Goal: Task Accomplishment & Management: Manage account settings

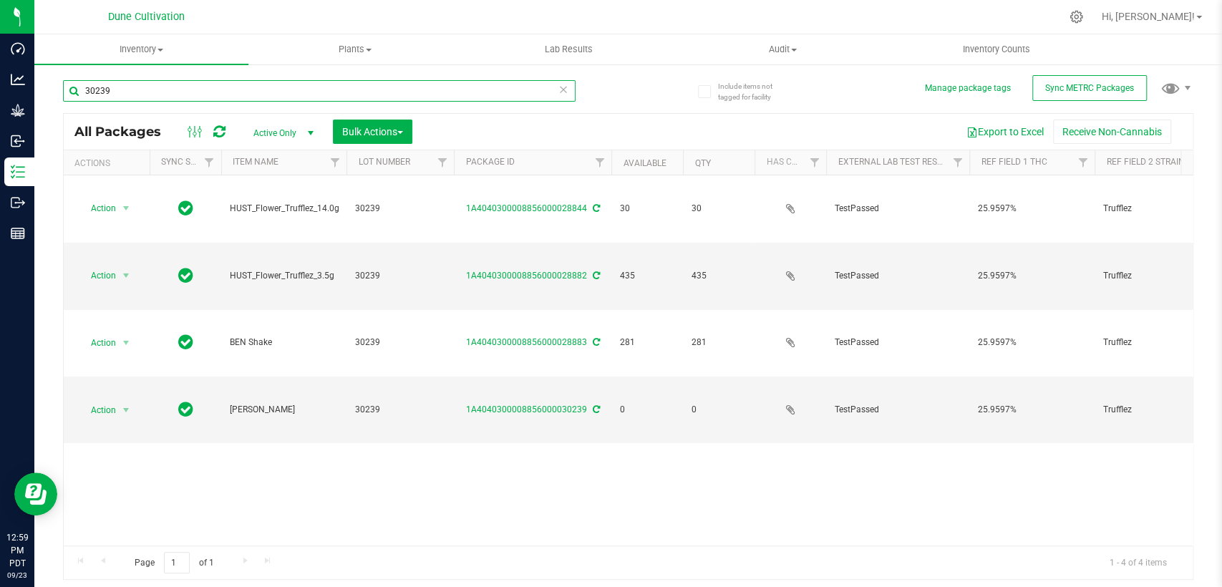
click at [183, 93] on input "30239" at bounding box center [319, 90] width 513 height 21
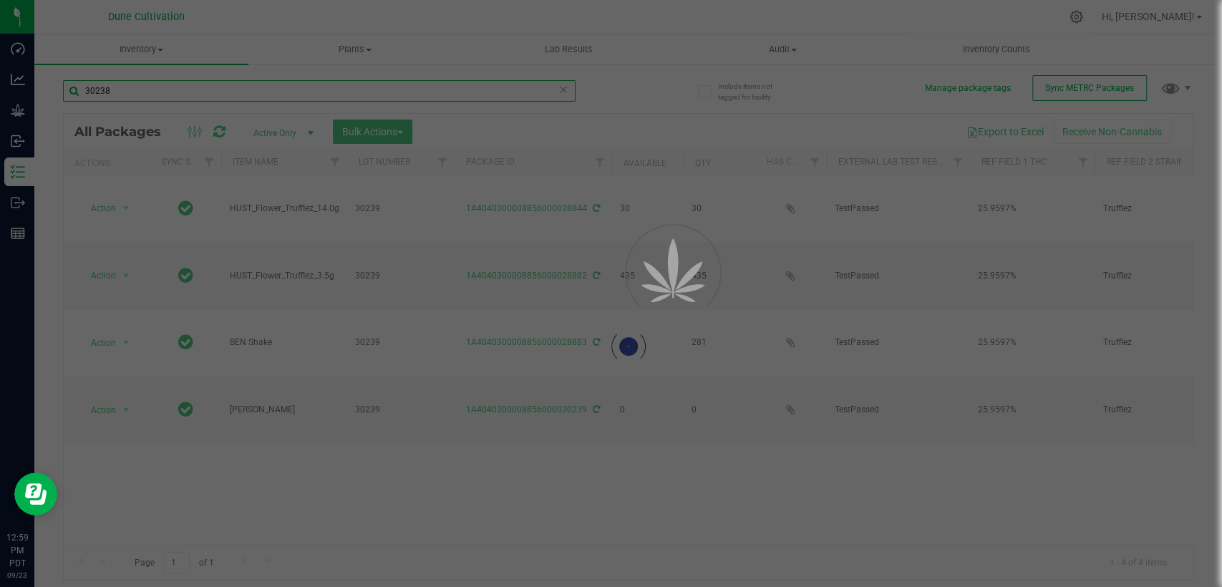
type input "30238"
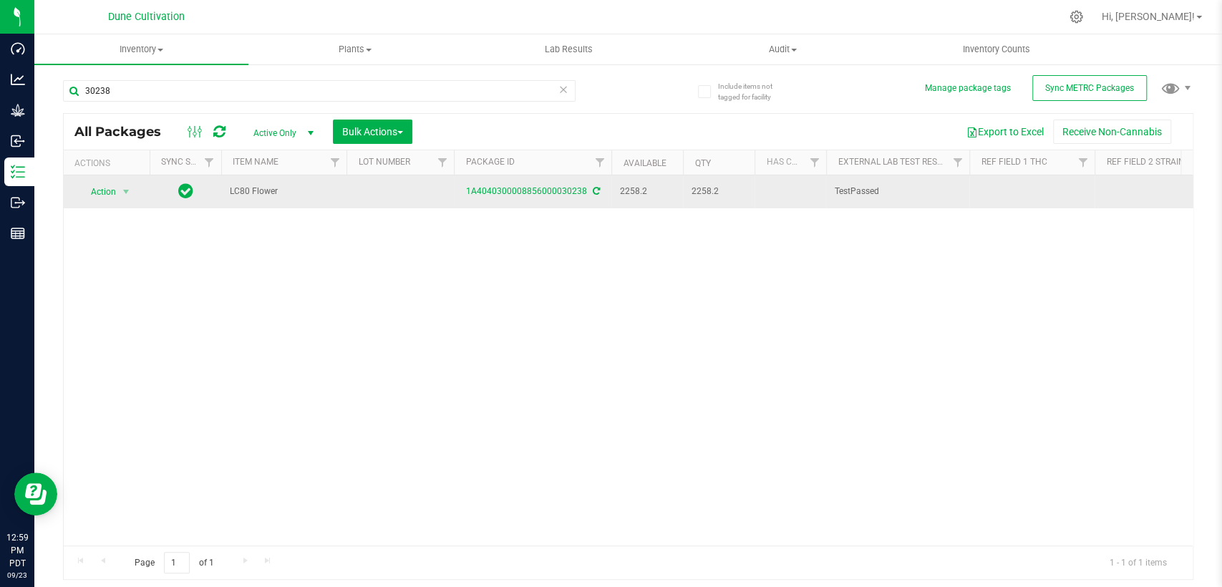
click at [392, 190] on td at bounding box center [399, 191] width 107 height 33
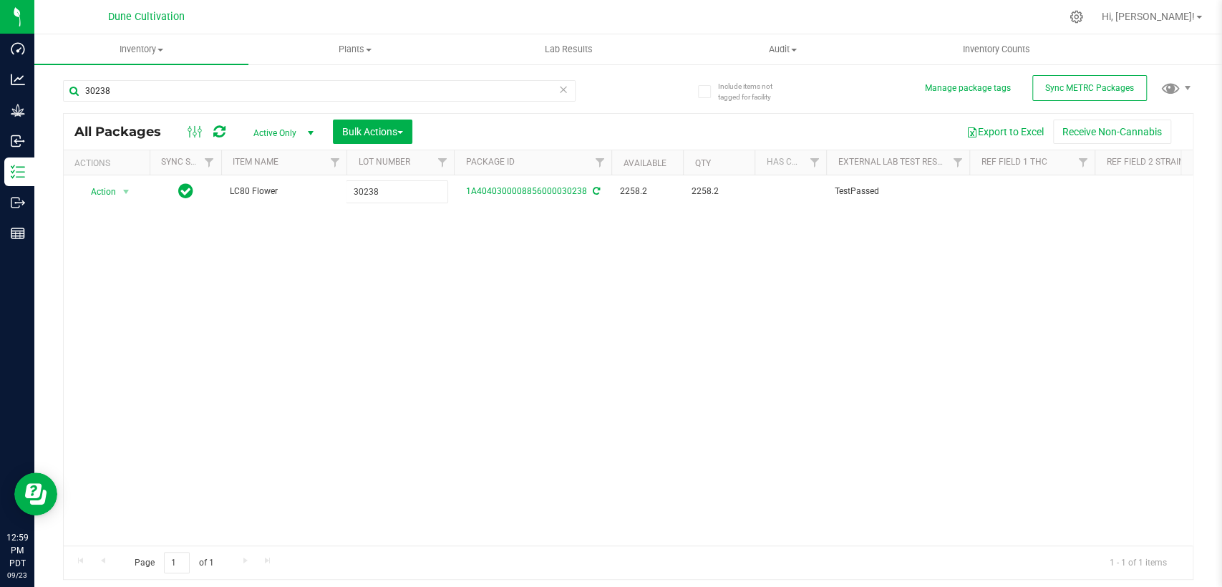
type input "30238"
click at [379, 277] on div "All Packages Active Only Active Only Lab Samples Locked All External Internal B…" at bounding box center [628, 346] width 1130 height 467
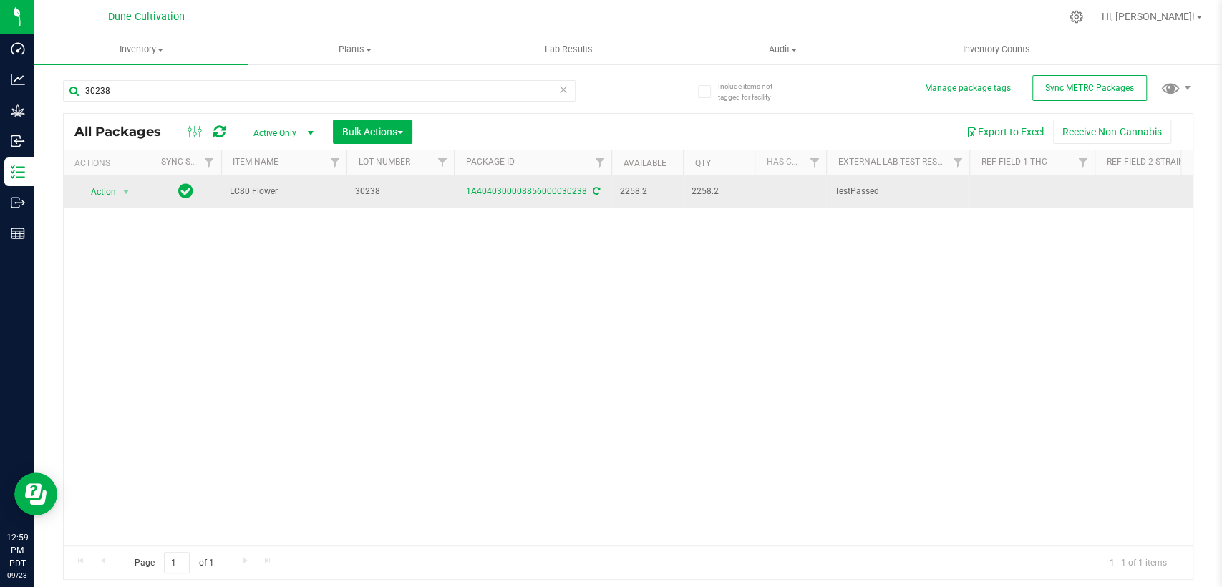
click at [984, 194] on td at bounding box center [1031, 191] width 125 height 33
type input "24.6187%"
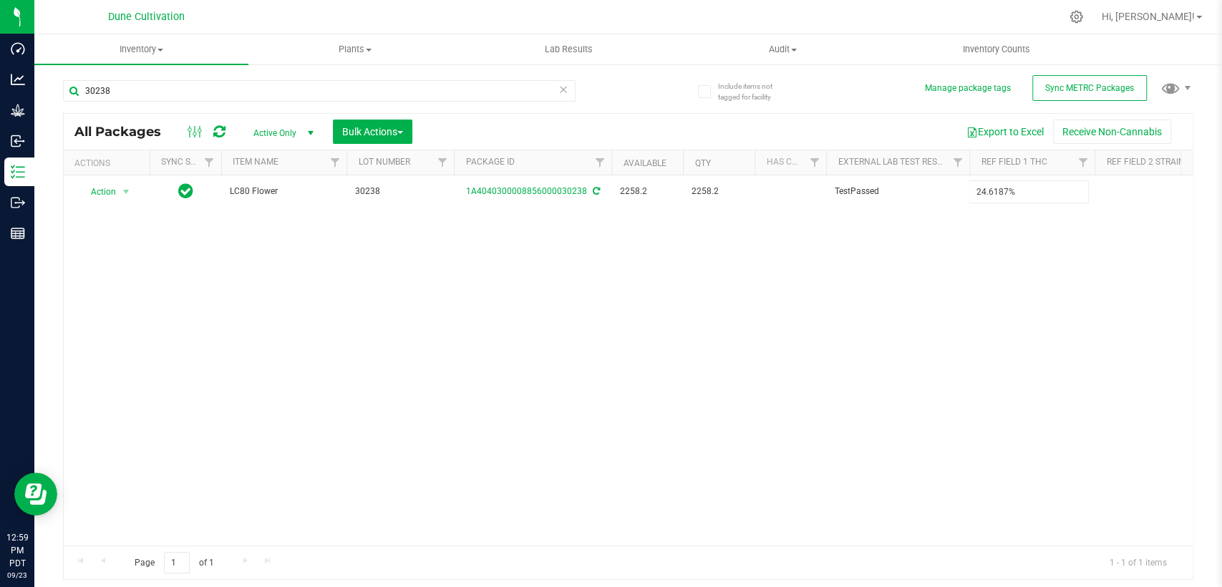
click at [994, 269] on div "All Packages Active Only Active Only Lab Samples Locked All External Internal B…" at bounding box center [628, 346] width 1130 height 467
drag, startPoint x: 1173, startPoint y: 307, endPoint x: 1151, endPoint y: 317, distance: 24.4
click at [1173, 307] on div "Action Action Adjust qty Create package Edit attributes Global inventory Locate…" at bounding box center [628, 360] width 1129 height 370
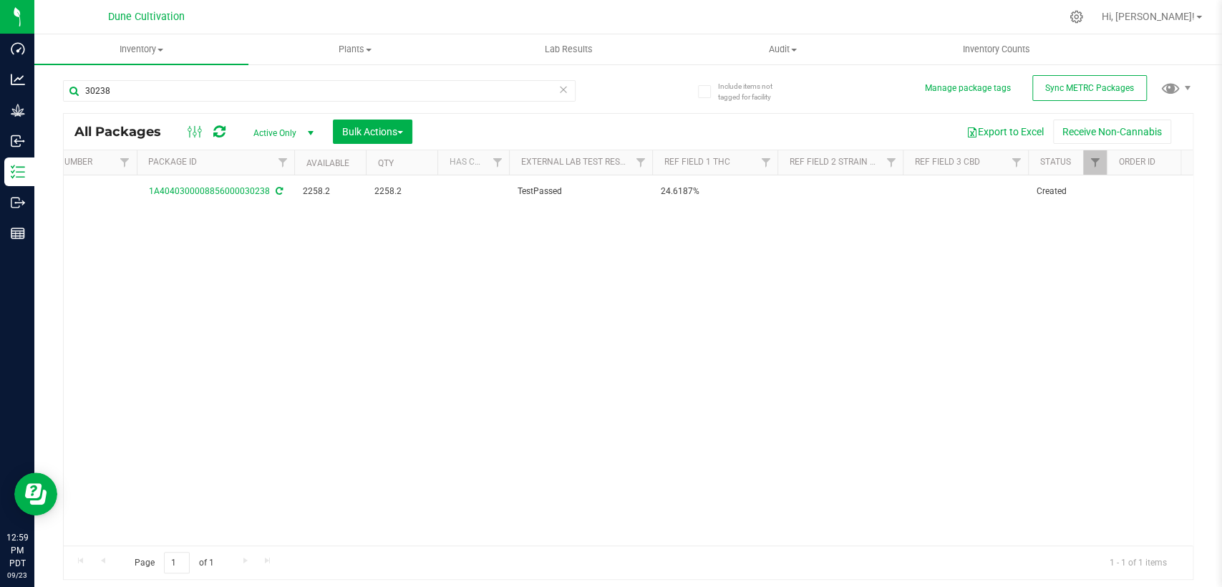
scroll to position [0, 318]
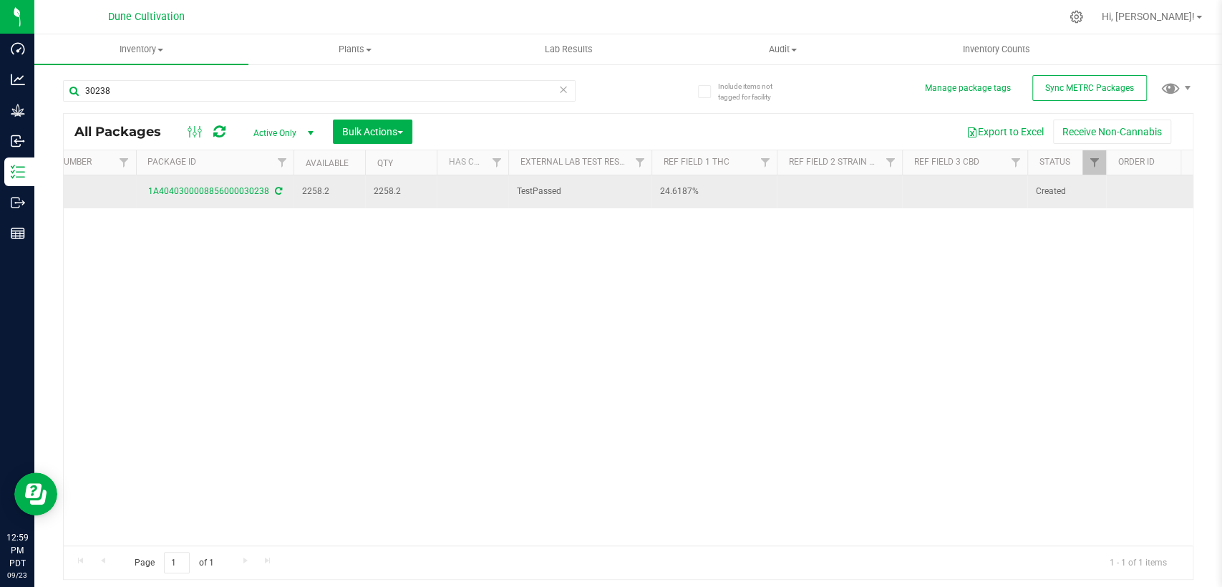
click at [970, 195] on td at bounding box center [964, 191] width 125 height 33
drag, startPoint x: 956, startPoint y: 189, endPoint x: 809, endPoint y: 204, distance: 147.5
type input "0.0336%"
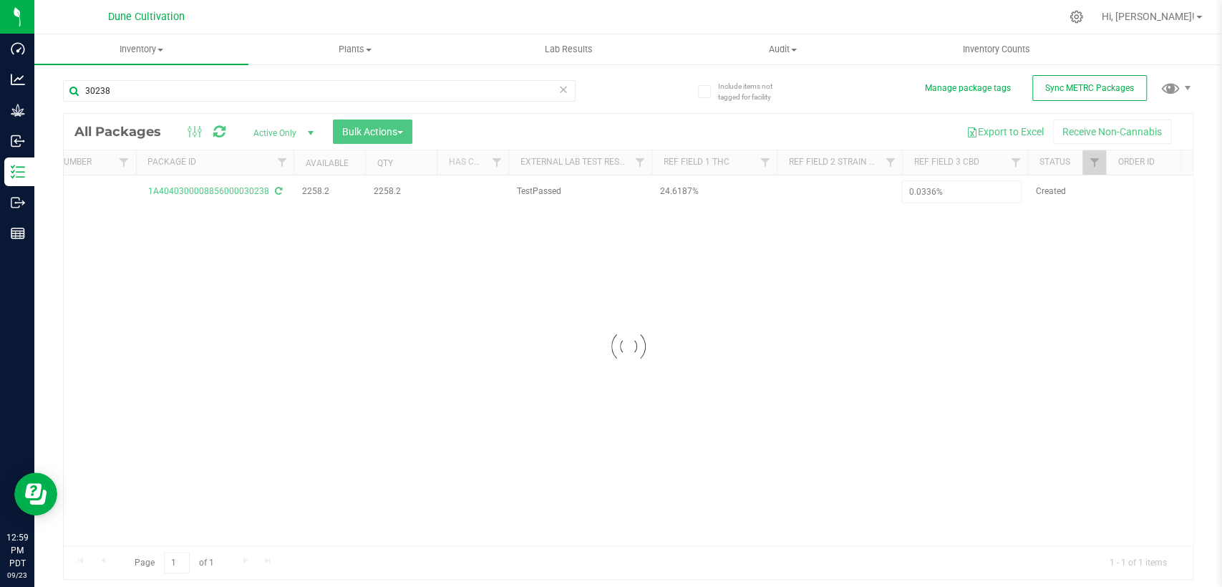
click at [813, 375] on div "Loading... All Packages Active Only Active Only Lab Samples Locked All External…" at bounding box center [628, 346] width 1130 height 467
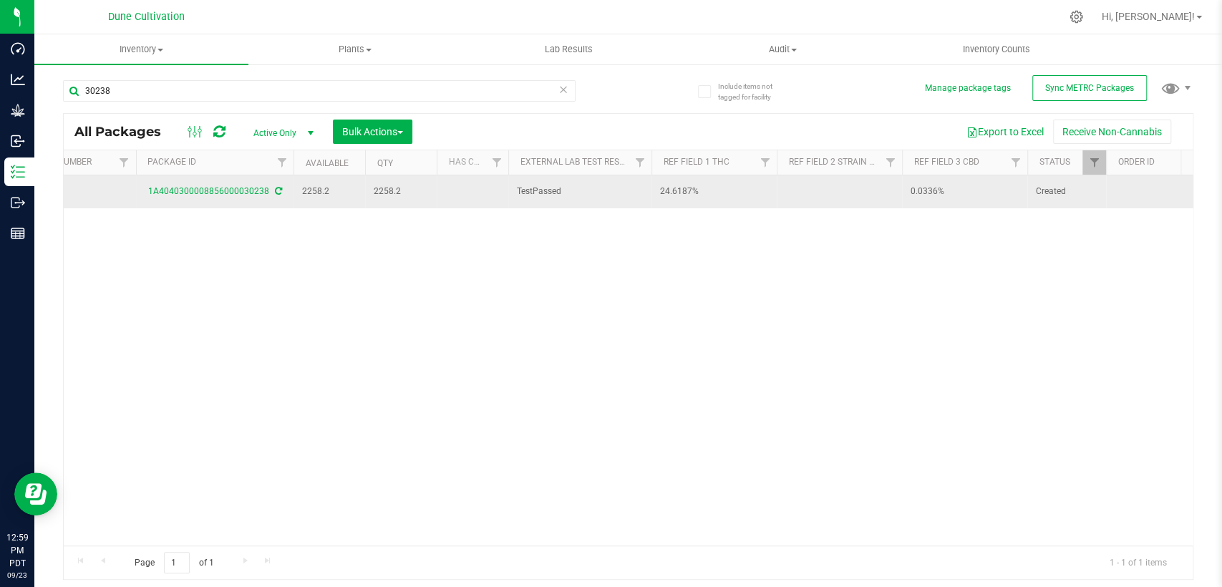
click at [807, 199] on td at bounding box center [839, 191] width 125 height 33
type input "Desert Wind-Garlic Kush Cake"
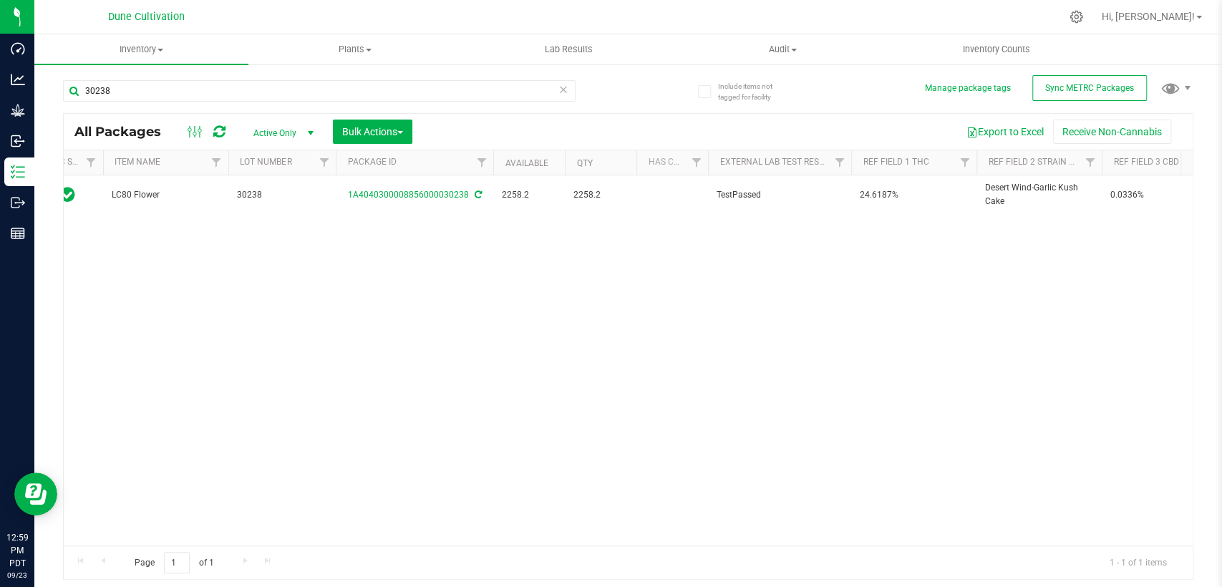
scroll to position [0, 0]
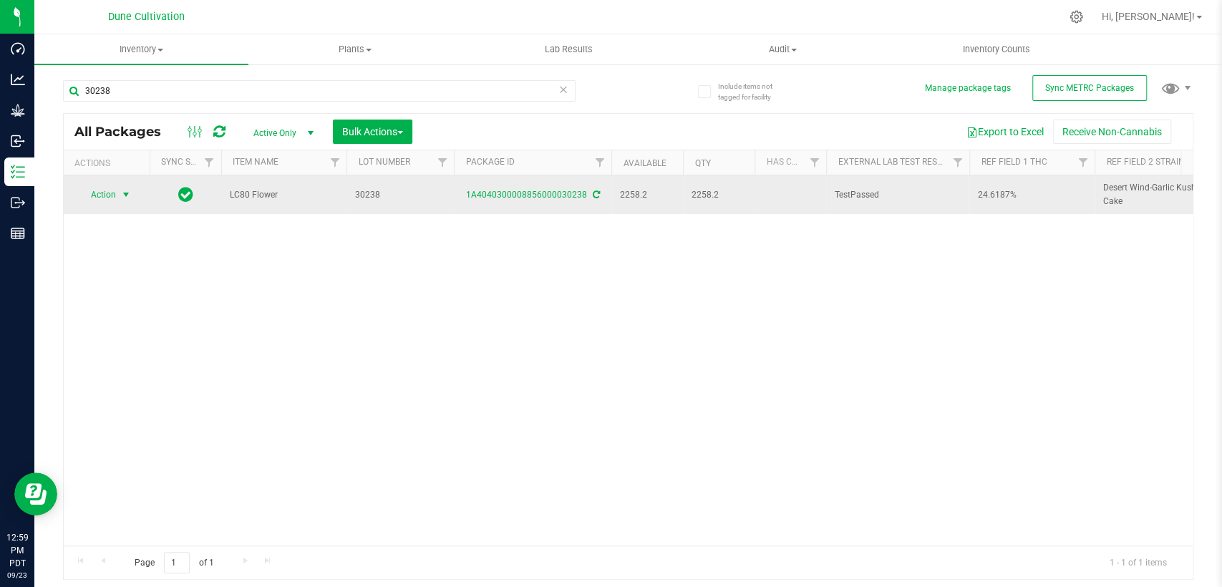
click at [105, 194] on span "Action" at bounding box center [97, 195] width 39 height 20
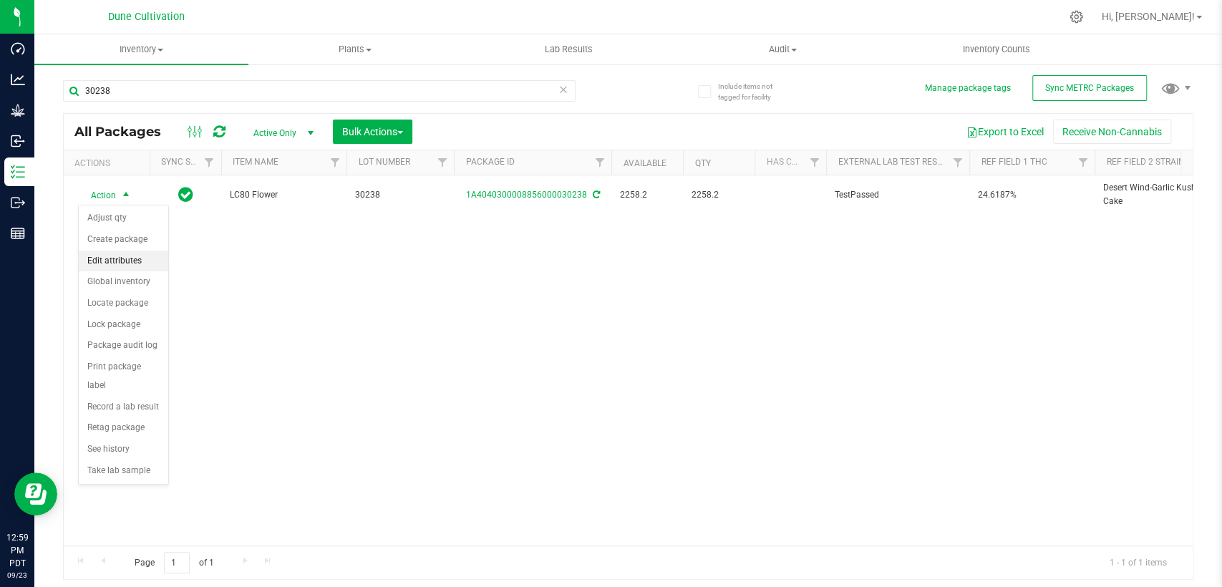
click at [119, 256] on li "Edit attributes" at bounding box center [123, 261] width 89 height 21
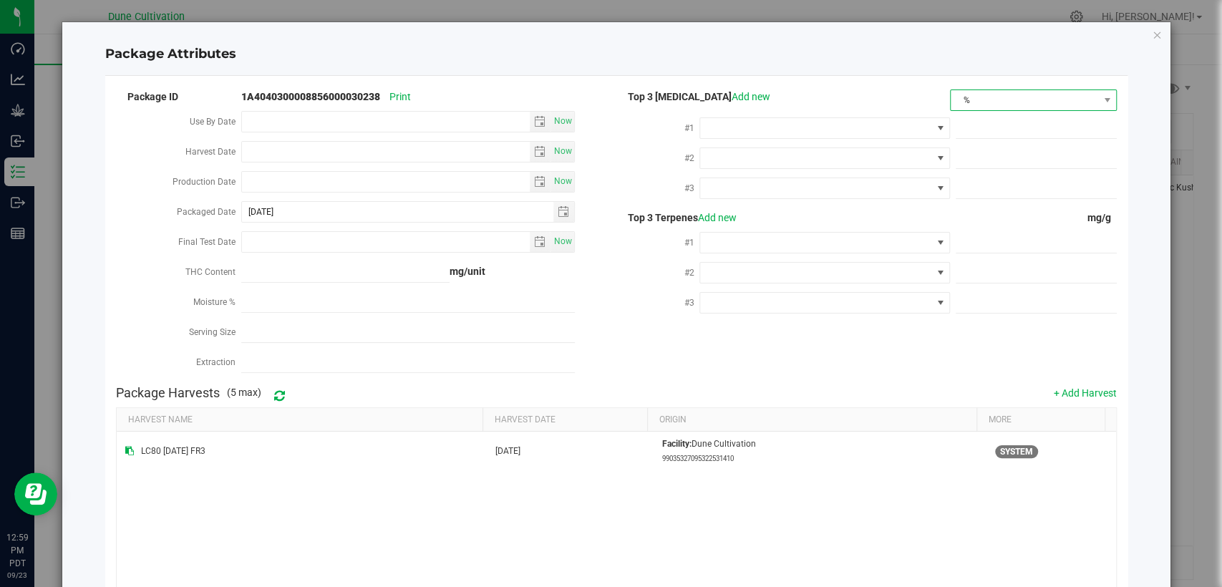
click at [983, 99] on span "%" at bounding box center [1024, 100] width 147 height 20
click at [958, 157] on li "mg/unit" at bounding box center [1022, 150] width 163 height 24
click at [869, 130] on span at bounding box center [815, 128] width 231 height 20
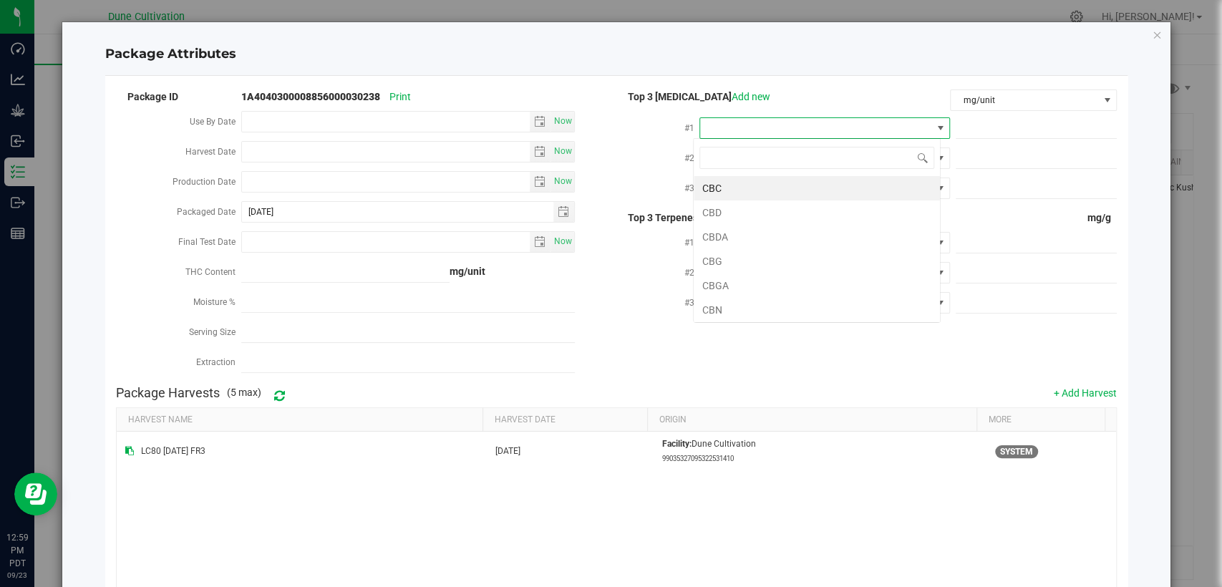
scroll to position [21, 247]
type input "THCA"
click at [820, 200] on div "THCA THCA" at bounding box center [817, 171] width 248 height 66
click at [819, 195] on li "THCA" at bounding box center [817, 188] width 246 height 24
click at [986, 132] on span at bounding box center [1036, 128] width 161 height 21
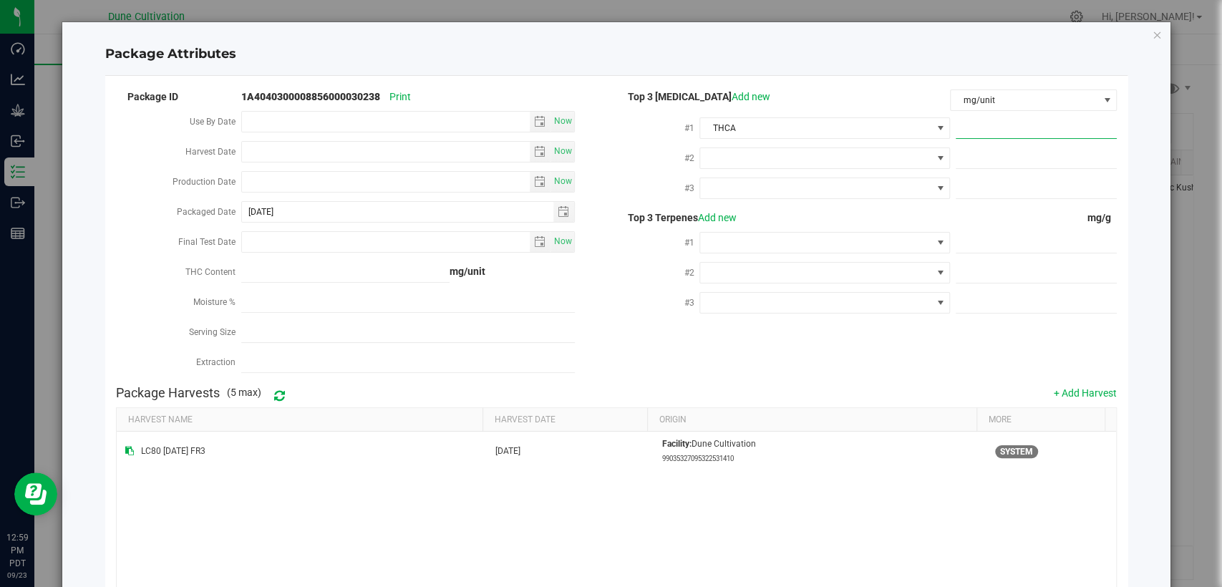
paste input "266.5784"
type input "266.5784"
click at [814, 155] on span at bounding box center [815, 158] width 231 height 20
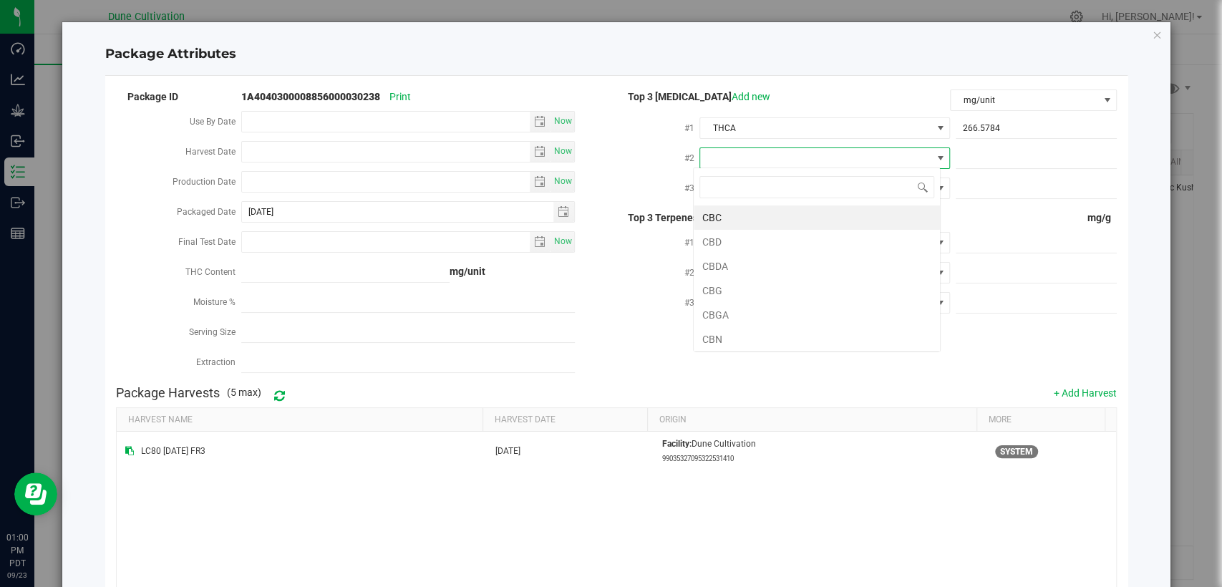
type input "D"
click at [774, 270] on li "D9-THC" at bounding box center [817, 266] width 246 height 24
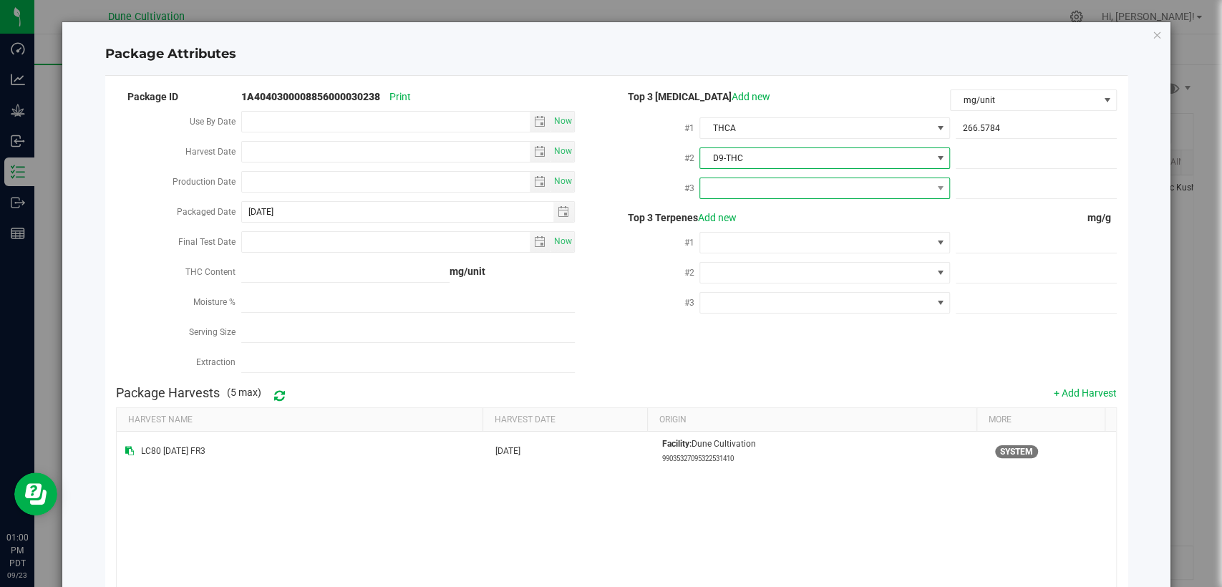
click at [768, 188] on span at bounding box center [815, 188] width 231 height 20
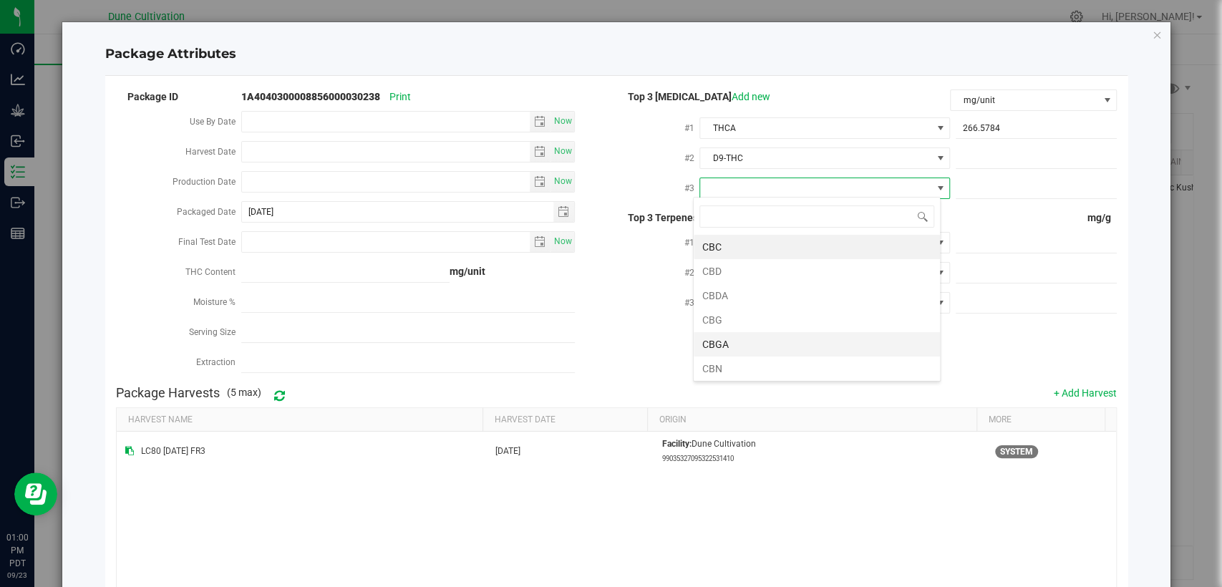
click at [722, 346] on li "CBGA" at bounding box center [817, 344] width 246 height 24
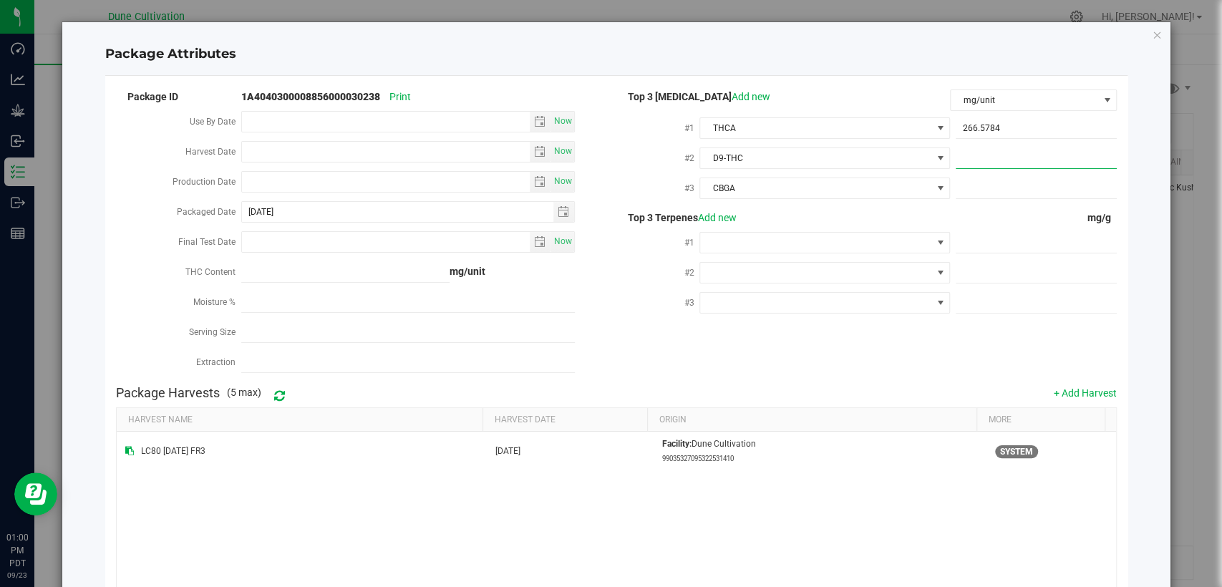
click at [980, 148] on span at bounding box center [1036, 158] width 161 height 21
paste input "12.3974"
type input "12.3974"
click at [981, 187] on span at bounding box center [1036, 188] width 161 height 21
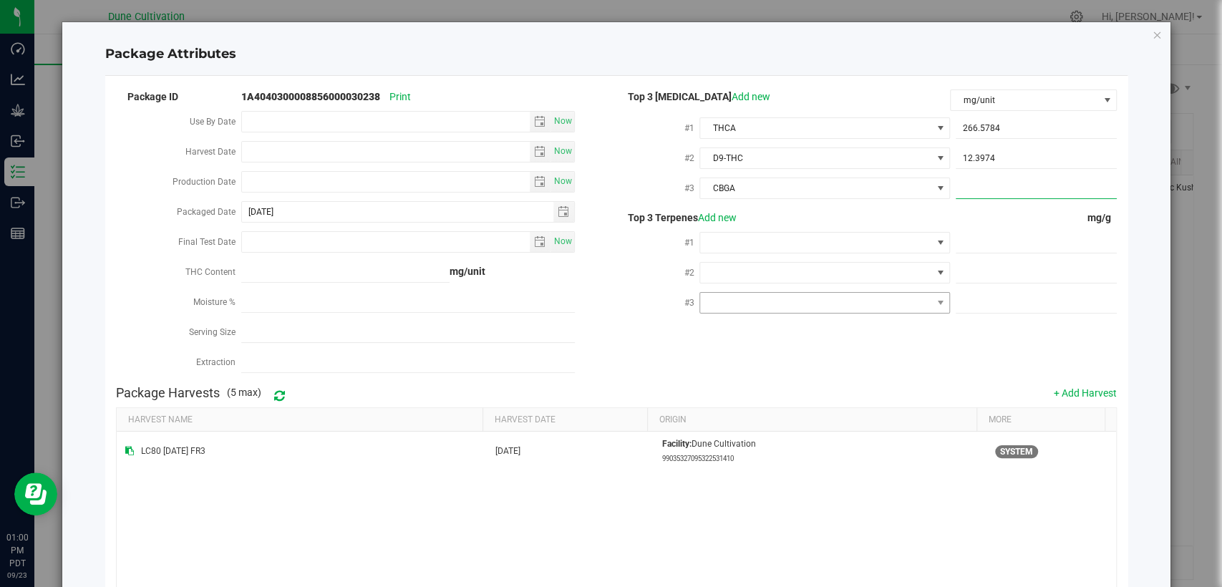
paste input "5.5647"
type input "5.5647"
drag, startPoint x: 1012, startPoint y: 234, endPoint x: 1002, endPoint y: 248, distance: 16.9
click at [1012, 234] on span at bounding box center [1036, 243] width 161 height 21
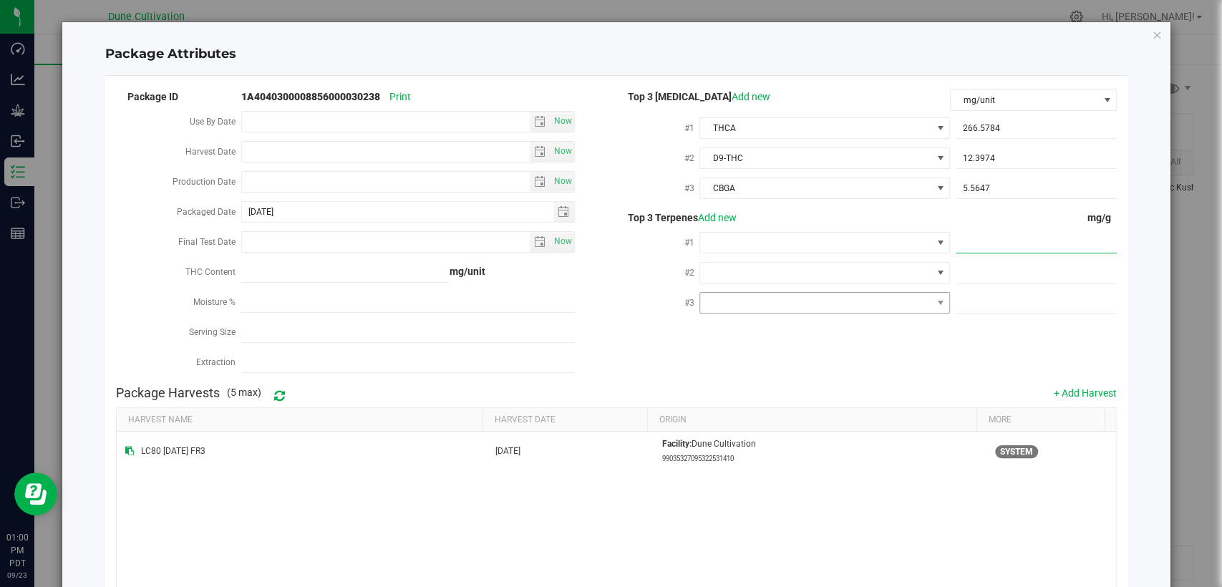
paste input "7.87"
type input "7.87"
type input "7.8700"
click at [989, 270] on span at bounding box center [1036, 273] width 161 height 21
paste input "7.176"
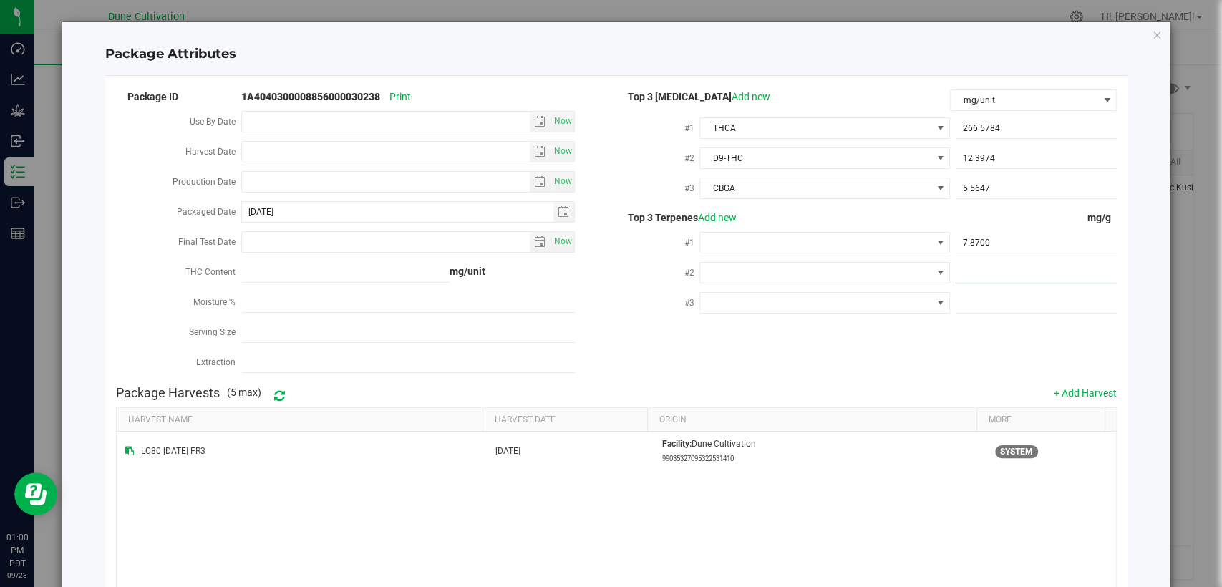
type input "7.176"
type input "7.1760"
click at [987, 304] on span at bounding box center [1036, 303] width 161 height 21
paste input "4.934"
type input "4.934"
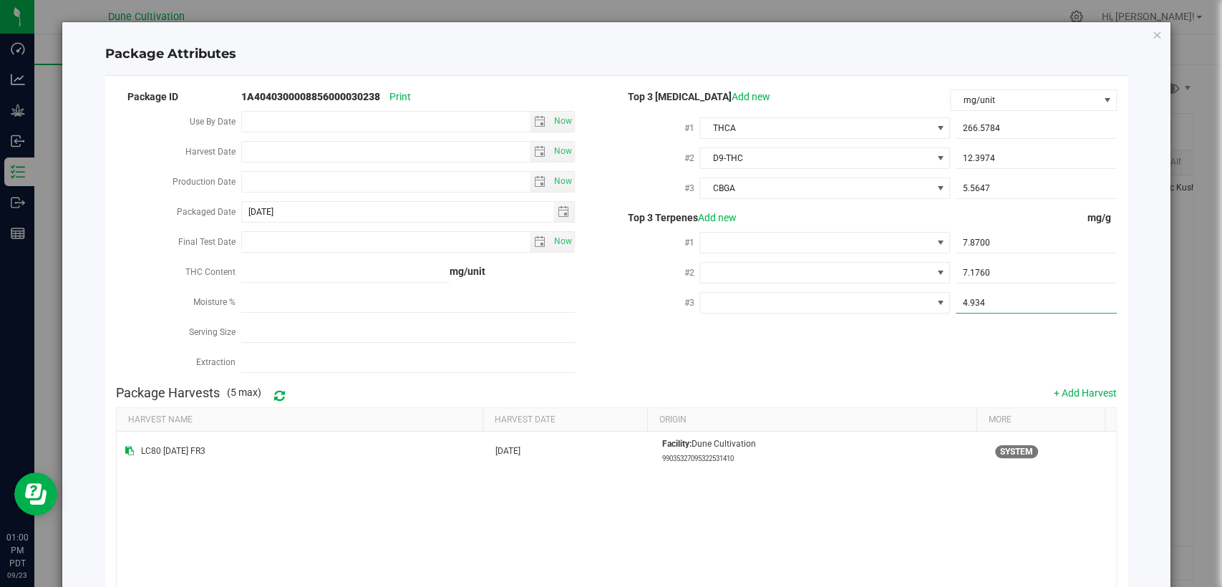
type input "4.9340"
click at [853, 236] on span at bounding box center [815, 243] width 231 height 20
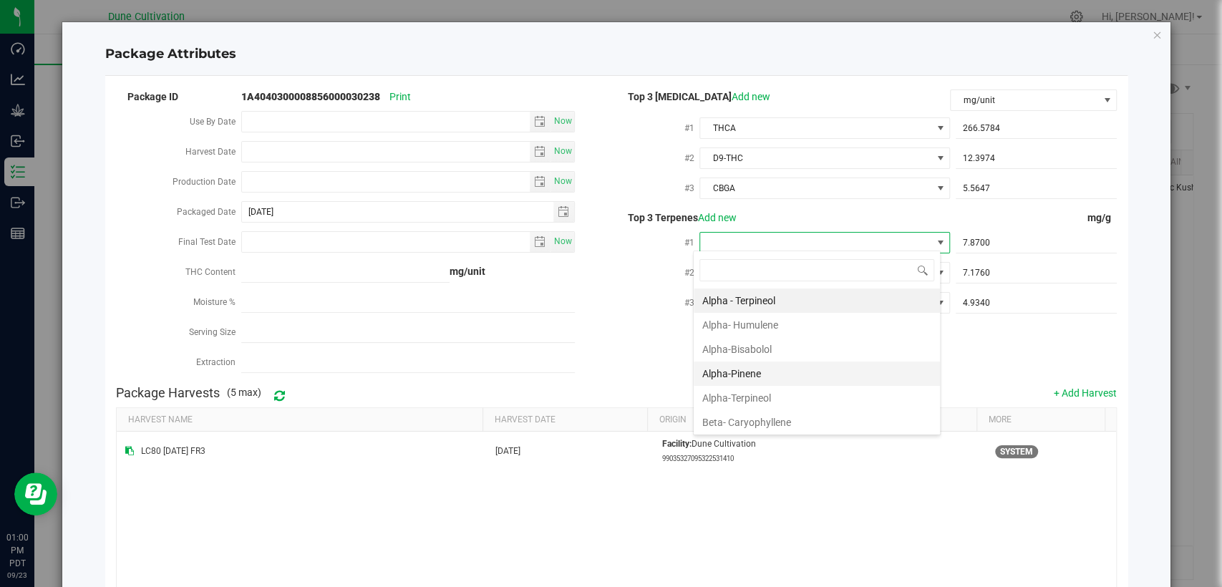
scroll to position [79, 0]
click at [774, 355] on li "Beta-Myrcene" at bounding box center [817, 367] width 246 height 24
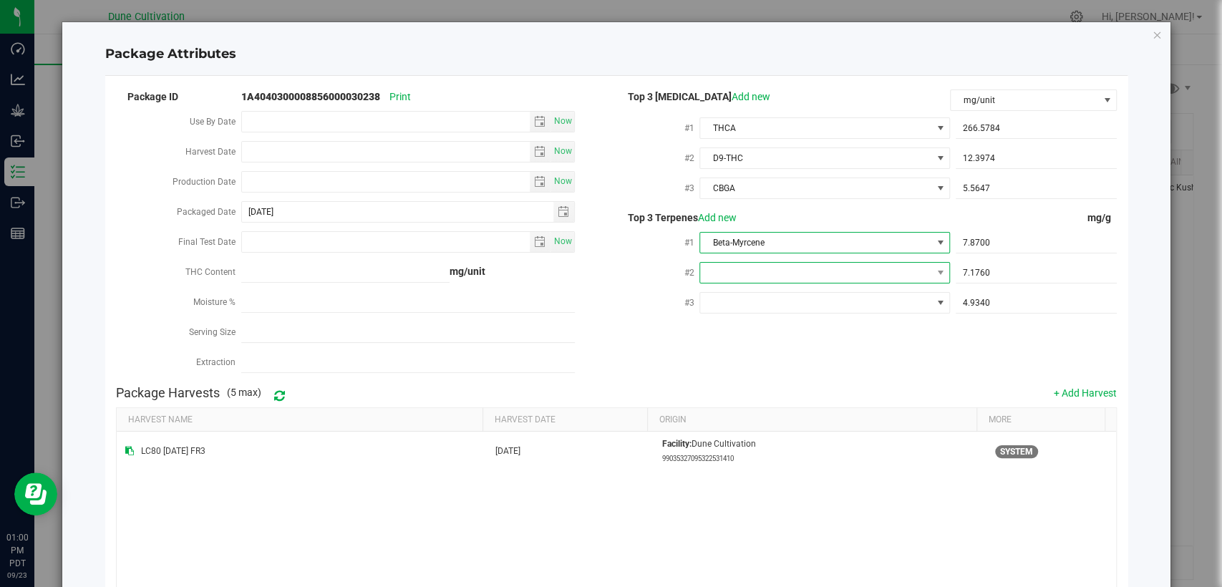
click at [810, 269] on span at bounding box center [815, 273] width 231 height 20
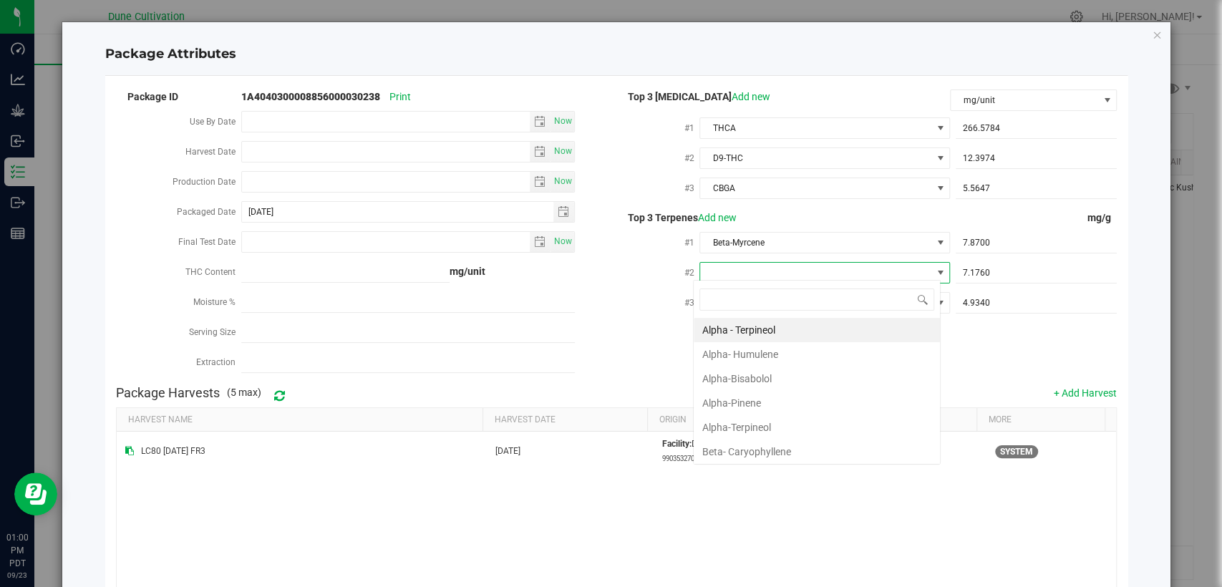
type input "D"
click at [767, 353] on li "D-Limonene" at bounding box center [817, 354] width 246 height 24
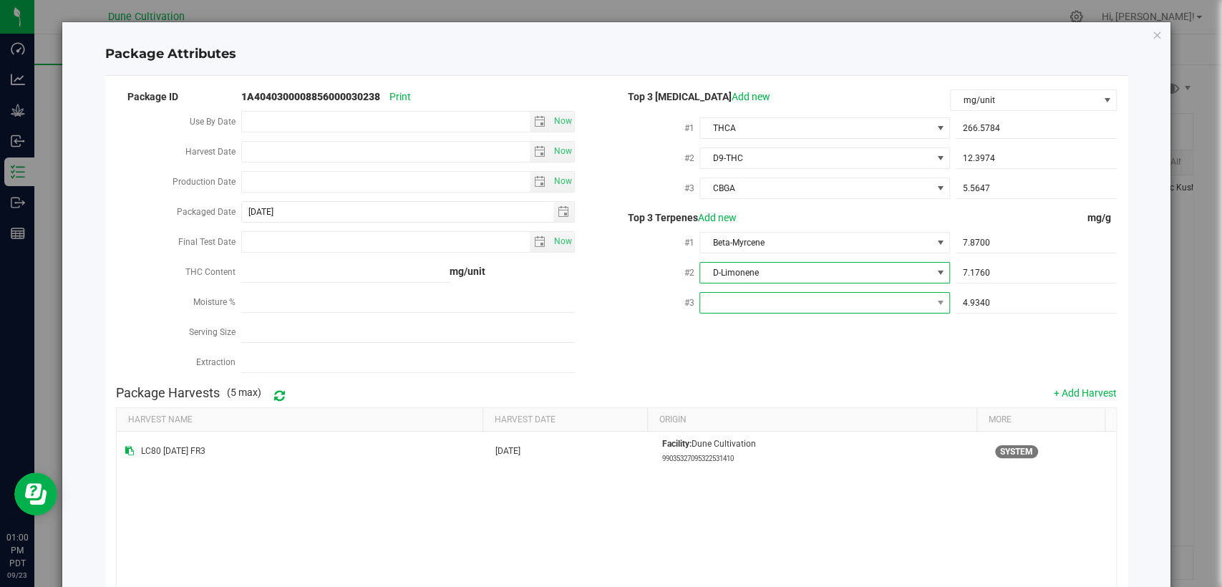
click at [769, 298] on span at bounding box center [815, 303] width 231 height 20
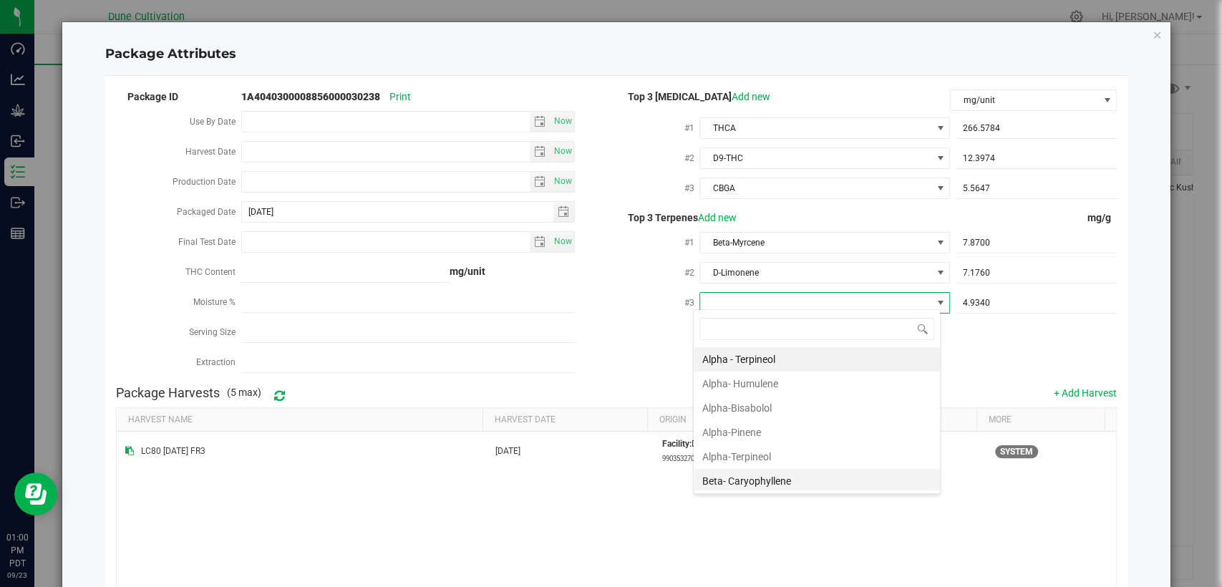
click at [776, 479] on li "Beta- Caryophyllene" at bounding box center [817, 481] width 246 height 24
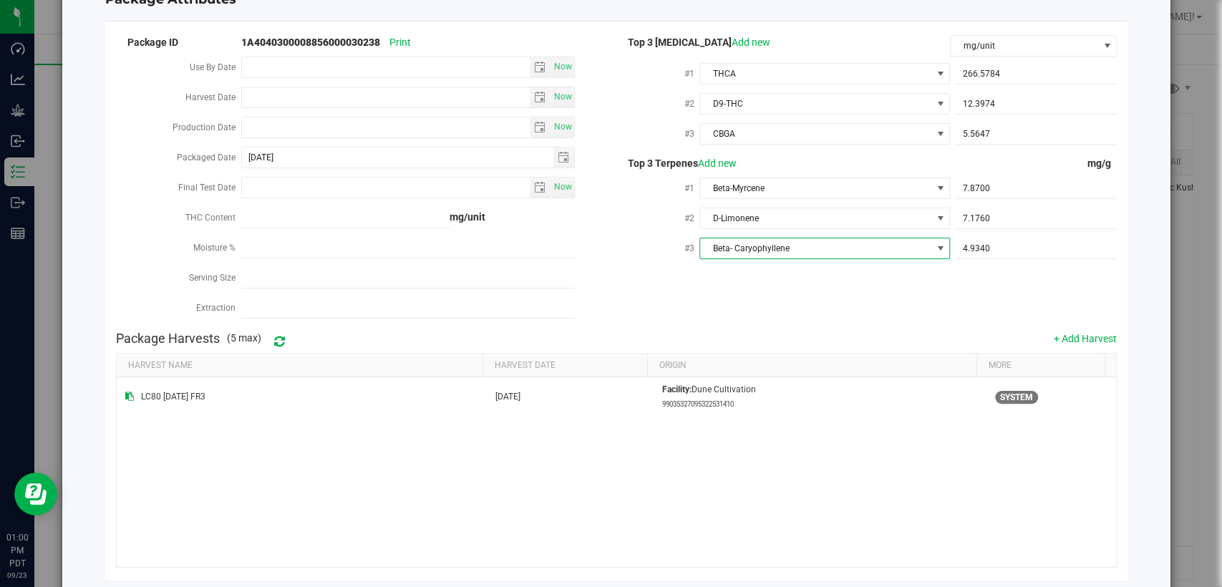
scroll to position [111, 0]
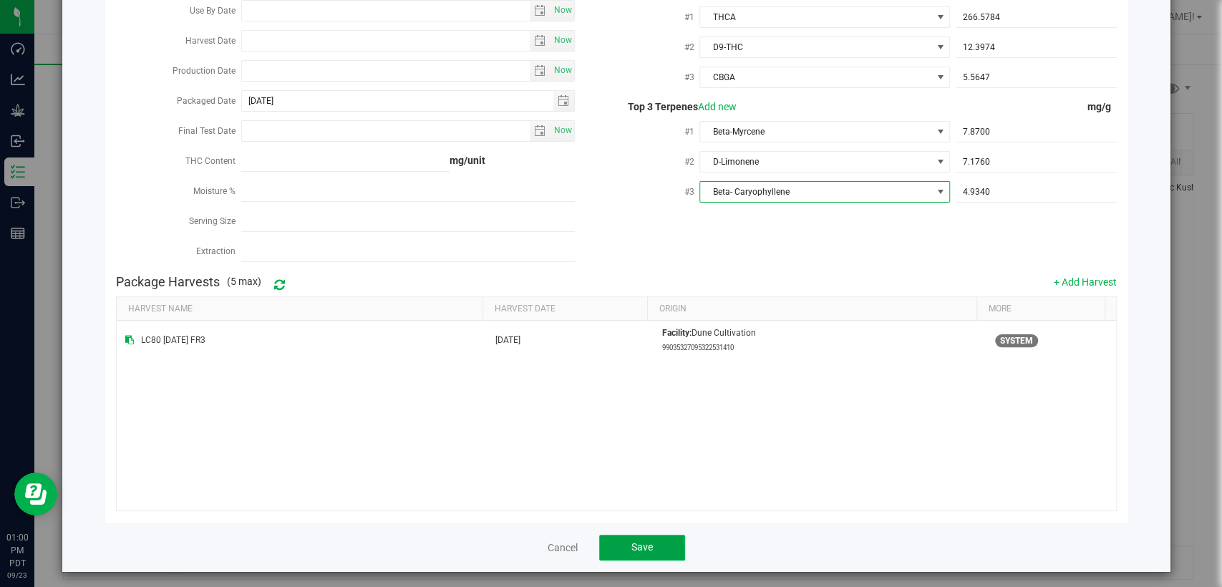
click at [664, 540] on button "Save" at bounding box center [642, 548] width 86 height 26
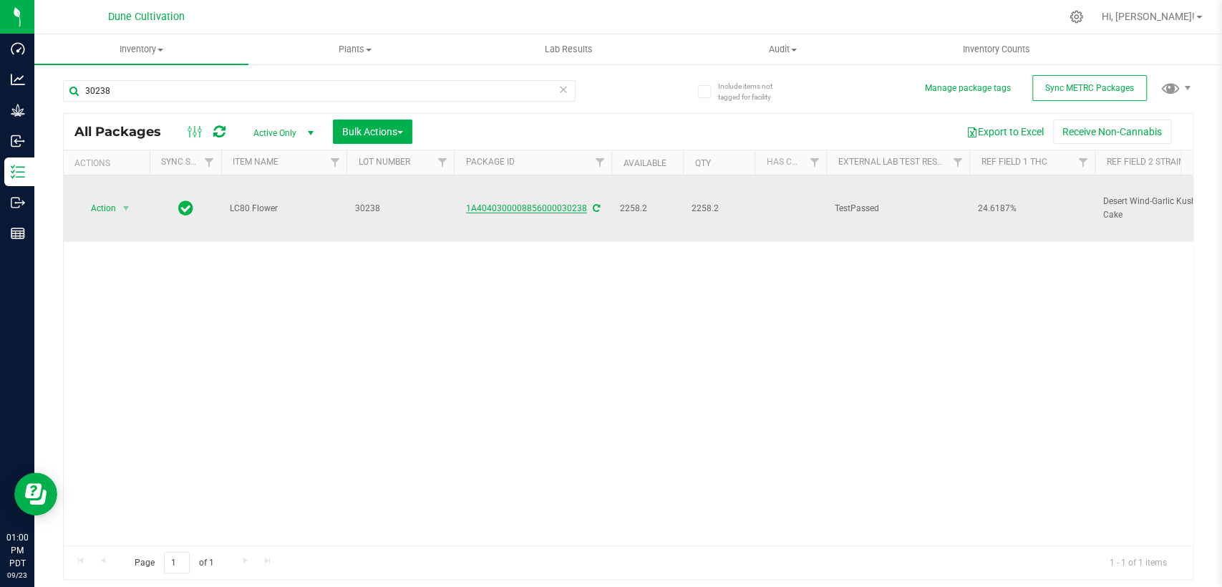
click at [500, 203] on link "1A4040300008856000030238" at bounding box center [526, 208] width 121 height 10
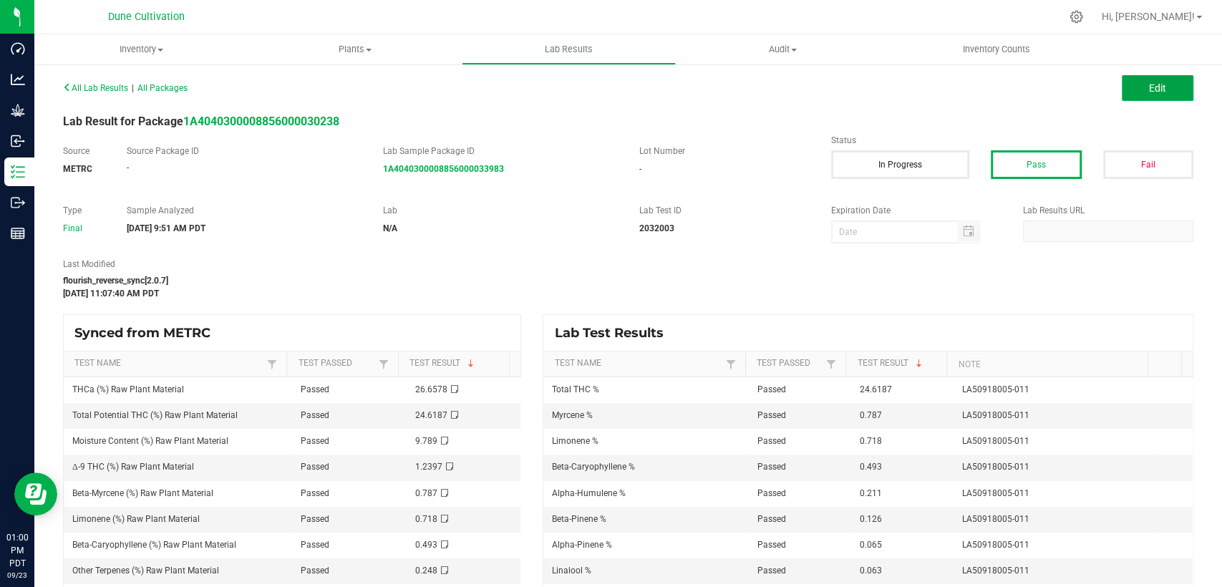
click at [1135, 82] on button "Edit" at bounding box center [1158, 88] width 72 height 26
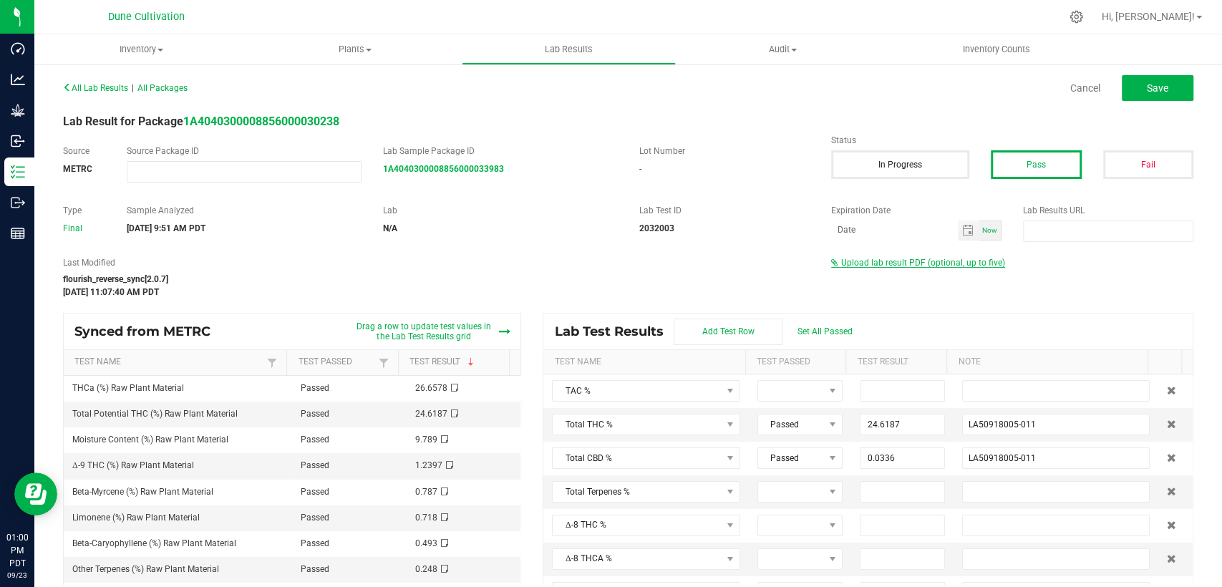
click at [905, 261] on span "Upload lab result PDF (optional, up to five)" at bounding box center [923, 263] width 164 height 10
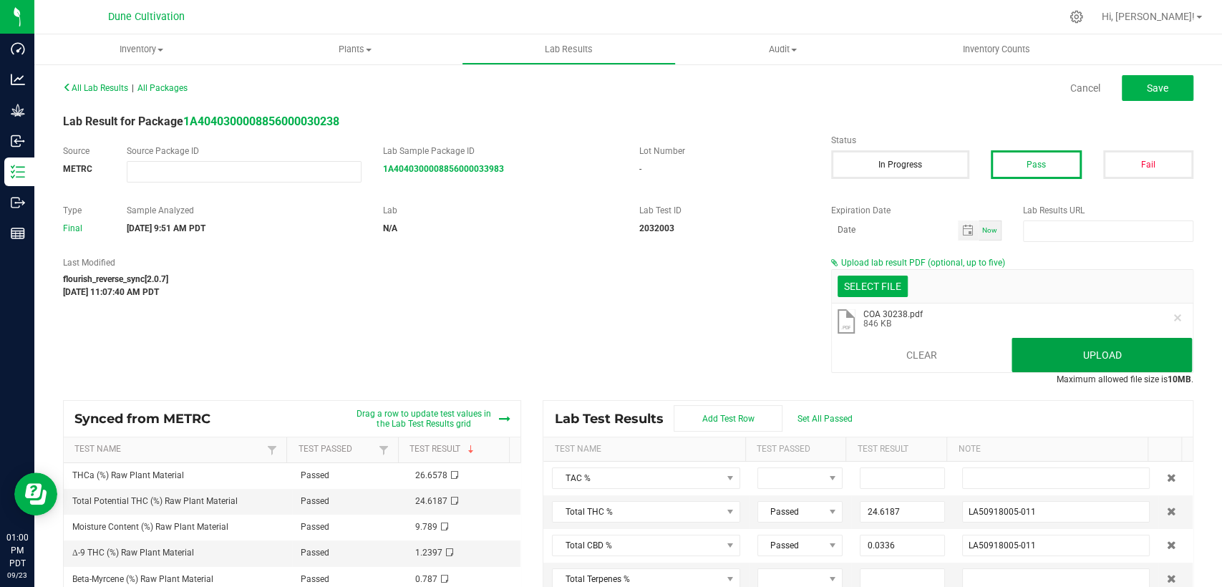
click at [1090, 345] on button "Upload" at bounding box center [1102, 355] width 180 height 34
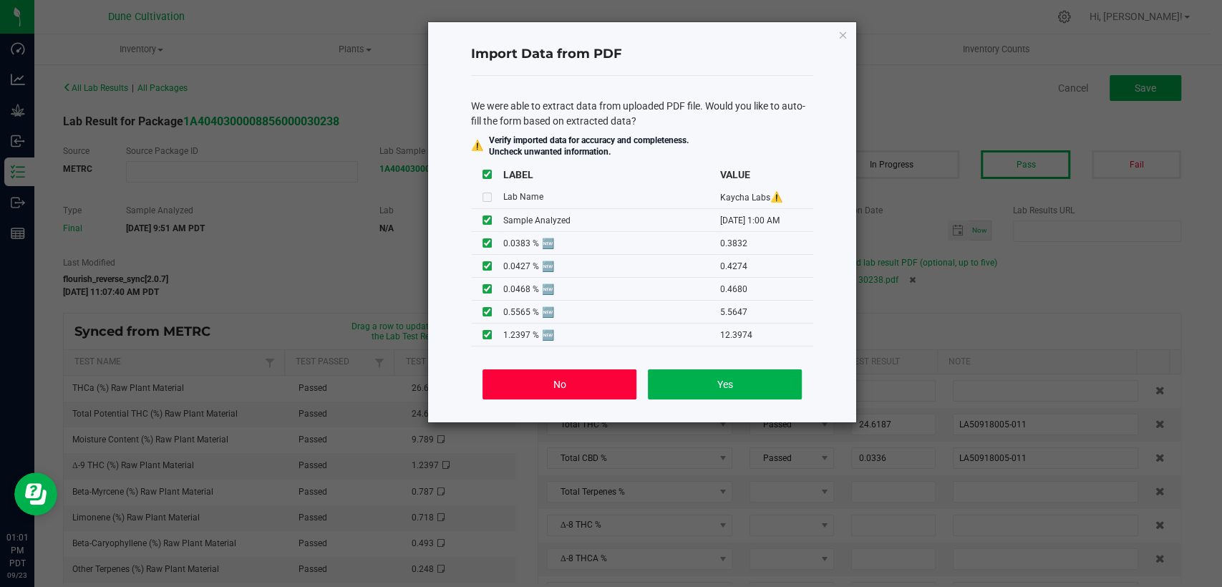
click at [573, 394] on button "No" at bounding box center [560, 384] width 154 height 30
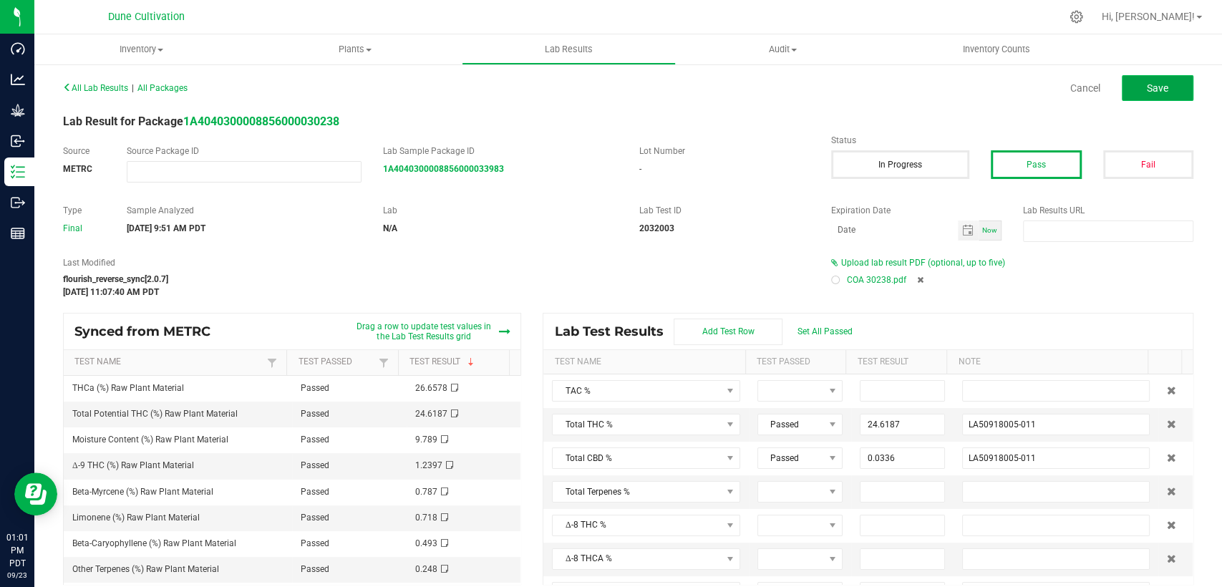
click at [1133, 87] on button "Save" at bounding box center [1158, 88] width 72 height 26
type input "24.6187"
type input "LA50918005-011"
type input "0.0336"
type input "0.0000"
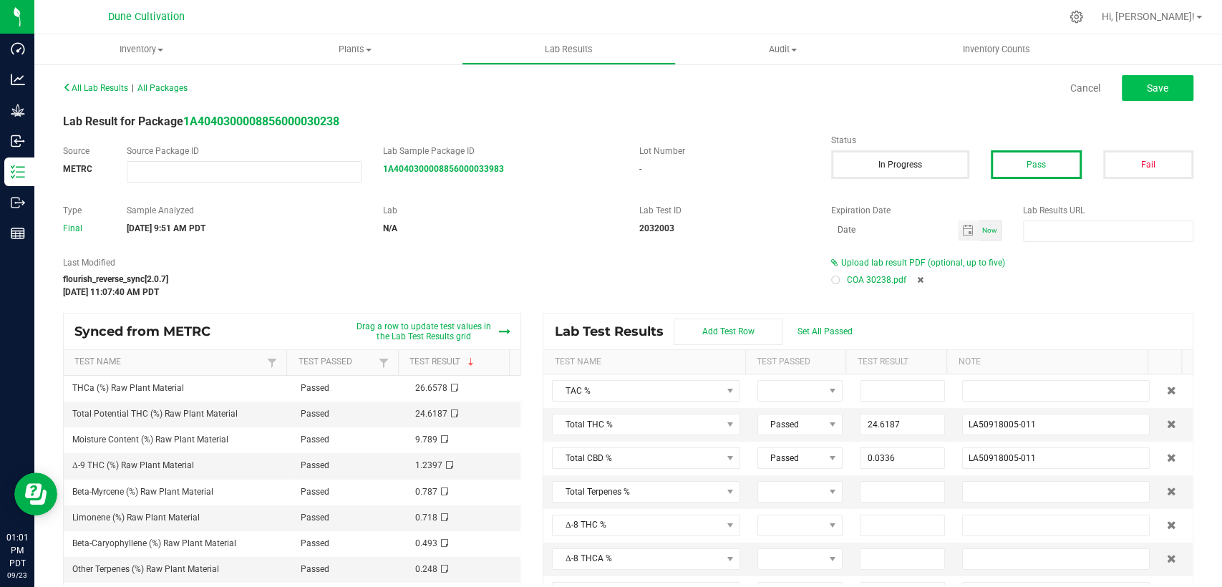
type input "<LOQ (0.001); LA50918005-011"
type input "0.0000"
type input "<LOQ (0.001); LA50918005-011"
type input "0.0610"
type input "LA50918005-011"
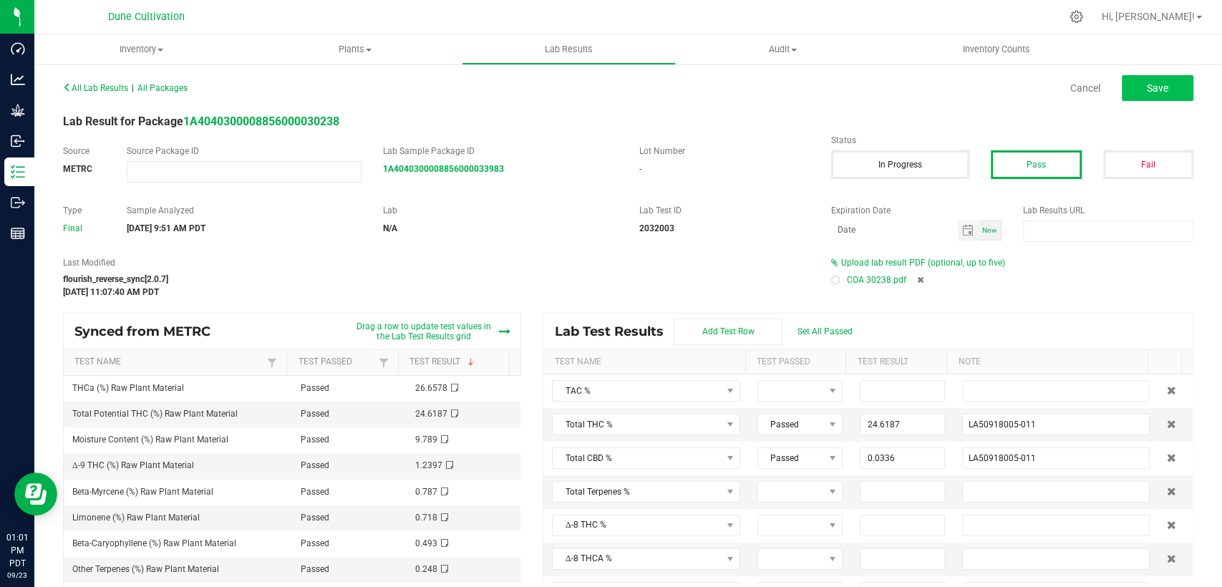
type input "0.2110"
type input "LA50918005-011"
type input "0.0650"
type input "LA50918005-011"
type input "0.0000"
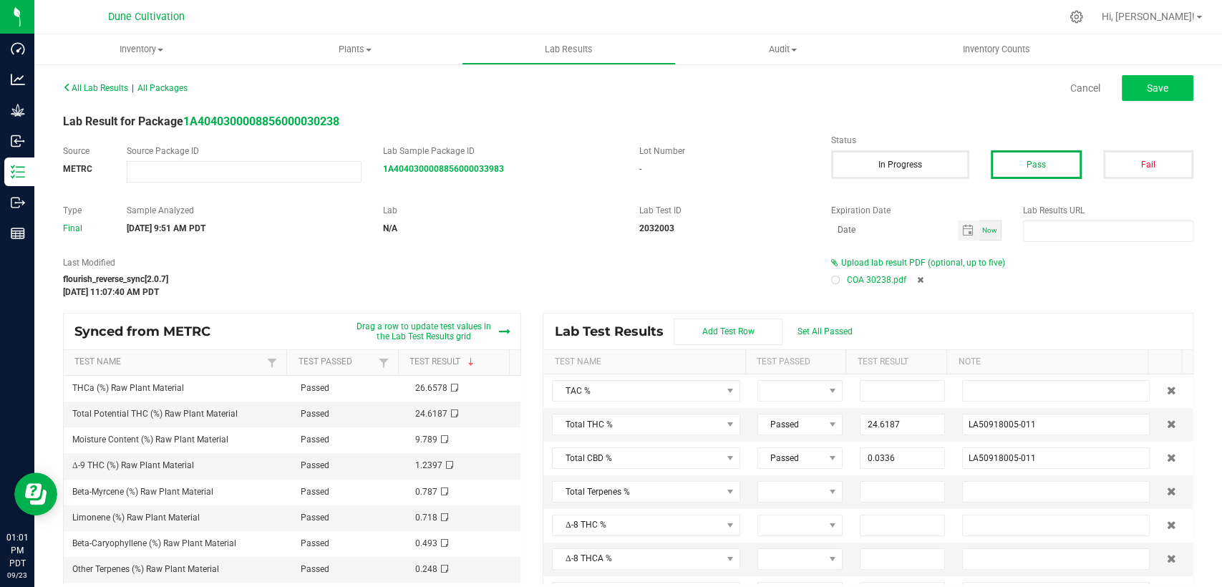
type input "<LOQ (0.02); LA50918005-011"
type input "0.4930"
type input "LA50918005-011"
type input "0.1260"
type input "LA50918005-011"
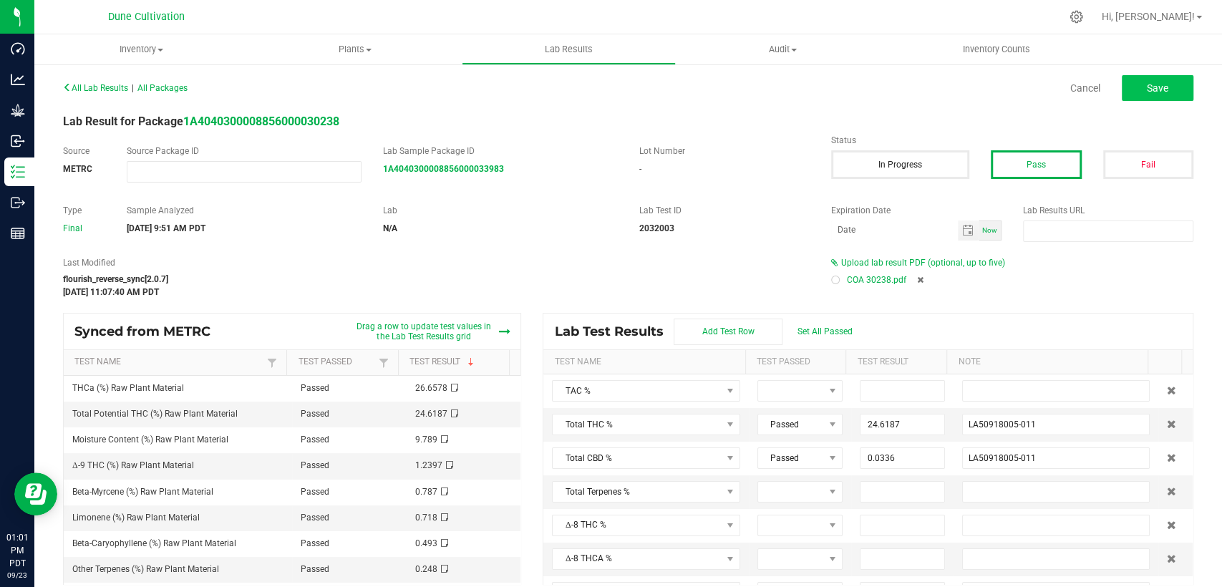
type input "0.7180"
type input "LA50918005-011"
type input "0.0630"
type input "LA50918005-011"
type input "0.7870"
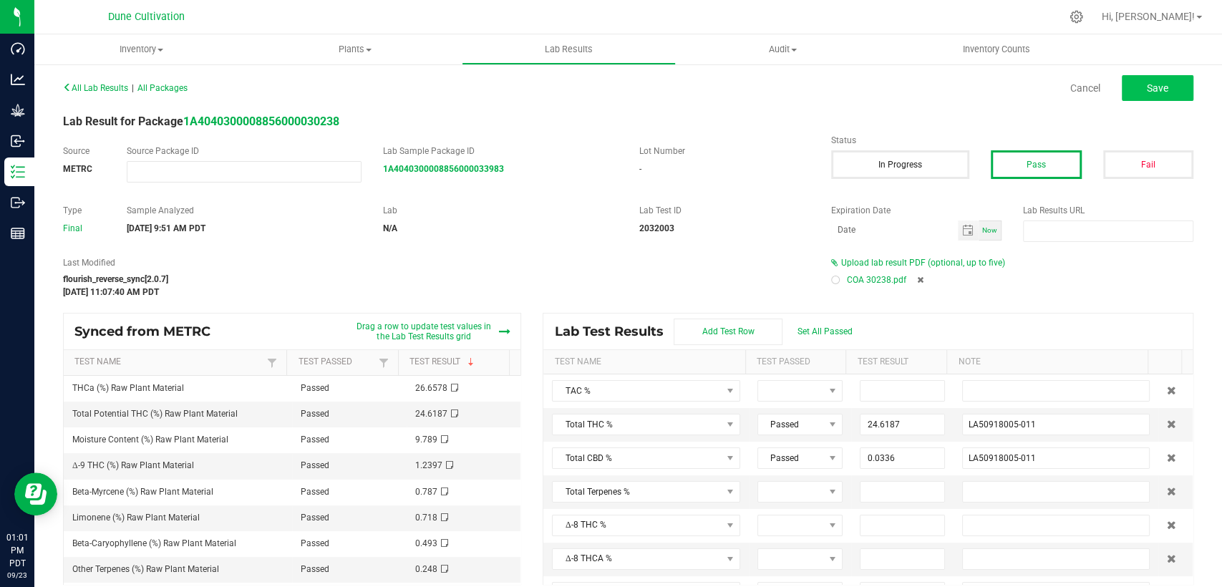
type input "LA50918005-011"
type input "0.0000"
type input "<LOQ (0.02); LA50918005-011"
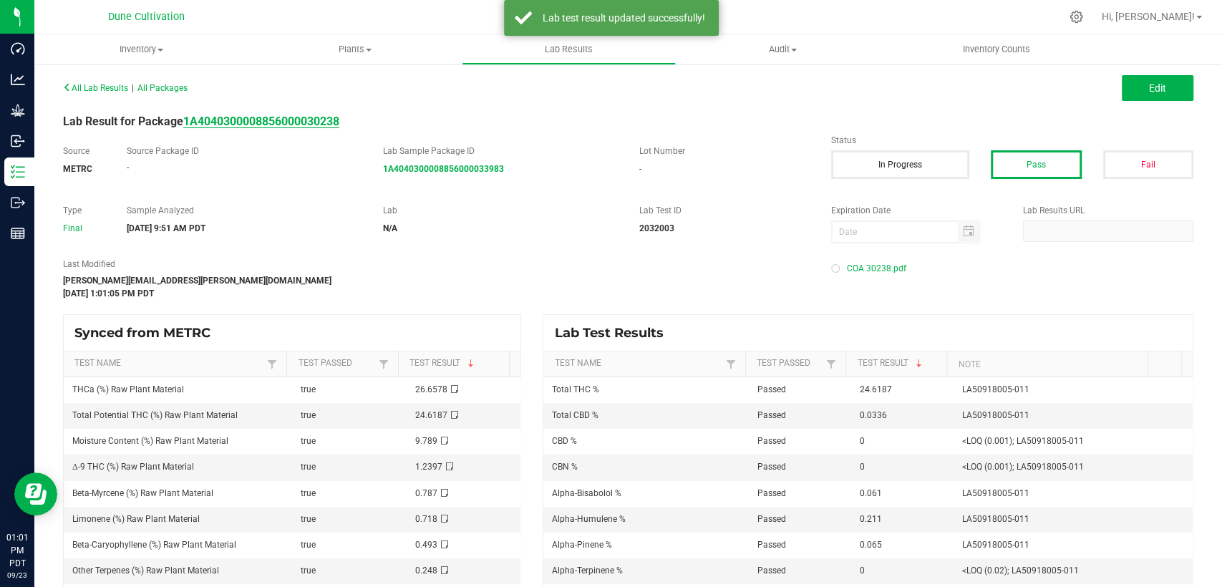
click at [284, 117] on strong "1A4040300008856000030238" at bounding box center [261, 122] width 156 height 14
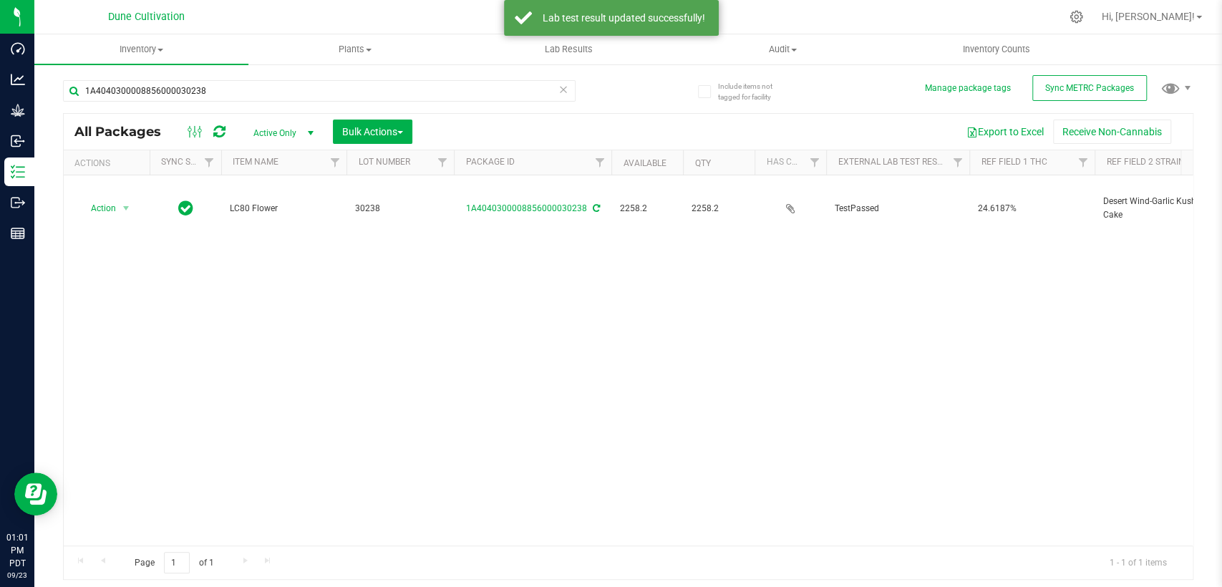
click at [289, 129] on span "Active Only" at bounding box center [280, 133] width 79 height 20
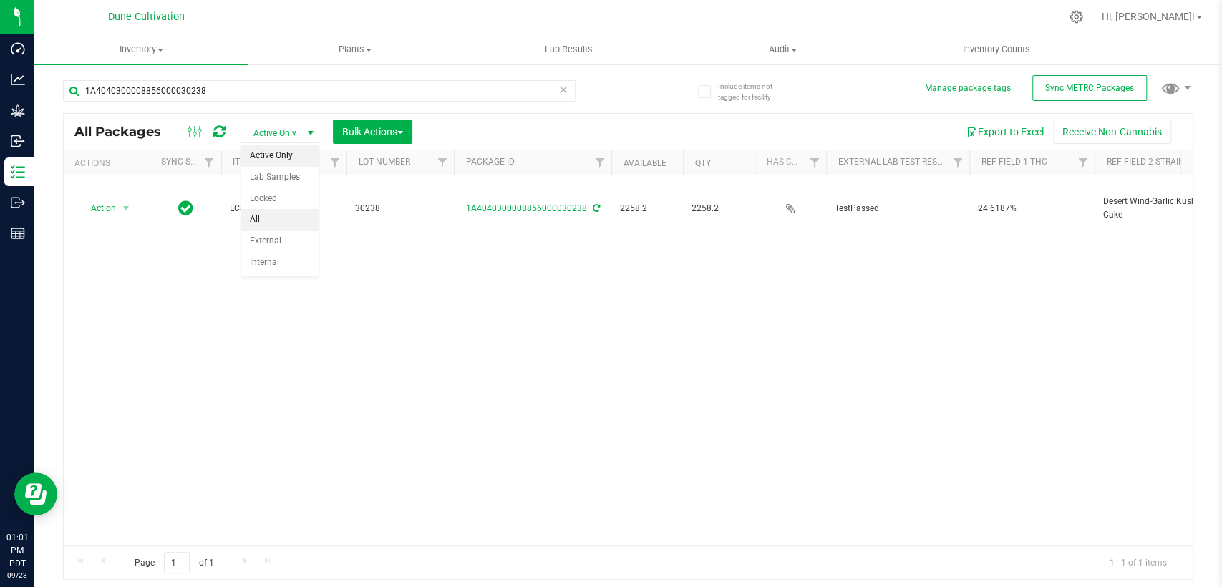
click at [278, 210] on li "All" at bounding box center [279, 219] width 77 height 21
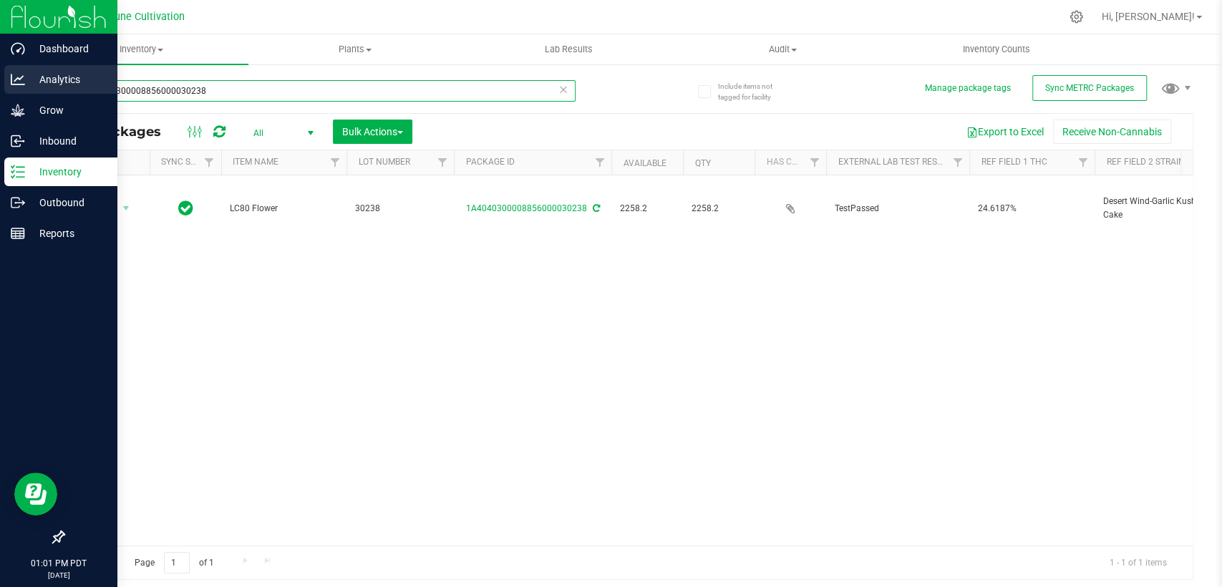
drag, startPoint x: 210, startPoint y: 93, endPoint x: 12, endPoint y: 94, distance: 197.6
click at [13, 94] on div "Dashboard Analytics Grow Inbound Inventory Outbound Reports 01:01 PM PDT 09/23/…" at bounding box center [611, 293] width 1222 height 587
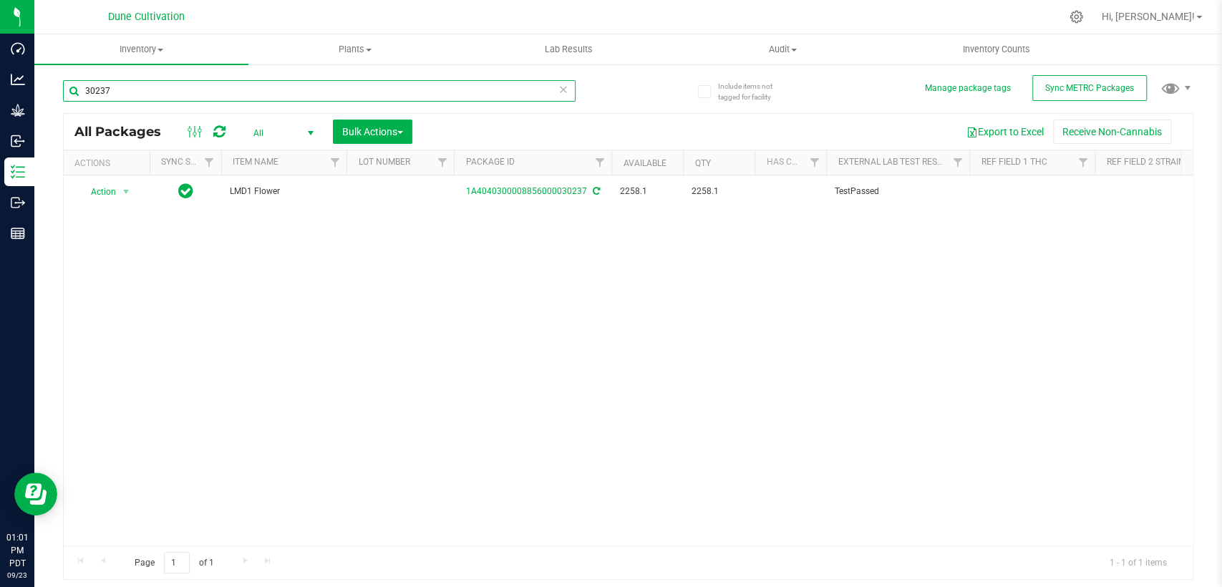
type input "30237"
click at [393, 190] on td at bounding box center [399, 191] width 107 height 33
type input "30237"
click at [408, 313] on div "All Packages All Active Only Lab Samples Locked All External Internal Bulk Acti…" at bounding box center [628, 346] width 1130 height 467
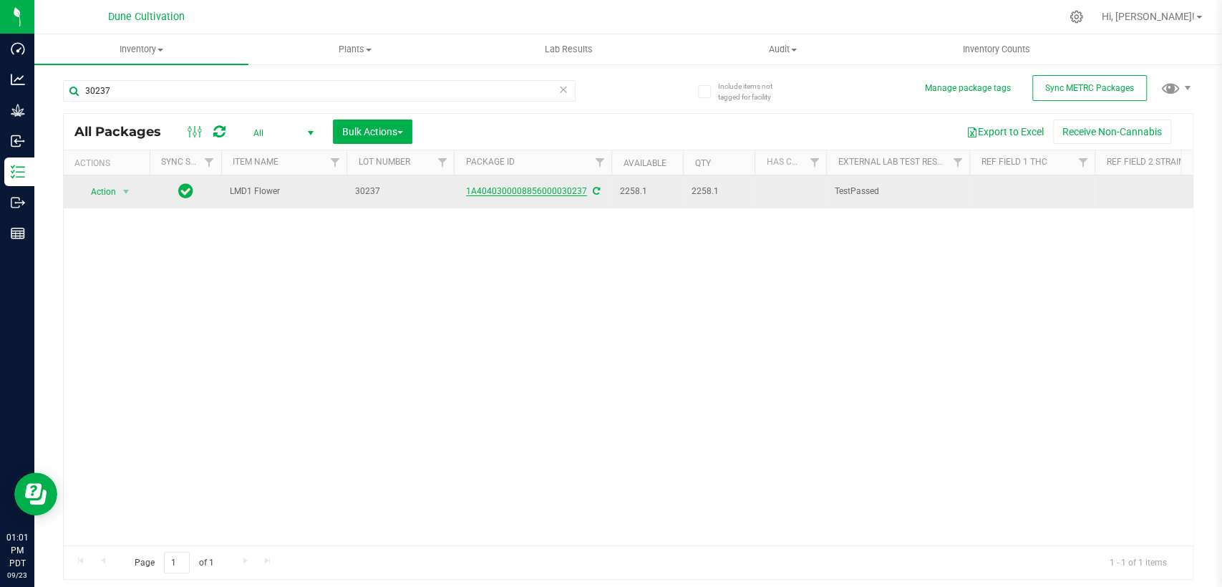
click at [528, 191] on link "1A4040300008856000030237" at bounding box center [526, 191] width 121 height 10
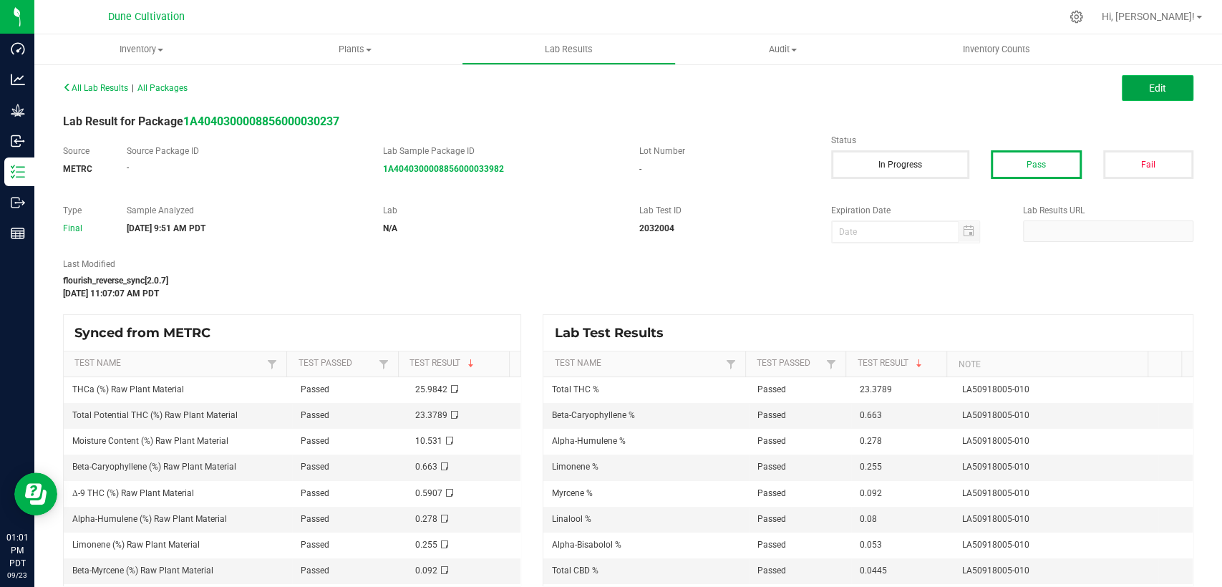
click at [1170, 81] on button "Edit" at bounding box center [1158, 88] width 72 height 26
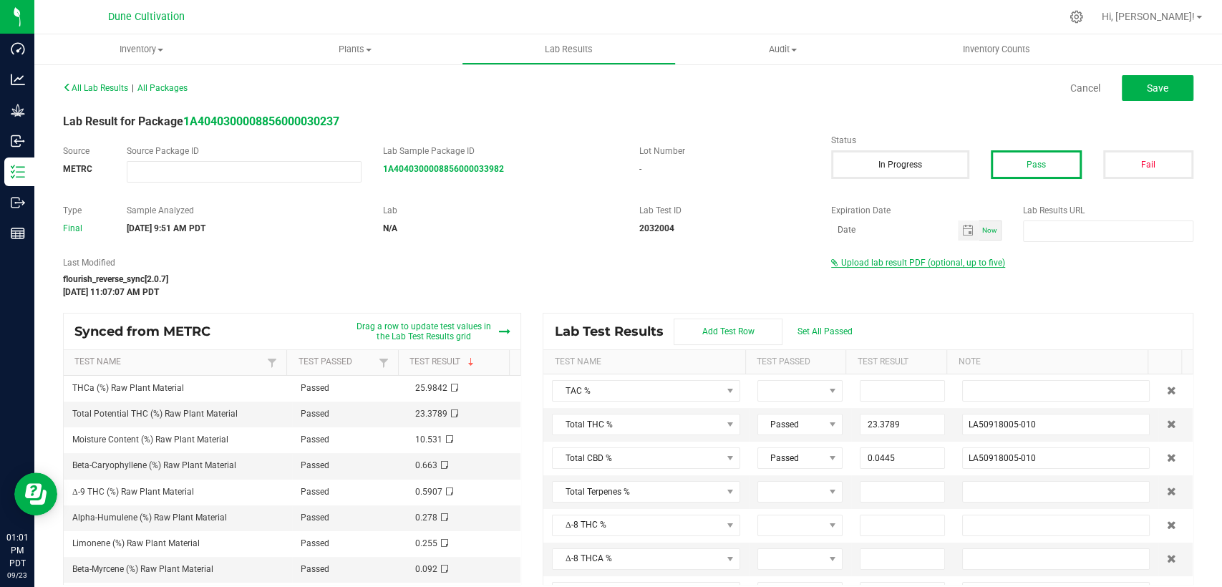
click at [955, 263] on span "Upload lab result PDF (optional, up to five)" at bounding box center [923, 263] width 164 height 10
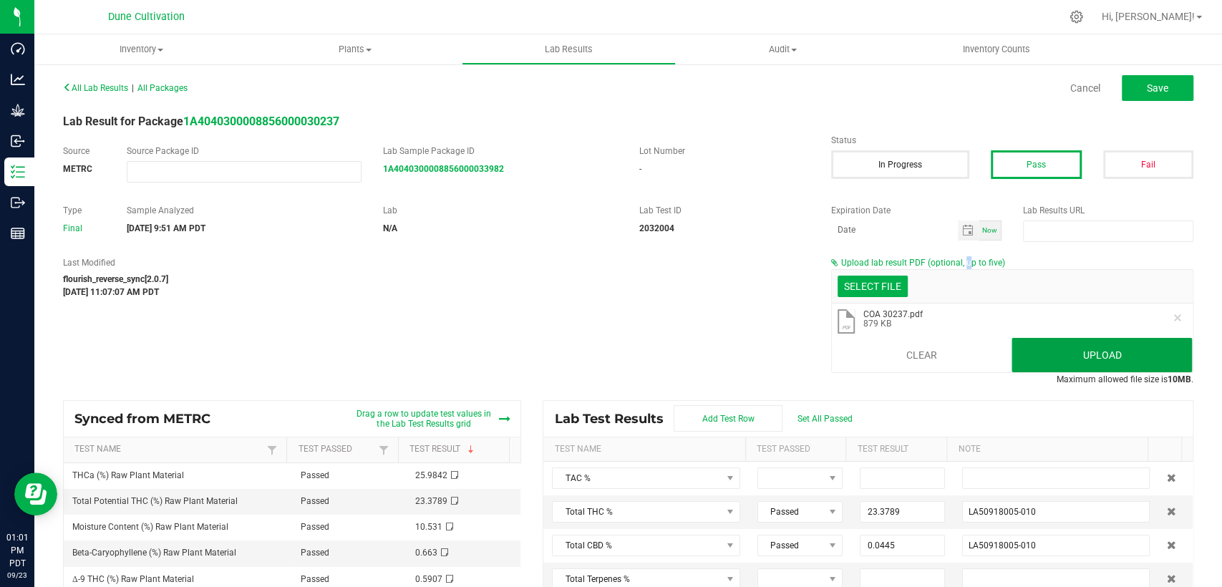
click at [1071, 351] on button "Upload" at bounding box center [1102, 355] width 180 height 34
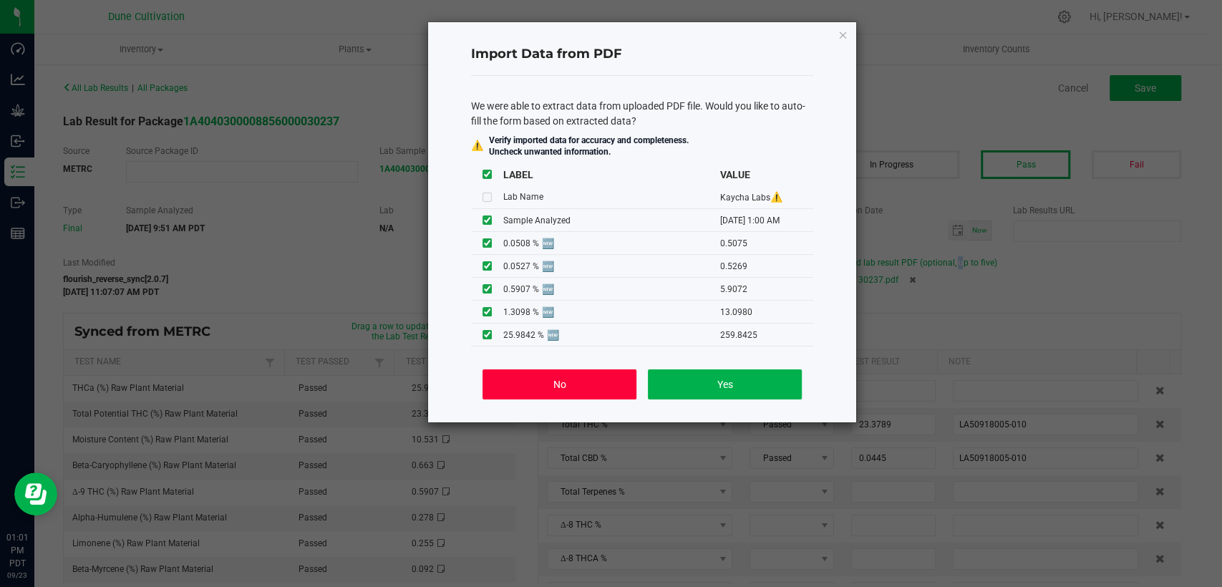
click at [576, 381] on button "No" at bounding box center [560, 384] width 154 height 30
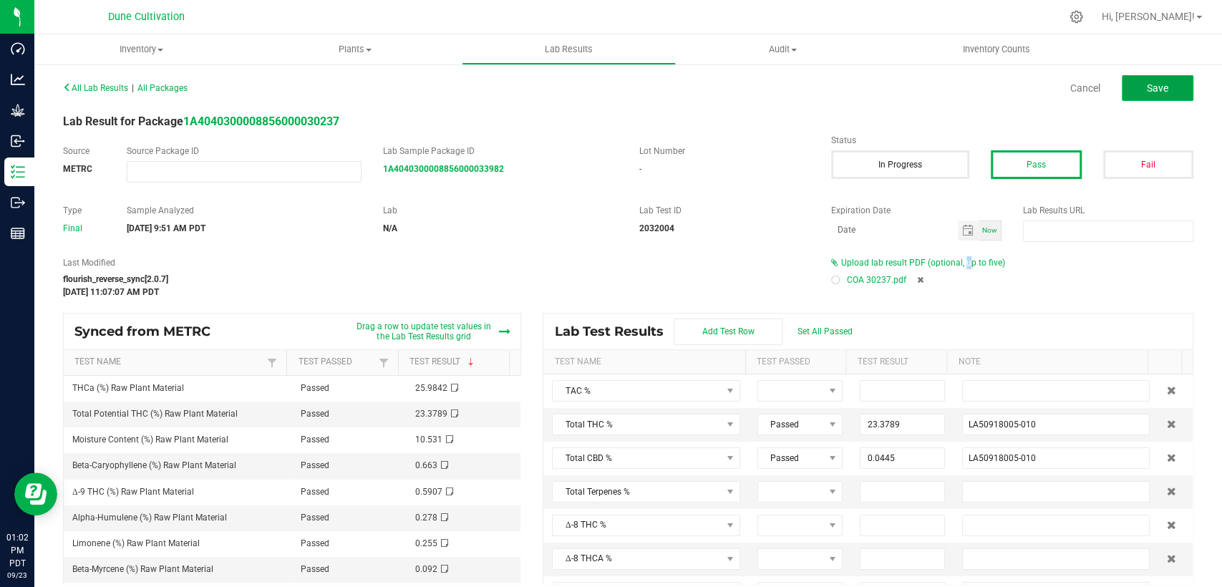
click at [1123, 85] on button "Save" at bounding box center [1158, 88] width 72 height 26
type input "23.3789"
type input "LA50918005-010"
type input "0.0445"
type input "0.0000"
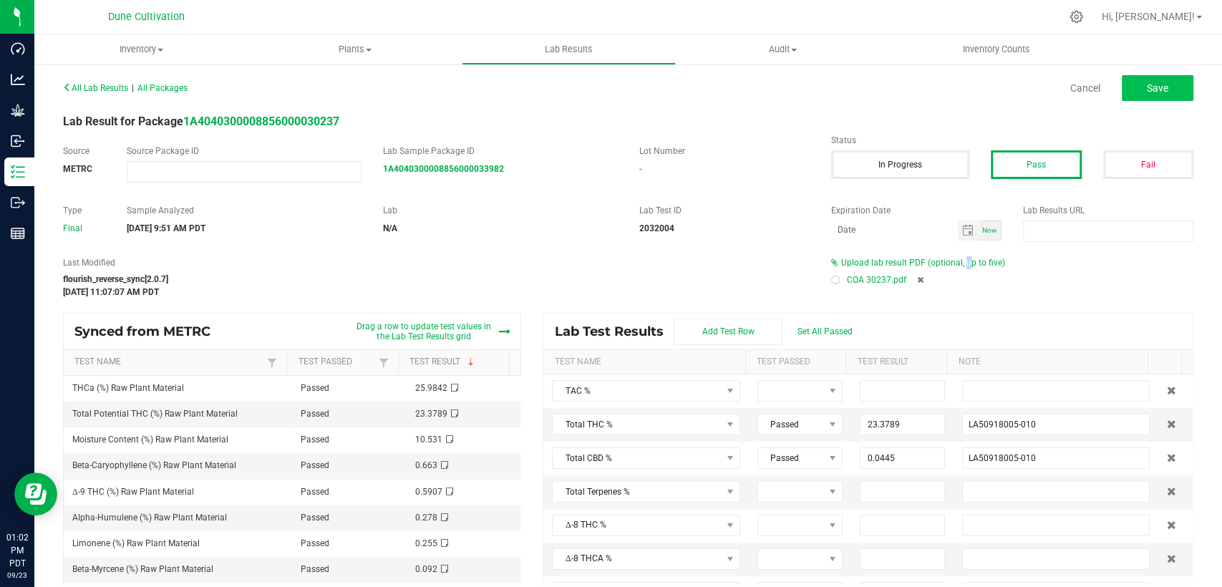
type input "<LOQ (0.001); LA50918005-010"
type input "0.0000"
type input "<LOQ (0.001); LA50918005-010"
type input "0.0530"
type input "LA50918005-010"
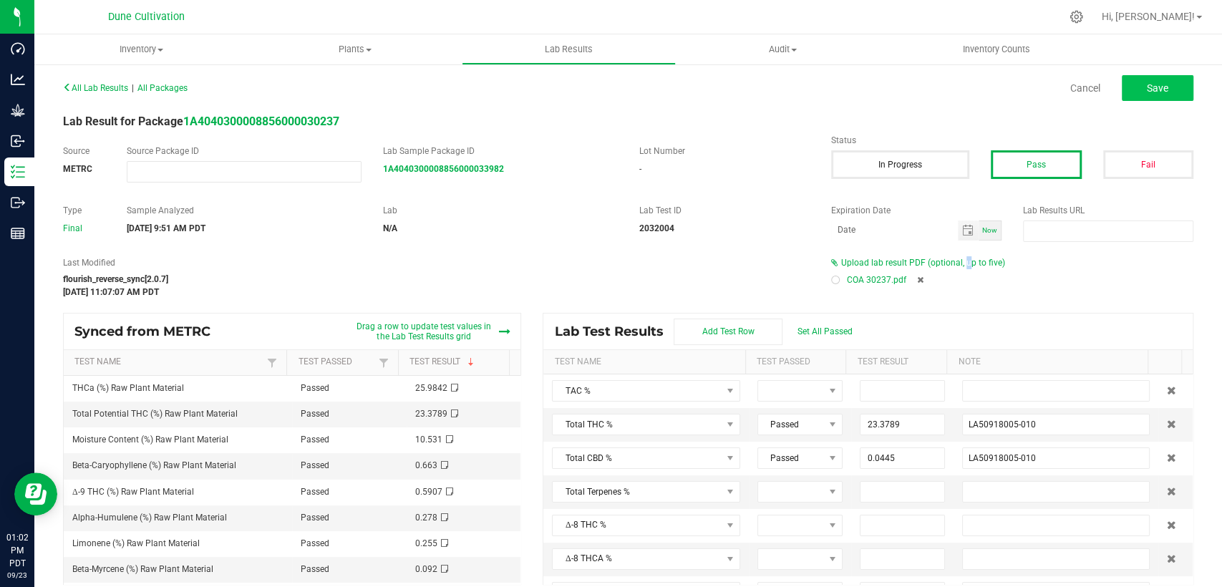
type input "0.2780"
type input "LA50918005-010"
type input "0.0000"
type input "<LOQ (0.02); LA50918005-010"
type input "0.0000"
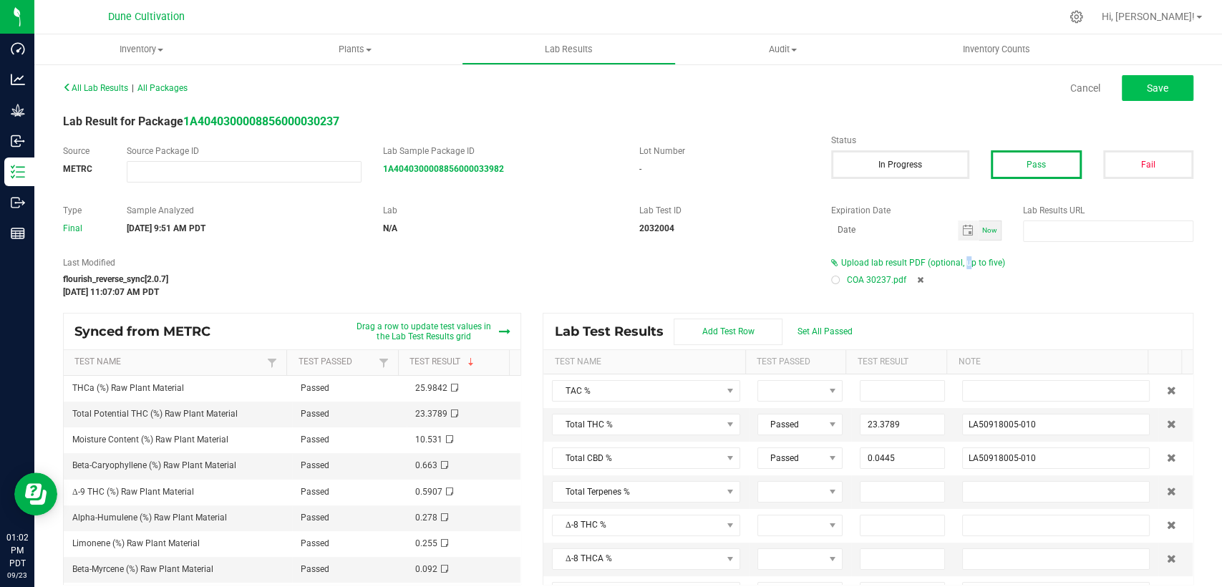
type input "<LOQ (0.02); LA50918005-010"
type input "0.6630"
type input "LA50918005-010"
type input "0.0430"
type input "LA50918005-010"
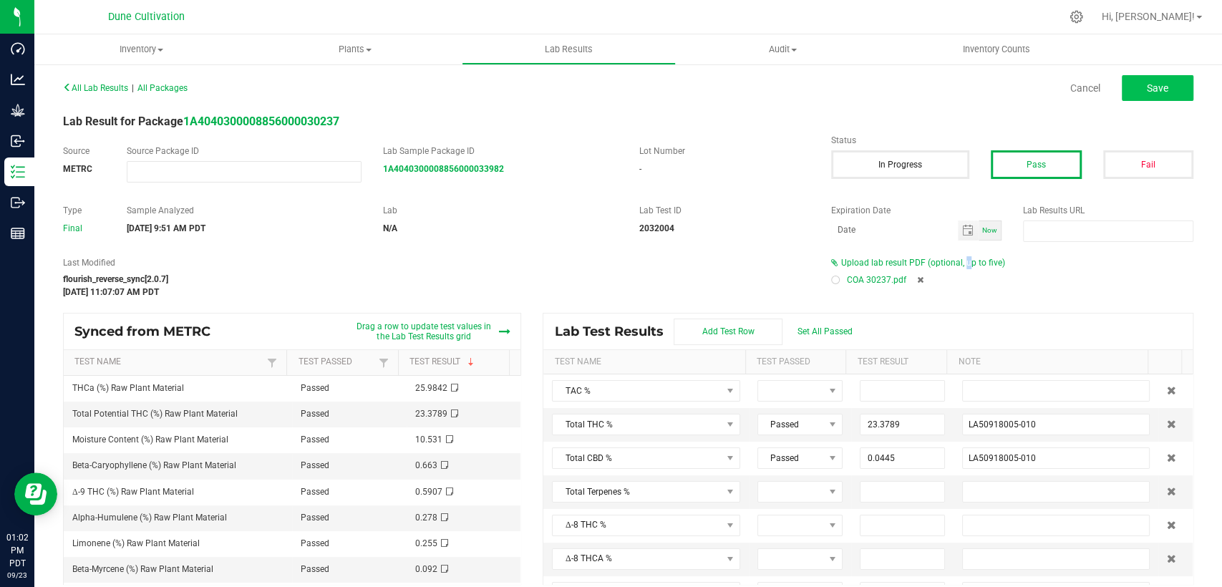
type input "0.2550"
type input "LA50918005-010"
type input "0.0800"
type input "LA50918005-010"
type input "0.0920"
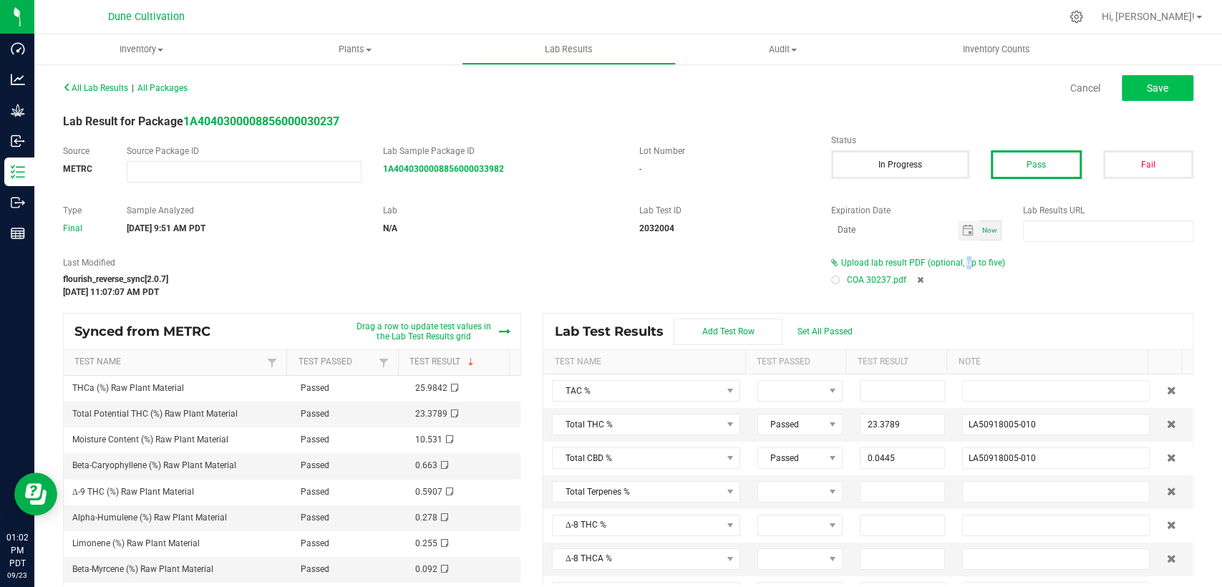
type input "LA50918005-010"
type input "0.0000"
type input "<LOQ (0.02); LA50918005-010"
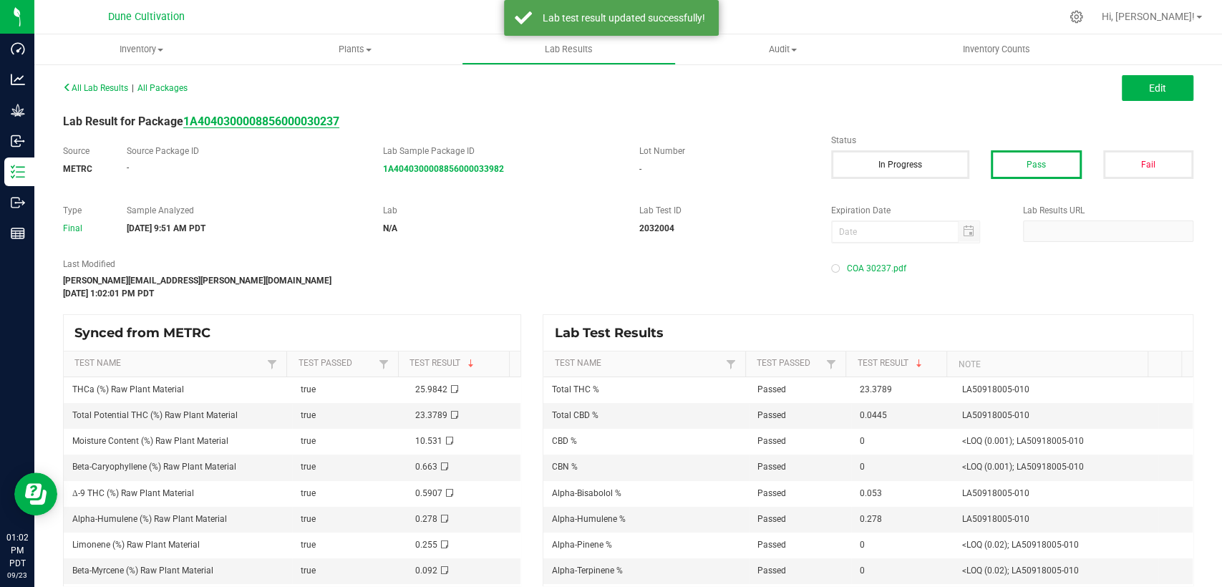
click at [314, 120] on strong "1A4040300008856000030237" at bounding box center [261, 122] width 156 height 14
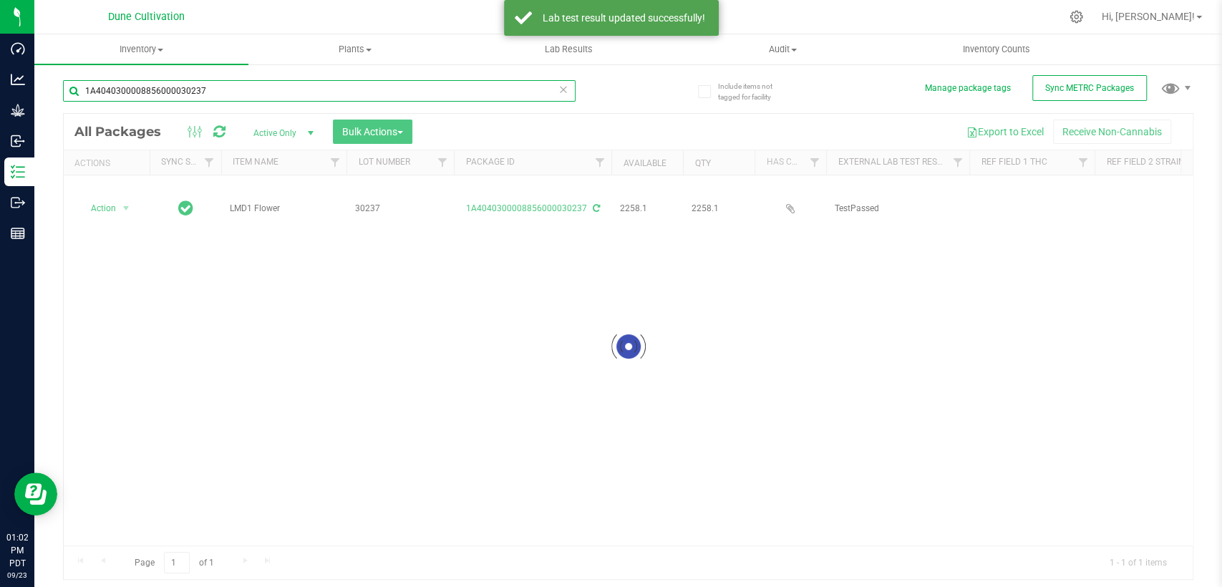
drag, startPoint x: 178, startPoint y: 89, endPoint x: 71, endPoint y: 92, distance: 106.7
click at [62, 93] on div "Include items not tagged for facility Manage package tags Sync METRC Packages 1…" at bounding box center [628, 281] width 1188 height 437
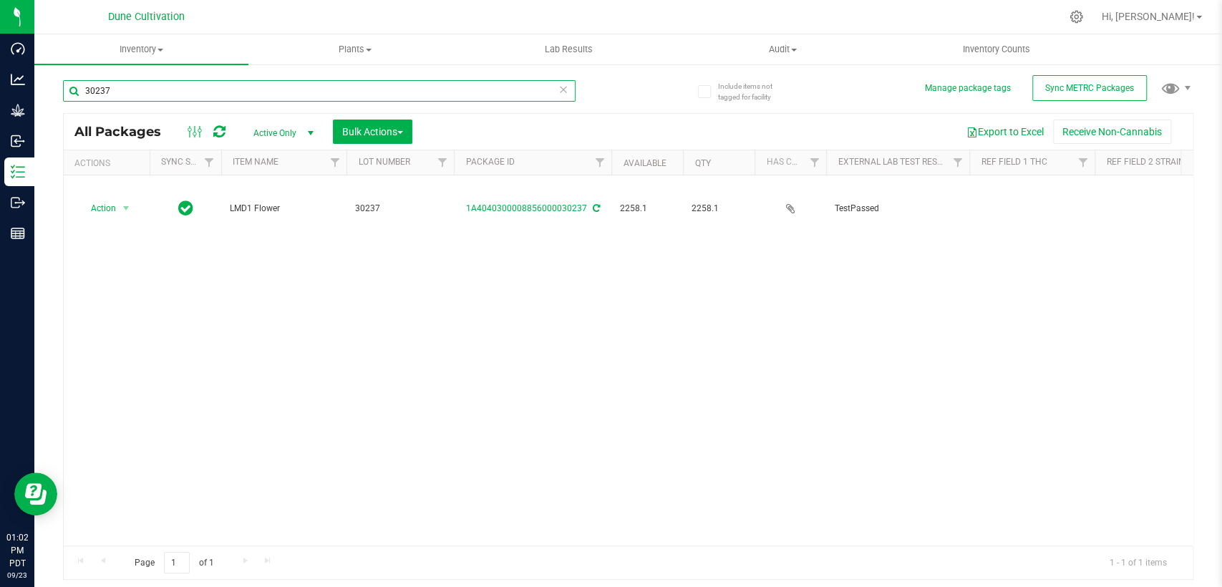
type input "30237"
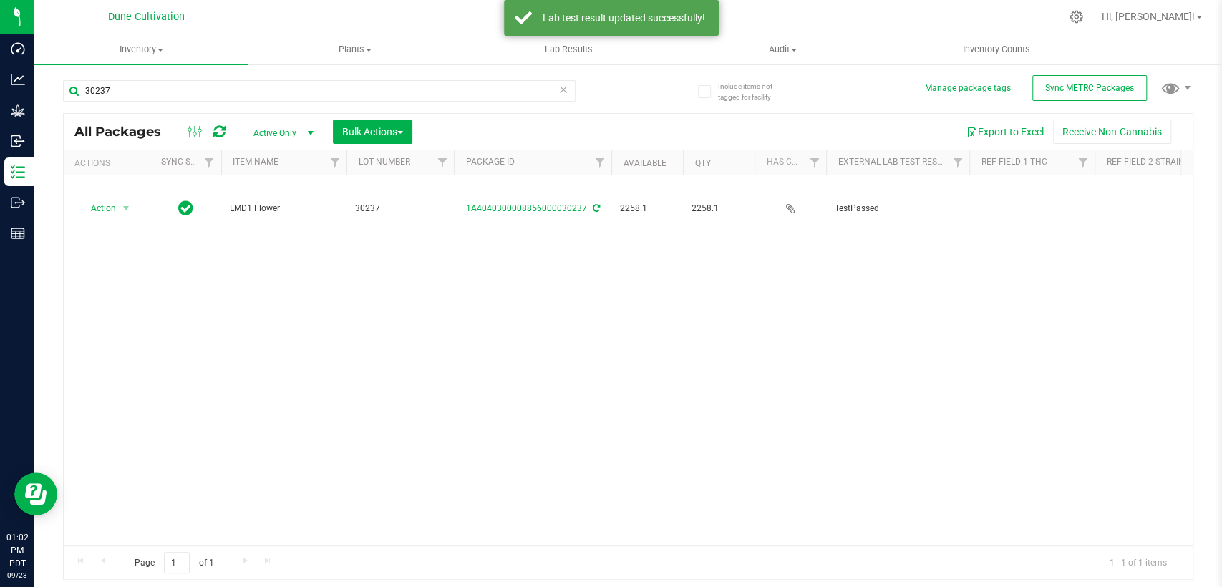
click at [286, 134] on span "Active Only" at bounding box center [280, 133] width 79 height 20
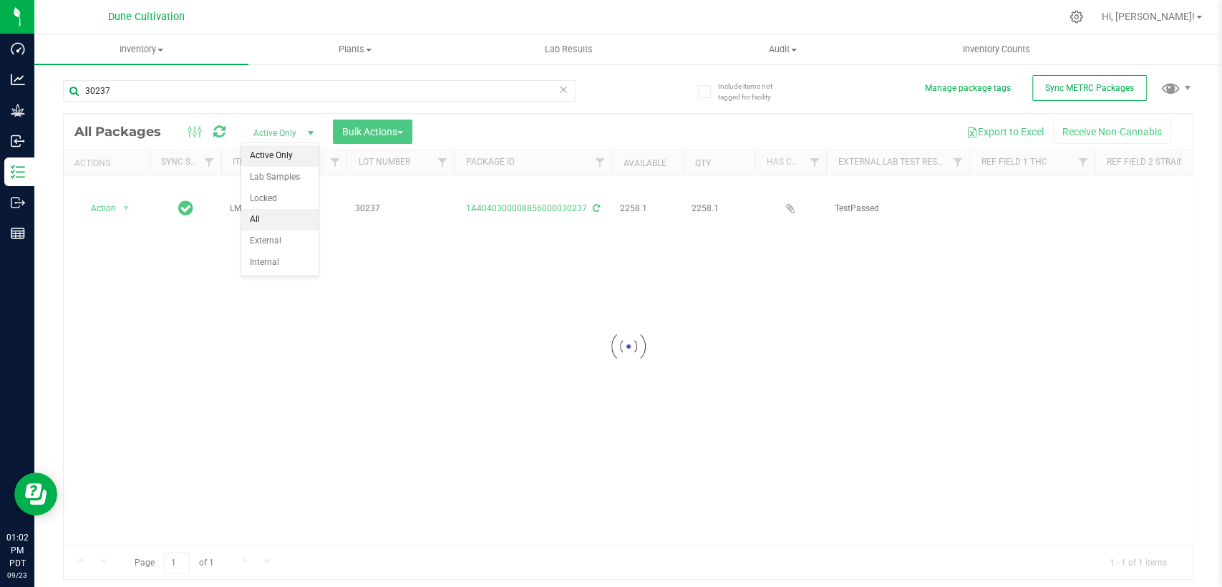
click at [281, 214] on li "All" at bounding box center [279, 219] width 77 height 21
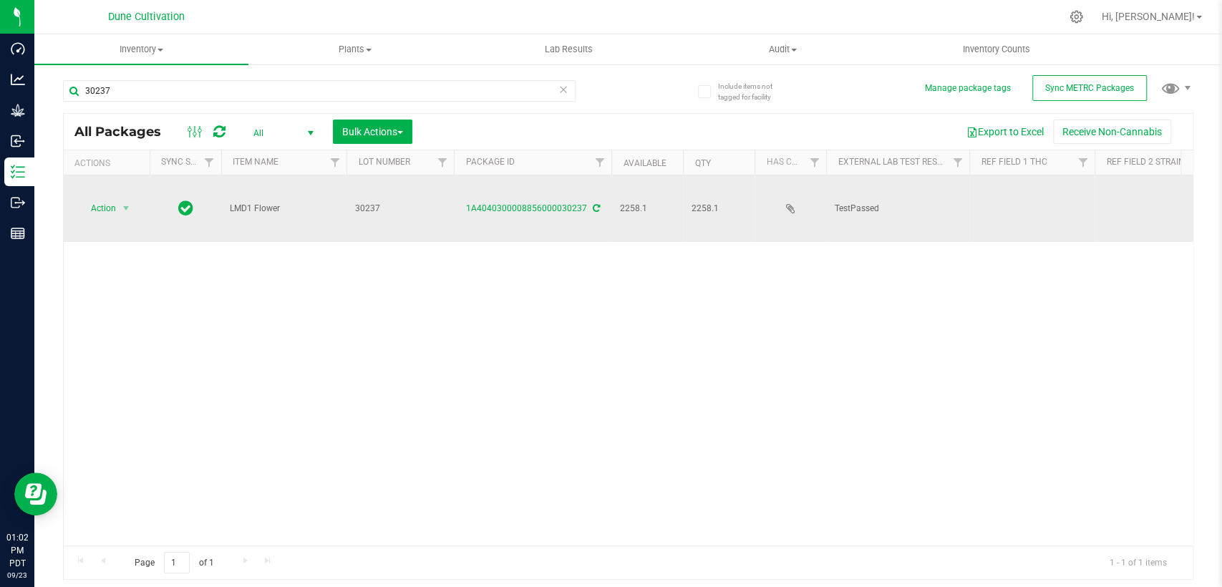
click at [1019, 190] on td at bounding box center [1031, 208] width 125 height 67
drag, startPoint x: 1064, startPoint y: 188, endPoint x: 916, endPoint y: 202, distance: 148.1
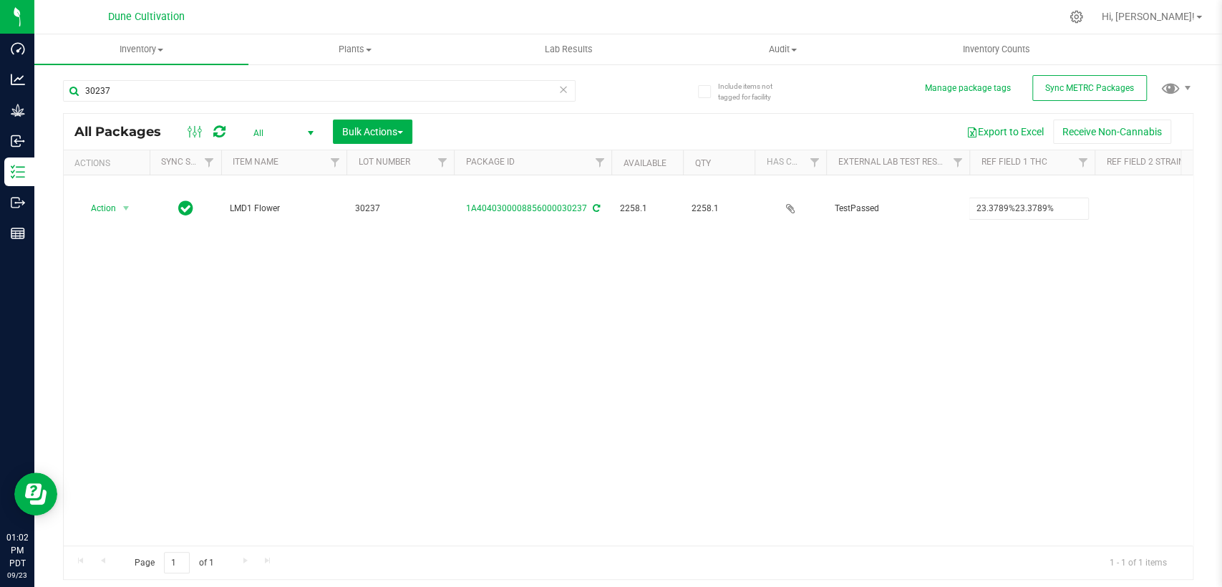
type input "23.3789%"
click at [959, 275] on div "All Packages All Active Only Lab Samples Locked All External Internal Bulk Acti…" at bounding box center [628, 346] width 1130 height 467
click at [1038, 316] on div "Action Action Adjust qty Create package Edit attributes Global inventory Locate…" at bounding box center [628, 360] width 1129 height 370
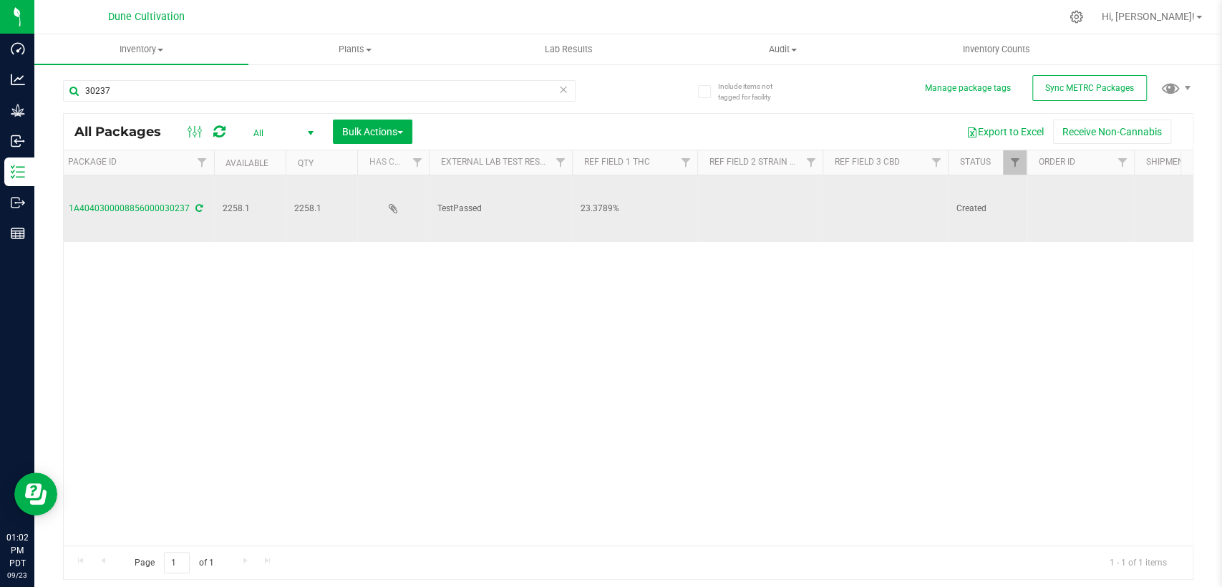
click at [888, 183] on td at bounding box center [885, 208] width 125 height 67
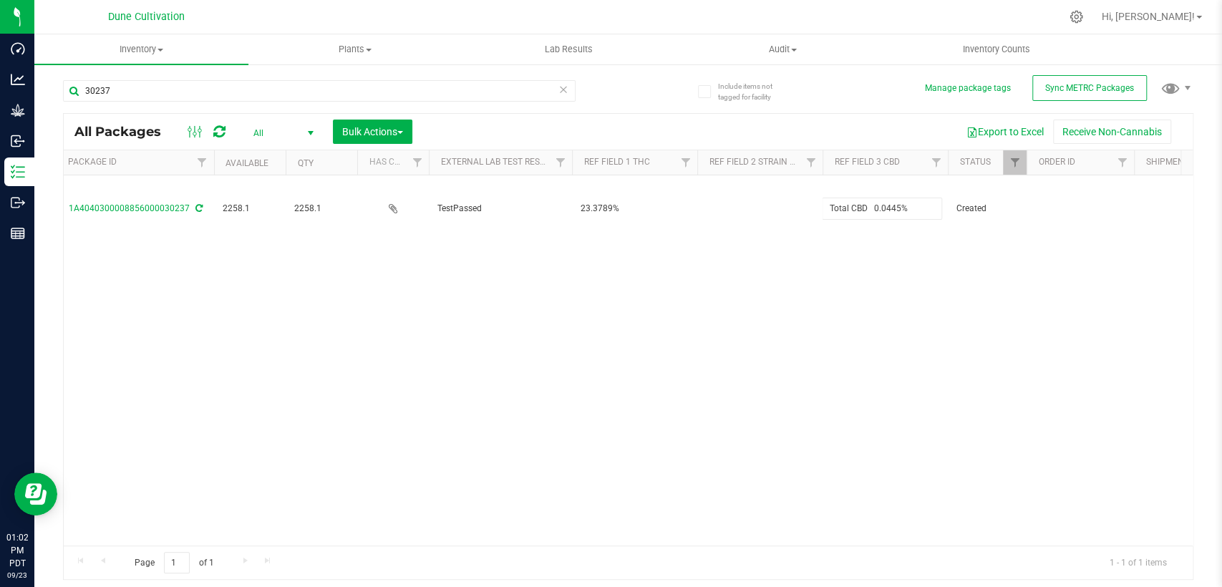
drag, startPoint x: 876, startPoint y: 189, endPoint x: 662, endPoint y: 218, distance: 215.3
click at [662, 218] on div "Action Action Adjust qty Create package Edit attributes Global inventory Locate…" at bounding box center [628, 360] width 1129 height 370
type input "0.0445%"
click at [682, 340] on div "All Packages All Active Only Lab Samples Locked All External Internal Bulk Acti…" at bounding box center [628, 346] width 1130 height 467
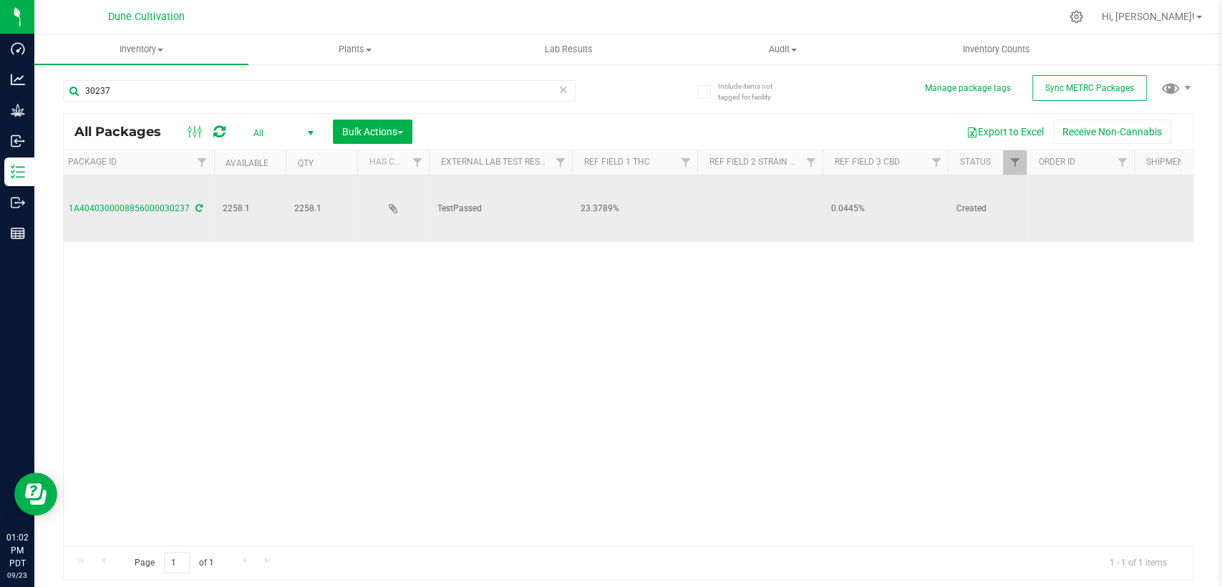
click at [781, 185] on td at bounding box center [759, 208] width 125 height 67
type input "p"
type input "Purple Pop Rocks"
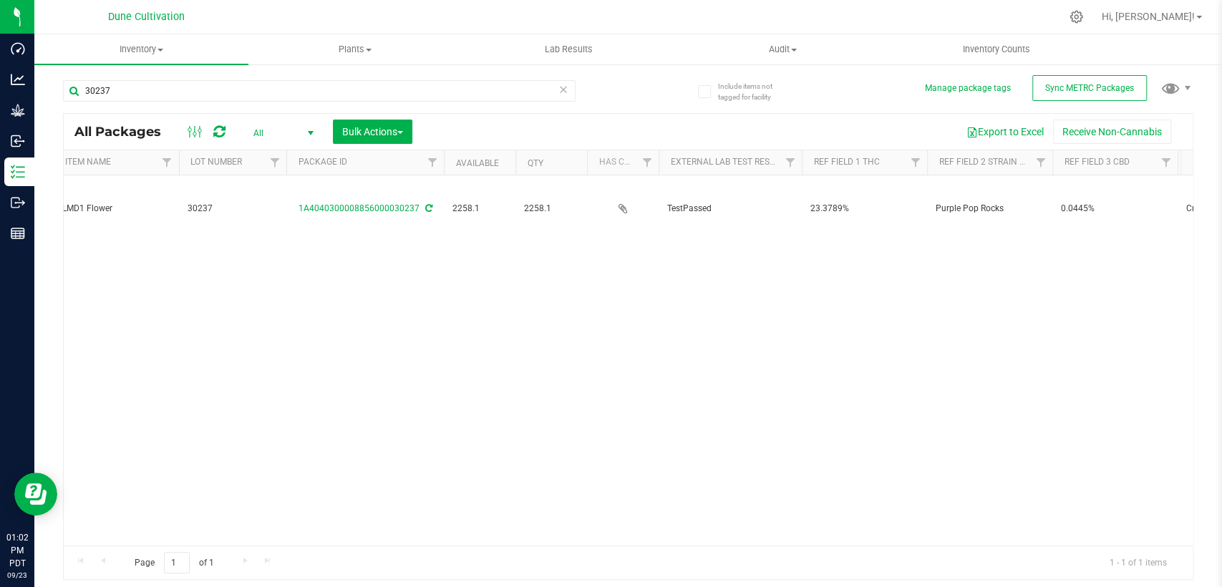
scroll to position [0, 0]
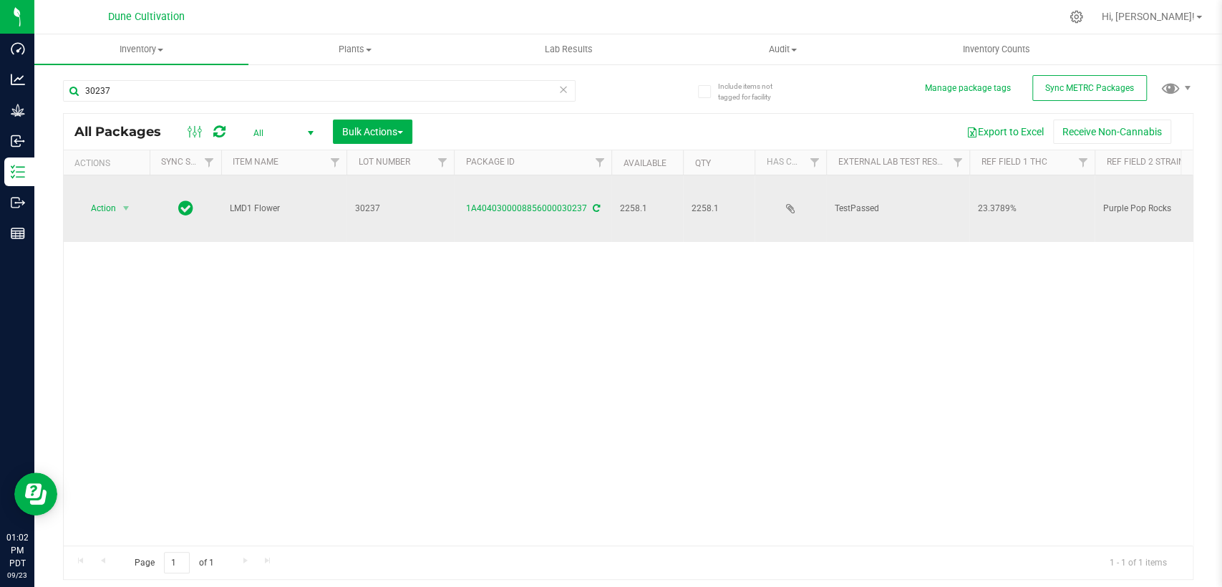
click at [109, 198] on span "Action" at bounding box center [97, 208] width 39 height 20
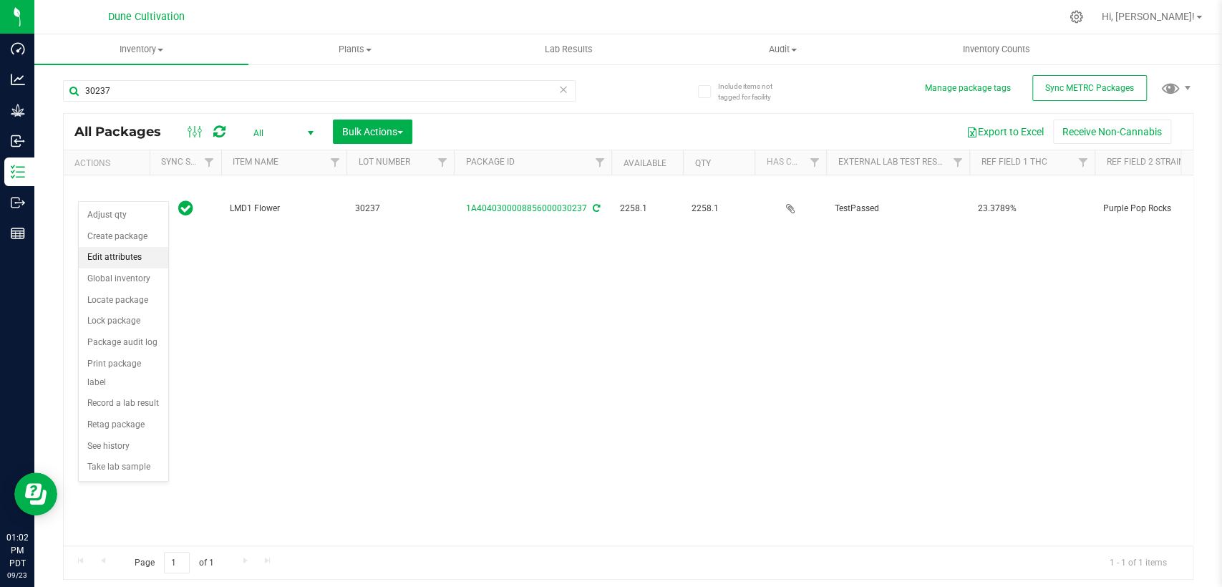
click at [117, 252] on li "Edit attributes" at bounding box center [123, 257] width 89 height 21
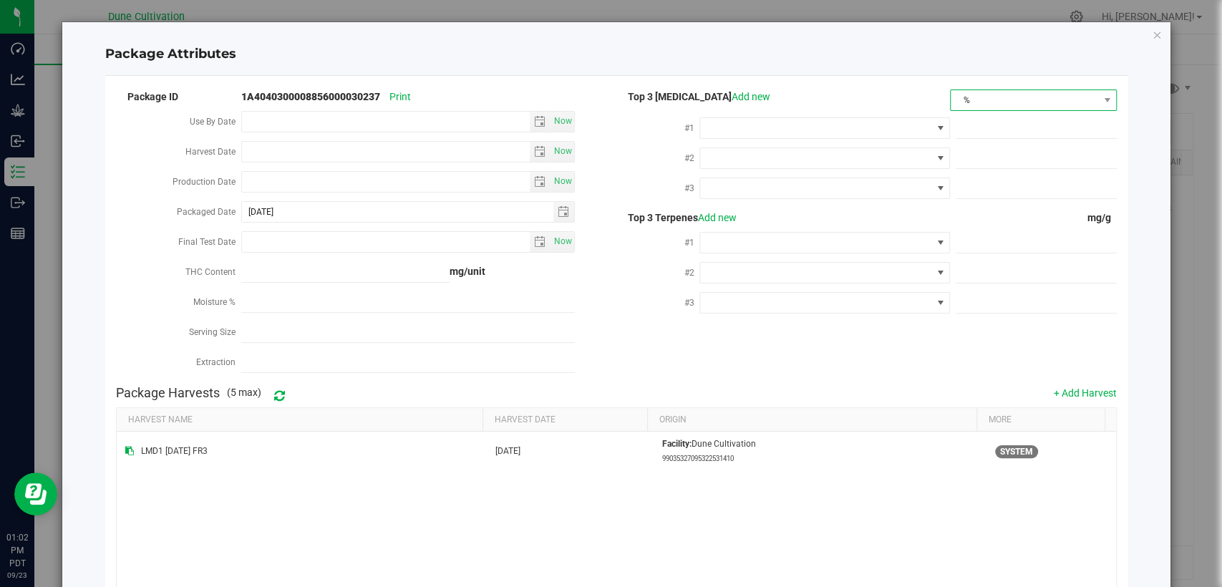
click at [968, 97] on span "%" at bounding box center [1024, 100] width 147 height 20
click at [957, 151] on li "mg/unit" at bounding box center [1022, 150] width 163 height 24
click at [790, 133] on span at bounding box center [815, 128] width 231 height 20
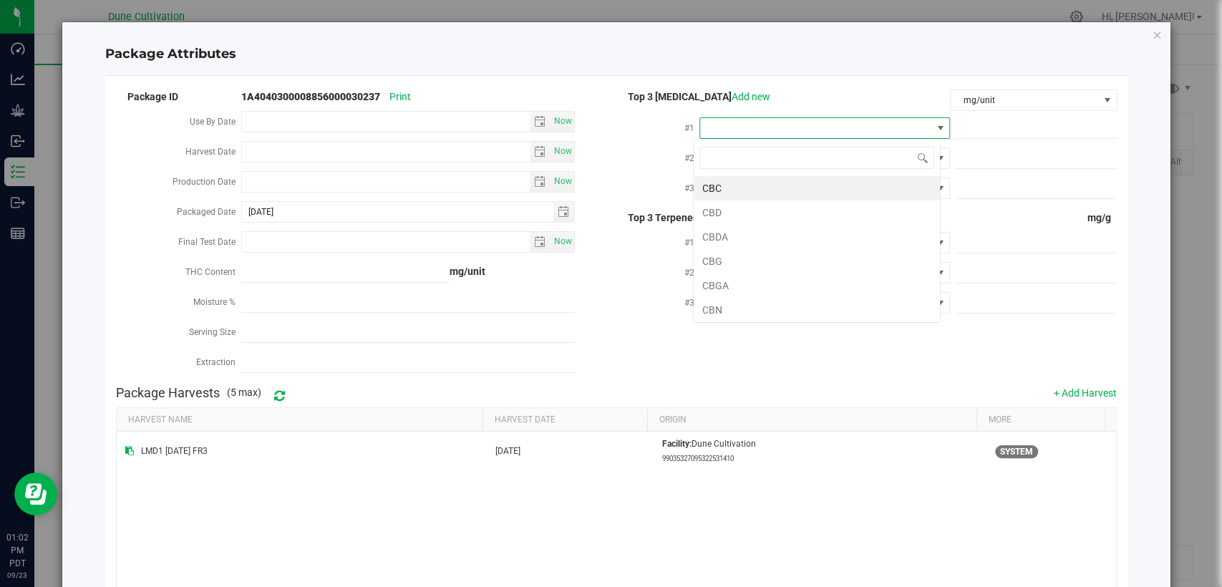
scroll to position [21, 247]
type input "THCA"
click at [761, 185] on li "THCA" at bounding box center [817, 188] width 246 height 24
click at [968, 129] on span at bounding box center [1036, 128] width 161 height 21
paste input "259.8425"
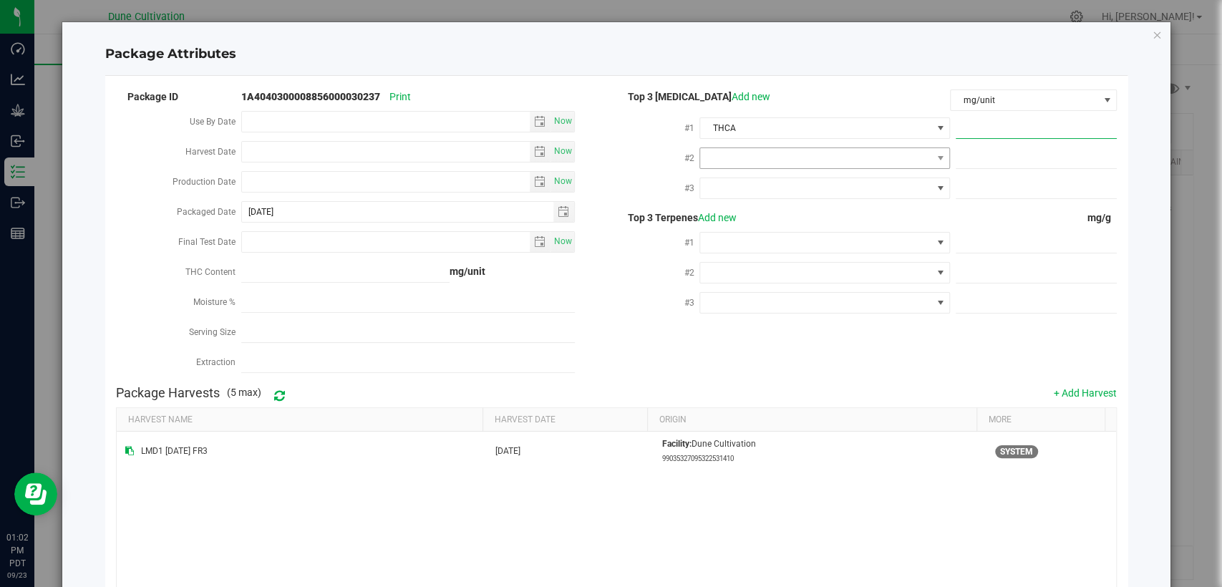
type input "259.8425"
click at [887, 155] on span at bounding box center [815, 158] width 231 height 20
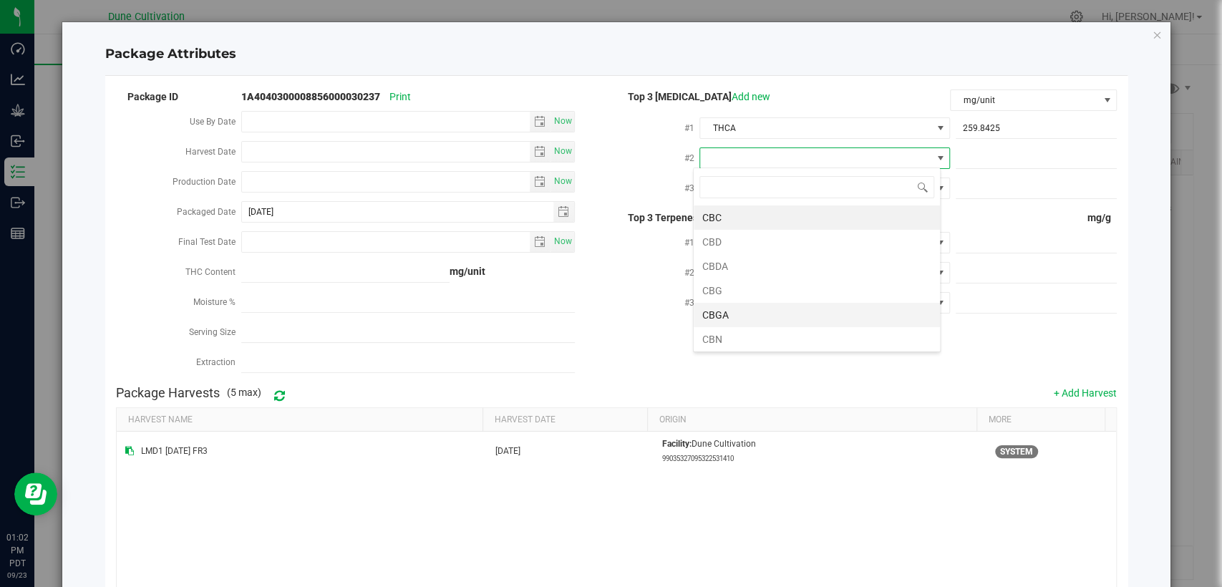
click at [762, 310] on li "CBGA" at bounding box center [817, 315] width 246 height 24
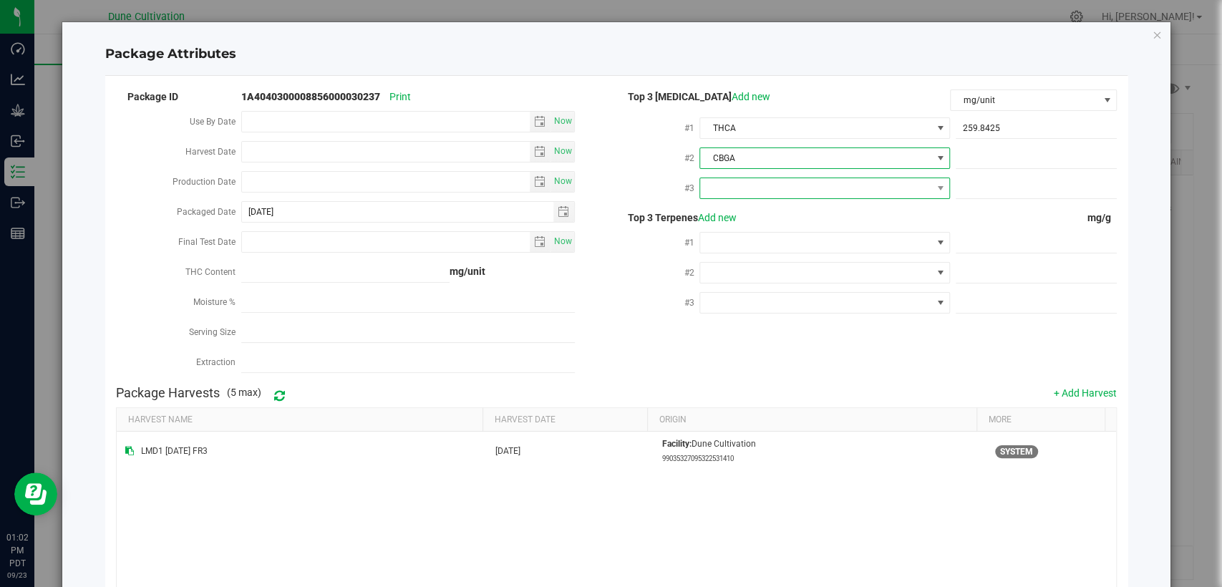
click at [767, 186] on span at bounding box center [815, 188] width 231 height 20
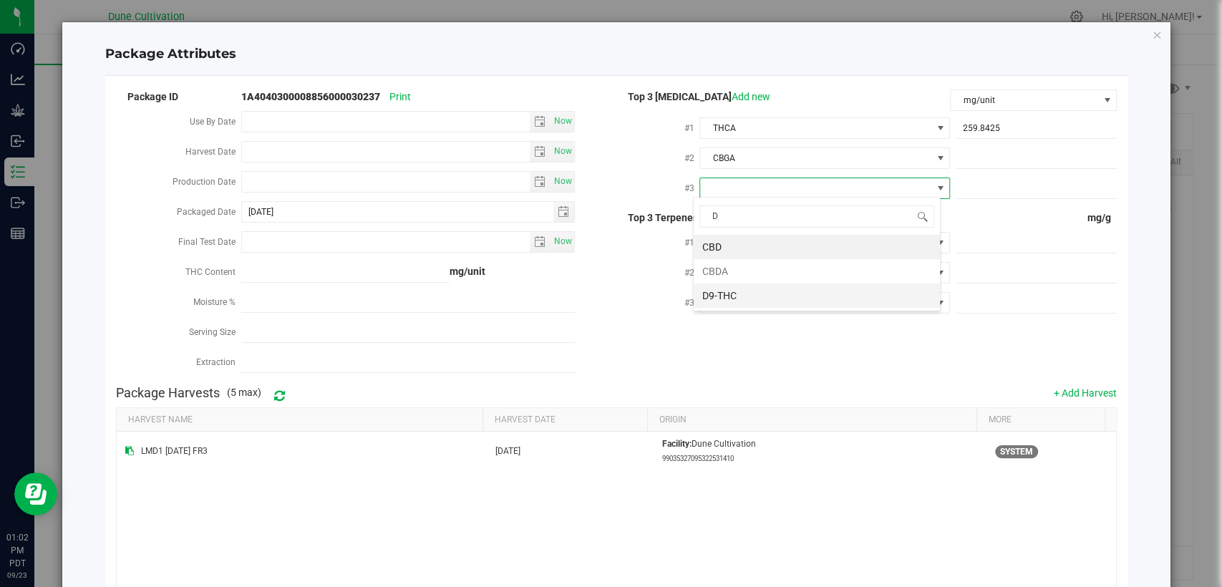
click at [742, 291] on li "D9-THC" at bounding box center [817, 295] width 246 height 24
drag, startPoint x: 1046, startPoint y: 147, endPoint x: 1014, endPoint y: 169, distance: 38.1
click at [1045, 148] on span at bounding box center [1036, 158] width 161 height 21
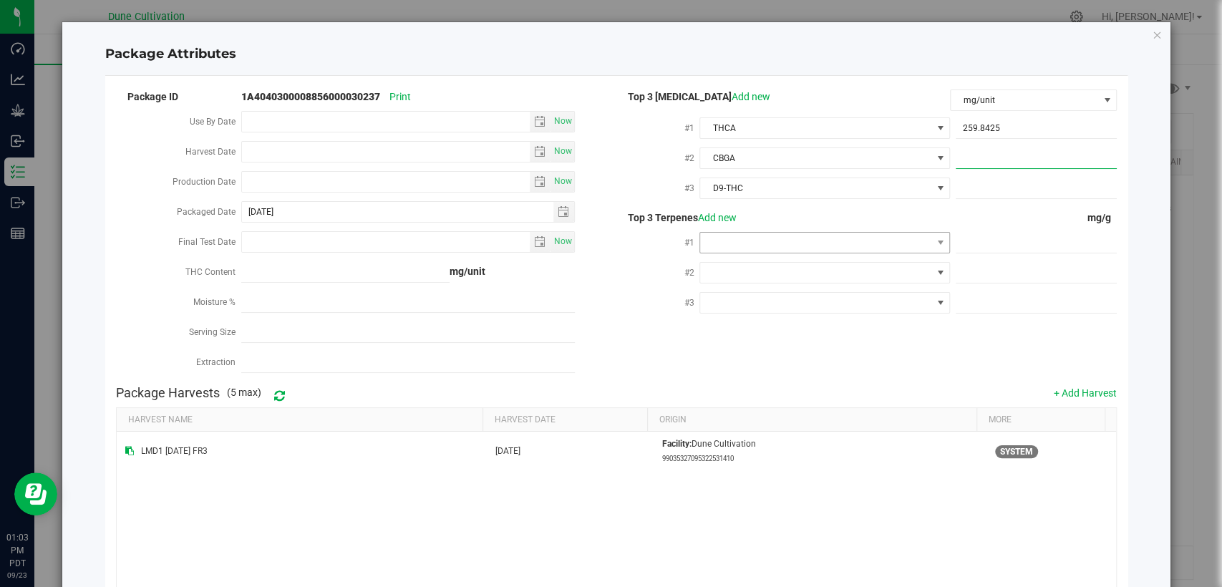
paste input "13.098"
type input "13.098"
type input "13.0980"
click at [1002, 185] on span at bounding box center [1036, 188] width 161 height 21
paste input "5.9072"
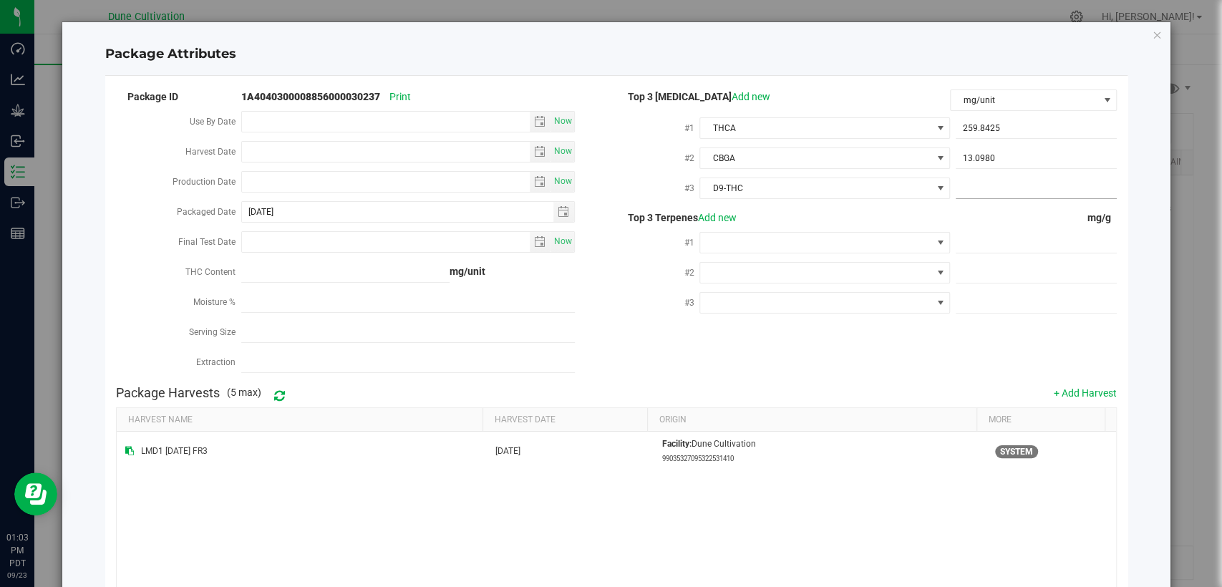
type input "5.9072"
click at [1008, 233] on span at bounding box center [1036, 243] width 161 height 21
paste input "6.634"
type input "6.634"
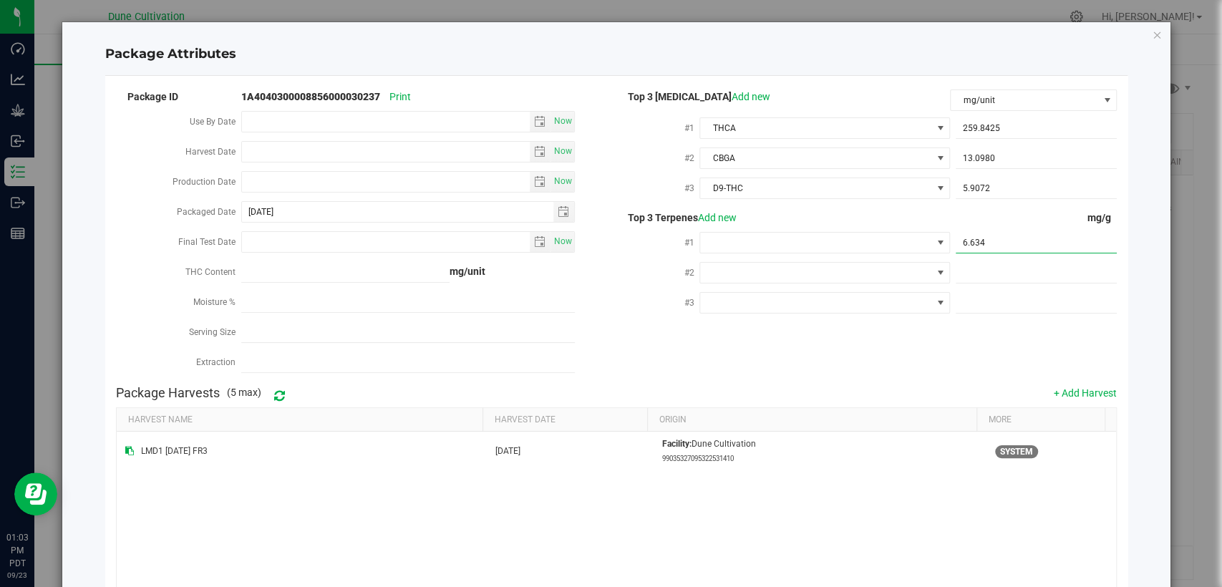
type input "6.6340"
click at [979, 268] on span at bounding box center [1036, 273] width 161 height 21
paste input "2.779"
type input "2.779"
type input "2.7790"
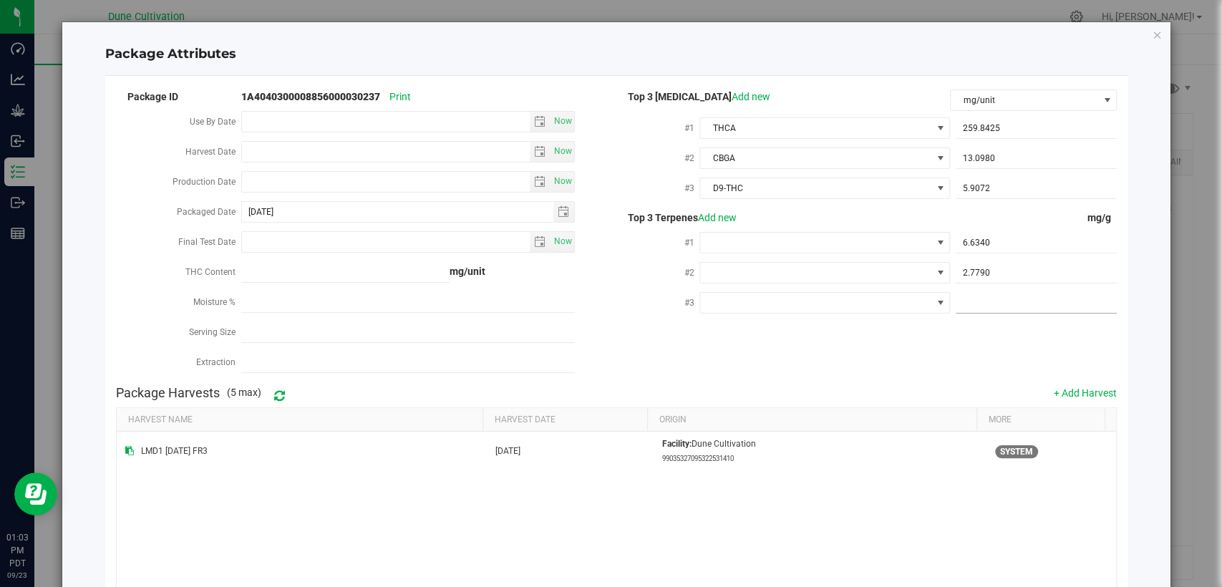
click at [977, 306] on span at bounding box center [1036, 303] width 161 height 21
paste input "2.547"
type input "2.547"
type input "2.5470"
click at [849, 241] on span at bounding box center [815, 243] width 231 height 20
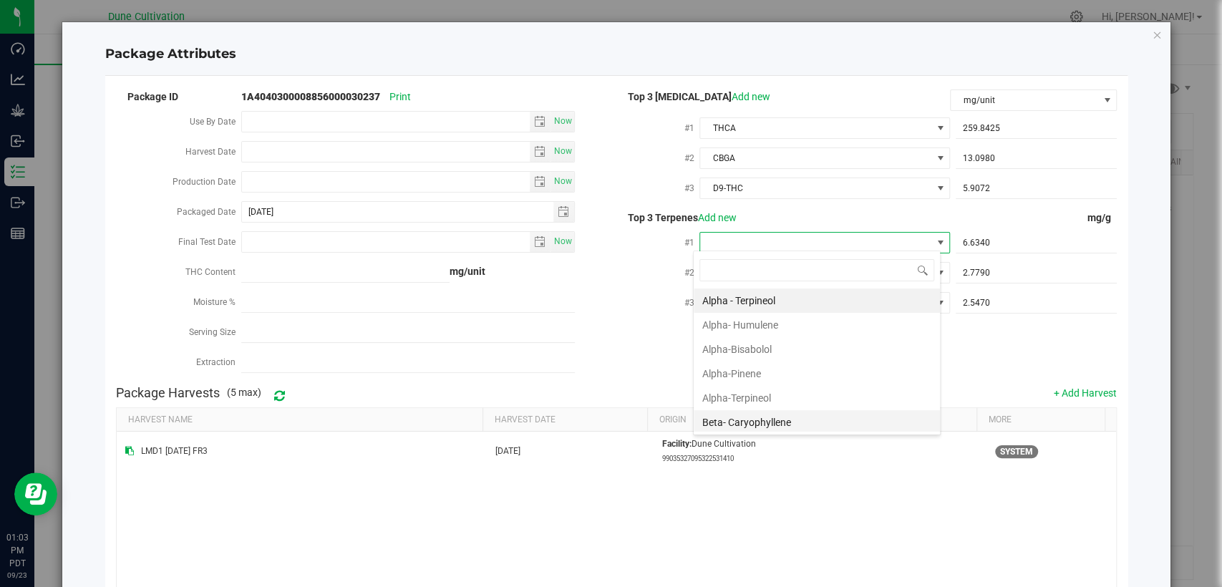
click at [794, 417] on li "Beta- Caryophyllene" at bounding box center [817, 422] width 246 height 24
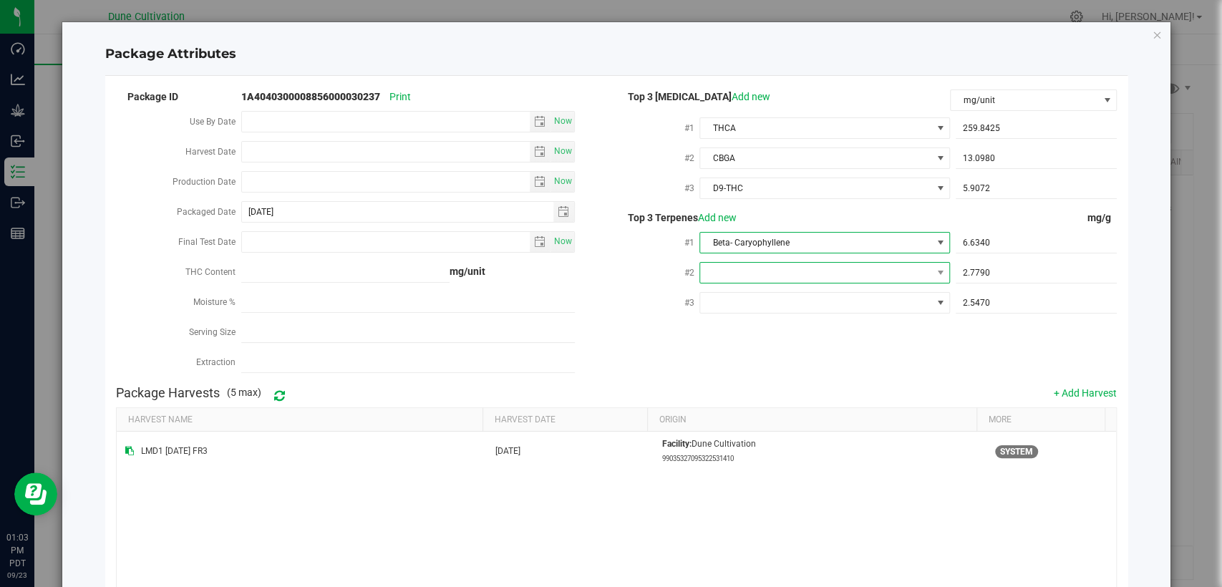
click at [808, 263] on span at bounding box center [815, 273] width 231 height 20
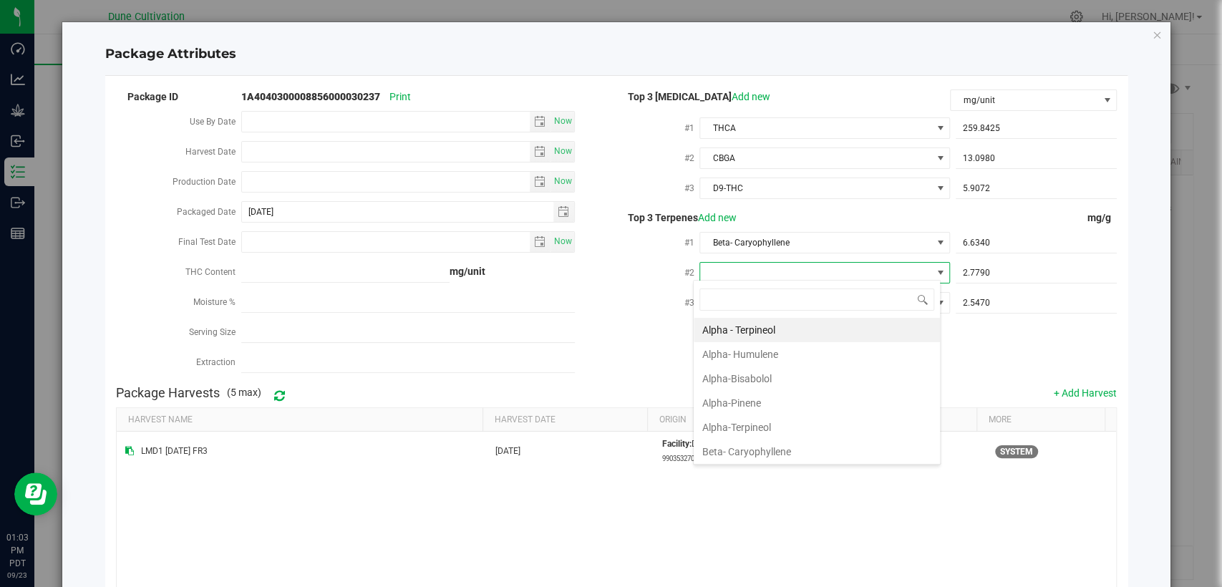
drag, startPoint x: 738, startPoint y: 345, endPoint x: 743, endPoint y: 335, distance: 11.2
click at [738, 345] on li "Alpha- Humulene" at bounding box center [817, 354] width 246 height 24
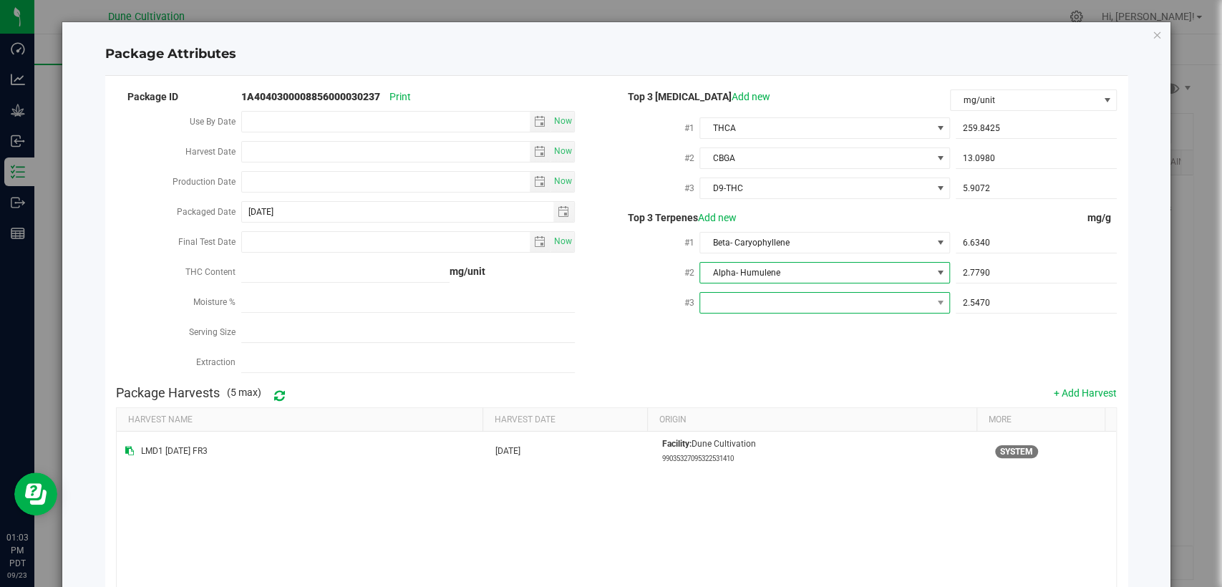
click at [760, 296] on span at bounding box center [815, 303] width 231 height 20
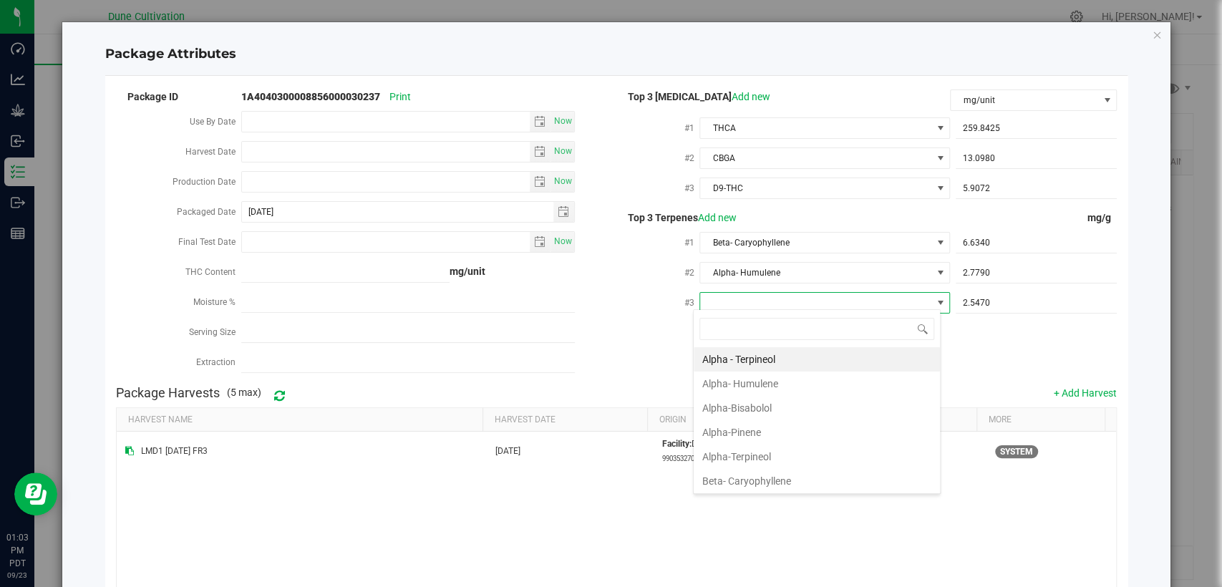
type input "D"
click at [755, 377] on li "D-Limonene" at bounding box center [817, 384] width 246 height 24
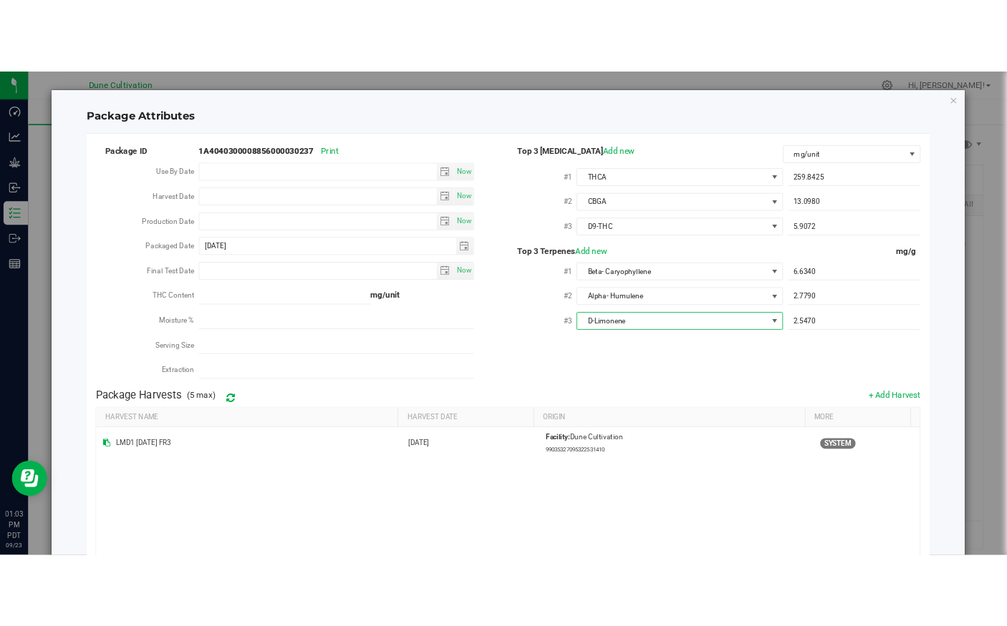
scroll to position [111, 0]
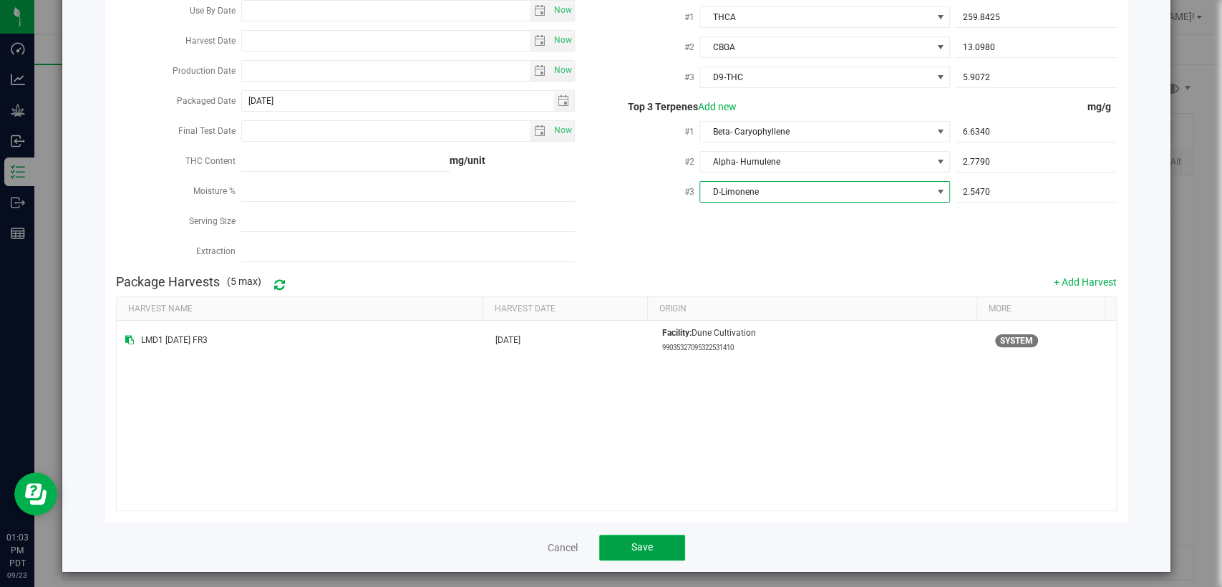
click at [638, 543] on span "Save" at bounding box center [641, 546] width 21 height 11
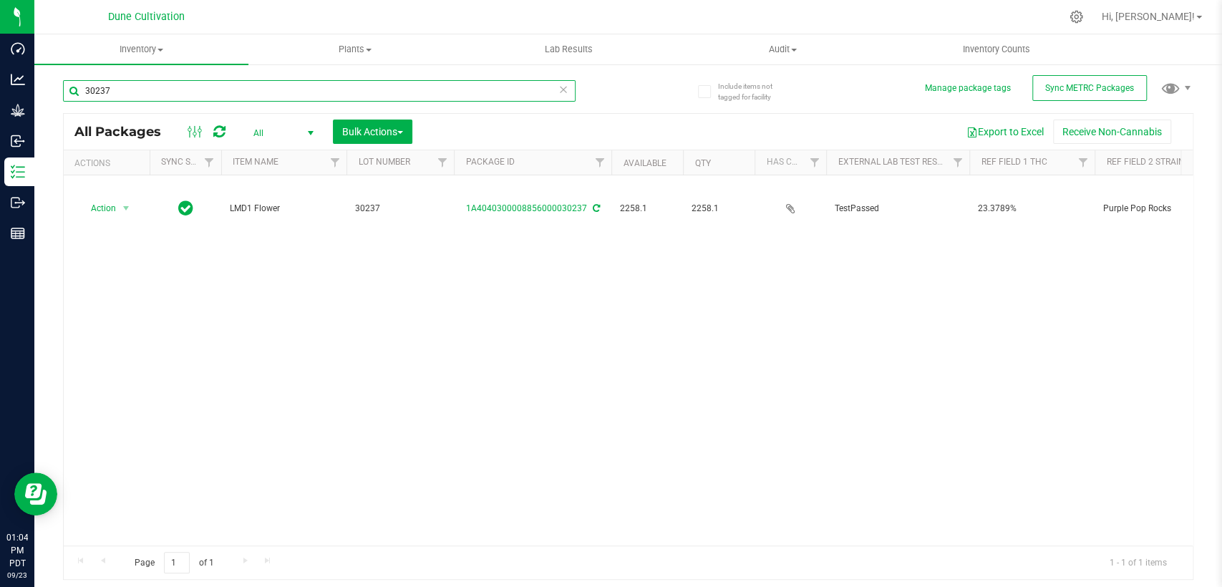
click at [210, 98] on input "30237" at bounding box center [319, 90] width 513 height 21
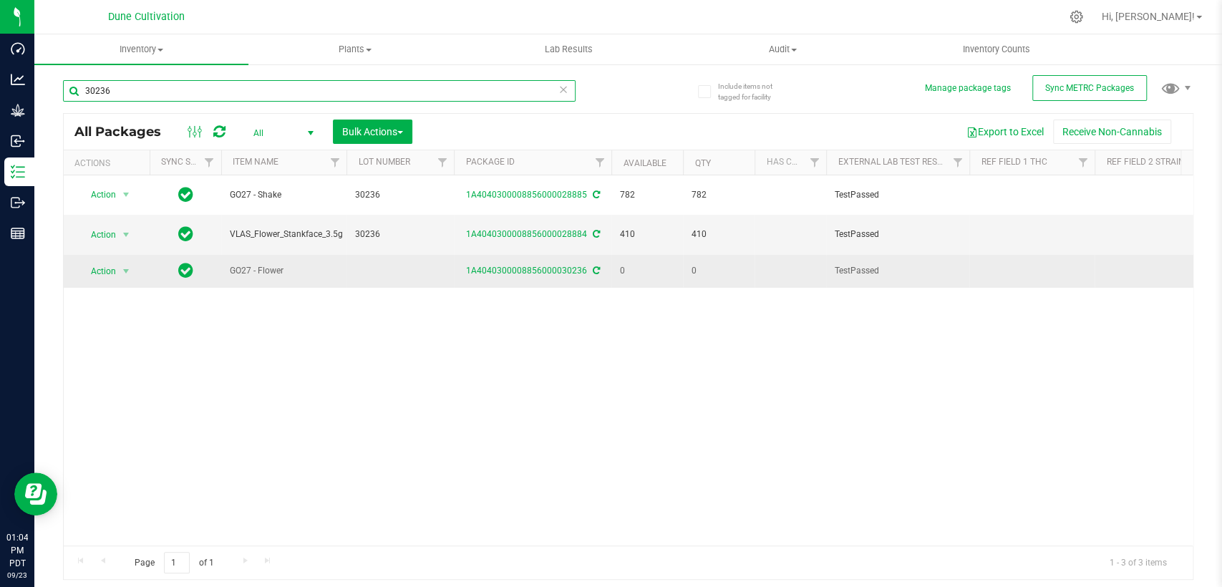
type input "30236"
click at [386, 271] on td at bounding box center [399, 271] width 107 height 33
type input "30236"
click at [503, 266] on link "1A4040300008856000030236" at bounding box center [526, 271] width 121 height 10
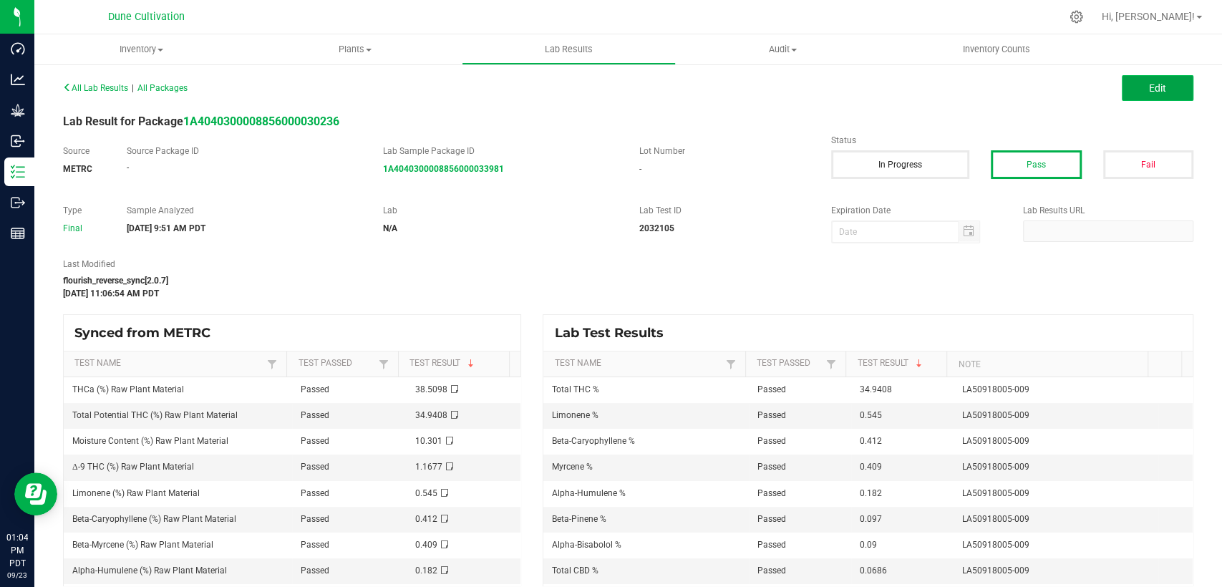
click at [1126, 82] on button "Edit" at bounding box center [1158, 88] width 72 height 26
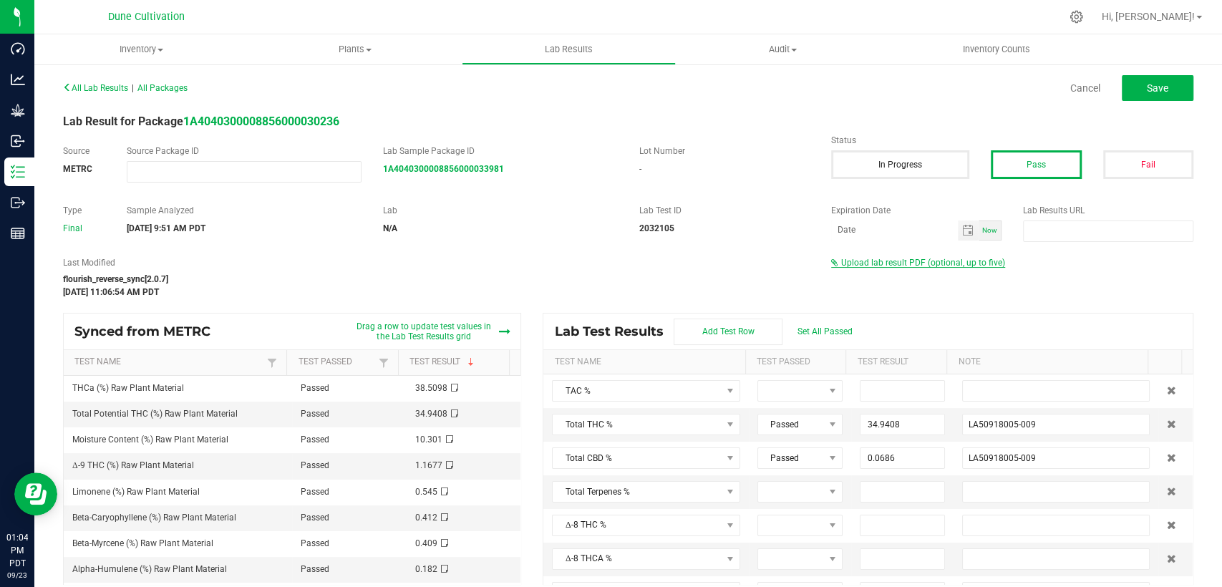
click at [878, 264] on span "Upload lab result PDF (optional, up to five)" at bounding box center [923, 263] width 164 height 10
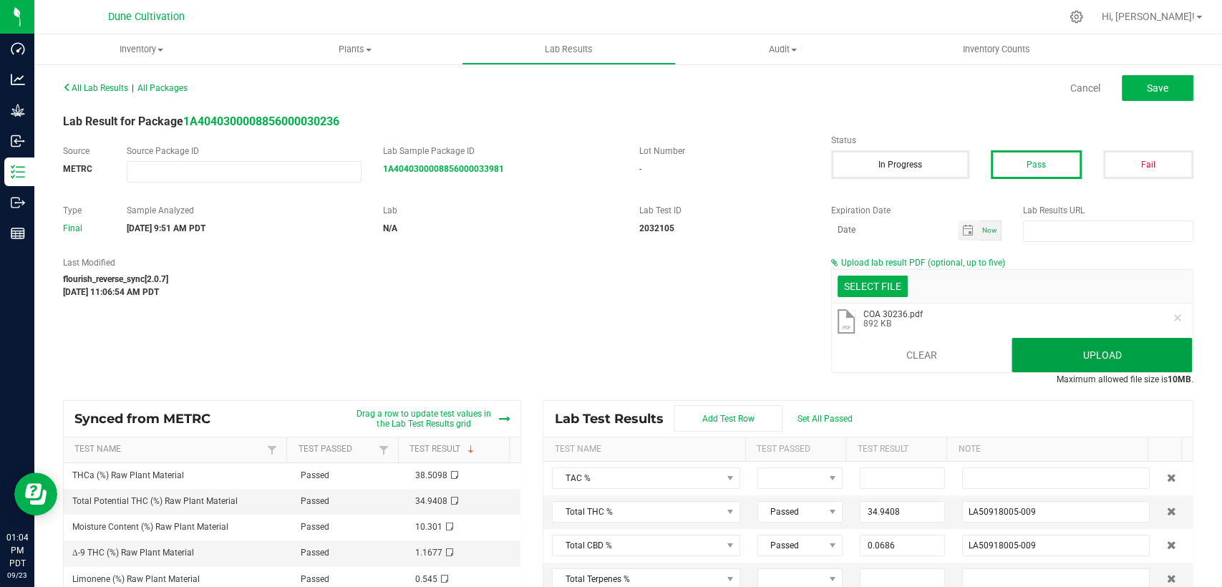
click at [1036, 351] on button "Upload" at bounding box center [1102, 355] width 180 height 34
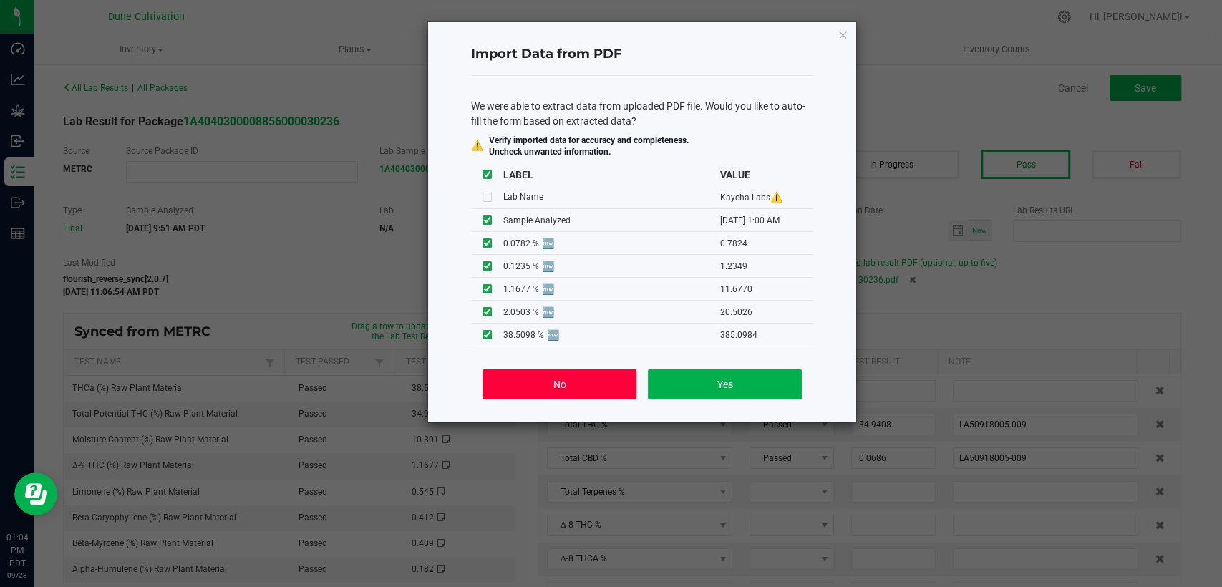
click at [603, 390] on button "No" at bounding box center [560, 384] width 154 height 30
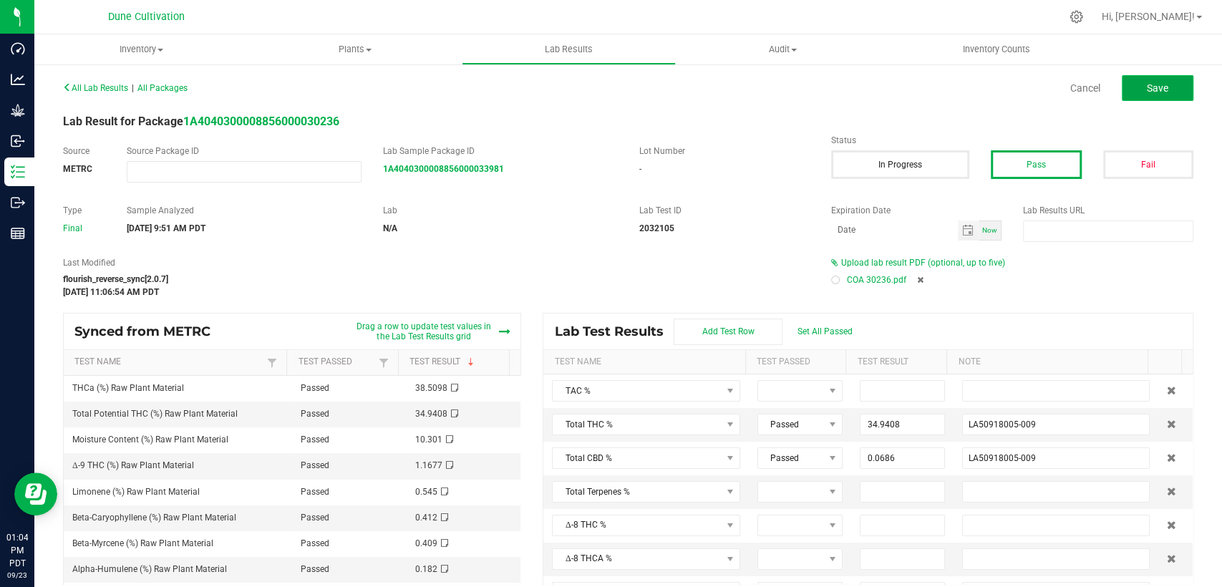
click at [1125, 92] on button "Save" at bounding box center [1158, 88] width 72 height 26
type input "34.9408"
type input "LA50918005-009"
type input "0.0686"
type input "0.0000"
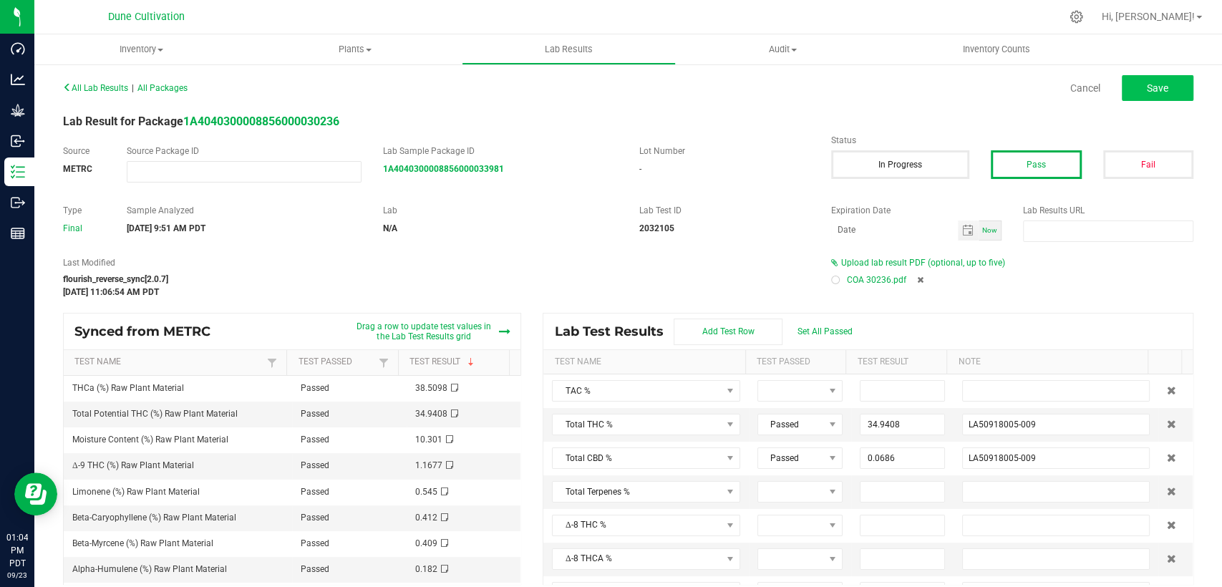
type input "<LOQ (0.001); LA50918005-009"
type input "0.0000"
type input "<LOQ (0.001); LA50918005-009"
type input "0.0900"
type input "LA50918005-009"
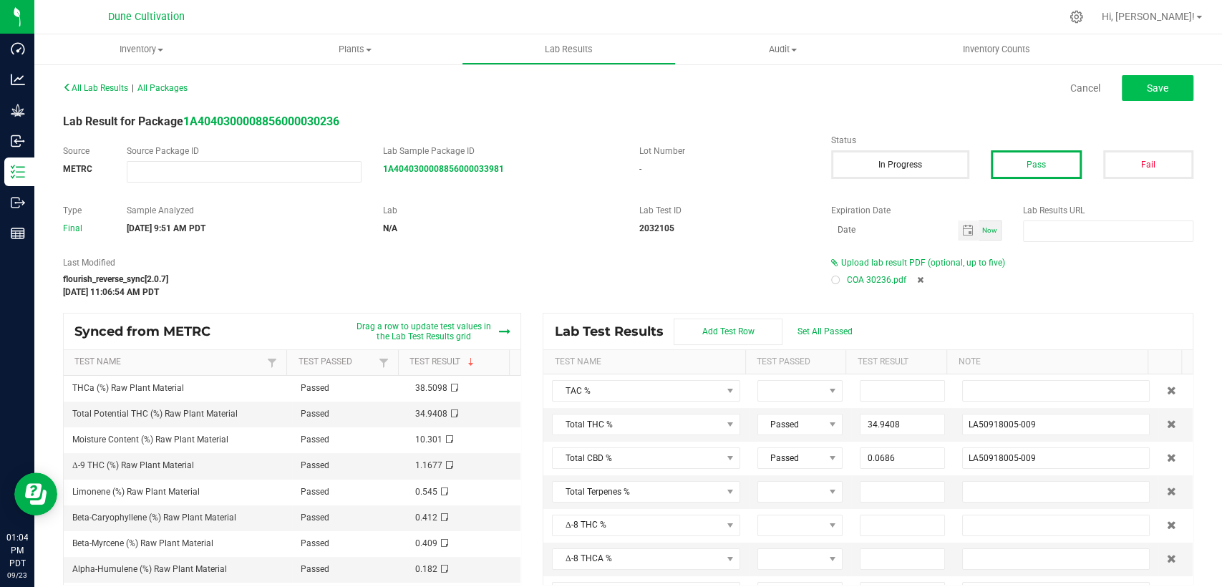
type input "0.1820"
type input "LA50918005-009"
type input "0.0490"
type input "LA50918005-009"
type input "0.0000"
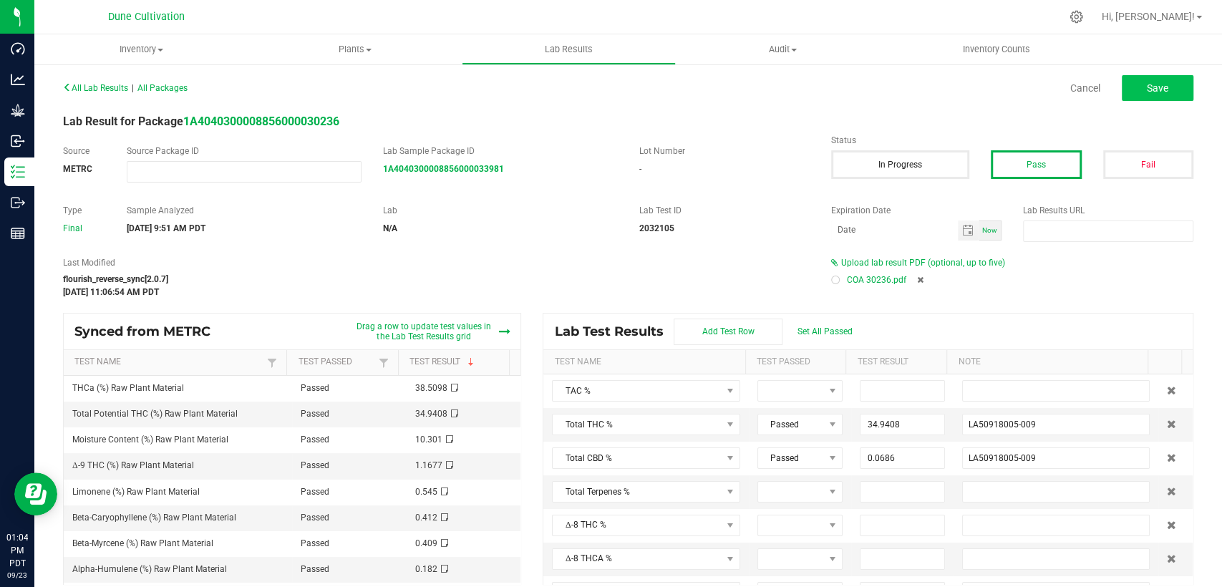
type input "<LOQ (0.02); LA50918005-009"
type input "0.4120"
type input "LA50918005-009"
type input "0.0970"
type input "LA50918005-009"
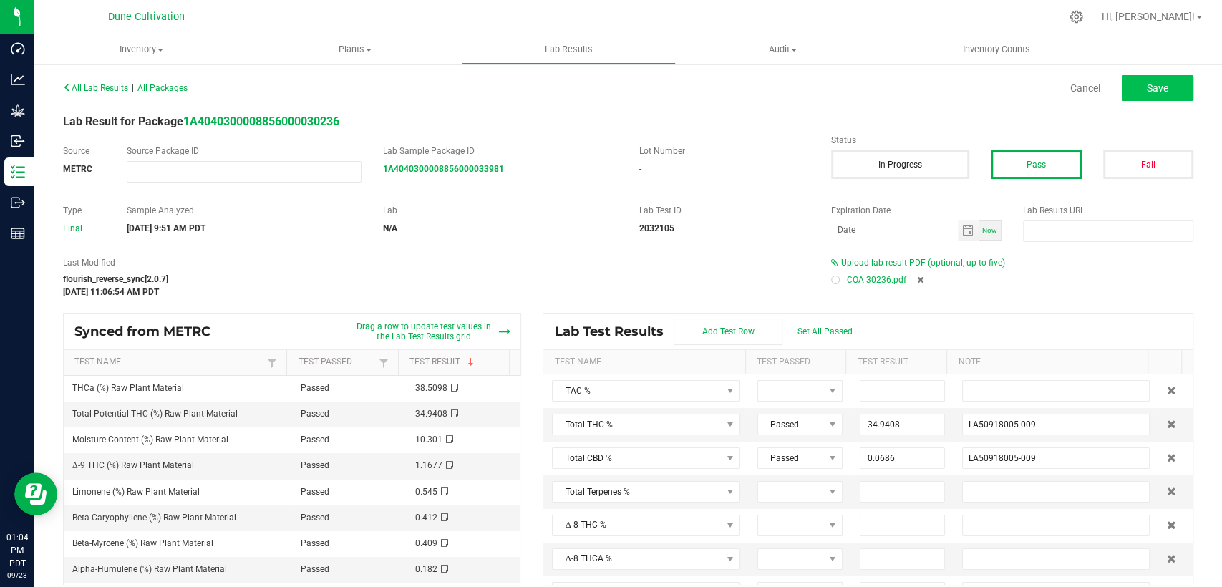
type input "0.5450"
type input "LA50918005-009"
type input "0.0650"
type input "LA50918005-009"
type input "0.4090"
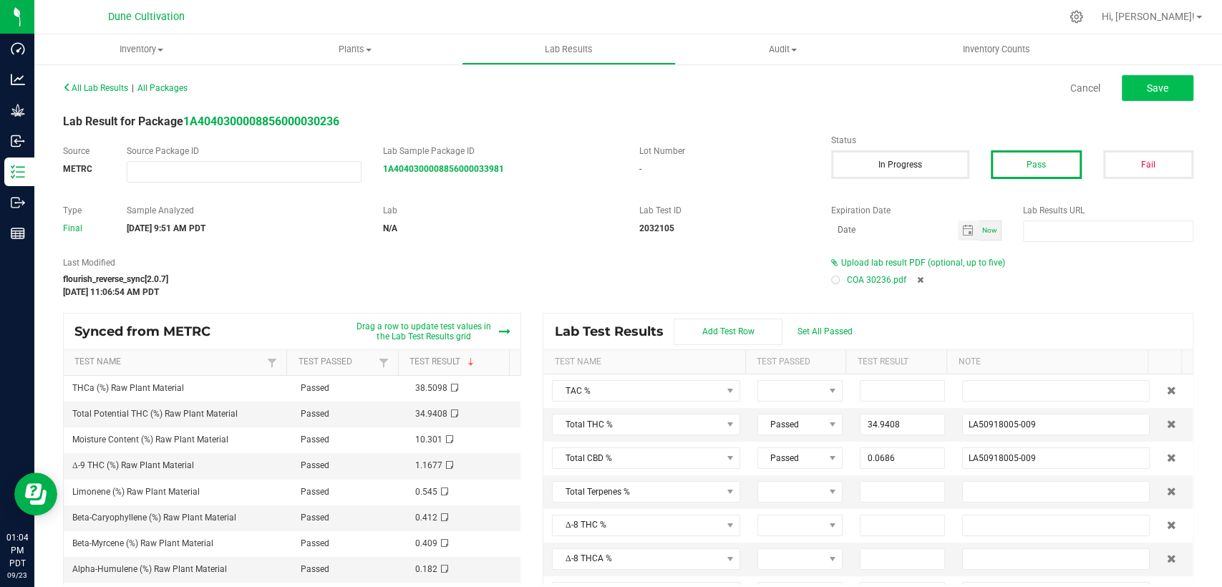
type input "LA50918005-009"
type input "0.0000"
type input "<LOQ (0.02); LA50918005-009"
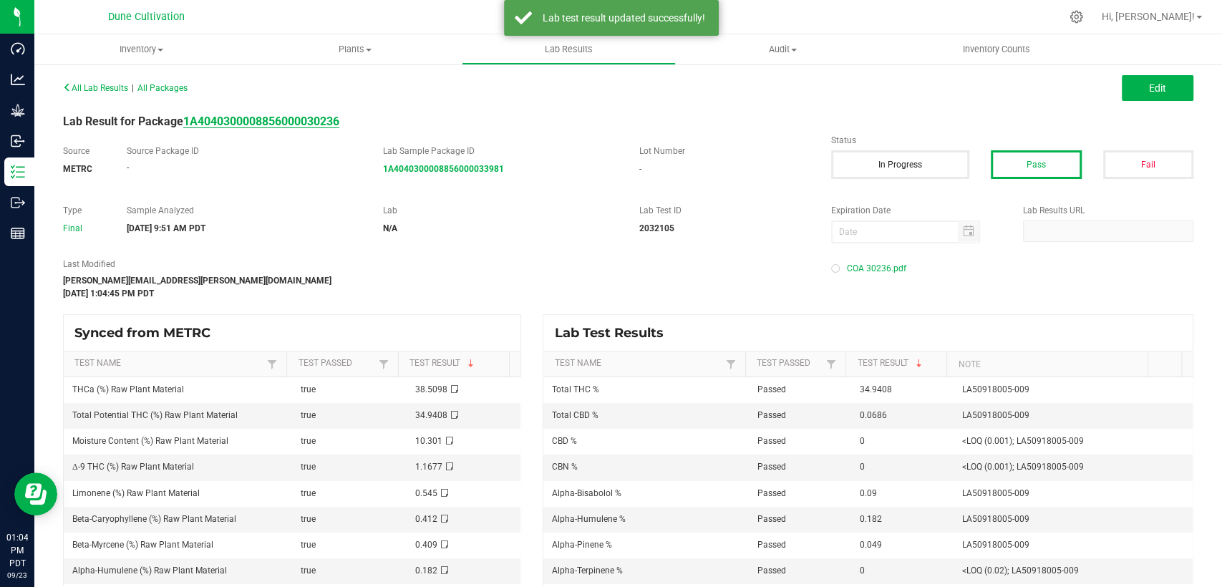
click at [223, 116] on strong "1A4040300008856000030236" at bounding box center [261, 122] width 156 height 14
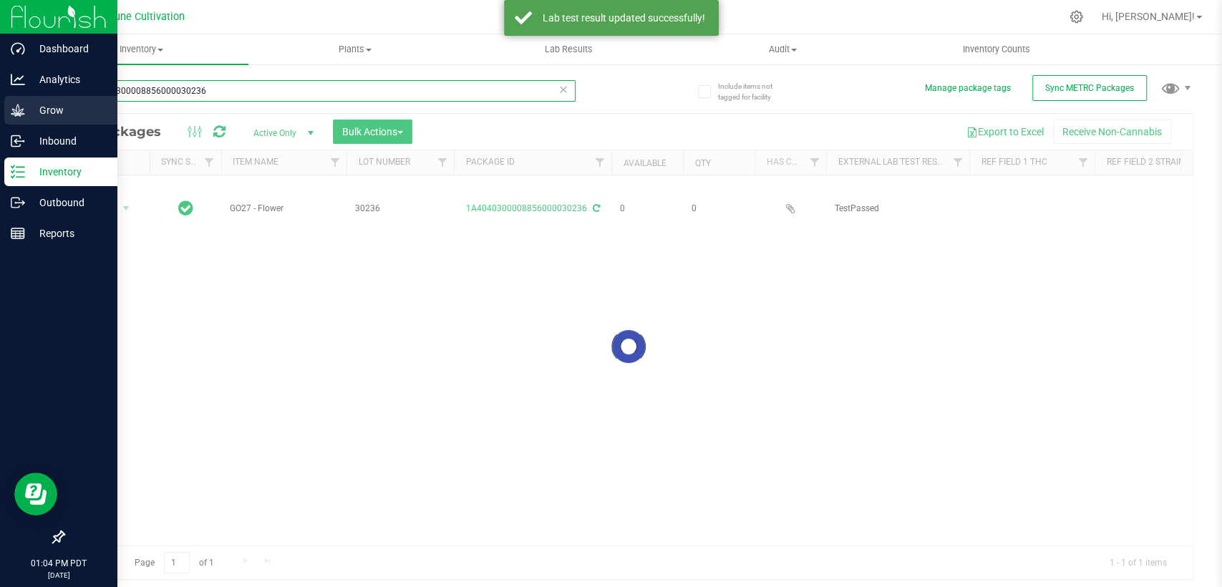
drag, startPoint x: 178, startPoint y: 90, endPoint x: 4, endPoint y: 102, distance: 175.1
click at [4, 102] on div "Dashboard Analytics Grow Inbound Inventory Outbound Reports 01:04 PM PDT 09/23/…" at bounding box center [611, 293] width 1222 height 587
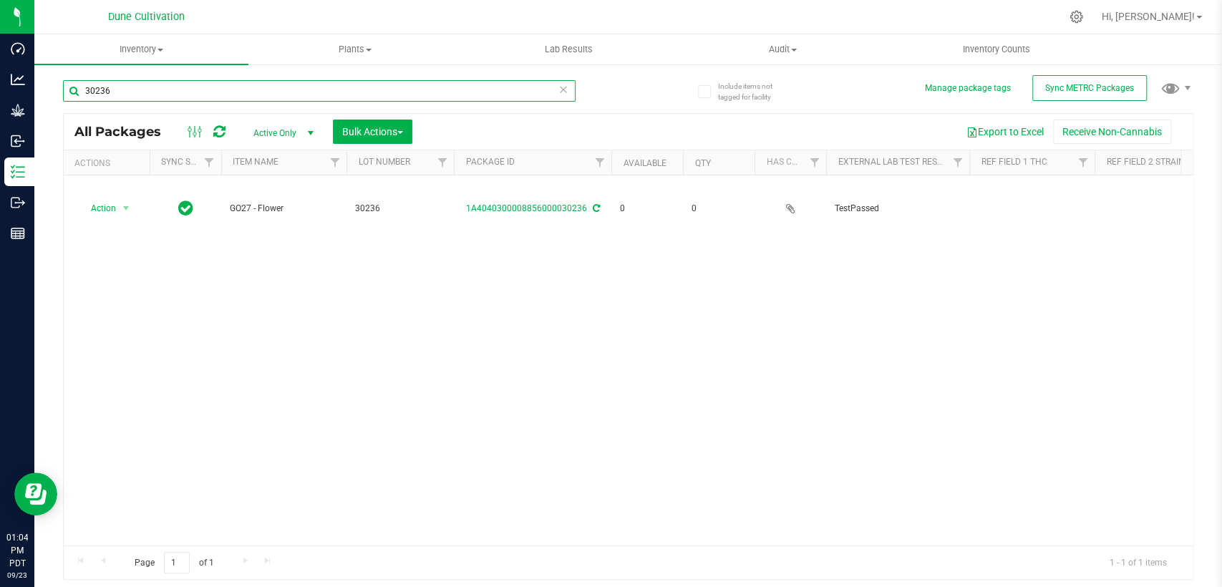
type input "30236"
click at [266, 127] on span "Active Only" at bounding box center [280, 133] width 79 height 20
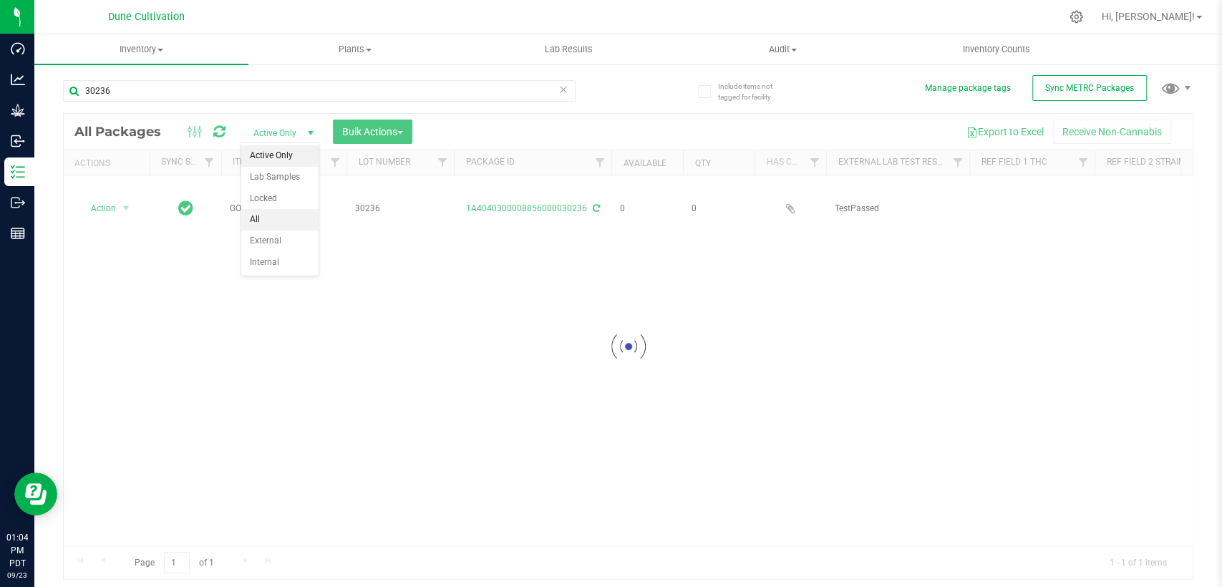
click at [274, 217] on li "All" at bounding box center [279, 219] width 77 height 21
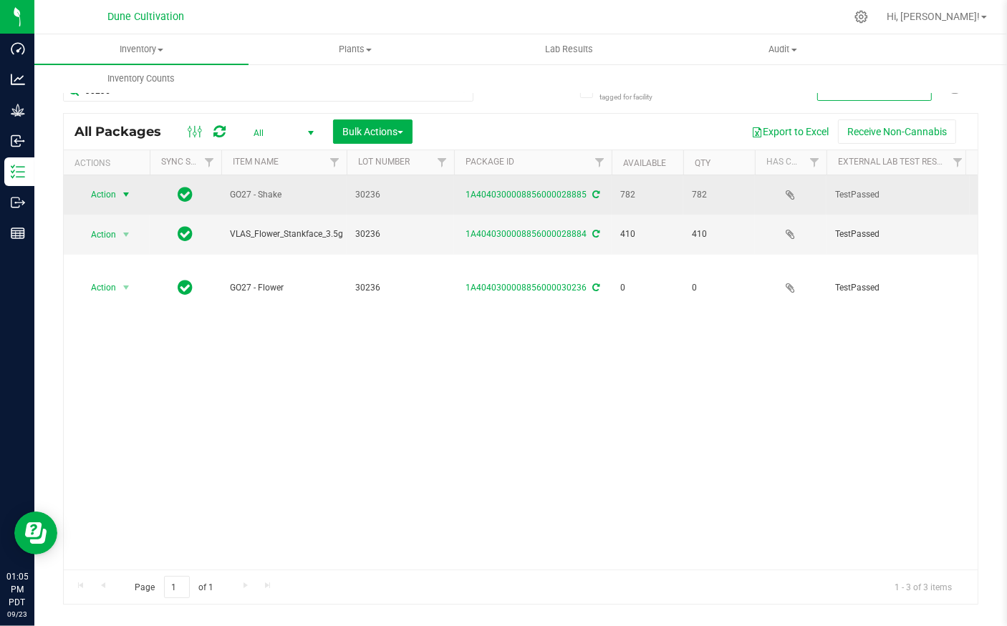
click at [114, 194] on span "Action" at bounding box center [97, 195] width 39 height 20
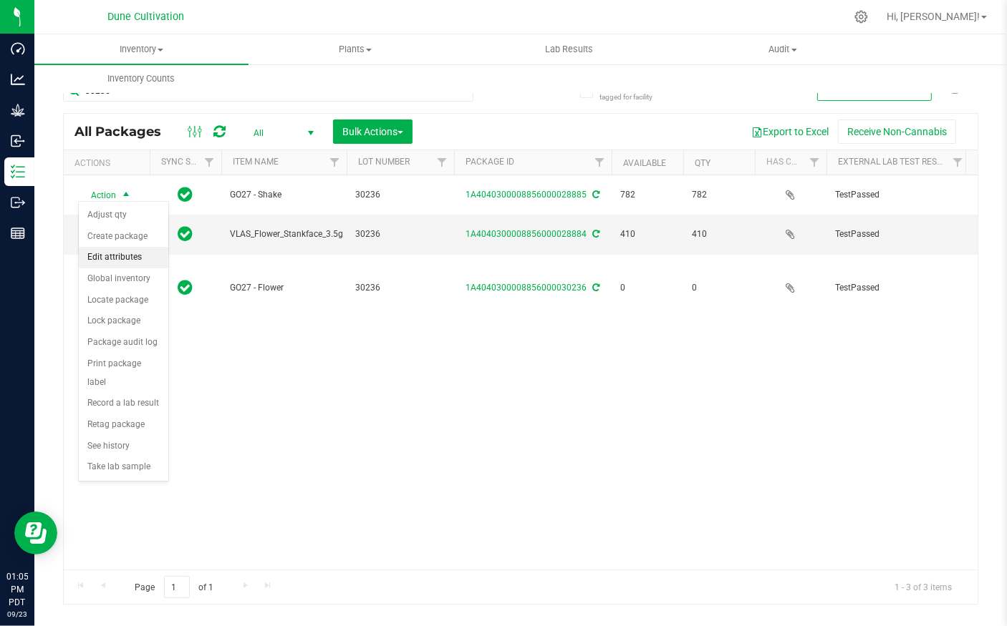
click at [118, 253] on li "Edit attributes" at bounding box center [123, 257] width 89 height 21
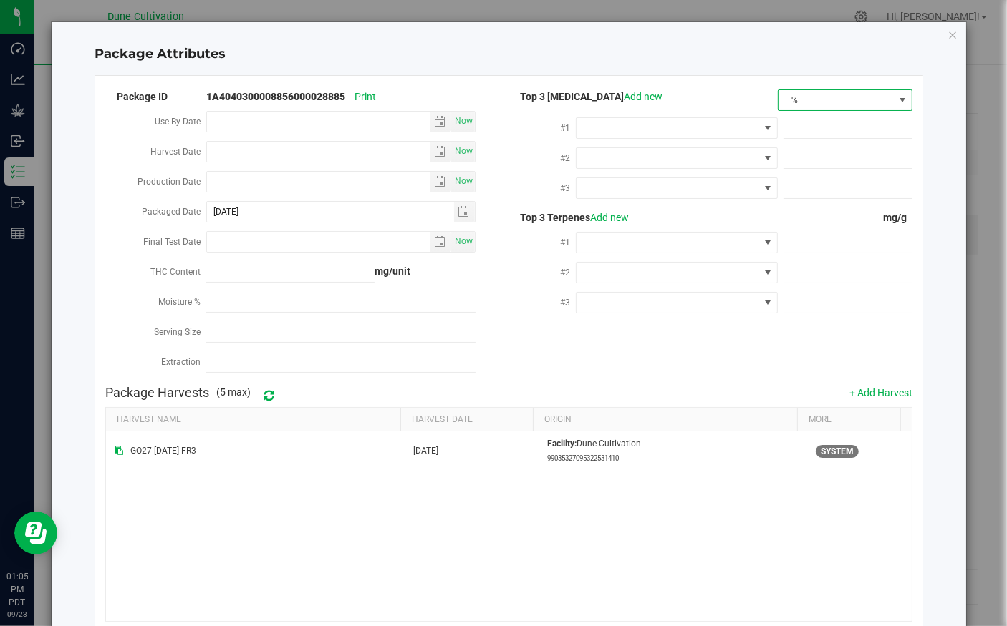
click at [793, 97] on span "%" at bounding box center [835, 100] width 115 height 20
click at [795, 150] on li "mg/unit" at bounding box center [834, 150] width 131 height 24
click at [704, 127] on span at bounding box center [667, 128] width 183 height 20
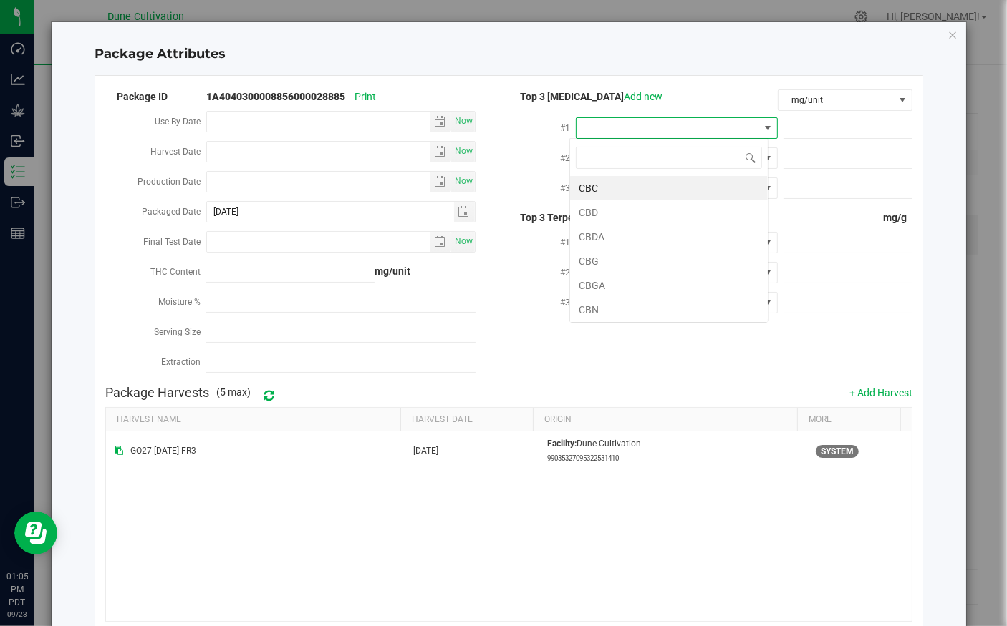
scroll to position [21, 199]
type input "THCA"
click at [638, 185] on li "THCA" at bounding box center [669, 188] width 198 height 24
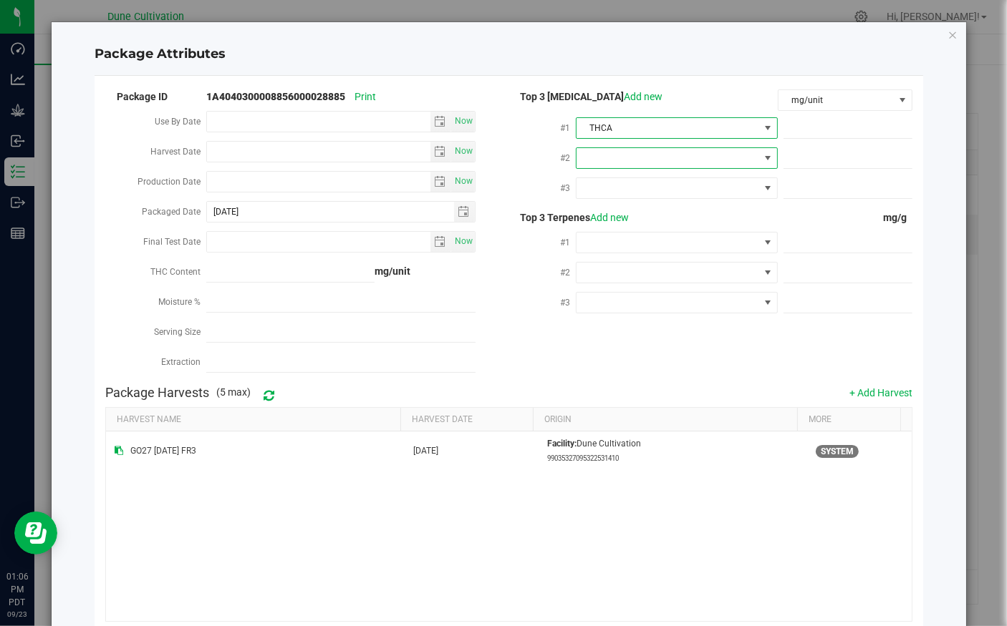
click at [646, 156] on span at bounding box center [667, 158] width 183 height 20
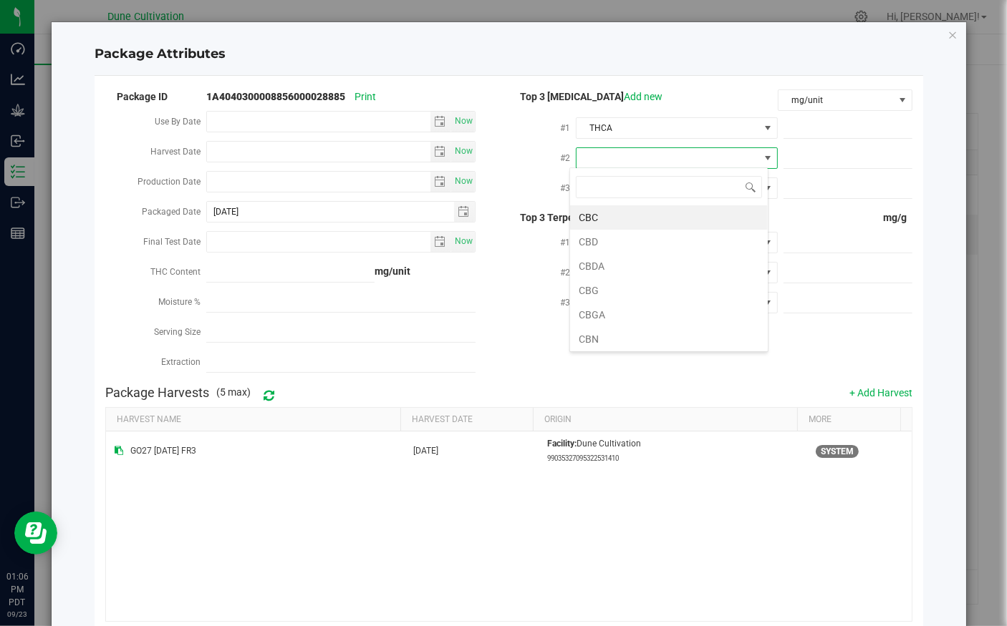
type input "D"
click at [611, 311] on li "CBGA" at bounding box center [669, 315] width 198 height 24
click at [632, 184] on span at bounding box center [667, 188] width 183 height 20
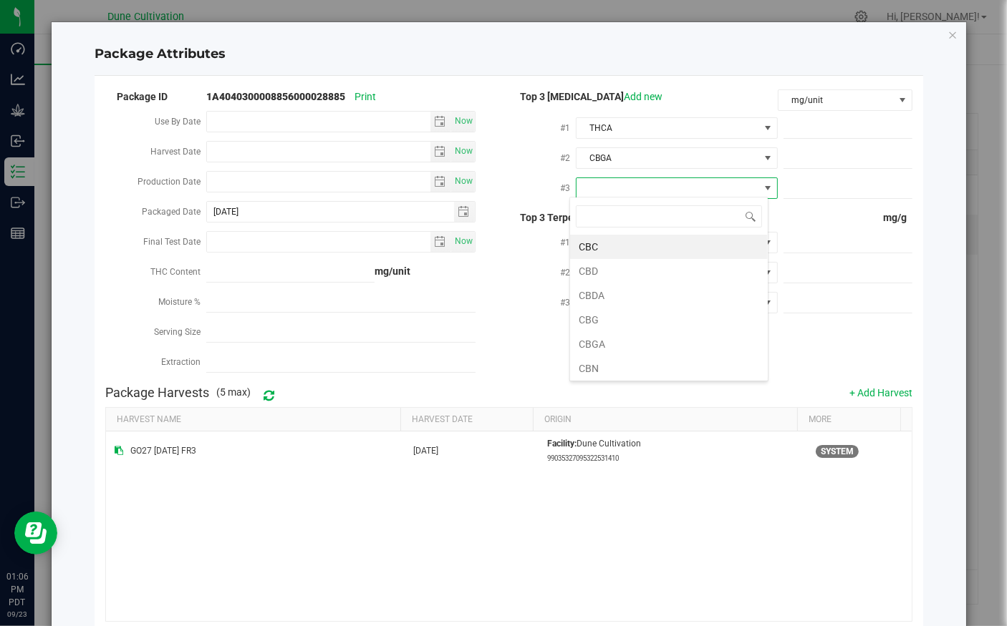
type input "D"
click at [617, 294] on li "D9-THC" at bounding box center [669, 295] width 198 height 24
click at [639, 240] on span at bounding box center [667, 243] width 183 height 20
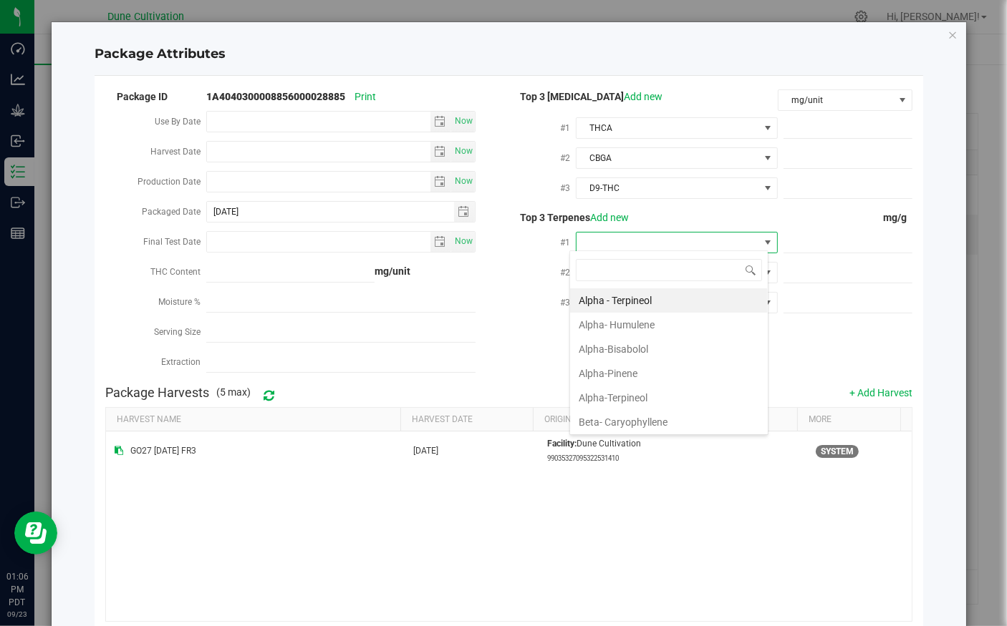
type input "D"
click at [618, 328] on li "D-Limonene" at bounding box center [669, 325] width 198 height 24
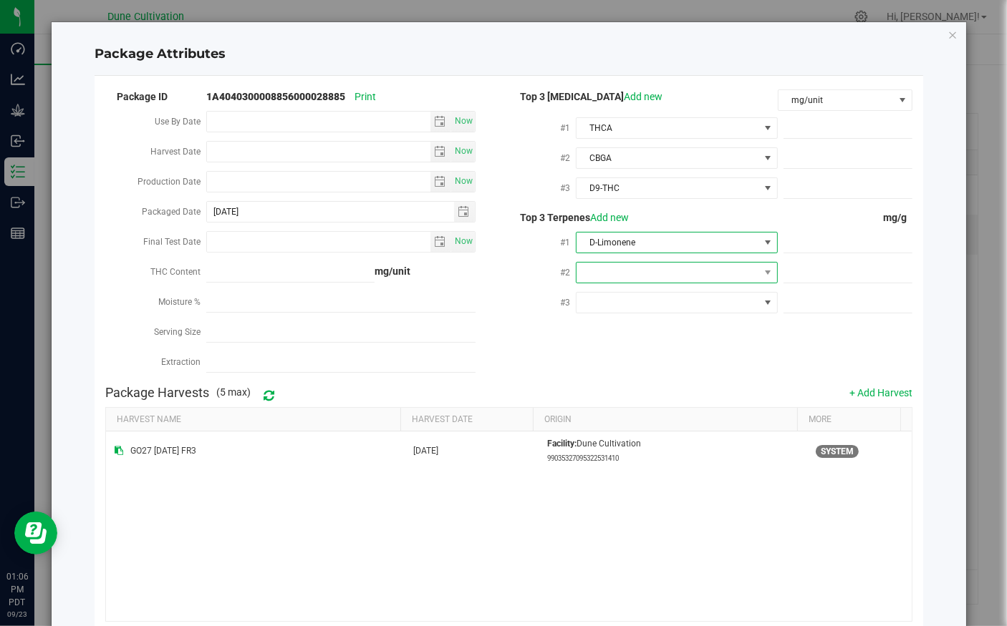
click at [659, 266] on span at bounding box center [667, 273] width 183 height 20
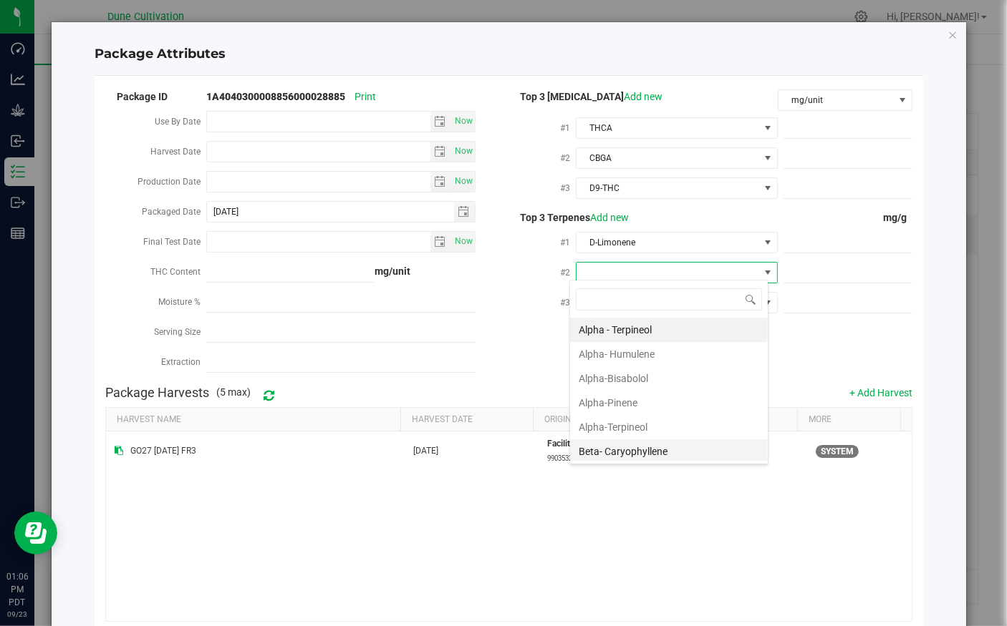
click at [641, 442] on li "Beta- Caryophyllene" at bounding box center [669, 452] width 198 height 24
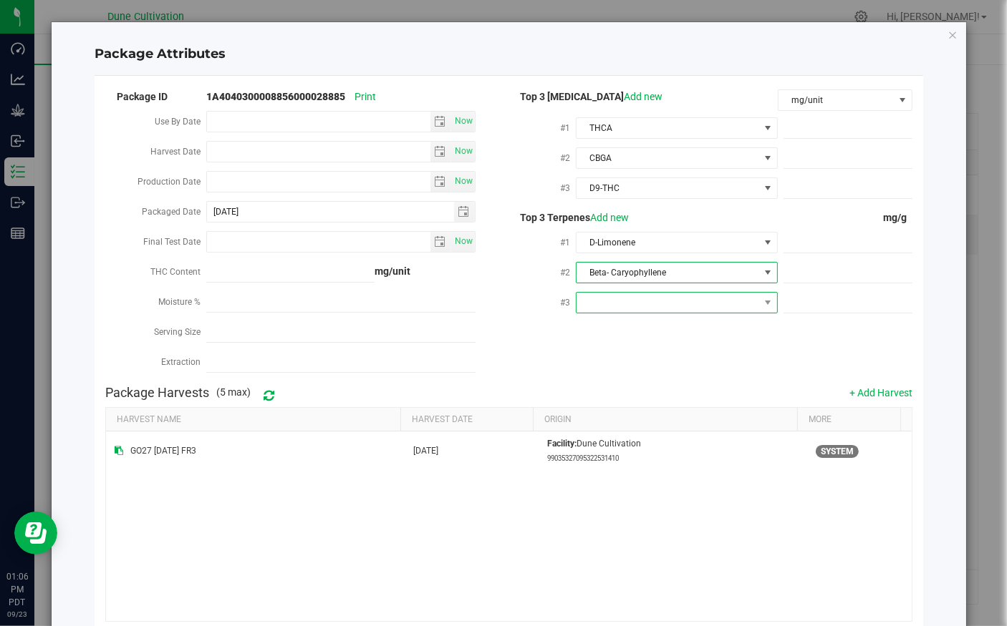
click at [656, 293] on span at bounding box center [667, 303] width 183 height 20
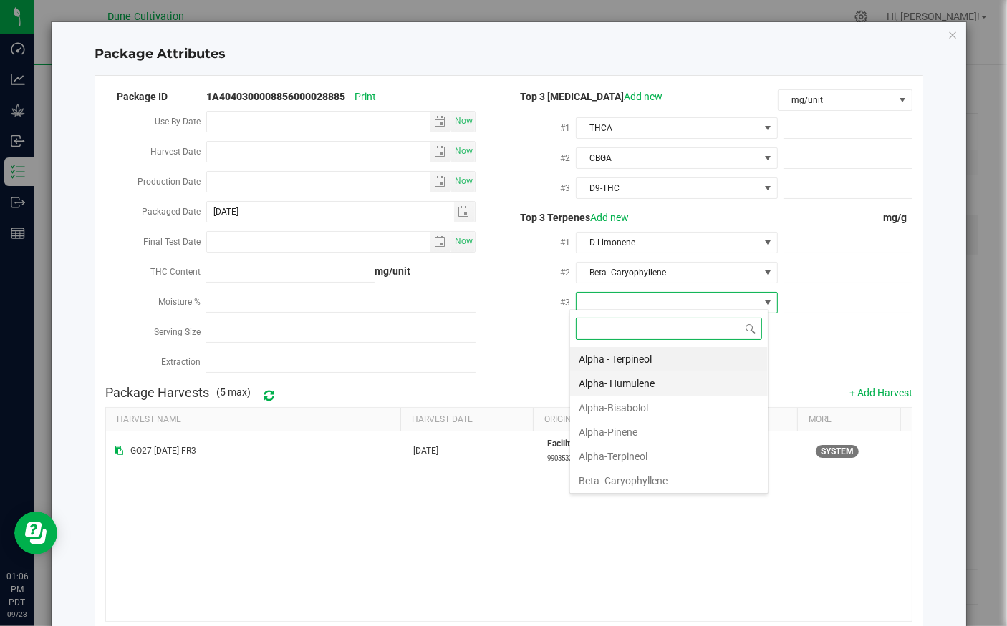
scroll to position [79, 0]
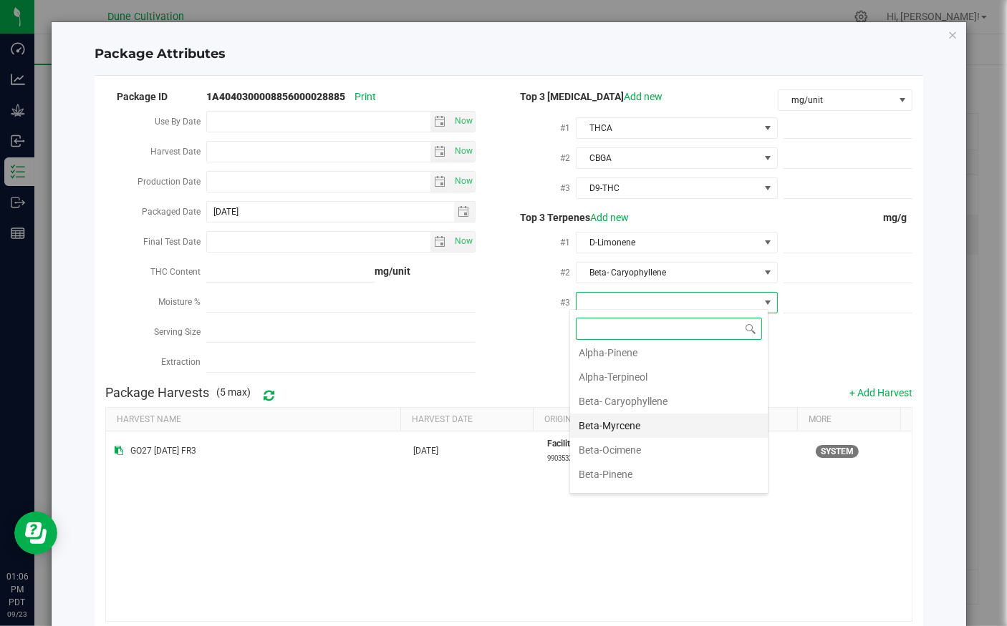
click at [634, 430] on li "Beta-Myrcene" at bounding box center [669, 426] width 198 height 24
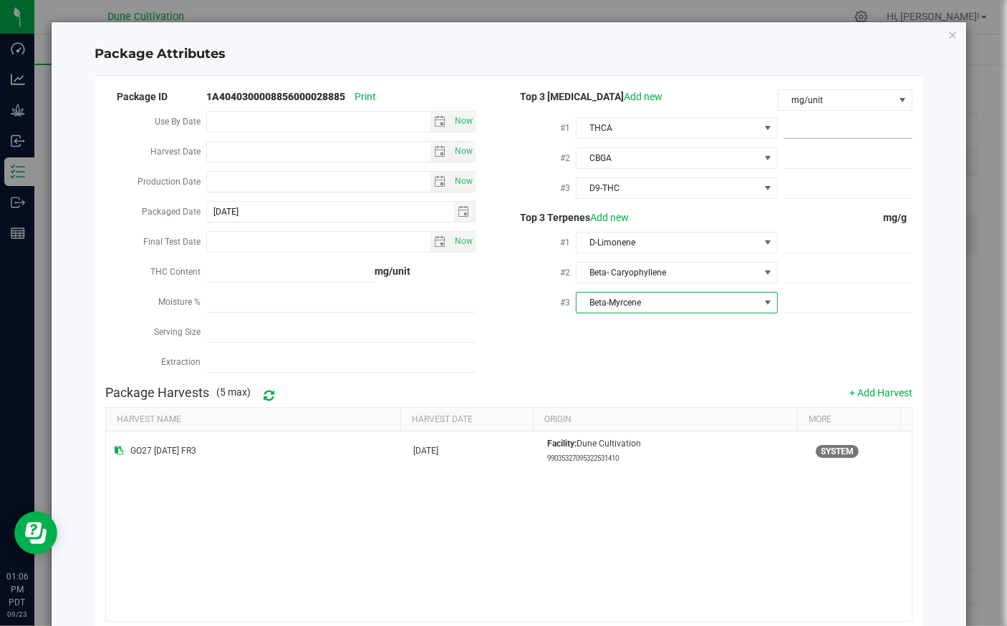
click at [830, 128] on span at bounding box center [847, 128] width 129 height 21
paste input "385.0984"
type input "385.0984"
click at [842, 160] on span at bounding box center [847, 158] width 129 height 21
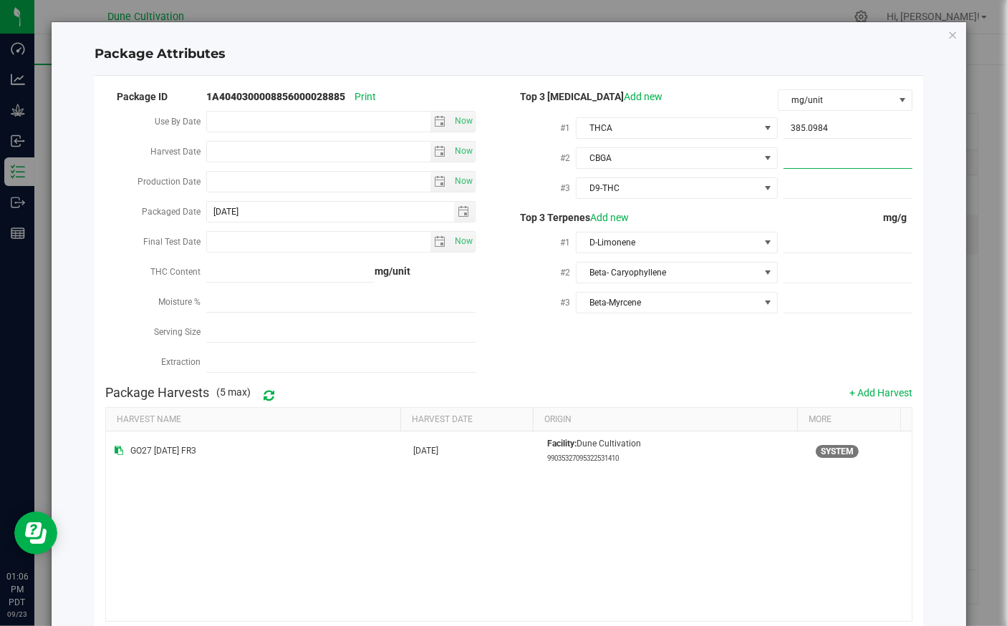
paste input "20.5026"
type input "20.5026"
click at [876, 185] on span at bounding box center [847, 188] width 129 height 21
paste input "11.677"
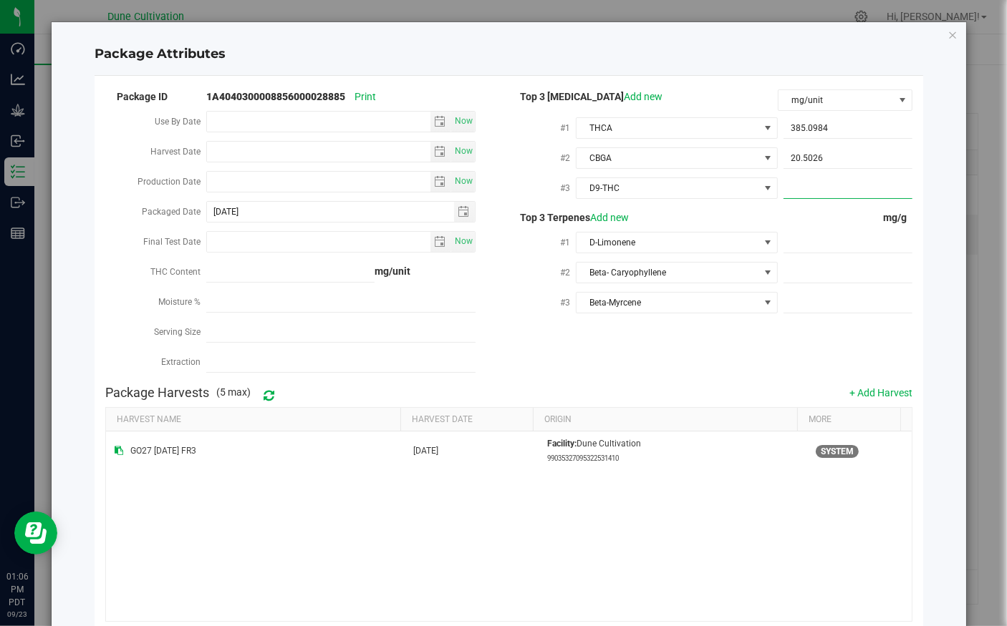
type input "11.677"
type input "11.6770"
click at [844, 243] on span at bounding box center [847, 243] width 129 height 21
paste input "5.448"
type input "5.448"
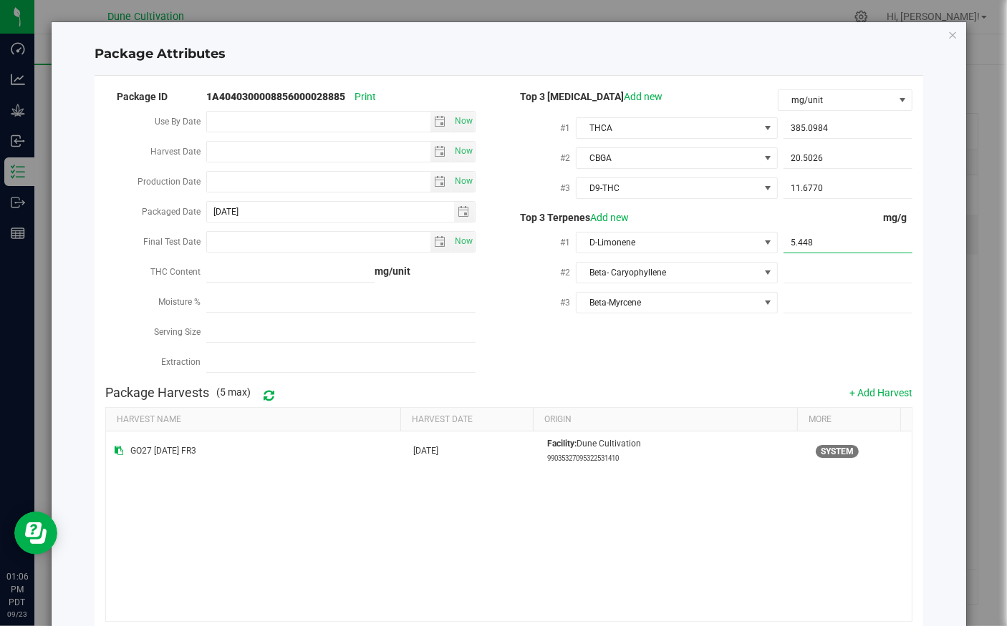
type input "5.4480"
click at [796, 269] on span at bounding box center [847, 273] width 129 height 21
paste input "4.12"
type input "4.12"
type input "4.1200"
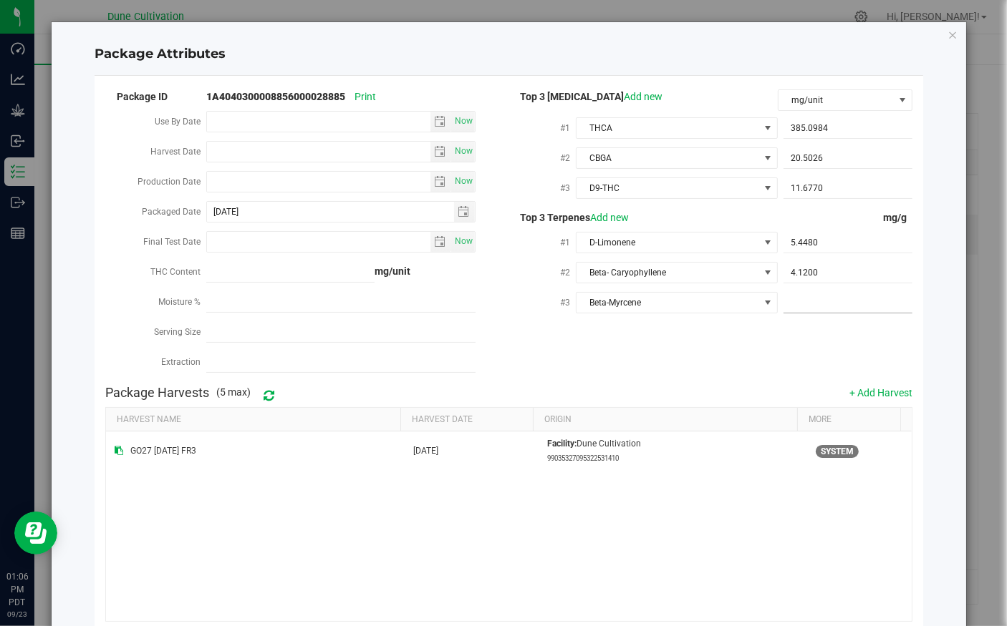
click at [817, 302] on span at bounding box center [847, 303] width 129 height 21
paste input "4.089"
type input "4.089"
type input "4.0890"
click at [749, 336] on div "Package ID 1A4040300008856000028885 Print Use By Date Now Harvest Date Now Prod…" at bounding box center [508, 232] width 807 height 291
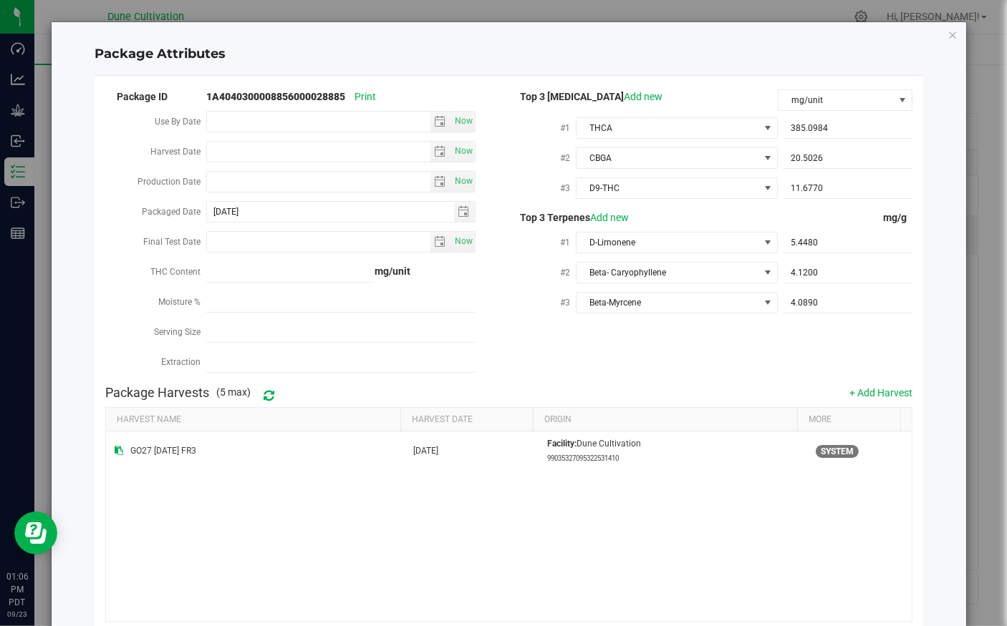
scroll to position [72, 0]
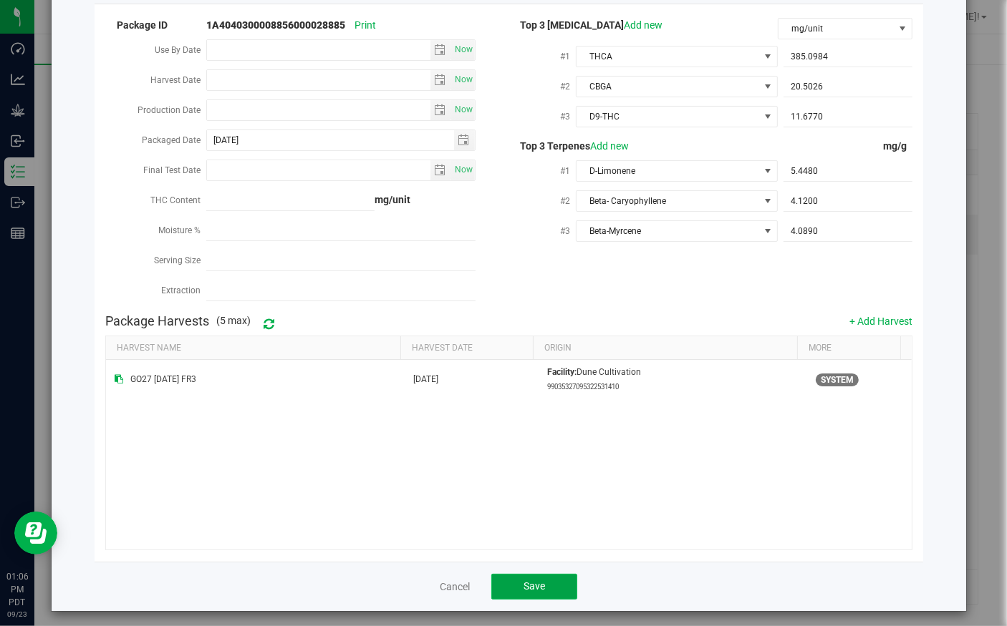
click at [550, 574] on button "Save" at bounding box center [534, 587] width 86 height 26
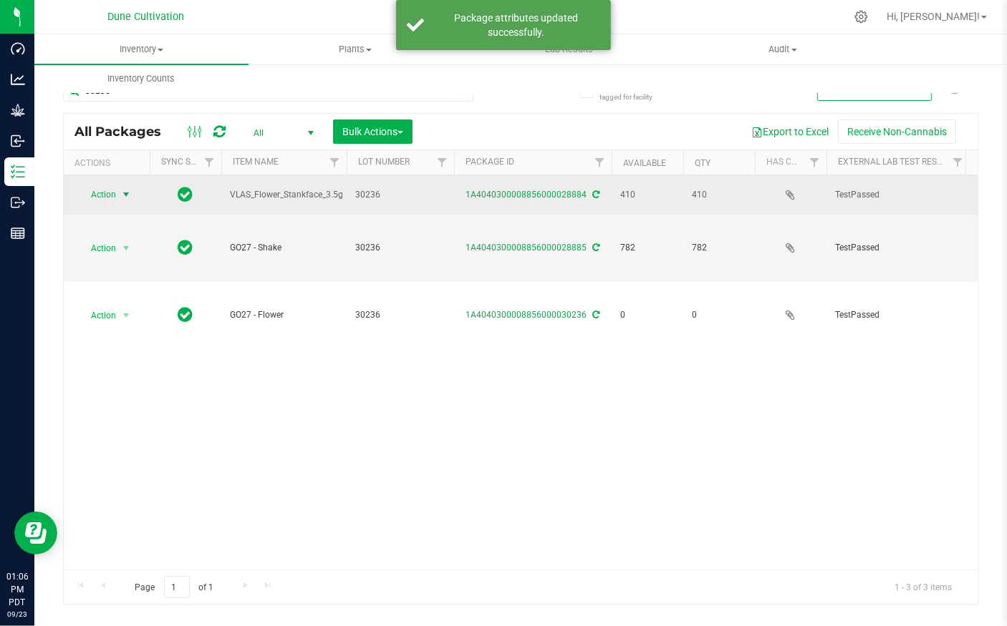
click at [122, 192] on span "select" at bounding box center [125, 194] width 11 height 11
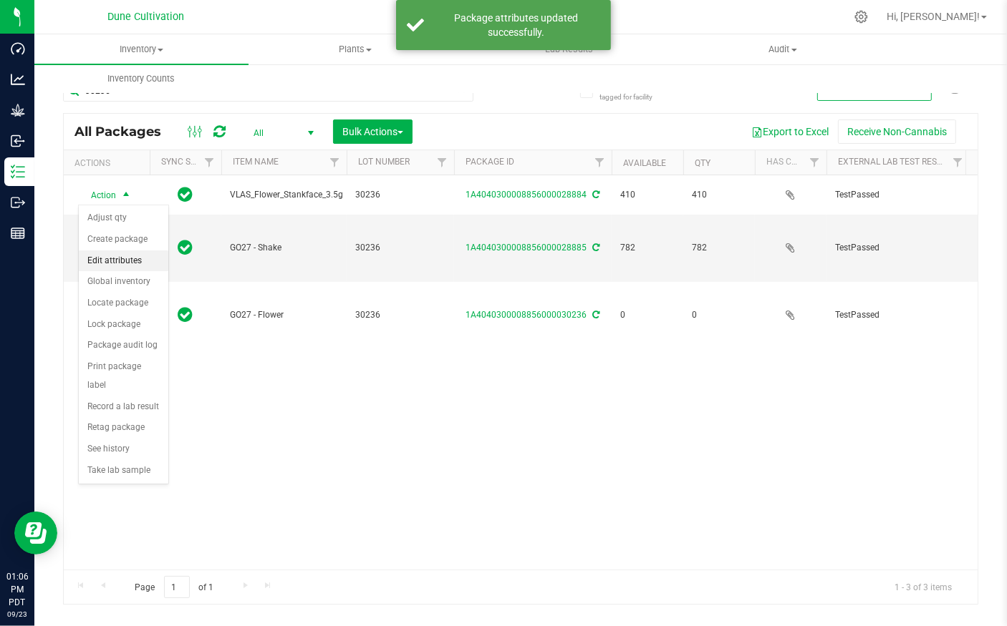
click at [144, 251] on li "Edit attributes" at bounding box center [123, 261] width 89 height 21
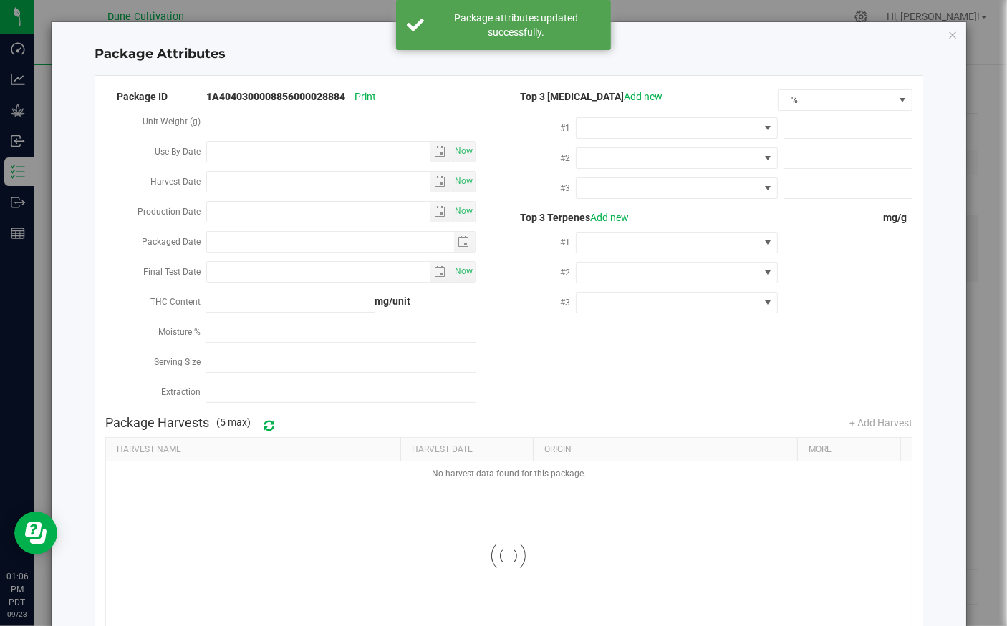
type input "2025-09-22"
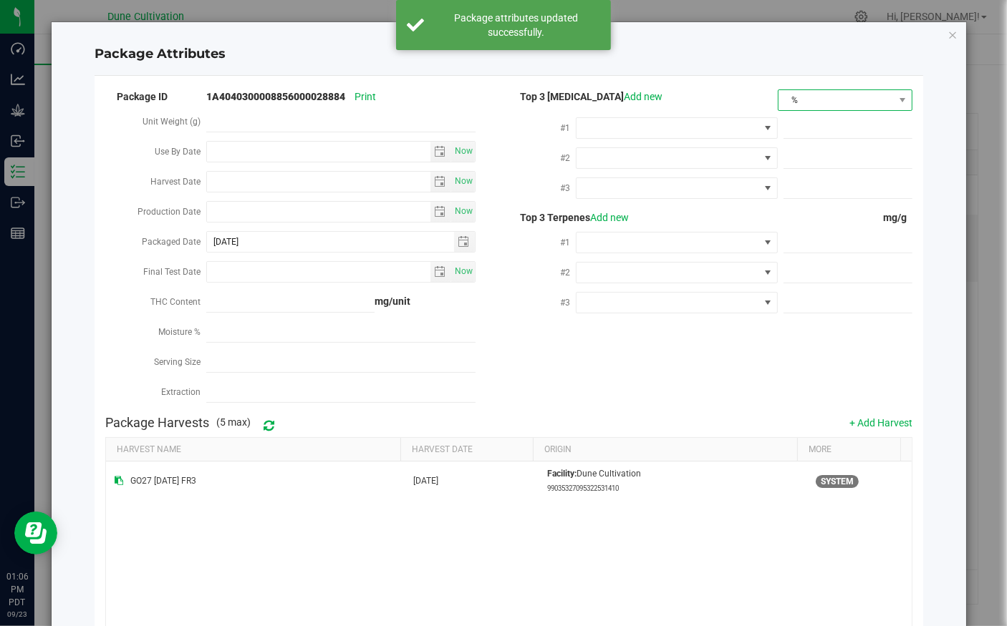
click at [793, 106] on span "%" at bounding box center [835, 100] width 115 height 20
click at [793, 150] on li "mg/unit" at bounding box center [834, 150] width 131 height 24
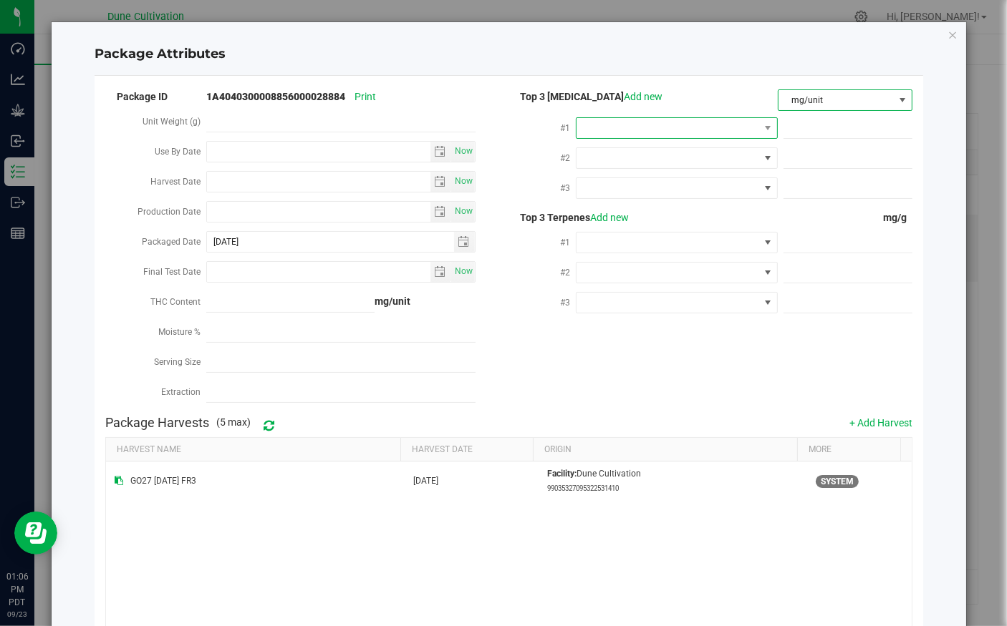
click at [697, 120] on span at bounding box center [667, 128] width 183 height 20
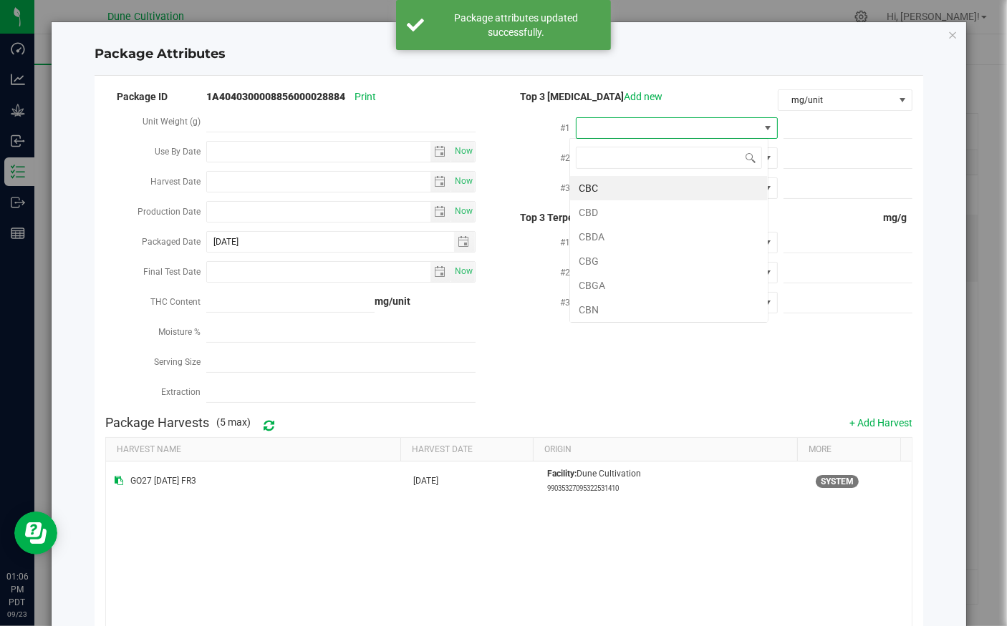
scroll to position [21, 199]
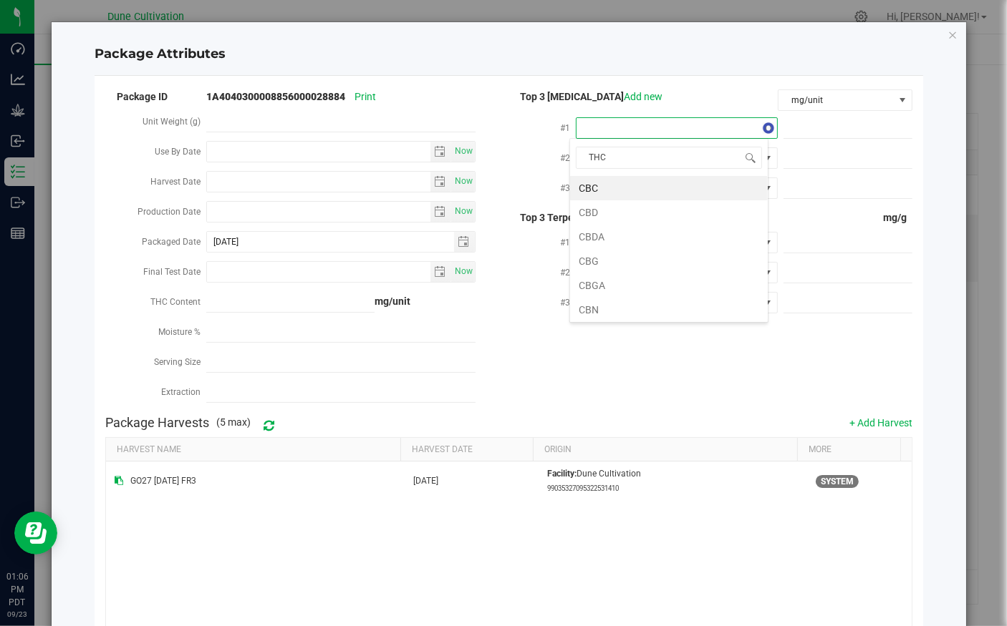
type input "THCA"
click at [625, 192] on li "THCA" at bounding box center [669, 188] width 198 height 24
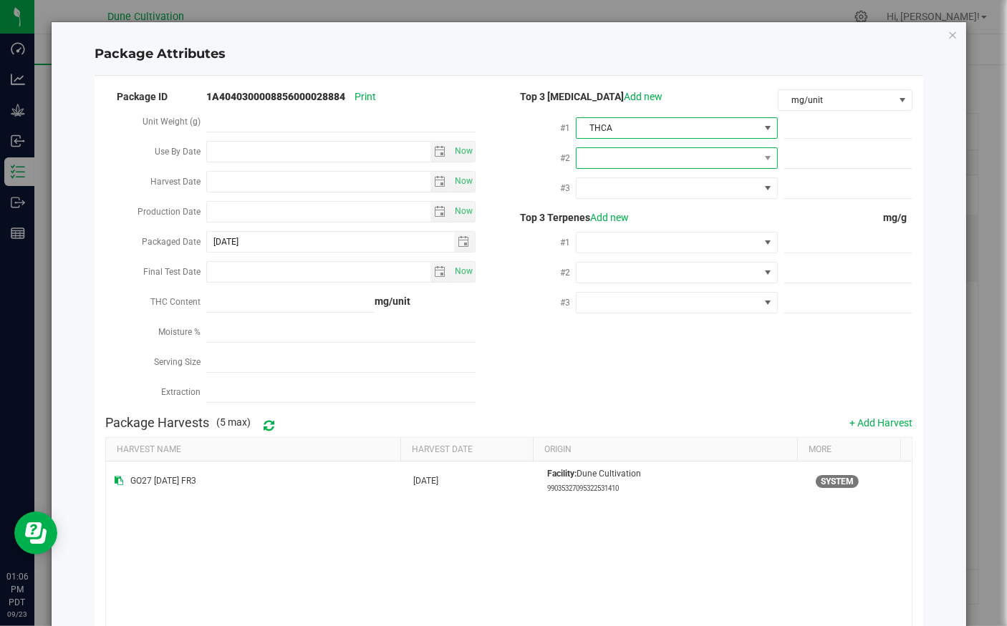
click at [666, 155] on span at bounding box center [667, 158] width 183 height 20
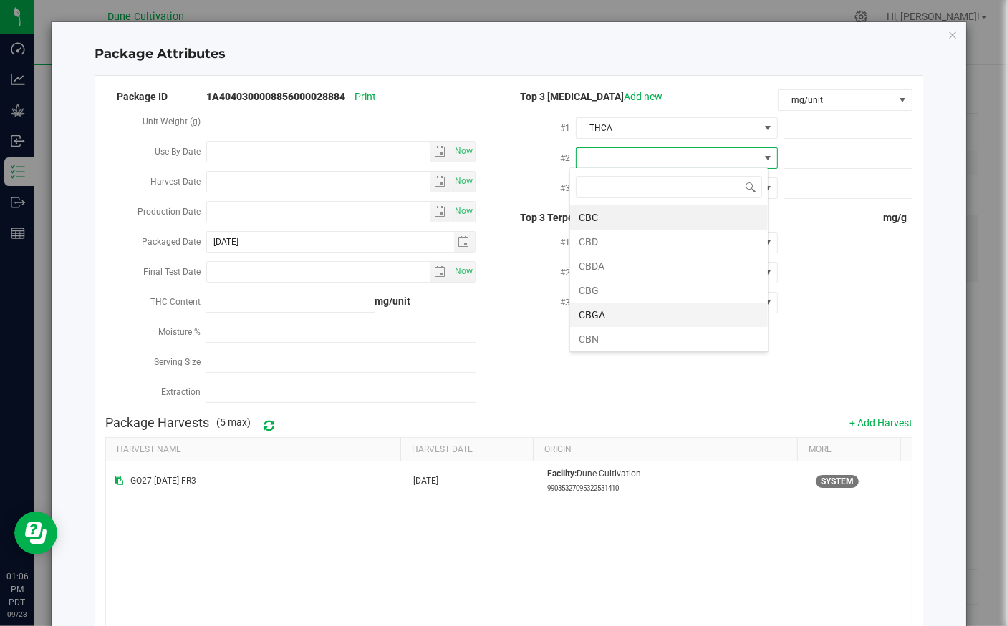
click at [622, 303] on li "CBGA" at bounding box center [669, 315] width 198 height 24
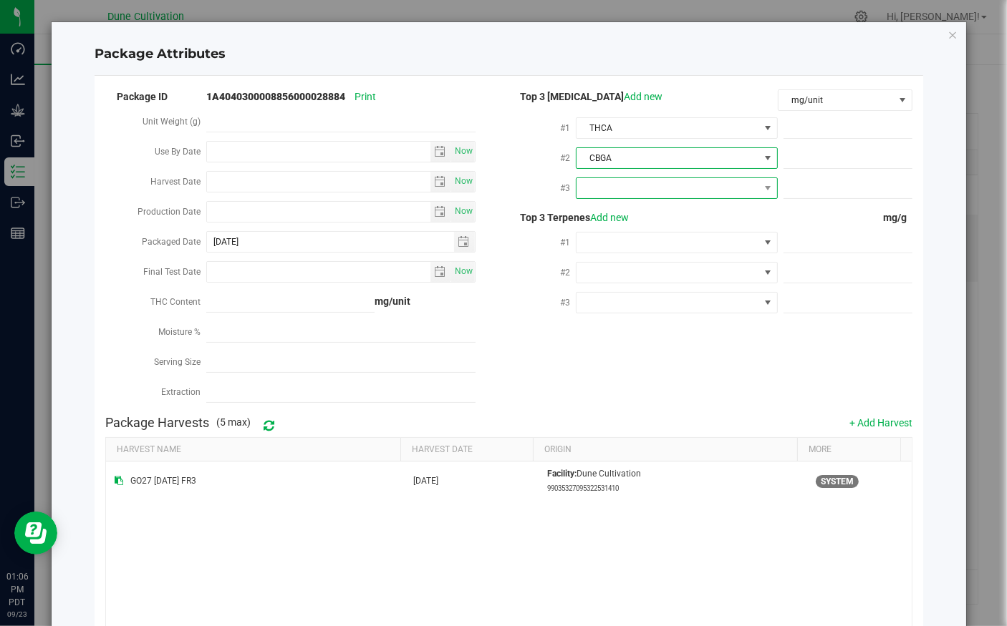
click at [649, 191] on span at bounding box center [667, 188] width 183 height 20
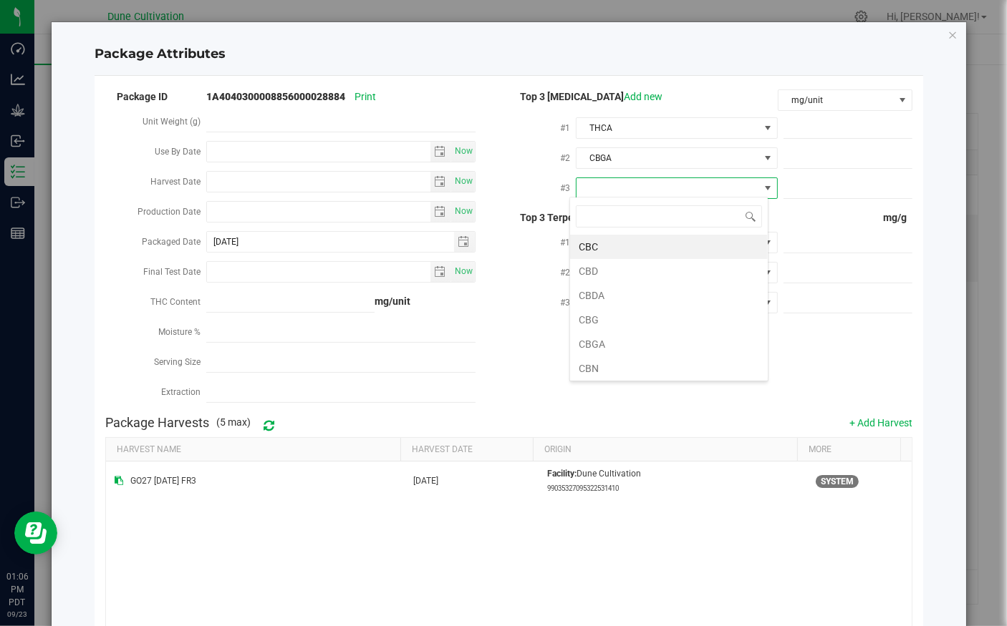
type input "D"
click at [619, 295] on li "D9-THC" at bounding box center [669, 295] width 198 height 24
click at [653, 239] on span at bounding box center [667, 243] width 183 height 20
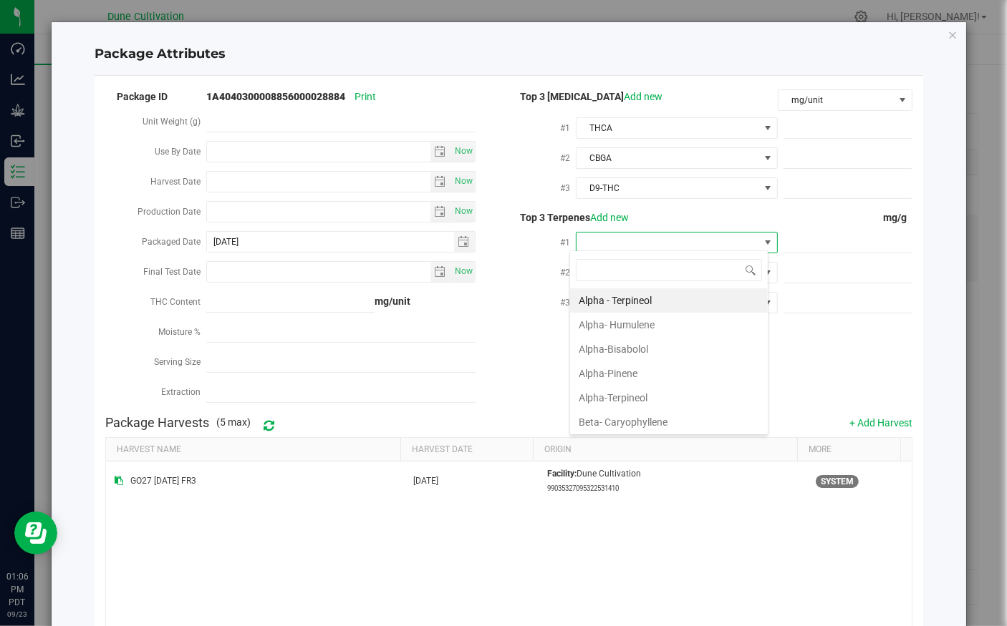
type input "D"
click at [637, 319] on li "D-Limonene" at bounding box center [669, 325] width 198 height 24
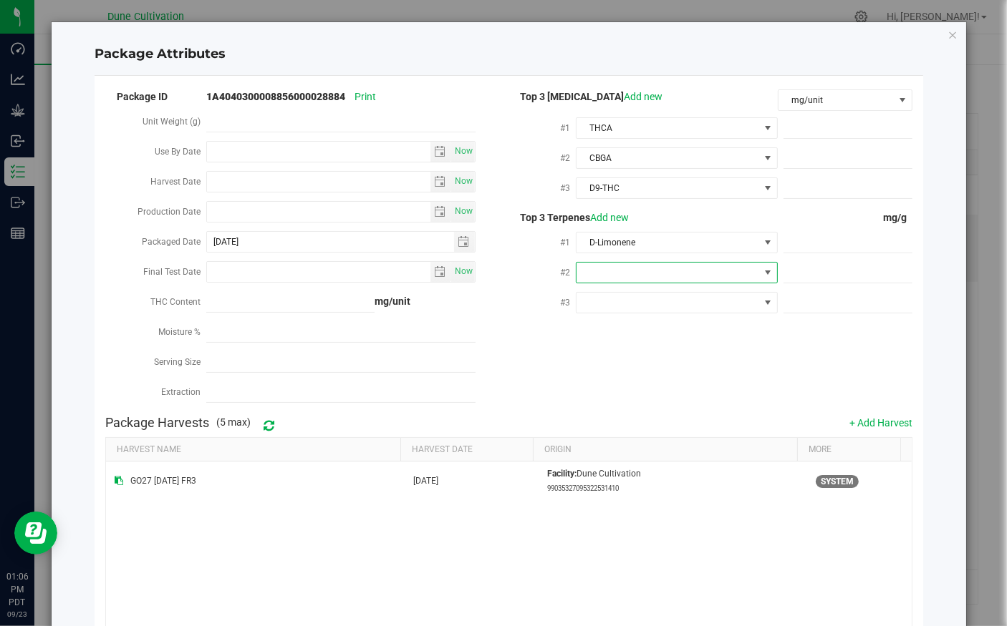
click at [665, 268] on span at bounding box center [667, 273] width 183 height 20
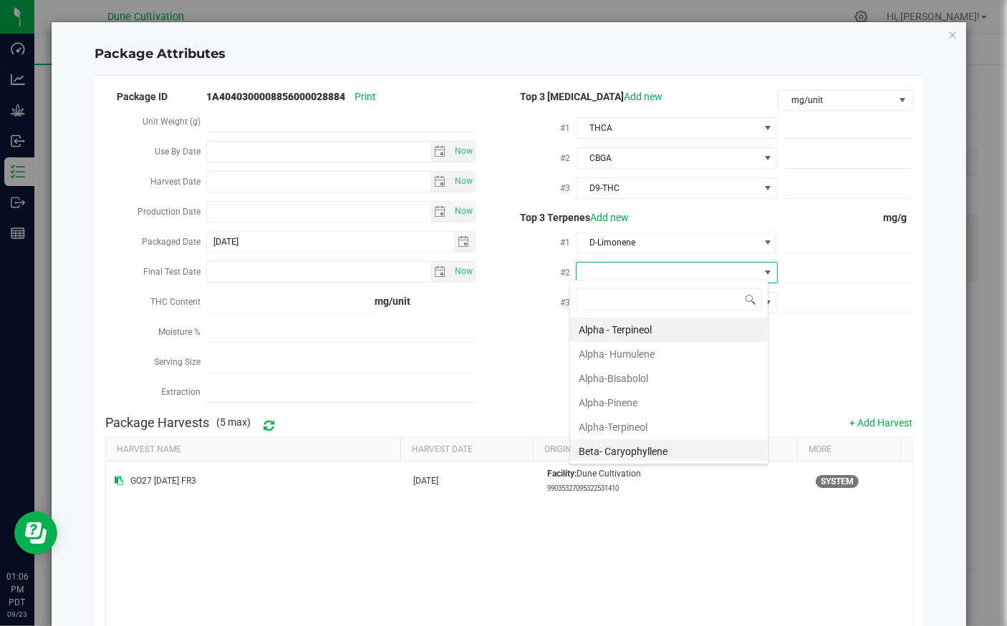
click at [634, 450] on li "Beta- Caryophyllene" at bounding box center [669, 452] width 198 height 24
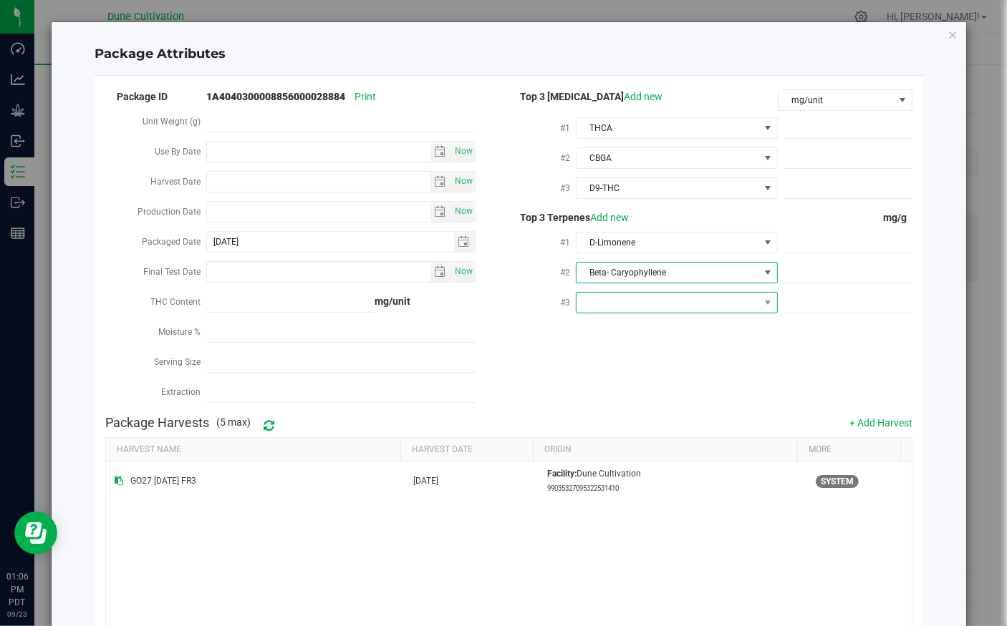
click at [663, 297] on span at bounding box center [667, 303] width 183 height 20
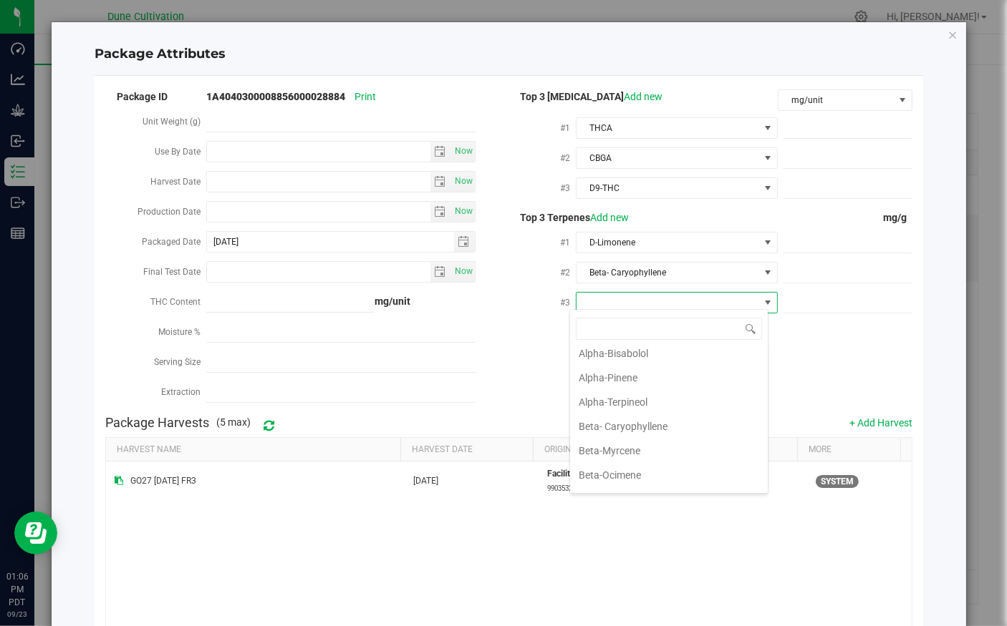
scroll to position [0, 0]
click at [627, 425] on li "Beta-Myrcene" at bounding box center [669, 426] width 198 height 24
click at [797, 289] on div at bounding box center [844, 302] width 135 height 26
click at [868, 293] on span at bounding box center [847, 303] width 129 height 21
paste input "4.089"
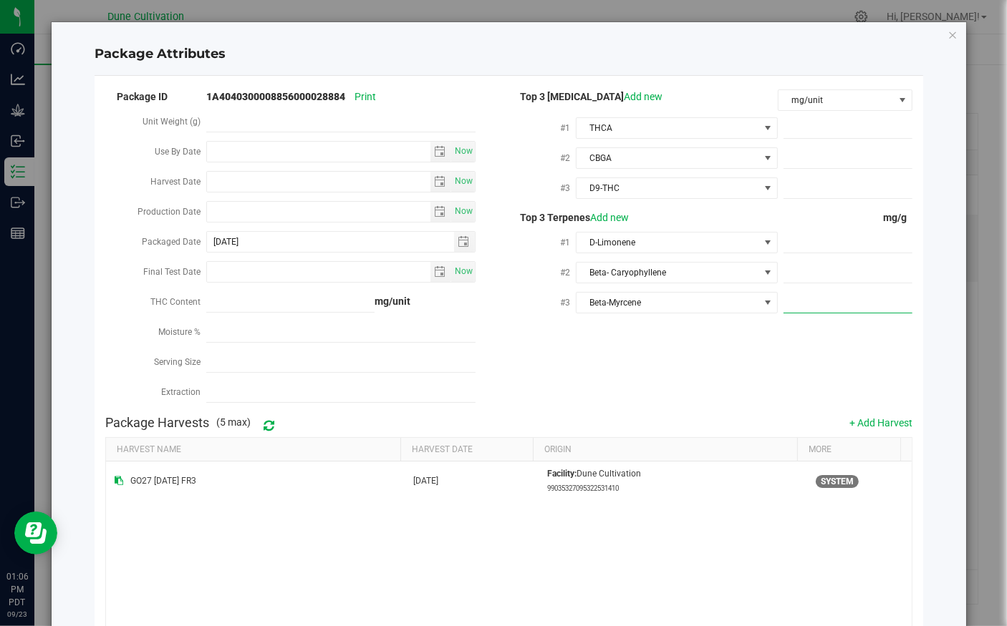
type input "4.089"
type input "4.0890"
drag, startPoint x: 799, startPoint y: 268, endPoint x: 823, endPoint y: 261, distance: 24.5
click at [798, 268] on span at bounding box center [847, 273] width 129 height 21
paste input "4.12"
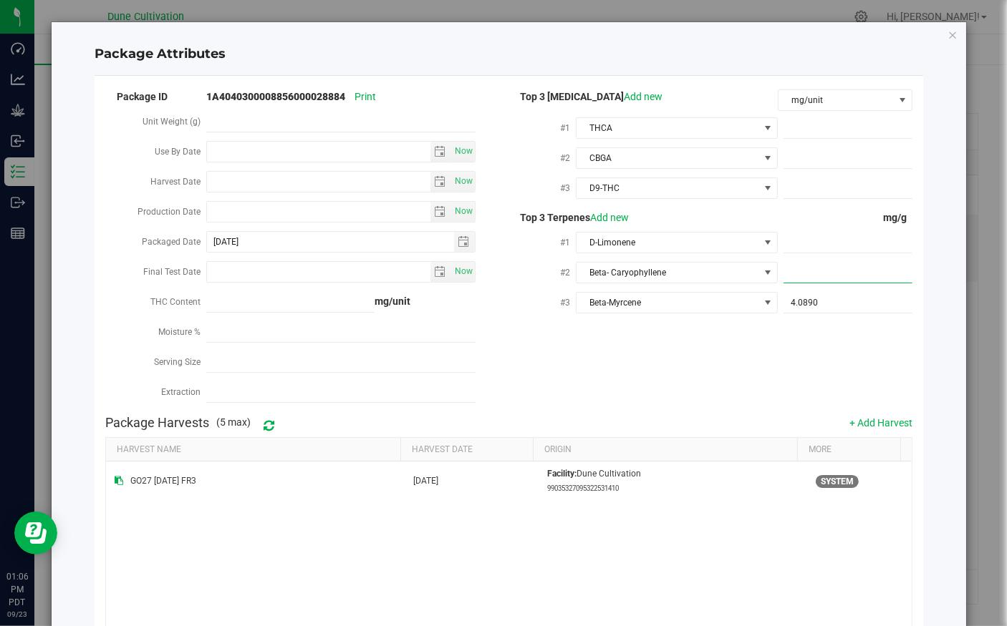
type input "4.12"
type input "4.1200"
click at [804, 249] on span at bounding box center [847, 243] width 129 height 21
click at [804, 242] on span at bounding box center [847, 243] width 129 height 21
paste input "5.448"
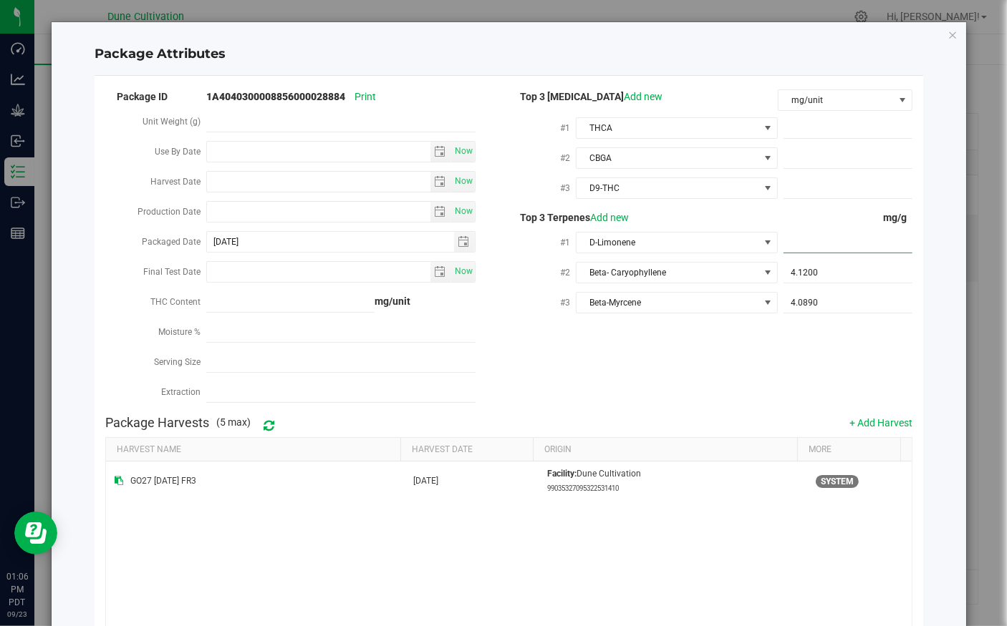
type input "5.448"
type input "5.4480"
click at [839, 180] on span at bounding box center [847, 188] width 129 height 21
paste input "11.677"
type input "11.677"
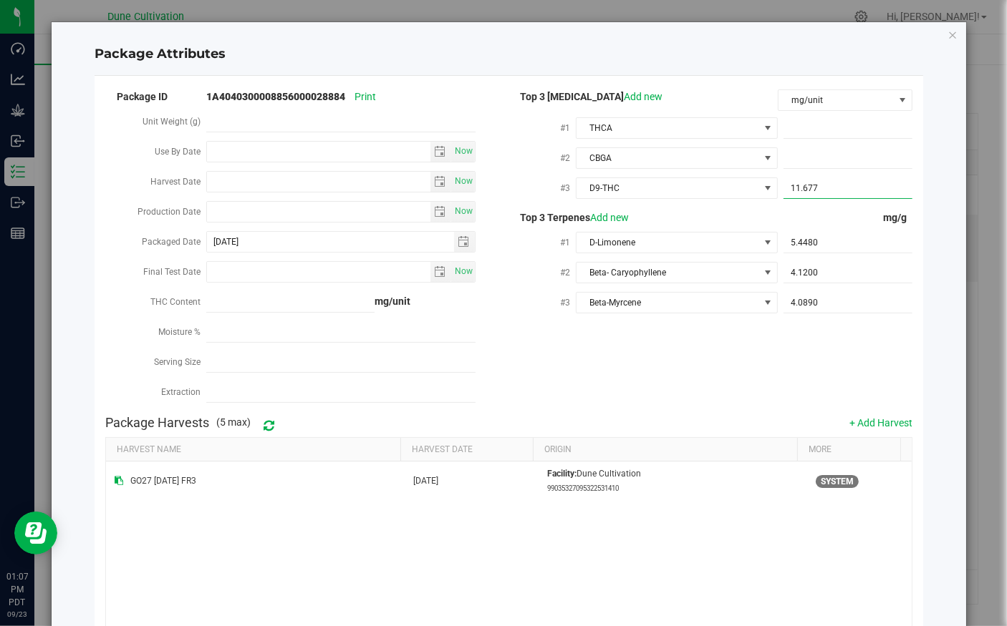
type input "11.6770"
click at [813, 160] on span at bounding box center [847, 158] width 129 height 21
paste input "20.5026"
type input "20.5026"
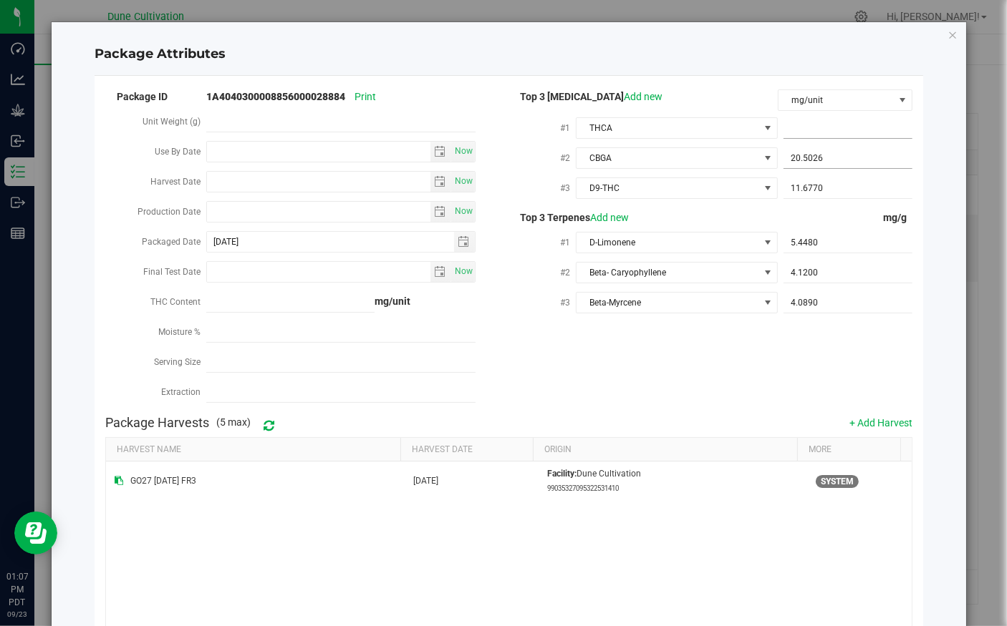
drag, startPoint x: 787, startPoint y: 130, endPoint x: 794, endPoint y: 156, distance: 27.3
click at [787, 130] on span at bounding box center [847, 128] width 129 height 21
paste input "385.0984"
type input "385.0984"
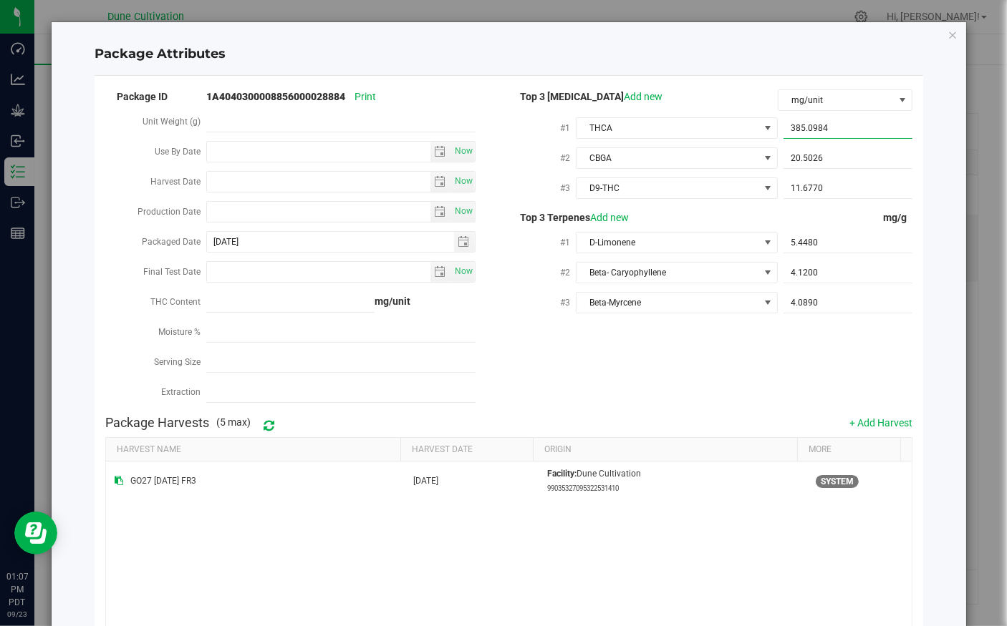
click at [684, 354] on div "Package ID 1A4040300008856000028884 Print Unit Weight (g) Use By Date Now Harve…" at bounding box center [508, 247] width 807 height 321
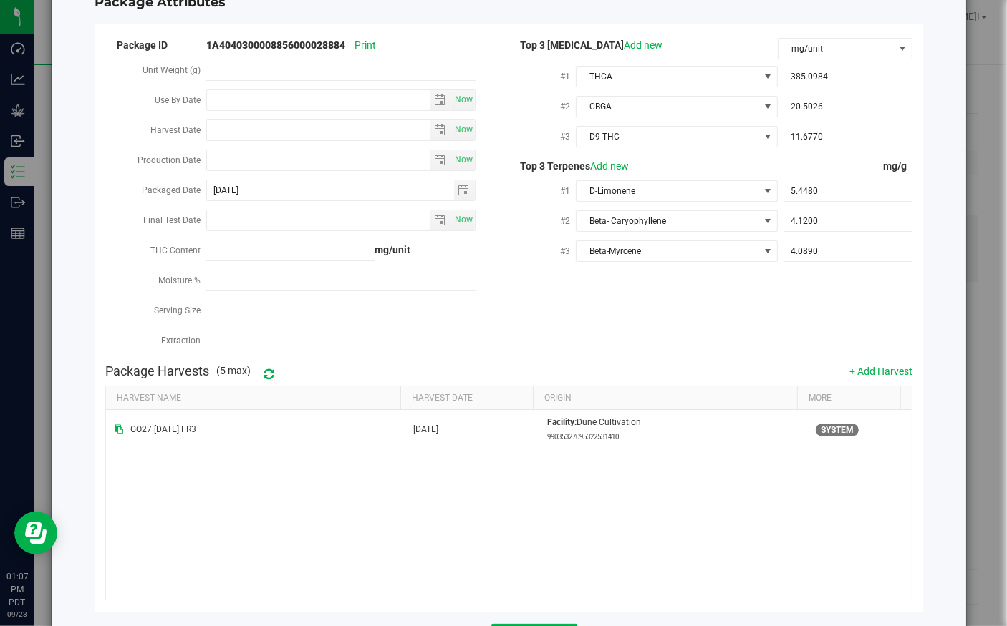
scroll to position [101, 0]
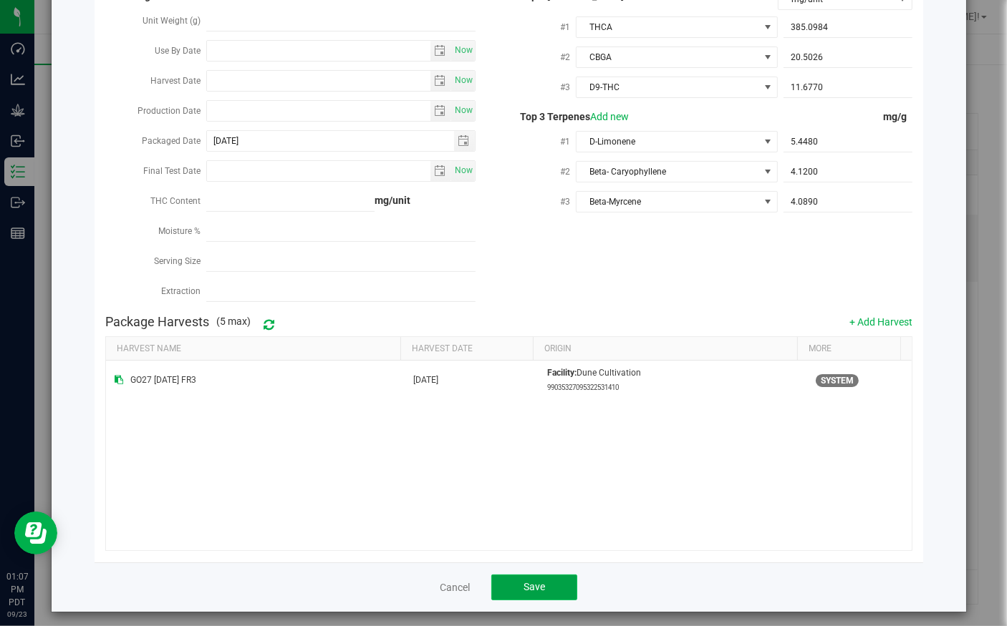
click at [533, 575] on button "Save" at bounding box center [534, 588] width 86 height 26
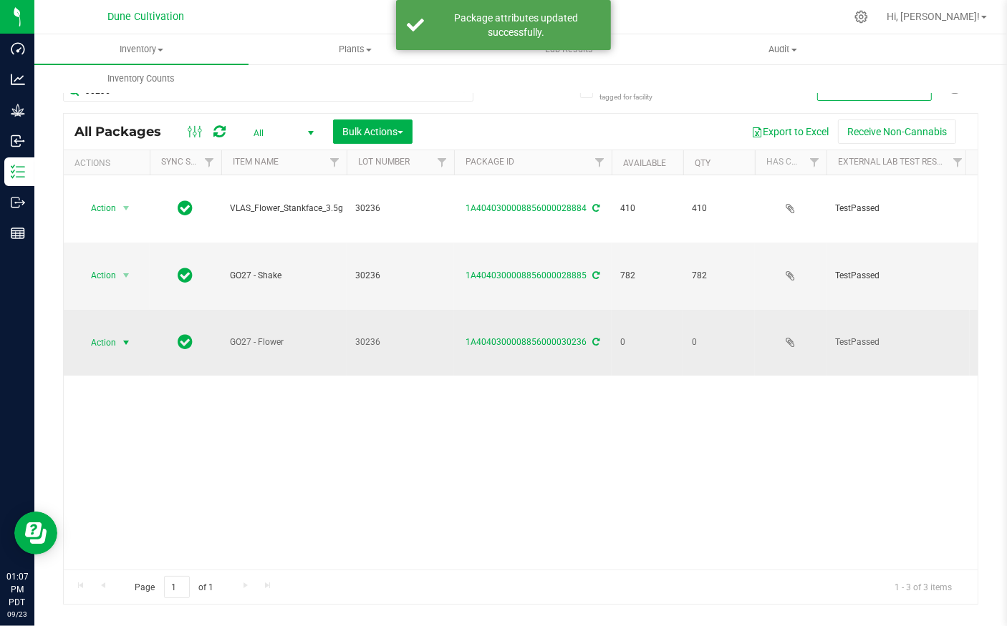
click at [125, 337] on span "select" at bounding box center [125, 342] width 11 height 11
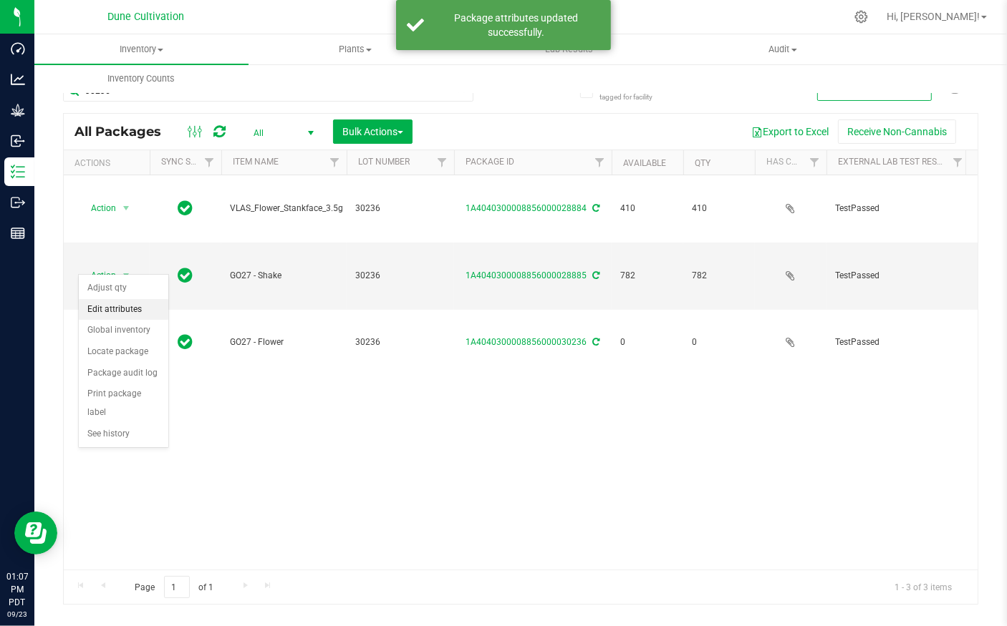
click at [128, 306] on li "Edit attributes" at bounding box center [123, 309] width 89 height 21
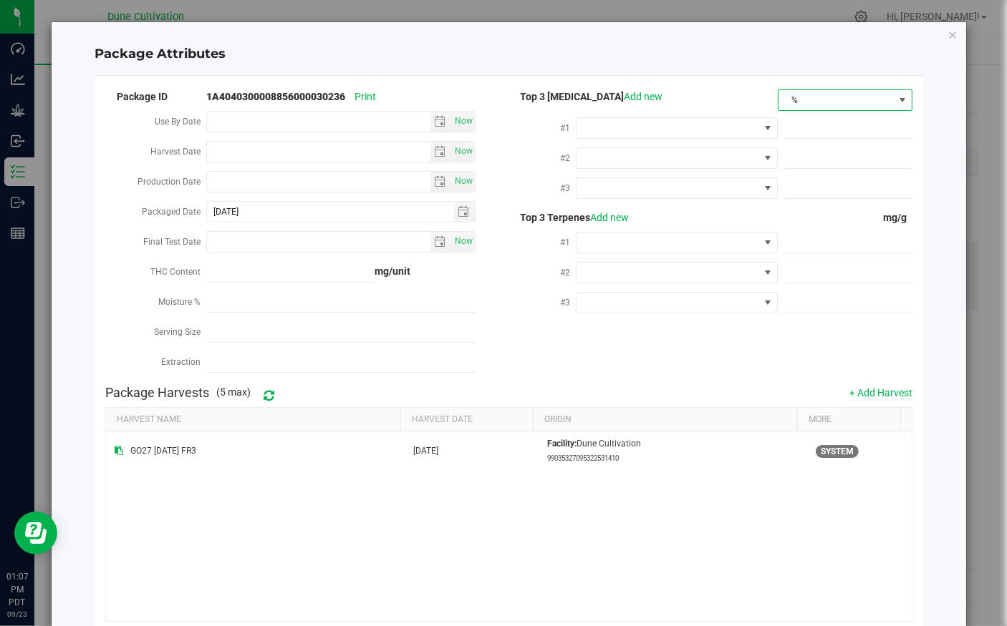
click at [808, 106] on span "%" at bounding box center [835, 100] width 115 height 20
click at [795, 152] on li "mg/unit" at bounding box center [834, 150] width 131 height 24
click at [712, 130] on span at bounding box center [667, 128] width 183 height 20
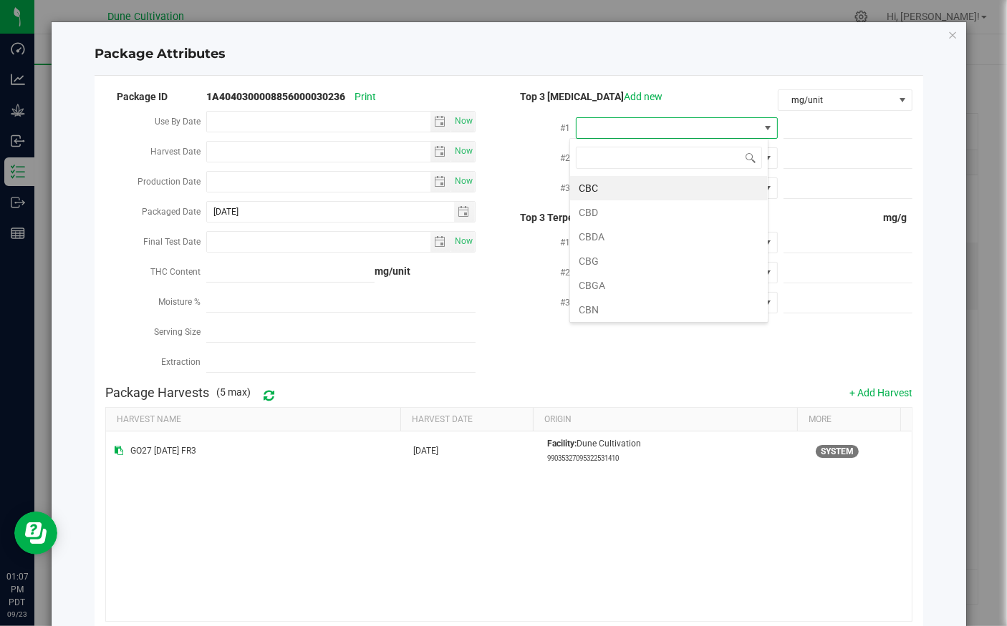
scroll to position [21, 199]
type input "THCA"
click at [653, 184] on li "THCA" at bounding box center [669, 188] width 198 height 24
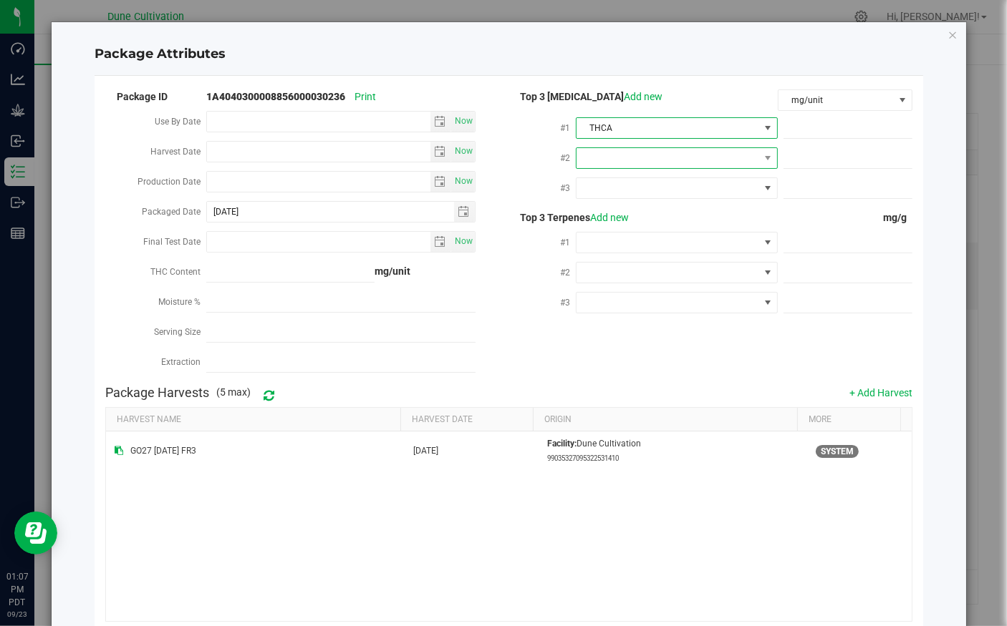
click at [664, 157] on span at bounding box center [667, 158] width 183 height 20
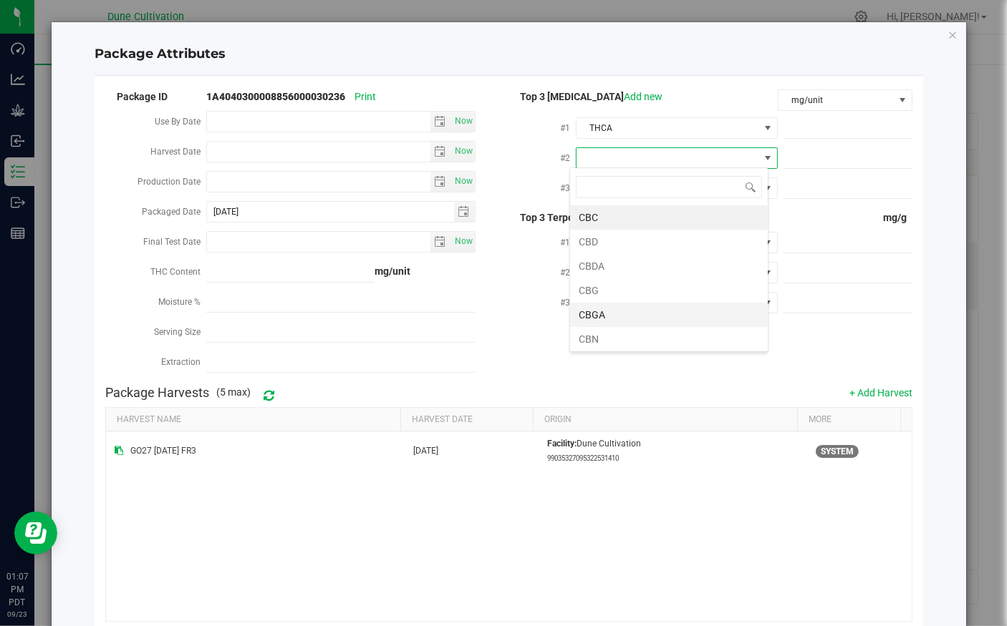
click at [627, 309] on li "CBGA" at bounding box center [669, 315] width 198 height 24
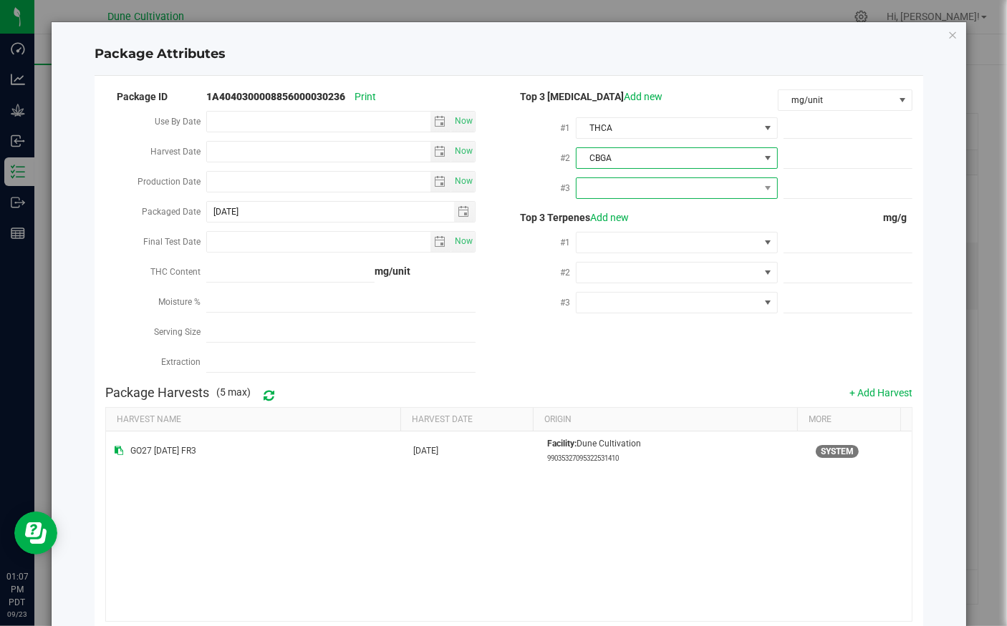
click at [634, 183] on span at bounding box center [667, 188] width 183 height 20
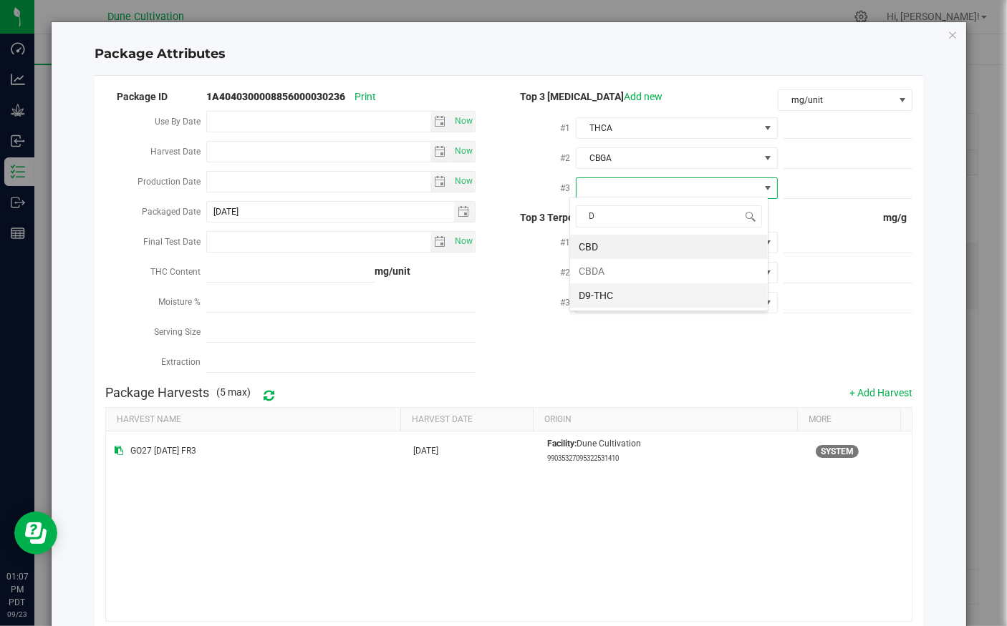
click at [609, 301] on li "D9-THC" at bounding box center [669, 295] width 198 height 24
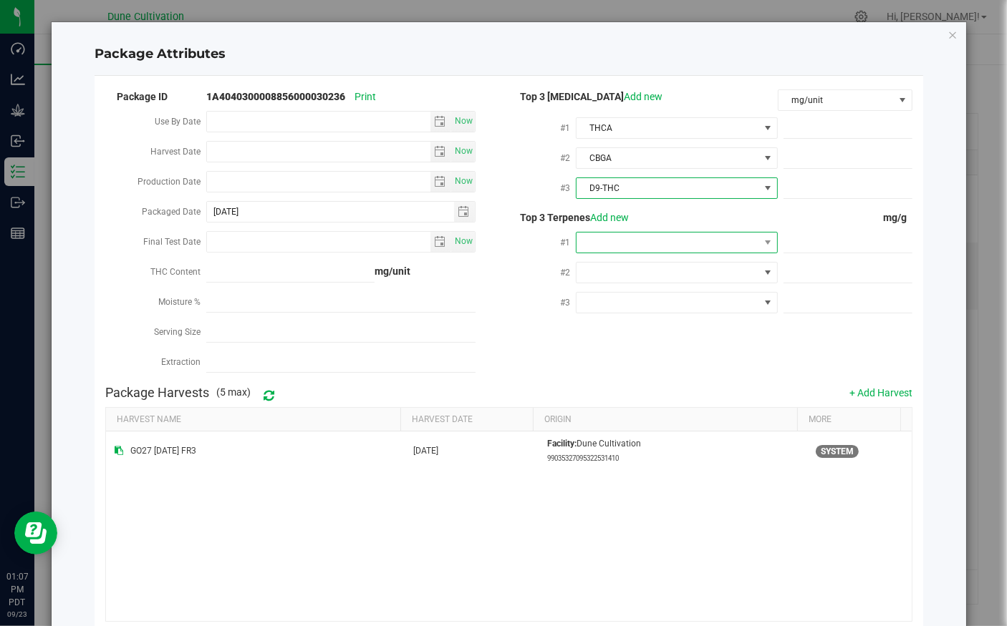
click at [664, 242] on span at bounding box center [667, 243] width 183 height 20
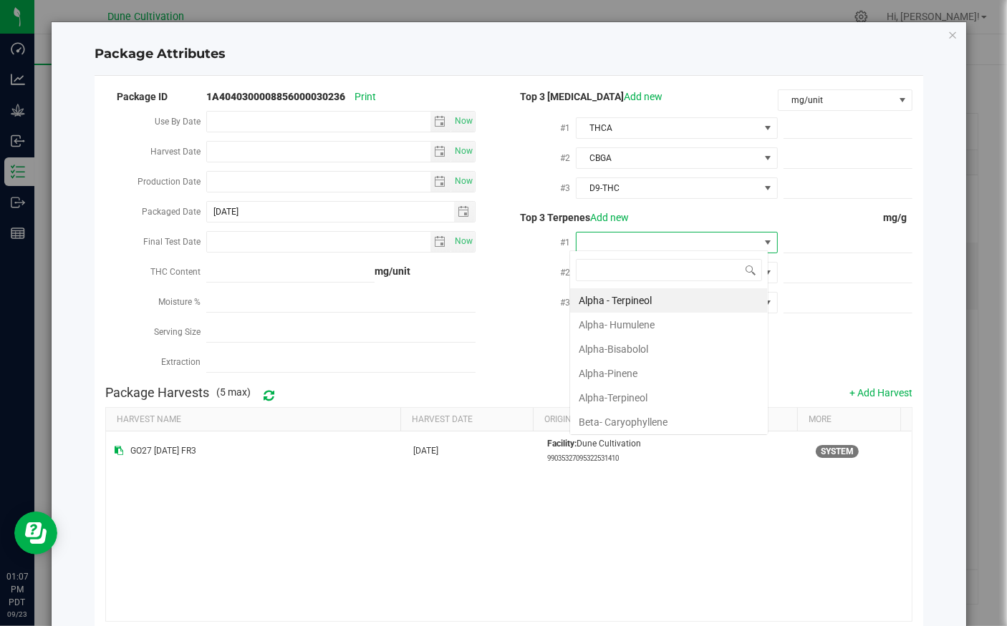
type input "D"
click at [636, 318] on li "D-Limonene" at bounding box center [669, 325] width 198 height 24
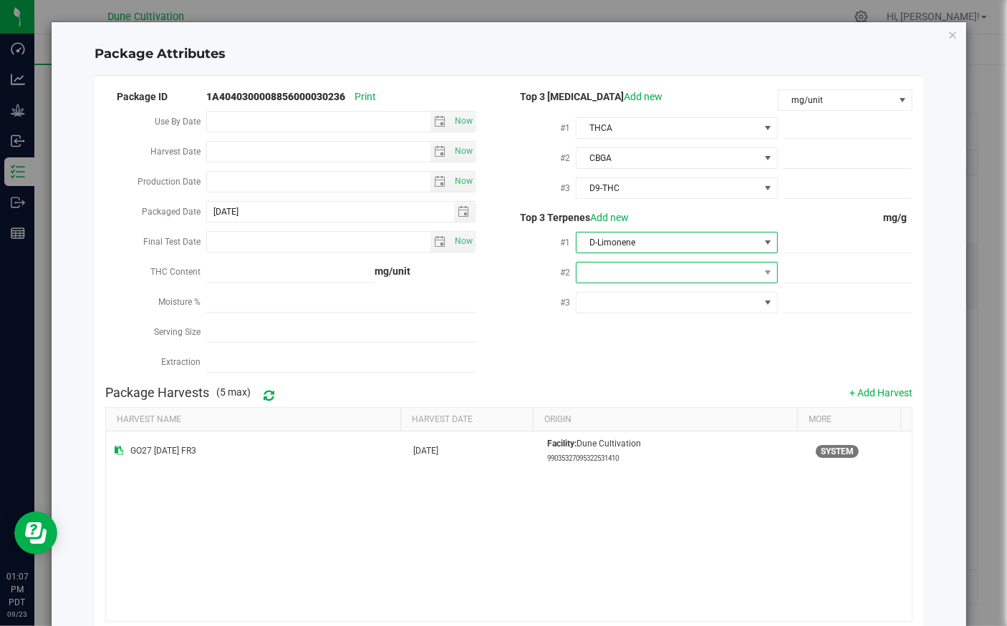
click at [665, 264] on span at bounding box center [667, 273] width 183 height 20
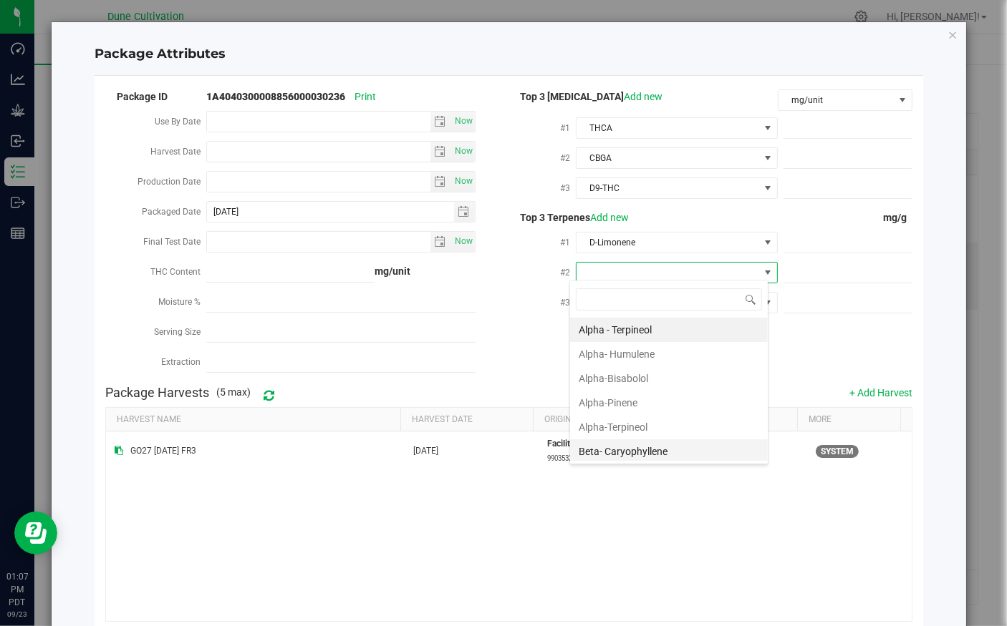
click at [630, 458] on li "Beta- Caryophyllene" at bounding box center [669, 452] width 198 height 24
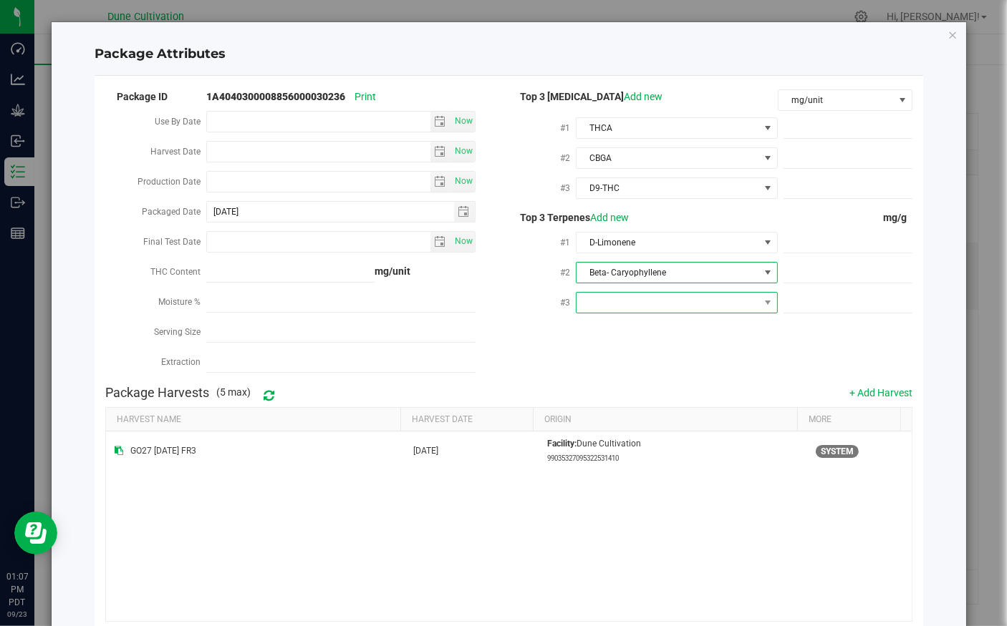
click at [644, 306] on span at bounding box center [667, 303] width 183 height 20
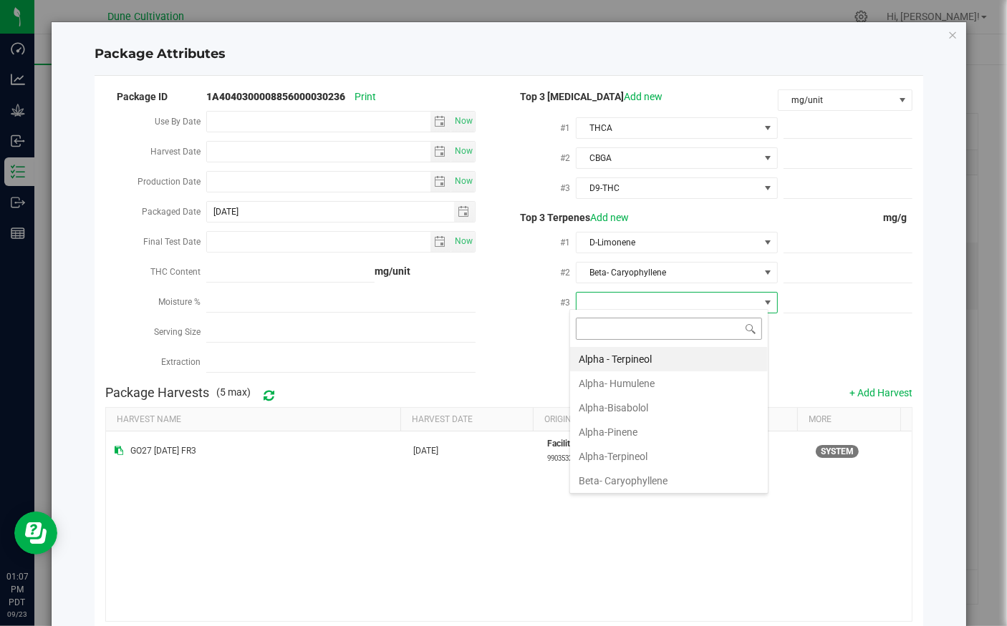
scroll to position [71566, 71389]
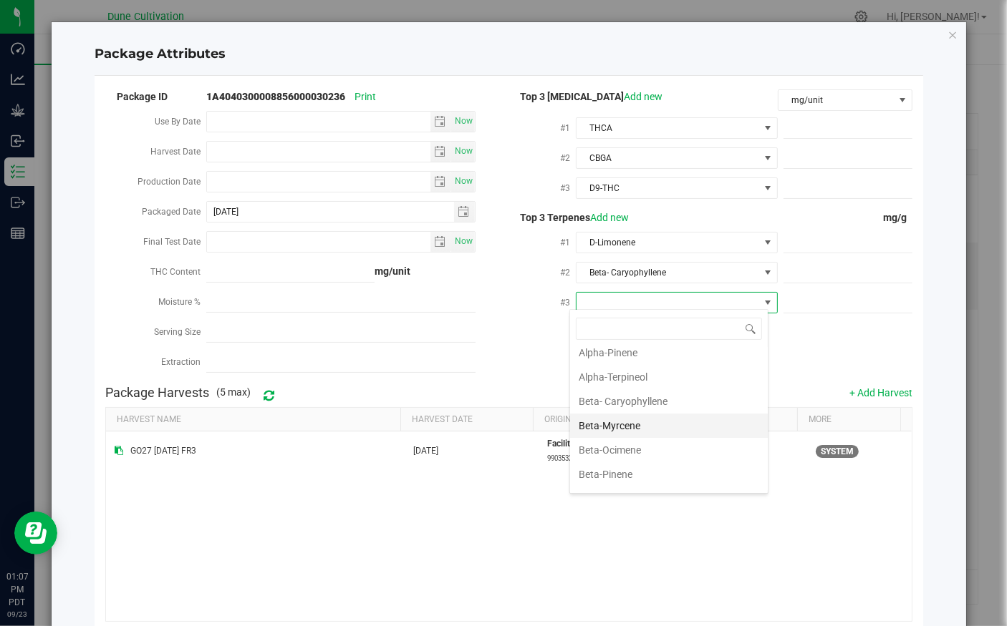
click at [636, 417] on li "Beta-Myrcene" at bounding box center [669, 426] width 198 height 24
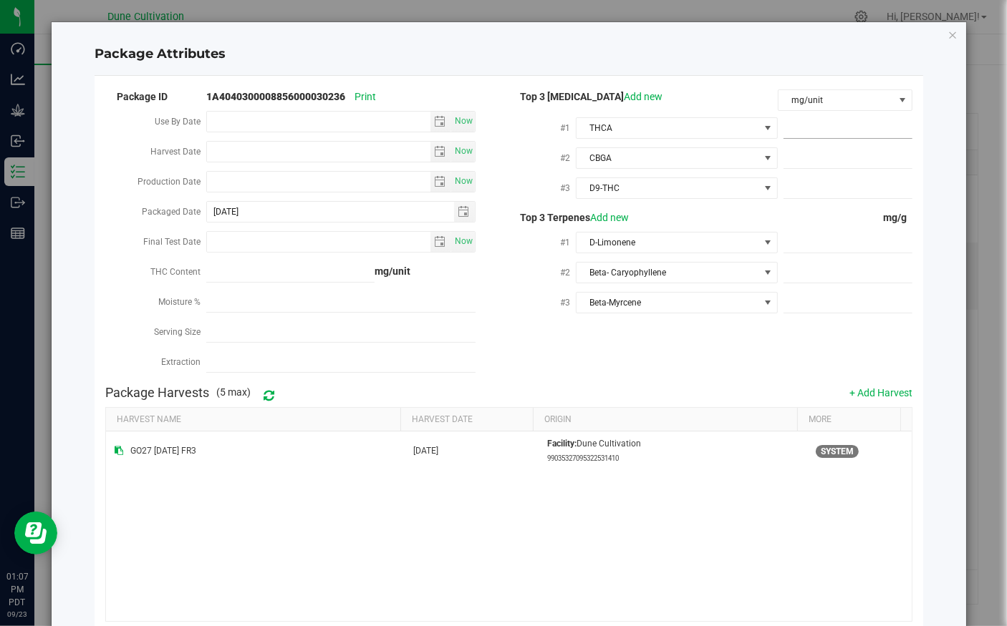
click at [813, 122] on span at bounding box center [847, 128] width 129 height 21
paste input "385.0984"
type input "385.0984"
click at [871, 150] on span at bounding box center [847, 158] width 129 height 21
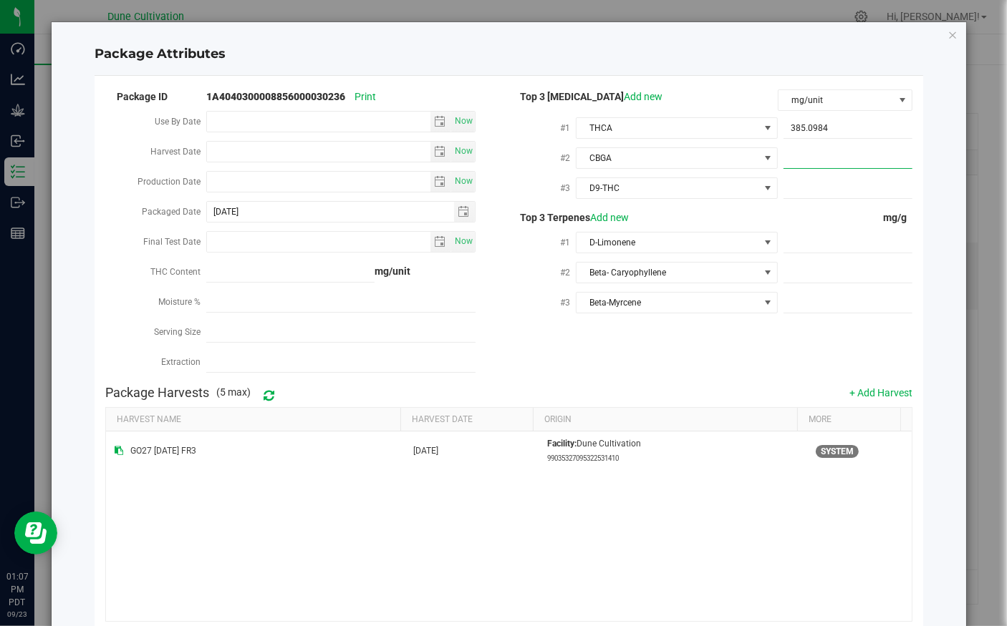
paste input "20.5026"
type input "20.5026"
click at [858, 183] on span at bounding box center [847, 188] width 129 height 21
paste input "11.677"
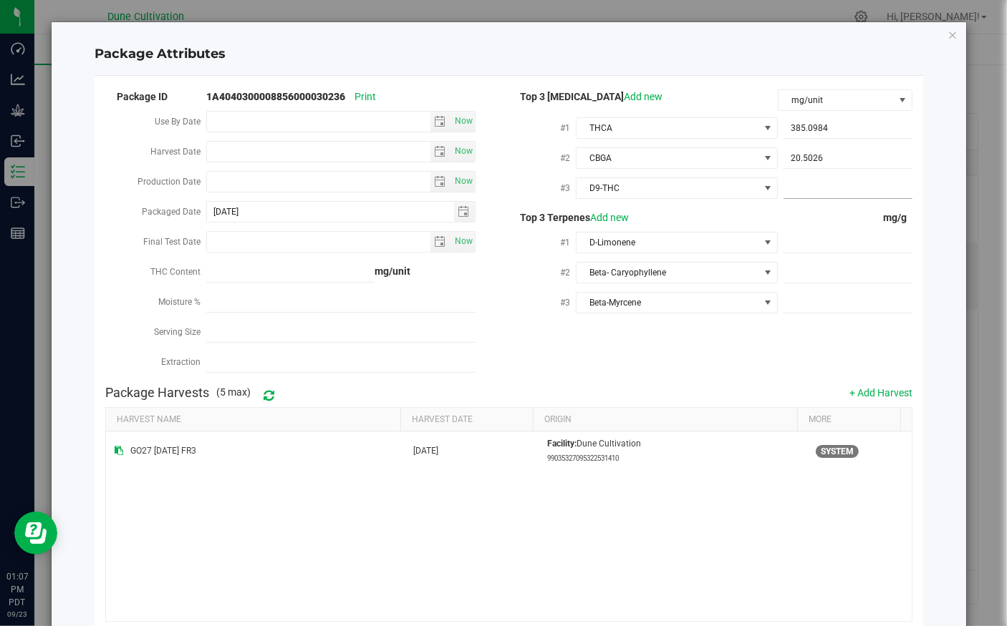
type input "11.677"
type input "11.6770"
click at [841, 237] on span at bounding box center [847, 243] width 129 height 21
paste input "5.448"
type input "5.448"
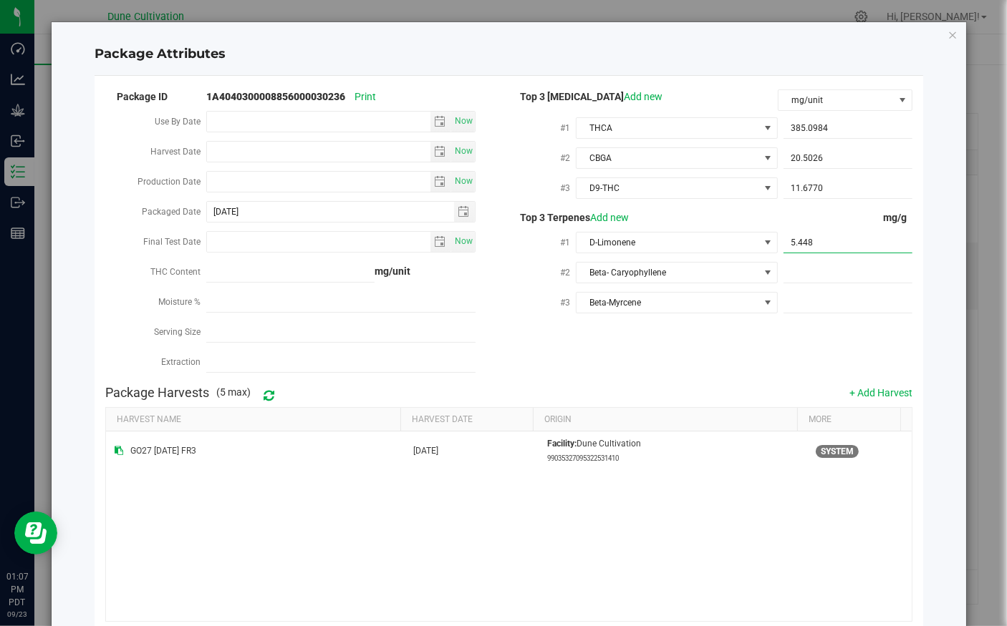
type input "5.4480"
drag, startPoint x: 848, startPoint y: 271, endPoint x: 896, endPoint y: 271, distance: 48.0
click at [848, 271] on span at bounding box center [847, 273] width 129 height 21
paste input "4.12"
type input "4.12"
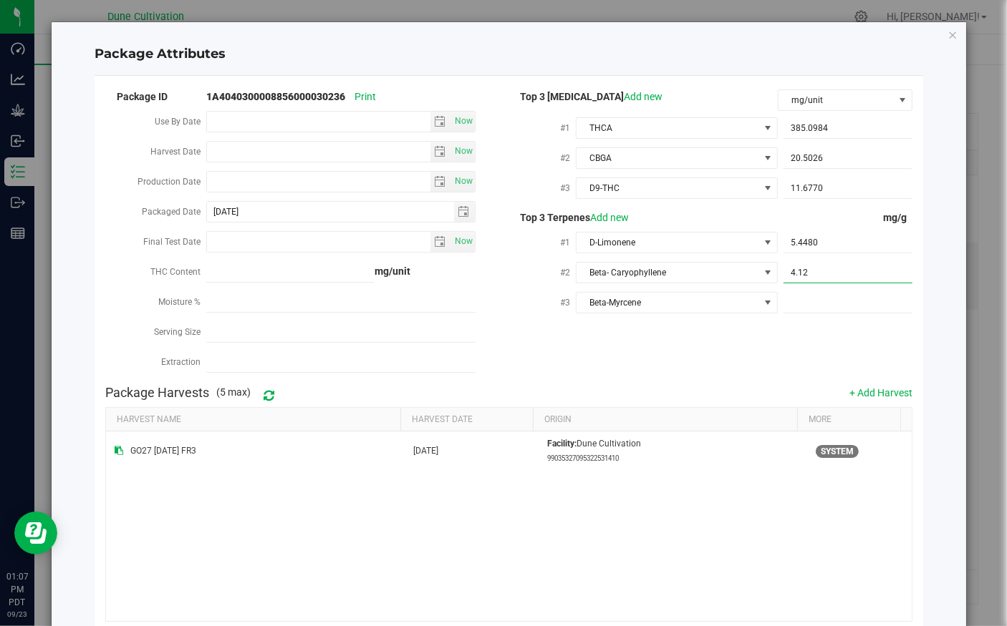
type input "4.1200"
drag, startPoint x: 857, startPoint y: 295, endPoint x: 857, endPoint y: 284, distance: 10.7
click at [857, 296] on span at bounding box center [847, 303] width 129 height 21
paste input "4.089"
type input "4.089"
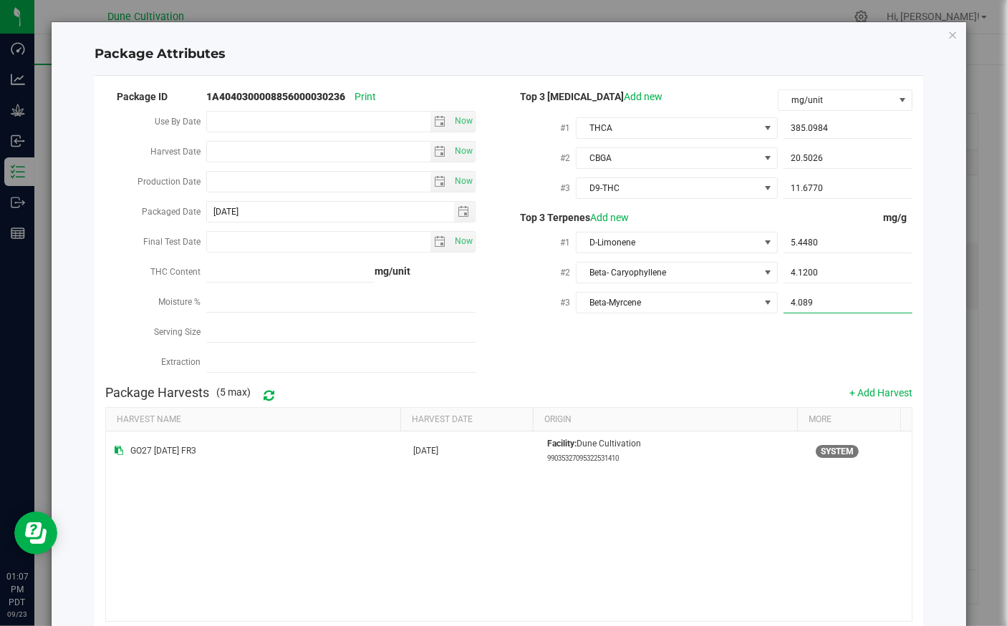
type input "4.0890"
click at [762, 344] on div "Package ID 1A4040300008856000030236 Print Use By Date Now Harvest Date Now Prod…" at bounding box center [508, 232] width 807 height 291
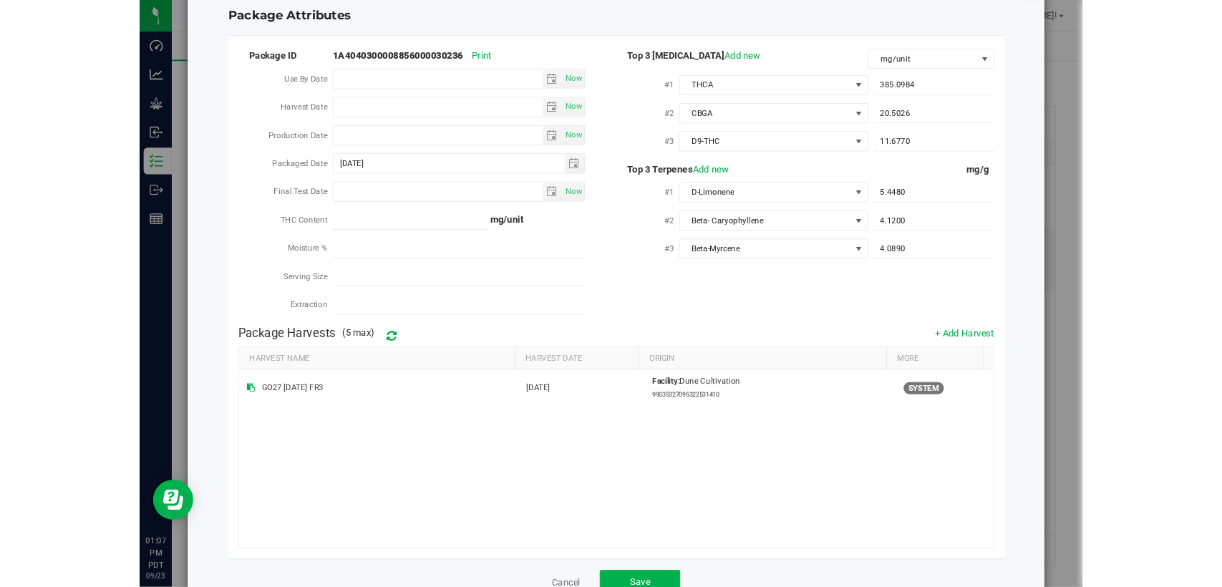
scroll to position [72, 0]
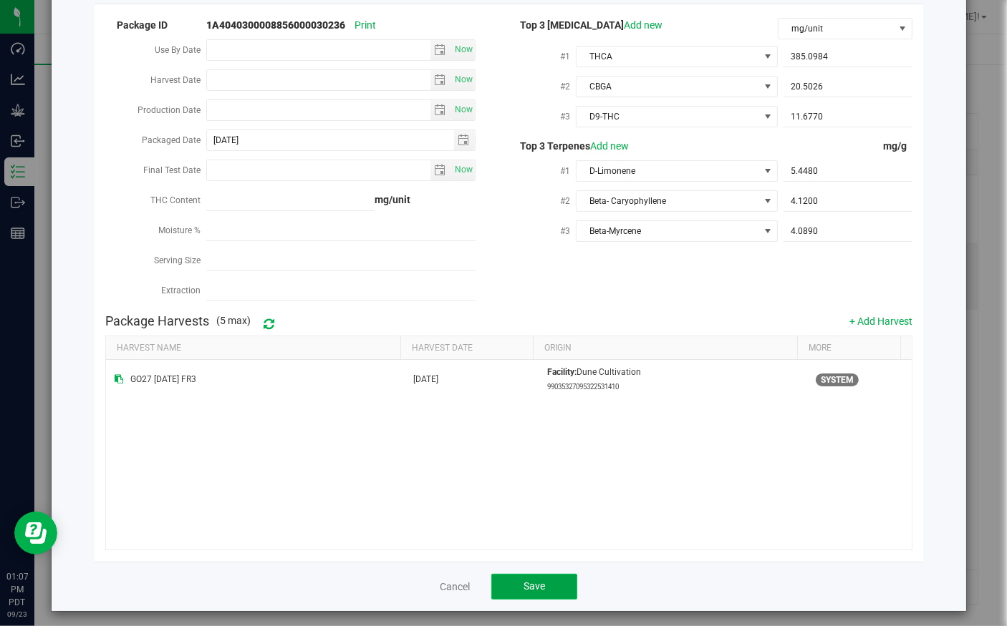
click at [519, 574] on button "Save" at bounding box center [534, 587] width 86 height 26
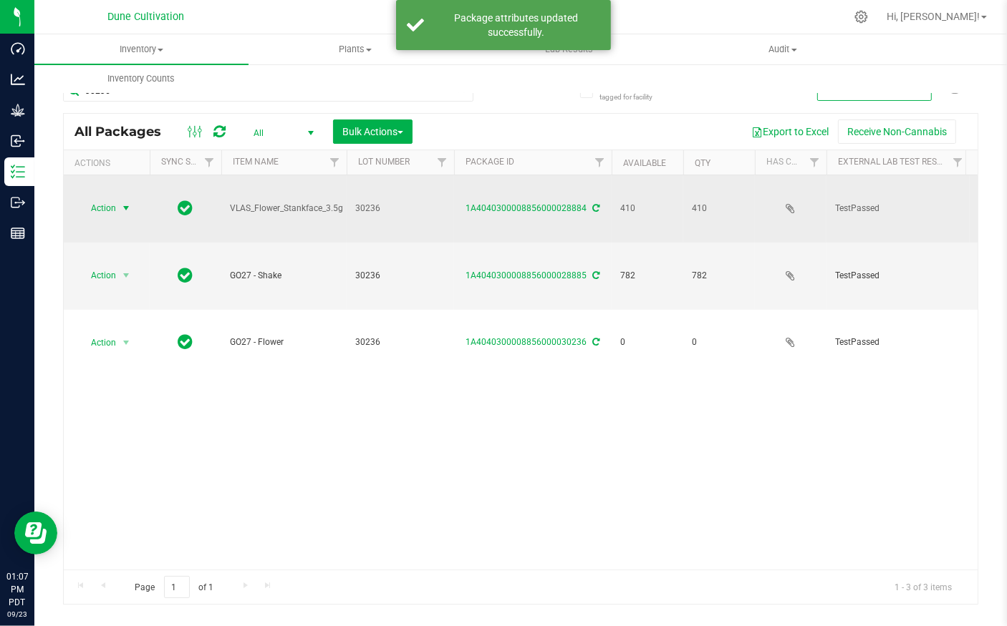
click at [131, 203] on span "select" at bounding box center [125, 208] width 11 height 11
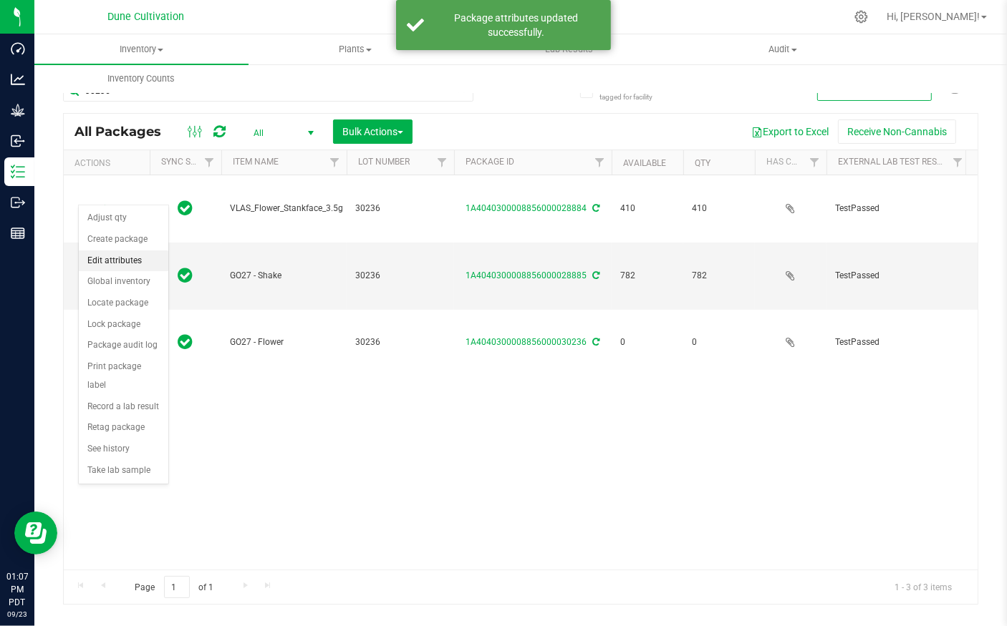
click at [120, 259] on li "Edit attributes" at bounding box center [123, 261] width 89 height 21
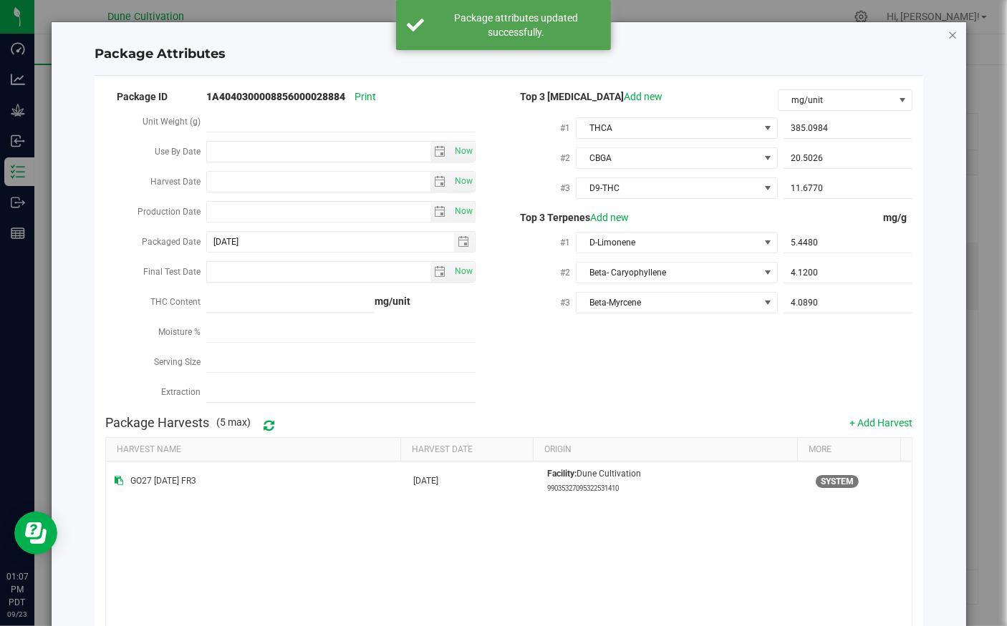
click at [947, 30] on icon "Close modal" at bounding box center [952, 34] width 10 height 17
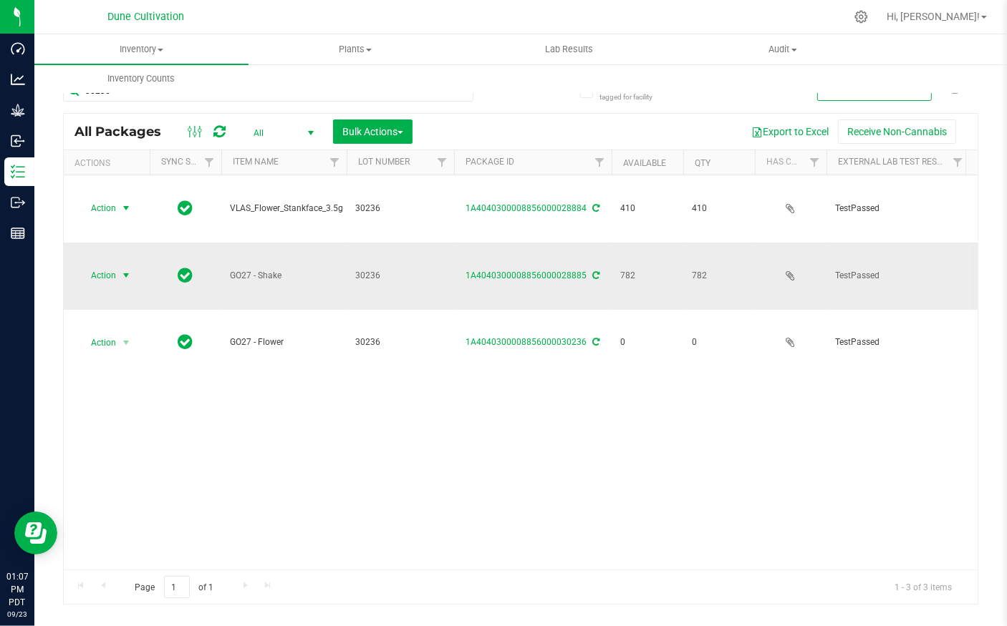
click at [120, 266] on span "select" at bounding box center [126, 276] width 18 height 20
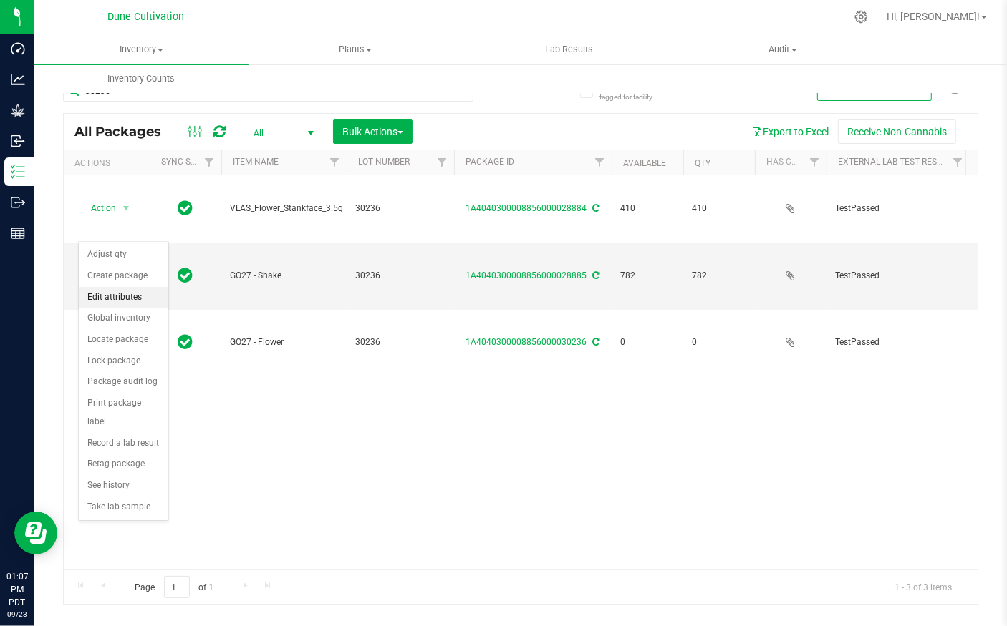
click at [89, 294] on li "Edit attributes" at bounding box center [123, 297] width 89 height 21
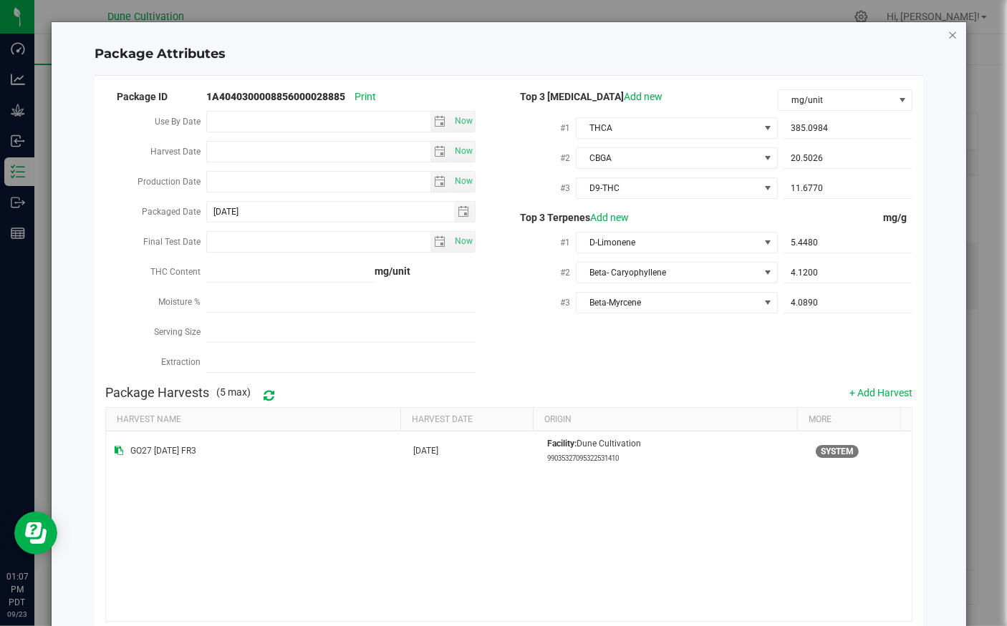
click at [947, 35] on icon "Close modal" at bounding box center [952, 34] width 10 height 17
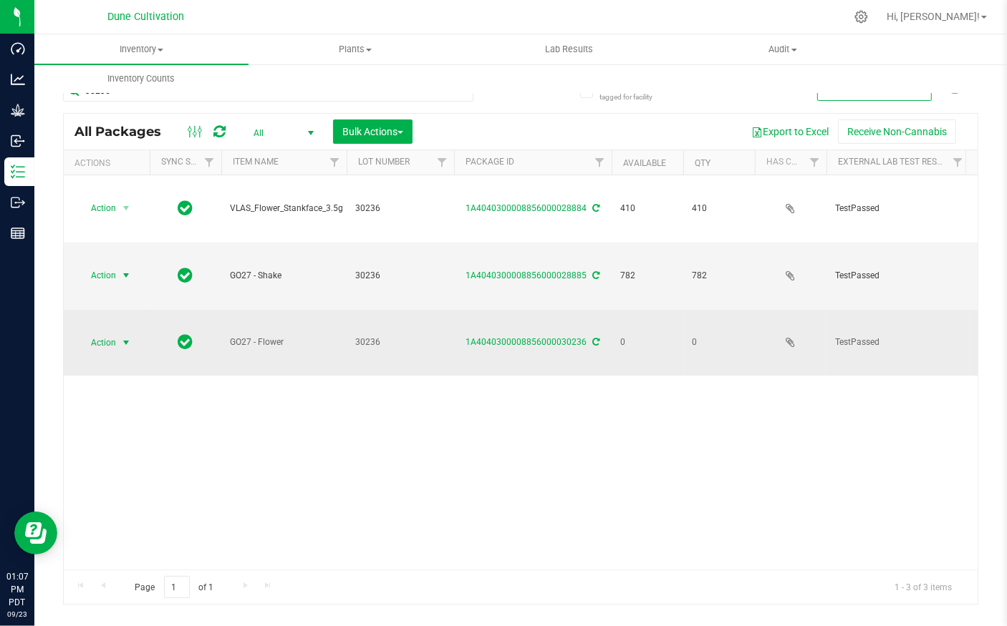
click at [127, 337] on span "select" at bounding box center [125, 342] width 11 height 11
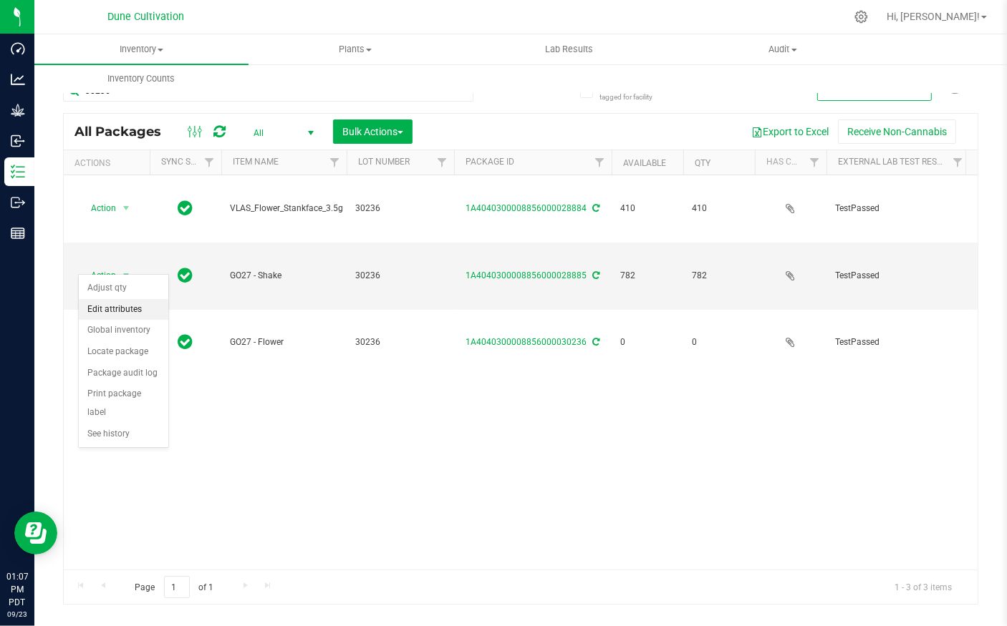
click at [120, 308] on li "Edit attributes" at bounding box center [123, 309] width 89 height 21
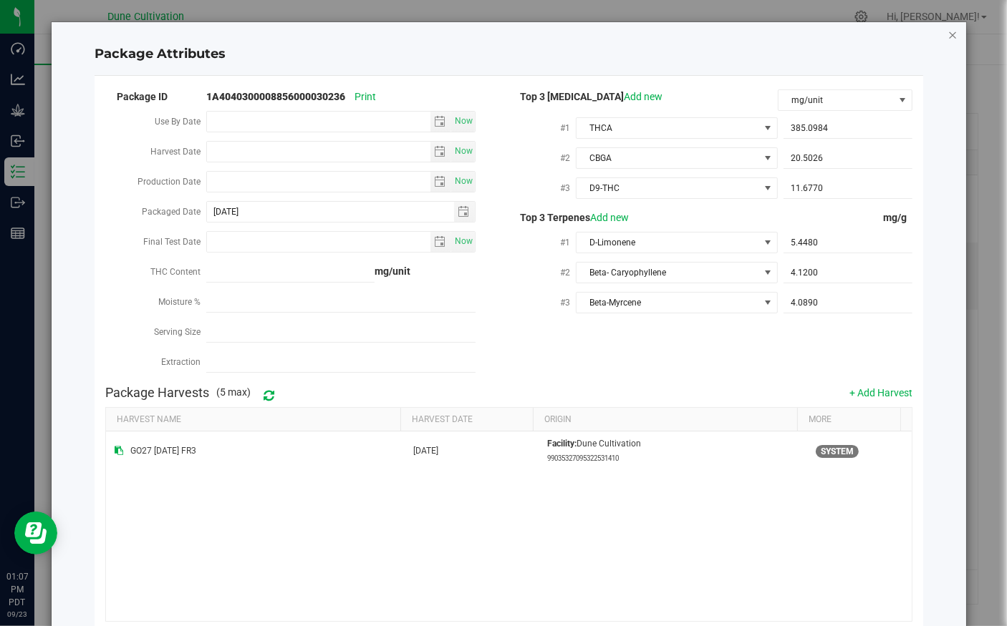
click at [947, 34] on icon "Close modal" at bounding box center [952, 34] width 10 height 17
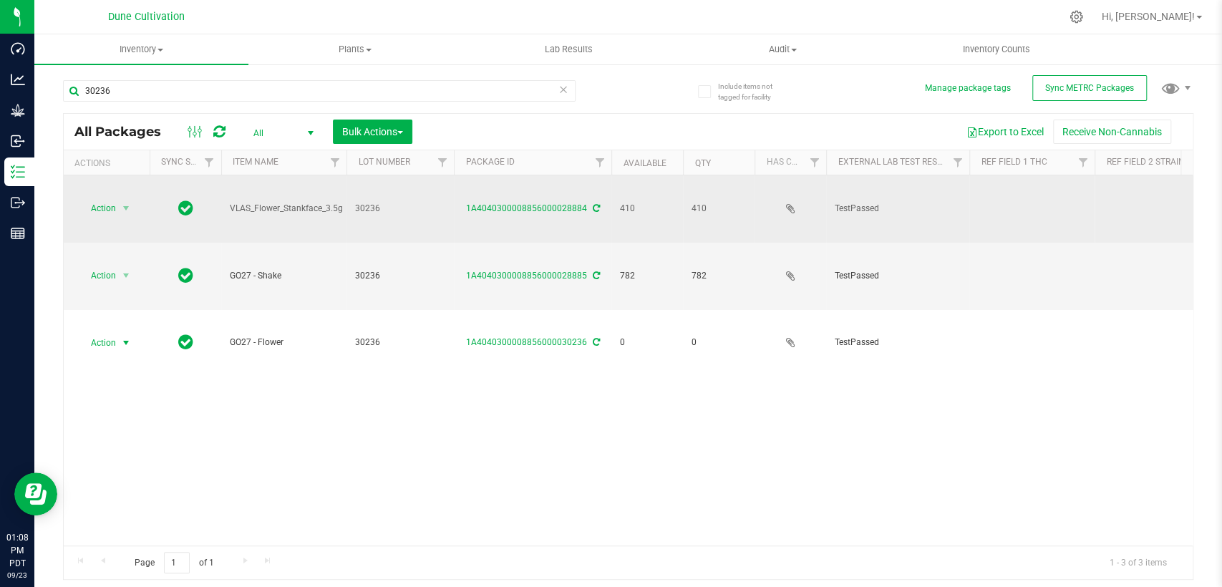
click at [1013, 192] on td at bounding box center [1031, 208] width 125 height 67
type input "34.9408%"
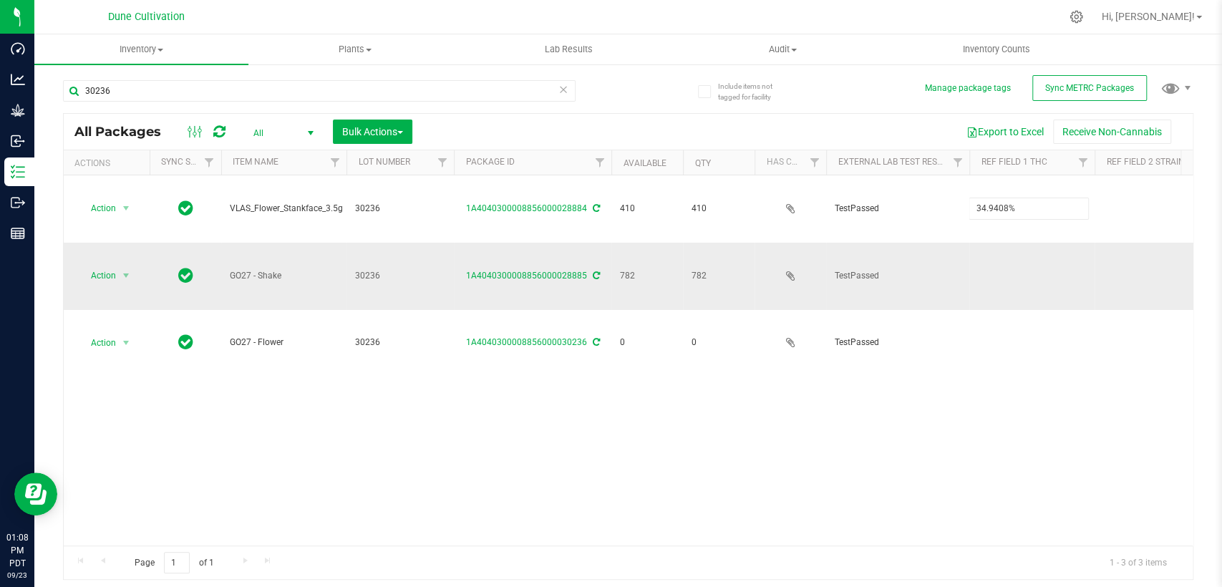
click at [983, 236] on div "All Packages All Active Only Lab Samples Locked All External Internal Bulk Acti…" at bounding box center [628, 346] width 1130 height 467
click at [989, 243] on td at bounding box center [1031, 276] width 125 height 67
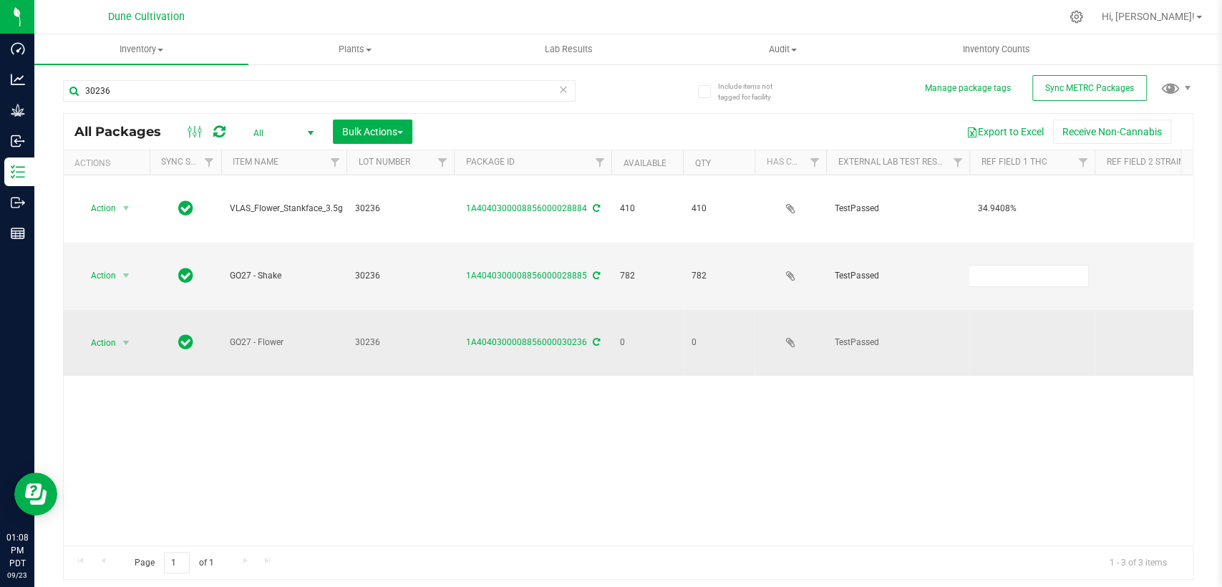
type input "34.9408%"
click at [993, 257] on div "All Packages All Active Only Lab Samples Locked All External Internal Bulk Acti…" at bounding box center [628, 346] width 1130 height 467
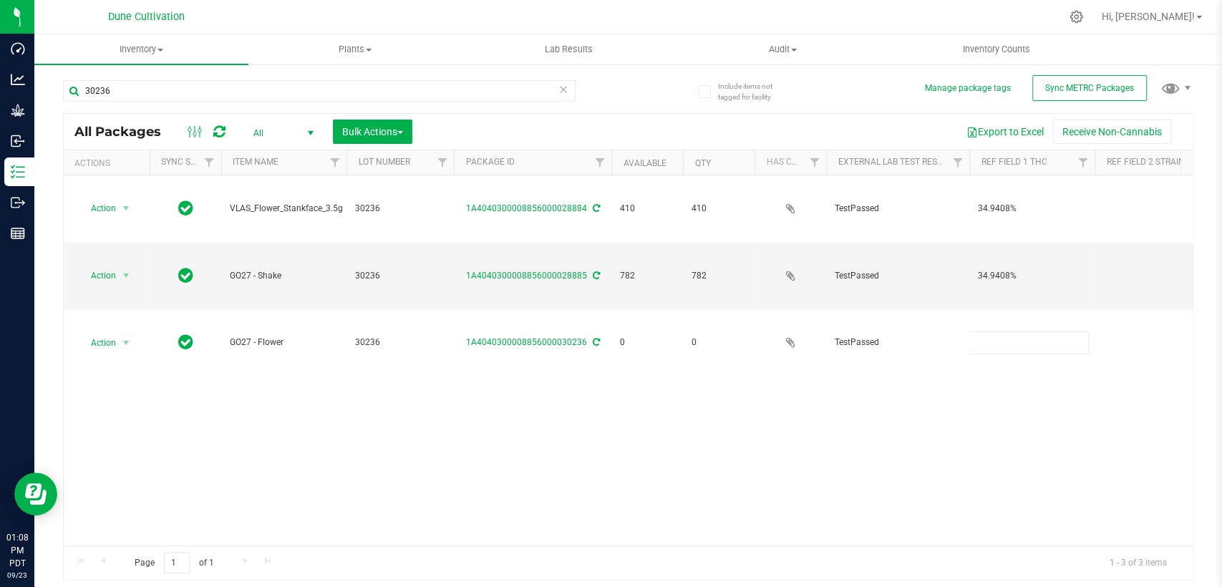
type input "34.9408%"
click at [926, 328] on div "All Packages All Active Only Lab Samples Locked All External Internal Bulk Acti…" at bounding box center [628, 346] width 1130 height 467
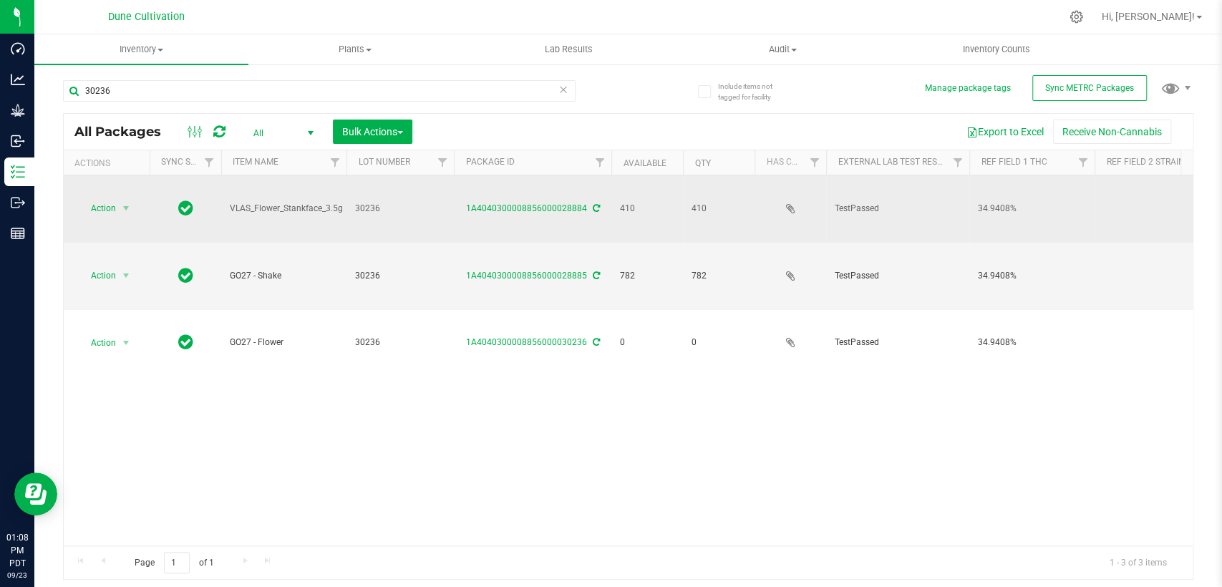
scroll to position [0, 238]
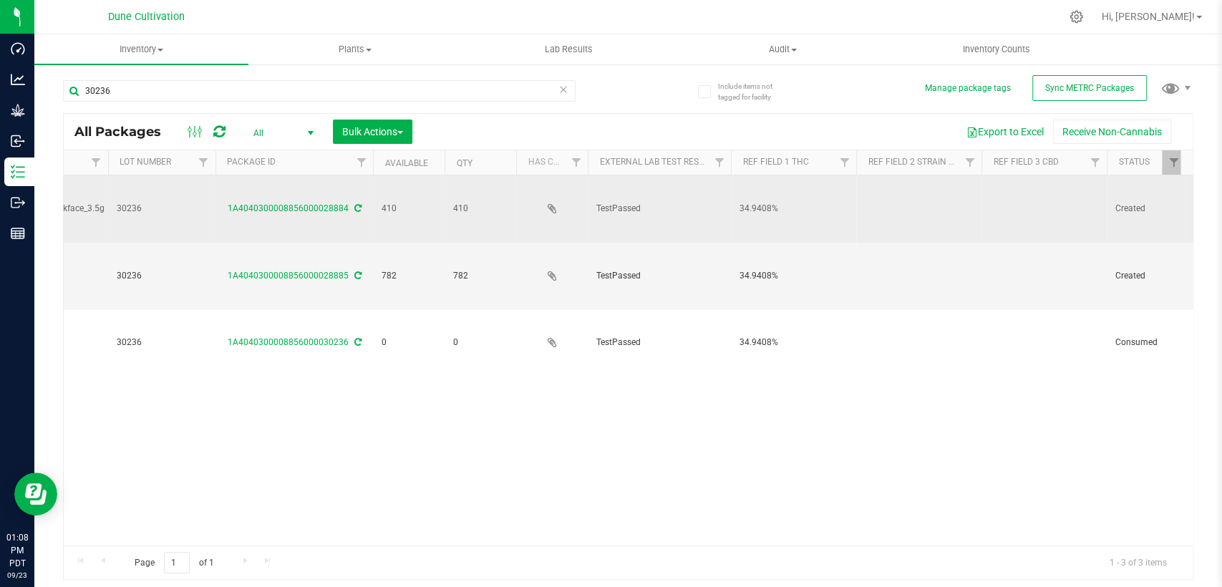
click at [1019, 196] on td at bounding box center [1043, 208] width 125 height 67
type input "0.0686%"
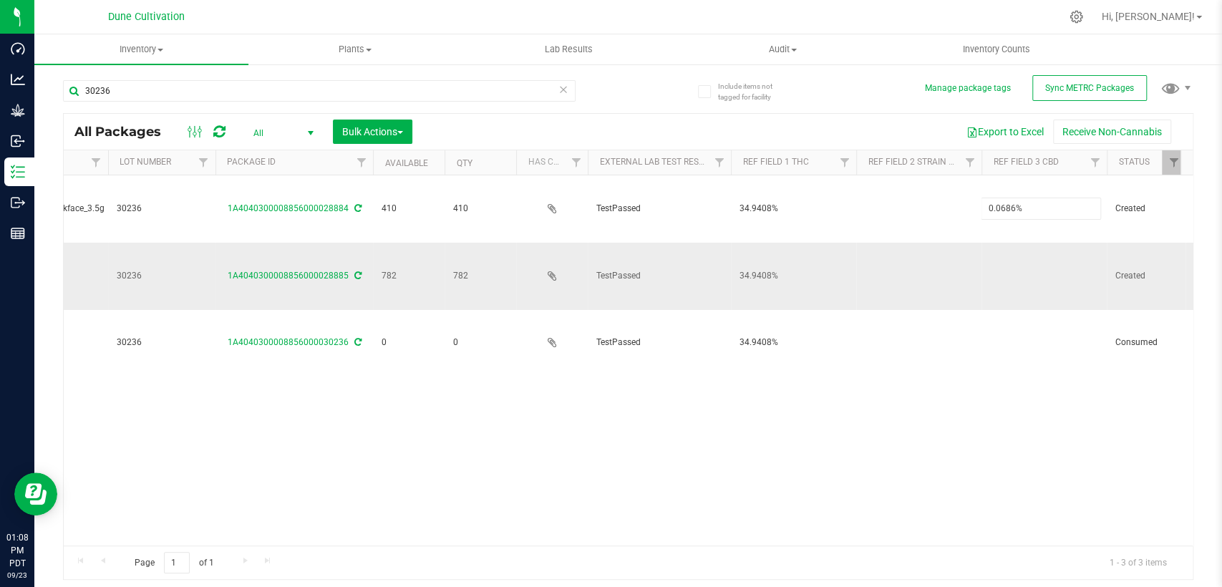
click at [1008, 237] on div "All Packages All Active Only Lab Samples Locked All External Internal Bulk Acti…" at bounding box center [628, 346] width 1130 height 467
click at [1007, 243] on td at bounding box center [1043, 276] width 125 height 67
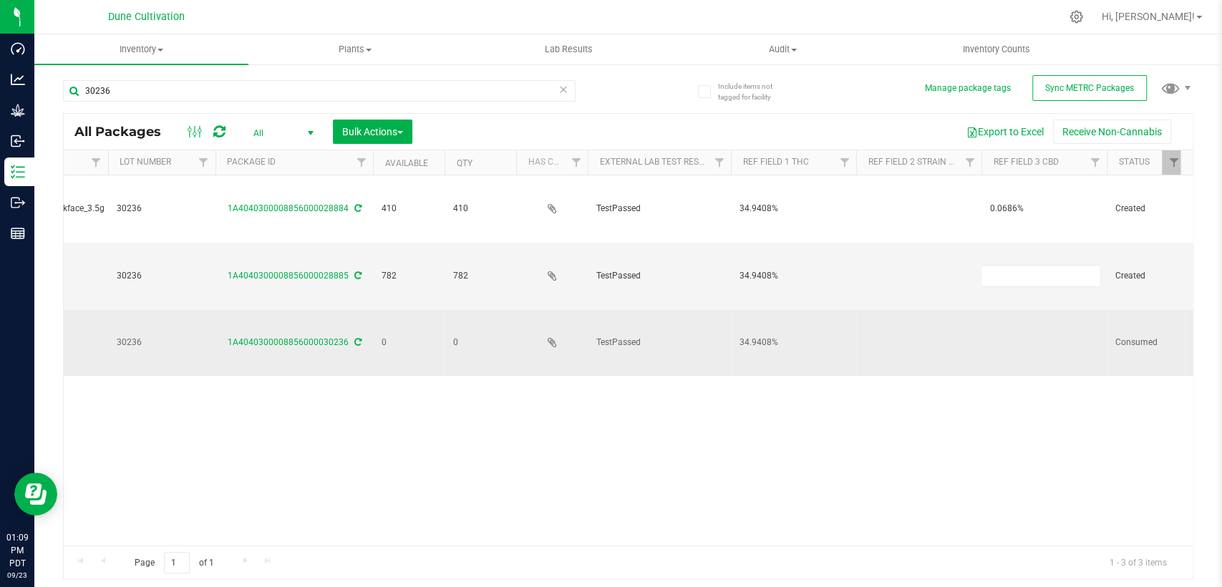
type input "0.0686%"
click at [1005, 268] on div "All Packages All Active Only Lab Samples Locked All External Internal Bulk Acti…" at bounding box center [628, 346] width 1130 height 467
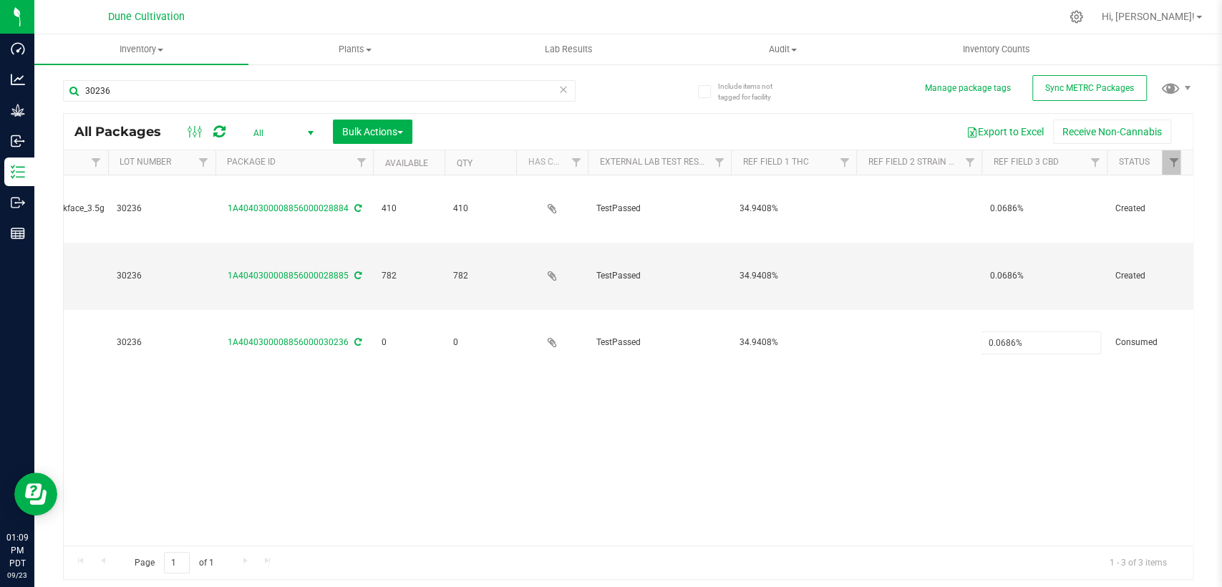
click at [949, 355] on div "All Packages All Active Only Lab Samples Locked All External Internal Bulk Acti…" at bounding box center [628, 346] width 1130 height 467
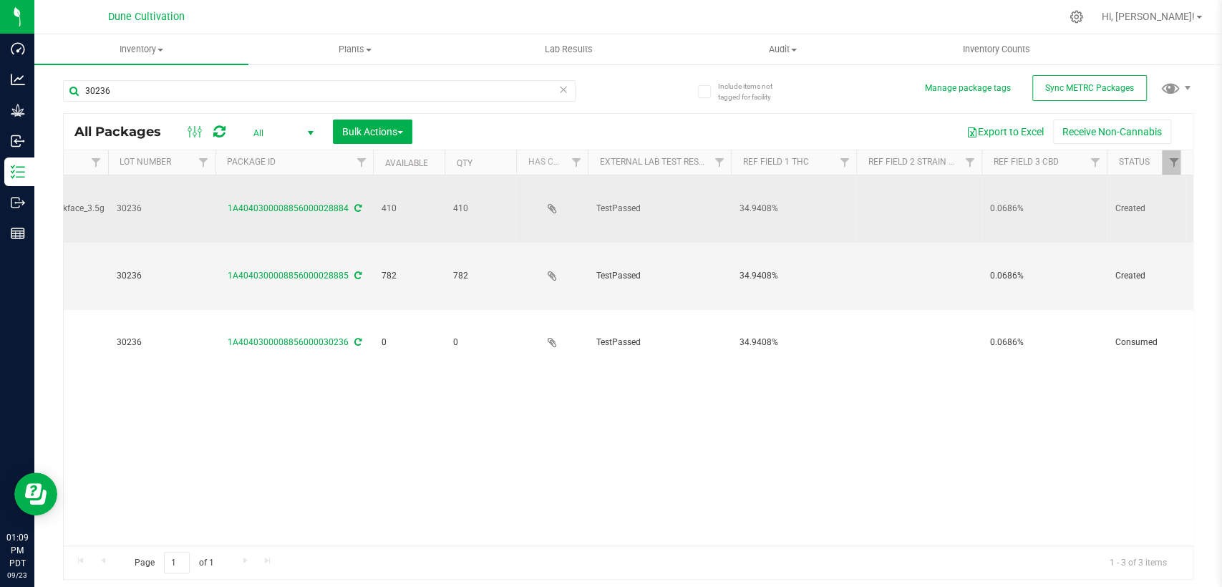
click at [881, 188] on td at bounding box center [918, 208] width 125 height 67
type input "Stankface"
click at [896, 202] on span "Stankface" at bounding box center [919, 209] width 108 height 14
drag, startPoint x: 911, startPoint y: 195, endPoint x: 842, endPoint y: 201, distance: 69.7
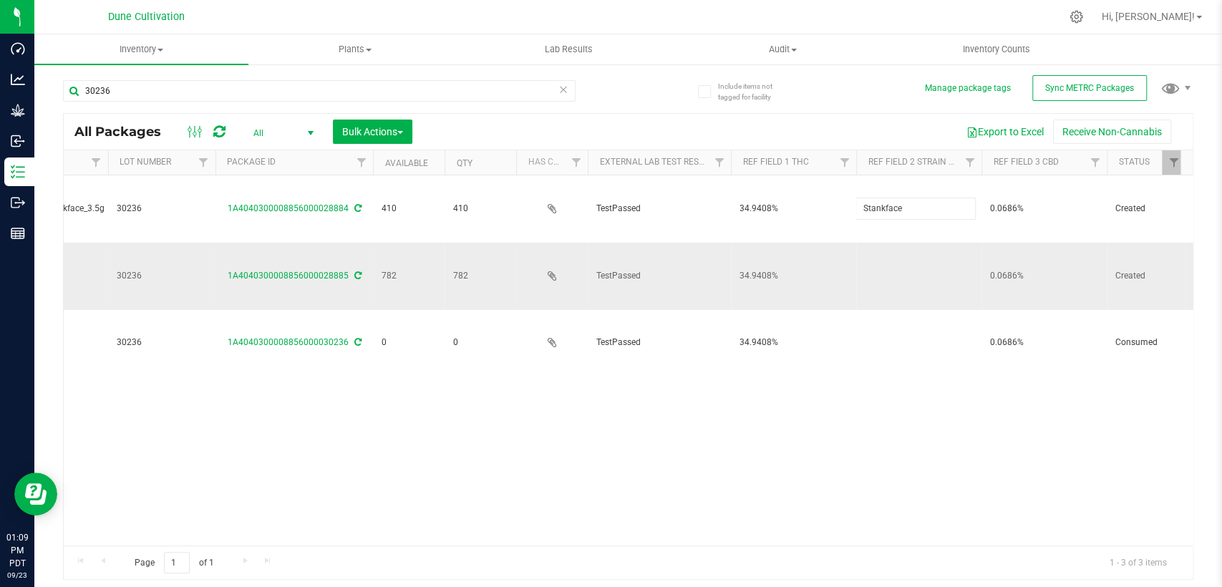
click at [886, 243] on td at bounding box center [918, 276] width 125 height 67
click at [886, 265] on input "text" at bounding box center [915, 276] width 120 height 22
type input "Stankface"
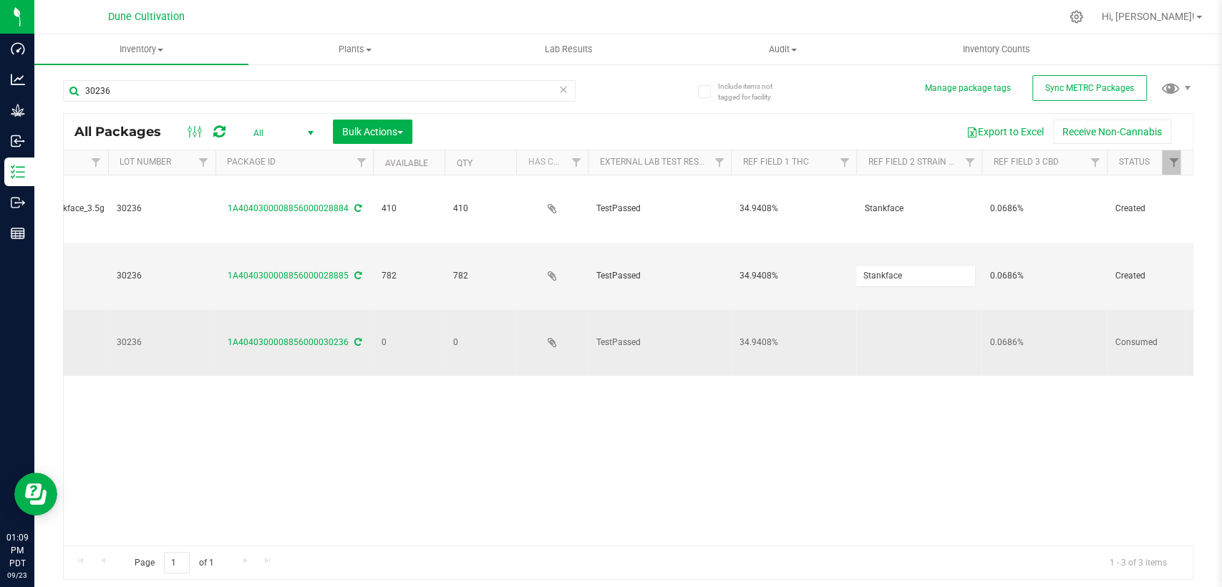
click at [868, 262] on div "All Packages All Active Only Lab Samples Locked All External Internal Bulk Acti…" at bounding box center [628, 346] width 1130 height 467
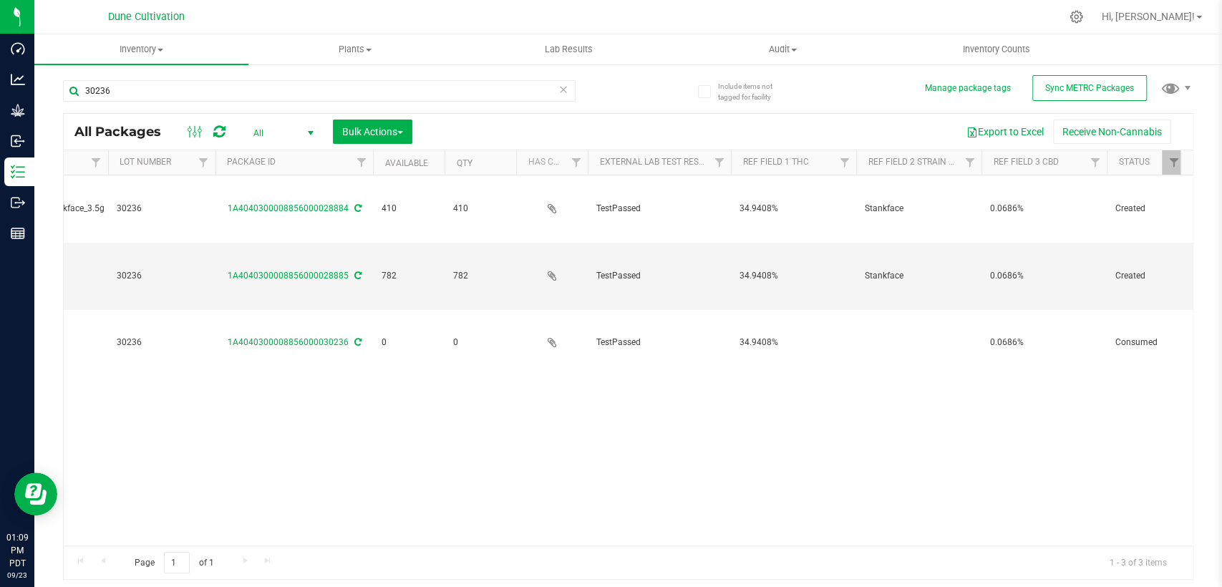
click at [884, 310] on td at bounding box center [918, 343] width 125 height 67
type input "Stankface"
click at [849, 308] on div "All Packages All Active Only Lab Samples Locked All External Internal Bulk Acti…" at bounding box center [628, 346] width 1130 height 467
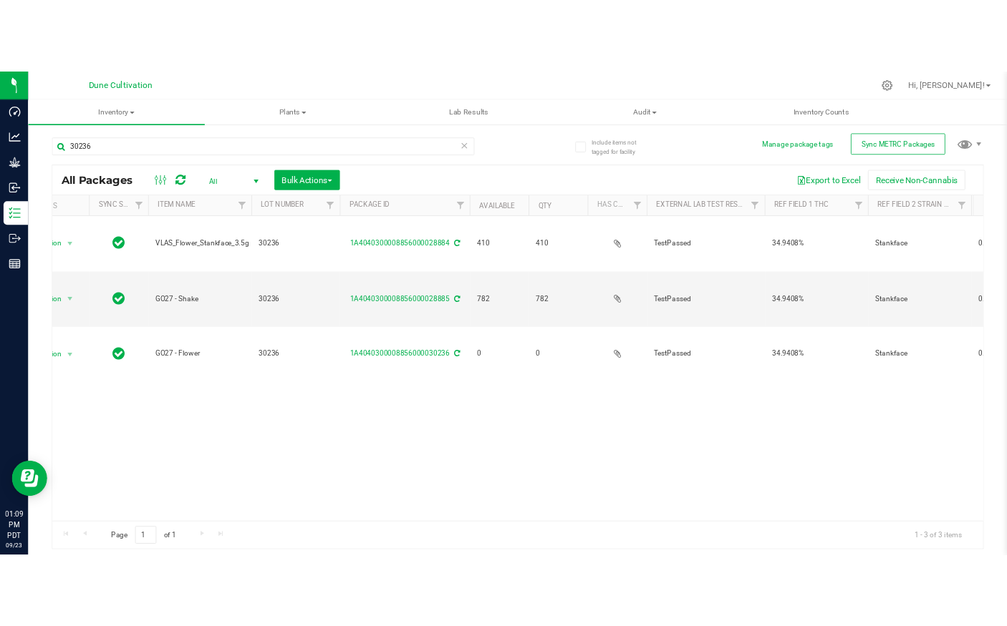
scroll to position [0, 0]
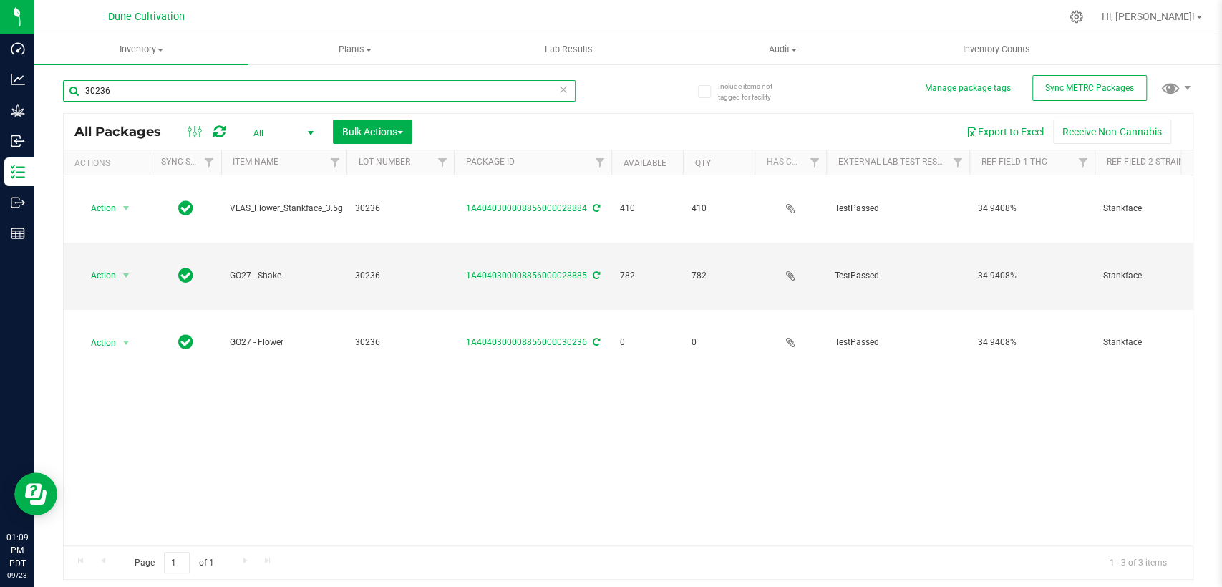
click at [223, 97] on input "30236" at bounding box center [319, 90] width 513 height 21
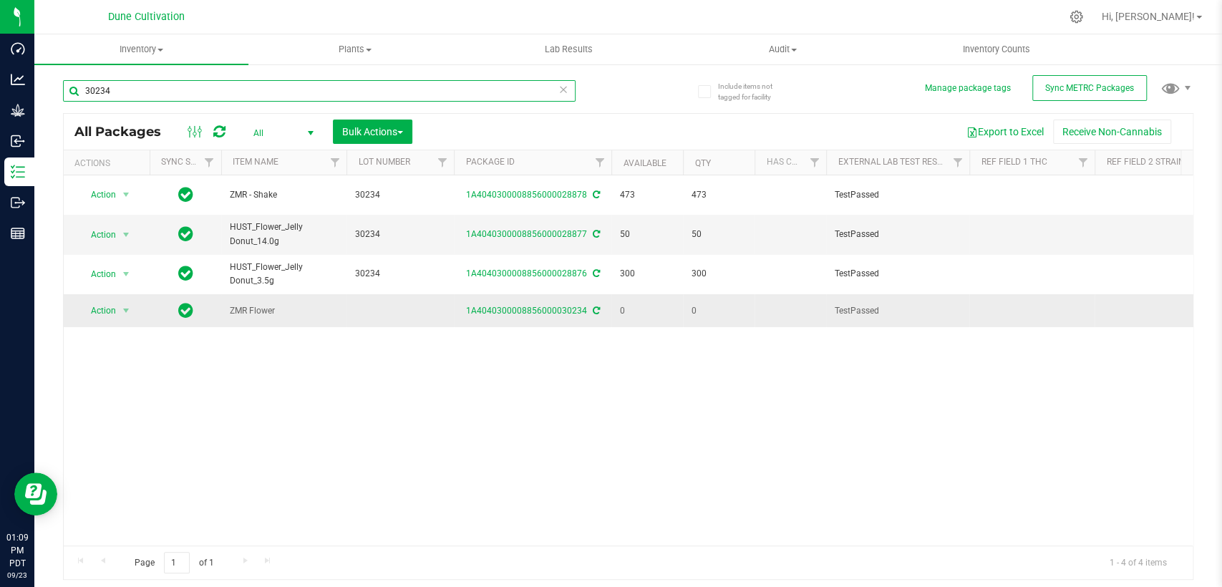
type input "30234"
click at [388, 301] on td at bounding box center [399, 310] width 107 height 33
type input "30234"
click at [481, 380] on div "All Packages All Active Only Lab Samples Locked All External Internal Bulk Acti…" at bounding box center [628, 346] width 1130 height 467
click at [527, 306] on link "1A4040300008856000030234" at bounding box center [526, 311] width 121 height 10
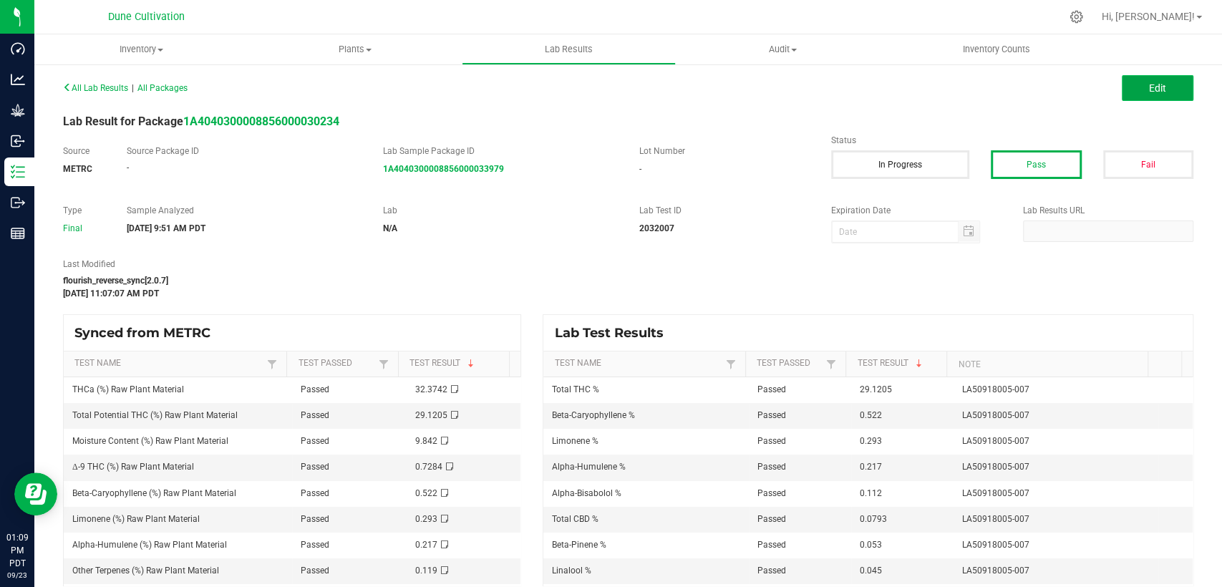
click at [1149, 84] on span "Edit" at bounding box center [1157, 87] width 17 height 11
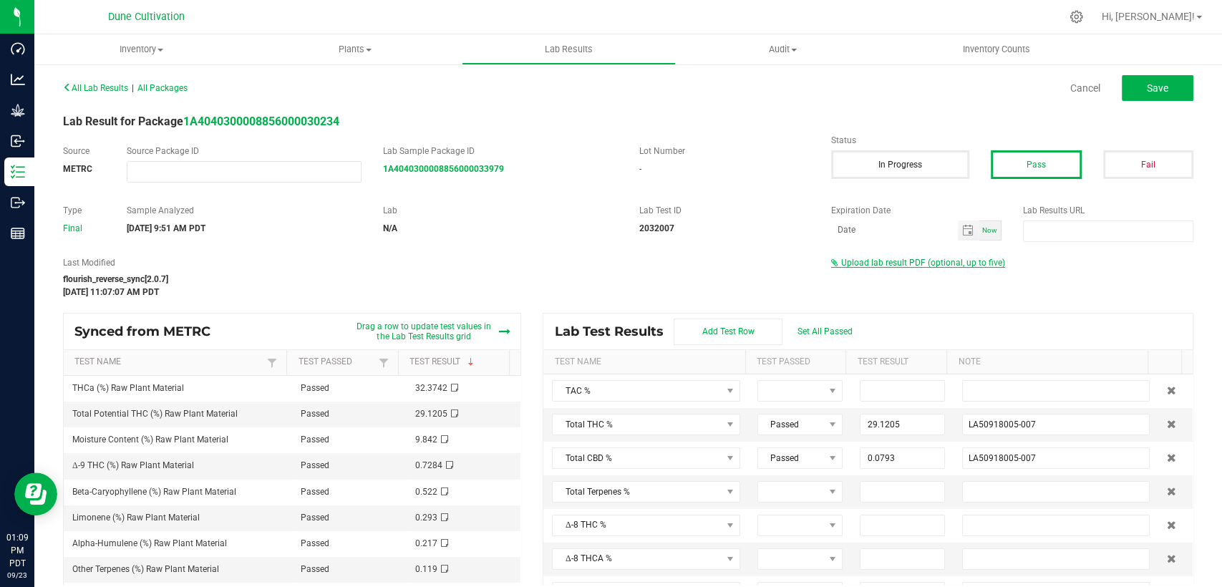
click at [894, 259] on span "Upload lab result PDF (optional, up to five)" at bounding box center [923, 263] width 164 height 10
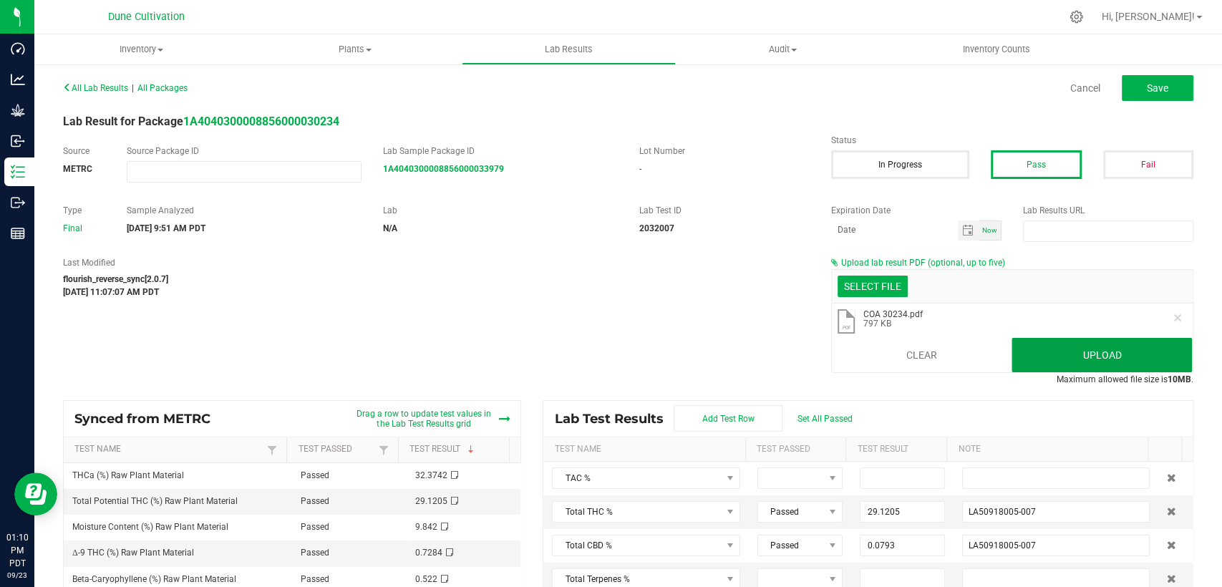
click at [1030, 349] on button "Upload" at bounding box center [1102, 355] width 180 height 34
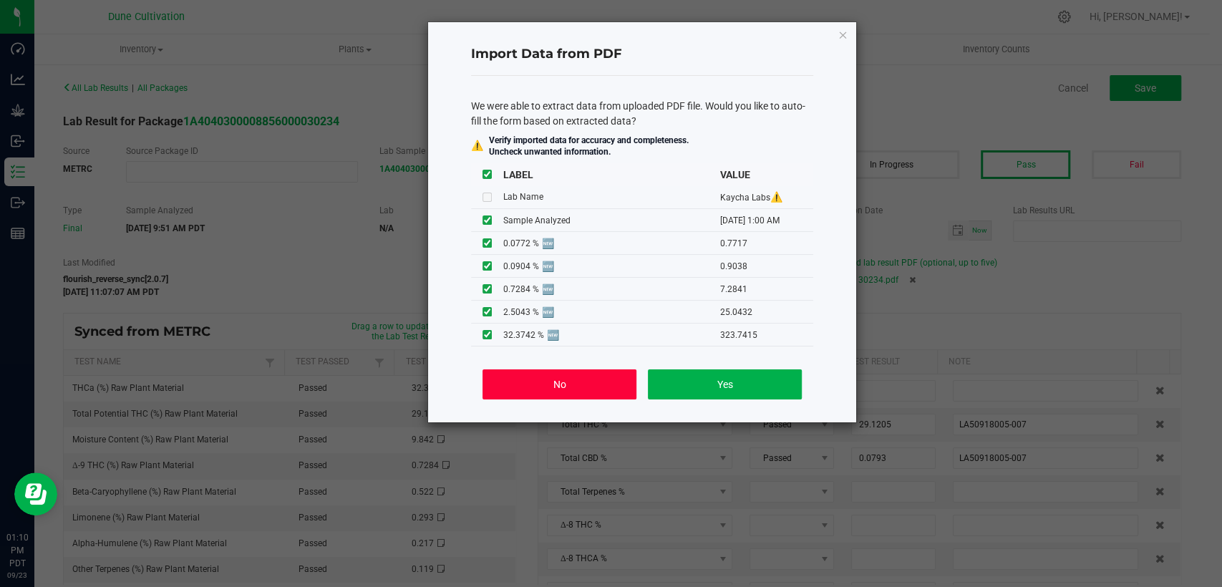
click at [497, 376] on button "No" at bounding box center [560, 384] width 154 height 30
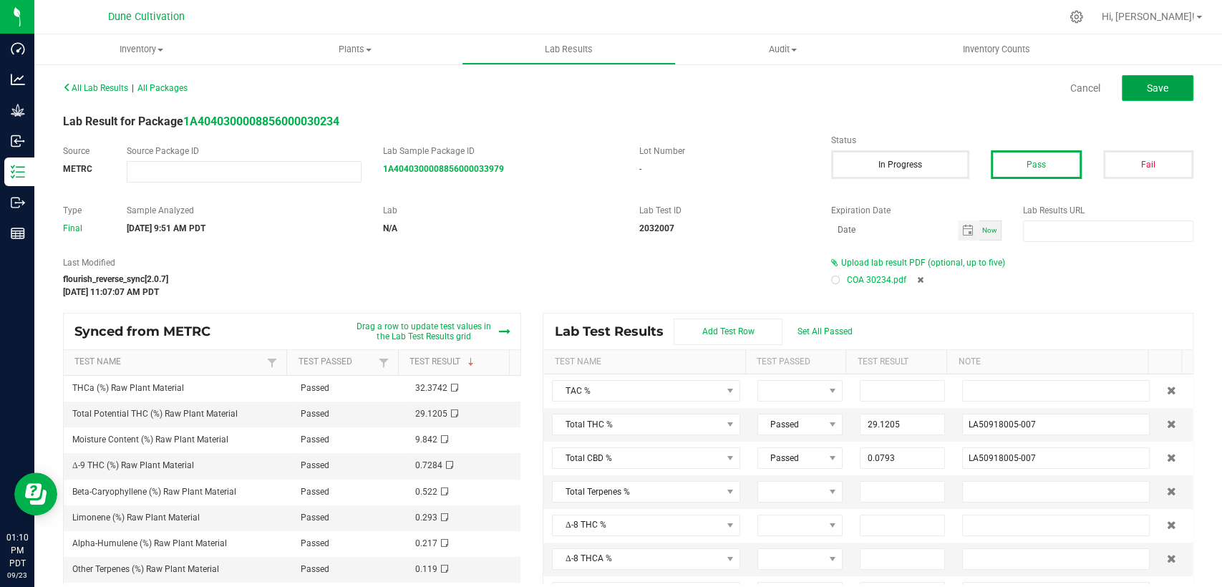
click at [1157, 79] on button "Save" at bounding box center [1158, 88] width 72 height 26
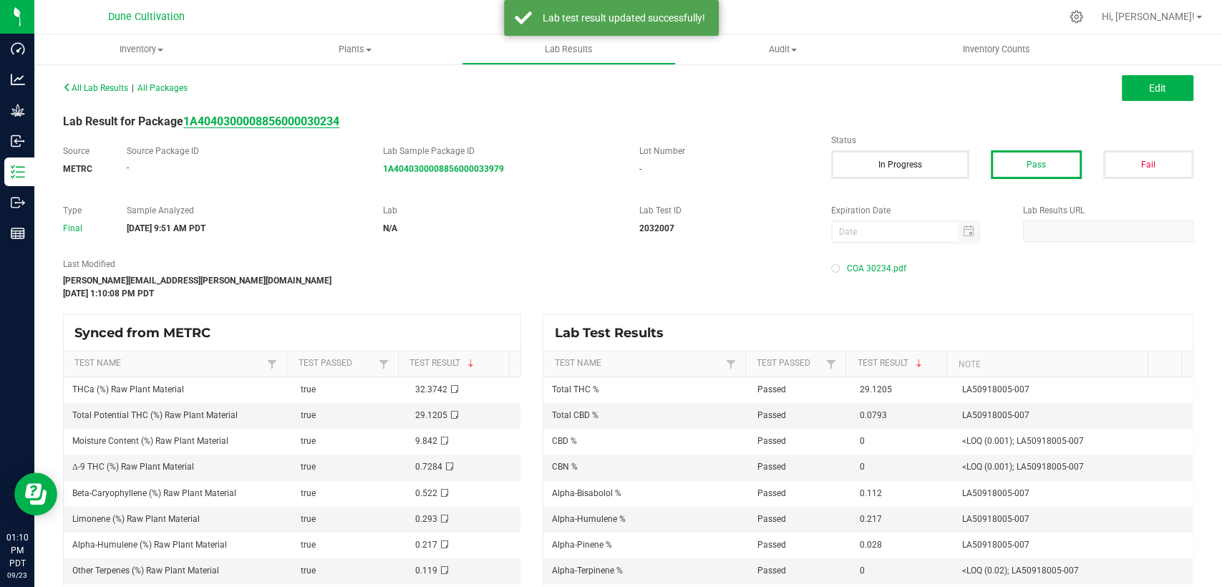
click at [265, 116] on strong "1A4040300008856000030234" at bounding box center [261, 122] width 156 height 14
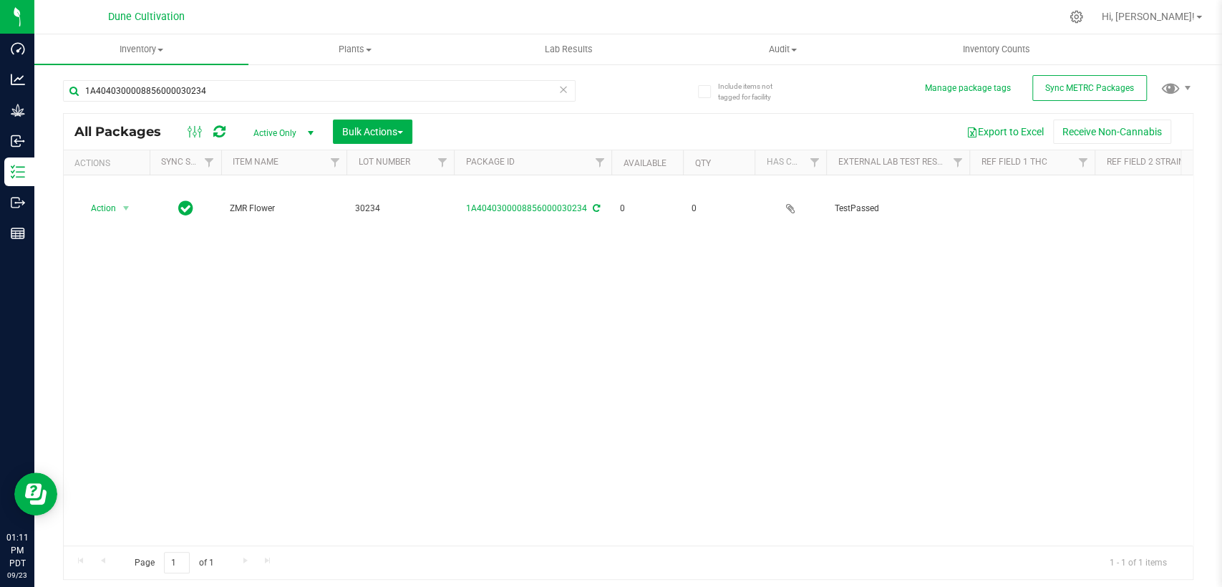
drag, startPoint x: 677, startPoint y: 274, endPoint x: 591, endPoint y: 278, distance: 86.0
click at [677, 274] on div "Action Action Adjust qty Edit attributes Global inventory Locate package Packag…" at bounding box center [628, 360] width 1129 height 370
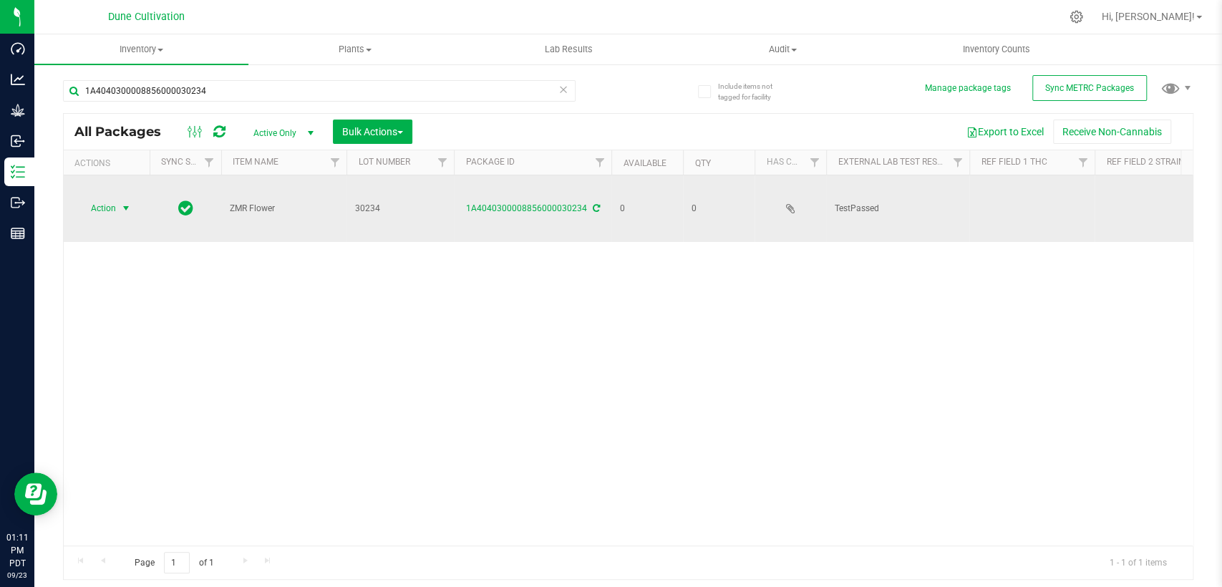
click at [134, 198] on span "select" at bounding box center [126, 208] width 18 height 20
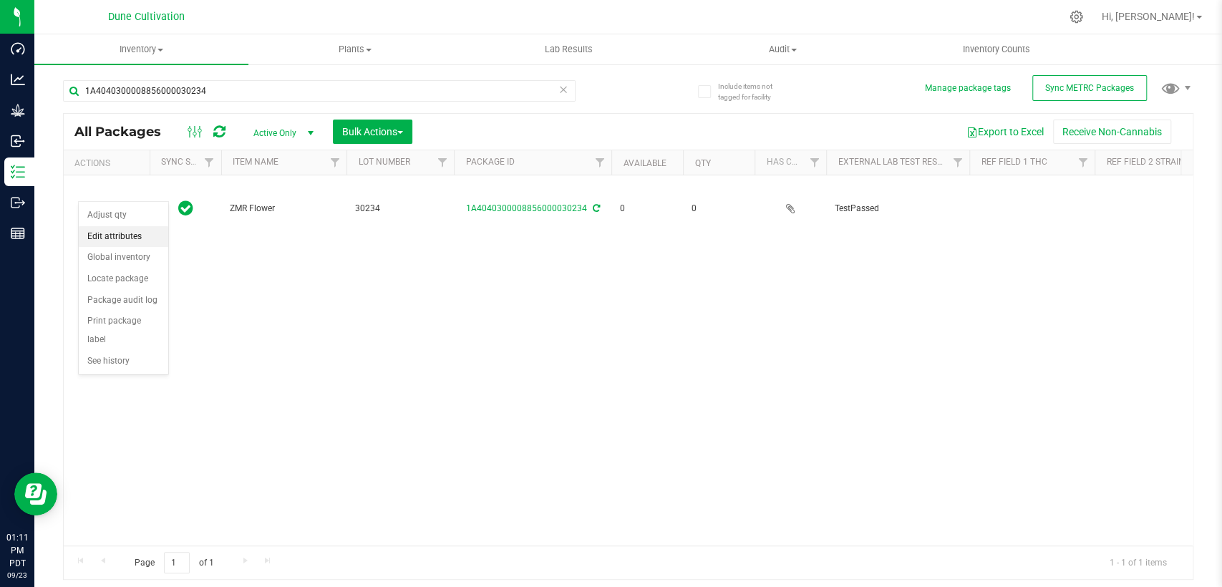
click at [132, 243] on li "Edit attributes" at bounding box center [123, 236] width 89 height 21
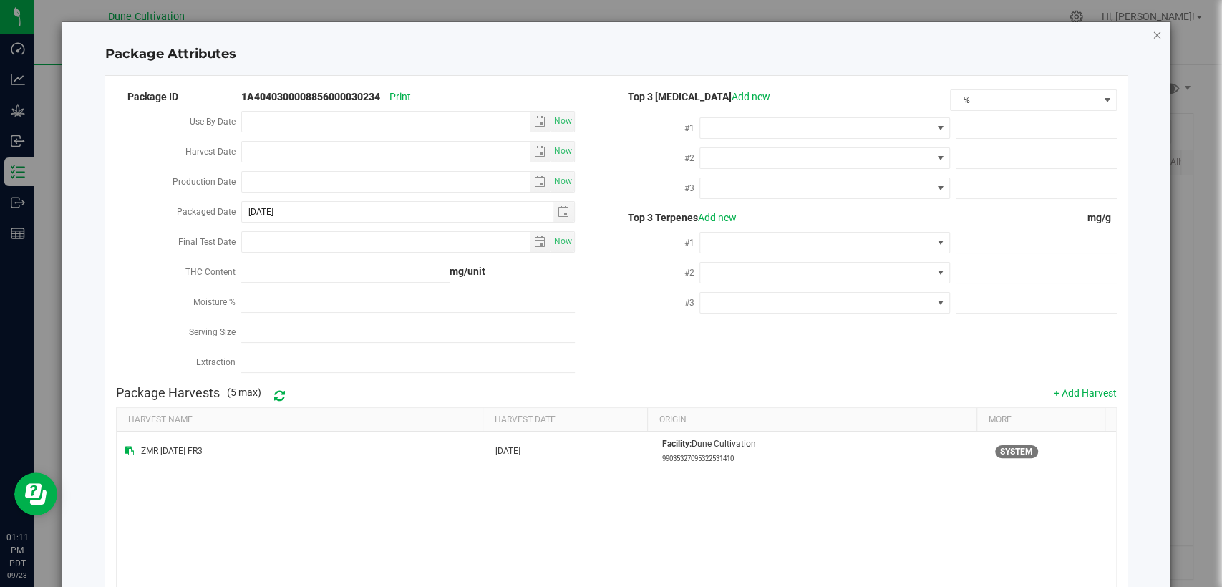
click at [1152, 36] on icon "Close modal" at bounding box center [1157, 34] width 10 height 17
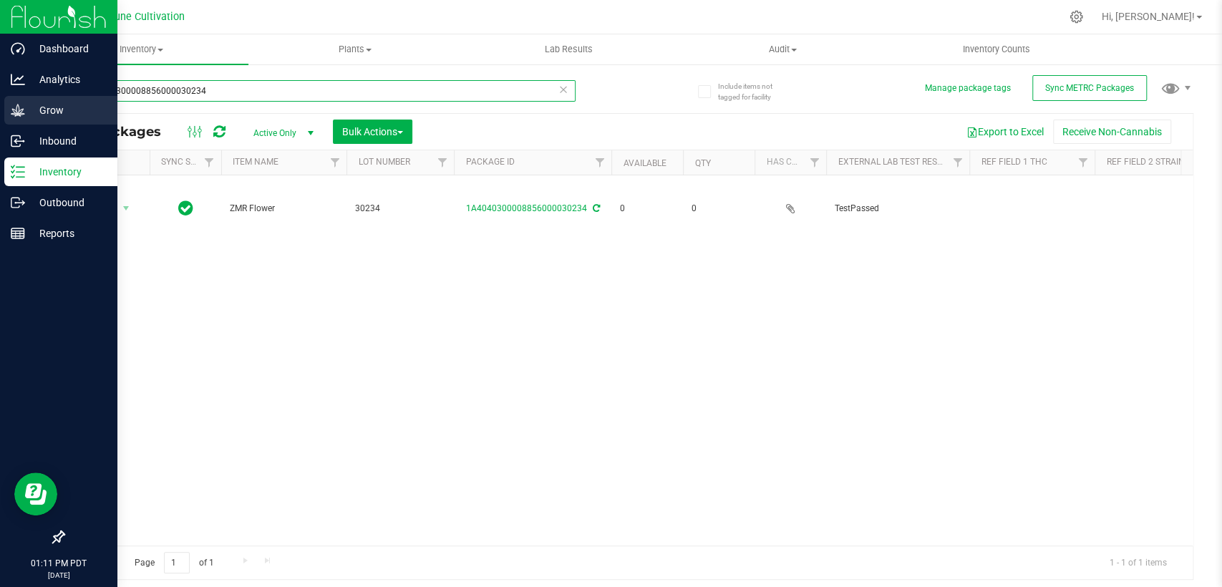
drag, startPoint x: 176, startPoint y: 88, endPoint x: 16, endPoint y: 102, distance: 160.9
click at [6, 105] on div "Dashboard Analytics Grow Inbound Inventory Outbound Reports 01:11 PM PDT 09/23/…" at bounding box center [611, 293] width 1222 height 587
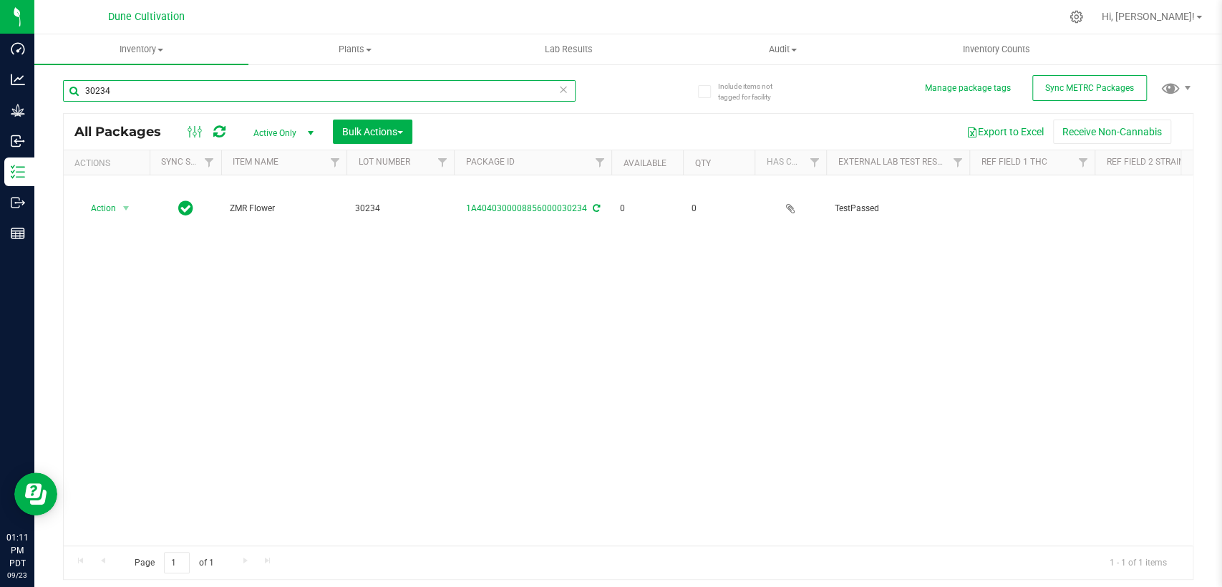
type input "30234"
click at [281, 130] on span "Active Only" at bounding box center [280, 133] width 79 height 20
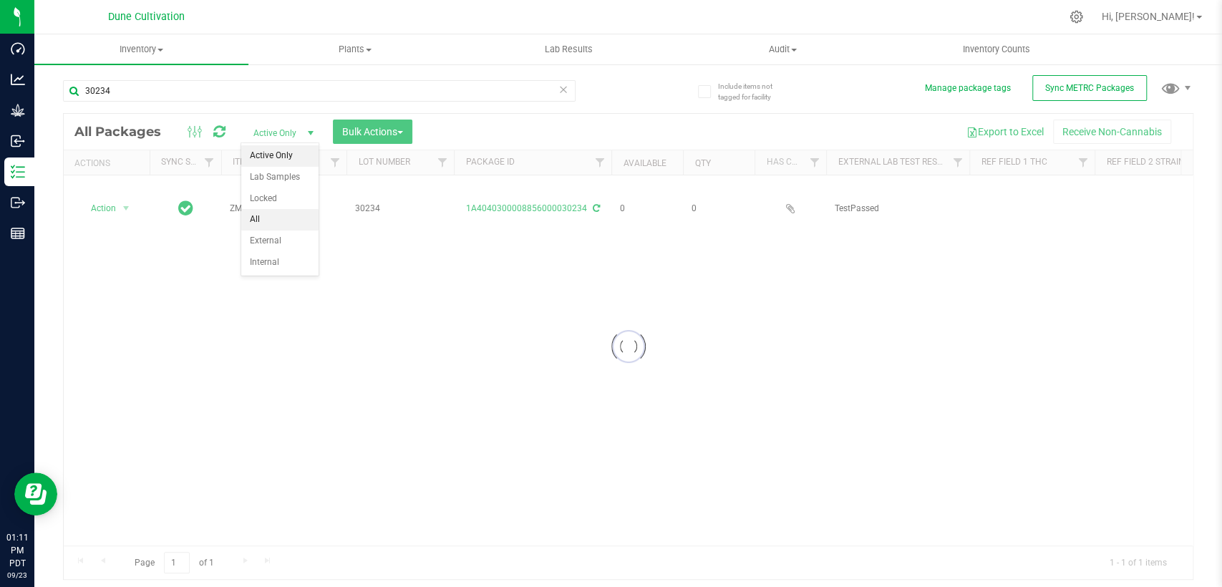
click at [270, 220] on li "All" at bounding box center [279, 219] width 77 height 21
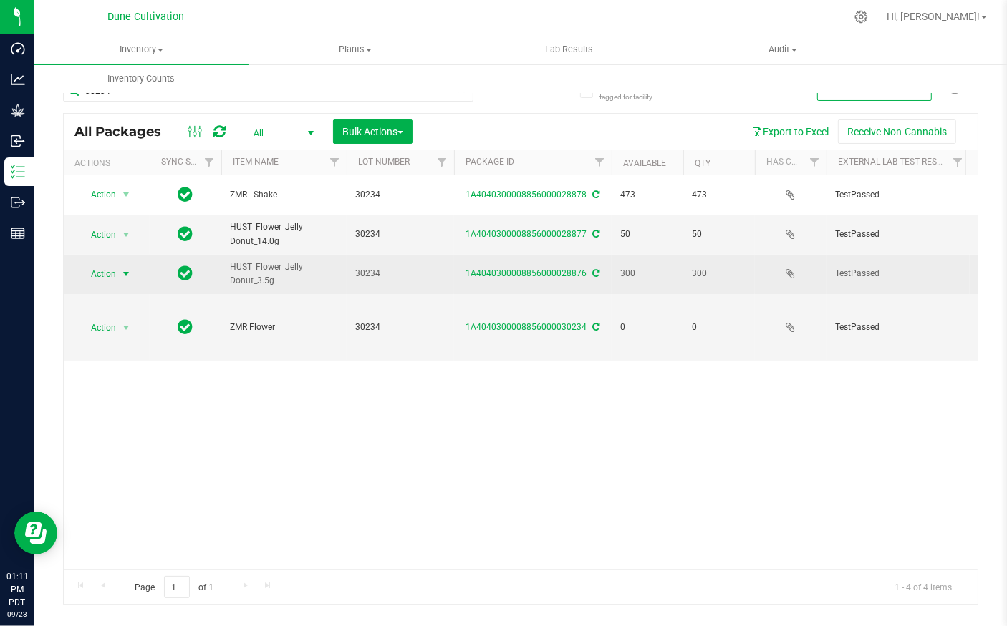
click at [117, 265] on span "select" at bounding box center [126, 274] width 18 height 20
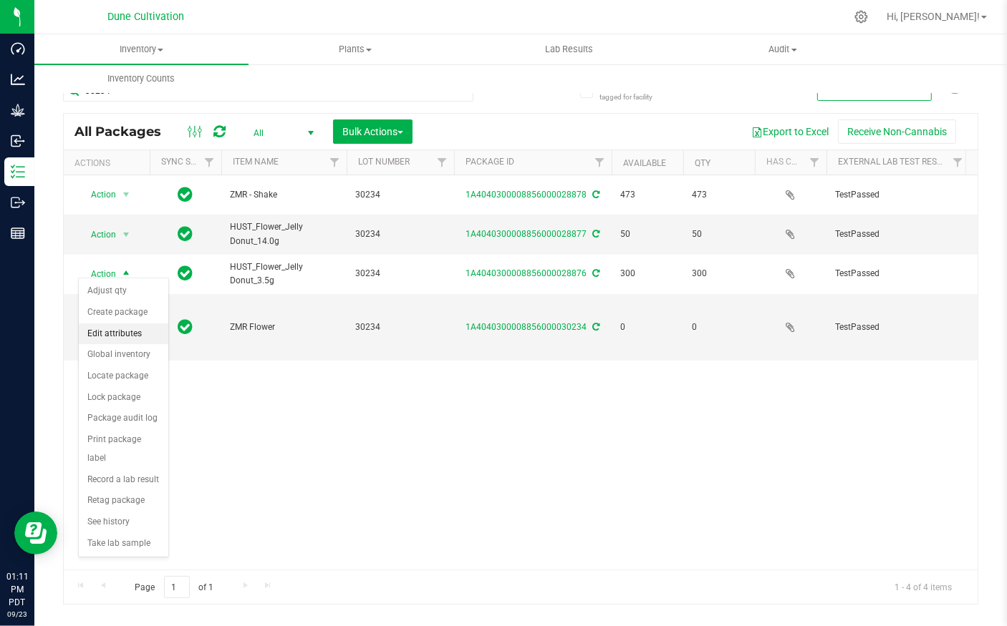
click at [114, 339] on li "Edit attributes" at bounding box center [123, 334] width 89 height 21
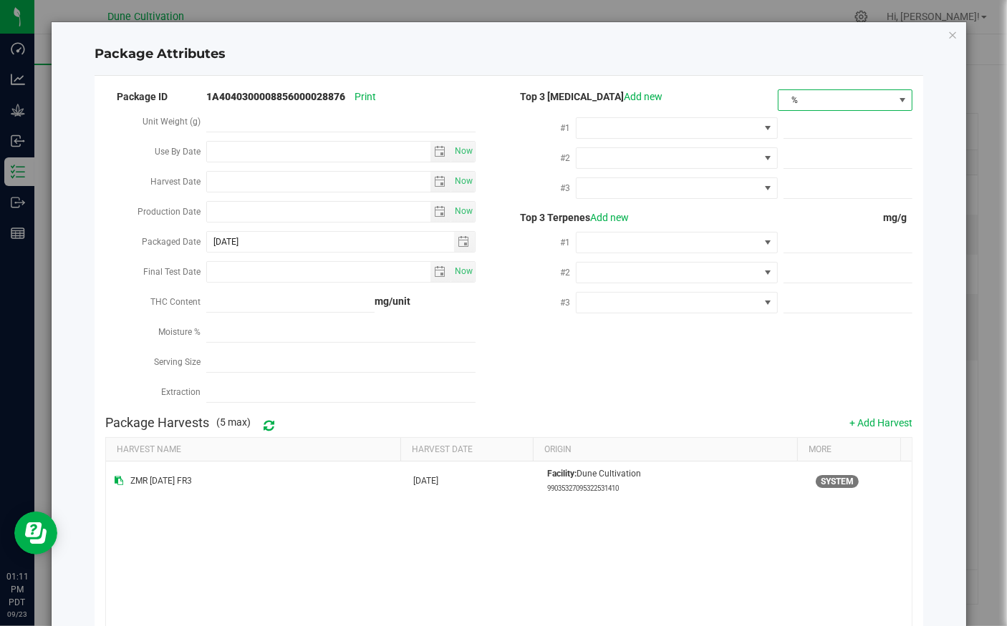
click at [830, 90] on span "%" at bounding box center [835, 100] width 115 height 20
drag, startPoint x: 813, startPoint y: 143, endPoint x: 750, endPoint y: 140, distance: 63.1
click at [812, 144] on li "mg/unit" at bounding box center [834, 150] width 131 height 24
click at [708, 131] on span at bounding box center [667, 128] width 183 height 20
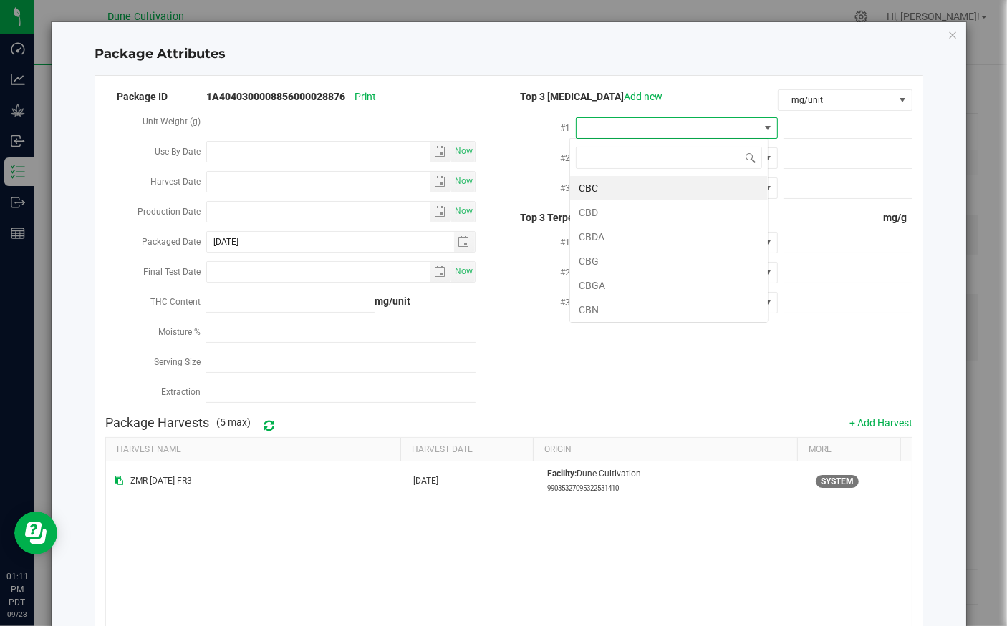
scroll to position [21, 199]
type input "THCA"
click at [625, 183] on li "THCA" at bounding box center [669, 188] width 198 height 24
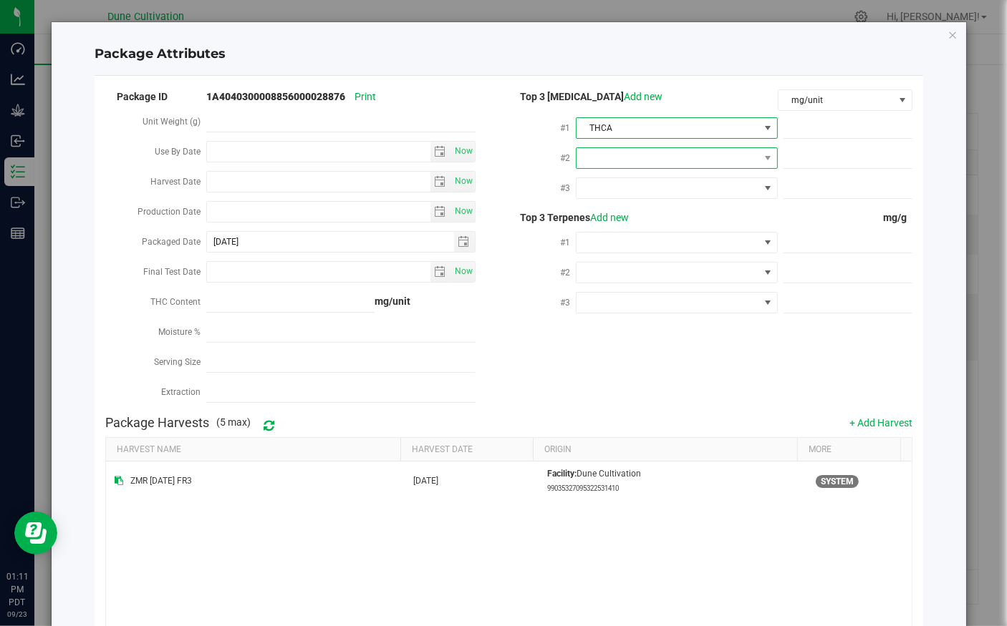
click at [646, 156] on span at bounding box center [667, 158] width 183 height 20
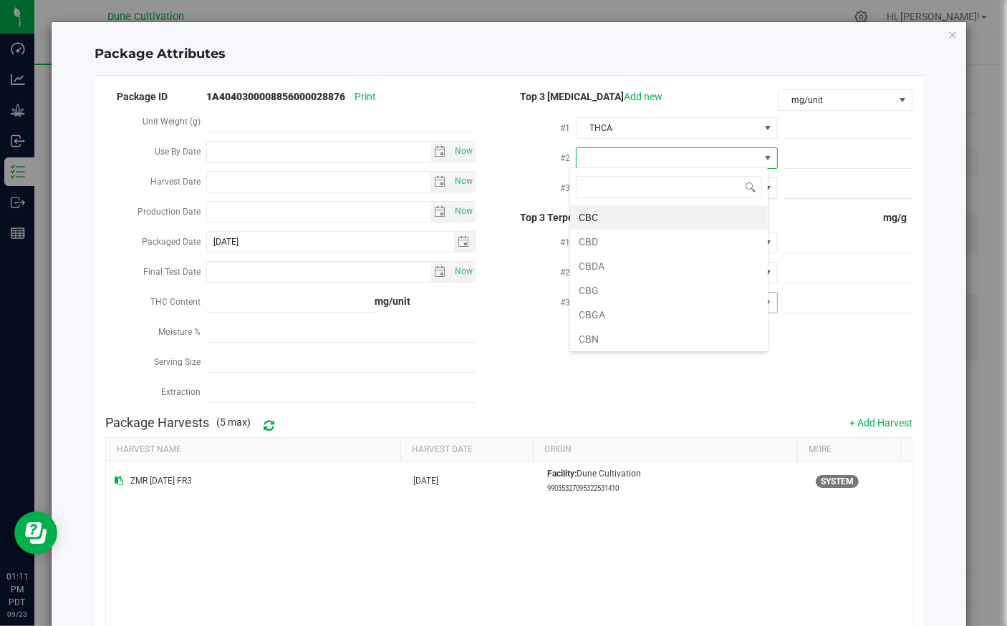
drag, startPoint x: 609, startPoint y: 301, endPoint x: 610, endPoint y: 288, distance: 13.6
click at [609, 303] on li "CBGA" at bounding box center [669, 315] width 198 height 24
click at [631, 188] on span at bounding box center [667, 188] width 183 height 20
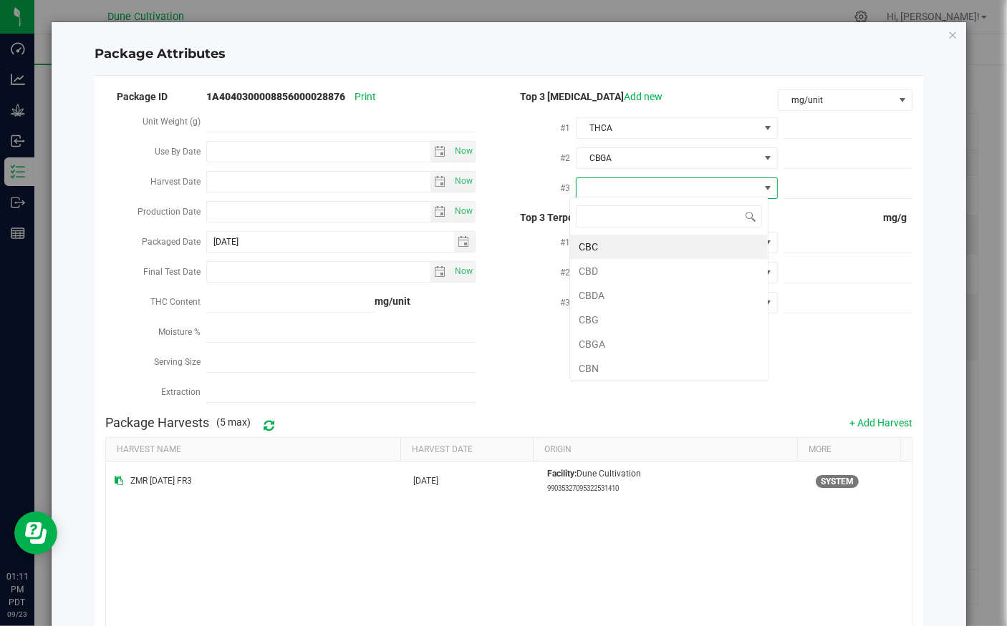
type input "D"
click at [606, 301] on li "D9-THC" at bounding box center [669, 295] width 198 height 24
click at [617, 242] on span at bounding box center [667, 243] width 183 height 20
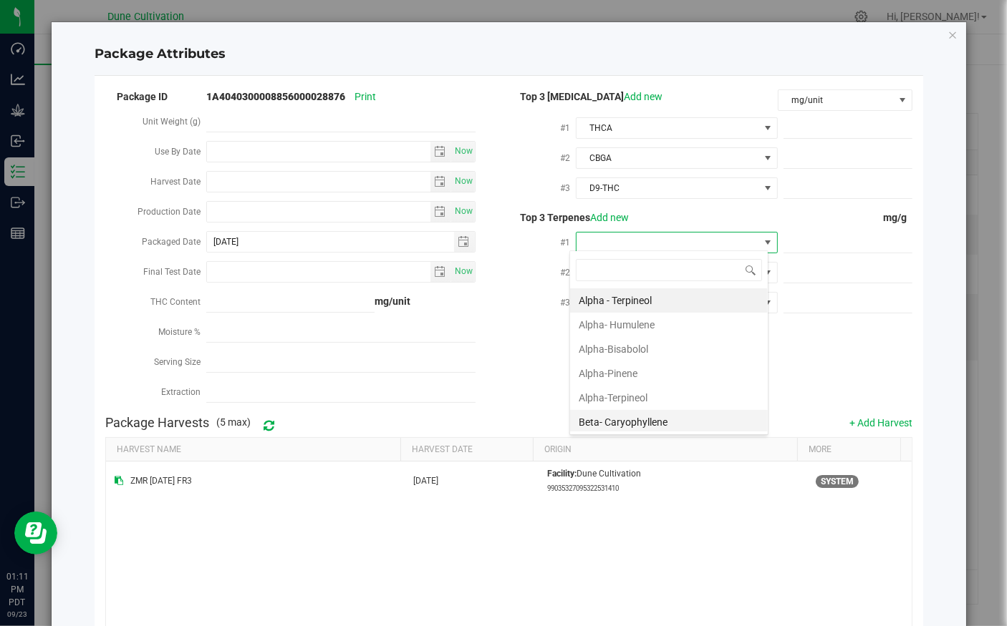
click at [621, 418] on li "Beta- Caryophyllene" at bounding box center [669, 422] width 198 height 24
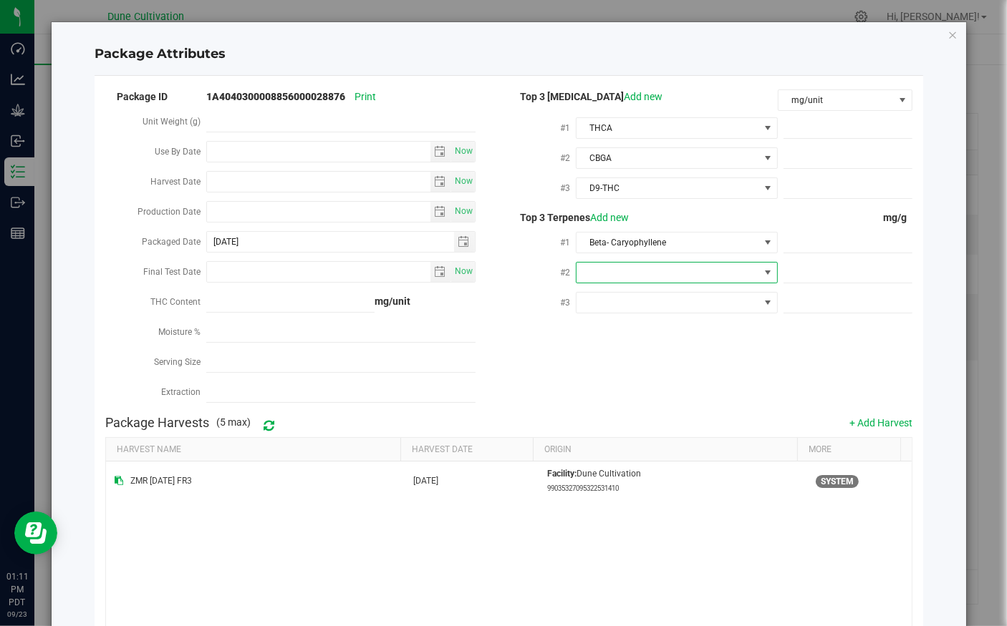
click at [644, 268] on span at bounding box center [667, 273] width 183 height 20
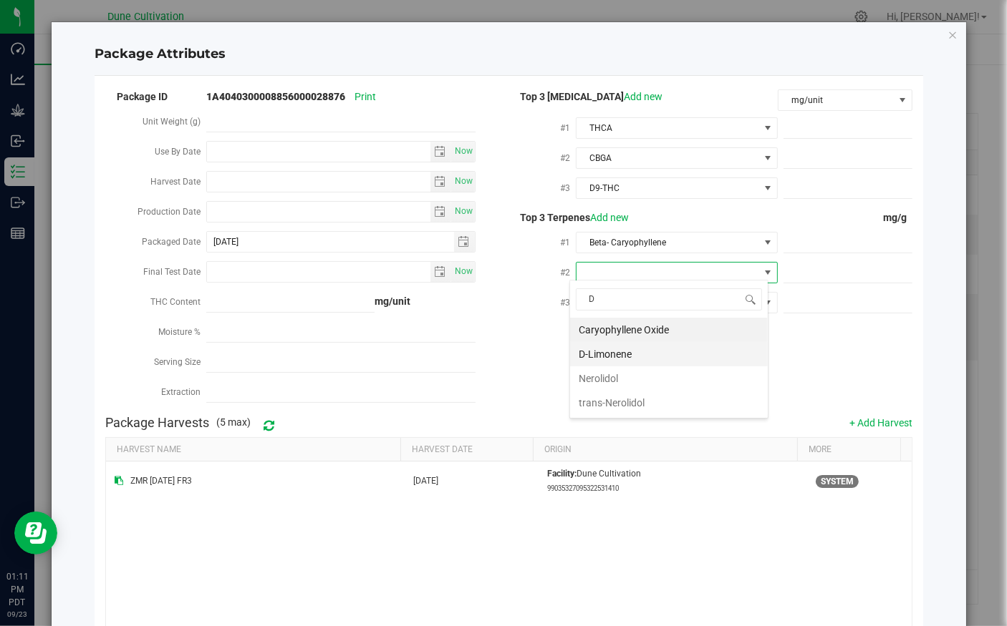
click at [630, 357] on li "D-Limonene" at bounding box center [669, 354] width 198 height 24
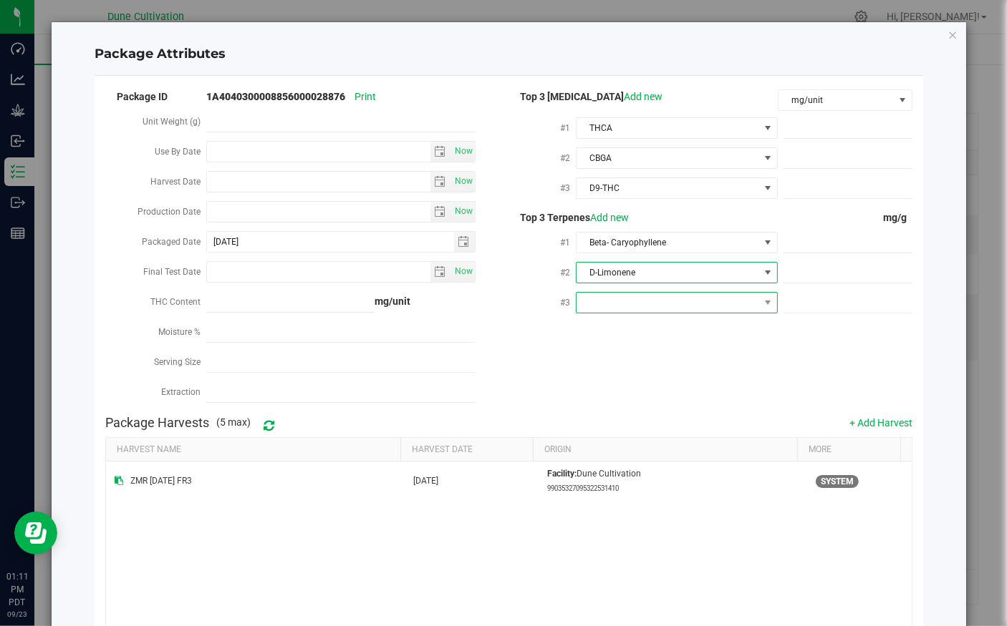
click at [633, 298] on span at bounding box center [667, 303] width 183 height 20
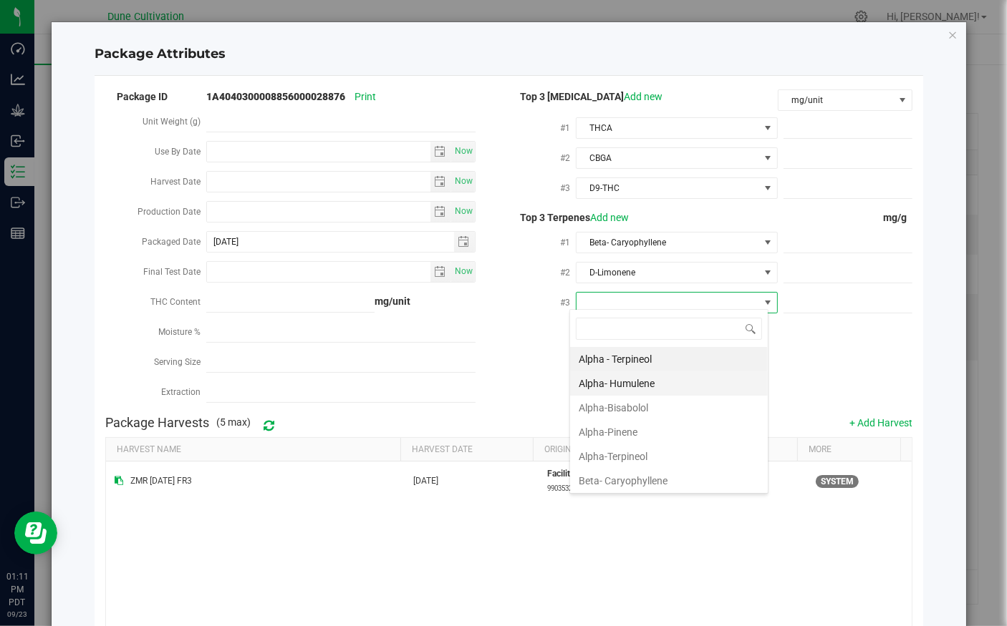
click at [634, 377] on li "Alpha- Humulene" at bounding box center [669, 384] width 198 height 24
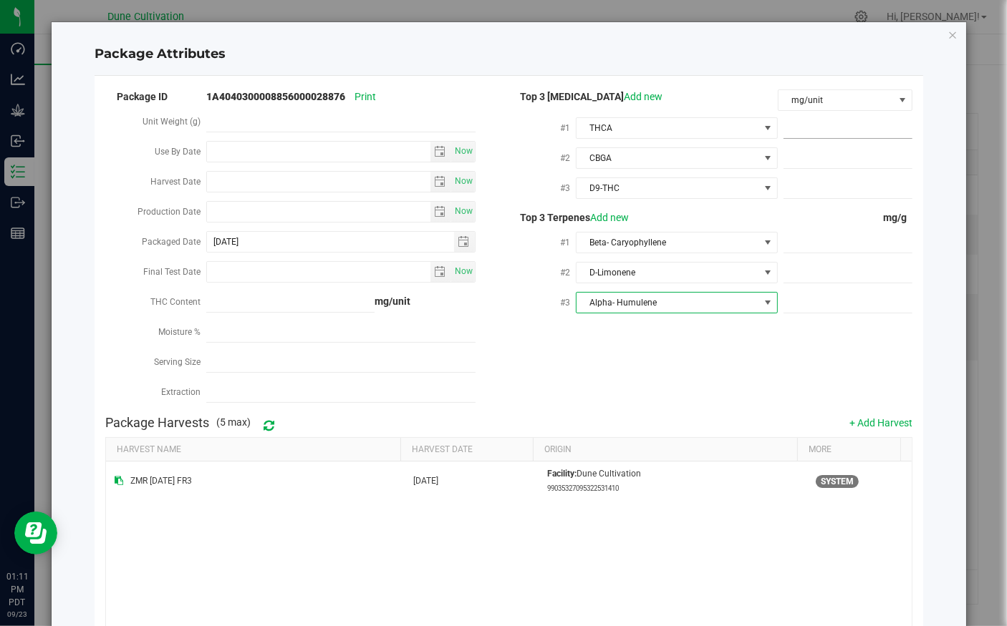
click at [850, 132] on span at bounding box center [847, 128] width 129 height 21
paste input "323.7415"
type input "323.7415"
click at [853, 153] on span at bounding box center [847, 158] width 129 height 21
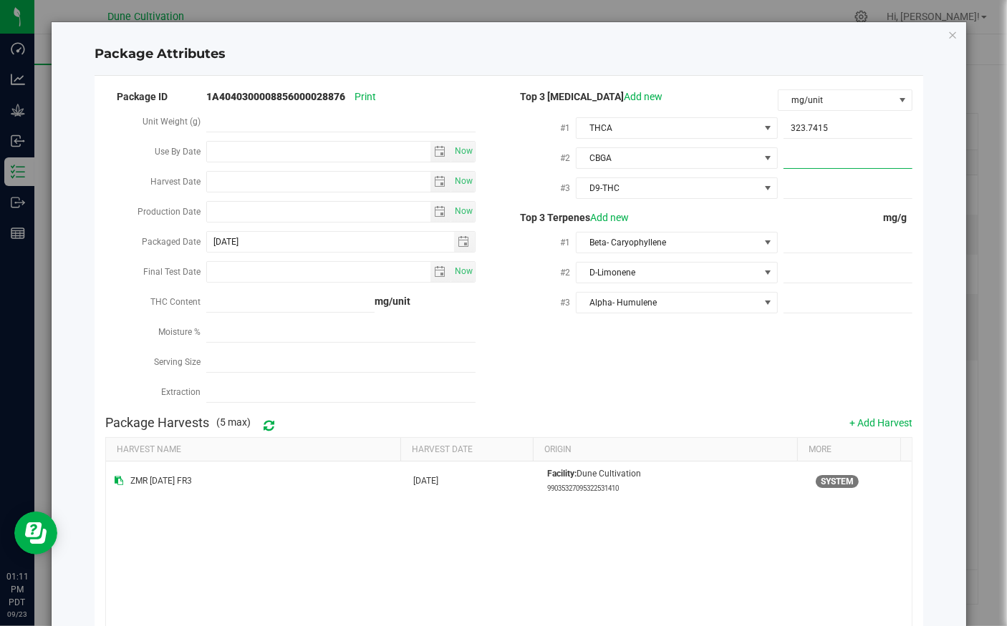
paste input "25.0432"
type input "25.0432"
click at [820, 184] on span at bounding box center [847, 188] width 129 height 21
paste input "7.2841"
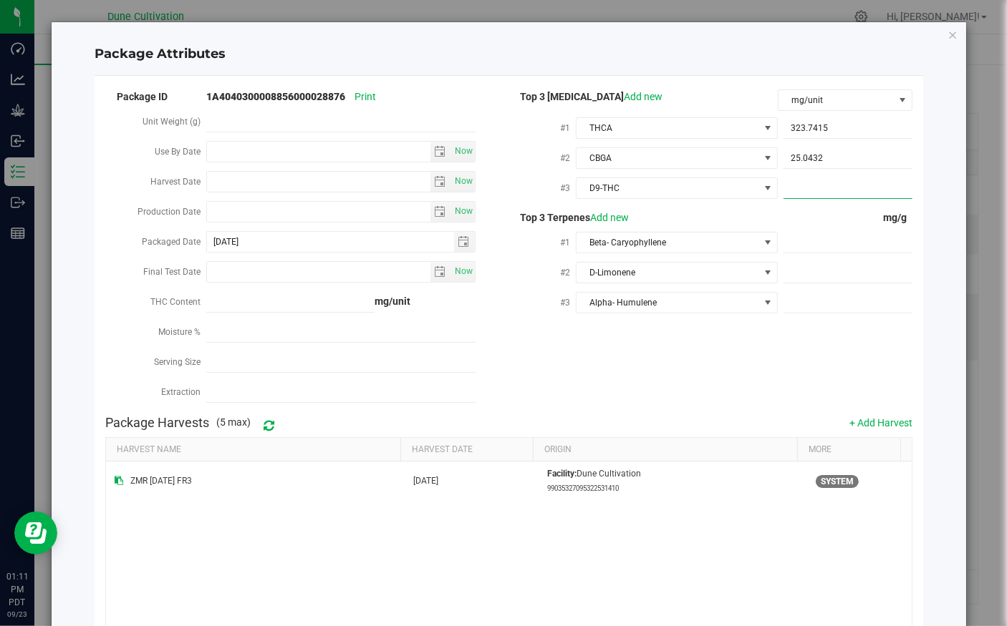
type input "7.2841"
click at [850, 240] on span at bounding box center [847, 243] width 129 height 21
paste input "5.219"
type input "5.219"
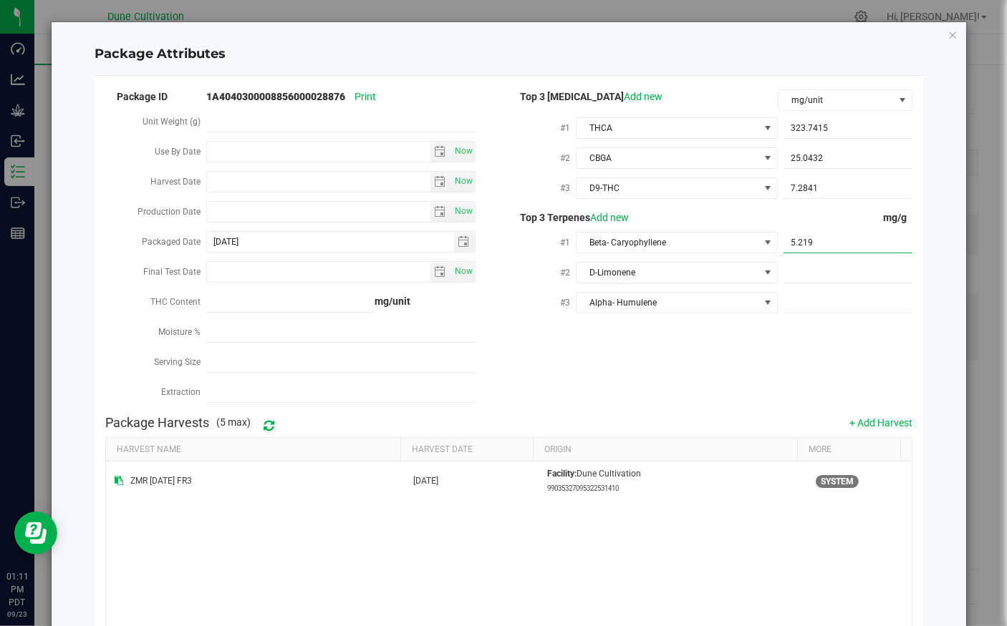
type input "5.2190"
click at [825, 268] on span at bounding box center [847, 273] width 129 height 21
paste input "2.935"
type input "2.935"
type input "2.9350"
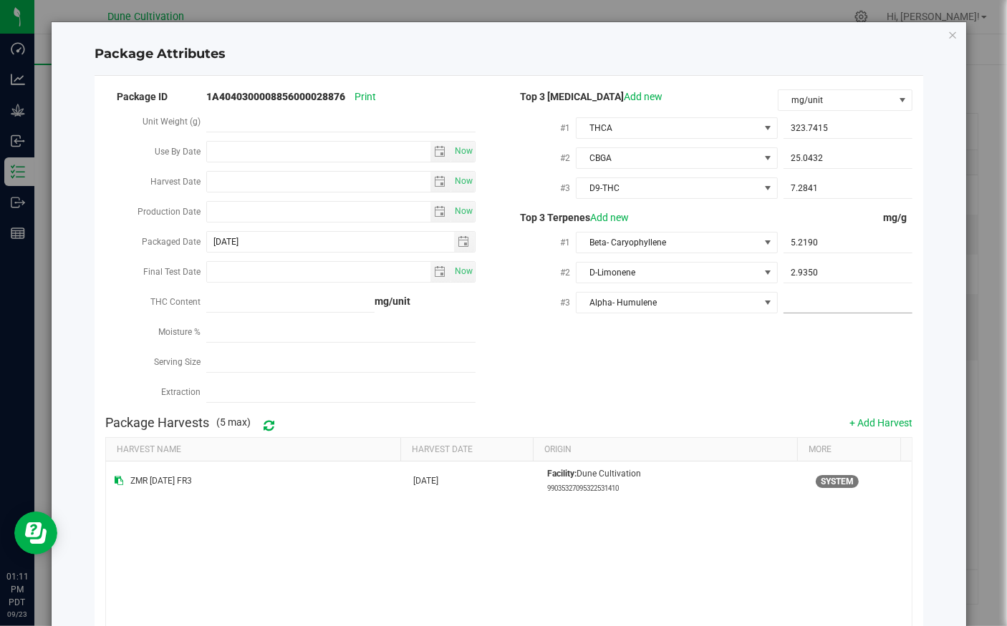
click at [810, 301] on span at bounding box center [847, 303] width 129 height 21
paste input "2.17"
type input "2.17"
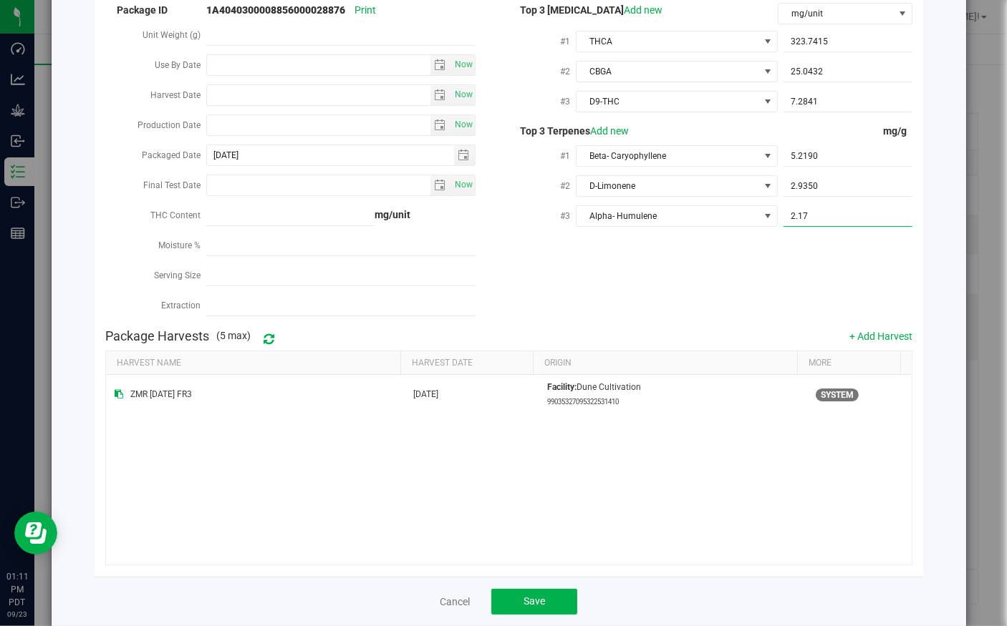
scroll to position [101, 0]
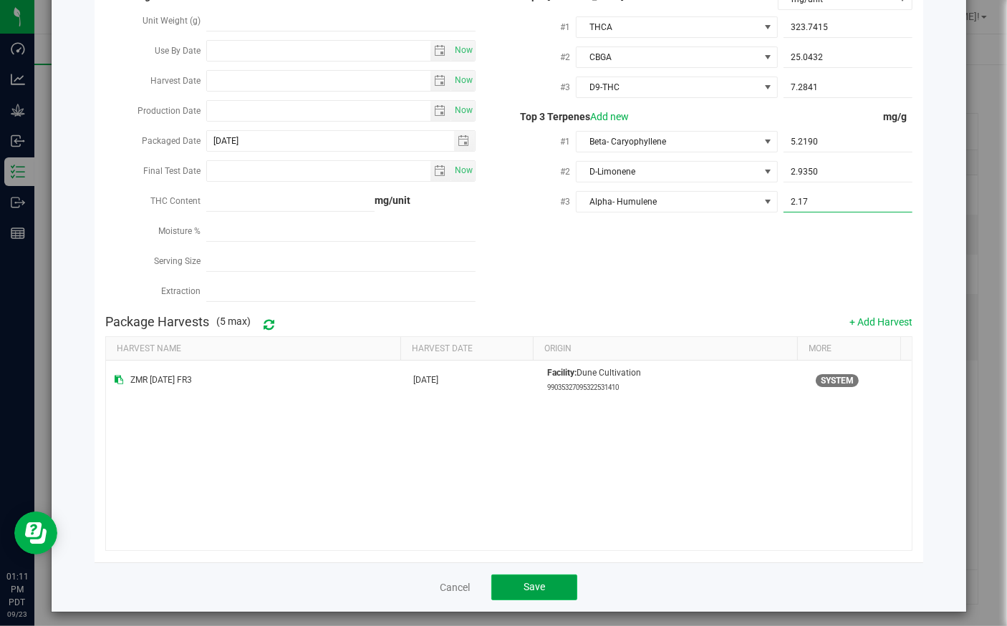
type input "2.1700"
click at [513, 575] on button "Save" at bounding box center [534, 588] width 86 height 26
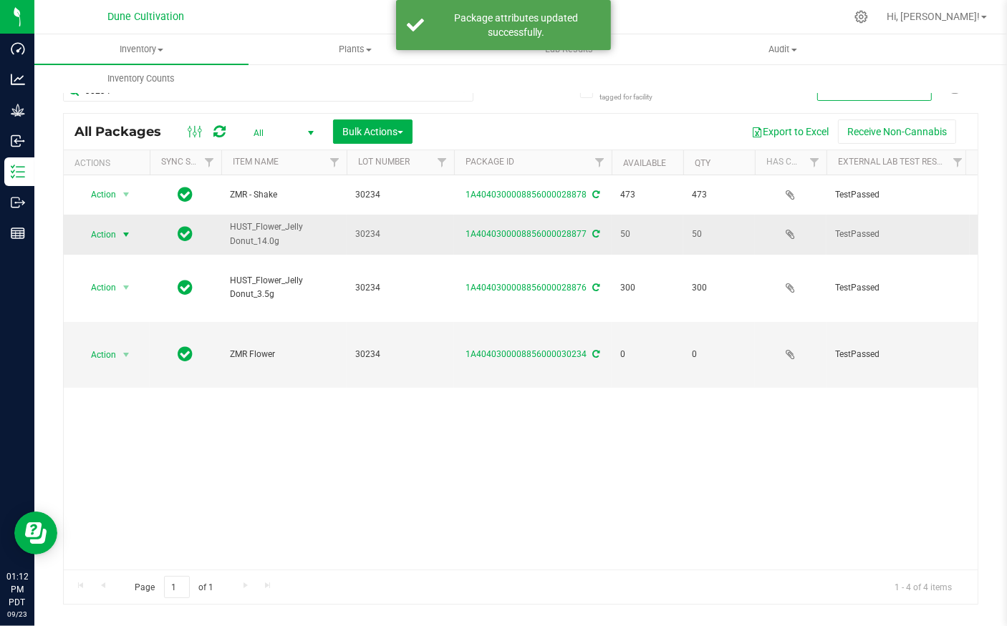
click at [119, 231] on span "select" at bounding box center [126, 235] width 18 height 20
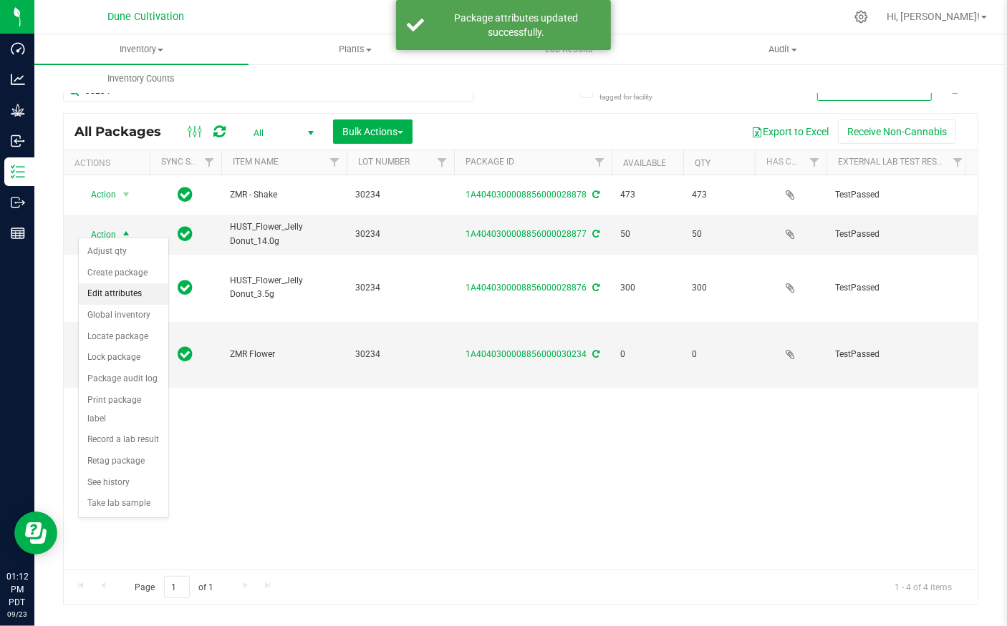
click at [113, 297] on li "Edit attributes" at bounding box center [123, 293] width 89 height 21
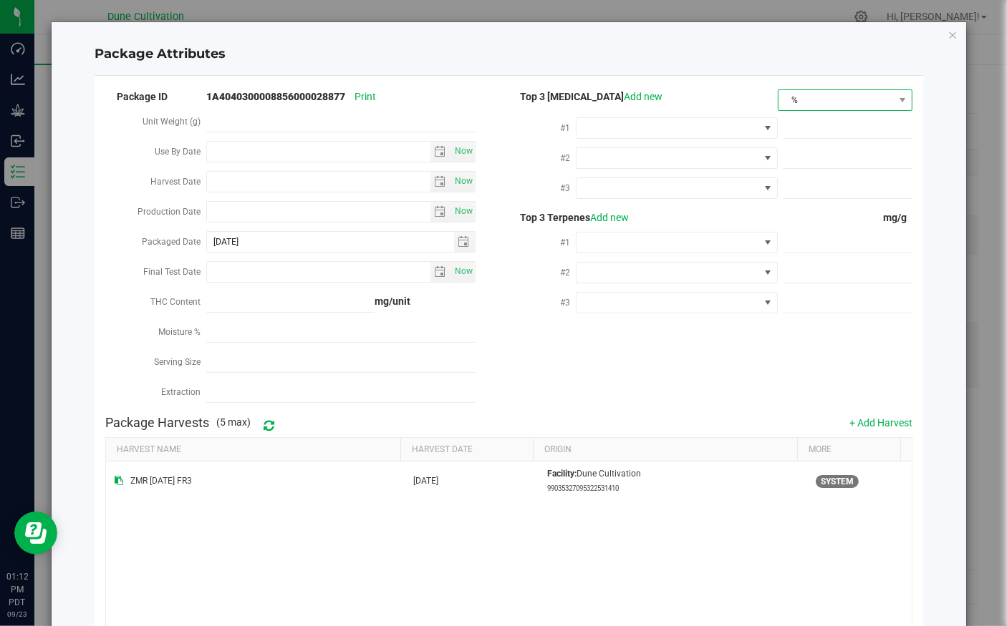
click at [821, 93] on span "%" at bounding box center [835, 100] width 115 height 20
click at [792, 151] on li "mg/unit" at bounding box center [834, 150] width 131 height 24
click at [699, 118] on span at bounding box center [667, 128] width 183 height 20
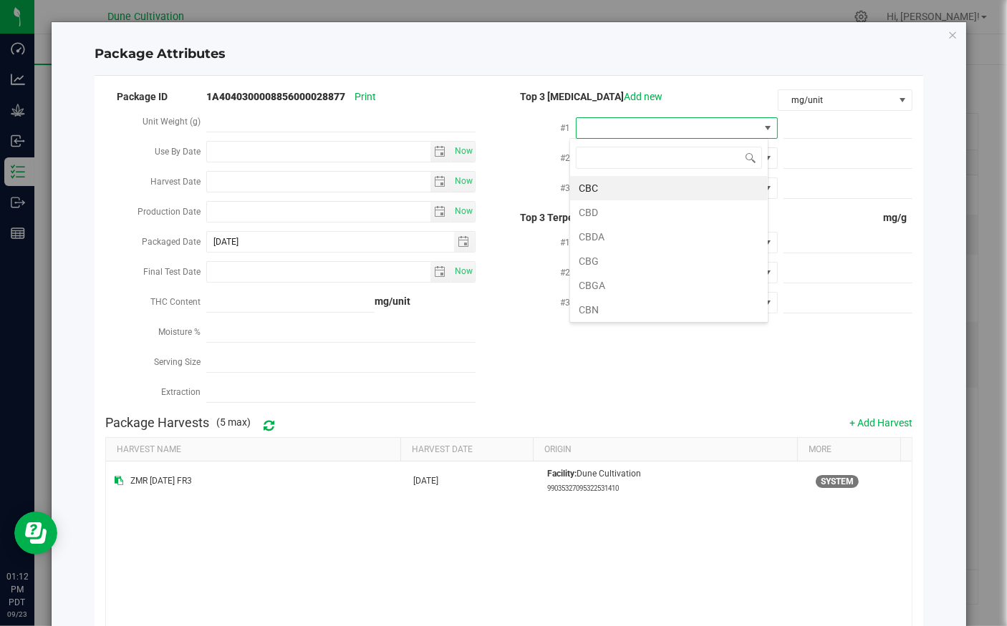
scroll to position [21, 199]
type input "THCA"
click at [644, 190] on li "THCA" at bounding box center [669, 188] width 198 height 24
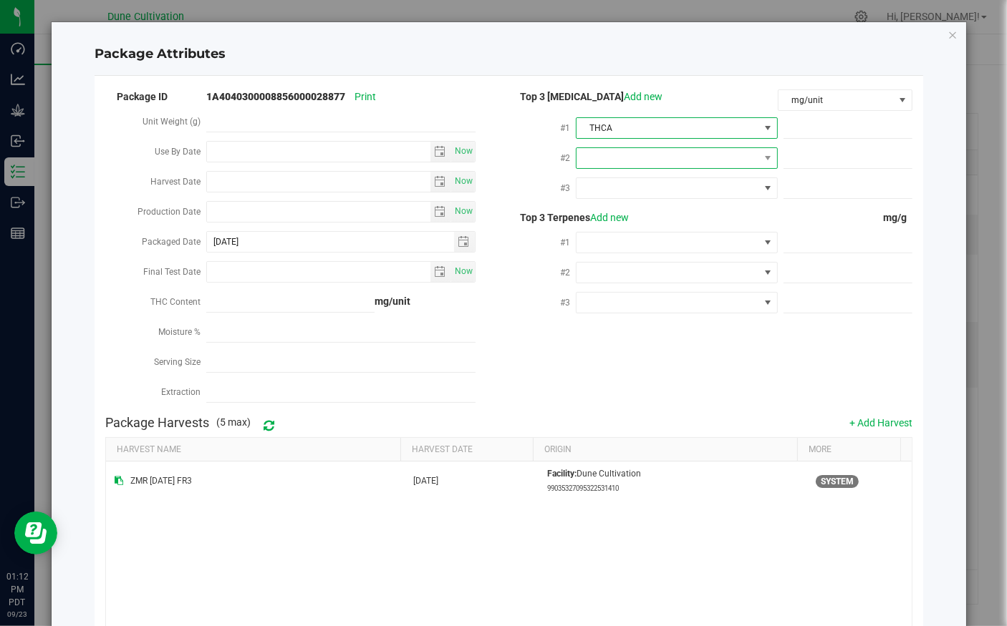
click at [649, 158] on span at bounding box center [667, 158] width 183 height 20
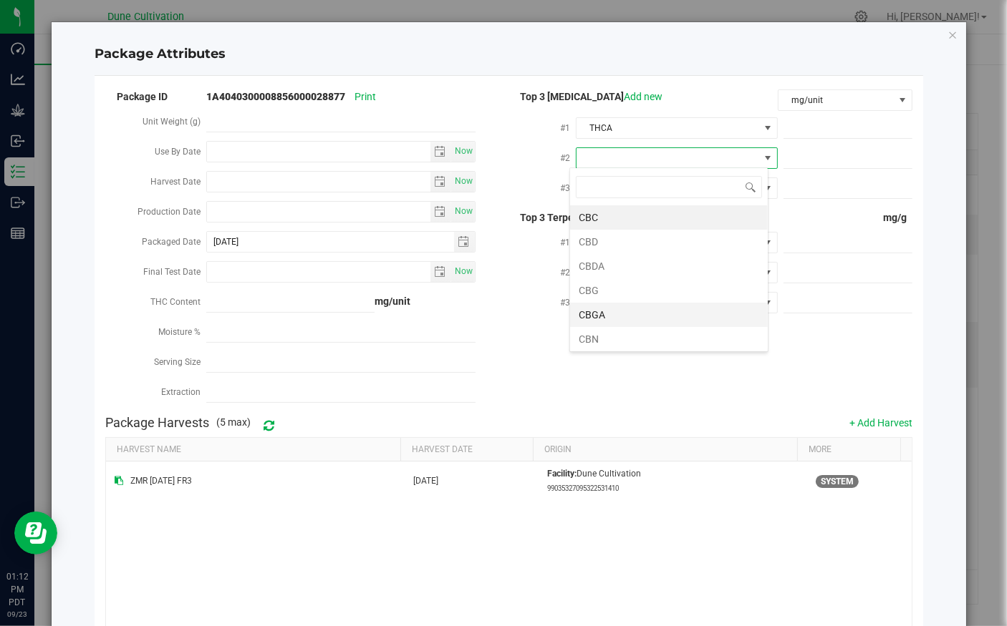
click at [616, 309] on li "CBGA" at bounding box center [669, 315] width 198 height 24
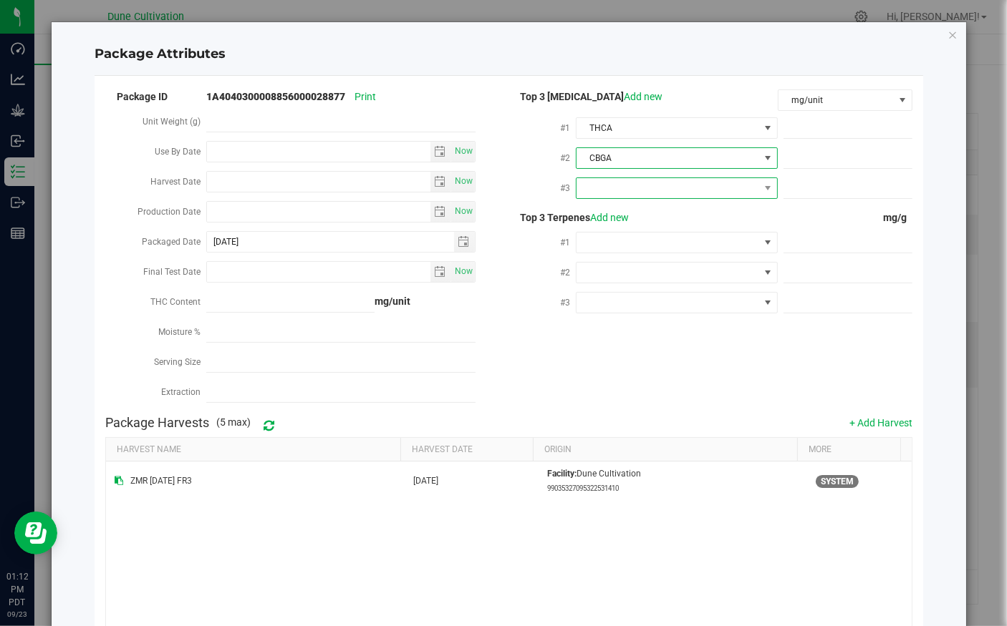
click at [631, 184] on span at bounding box center [667, 188] width 183 height 20
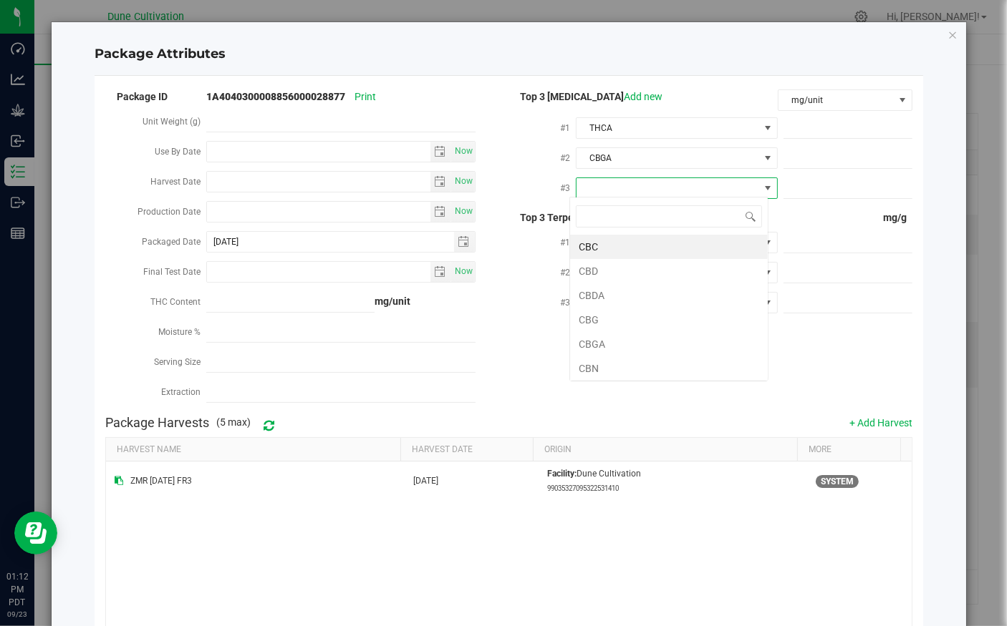
type input "D"
click at [619, 299] on li "D9-THC" at bounding box center [669, 295] width 198 height 24
click at [656, 233] on span at bounding box center [667, 243] width 183 height 20
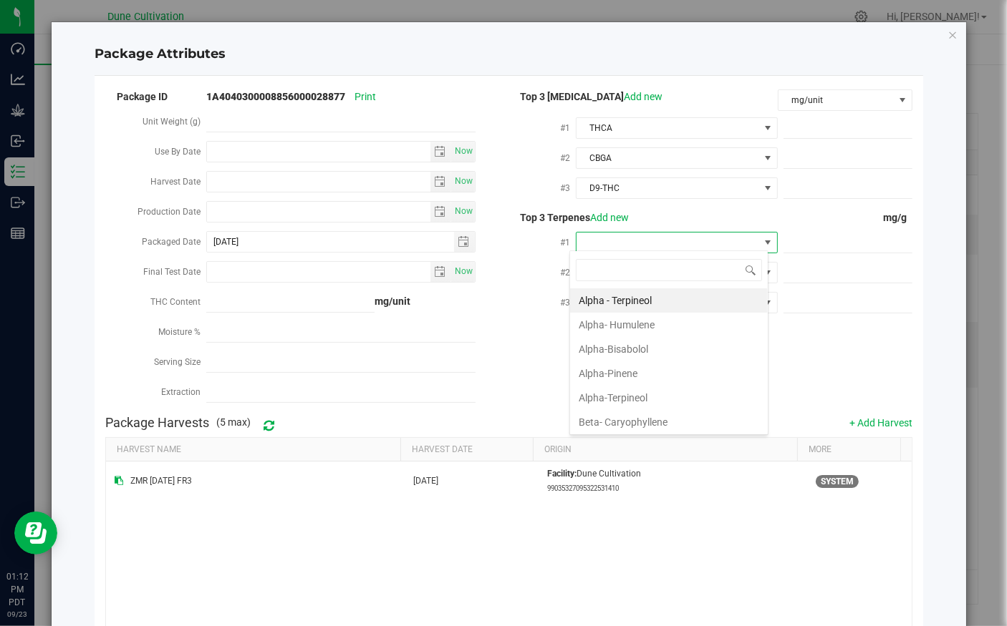
click at [619, 422] on li "Beta- Caryophyllene" at bounding box center [669, 422] width 198 height 24
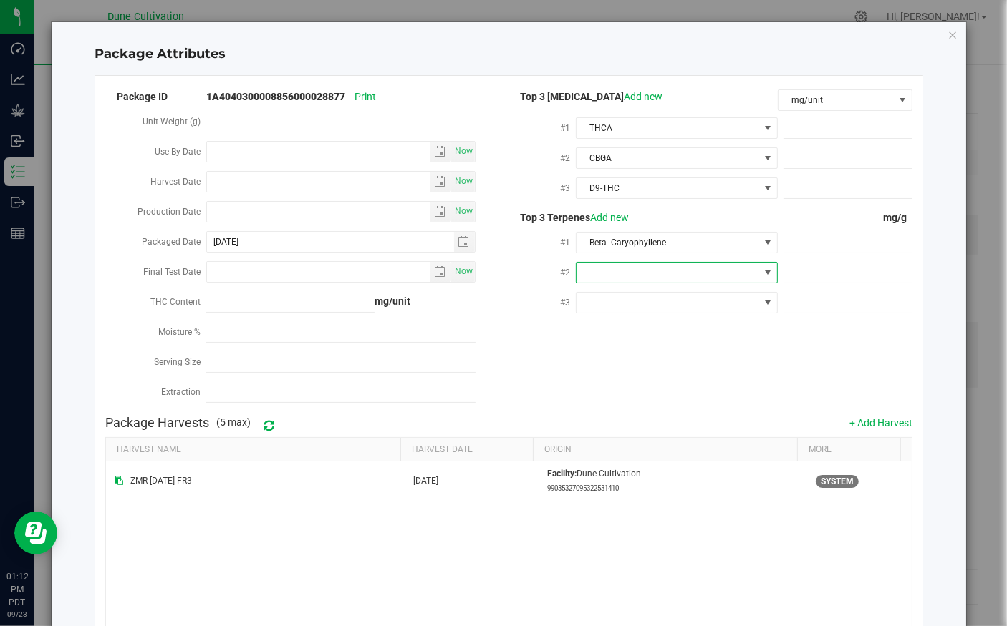
click at [658, 263] on span at bounding box center [667, 273] width 183 height 20
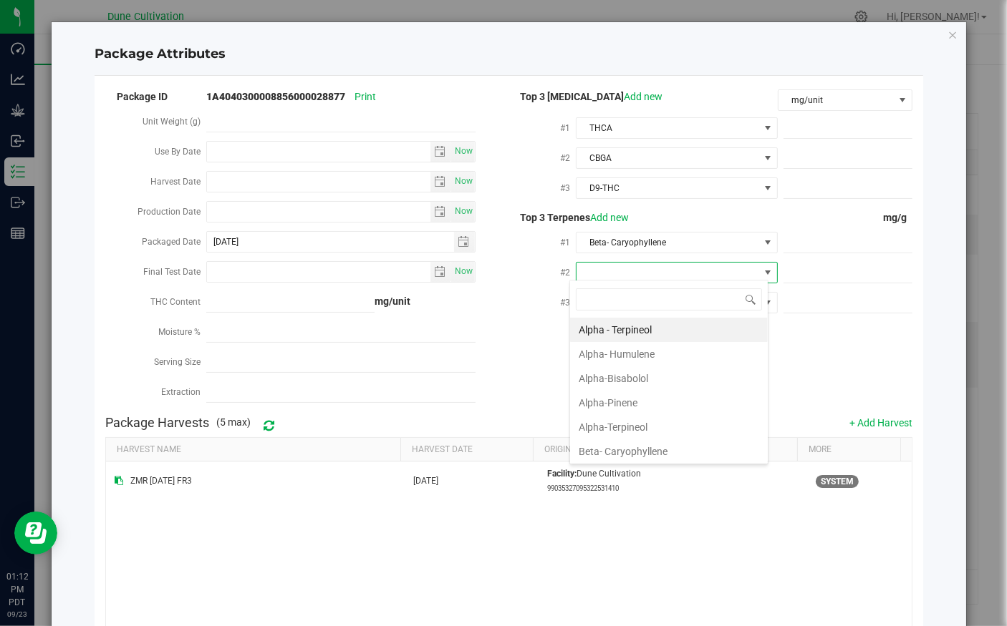
type input "D"
click at [620, 349] on li "D-Limonene" at bounding box center [669, 354] width 198 height 24
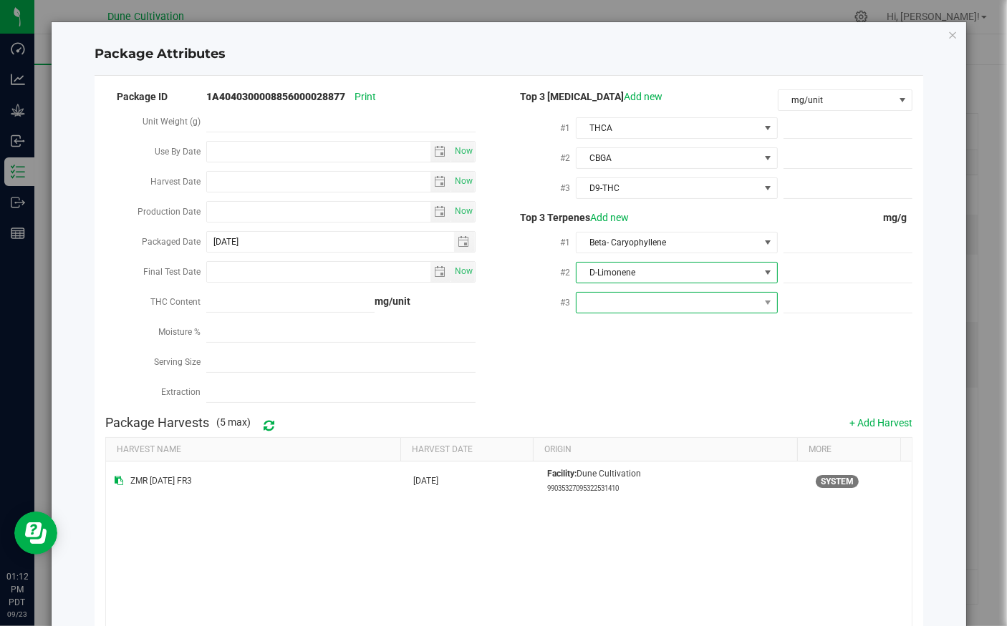
click at [645, 301] on span at bounding box center [667, 303] width 183 height 20
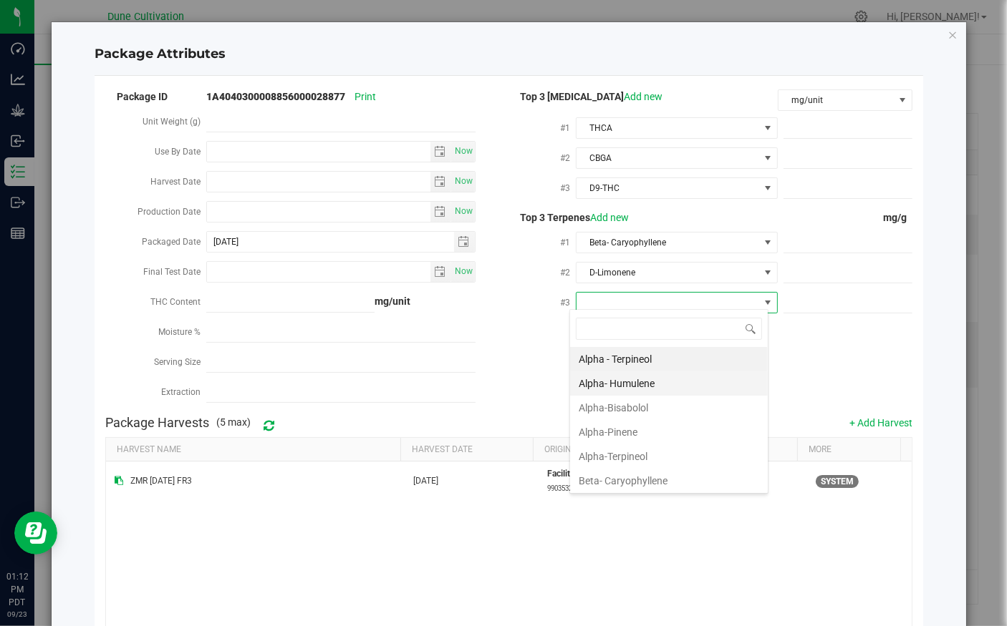
click at [639, 384] on li "Alpha- Humulene" at bounding box center [669, 384] width 198 height 24
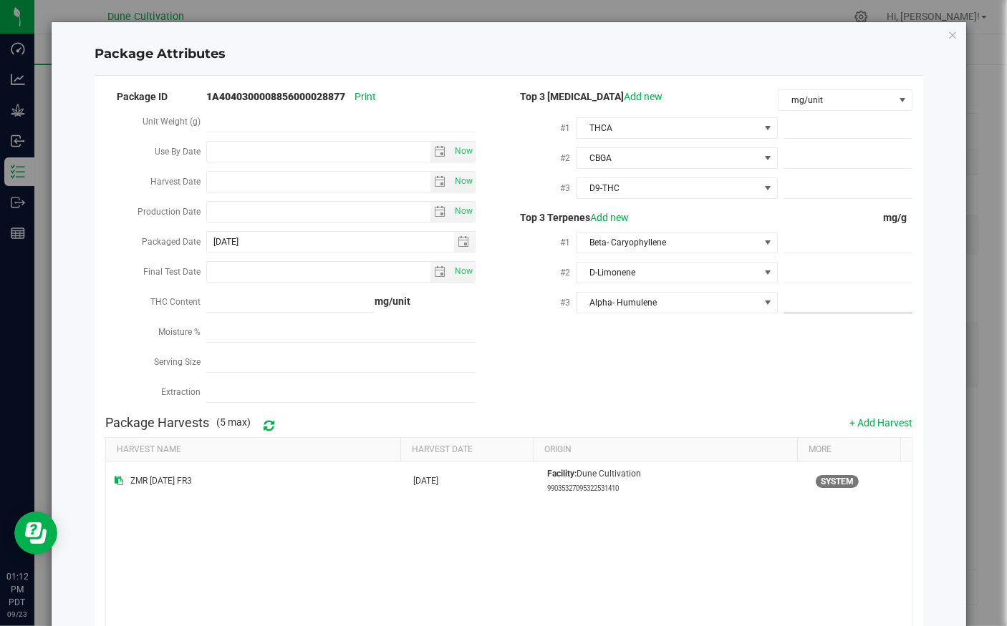
drag, startPoint x: 821, startPoint y: 293, endPoint x: 828, endPoint y: 289, distance: 8.0
click at [820, 293] on span at bounding box center [847, 303] width 129 height 21
paste input "2.17"
click at [849, 263] on span at bounding box center [847, 273] width 129 height 21
paste input "2.935"
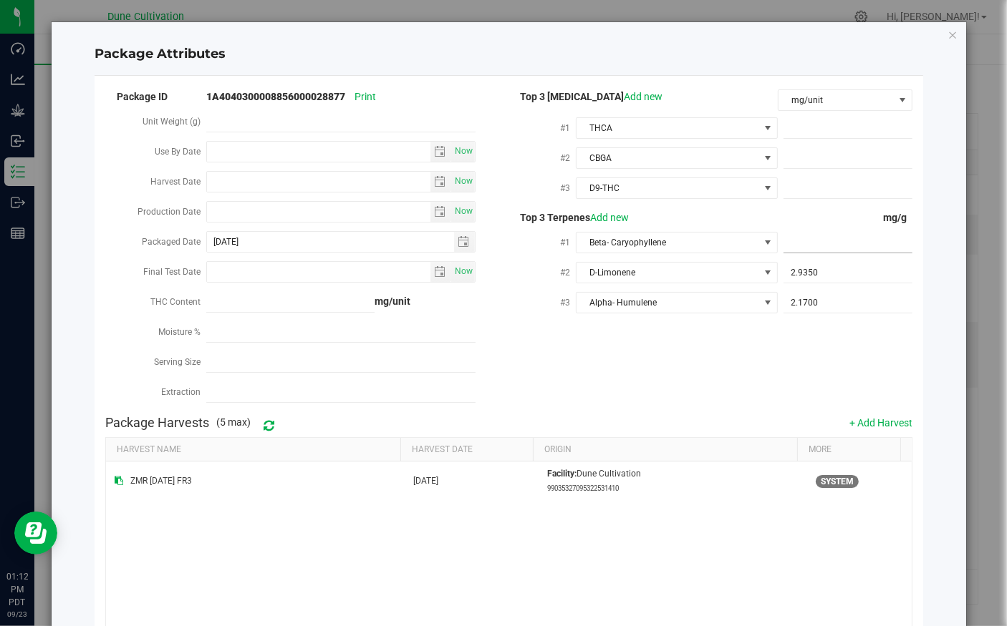
click at [831, 242] on span at bounding box center [847, 243] width 129 height 21
paste input "5.219"
drag, startPoint x: 847, startPoint y: 180, endPoint x: 893, endPoint y: 178, distance: 46.6
click at [847, 180] on span at bounding box center [847, 188] width 129 height 21
paste input "7.2841"
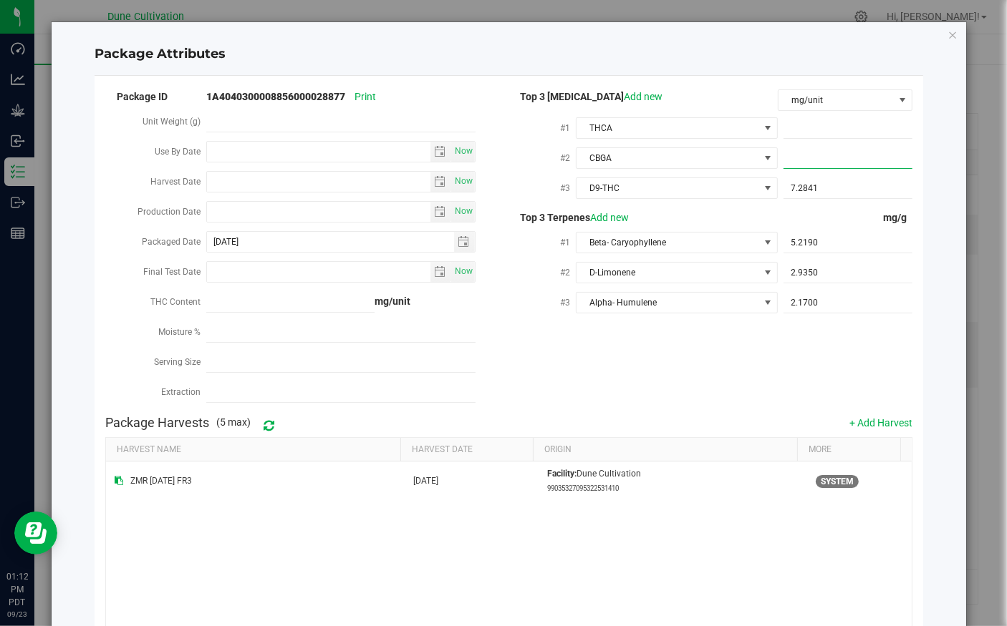
click at [817, 164] on span at bounding box center [847, 158] width 129 height 21
paste input "25.0432"
click at [832, 125] on span at bounding box center [847, 128] width 129 height 21
paste input "323.7415"
click at [675, 358] on div "Package ID 1A4040300008856000028877 Print Unit Weight (g) Use By Date Now Harve…" at bounding box center [508, 247] width 807 height 321
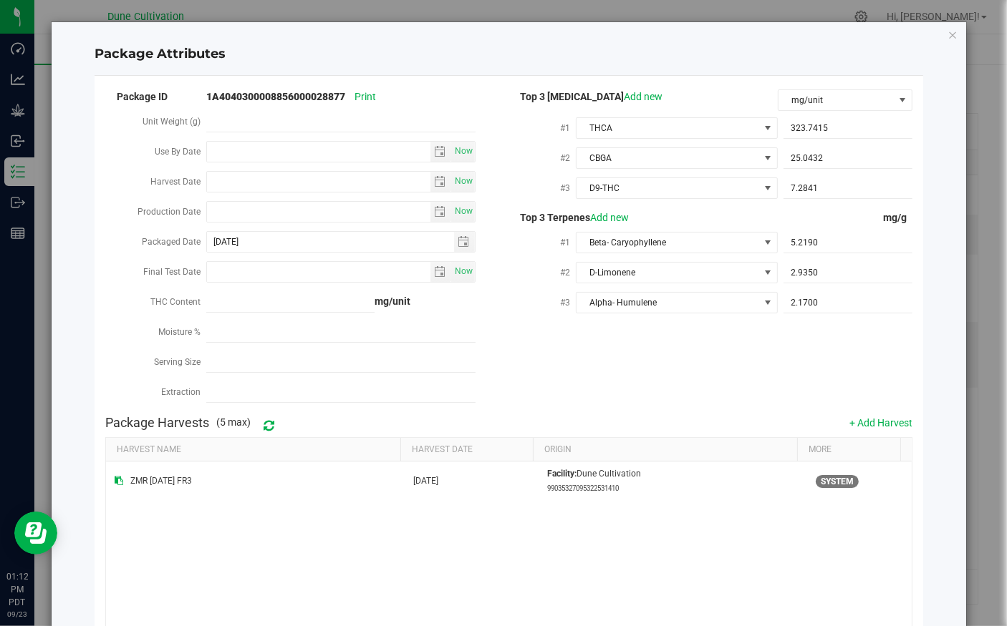
scroll to position [101, 0]
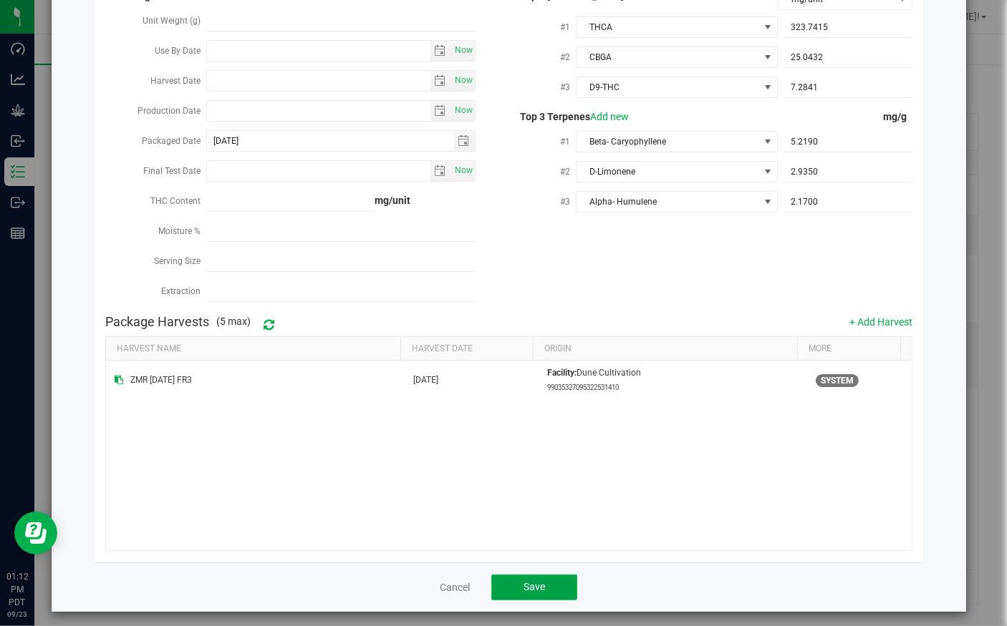
click at [540, 575] on button "Save" at bounding box center [534, 588] width 86 height 26
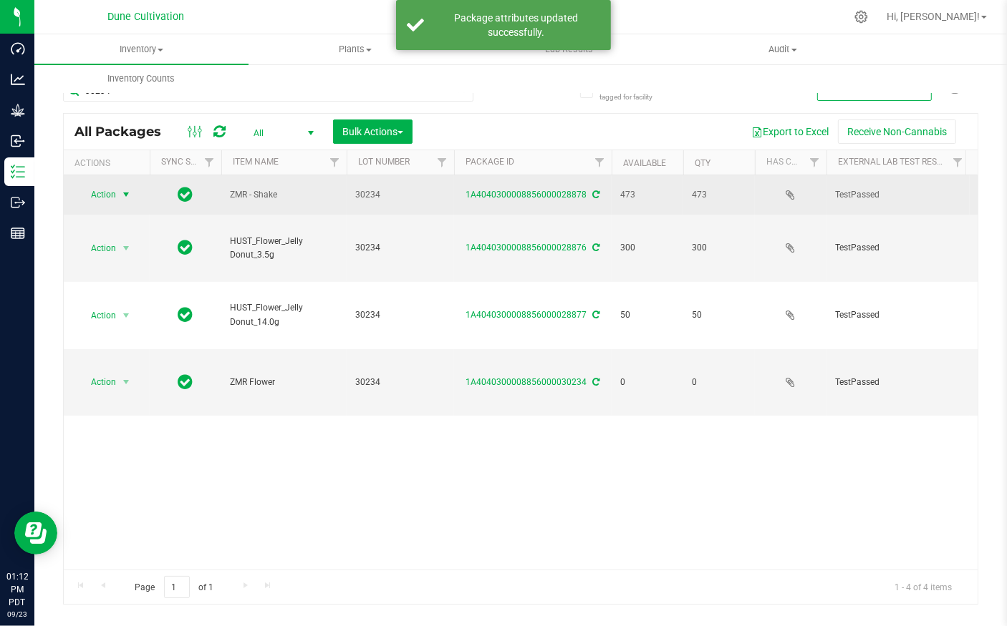
click at [101, 186] on span "Action" at bounding box center [97, 195] width 39 height 20
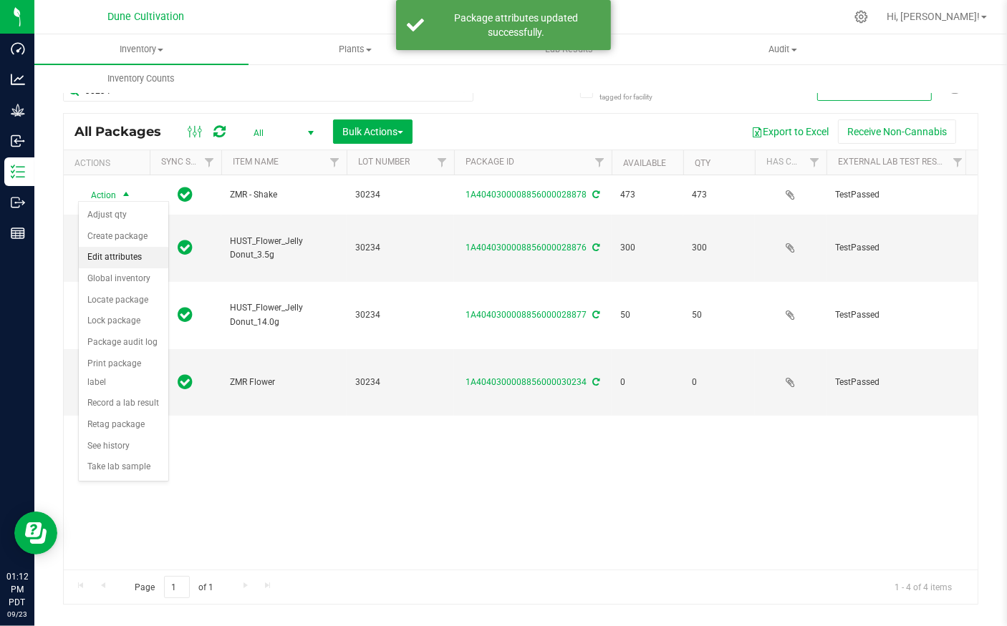
click at [117, 264] on li "Edit attributes" at bounding box center [123, 257] width 89 height 21
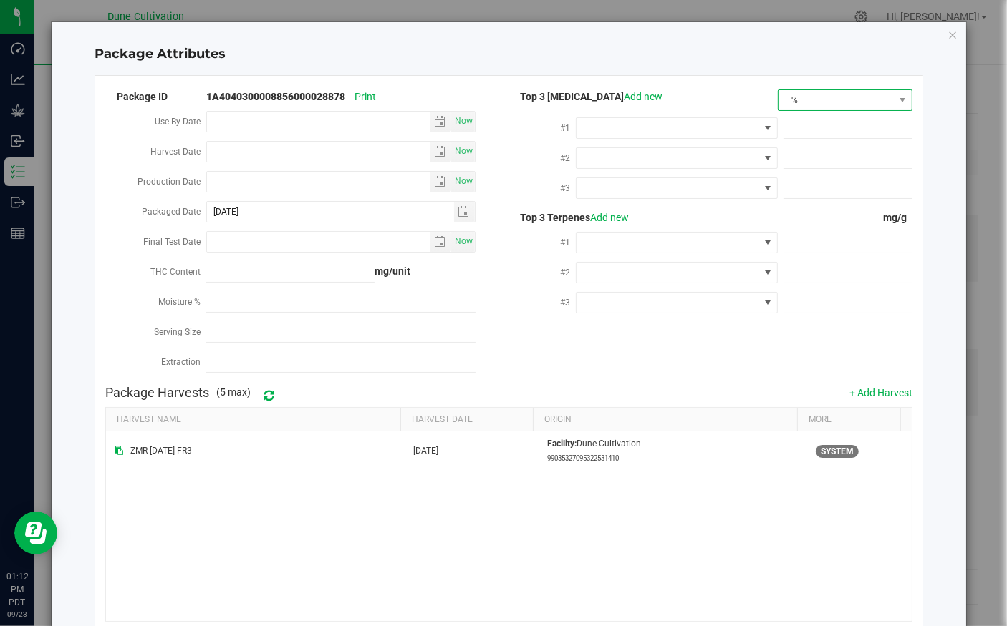
click at [797, 100] on span "%" at bounding box center [835, 100] width 115 height 20
click at [797, 150] on li "mg/unit" at bounding box center [834, 150] width 131 height 24
click at [689, 130] on span at bounding box center [667, 128] width 183 height 20
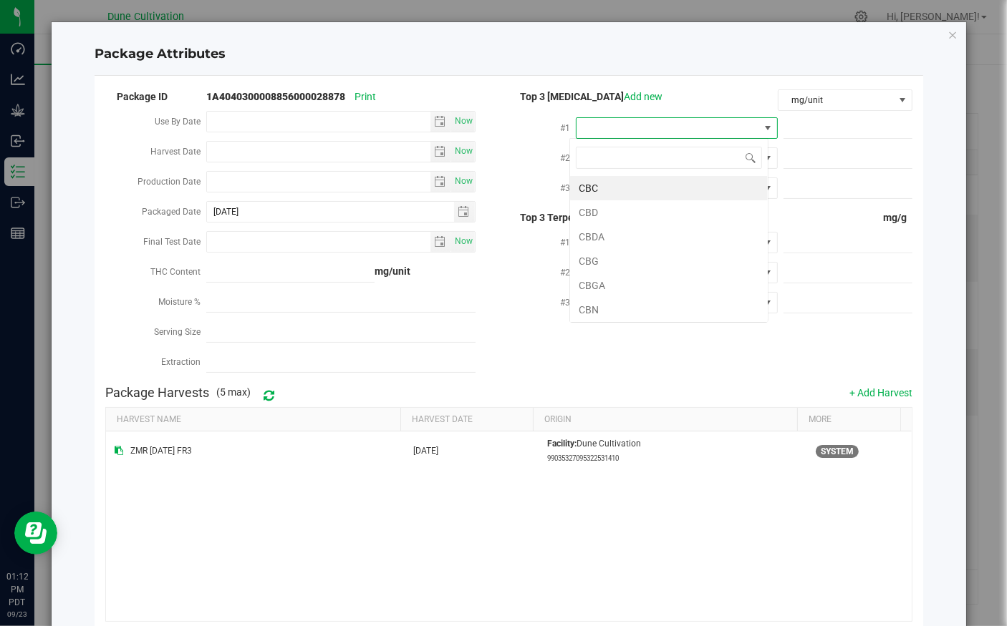
scroll to position [21, 199]
click at [643, 191] on li "THCA" at bounding box center [669, 188] width 198 height 24
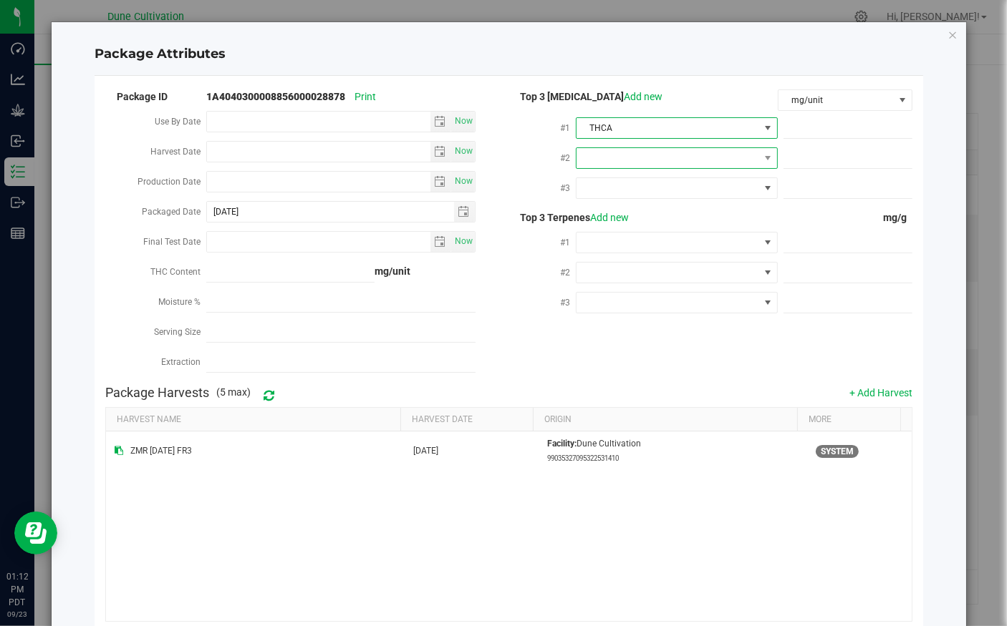
click at [649, 157] on span at bounding box center [667, 158] width 183 height 20
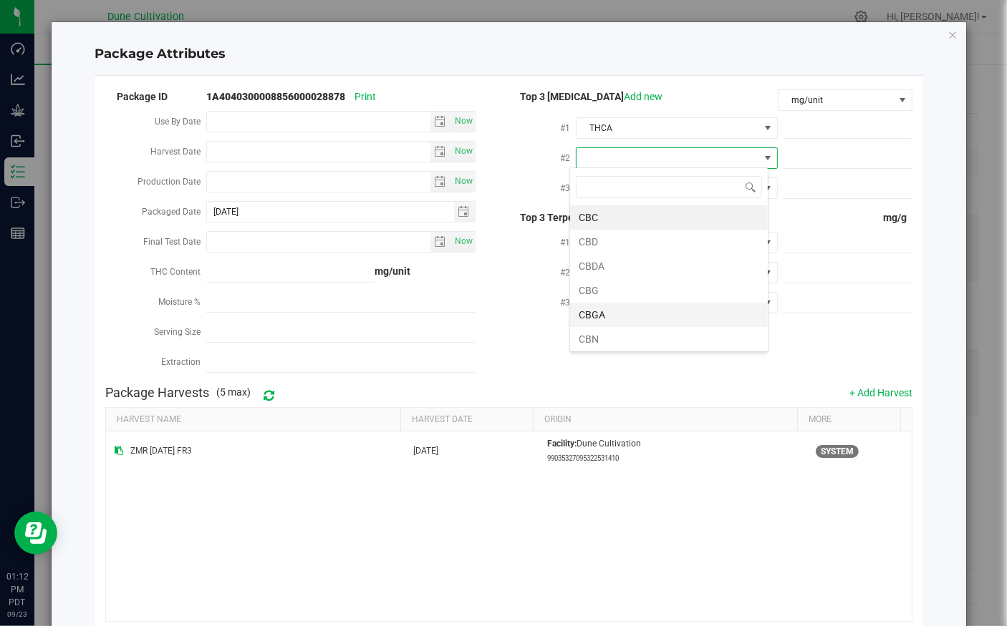
click at [628, 311] on li "CBGA" at bounding box center [669, 315] width 198 height 24
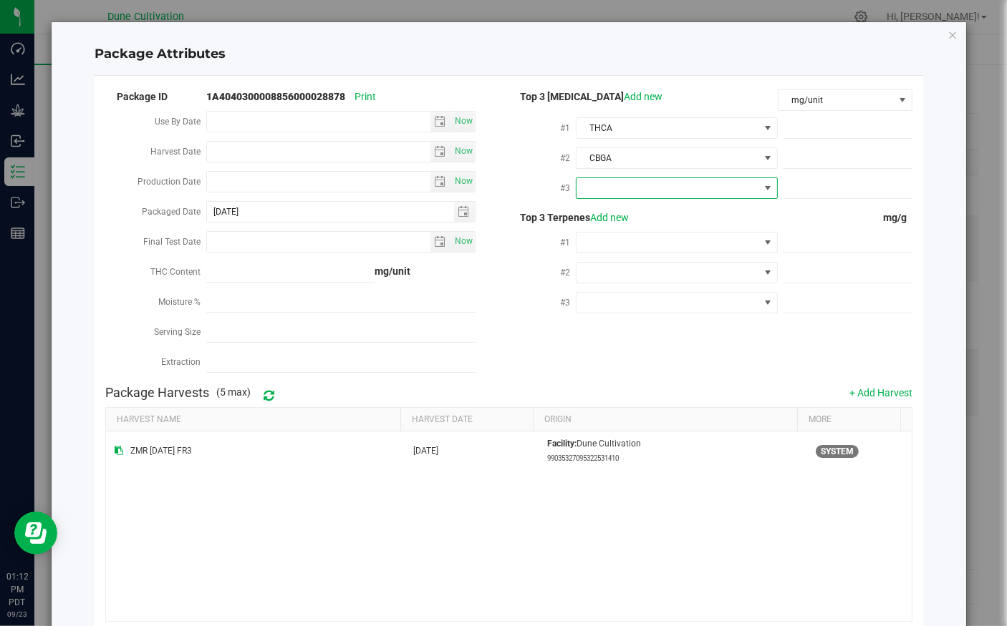
click at [642, 188] on span at bounding box center [667, 188] width 183 height 20
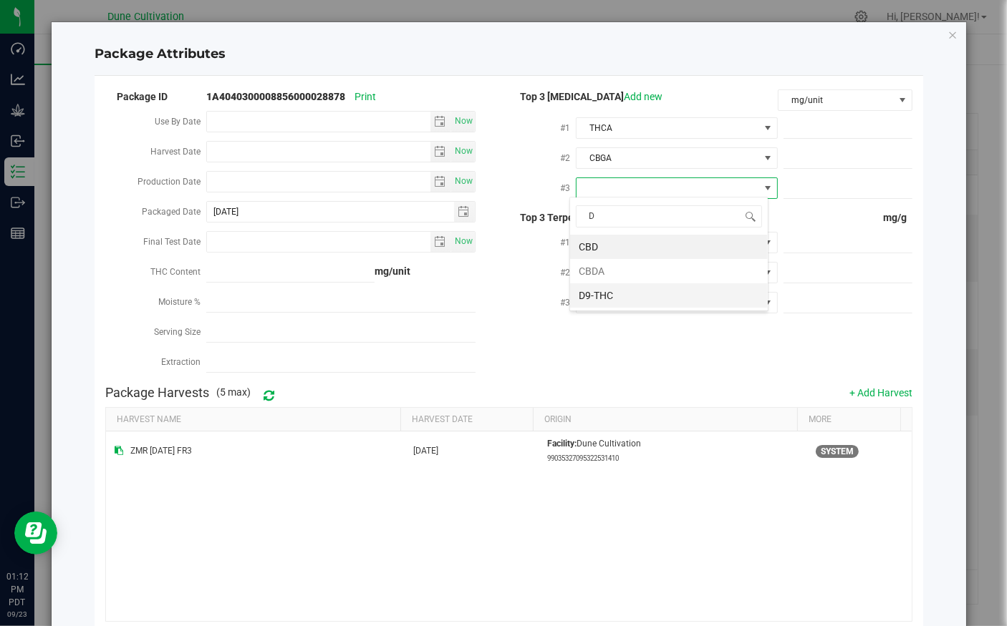
click at [620, 289] on li "D9-THC" at bounding box center [669, 295] width 198 height 24
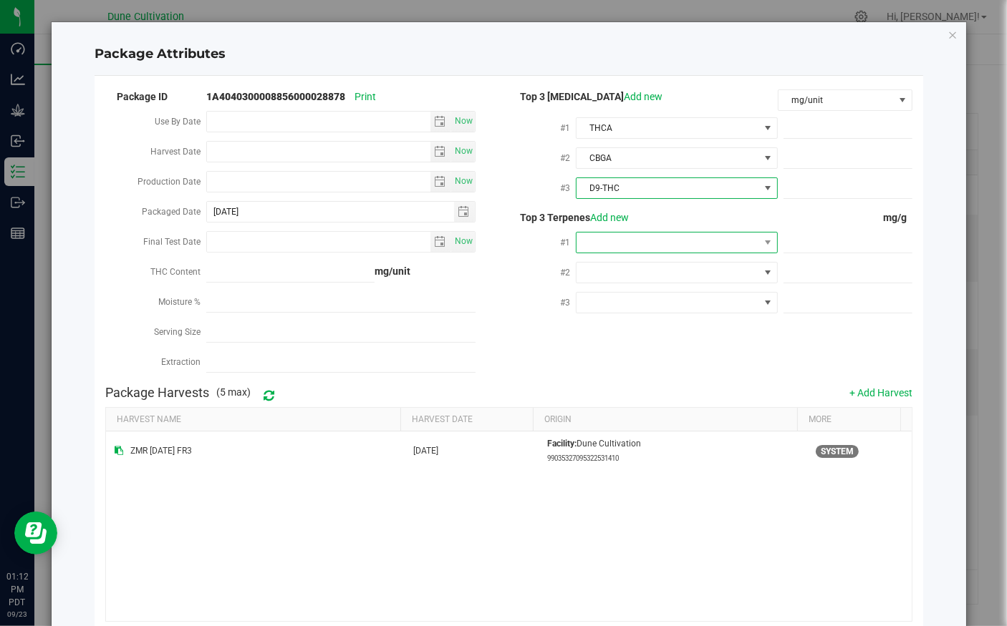
click at [647, 245] on span at bounding box center [667, 243] width 183 height 20
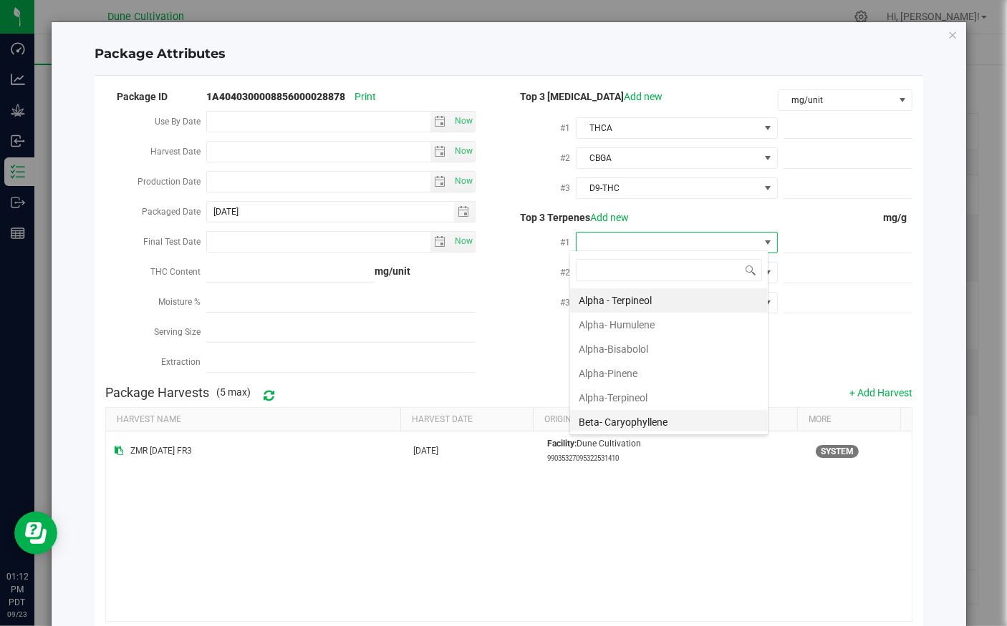
click at [633, 426] on li "Beta- Caryophyllene" at bounding box center [669, 422] width 198 height 24
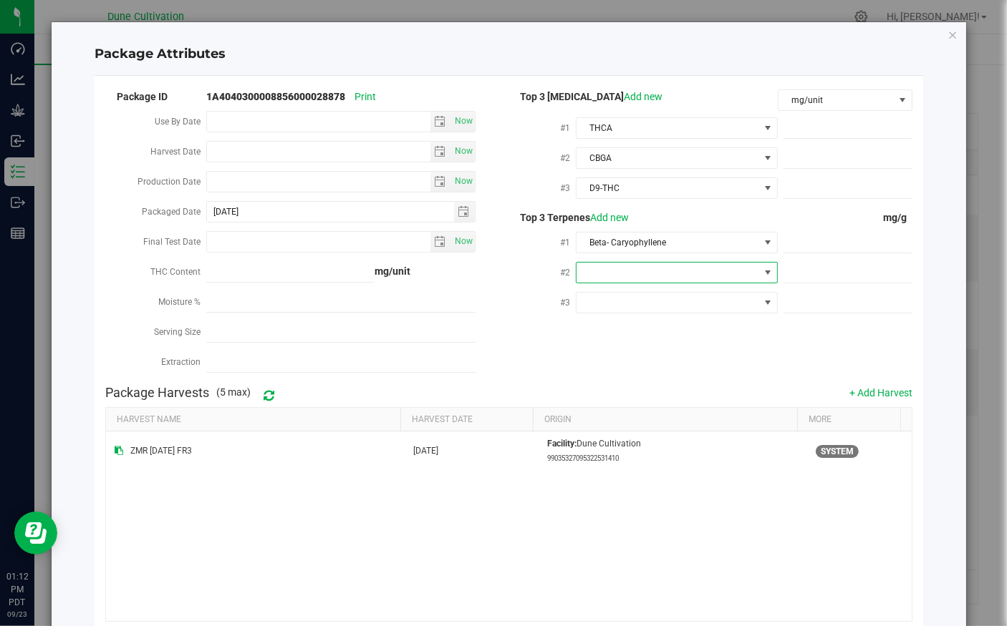
click at [662, 270] on span at bounding box center [667, 273] width 183 height 20
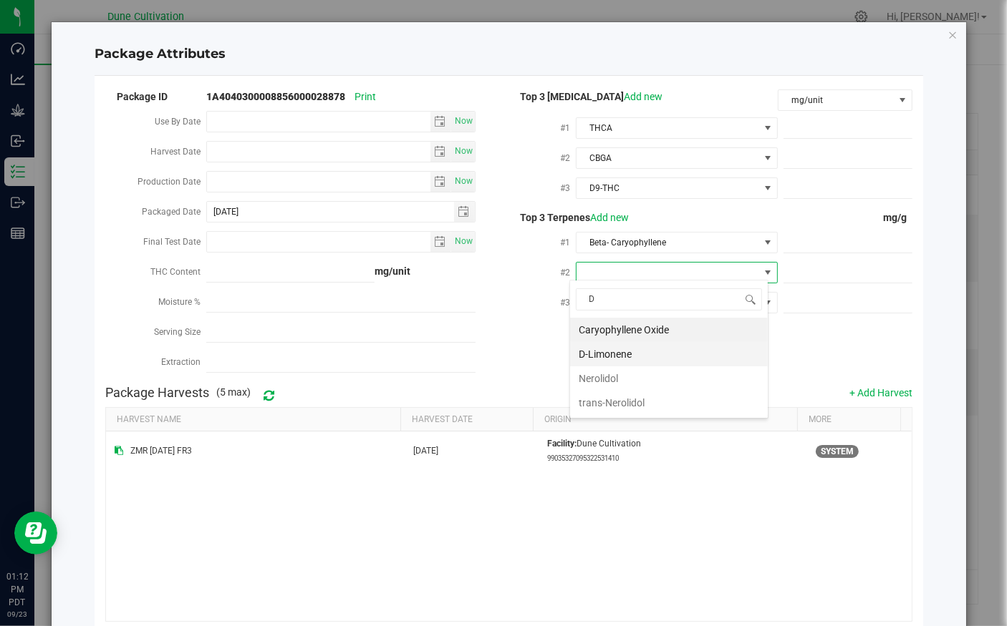
click at [645, 348] on li "D-Limonene" at bounding box center [669, 354] width 198 height 24
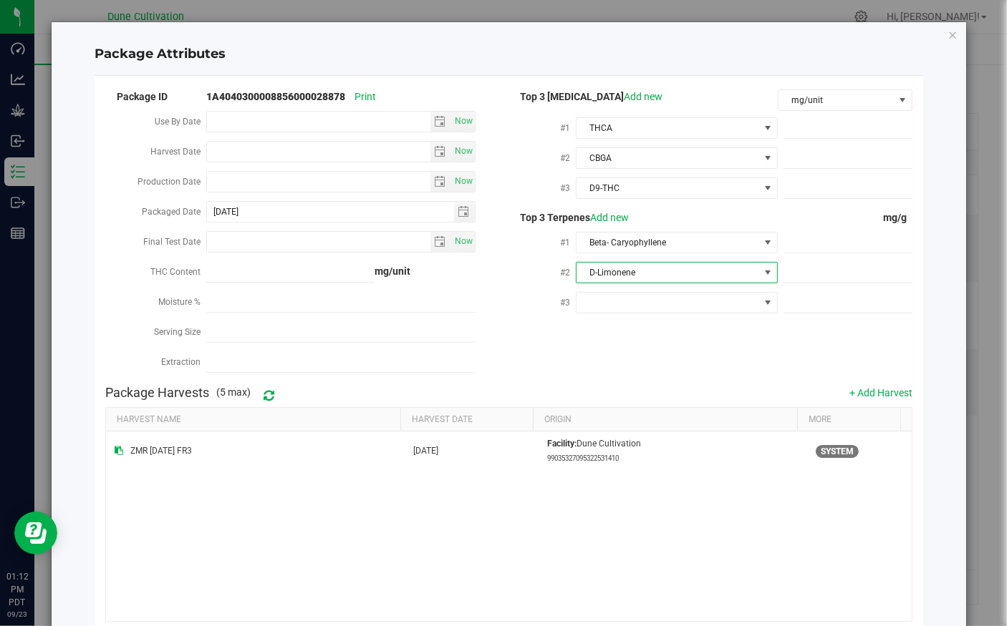
click at [649, 289] on div at bounding box center [677, 302] width 202 height 26
click at [644, 309] on div at bounding box center [677, 302] width 202 height 26
click at [644, 301] on span at bounding box center [667, 303] width 183 height 20
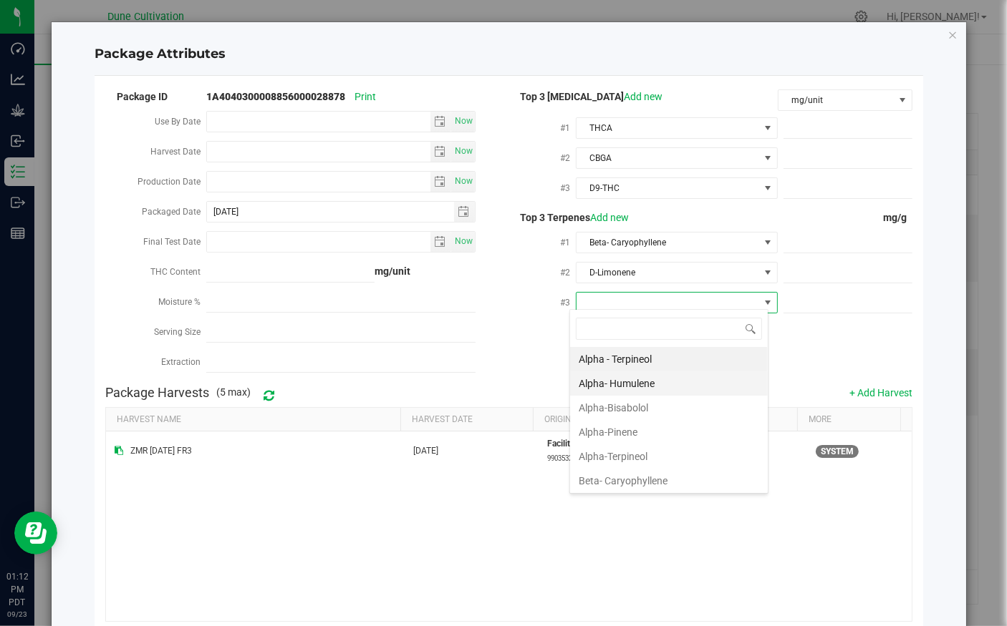
click at [648, 381] on li "Alpha- Humulene" at bounding box center [669, 384] width 198 height 24
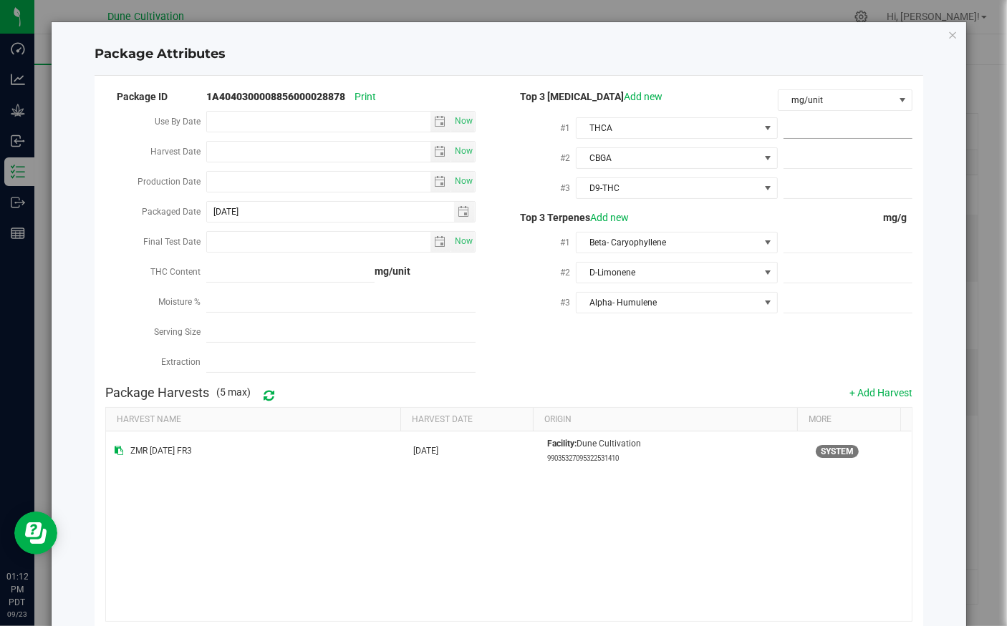
click at [841, 126] on span at bounding box center [847, 128] width 129 height 21
paste input "323.7415"
click at [838, 148] on span at bounding box center [847, 158] width 129 height 21
paste input "25.0432"
click at [848, 181] on input "text" at bounding box center [847, 188] width 129 height 20
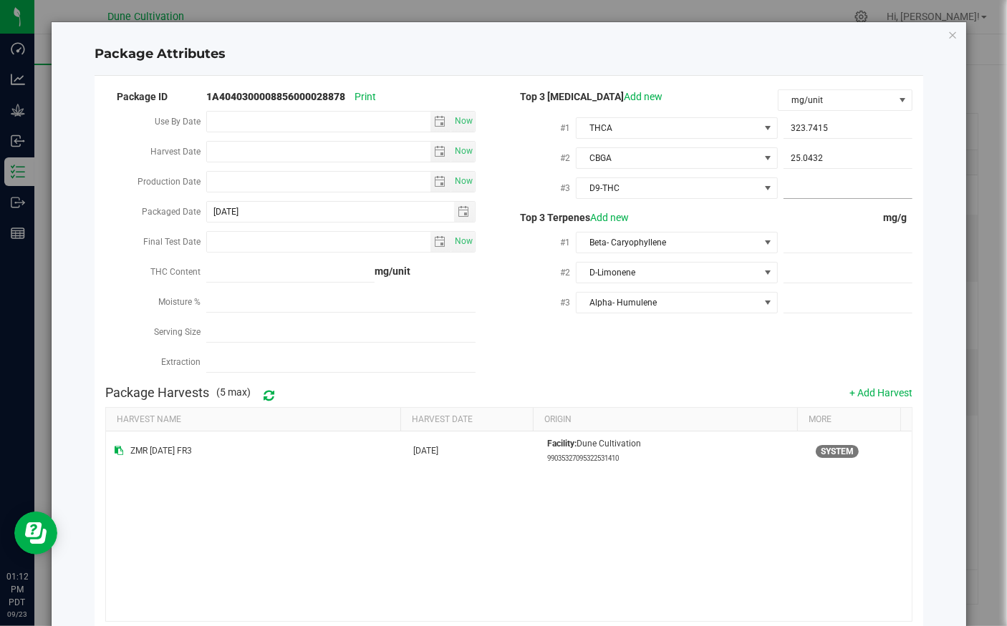
paste input "7.2841"
click at [855, 241] on span at bounding box center [847, 243] width 129 height 21
paste input "5.219"
click at [838, 266] on span at bounding box center [847, 273] width 129 height 21
paste input "2.935"
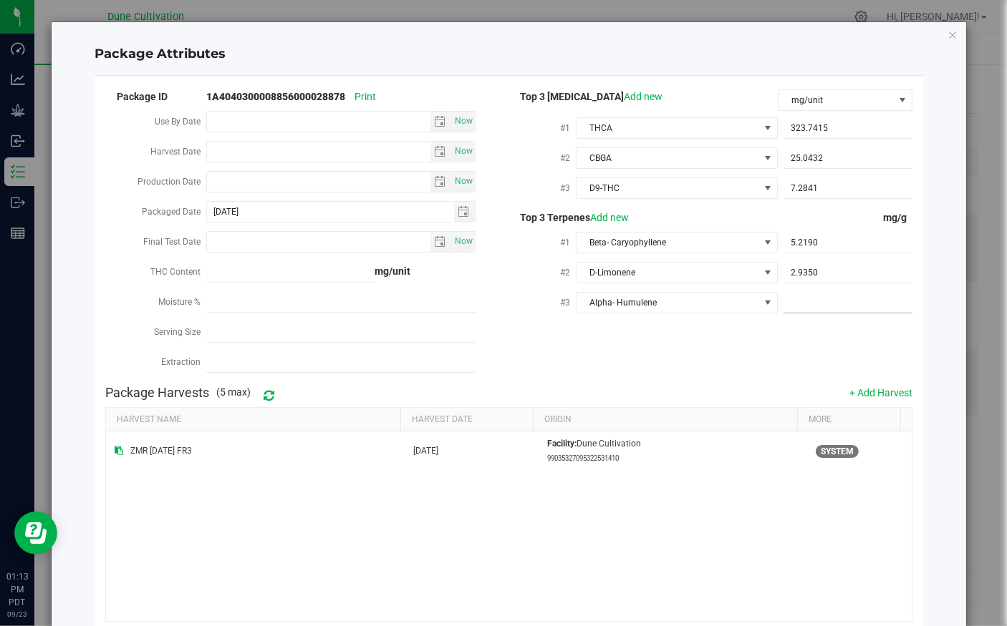
drag, startPoint x: 785, startPoint y: 305, endPoint x: 788, endPoint y: 320, distance: 15.5
click at [785, 305] on span at bounding box center [847, 303] width 129 height 21
paste input "2.17"
click at [790, 339] on div "Package ID 1A4040300008856000028878 Print Use By Date Now Harvest Date Now Prod…" at bounding box center [508, 232] width 807 height 291
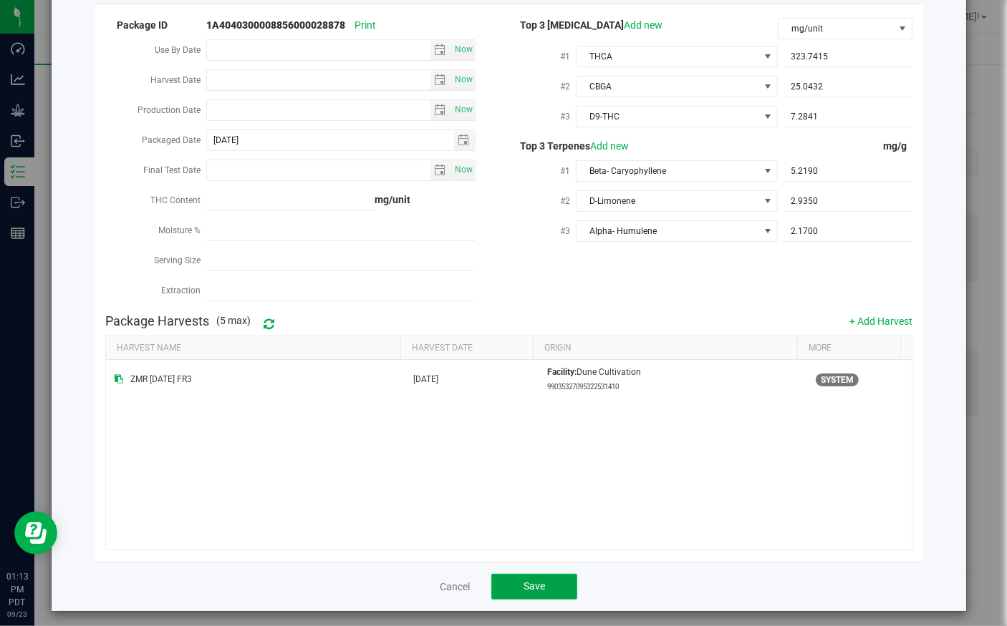
click at [544, 574] on button "Save" at bounding box center [534, 587] width 86 height 26
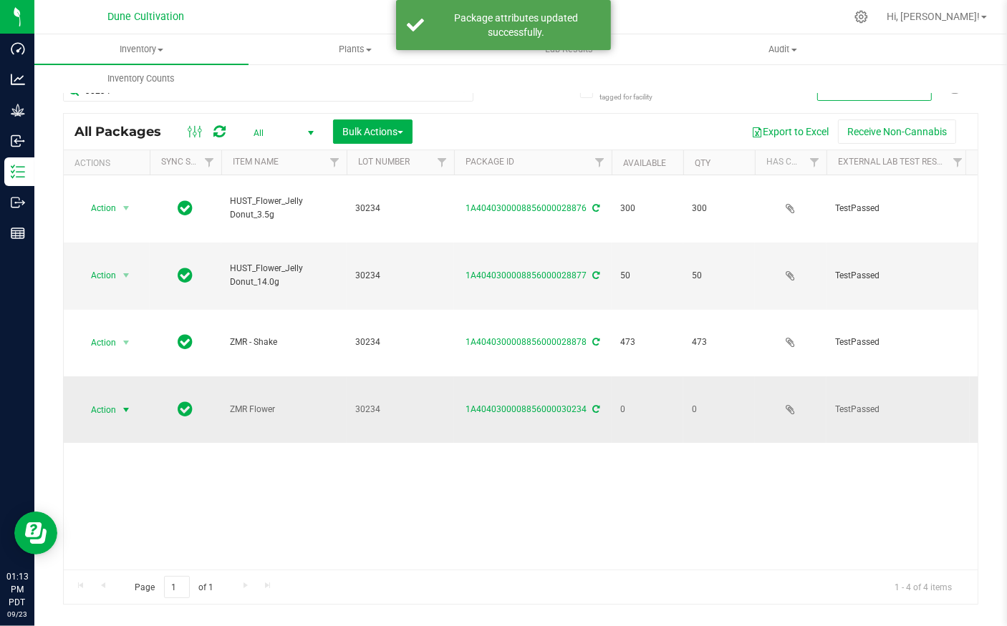
click at [128, 404] on span "select" at bounding box center [125, 409] width 11 height 11
click at [132, 344] on li "Edit attributes" at bounding box center [123, 349] width 89 height 21
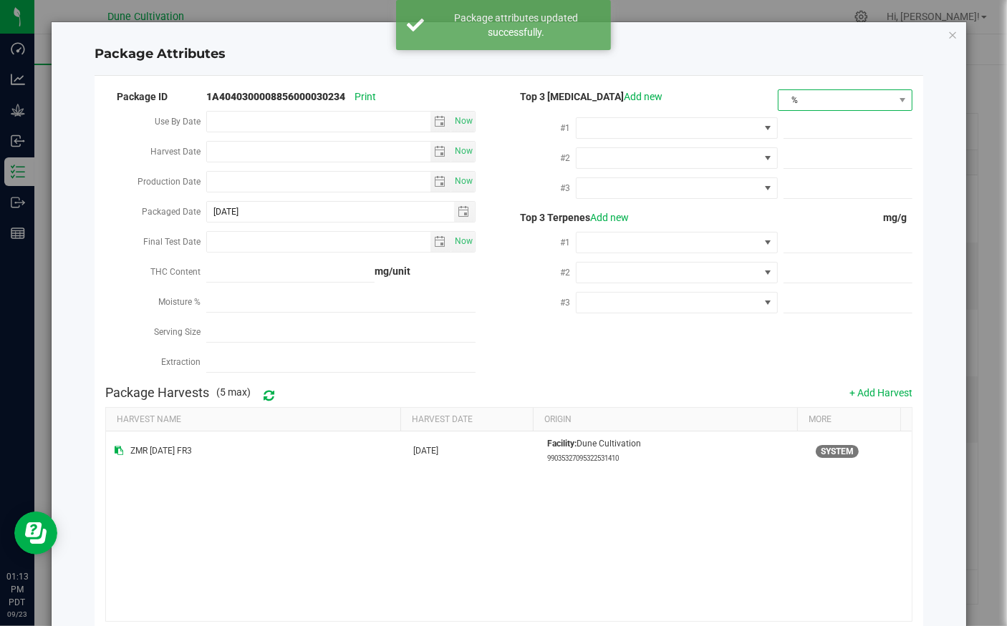
click at [851, 93] on span "%" at bounding box center [835, 100] width 115 height 20
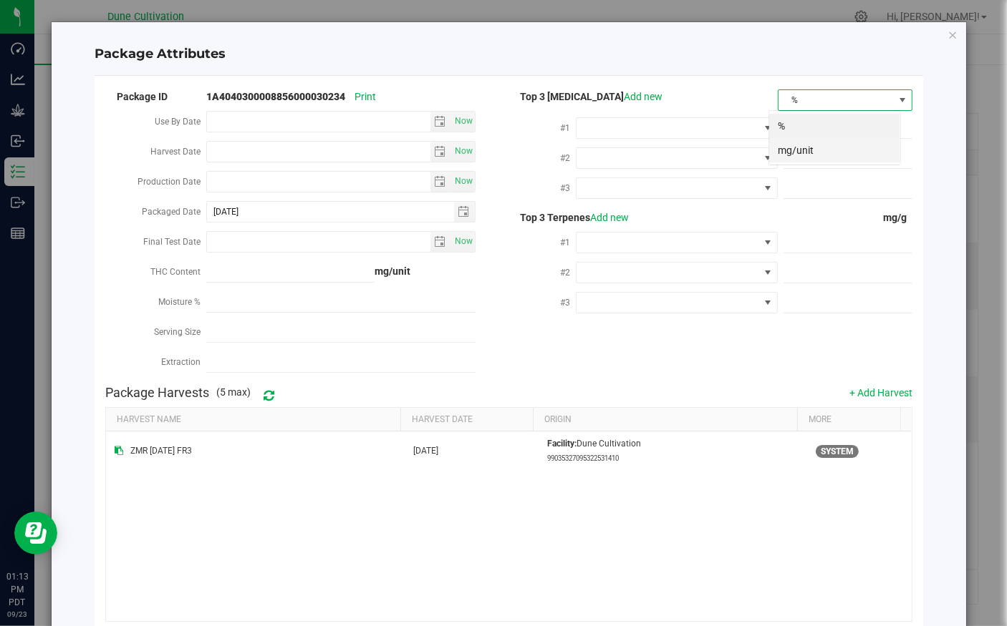
scroll to position [21, 132]
click at [842, 150] on li "mg/unit" at bounding box center [834, 150] width 131 height 24
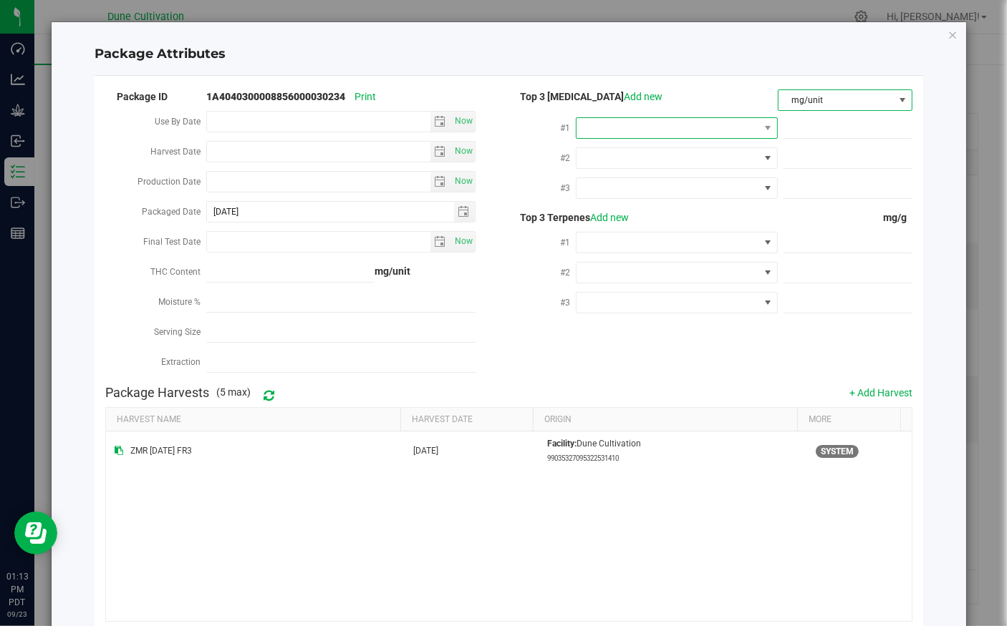
click at [726, 127] on span at bounding box center [667, 128] width 183 height 20
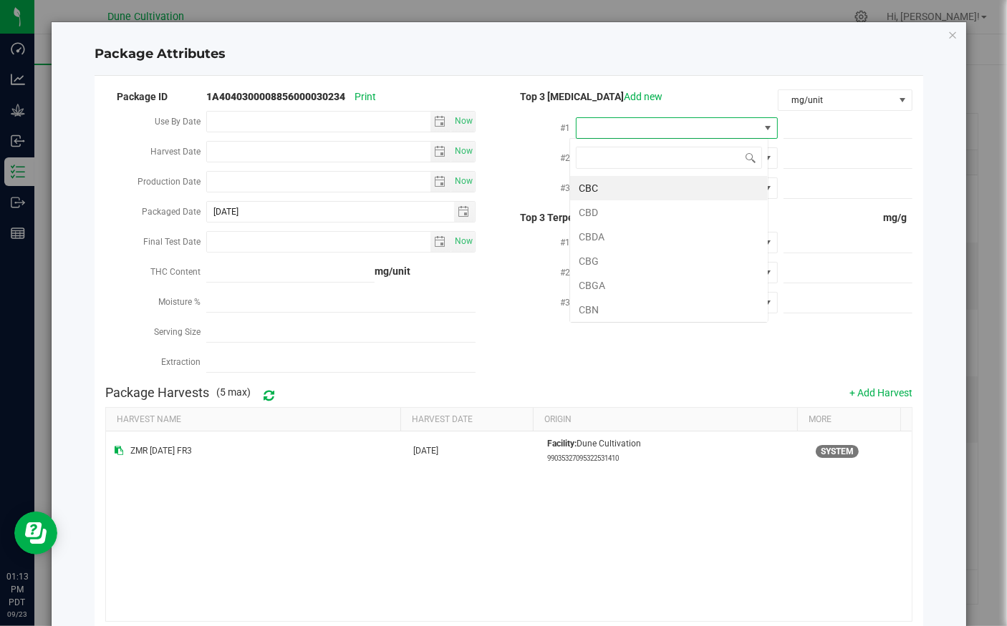
scroll to position [21, 199]
click at [648, 188] on li "THCA" at bounding box center [669, 188] width 198 height 24
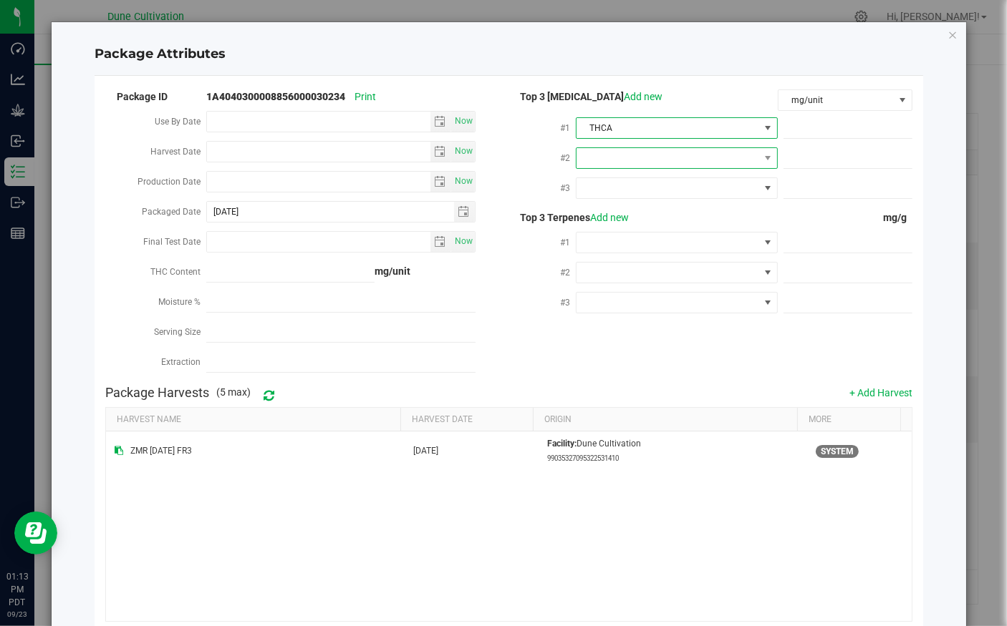
click at [659, 153] on span at bounding box center [667, 158] width 183 height 20
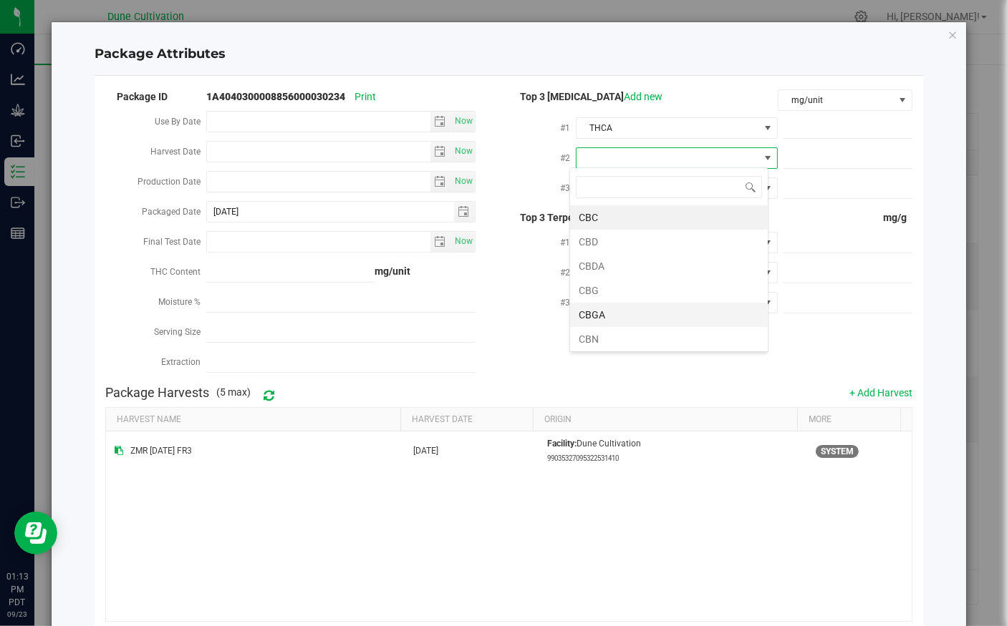
click at [631, 315] on li "CBGA" at bounding box center [669, 315] width 198 height 24
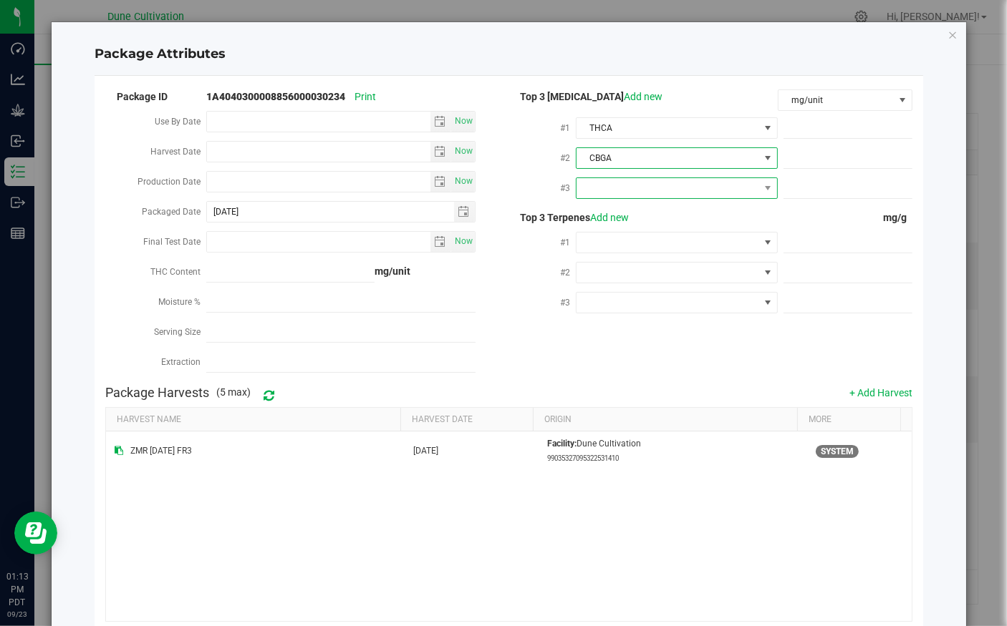
click at [657, 184] on span at bounding box center [667, 188] width 183 height 20
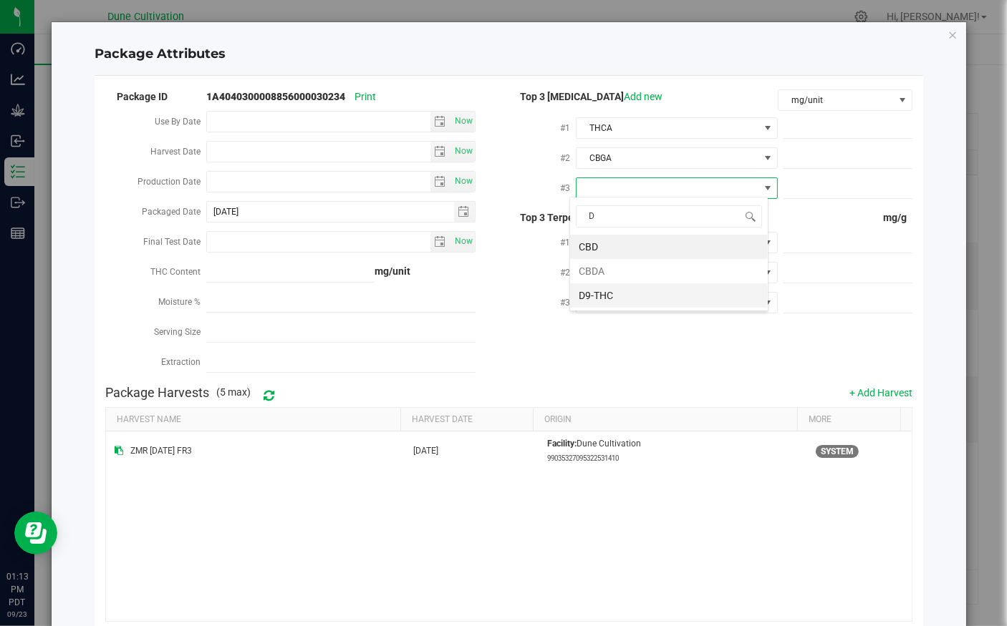
click at [645, 294] on li "D9-THC" at bounding box center [669, 295] width 198 height 24
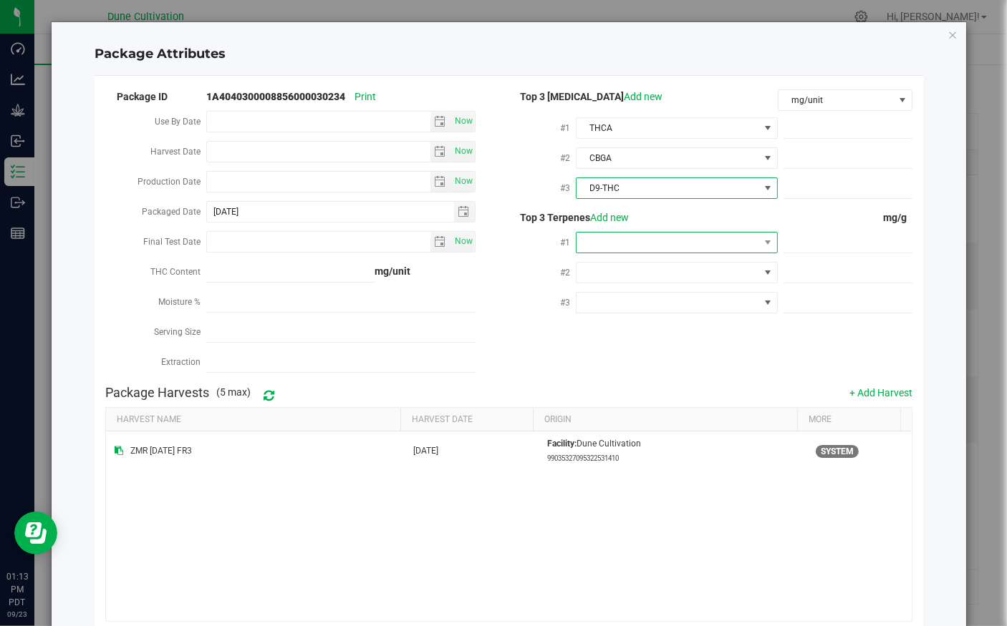
click at [693, 242] on span at bounding box center [667, 243] width 183 height 20
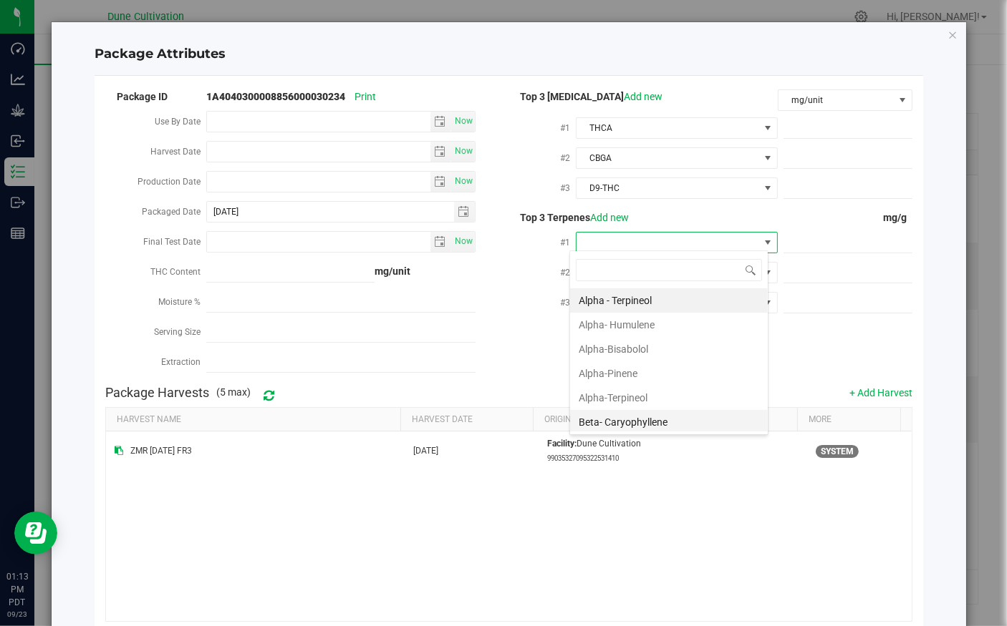
click at [644, 420] on li "Beta- Caryophyllene" at bounding box center [669, 422] width 198 height 24
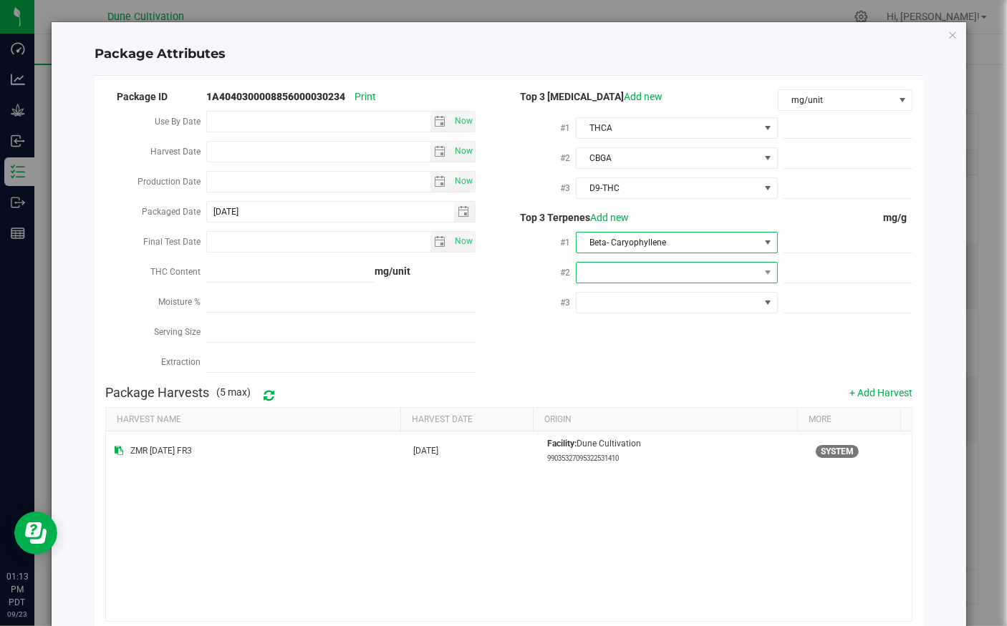
click at [648, 276] on span at bounding box center [667, 273] width 183 height 20
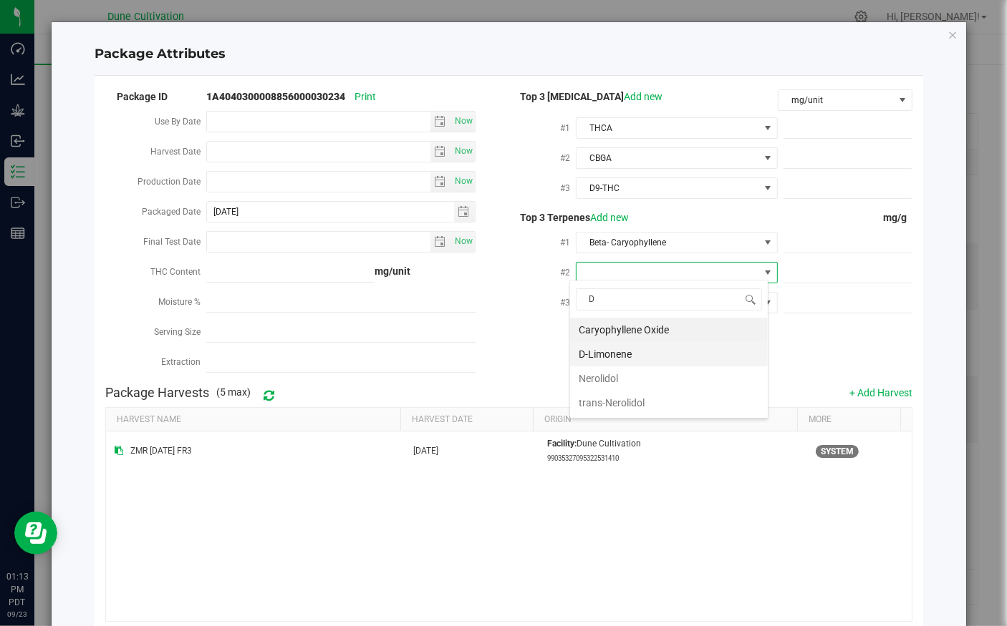
click at [627, 351] on li "D-Limonene" at bounding box center [669, 354] width 198 height 24
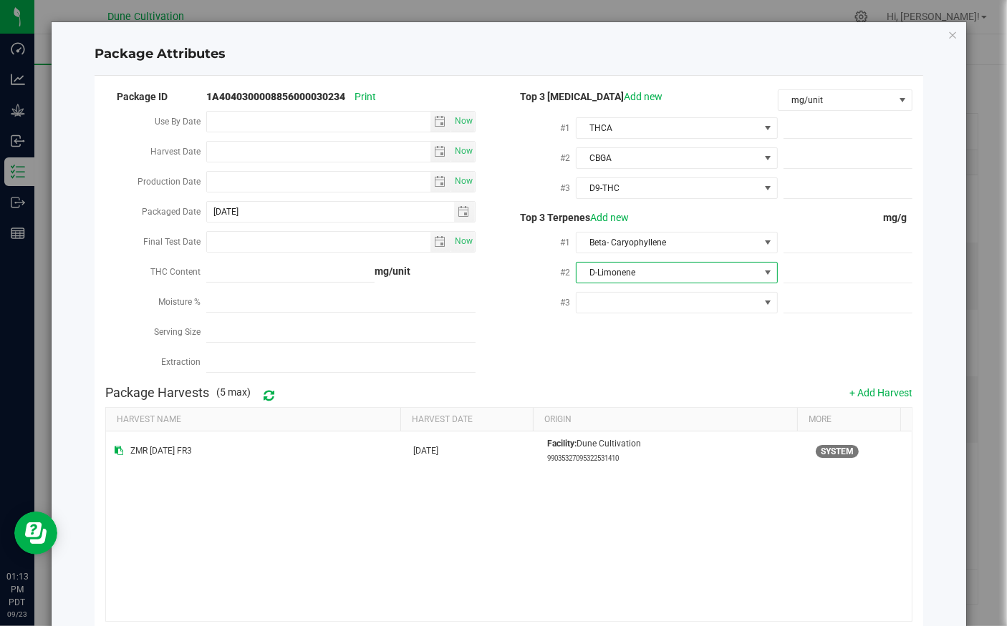
click at [660, 289] on div at bounding box center [677, 302] width 202 height 26
click at [659, 300] on span at bounding box center [667, 303] width 183 height 20
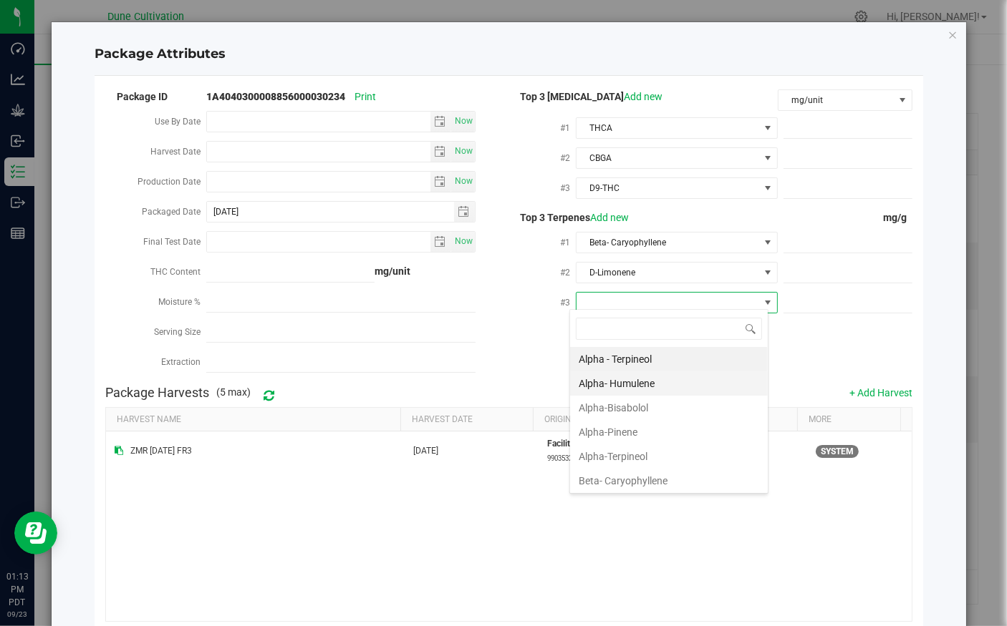
click at [632, 381] on li "Alpha- Humulene" at bounding box center [669, 384] width 198 height 24
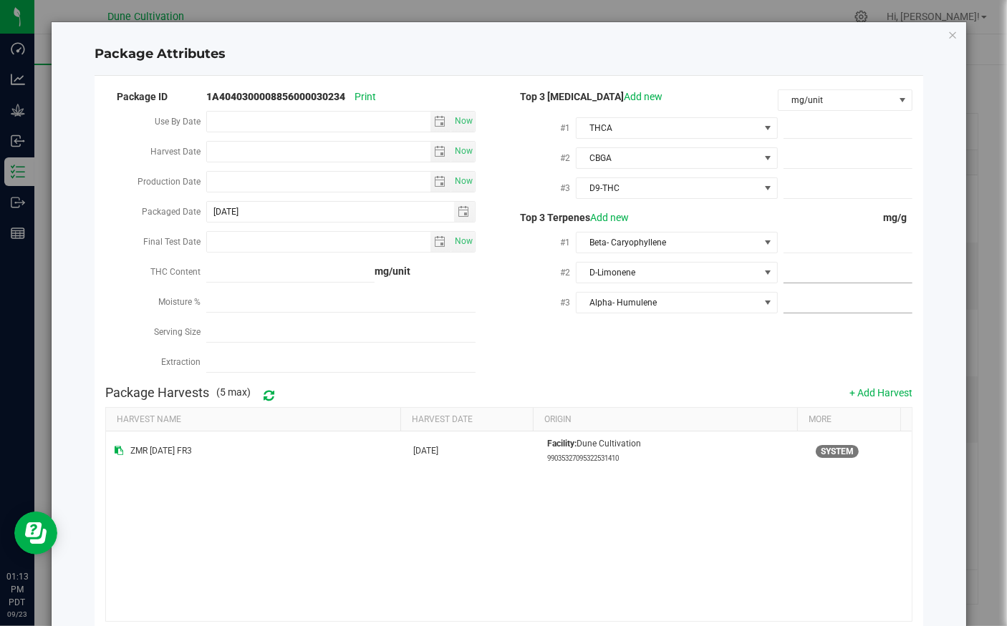
click at [836, 293] on span at bounding box center [847, 303] width 129 height 21
paste input "2.17"
click at [810, 273] on span at bounding box center [847, 273] width 129 height 21
paste input "2.935"
click at [815, 233] on span at bounding box center [847, 243] width 129 height 21
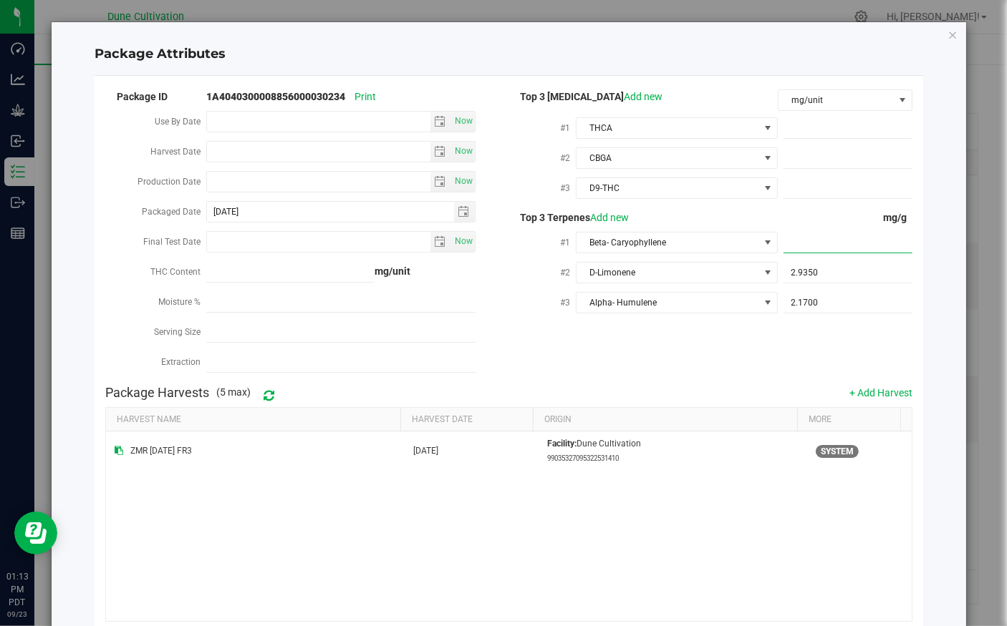
paste input "5.219"
click at [820, 188] on span at bounding box center [847, 188] width 129 height 21
paste input "7.2841"
click at [797, 168] on div at bounding box center [844, 158] width 135 height 26
click at [810, 158] on span at bounding box center [847, 158] width 129 height 21
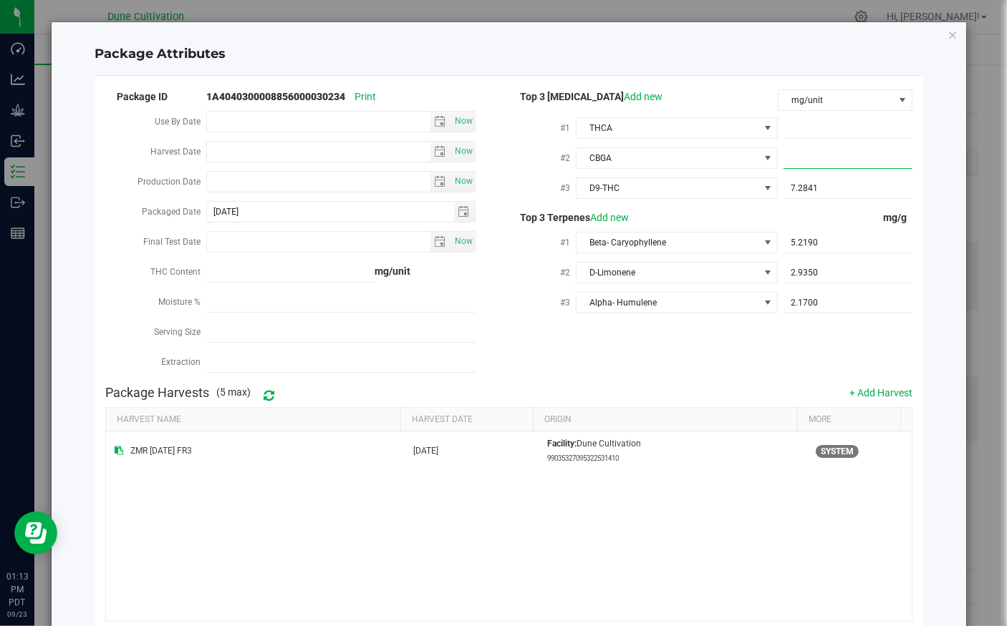
paste input "25.0432"
click at [846, 126] on span at bounding box center [847, 128] width 129 height 21
paste input "323.7415"
click at [744, 362] on div "Package ID 1A4040300008856000030234 Print Use By Date Now Harvest Date Now Prod…" at bounding box center [508, 232] width 807 height 291
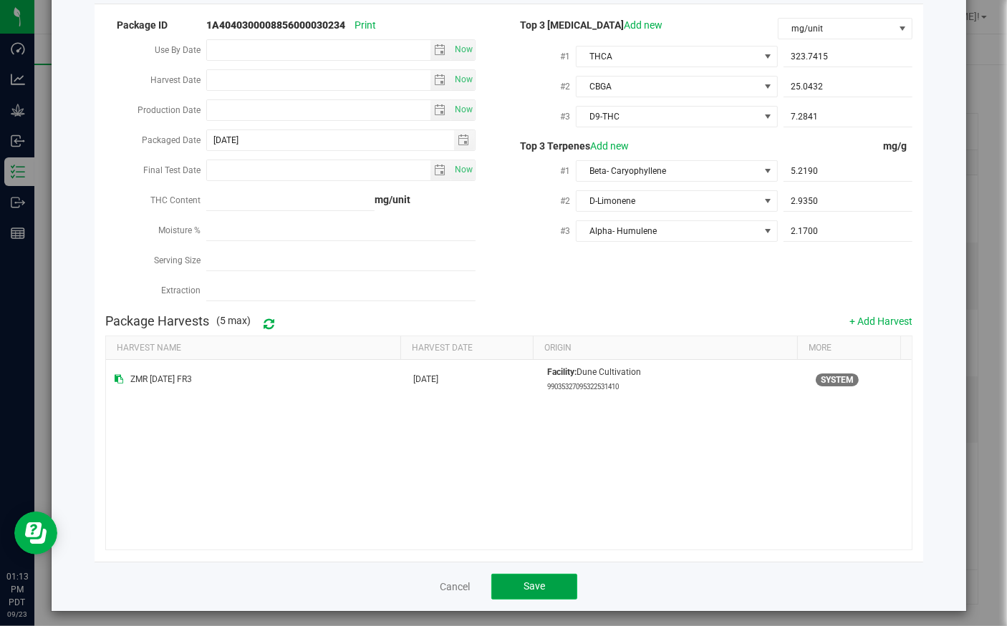
click at [527, 584] on span "Save" at bounding box center [533, 586] width 21 height 11
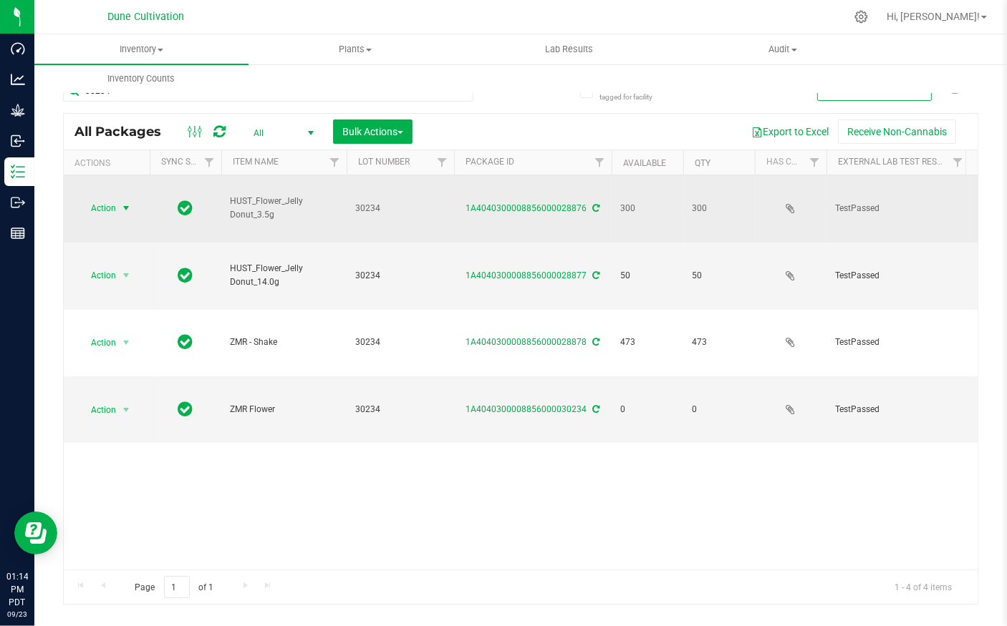
click at [111, 198] on span "Action" at bounding box center [97, 208] width 39 height 20
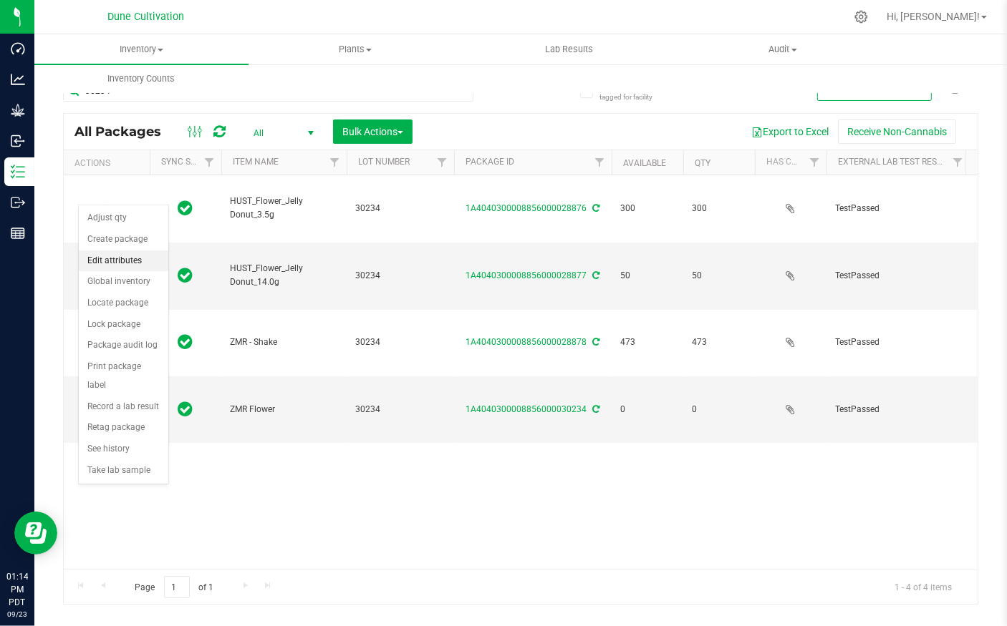
click at [132, 259] on li "Edit attributes" at bounding box center [123, 261] width 89 height 21
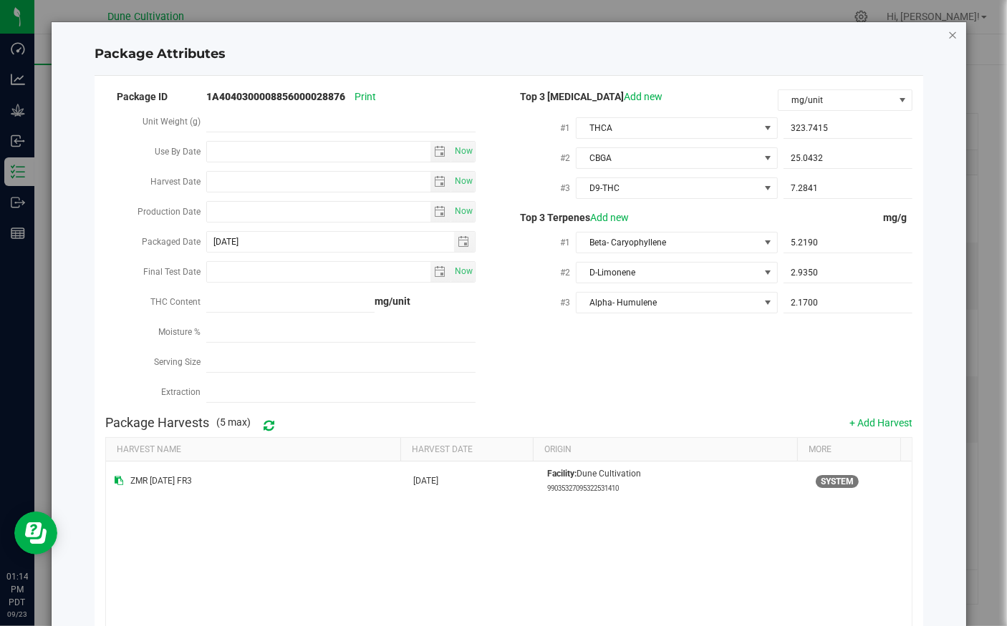
click at [947, 35] on icon "Close modal" at bounding box center [952, 34] width 10 height 17
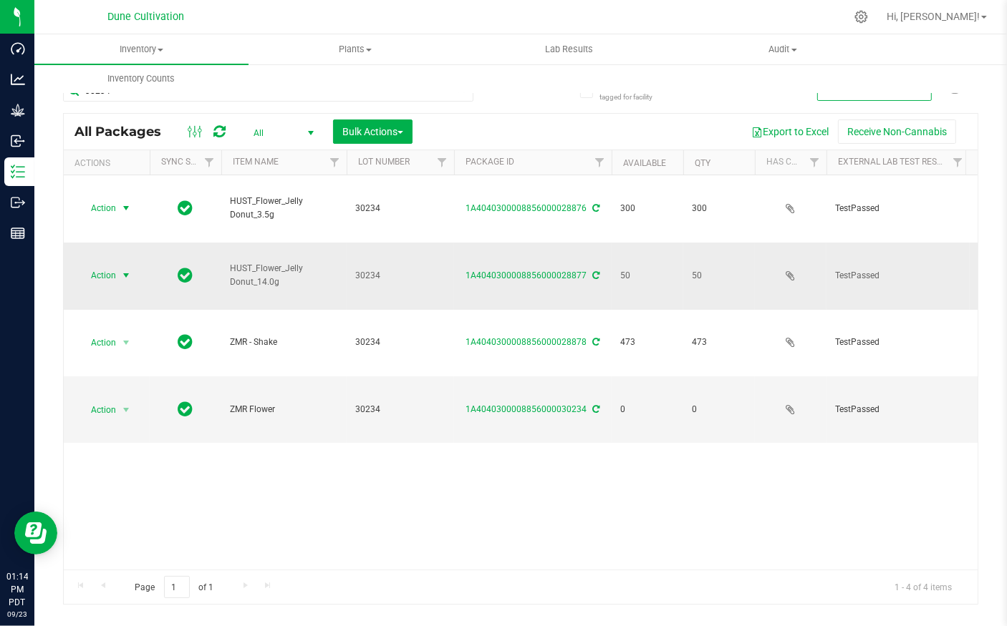
click at [122, 270] on span "select" at bounding box center [125, 275] width 11 height 11
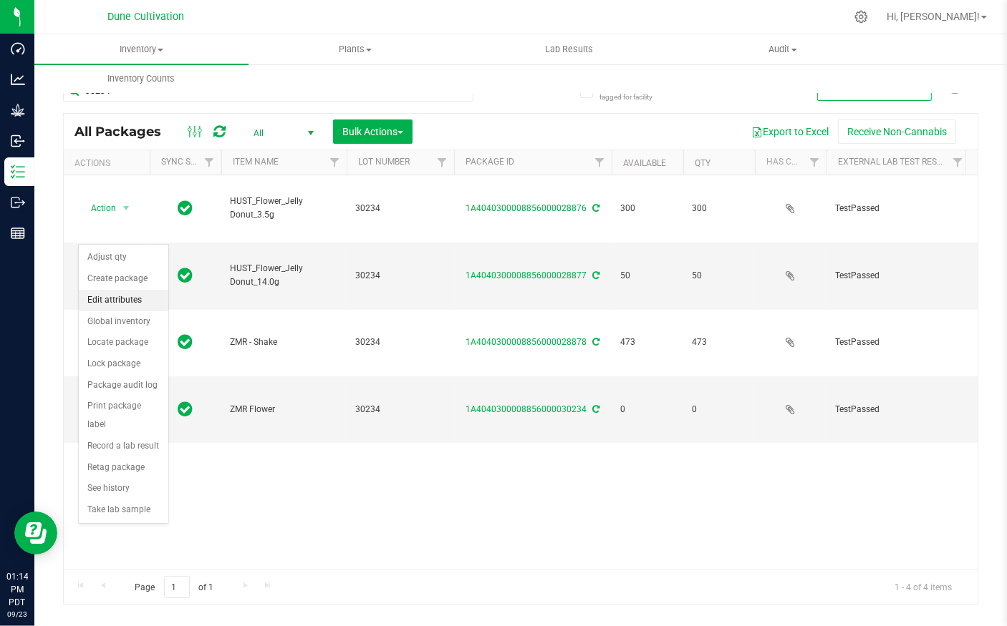
click at [119, 294] on li "Edit attributes" at bounding box center [123, 300] width 89 height 21
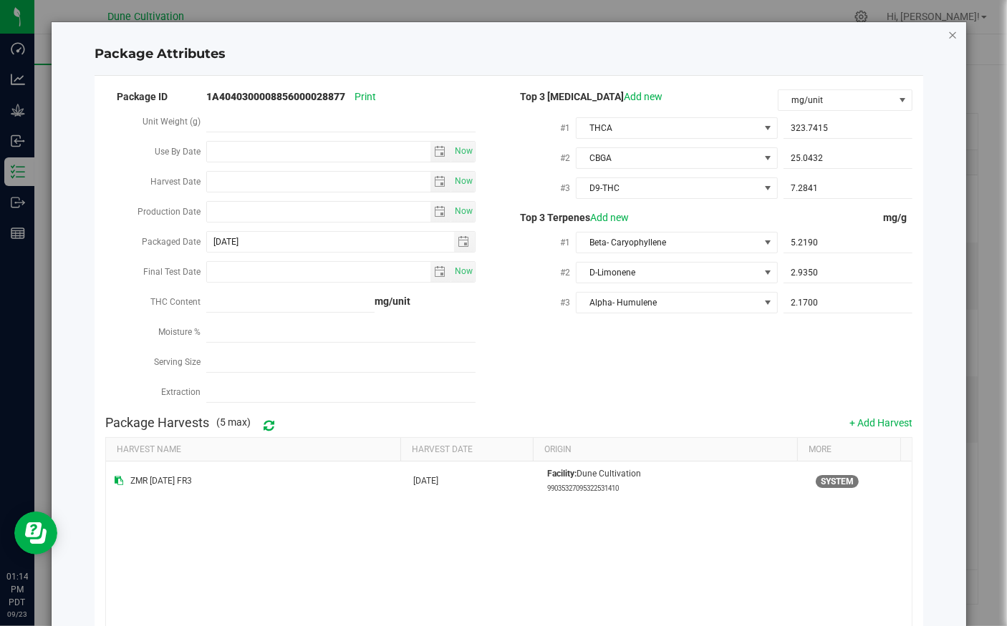
click at [947, 33] on icon "Close modal" at bounding box center [952, 34] width 10 height 17
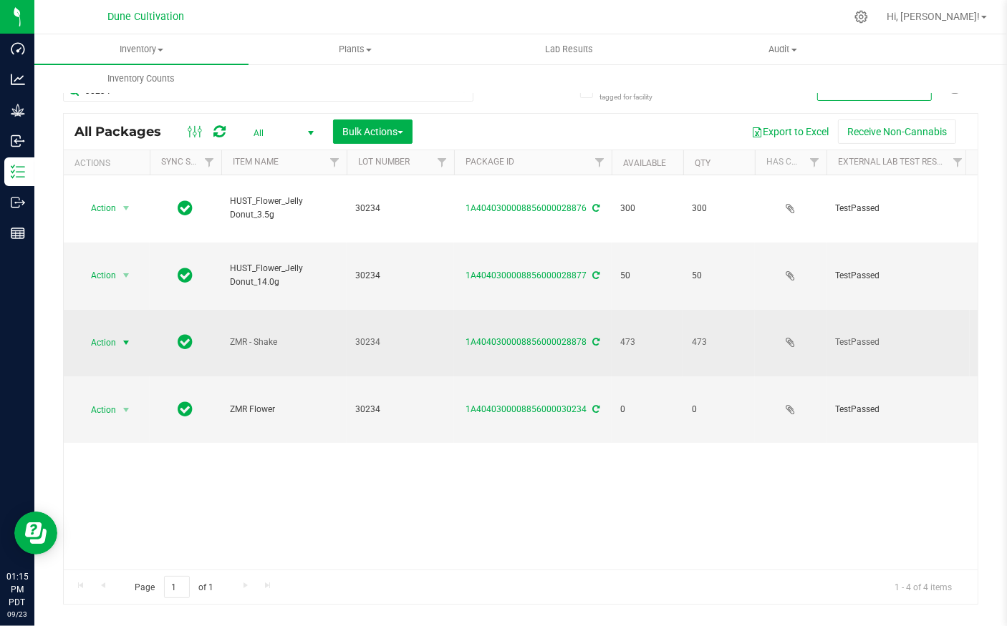
click at [117, 333] on span "select" at bounding box center [126, 343] width 18 height 20
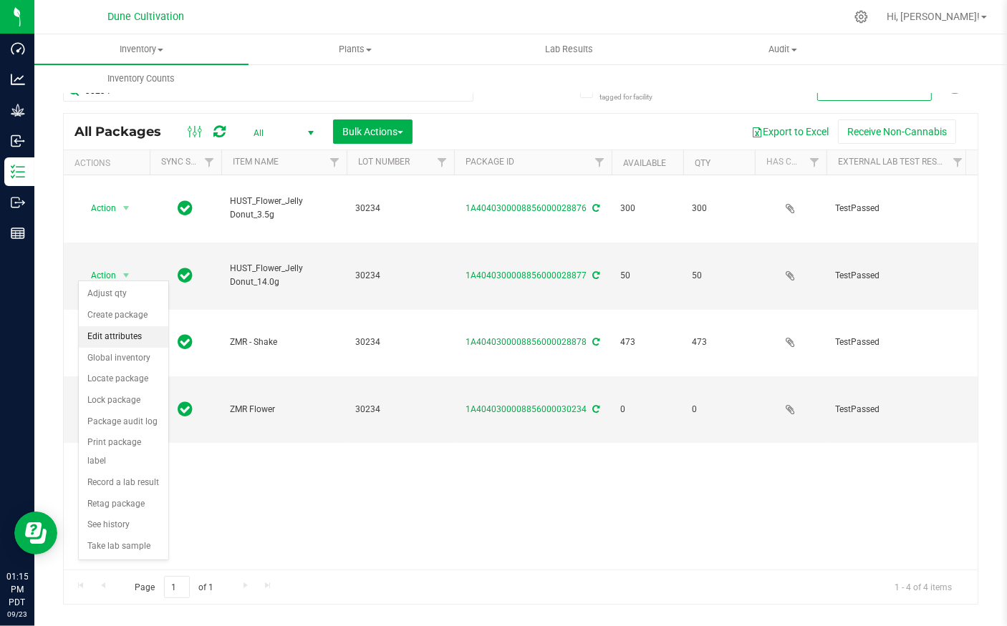
click at [122, 340] on li "Edit attributes" at bounding box center [123, 336] width 89 height 21
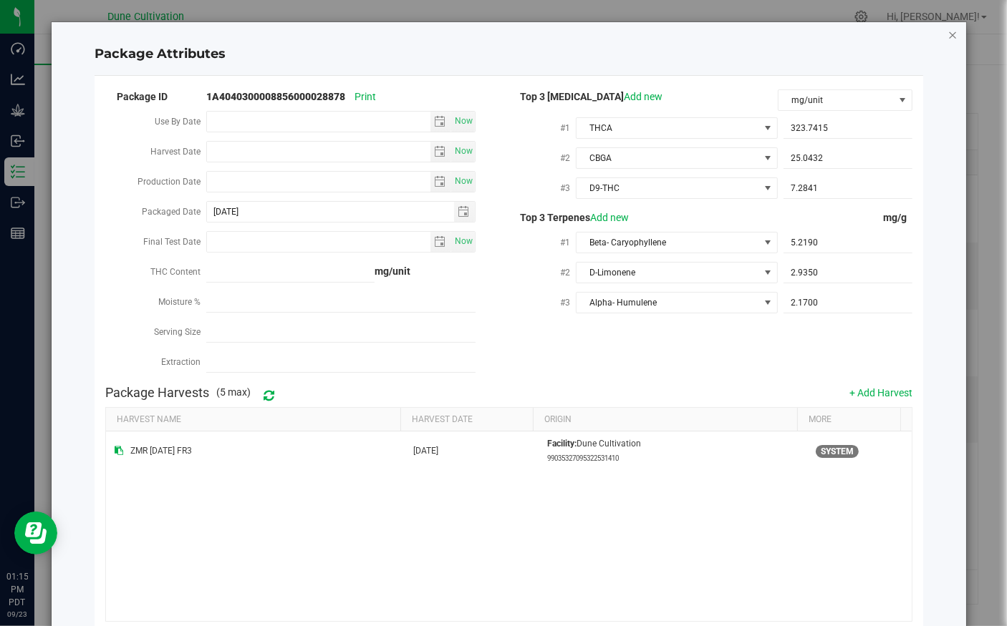
click at [947, 33] on icon "Close modal" at bounding box center [952, 34] width 10 height 17
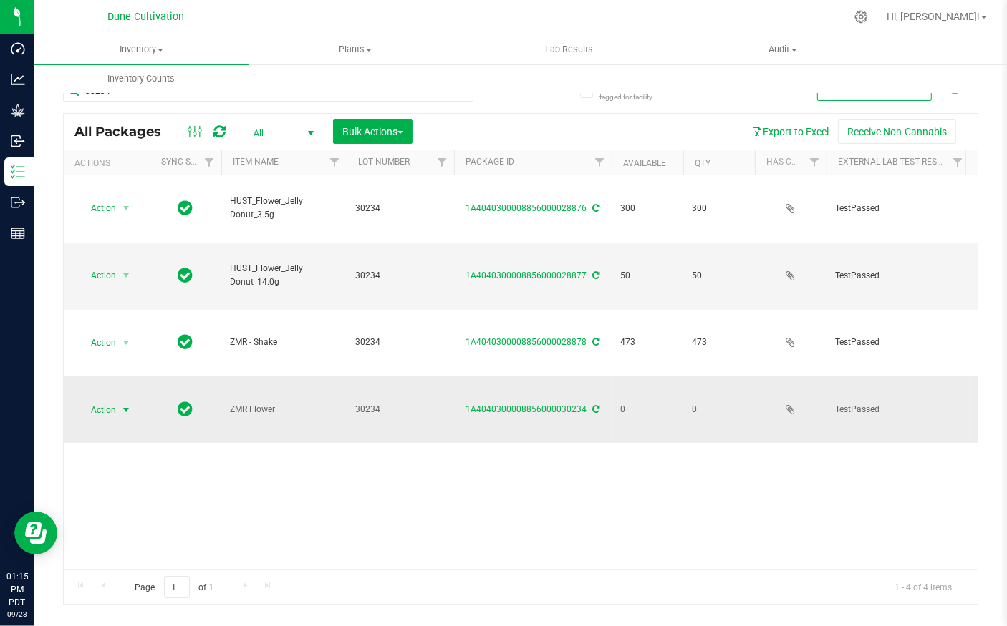
click at [120, 404] on span "select" at bounding box center [125, 409] width 11 height 11
click at [121, 344] on li "Edit attributes" at bounding box center [123, 349] width 89 height 21
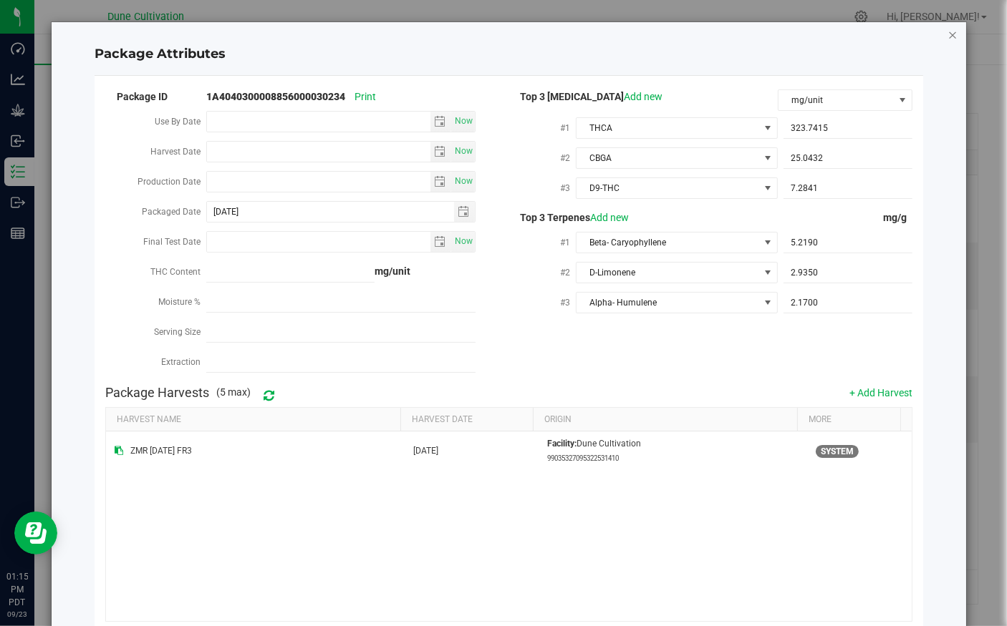
click at [947, 34] on icon "Close modal" at bounding box center [952, 34] width 10 height 17
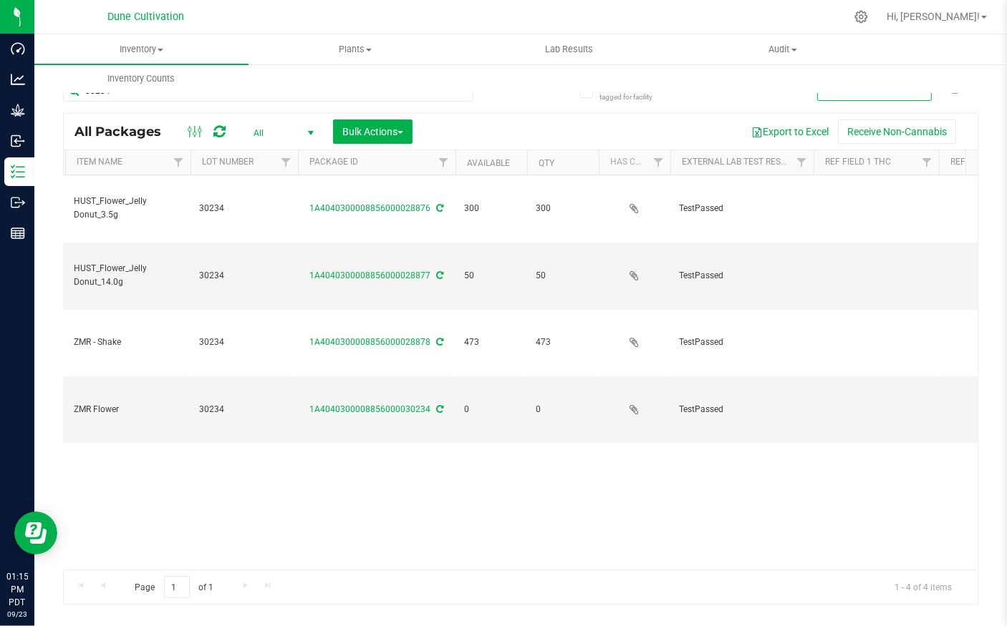
scroll to position [0, 238]
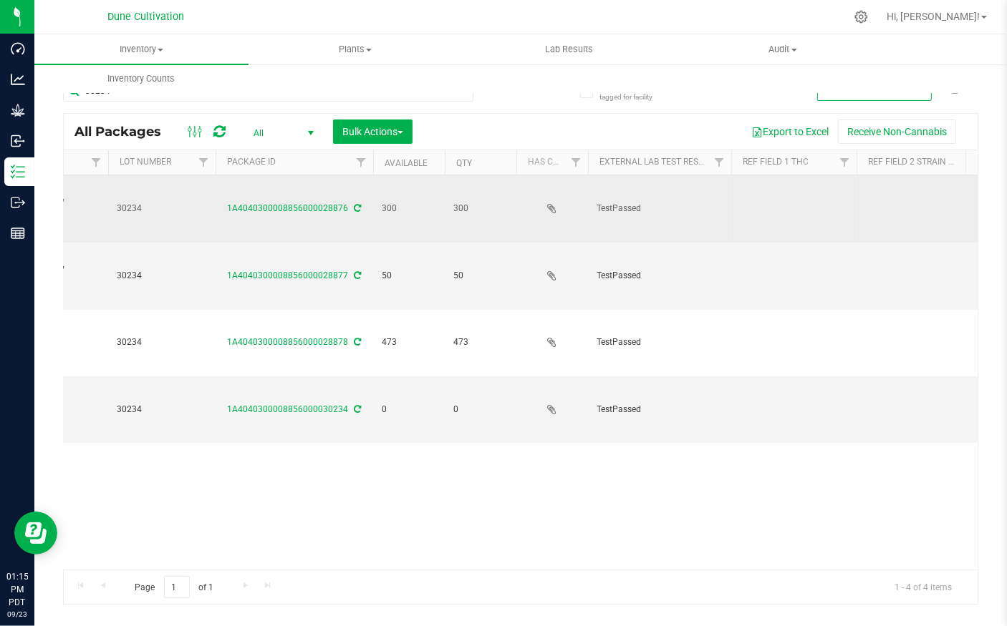
click at [772, 187] on td at bounding box center [793, 208] width 125 height 67
drag, startPoint x: 784, startPoint y: 192, endPoint x: 664, endPoint y: 207, distance: 121.2
drag, startPoint x: 721, startPoint y: 197, endPoint x: 702, endPoint y: 199, distance: 18.7
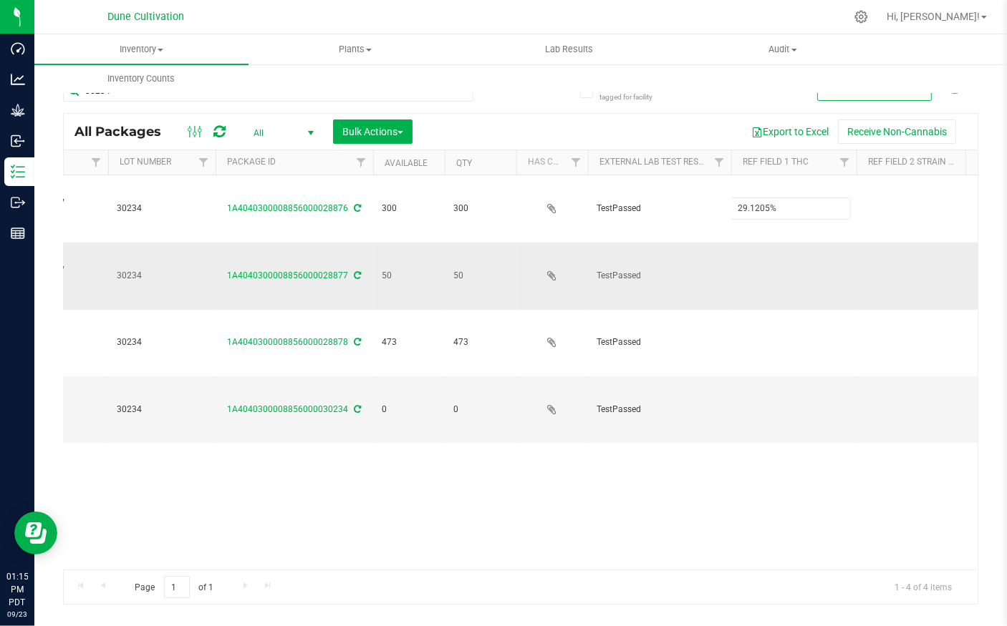
click at [737, 231] on div "All Packages All Active Only Lab Samples Locked All External Internal Bulk Acti…" at bounding box center [520, 359] width 915 height 492
drag, startPoint x: 737, startPoint y: 231, endPoint x: 746, endPoint y: 236, distance: 10.6
click at [750, 243] on td at bounding box center [793, 276] width 125 height 67
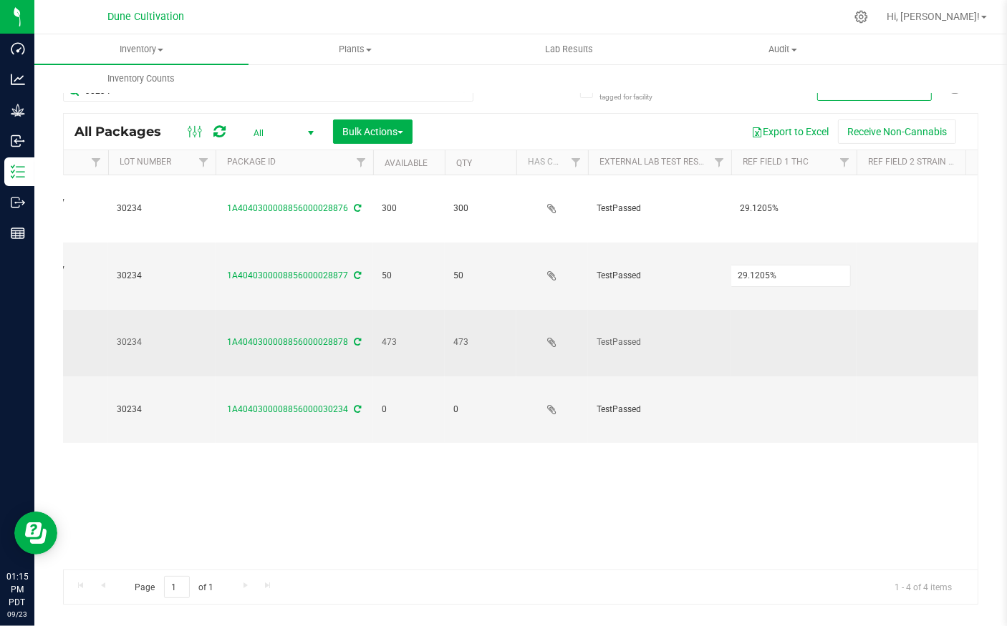
click at [747, 273] on div "All Packages All Active Only Lab Samples Locked All External Internal Bulk Acti…" at bounding box center [520, 359] width 915 height 492
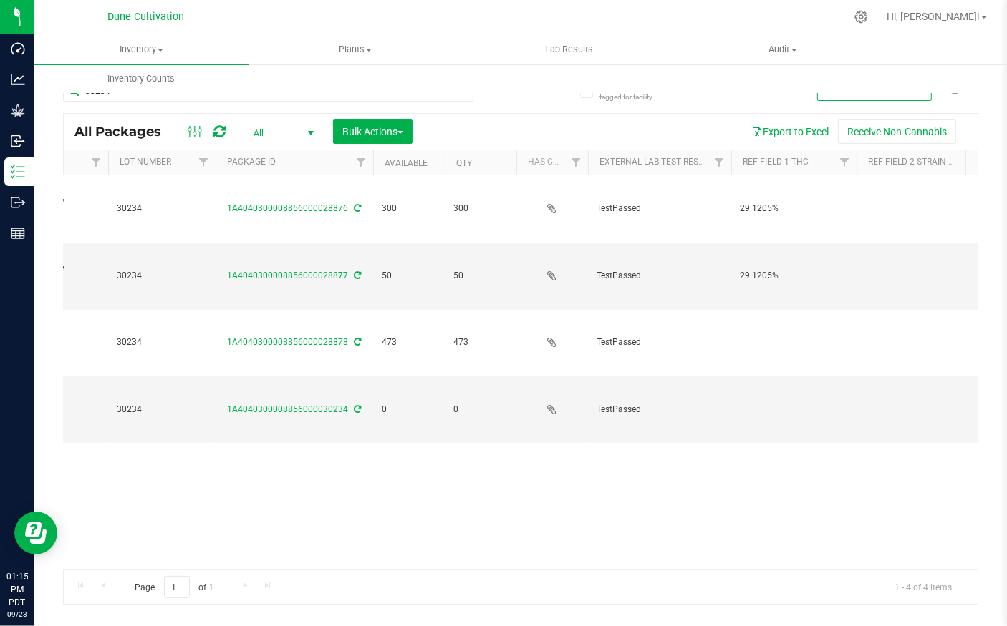
click at [750, 310] on td at bounding box center [793, 343] width 125 height 67
click at [750, 298] on div "All Packages All Active Only Lab Samples Locked All External Internal Bulk Acti…" at bounding box center [520, 359] width 915 height 492
click at [750, 377] on td at bounding box center [793, 410] width 125 height 67
click at [734, 369] on div "All Packages All Active Only Lab Samples Locked All External Internal Bulk Acti…" at bounding box center [520, 359] width 915 height 492
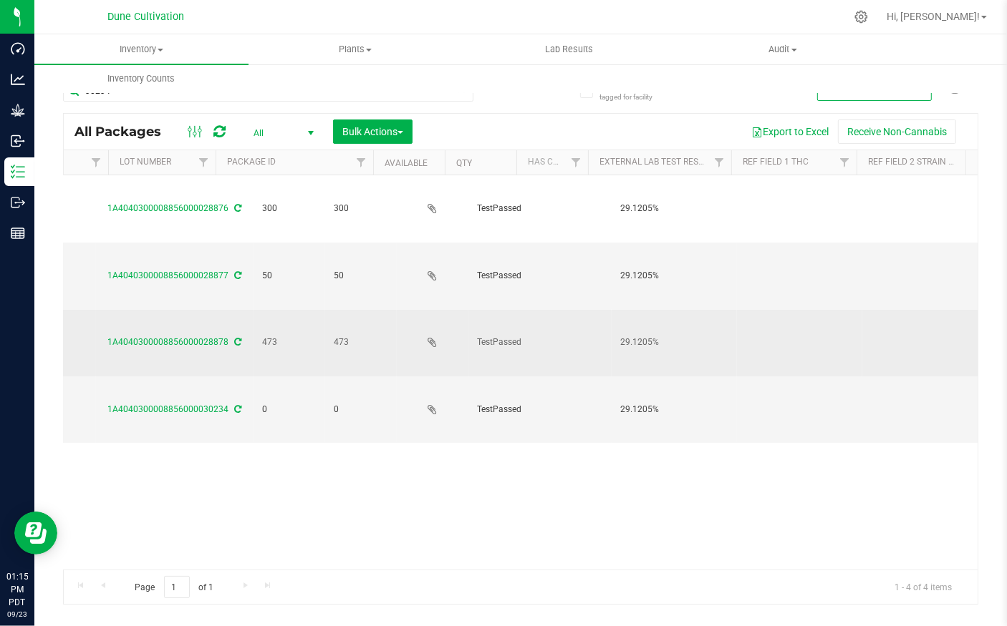
scroll to position [0, 477]
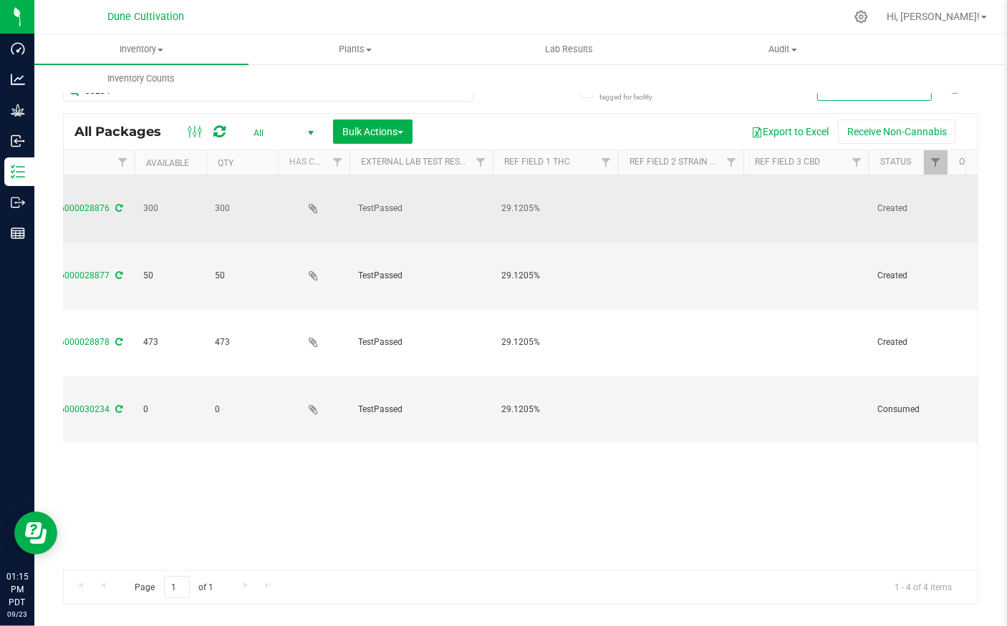
click at [807, 186] on td at bounding box center [805, 208] width 125 height 67
drag, startPoint x: 796, startPoint y: 193, endPoint x: 682, endPoint y: 201, distance: 114.9
drag, startPoint x: 785, startPoint y: 194, endPoint x: 704, endPoint y: 199, distance: 81.0
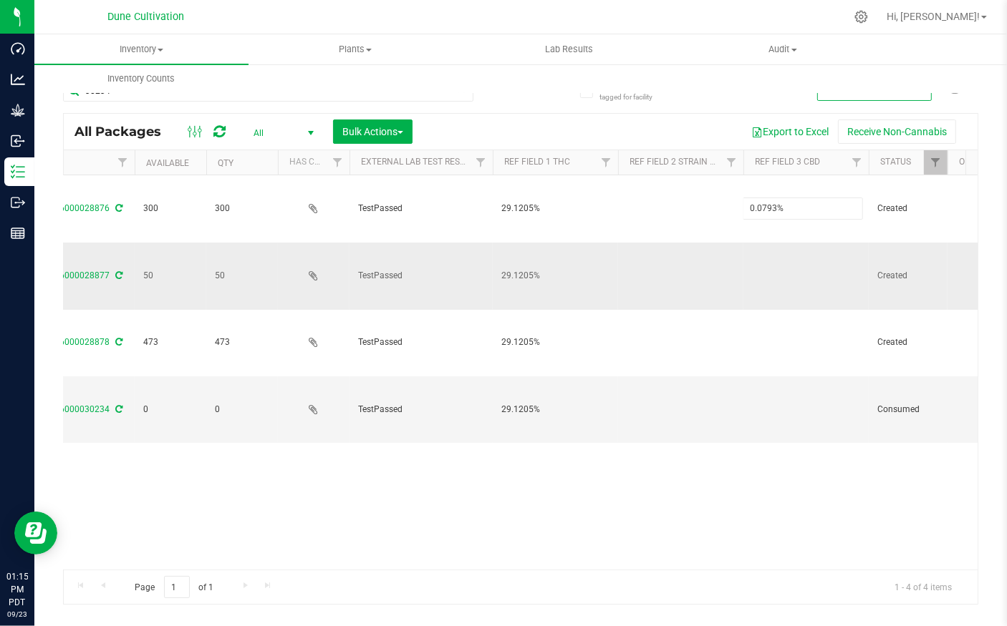
click at [757, 226] on div "All Packages All Active Only Lab Samples Locked All External Internal Bulk Acti…" at bounding box center [520, 359] width 915 height 492
click at [759, 243] on td at bounding box center [805, 276] width 125 height 67
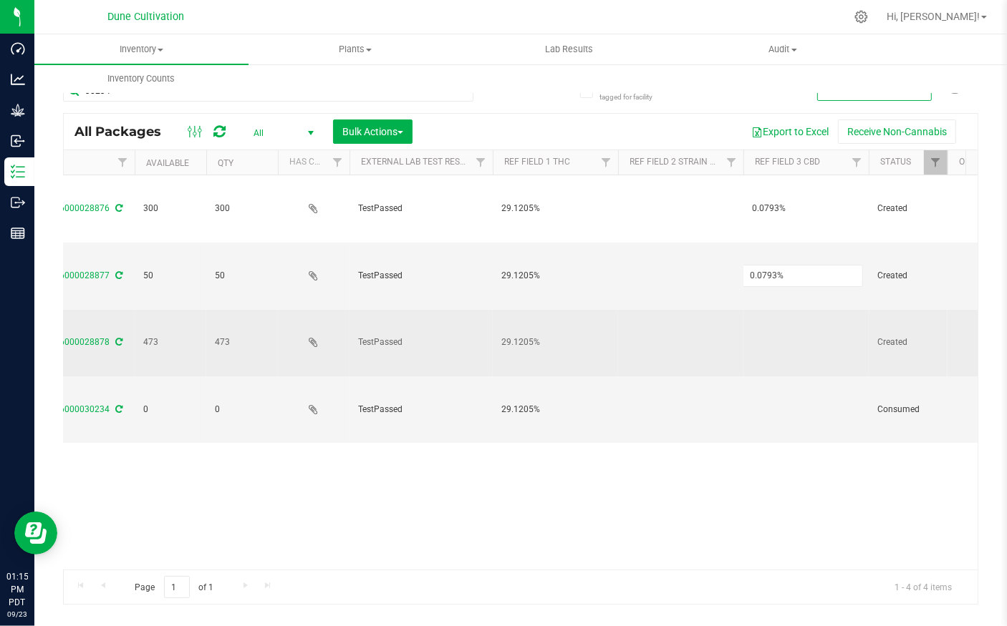
click at [765, 281] on div "All Packages All Active Only Lab Samples Locked All External Internal Bulk Acti…" at bounding box center [520, 359] width 915 height 492
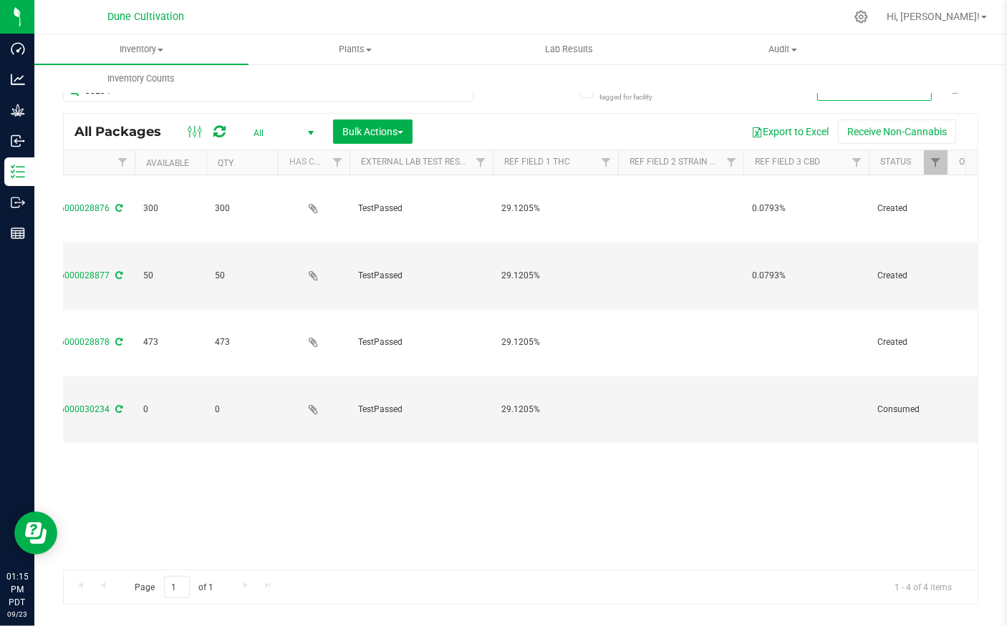
click at [765, 310] on td at bounding box center [805, 343] width 125 height 67
click at [760, 311] on div "All Packages All Active Only Lab Samples Locked All External Internal Bulk Acti…" at bounding box center [520, 359] width 915 height 492
click at [760, 377] on td at bounding box center [805, 410] width 125 height 67
click at [742, 342] on div "All Packages All Active Only Lab Samples Locked All External Internal Bulk Acti…" at bounding box center [520, 359] width 915 height 492
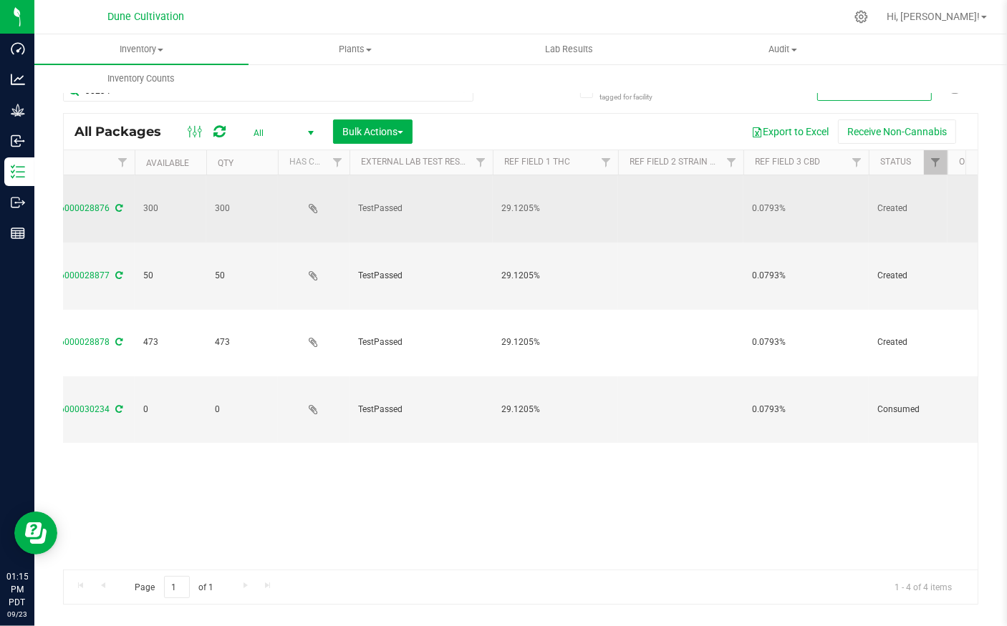
click at [695, 185] on td at bounding box center [680, 208] width 125 height 67
click at [627, 198] on input "Jelly Donut" at bounding box center [677, 209] width 120 height 22
drag, startPoint x: 611, startPoint y: 194, endPoint x: 547, endPoint y: 195, distance: 64.4
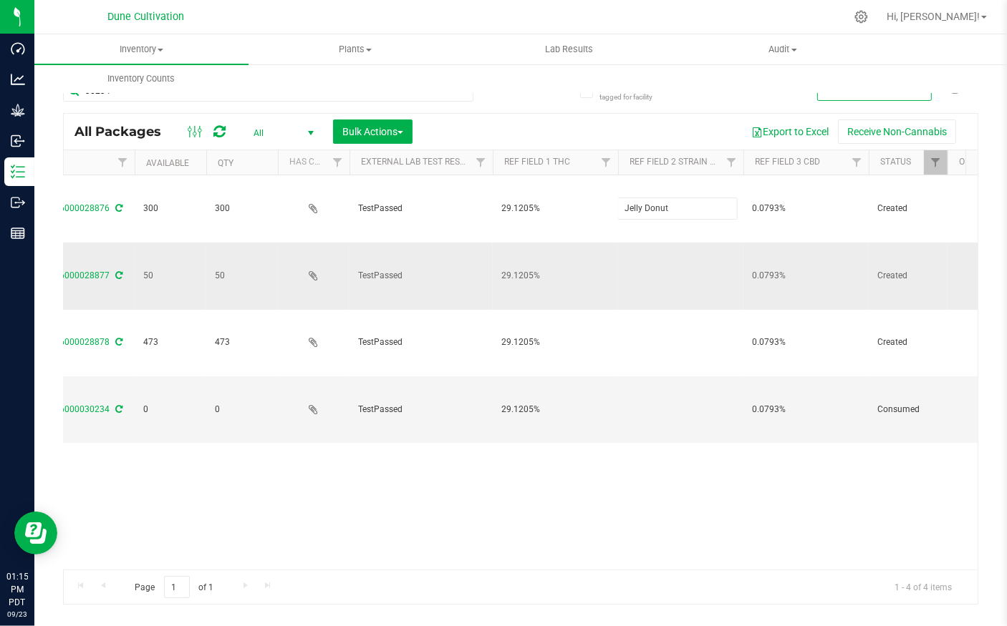
click at [648, 227] on div "All Packages All Active Only Lab Samples Locked All External Internal Bulk Acti…" at bounding box center [520, 359] width 915 height 492
click at [648, 243] on td at bounding box center [680, 276] width 125 height 67
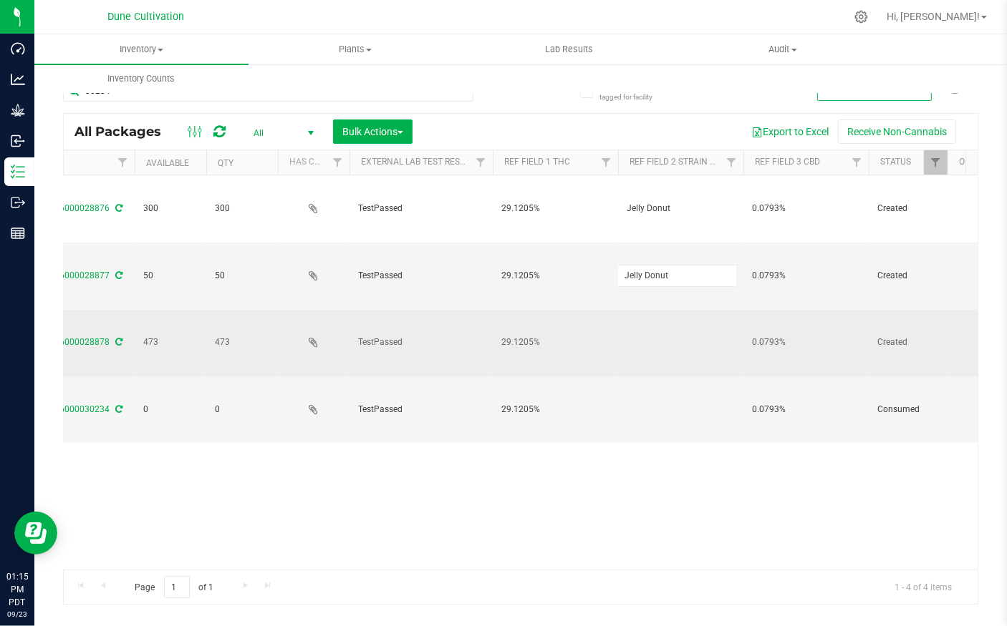
click at [637, 272] on div "All Packages All Active Only Lab Samples Locked All External Internal Bulk Acti…" at bounding box center [520, 359] width 915 height 492
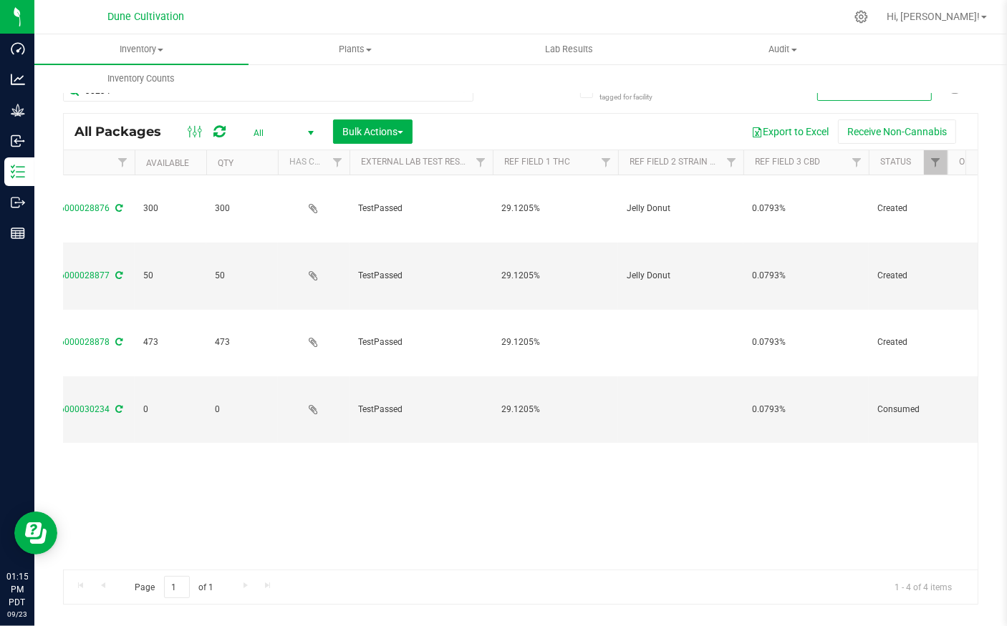
click at [637, 310] on td at bounding box center [680, 343] width 125 height 67
click at [639, 302] on div "All Packages All Active Only Lab Samples Locked All External Internal Bulk Acti…" at bounding box center [520, 359] width 915 height 492
click at [639, 377] on td at bounding box center [680, 410] width 125 height 67
click at [609, 359] on div "All Packages All Active Only Lab Samples Locked All External Internal Bulk Acti…" at bounding box center [520, 359] width 915 height 492
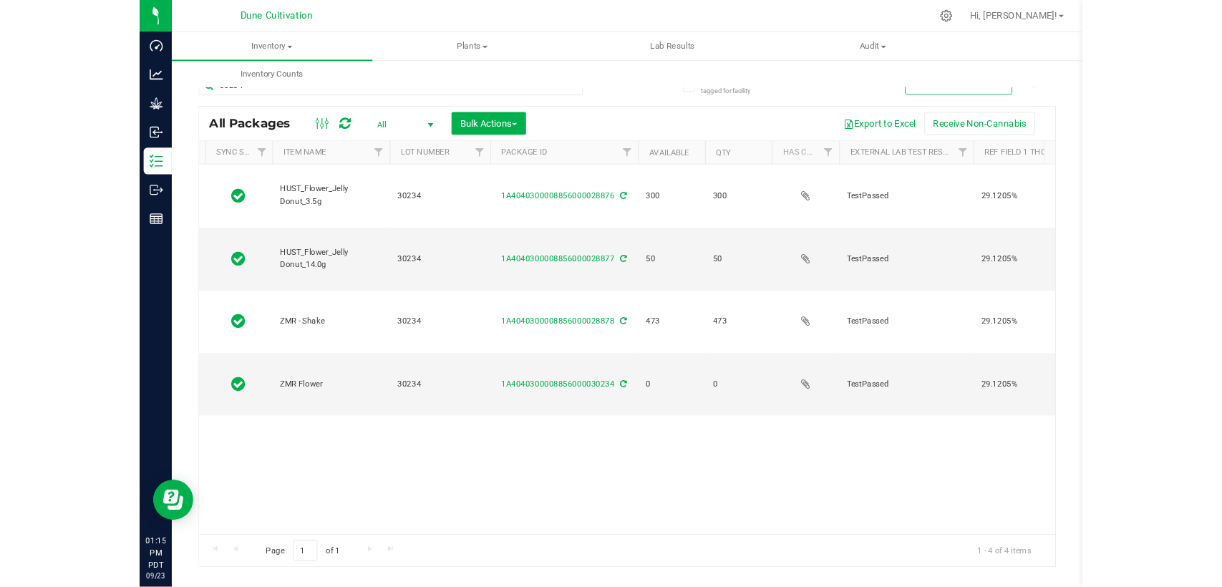
scroll to position [0, 0]
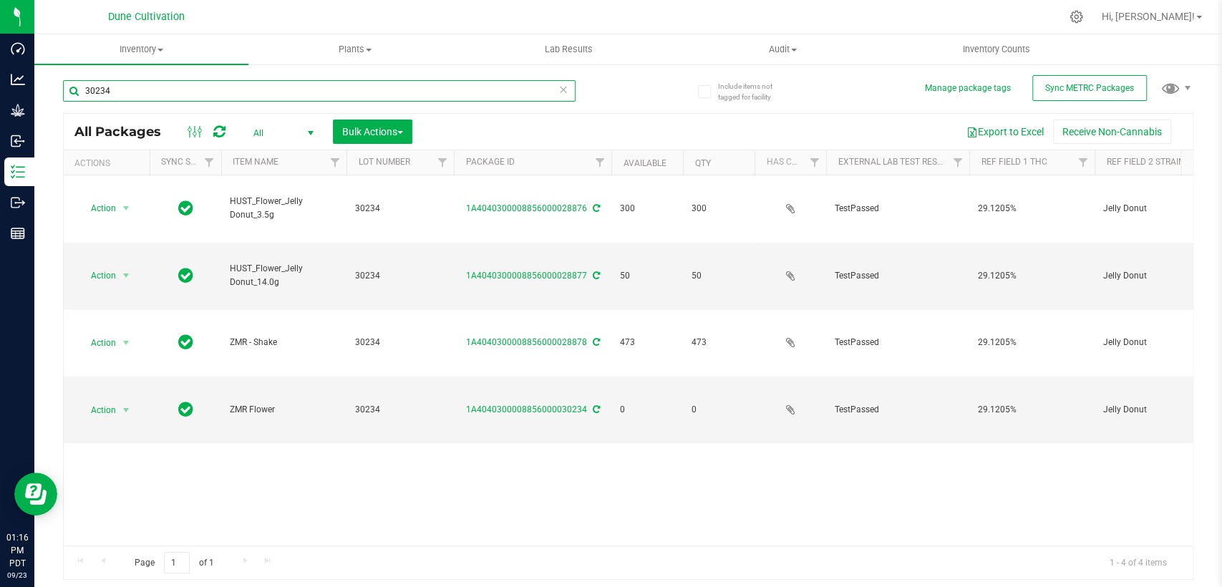
click at [166, 89] on input "30234" at bounding box center [319, 90] width 513 height 21
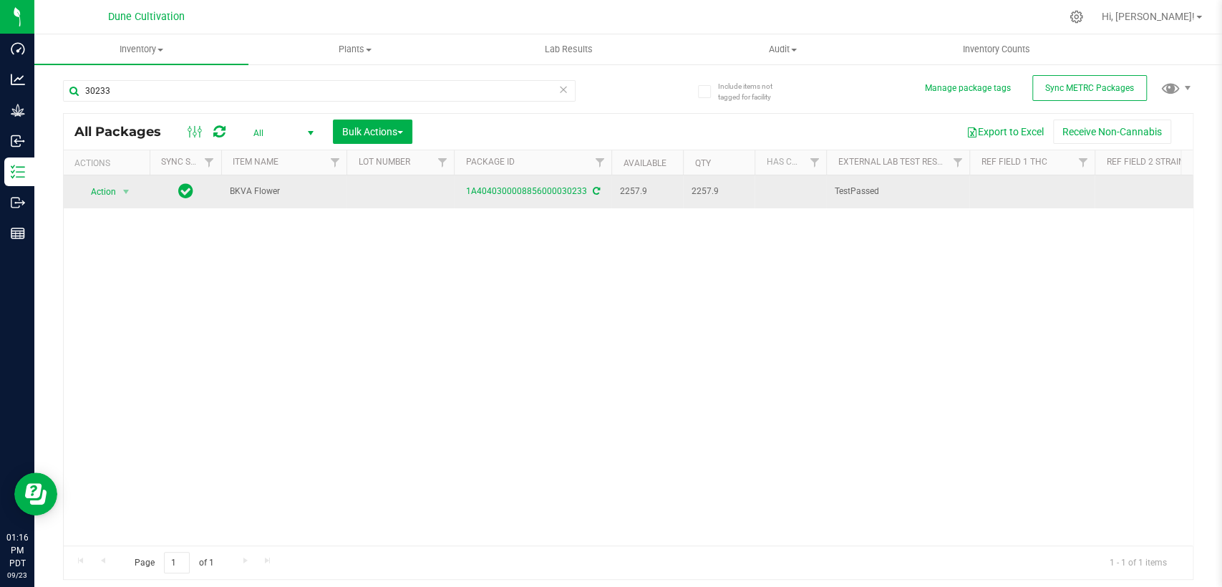
click at [381, 202] on td at bounding box center [399, 191] width 107 height 33
click at [483, 188] on link "1A4040300008856000030233" at bounding box center [526, 191] width 121 height 10
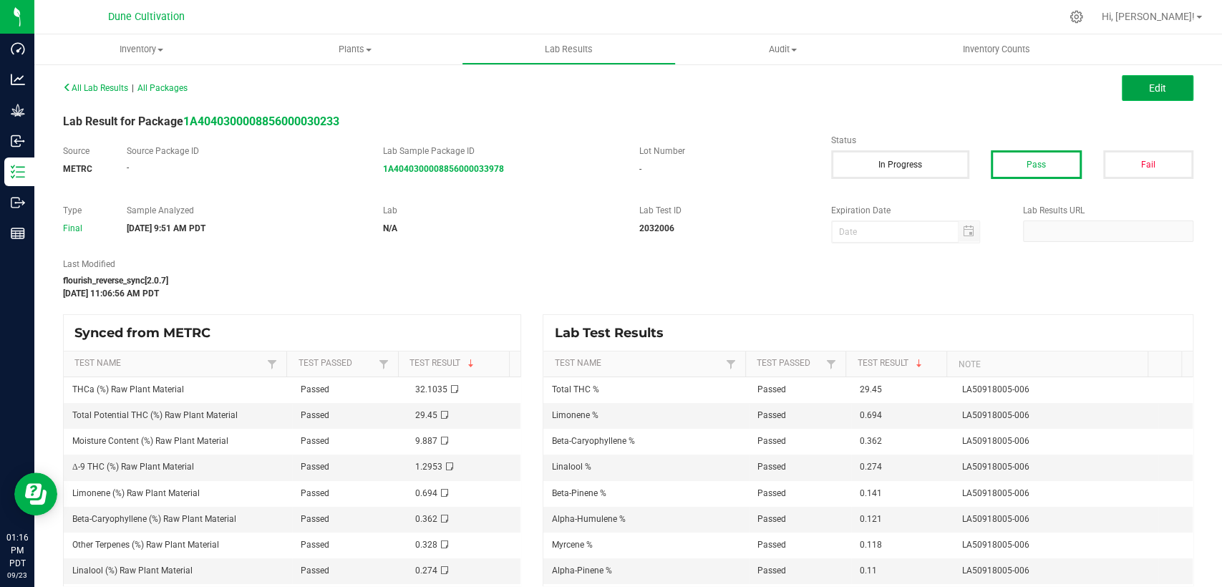
click at [1135, 87] on button "Edit" at bounding box center [1158, 88] width 72 height 26
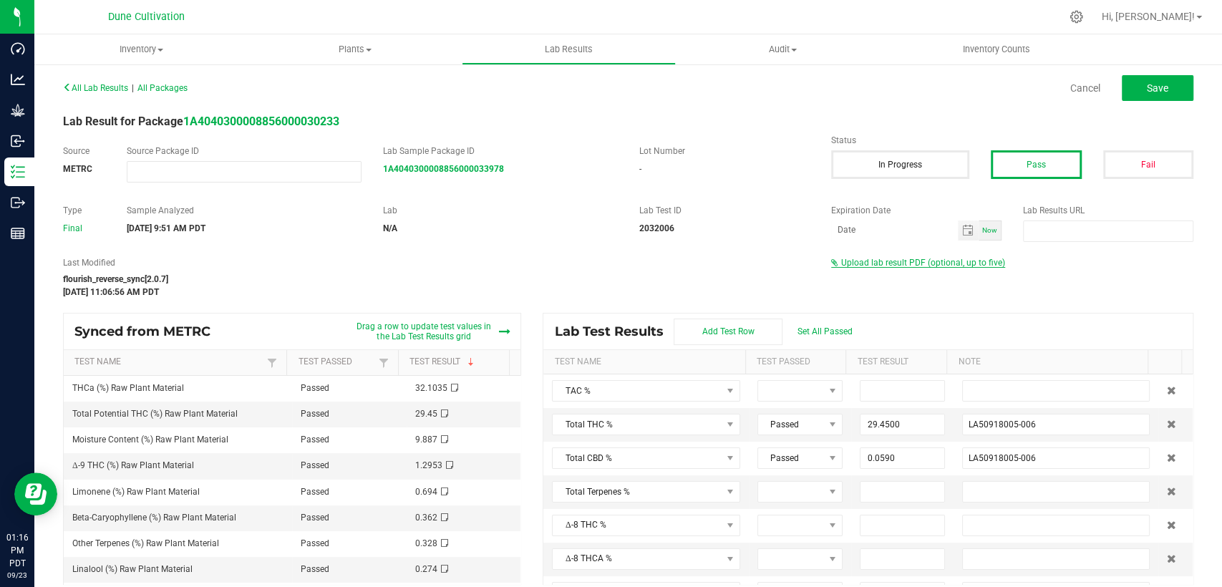
click at [922, 259] on span "Upload lab result PDF (optional, up to five)" at bounding box center [923, 263] width 164 height 10
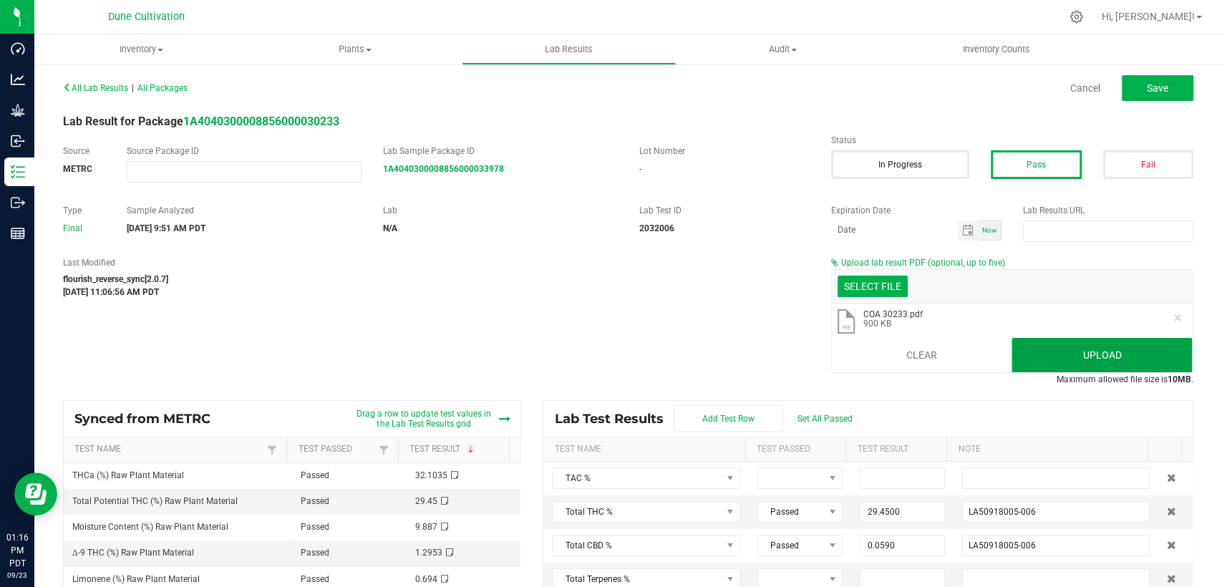
click at [1051, 342] on button "Upload" at bounding box center [1102, 355] width 180 height 34
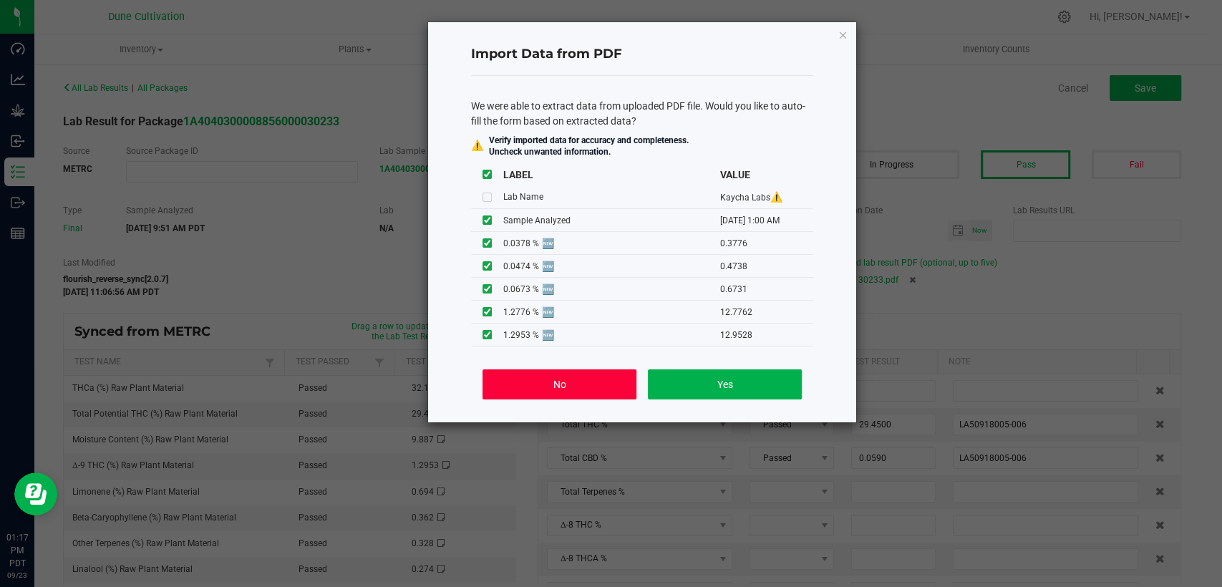
click at [572, 378] on button "No" at bounding box center [560, 384] width 154 height 30
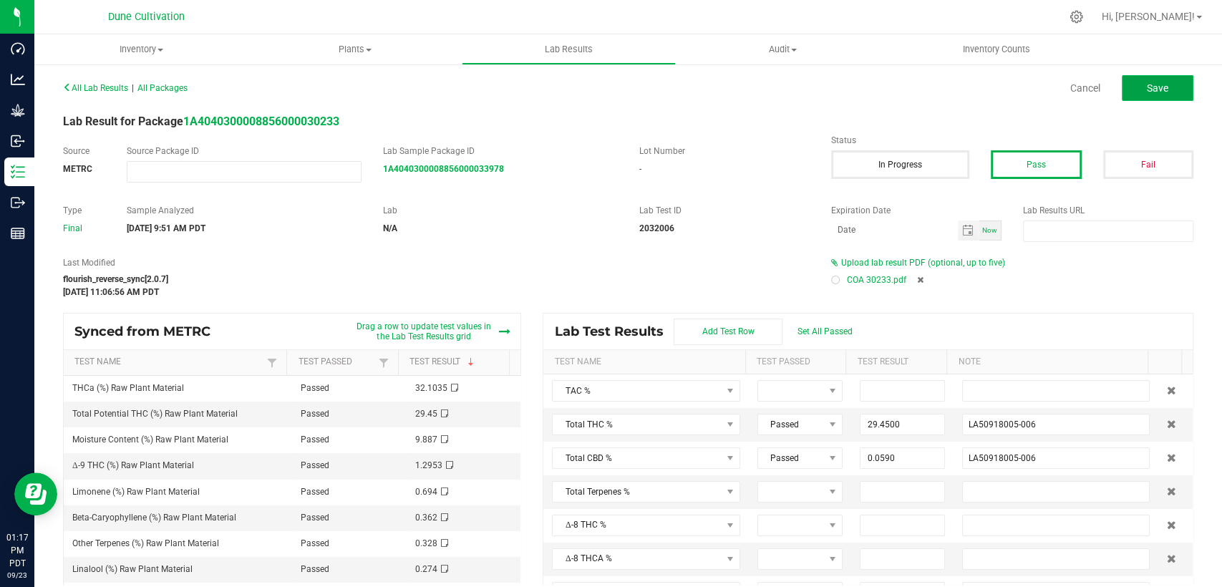
click at [1147, 86] on span "Save" at bounding box center [1157, 87] width 21 height 11
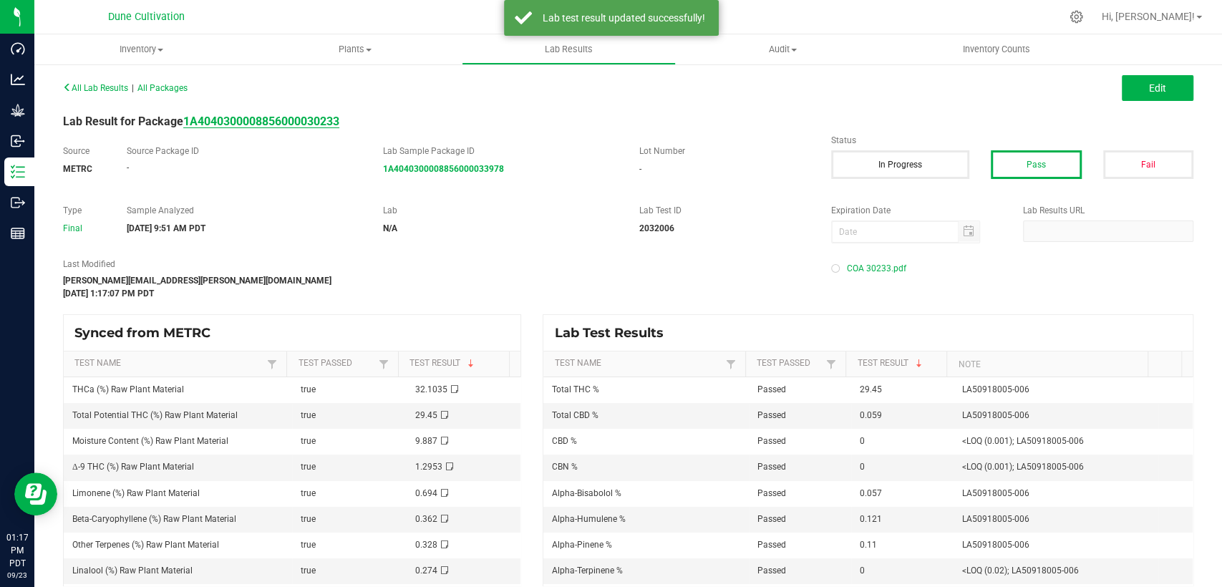
click at [332, 117] on strong "1A4040300008856000030233" at bounding box center [261, 122] width 156 height 14
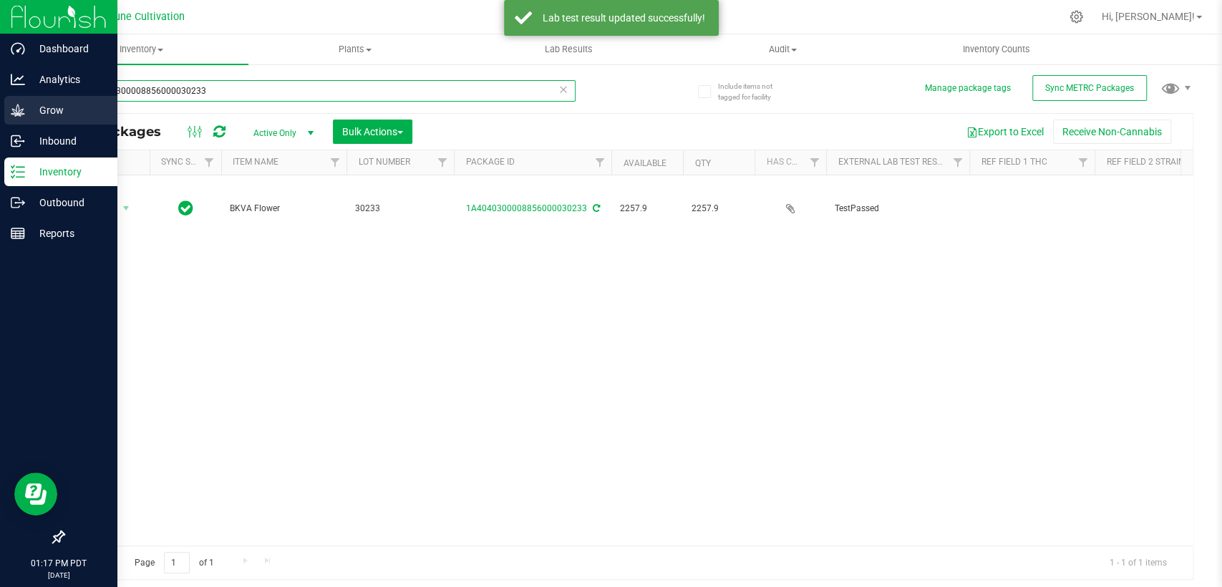
drag, startPoint x: 178, startPoint y: 89, endPoint x: 0, endPoint y: 120, distance: 180.2
click at [0, 120] on div "Dashboard Analytics Grow Inbound Inventory Outbound Reports 01:17 PM PDT 09/23/…" at bounding box center [611, 293] width 1222 height 587
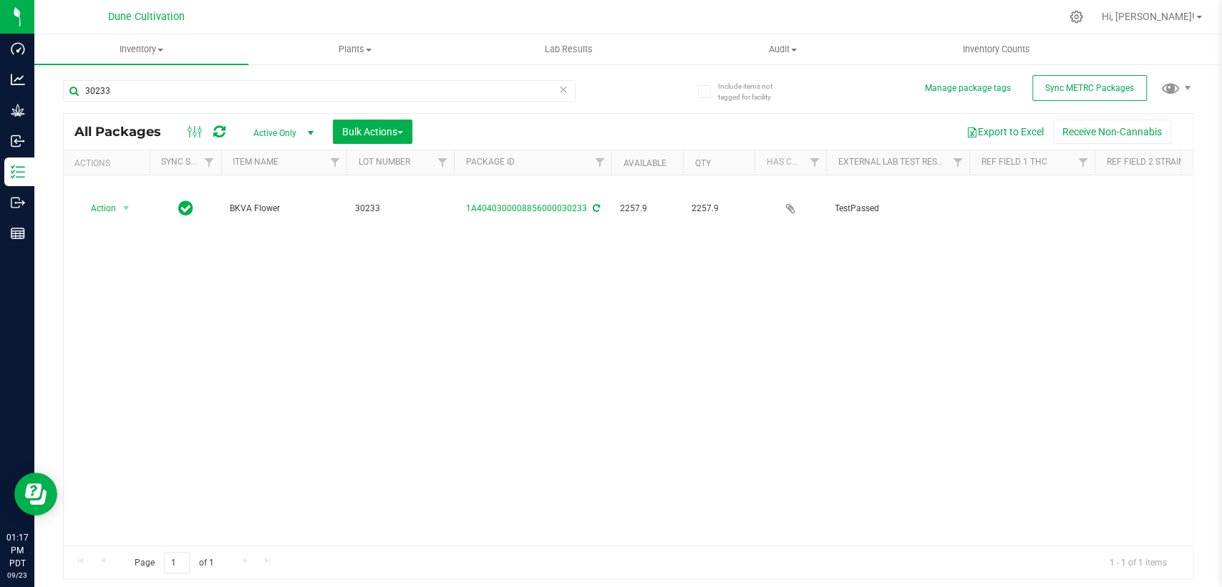
click at [288, 137] on span "Active Only" at bounding box center [280, 133] width 79 height 20
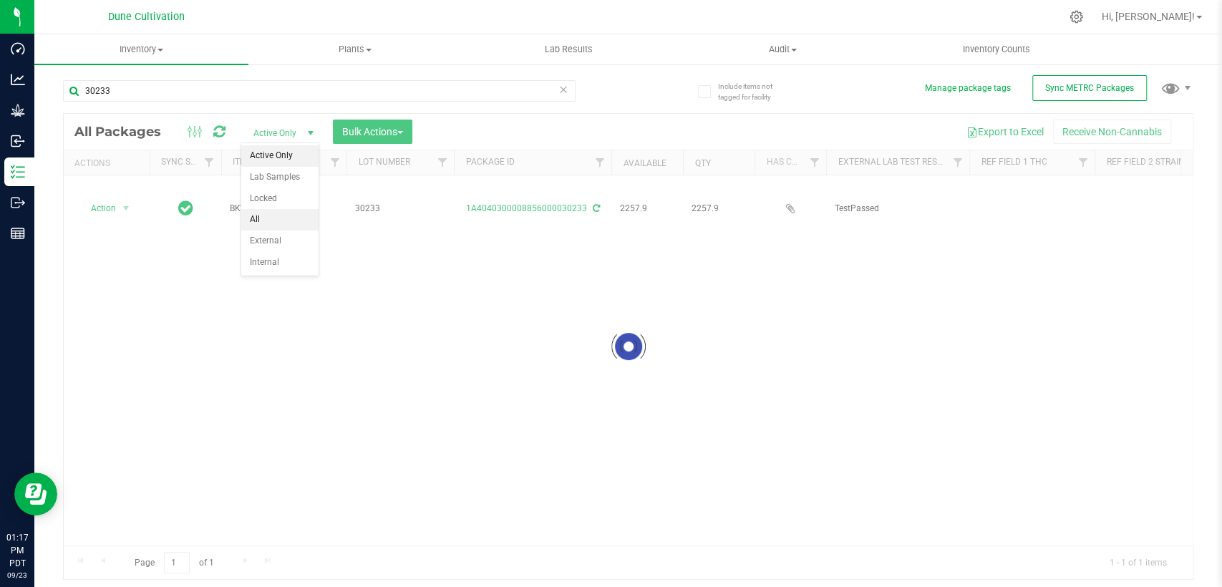
click at [263, 213] on li "All" at bounding box center [279, 219] width 77 height 21
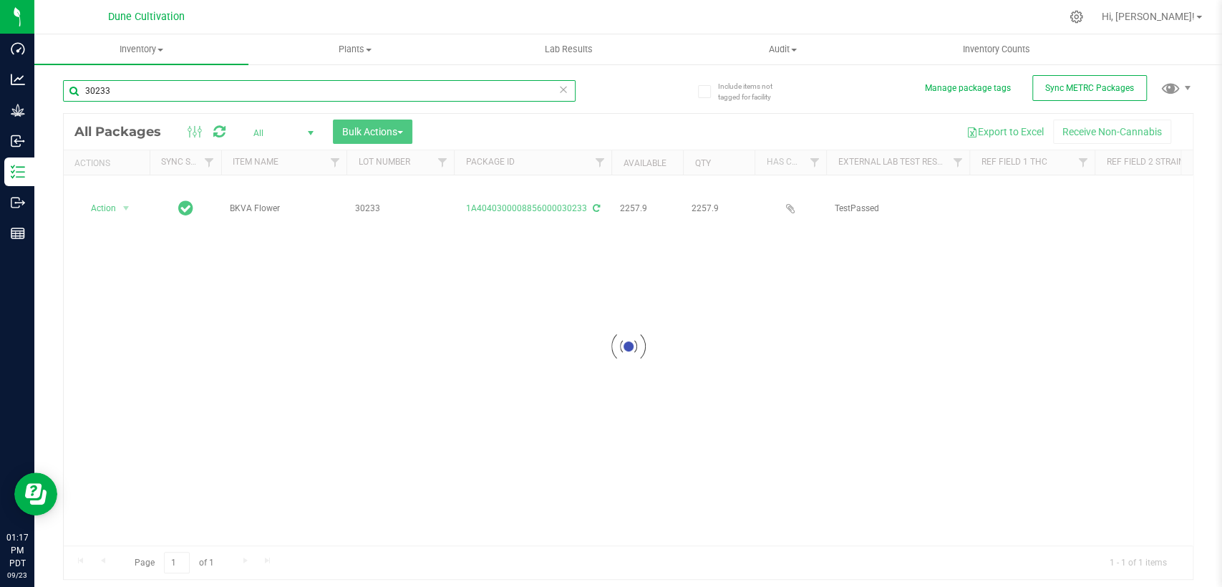
click at [211, 92] on input "30233" at bounding box center [319, 90] width 513 height 21
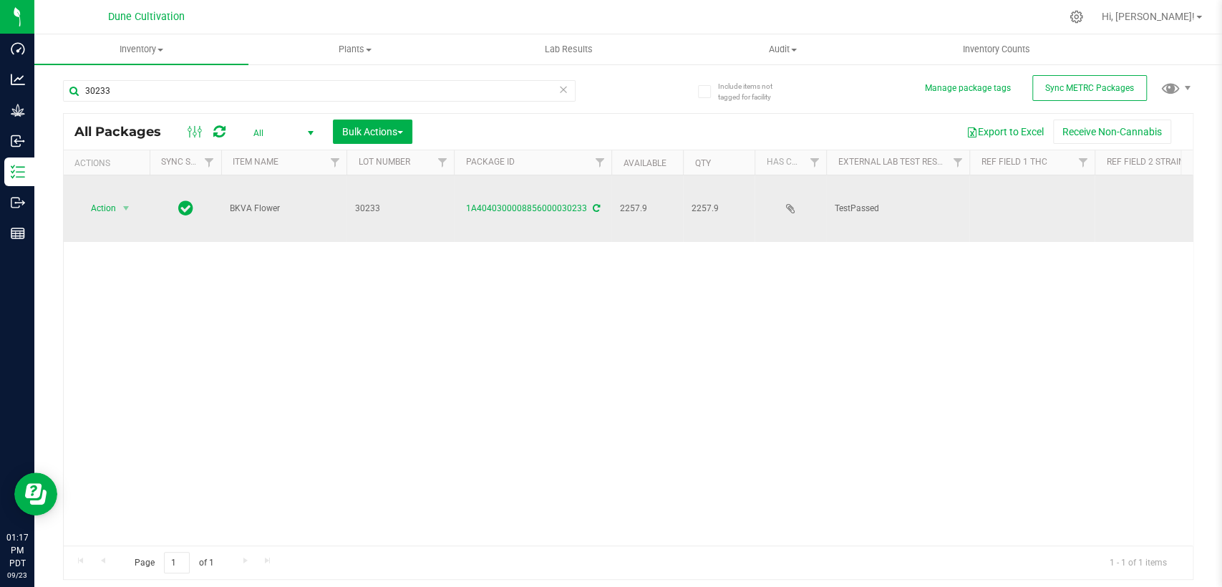
click at [1010, 188] on td at bounding box center [1031, 208] width 125 height 67
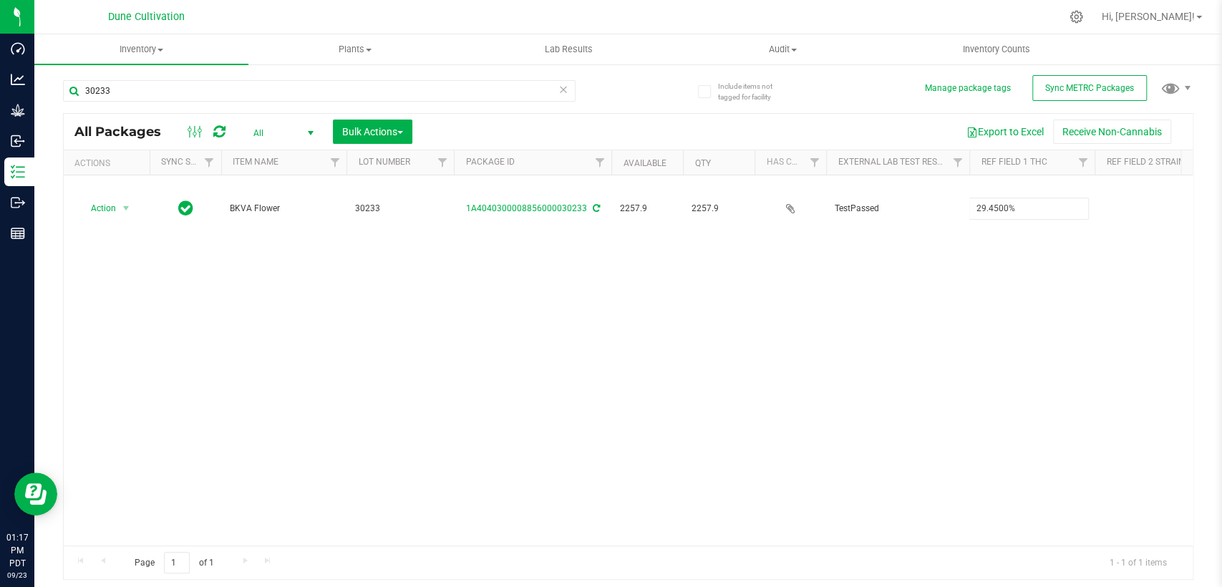
click at [1007, 238] on div "All Packages All Active Only Lab Samples Locked All External Internal Bulk Acti…" at bounding box center [628, 346] width 1130 height 467
click at [989, 294] on div "Action Action Adjust qty Create package Edit attributes Global inventory Locate…" at bounding box center [628, 360] width 1129 height 370
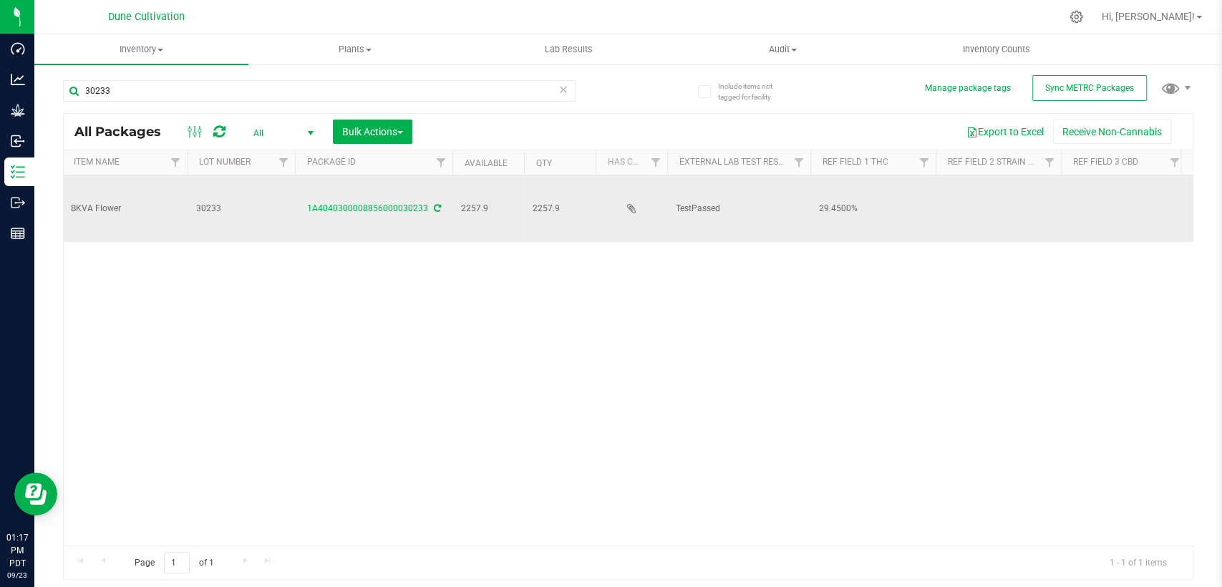
click at [1089, 187] on td at bounding box center [1123, 208] width 125 height 67
drag, startPoint x: 1093, startPoint y: 192, endPoint x: 1002, endPoint y: 205, distance: 91.9
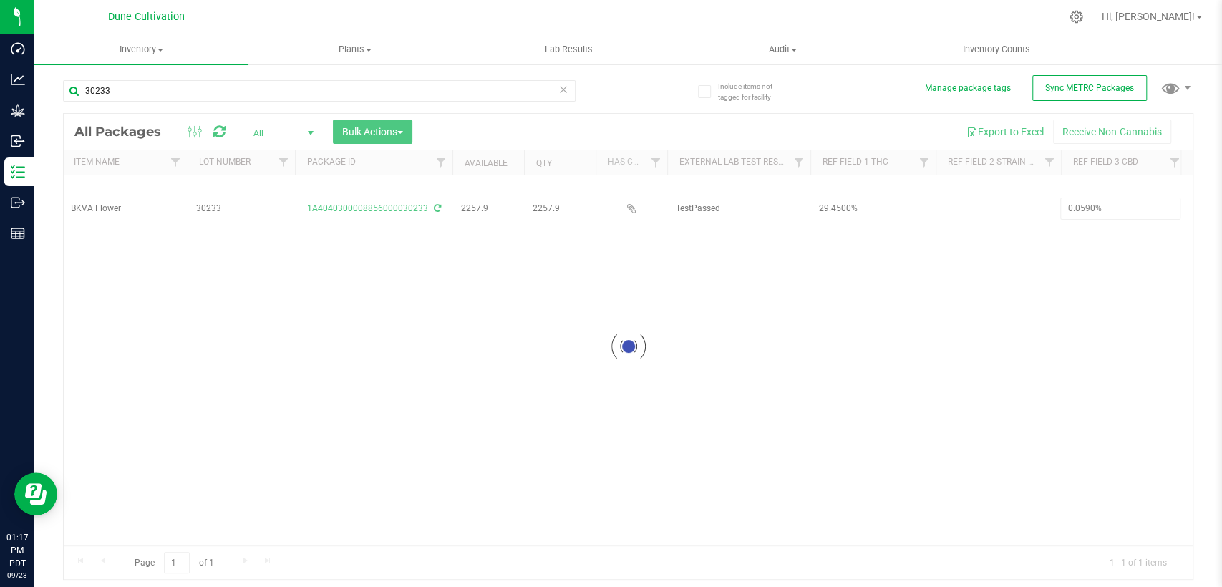
click at [951, 357] on div "Loading... All Packages All Active Only Lab Samples Locked All External Interna…" at bounding box center [628, 346] width 1130 height 467
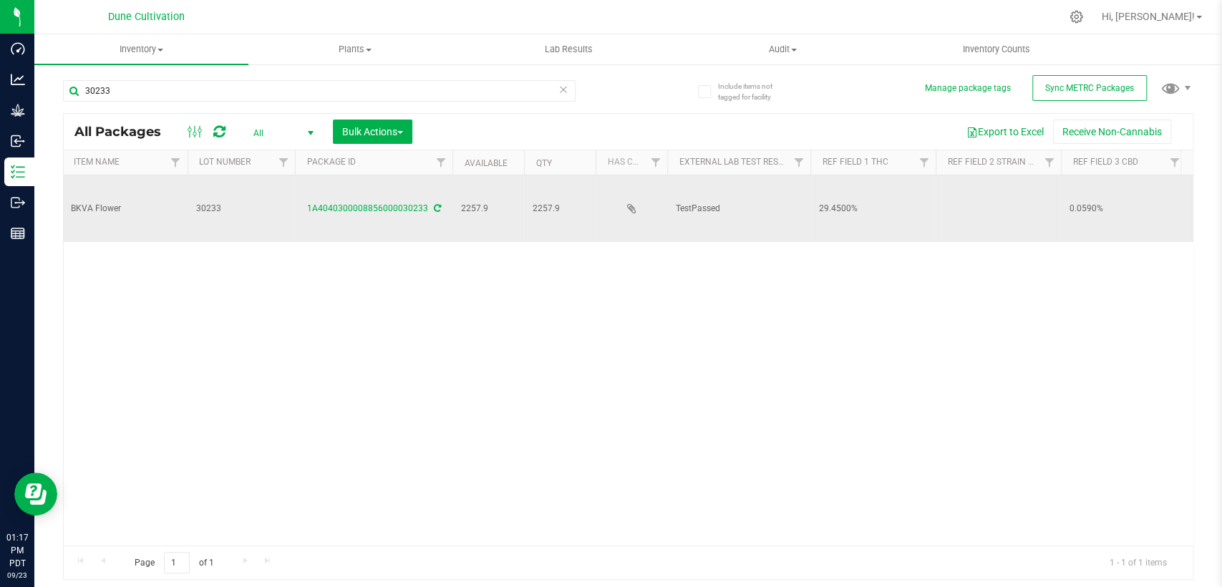
click at [982, 188] on td at bounding box center [998, 208] width 125 height 67
click at [946, 198] on input "Gorilla Glue #5" at bounding box center [995, 209] width 120 height 22
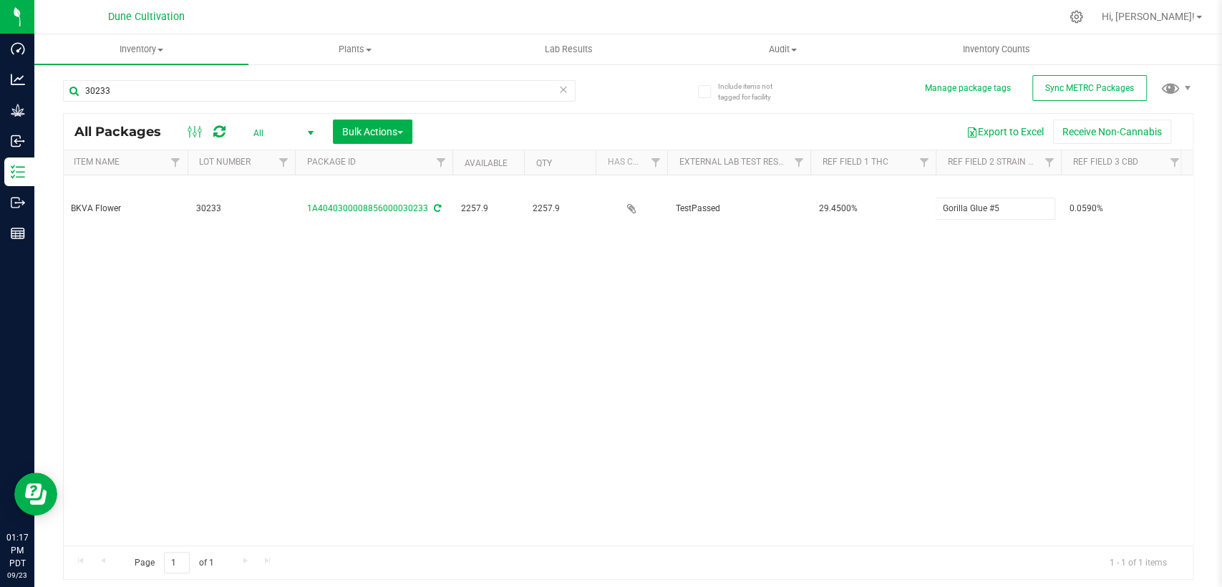
click at [975, 282] on div "All Packages All Active Only Lab Samples Locked All External Internal Bulk Acti…" at bounding box center [628, 346] width 1130 height 467
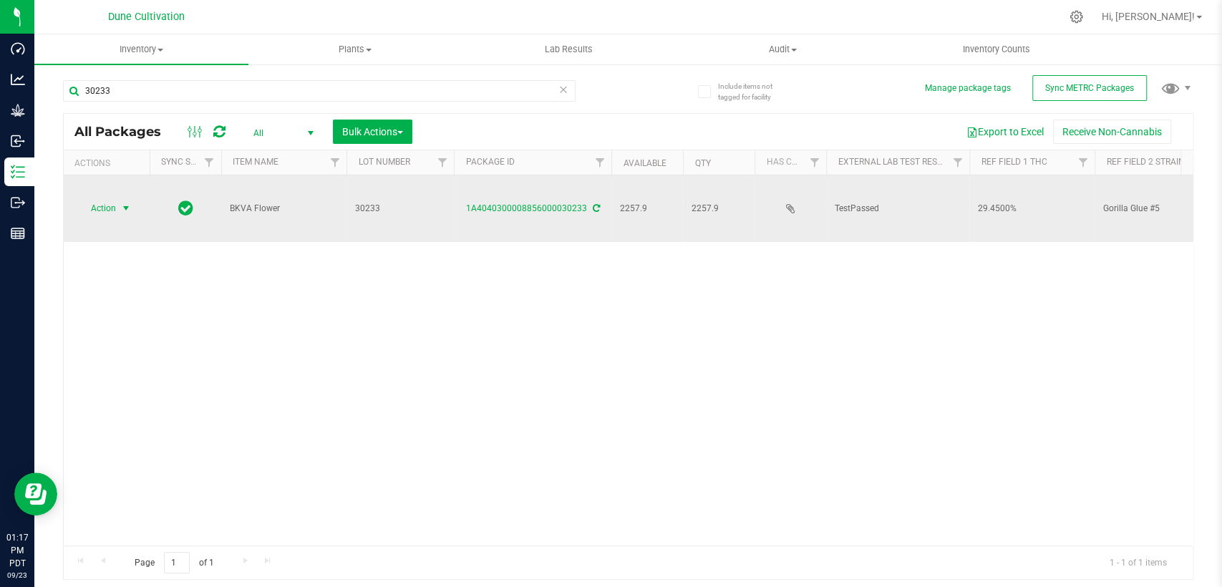
click at [110, 198] on span "Action" at bounding box center [97, 208] width 39 height 20
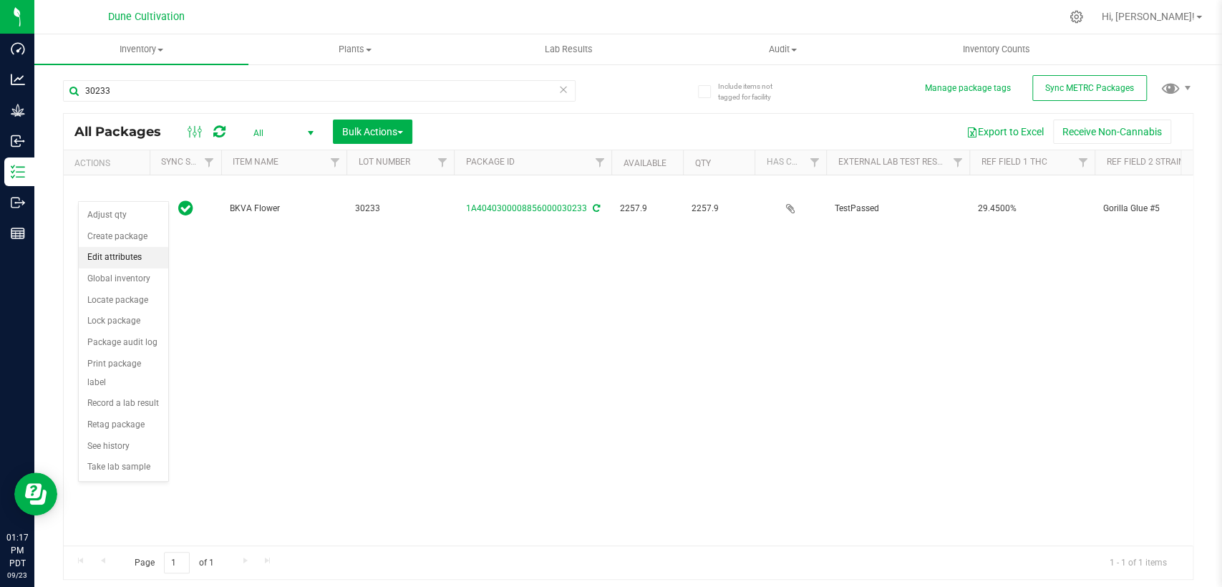
click at [109, 253] on li "Edit attributes" at bounding box center [123, 257] width 89 height 21
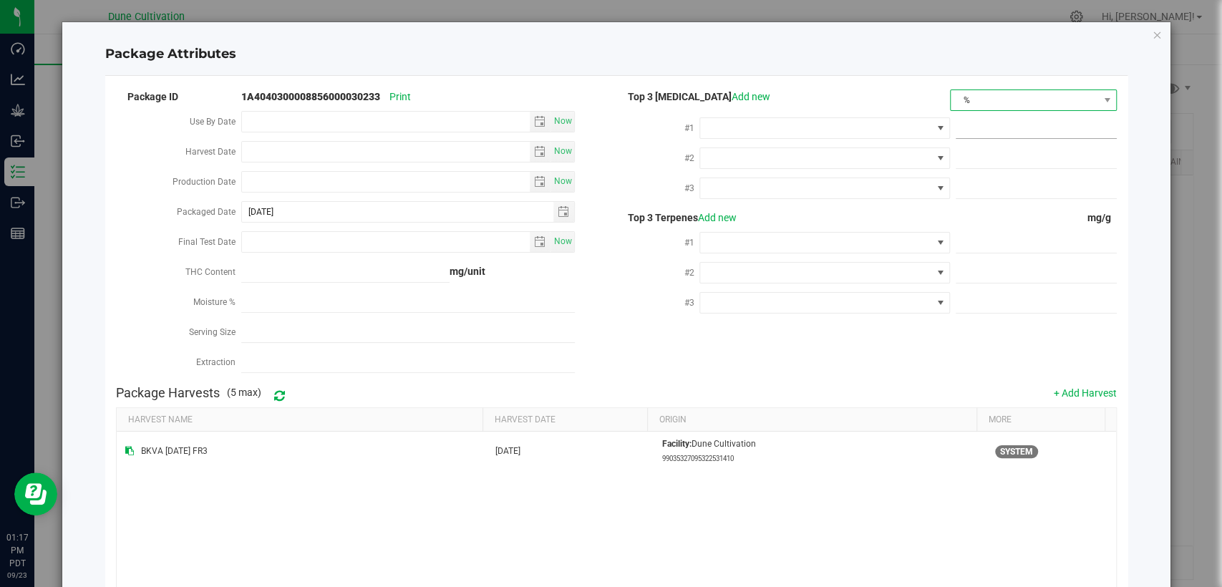
click at [966, 107] on span "%" at bounding box center [1024, 100] width 147 height 20
click at [959, 149] on li "mg/unit" at bounding box center [1022, 150] width 163 height 24
click at [845, 131] on span at bounding box center [815, 128] width 231 height 20
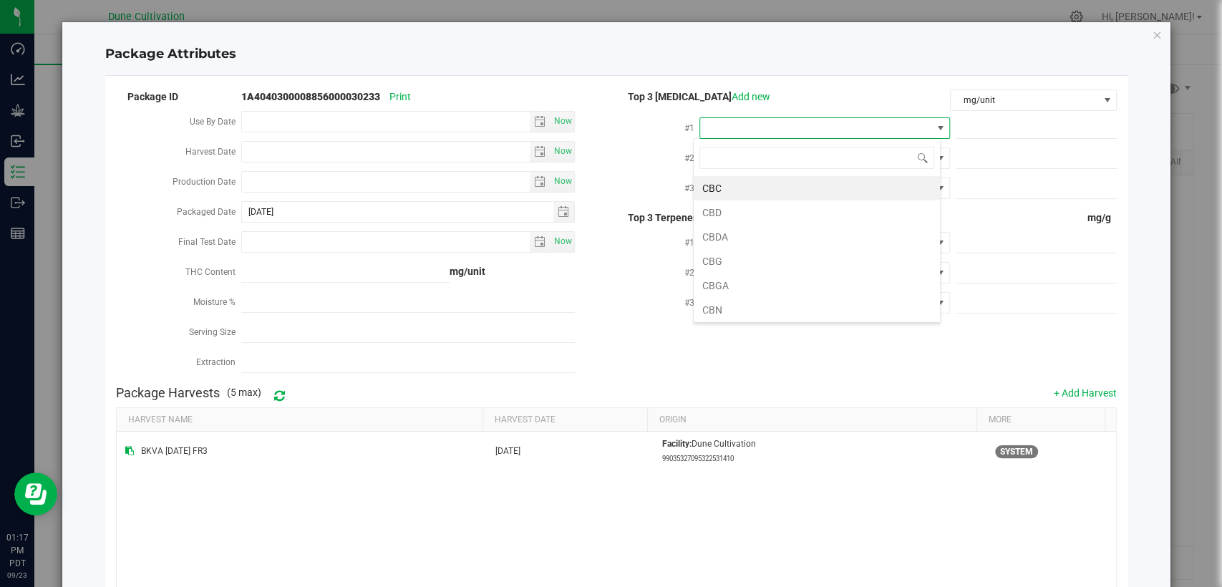
scroll to position [21, 247]
click at [742, 191] on li "THCA" at bounding box center [817, 188] width 246 height 24
click at [987, 132] on span at bounding box center [1036, 128] width 161 height 21
paste input "321.035"
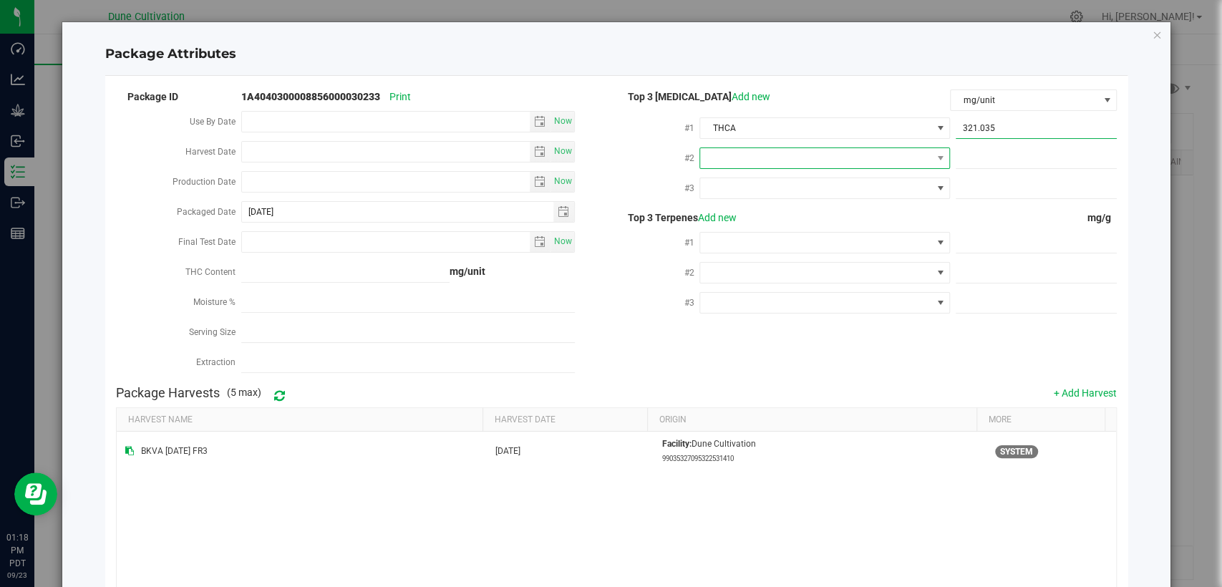
click at [889, 157] on span at bounding box center [815, 158] width 231 height 20
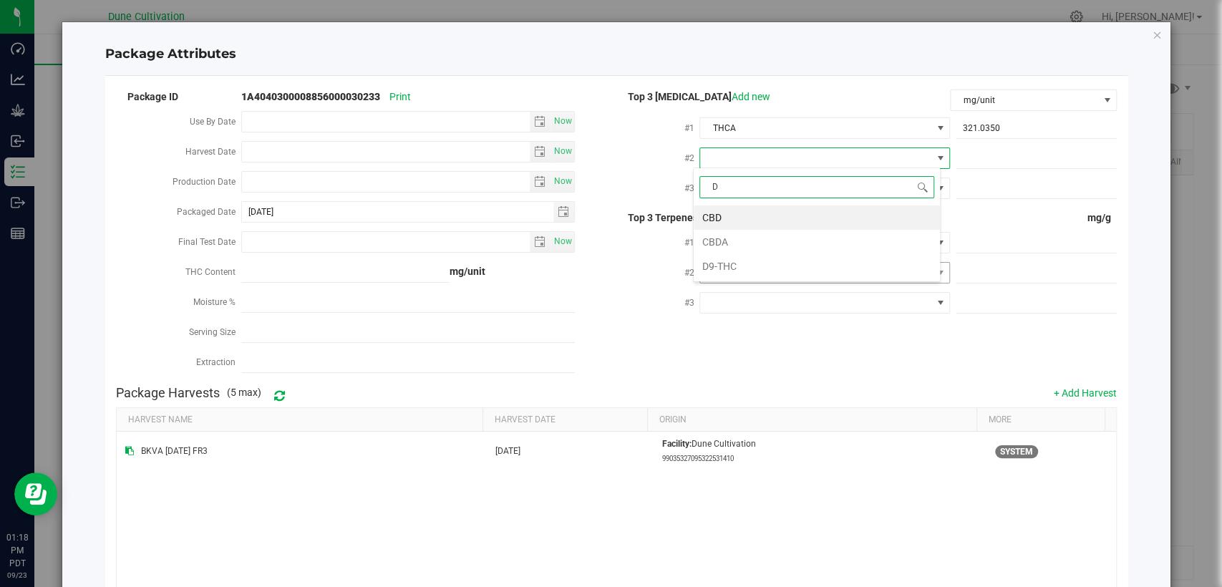
click at [770, 267] on li "D9-THC" at bounding box center [817, 266] width 246 height 24
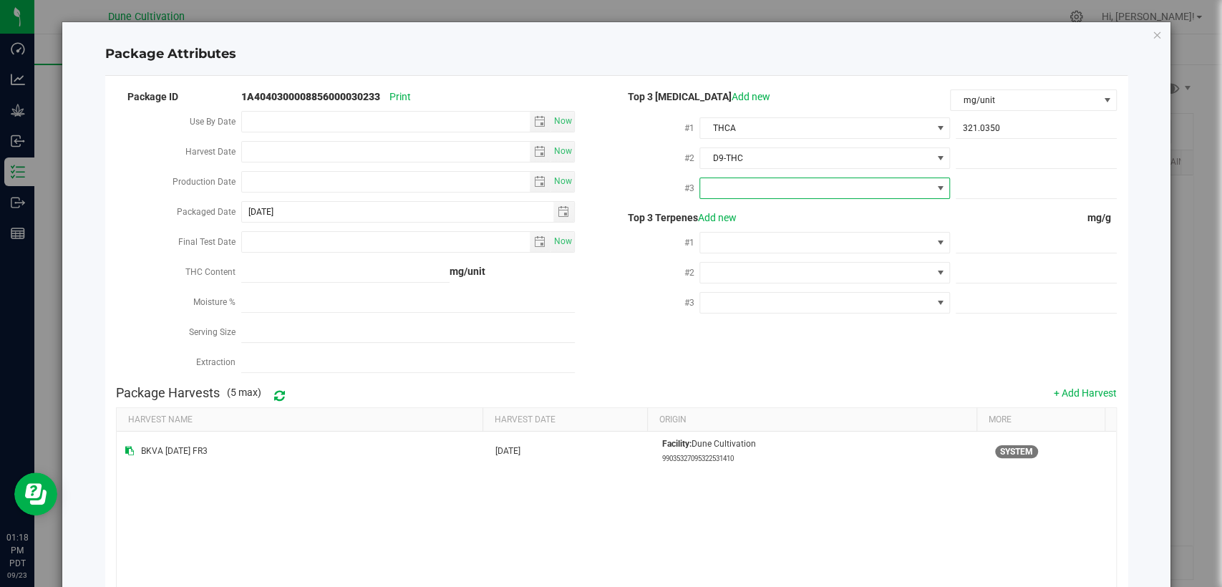
click at [769, 187] on span at bounding box center [815, 188] width 231 height 20
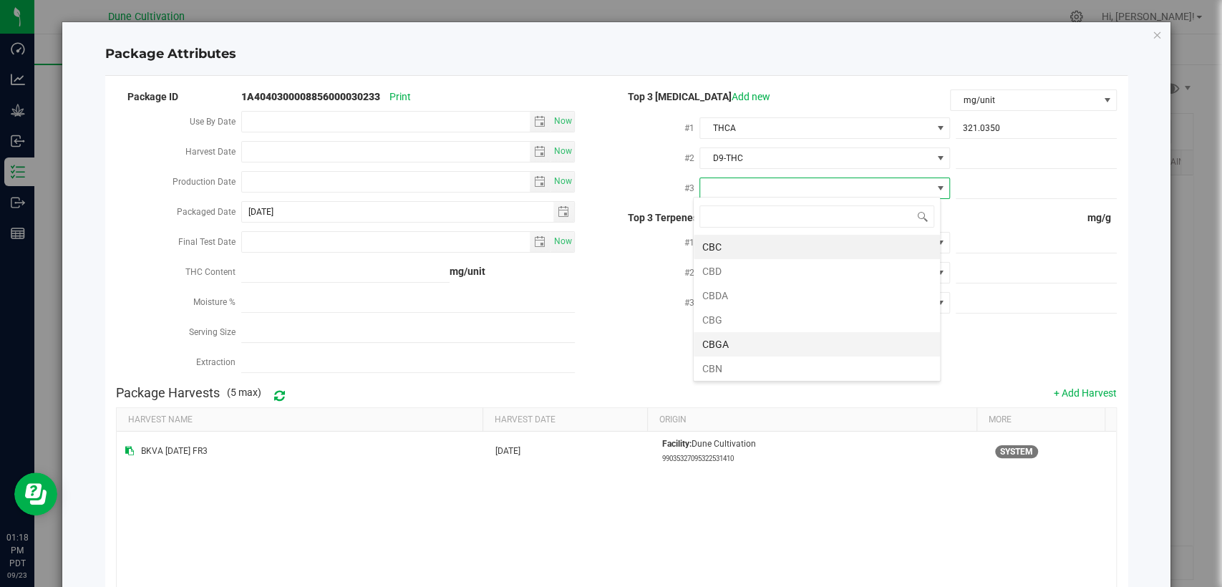
click at [745, 347] on li "CBGA" at bounding box center [817, 344] width 246 height 24
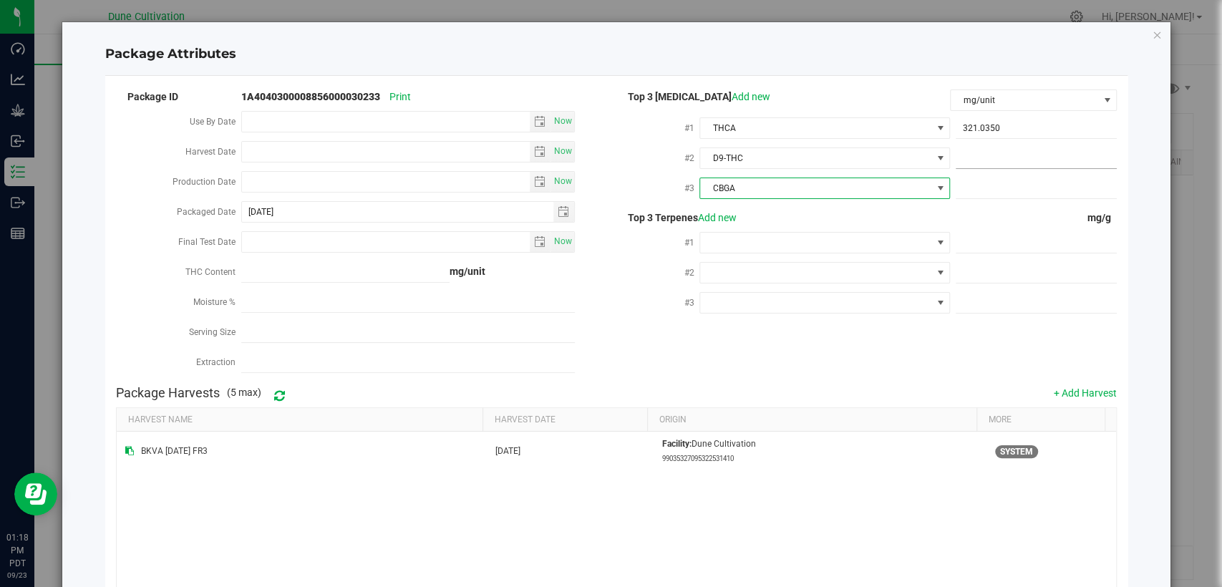
click at [968, 159] on span at bounding box center [1036, 158] width 161 height 21
paste input "12.9528"
click at [1031, 185] on span at bounding box center [1036, 188] width 161 height 21
paste input "12.7762"
click at [964, 240] on span at bounding box center [1036, 243] width 161 height 21
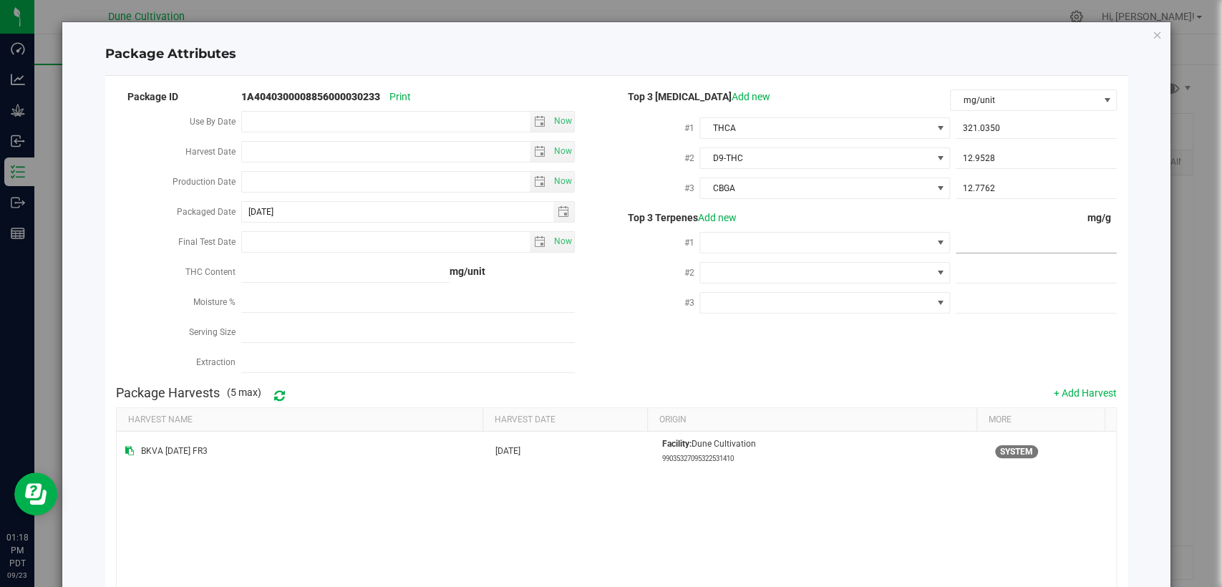
paste input "6.941"
click at [1009, 269] on span at bounding box center [1036, 273] width 161 height 21
paste input "3.616"
drag, startPoint x: 1006, startPoint y: 300, endPoint x: 999, endPoint y: 304, distance: 7.7
click at [1005, 300] on span at bounding box center [1036, 303] width 161 height 21
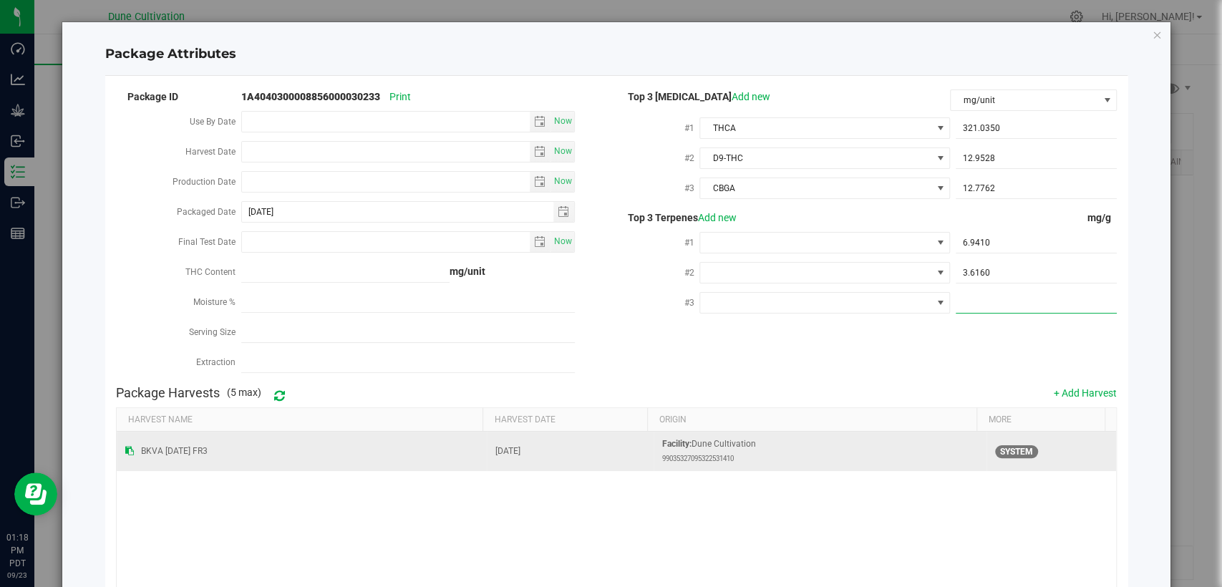
paste input "2.742"
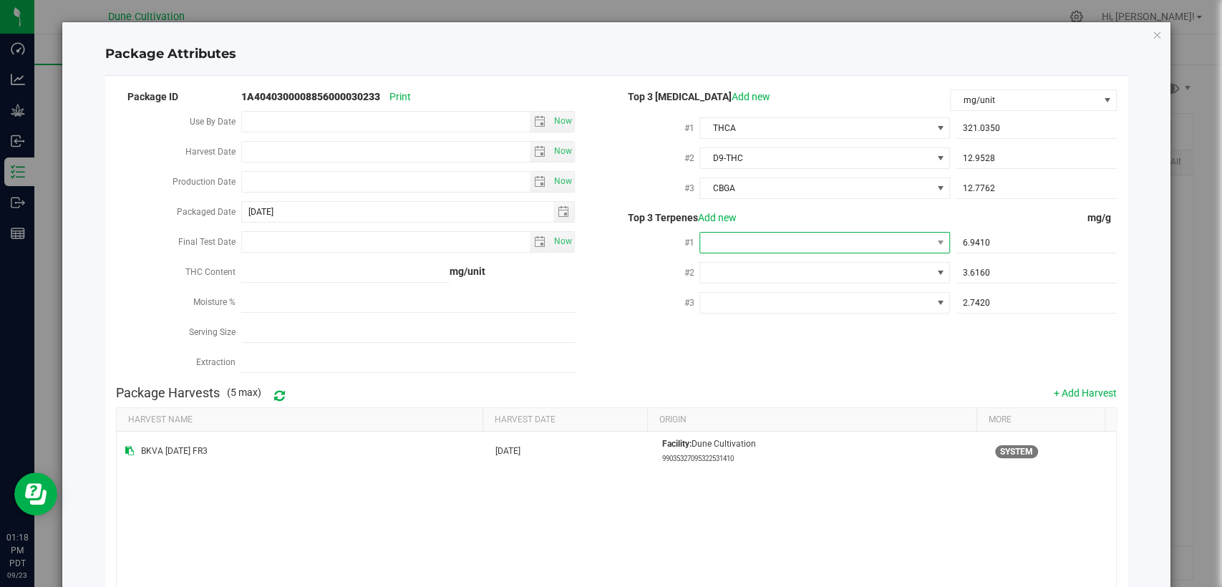
click at [815, 236] on span at bounding box center [815, 243] width 231 height 20
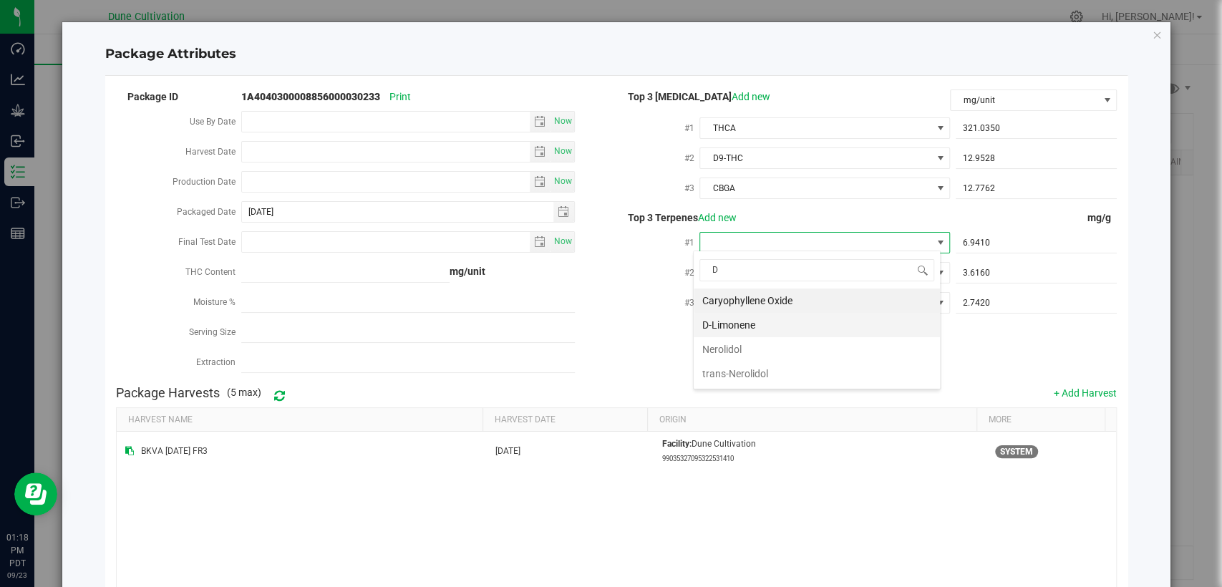
click at [749, 316] on li "D-Limonene" at bounding box center [817, 325] width 246 height 24
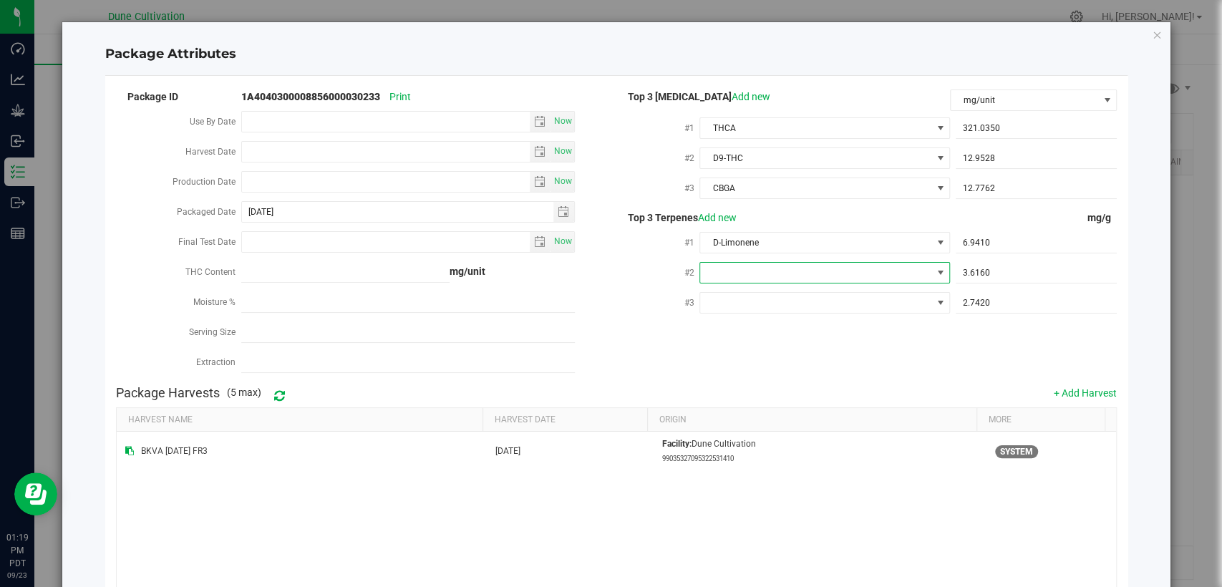
click at [762, 268] on span at bounding box center [815, 273] width 231 height 20
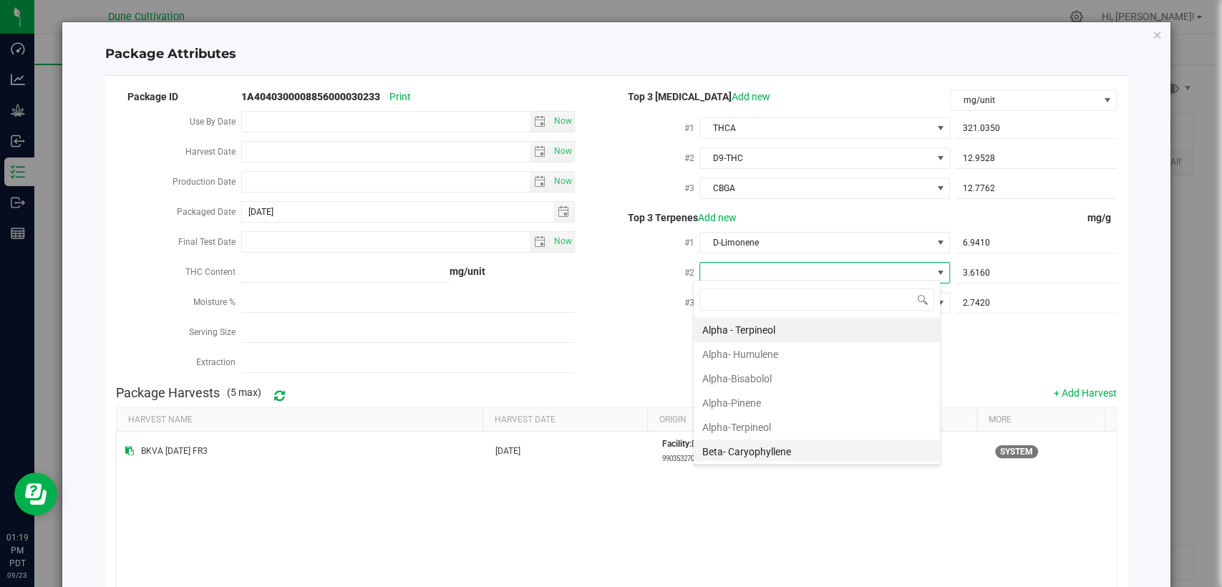
click at [727, 452] on li "Beta- Caryophyllene" at bounding box center [817, 452] width 246 height 24
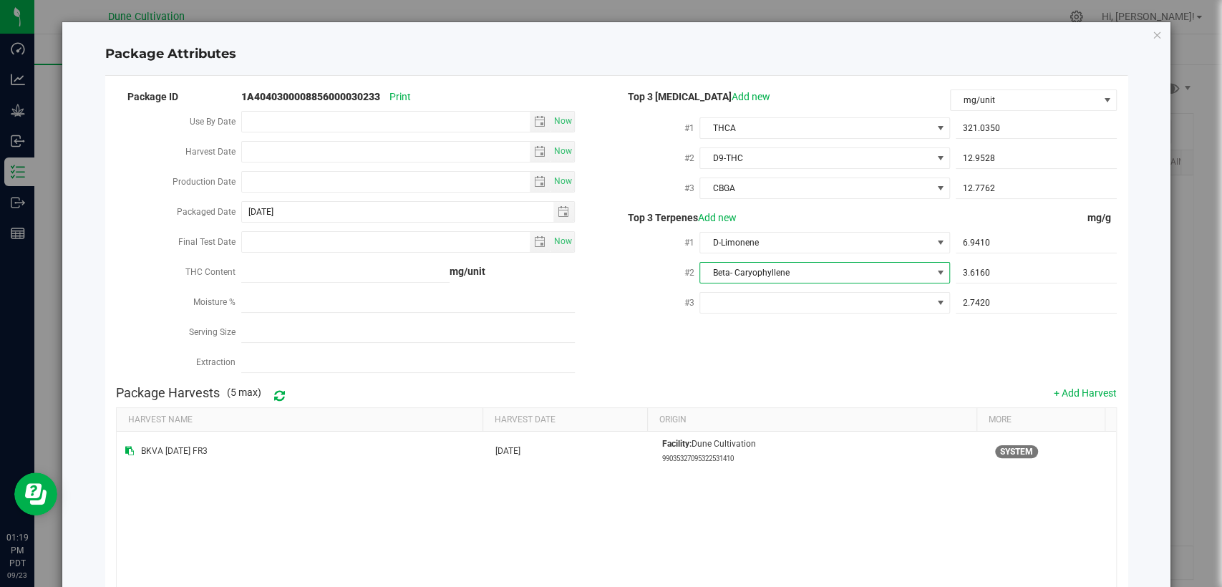
click at [750, 312] on div "#3 2.7420 2.742" at bounding box center [866, 304] width 500 height 30
click at [751, 305] on span at bounding box center [815, 303] width 231 height 20
click at [748, 360] on li "Linalool" at bounding box center [817, 359] width 246 height 24
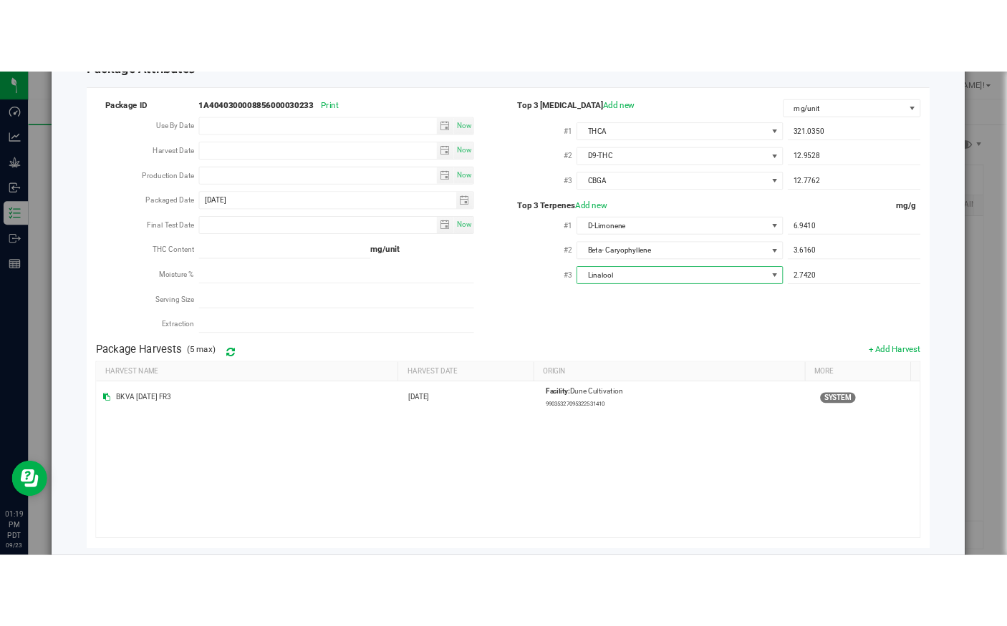
scroll to position [111, 0]
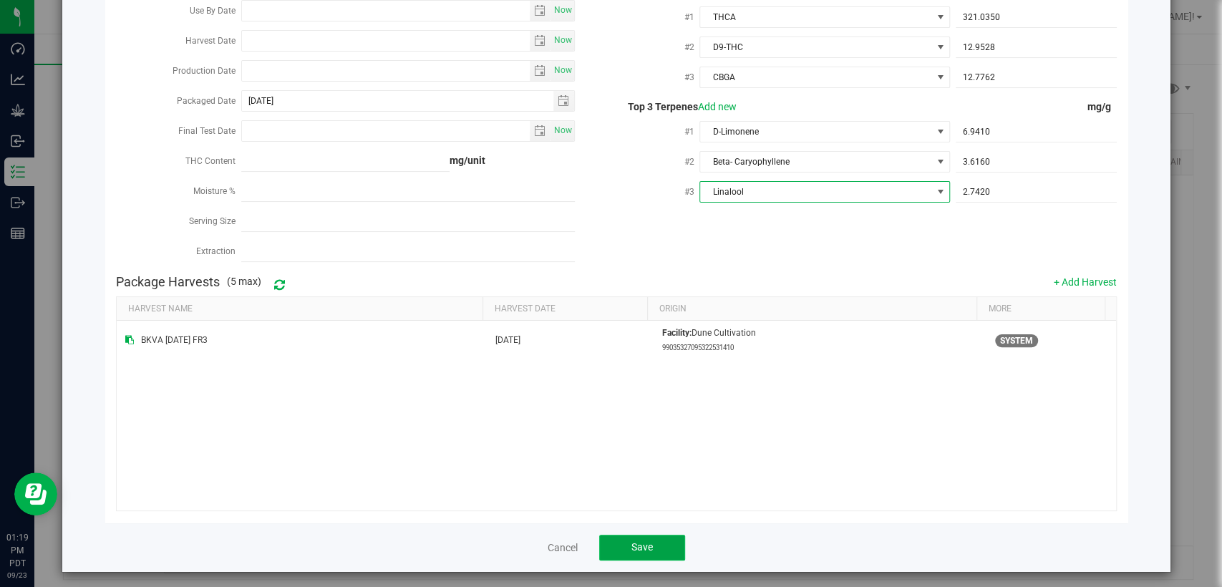
click at [642, 543] on span "Save" at bounding box center [641, 546] width 21 height 11
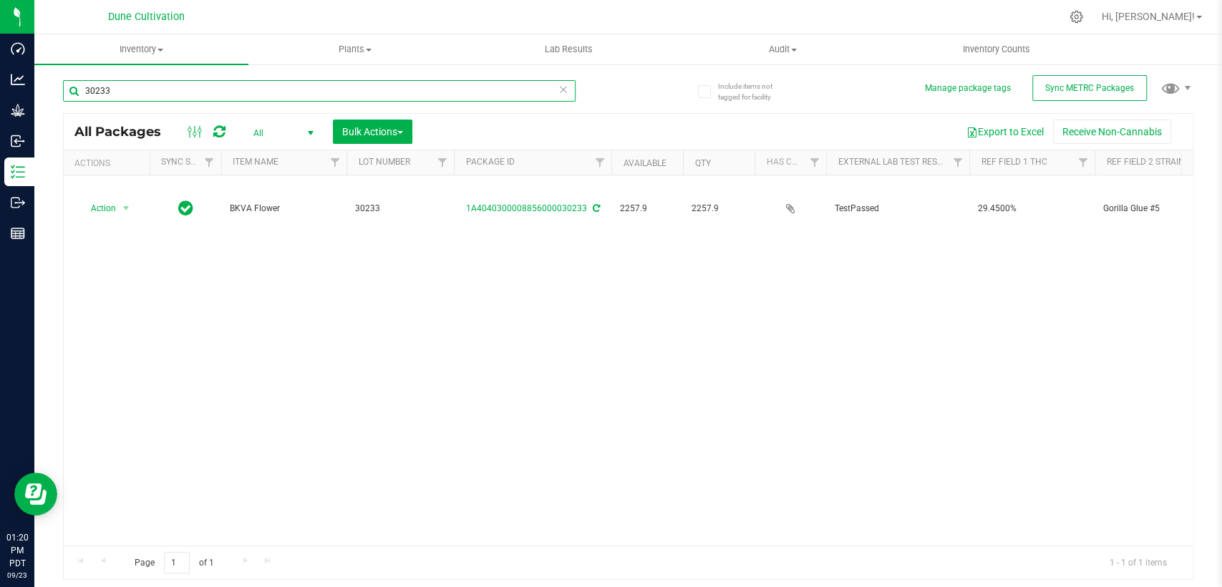
click at [266, 93] on input "30233" at bounding box center [319, 90] width 513 height 21
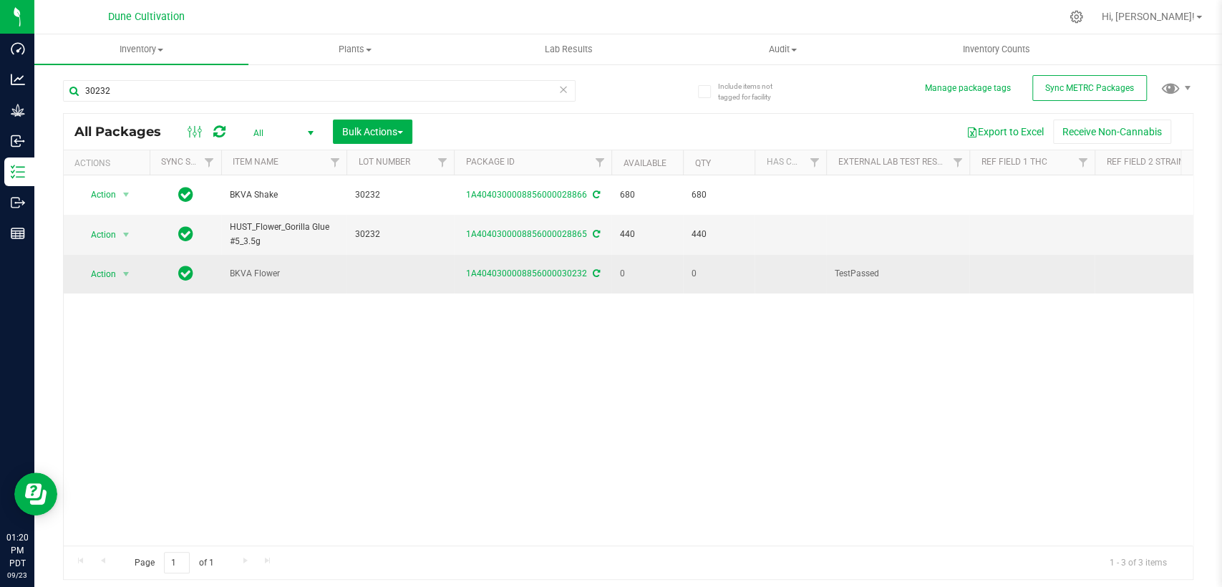
click at [365, 265] on td at bounding box center [399, 274] width 107 height 39
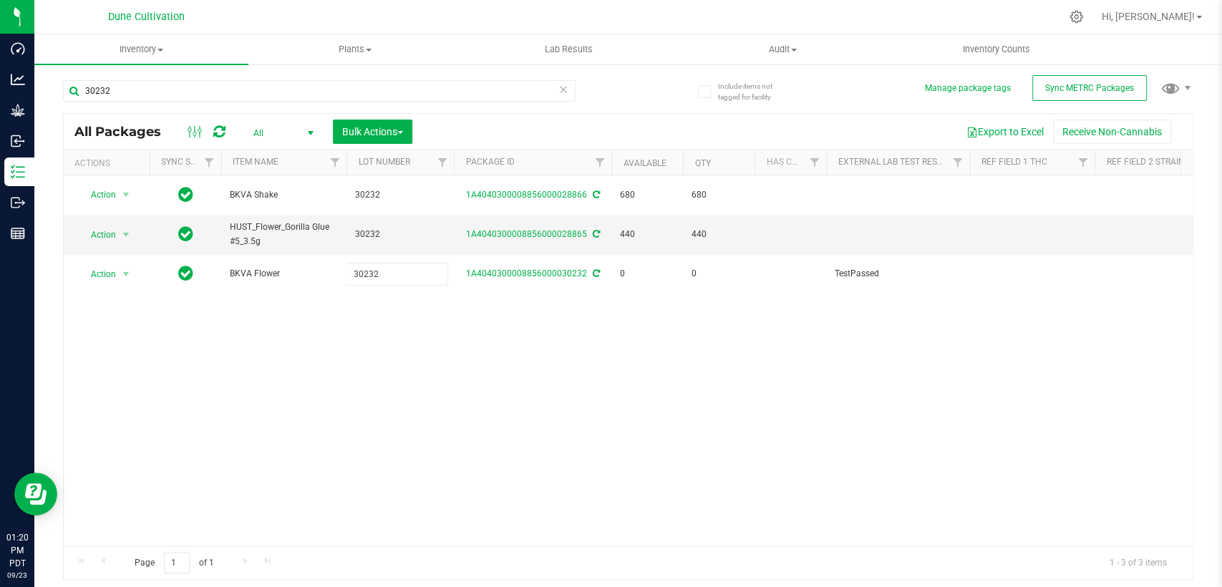
click at [415, 374] on div "All Packages All Active Only Lab Samples Locked All External Internal Bulk Acti…" at bounding box center [628, 346] width 1130 height 467
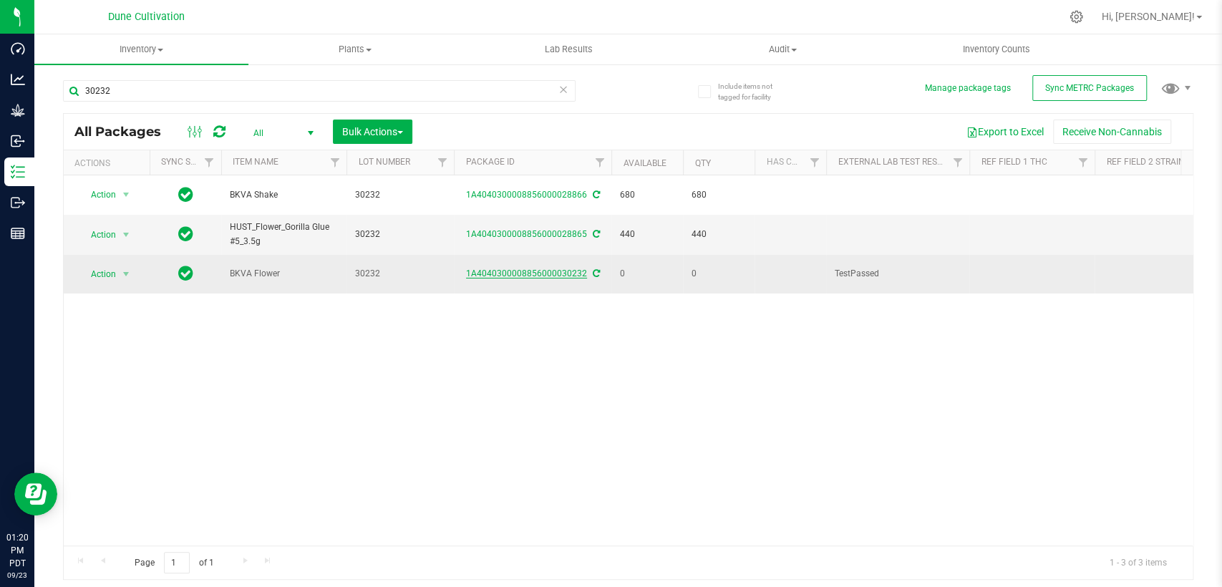
click at [480, 268] on link "1A4040300008856000030232" at bounding box center [526, 273] width 121 height 10
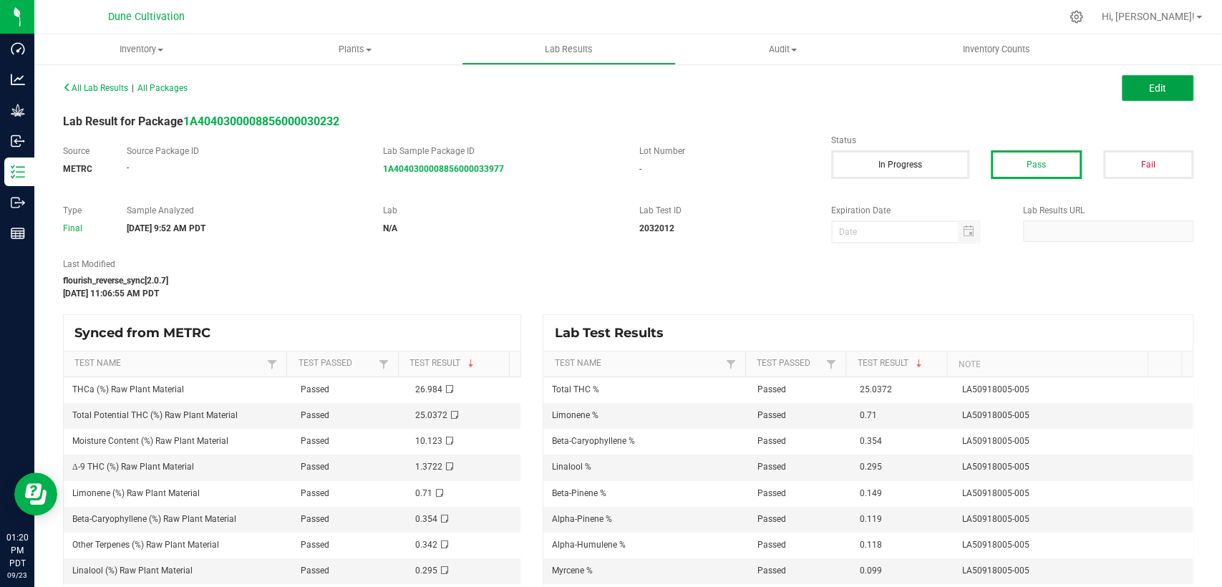
click at [1122, 91] on button "Edit" at bounding box center [1158, 88] width 72 height 26
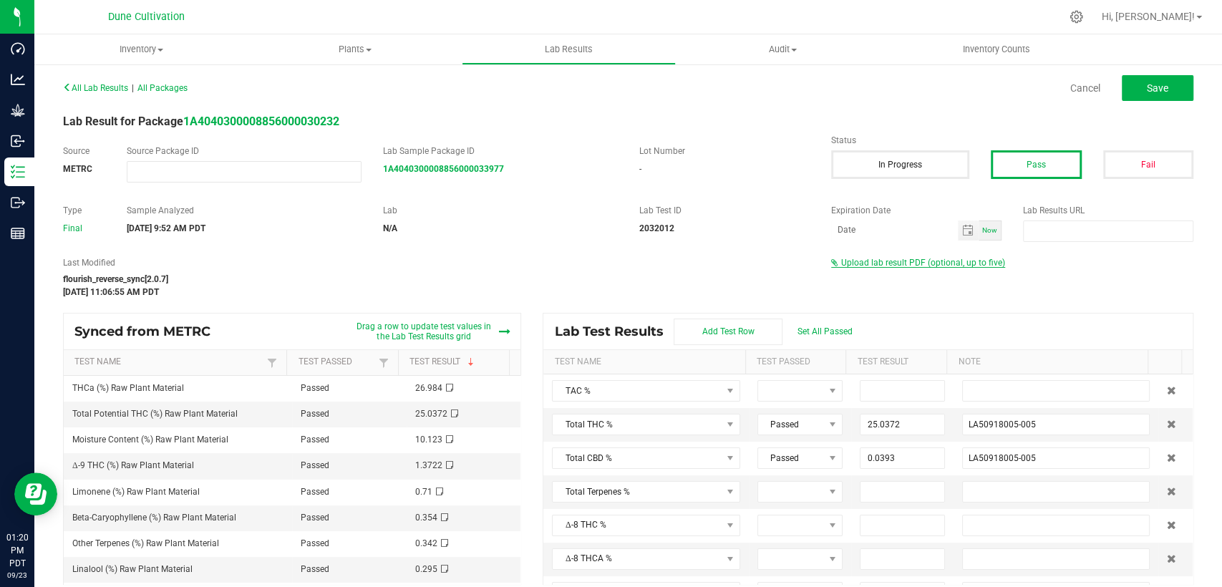
click at [888, 262] on span "Upload lab result PDF (optional, up to five)" at bounding box center [923, 263] width 164 height 10
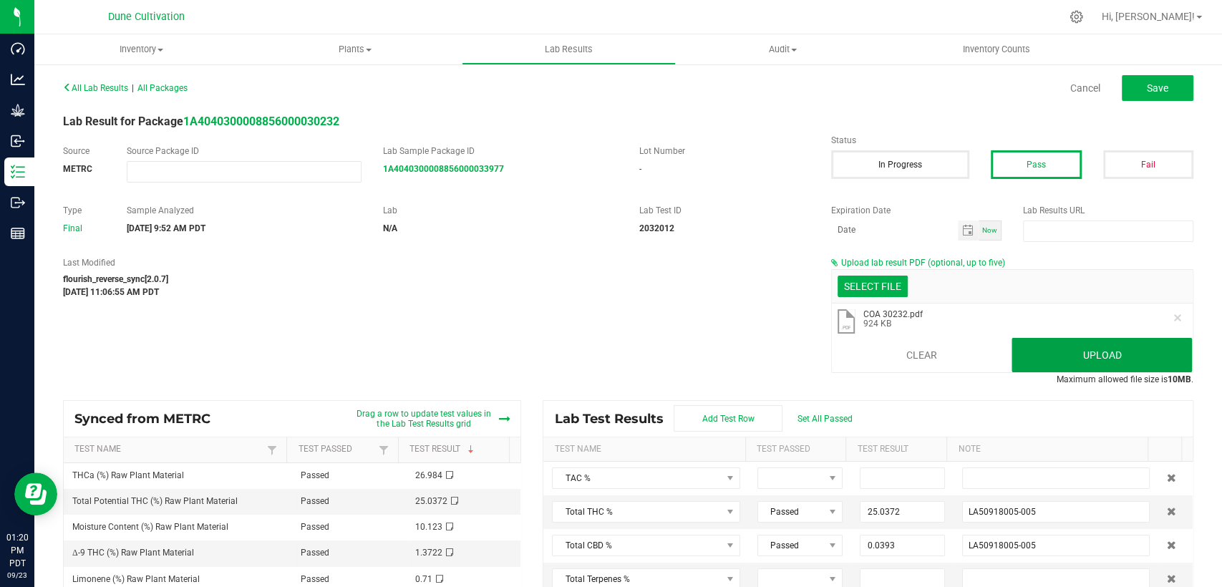
click at [1111, 359] on button "Upload" at bounding box center [1102, 355] width 180 height 34
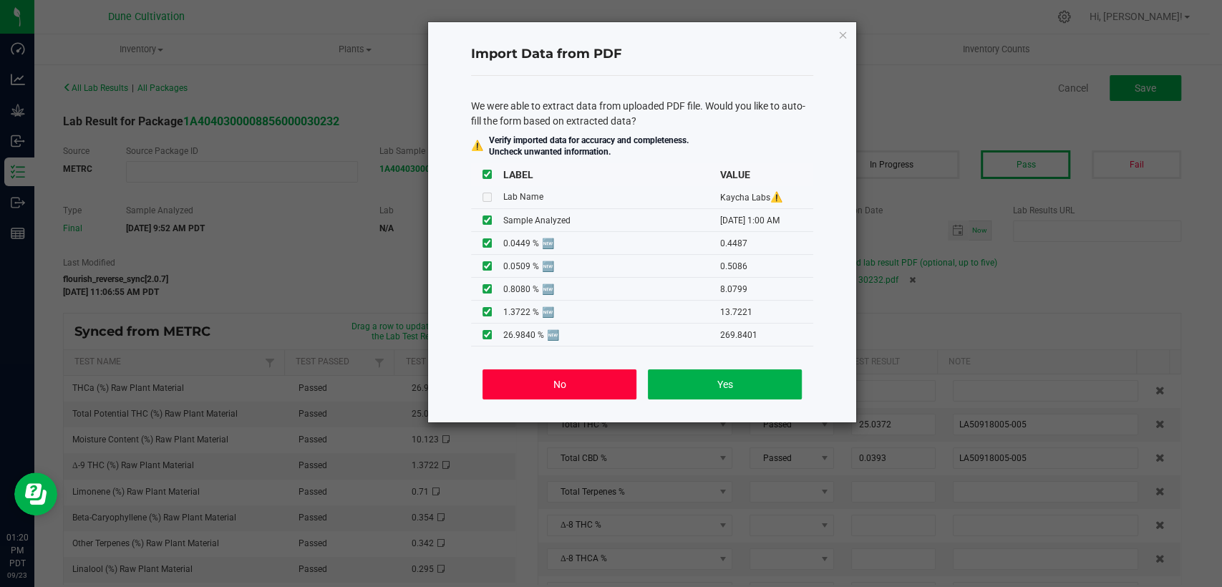
click at [590, 385] on button "No" at bounding box center [560, 384] width 154 height 30
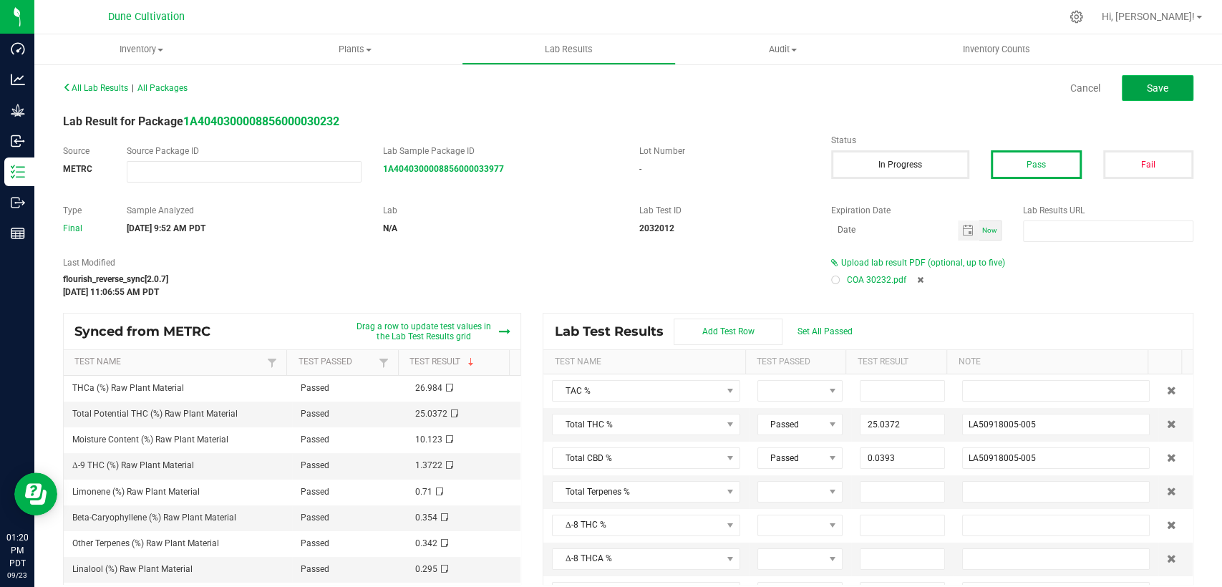
click at [1128, 85] on button "Save" at bounding box center [1158, 88] width 72 height 26
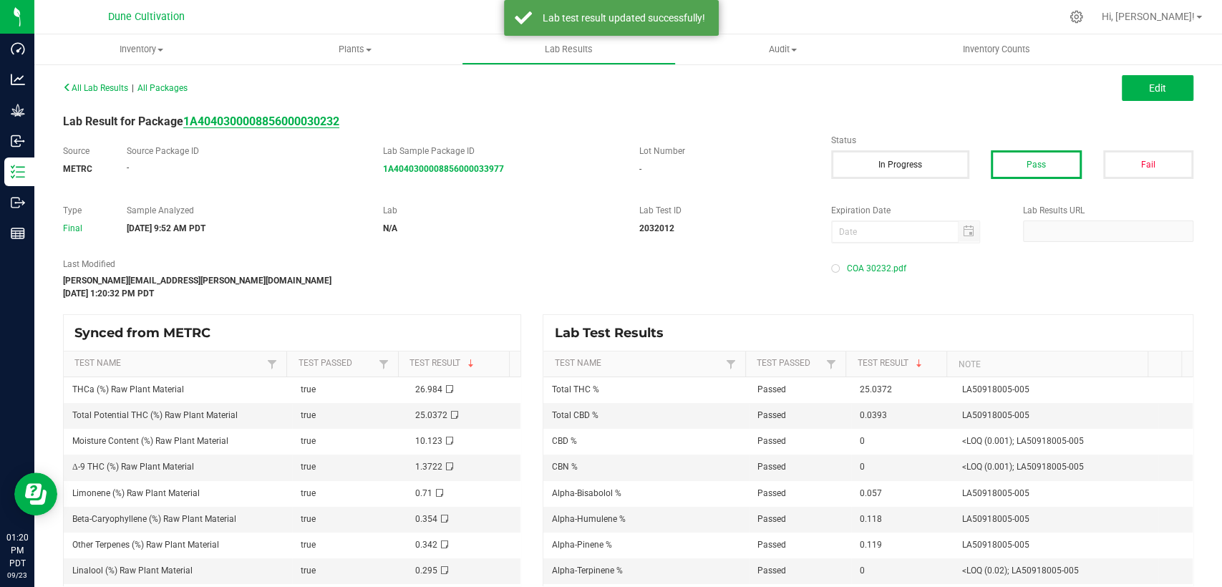
click at [297, 116] on strong "1A4040300008856000030232" at bounding box center [261, 122] width 156 height 14
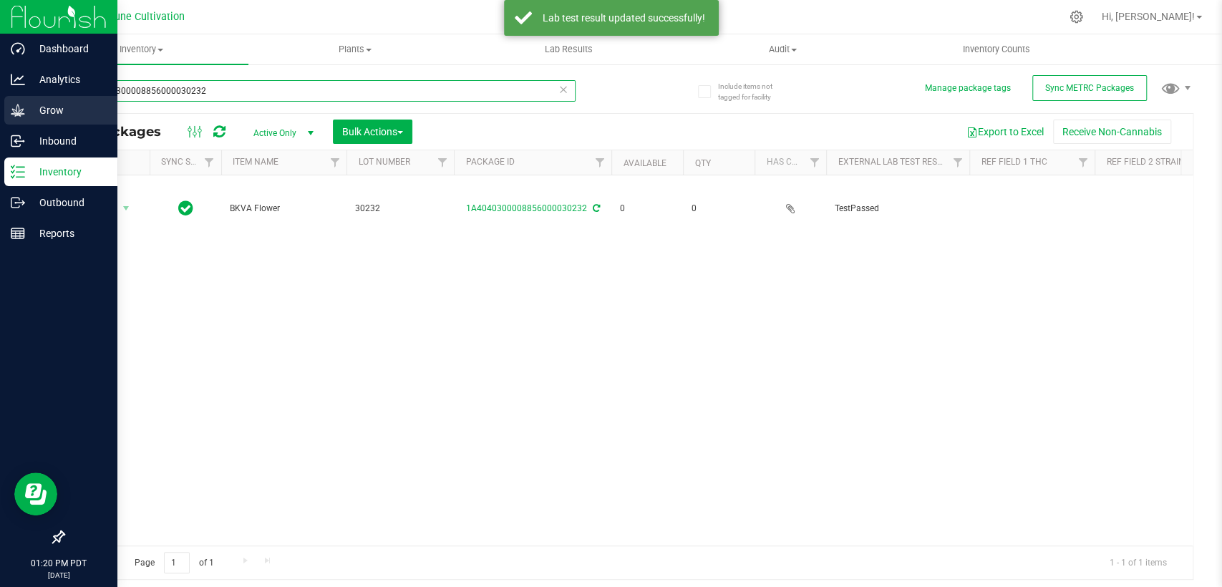
drag, startPoint x: 179, startPoint y: 88, endPoint x: 23, endPoint y: 101, distance: 156.6
click at [21, 101] on div "Dashboard Analytics Grow Inbound Inventory Outbound Reports 01:20 PM PDT 09/23/…" at bounding box center [611, 293] width 1222 height 587
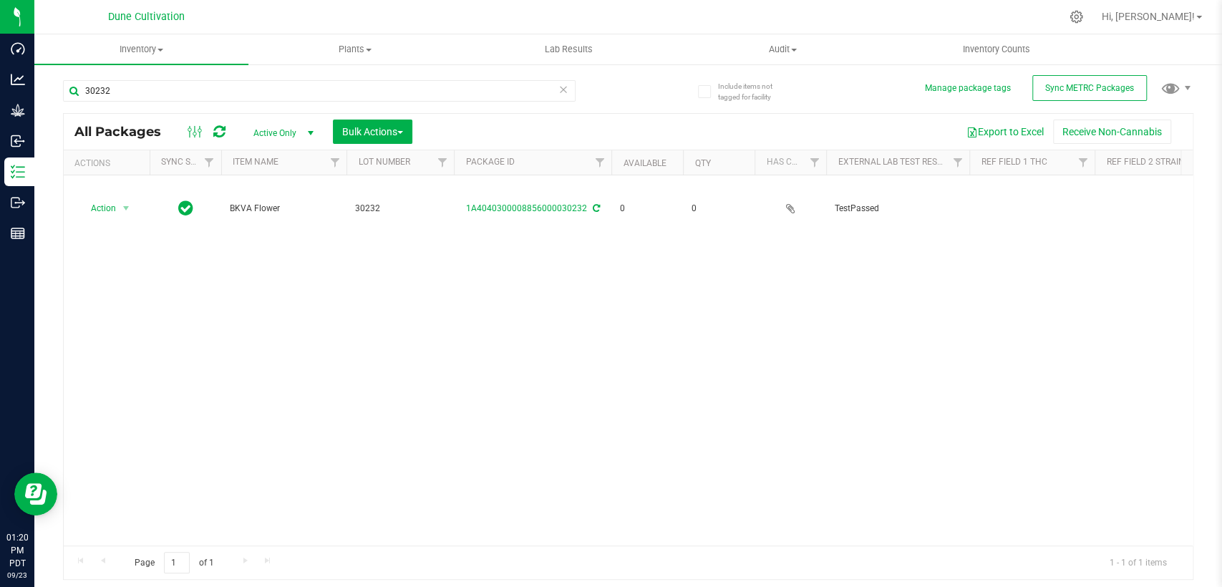
click at [268, 127] on span "Active Only" at bounding box center [280, 133] width 79 height 20
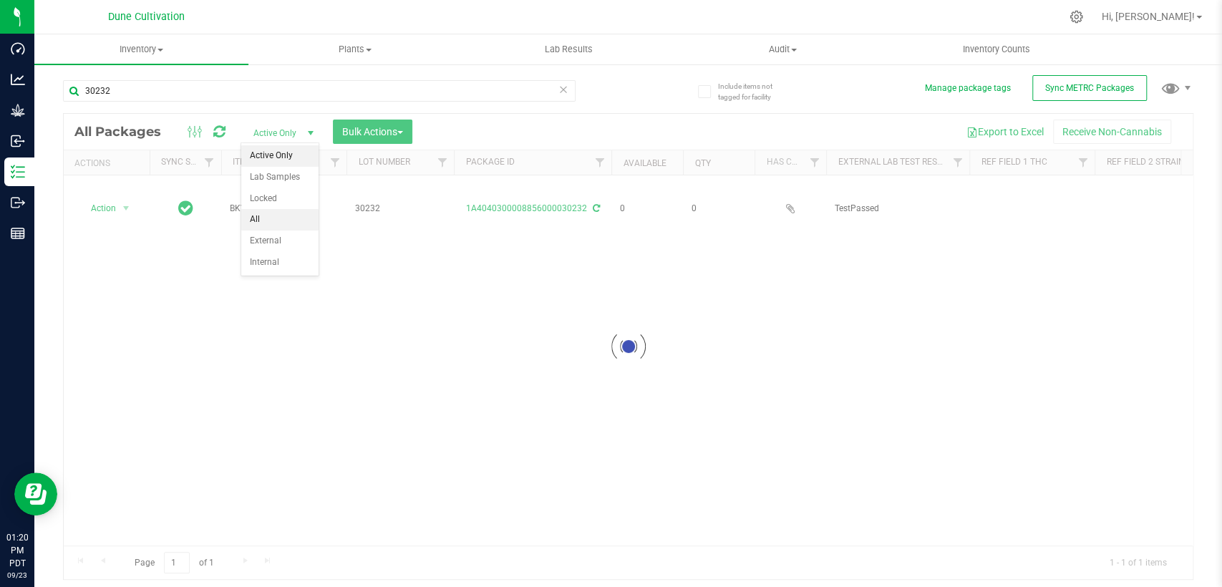
click at [270, 214] on li "All" at bounding box center [279, 219] width 77 height 21
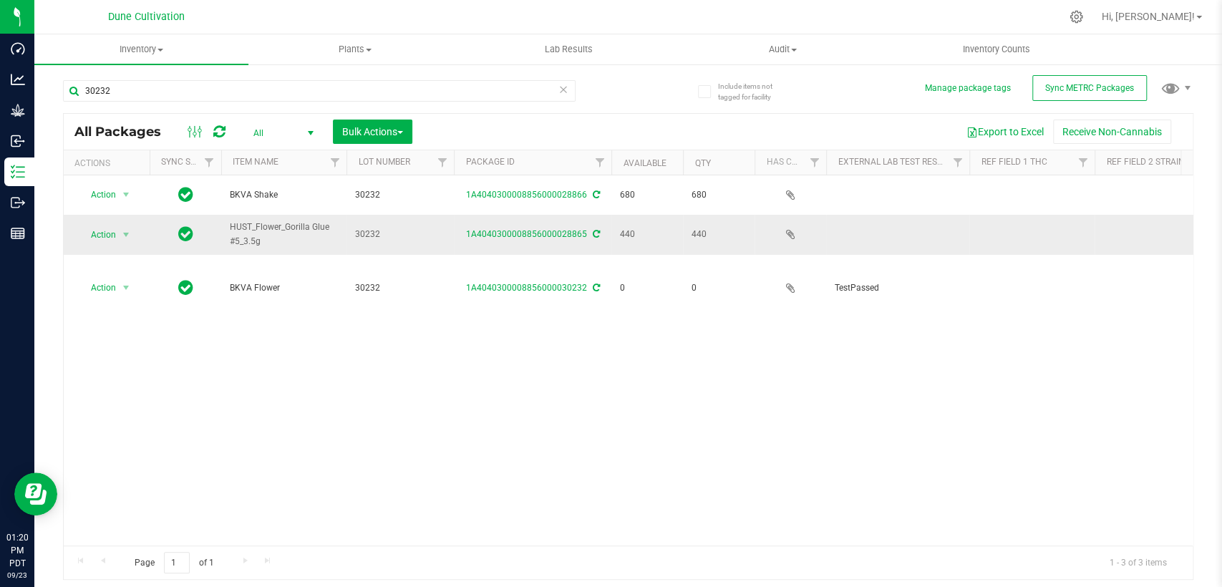
click at [593, 230] on icon at bounding box center [596, 234] width 7 height 9
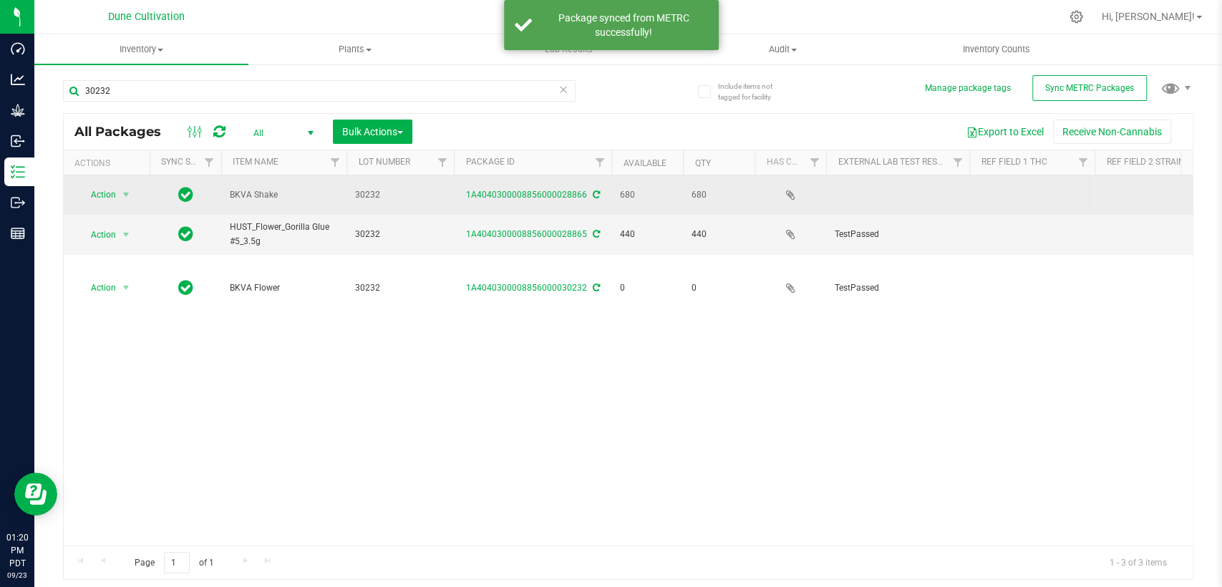
click at [594, 190] on icon at bounding box center [596, 194] width 7 height 9
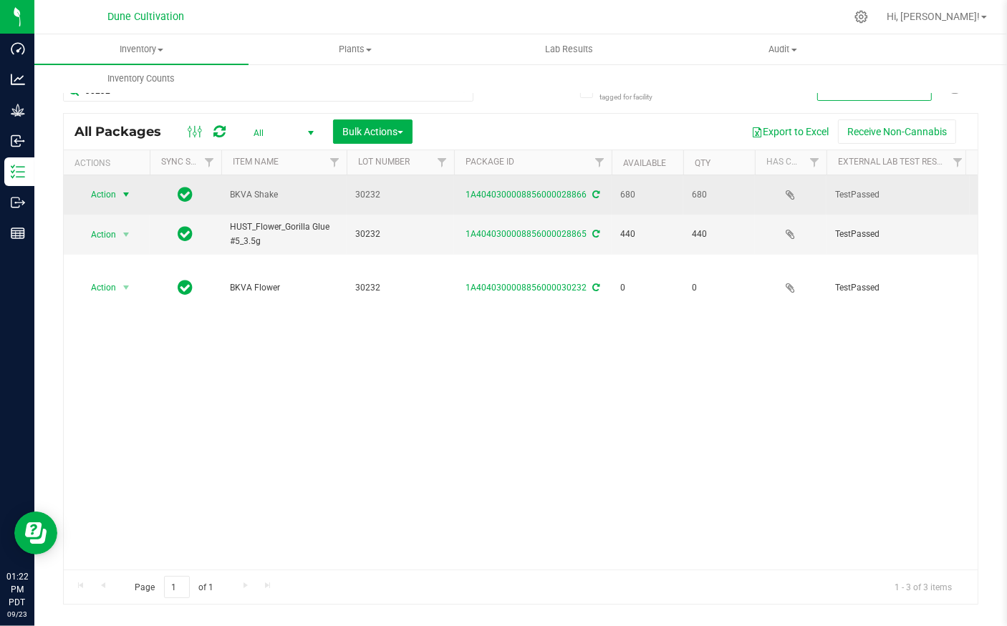
click at [128, 193] on span "select" at bounding box center [125, 194] width 11 height 11
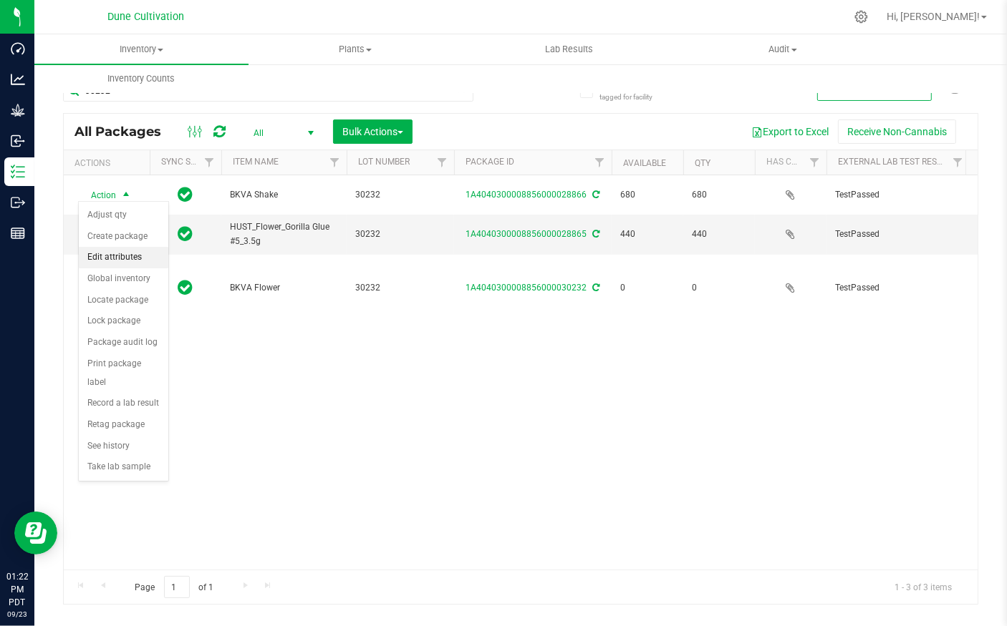
click at [137, 259] on li "Edit attributes" at bounding box center [123, 257] width 89 height 21
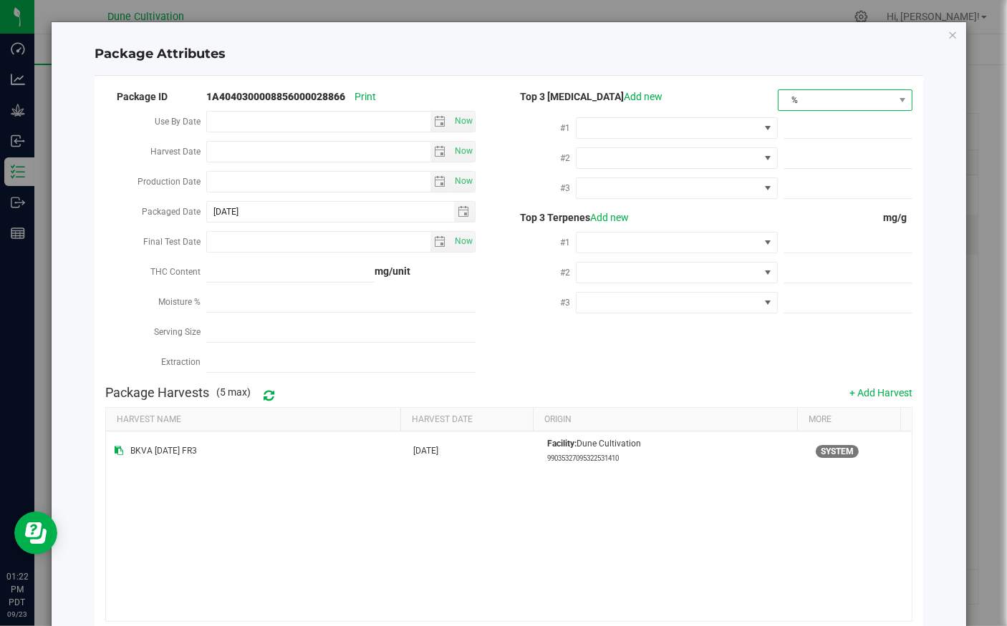
click at [821, 97] on span "%" at bounding box center [835, 100] width 115 height 20
click at [799, 152] on li "mg/unit" at bounding box center [834, 150] width 131 height 24
click at [667, 126] on span at bounding box center [667, 128] width 183 height 20
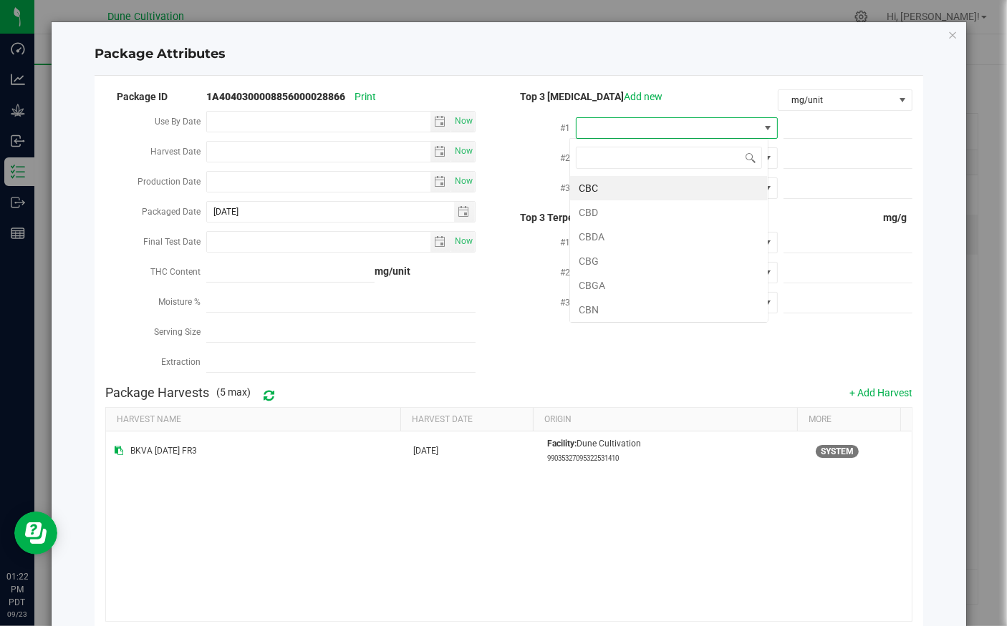
scroll to position [21, 199]
click at [634, 218] on li "THCA" at bounding box center [669, 212] width 198 height 24
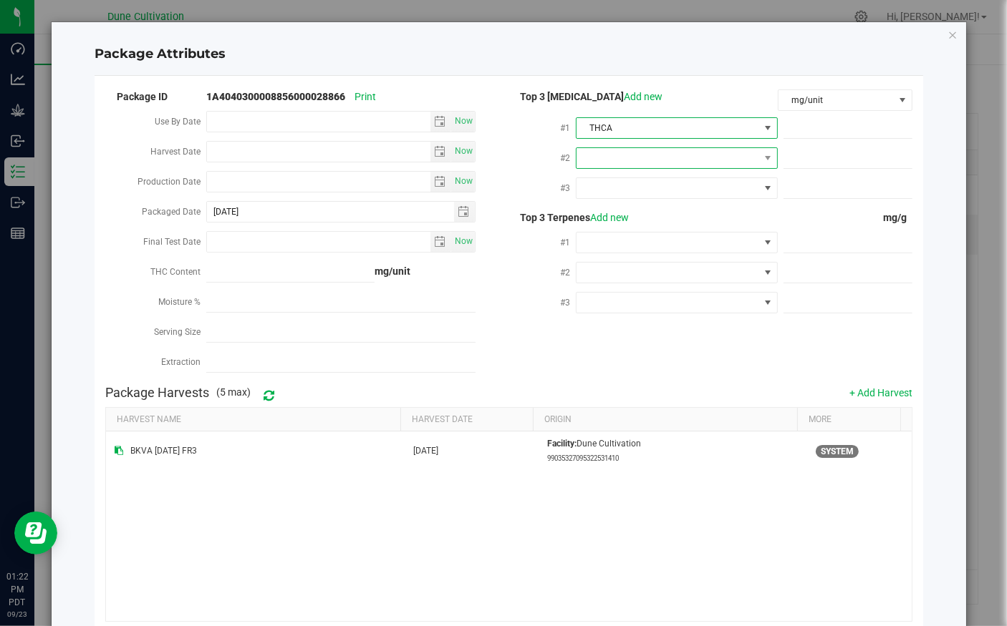
click at [656, 164] on span at bounding box center [667, 158] width 183 height 20
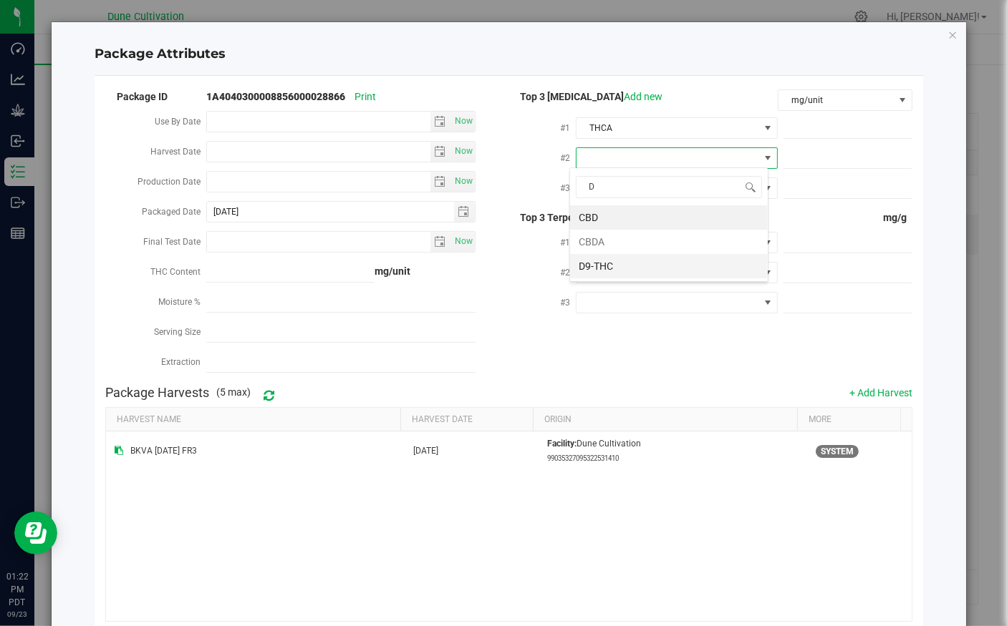
click at [626, 262] on li "D9-THC" at bounding box center [669, 266] width 198 height 24
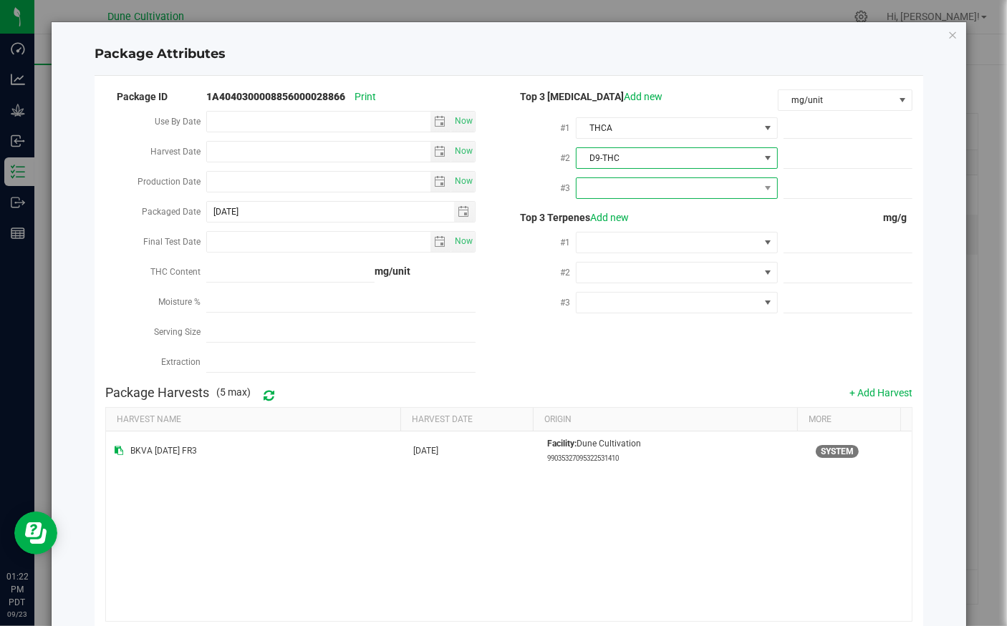
click at [633, 188] on span at bounding box center [667, 188] width 183 height 20
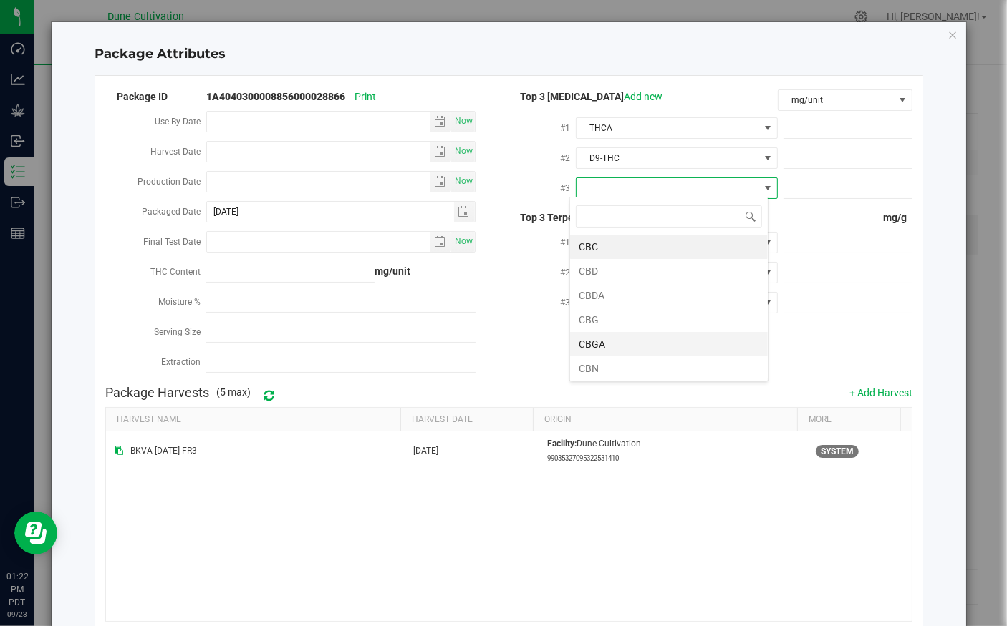
click at [591, 341] on li "CBGA" at bounding box center [669, 344] width 198 height 24
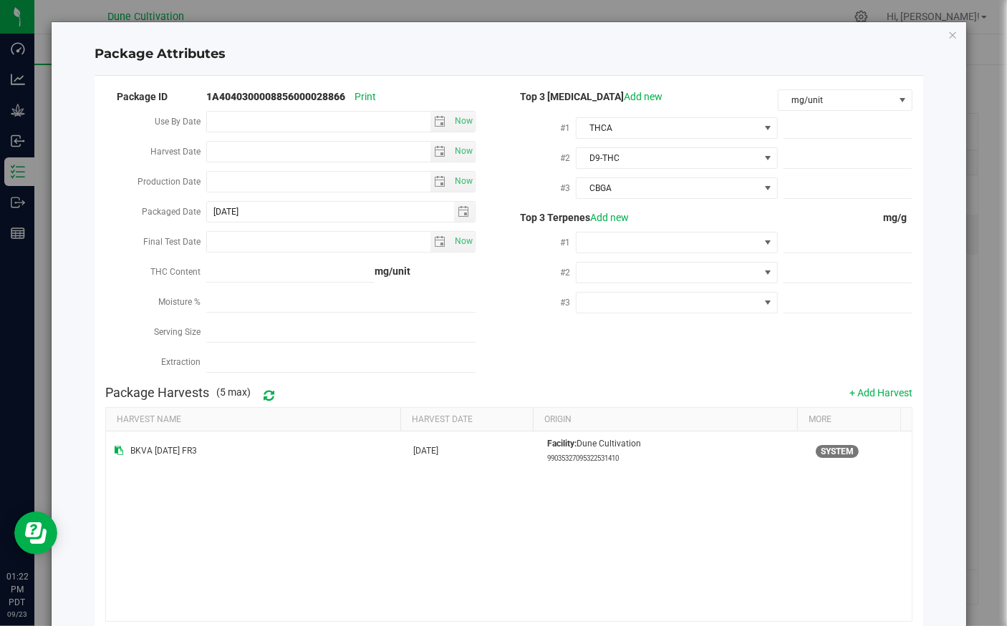
click at [638, 221] on div "Top 3 Terpenes Add new" at bounding box center [642, 217] width 269 height 15
click at [636, 239] on span at bounding box center [667, 243] width 183 height 20
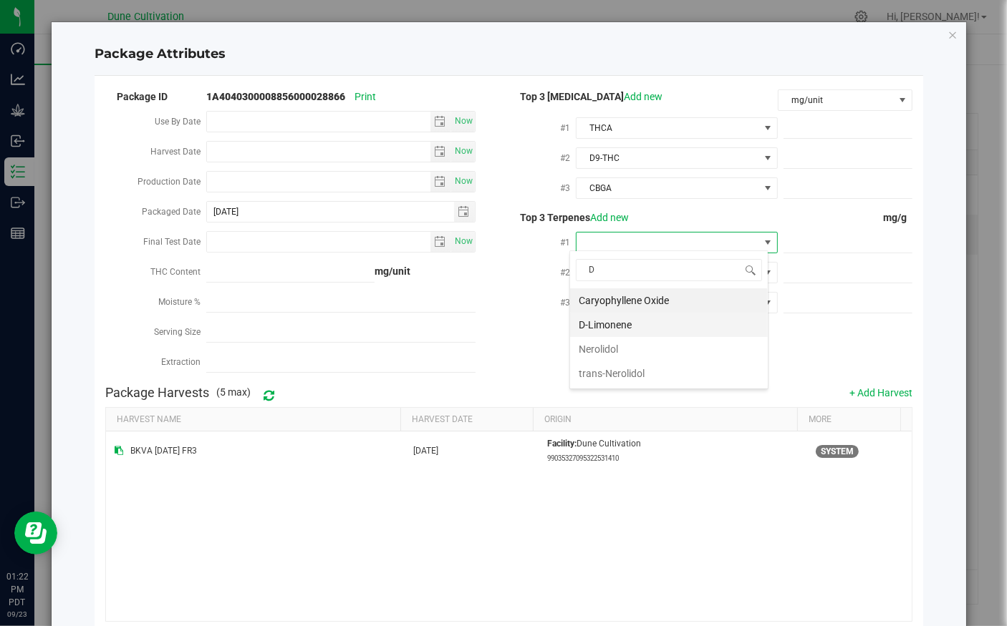
click at [618, 320] on li "D-Limonene" at bounding box center [669, 325] width 198 height 24
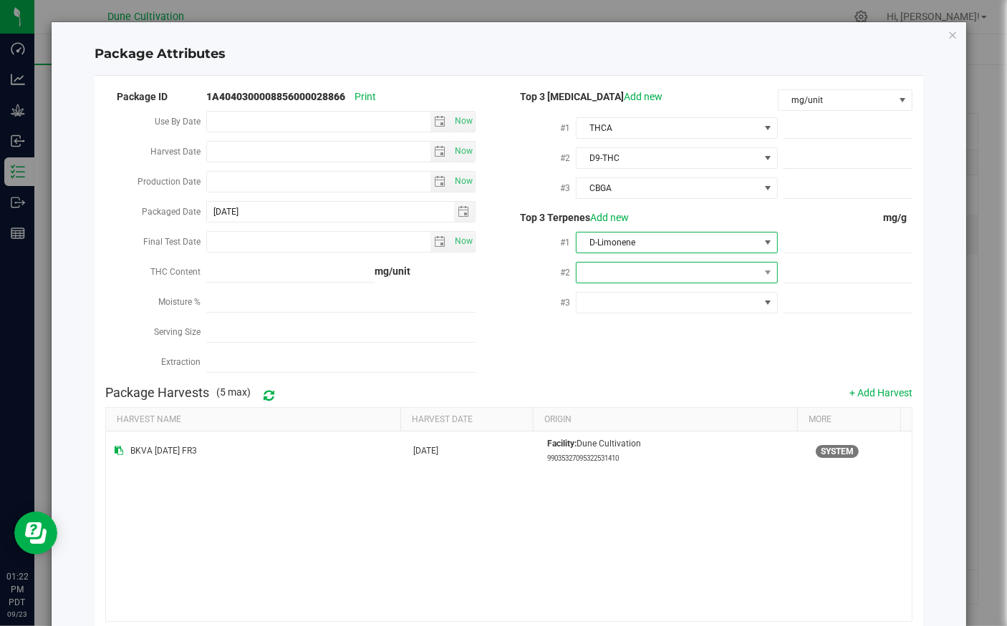
click at [647, 266] on span at bounding box center [667, 273] width 183 height 20
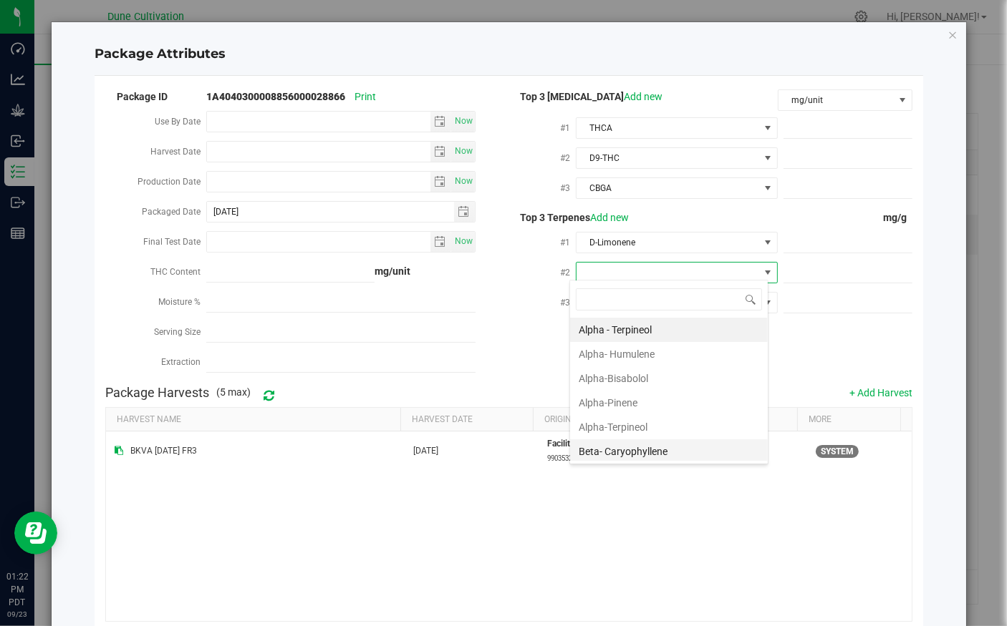
click at [622, 450] on li "Beta- Caryophyllene" at bounding box center [669, 452] width 198 height 24
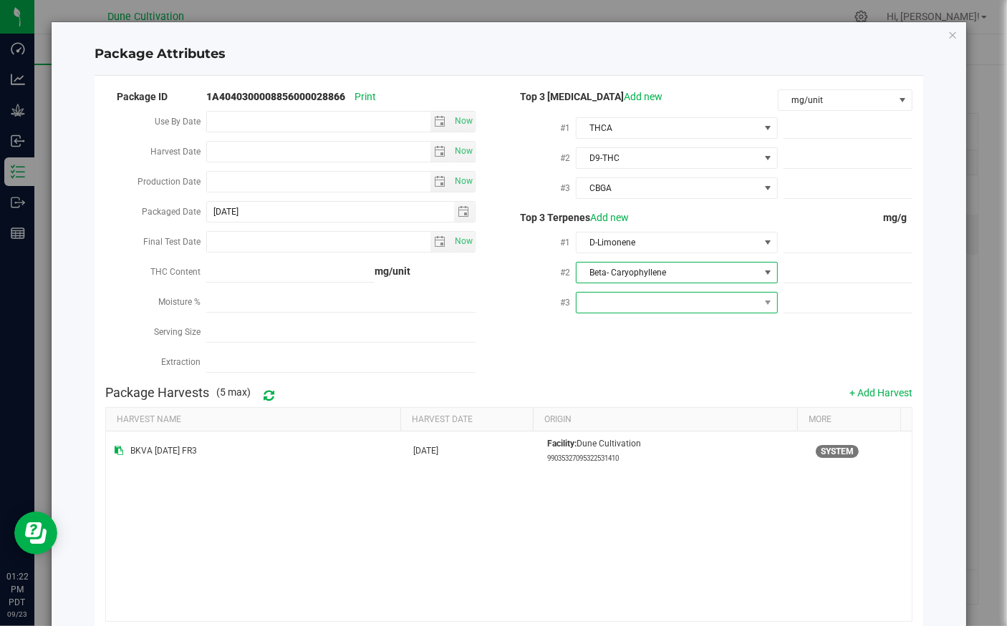
click at [661, 294] on span at bounding box center [667, 303] width 183 height 20
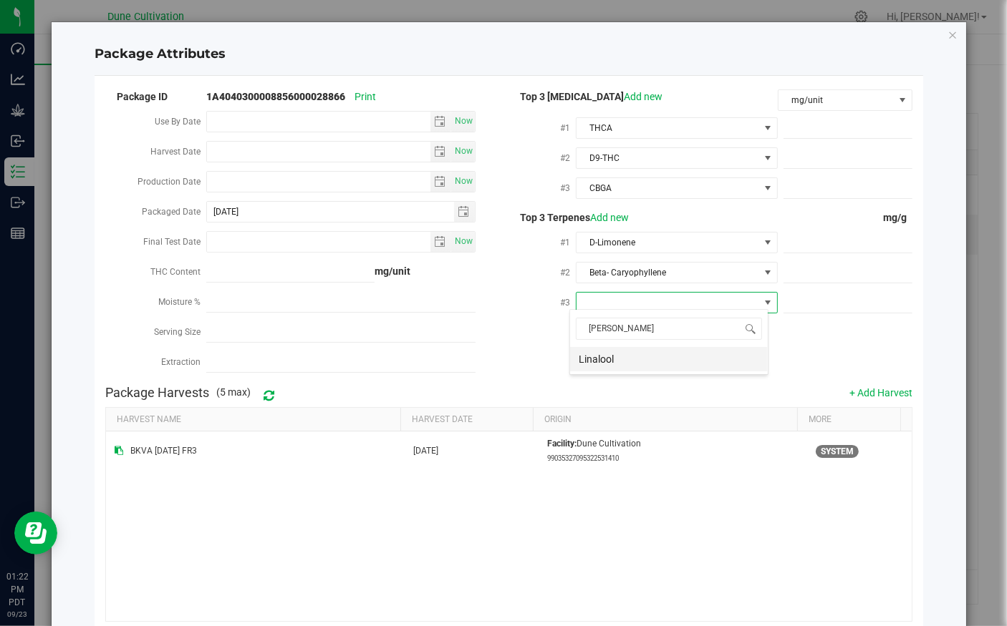
click at [653, 357] on li "Linalool" at bounding box center [669, 359] width 198 height 24
click at [848, 133] on span at bounding box center [847, 128] width 129 height 21
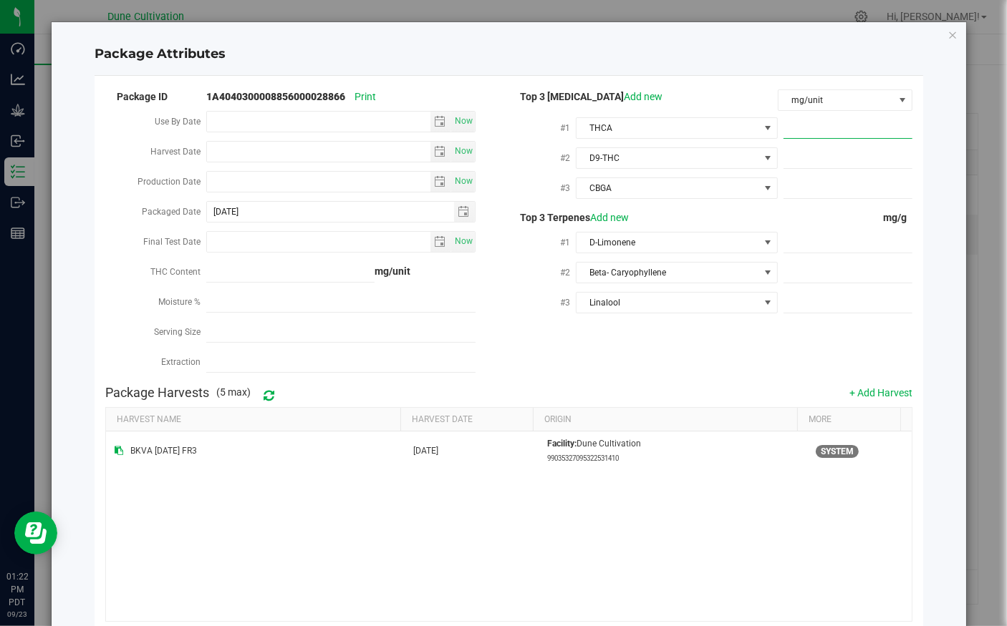
paste input "269.8401"
click at [826, 155] on span at bounding box center [847, 158] width 129 height 21
paste input "13.7221"
click at [805, 184] on span at bounding box center [847, 188] width 129 height 21
paste input "8.0799"
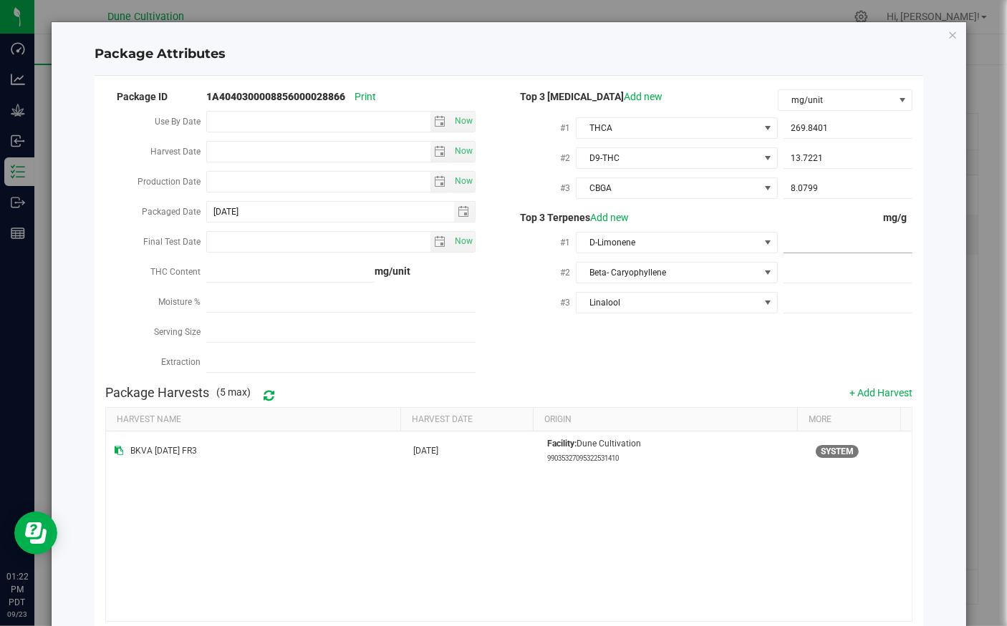
drag, startPoint x: 848, startPoint y: 241, endPoint x: 859, endPoint y: 242, distance: 10.8
click at [848, 241] on span at bounding box center [847, 243] width 129 height 21
paste input "7.105"
drag, startPoint x: 830, startPoint y: 266, endPoint x: 865, endPoint y: 266, distance: 34.4
click at [830, 266] on span at bounding box center [847, 273] width 129 height 21
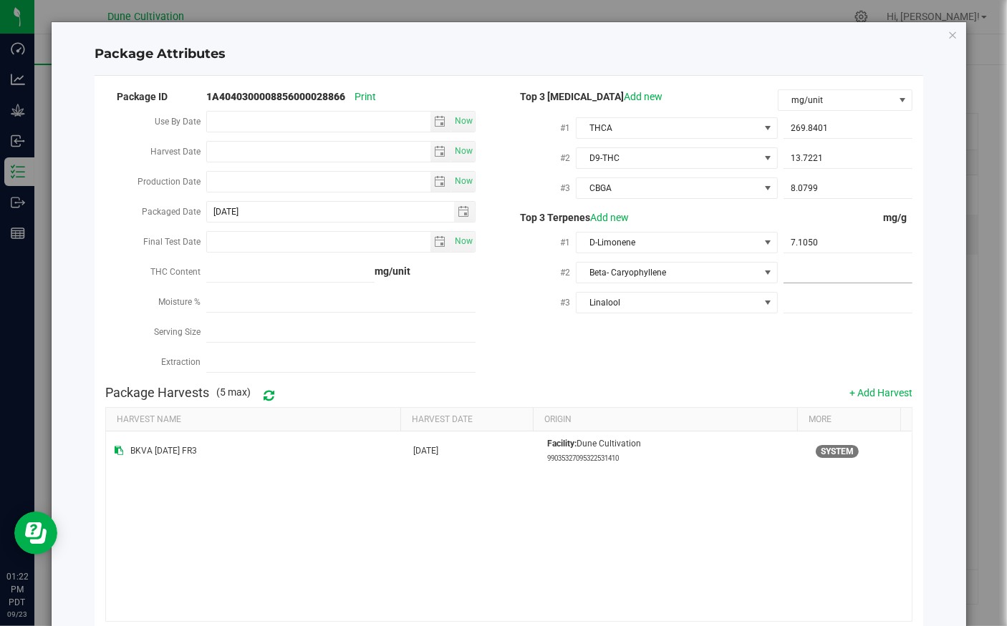
paste input "3.544"
click at [806, 304] on span at bounding box center [847, 303] width 129 height 21
paste input "2.952"
click at [772, 326] on div "Package ID 1A4040300008856000028866 Print Use By Date Now Harvest Date Now Prod…" at bounding box center [508, 232] width 807 height 291
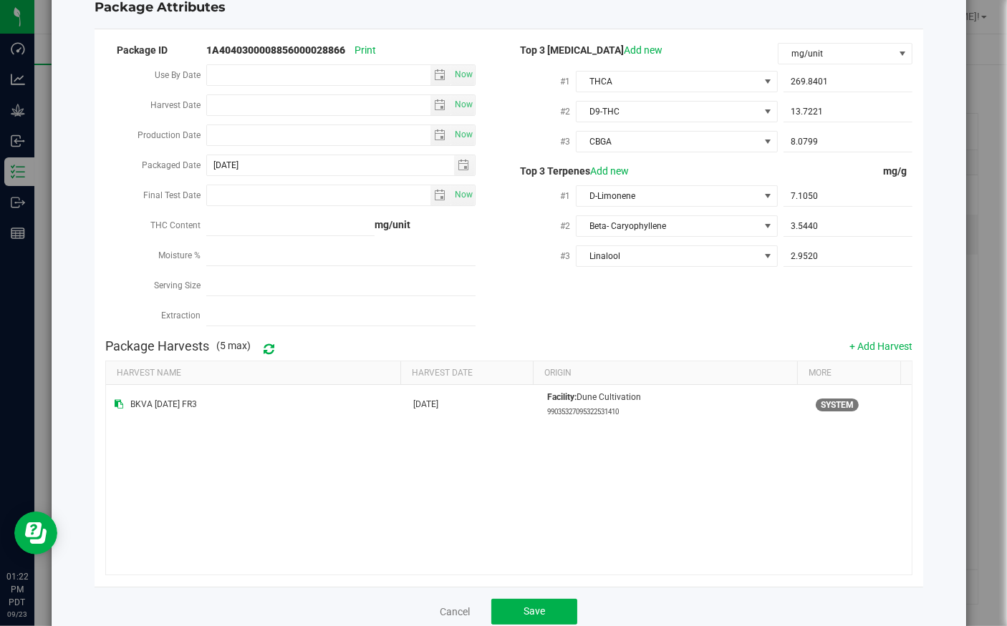
scroll to position [72, 0]
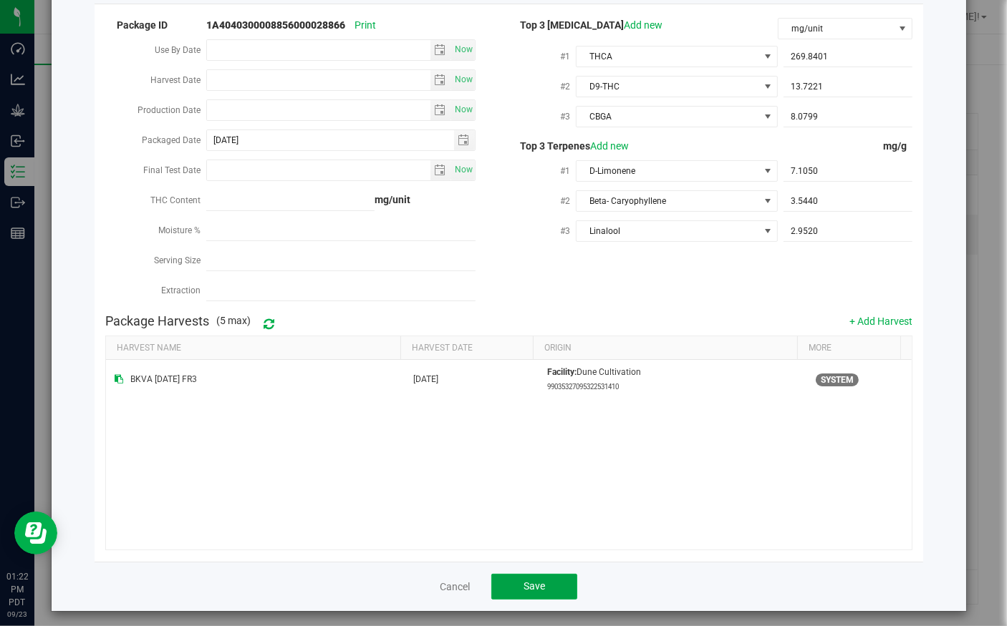
click at [544, 574] on button "Save" at bounding box center [534, 587] width 86 height 26
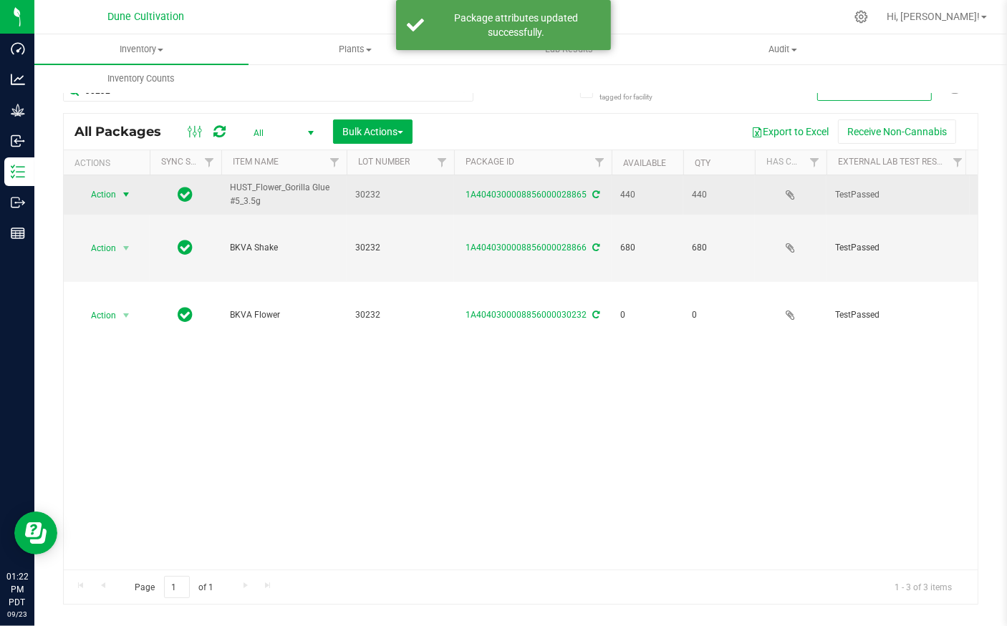
click at [120, 195] on span "select" at bounding box center [125, 194] width 11 height 11
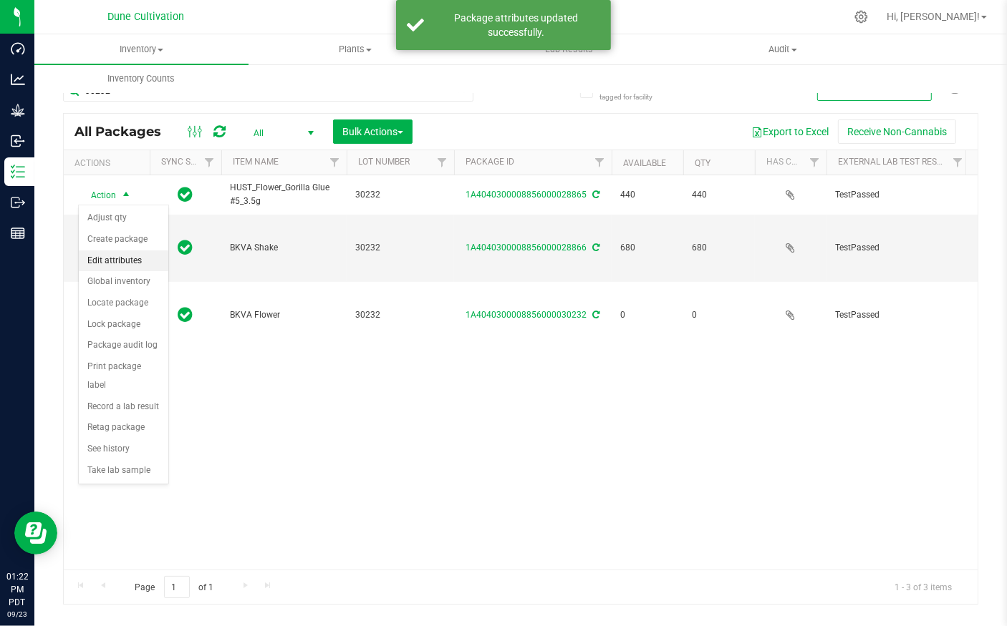
click at [126, 260] on li "Edit attributes" at bounding box center [123, 261] width 89 height 21
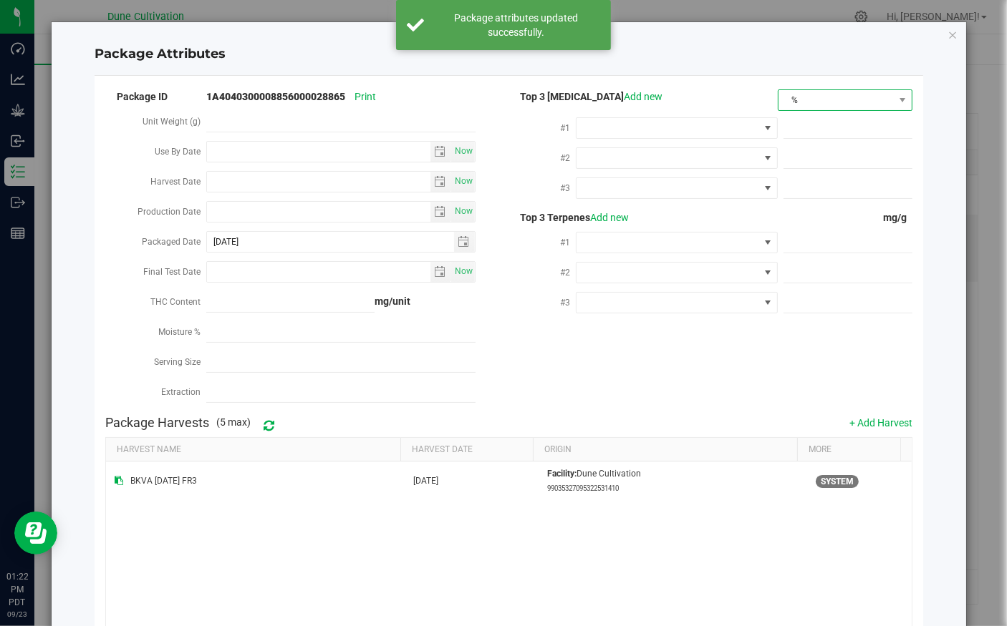
click at [816, 100] on span "%" at bounding box center [835, 100] width 115 height 20
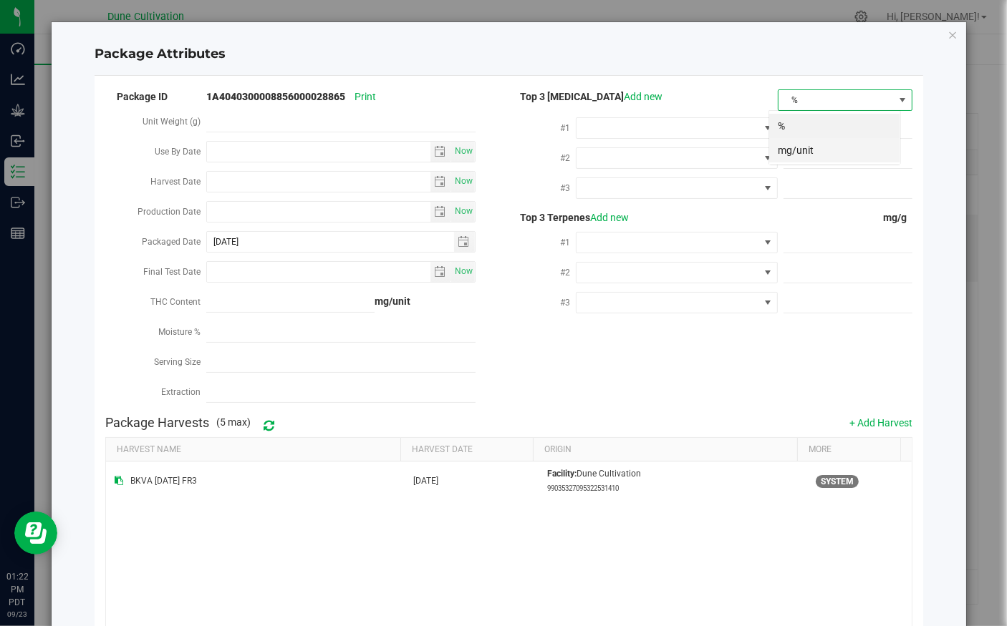
scroll to position [21, 132]
click at [815, 152] on li "mg/unit" at bounding box center [834, 150] width 131 height 24
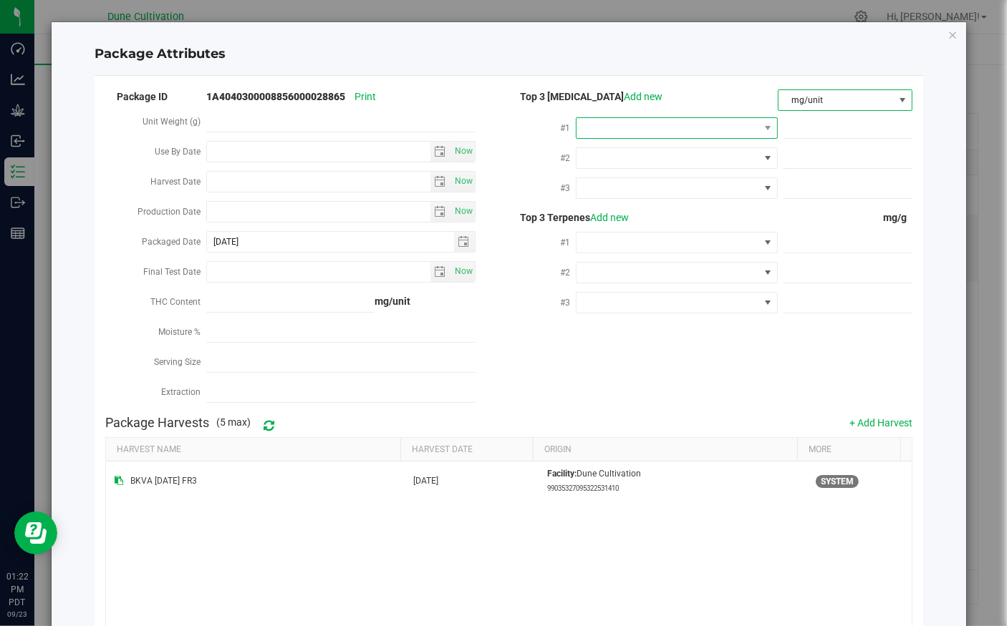
click at [709, 132] on span at bounding box center [667, 128] width 183 height 20
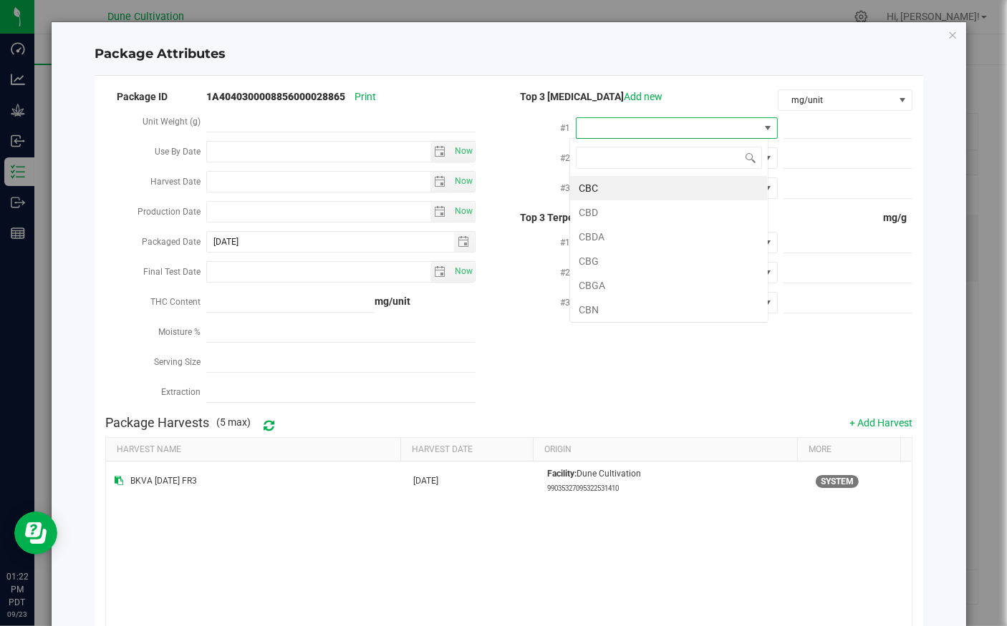
scroll to position [21, 199]
click at [646, 183] on li "THCA" at bounding box center [669, 188] width 198 height 24
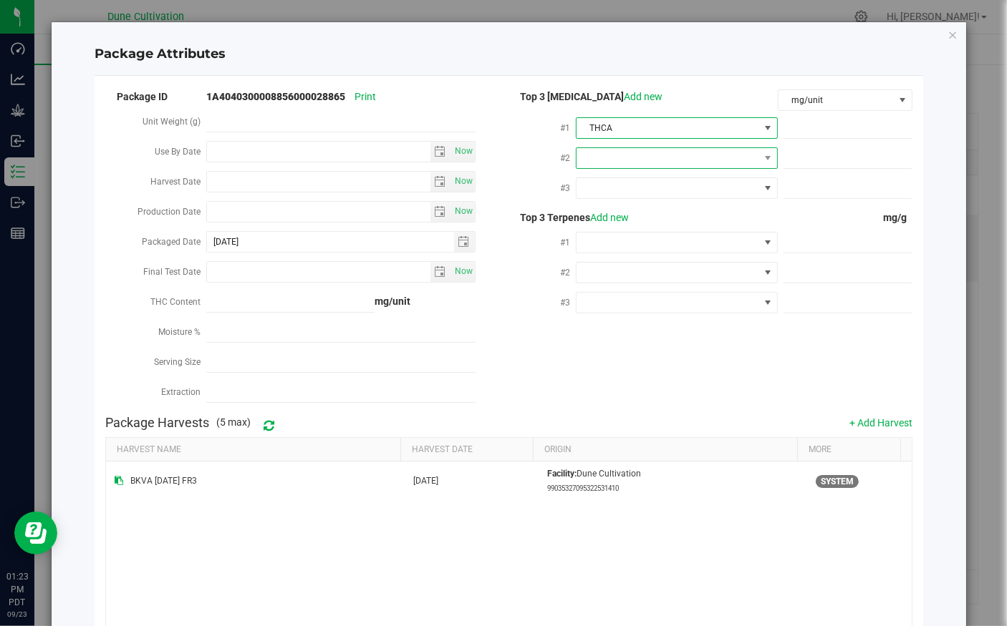
click at [727, 157] on span at bounding box center [667, 158] width 183 height 20
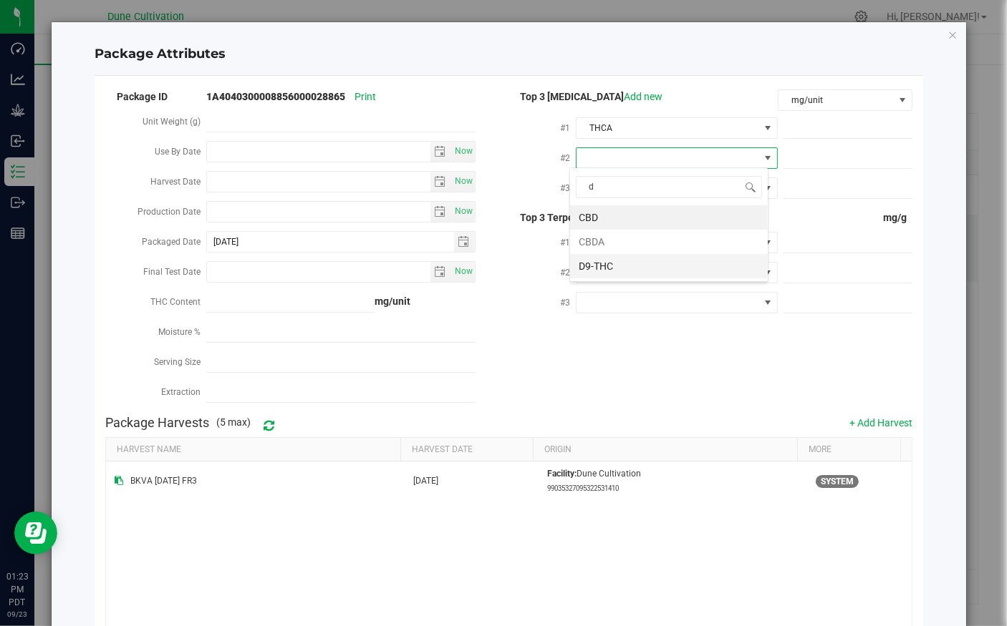
click at [629, 256] on li "D9-THC" at bounding box center [669, 266] width 198 height 24
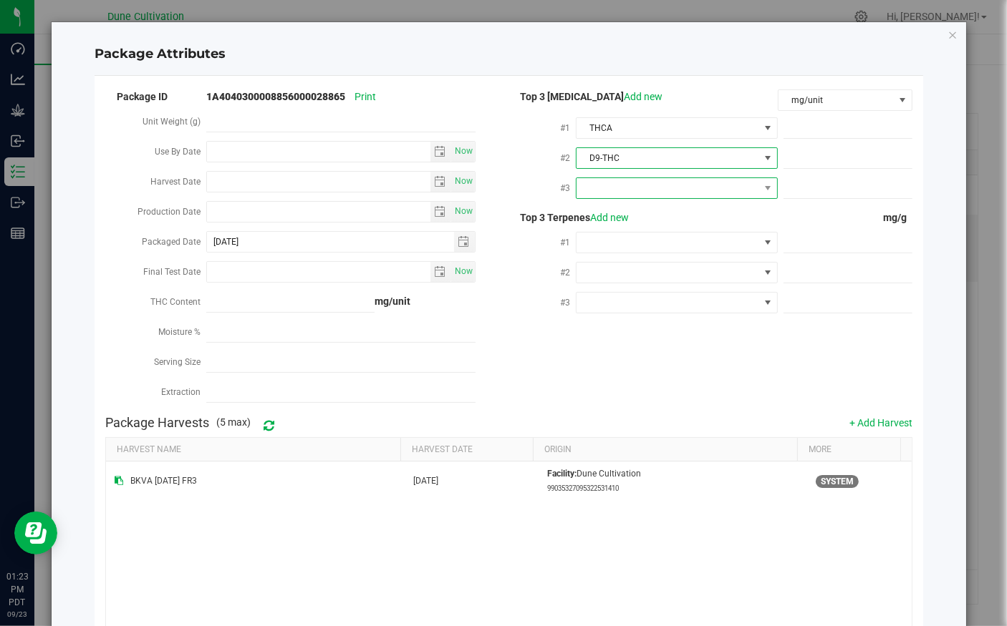
click at [629, 191] on span at bounding box center [667, 188] width 183 height 20
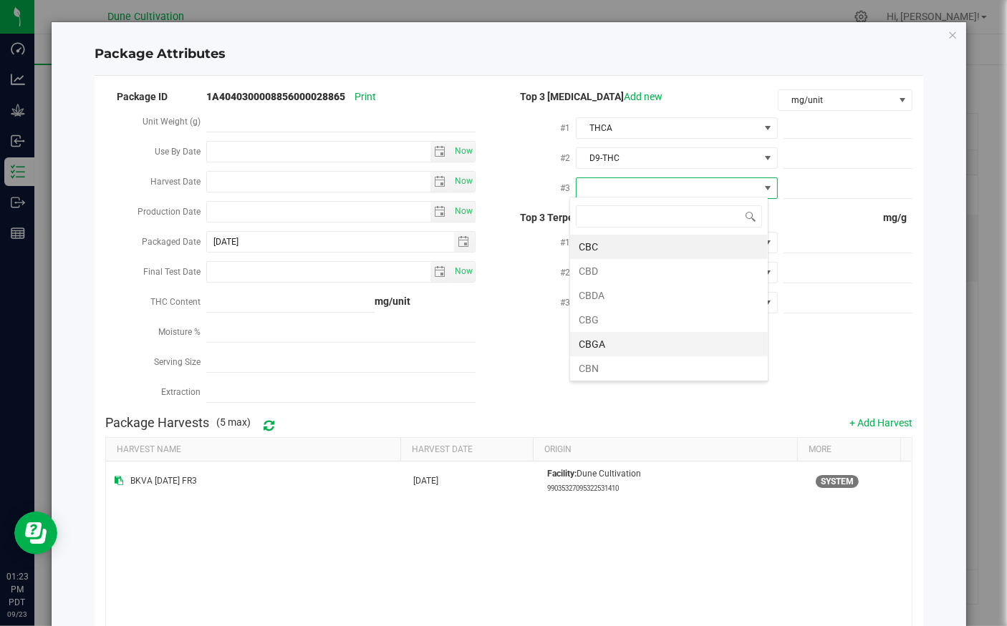
click at [606, 338] on li "CBGA" at bounding box center [669, 344] width 198 height 24
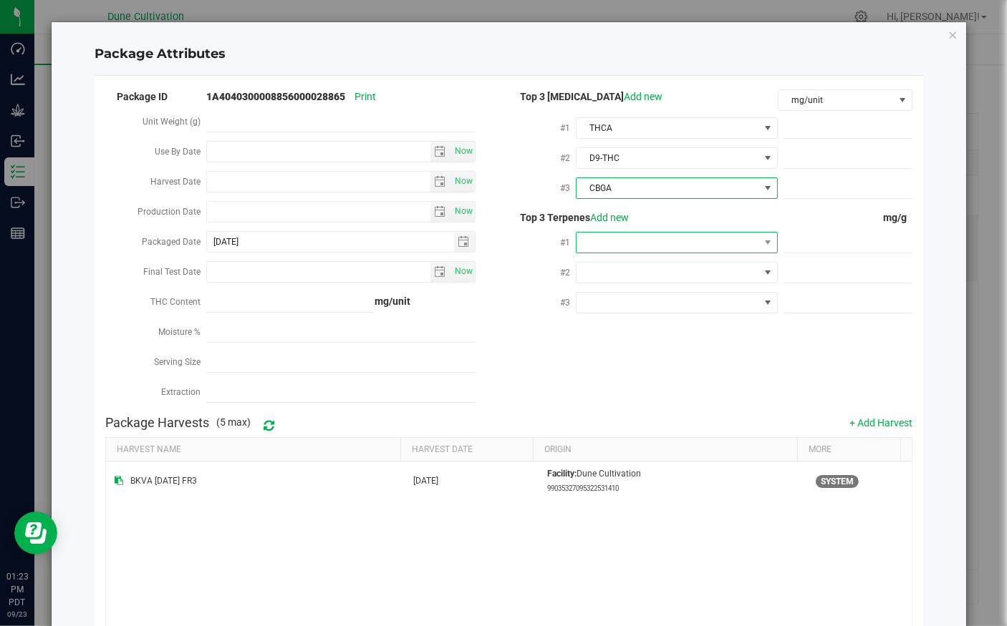
click at [629, 243] on span at bounding box center [667, 243] width 183 height 20
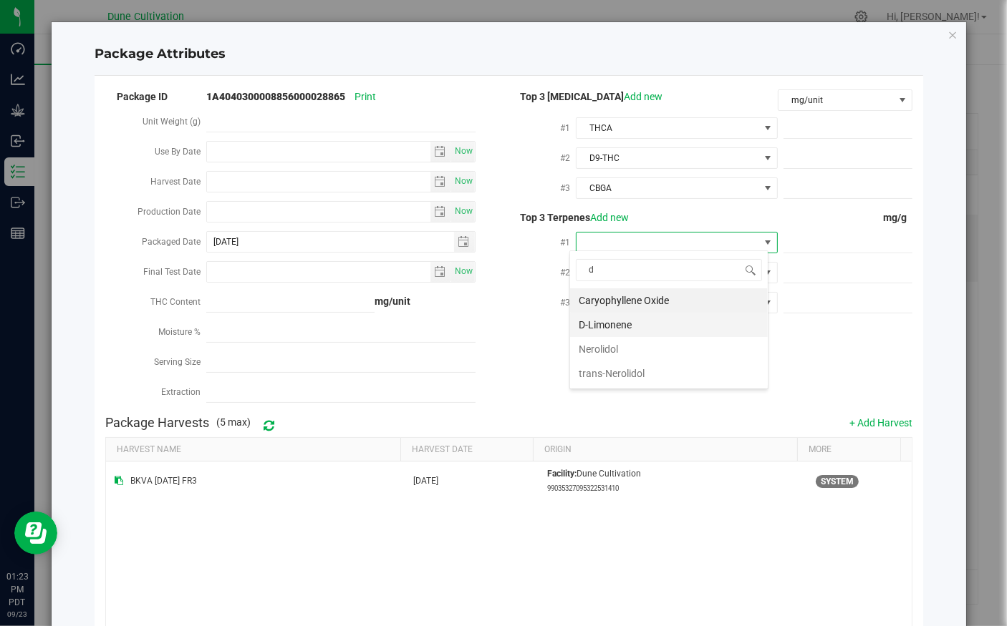
click at [630, 326] on li "D-Limonene" at bounding box center [669, 325] width 198 height 24
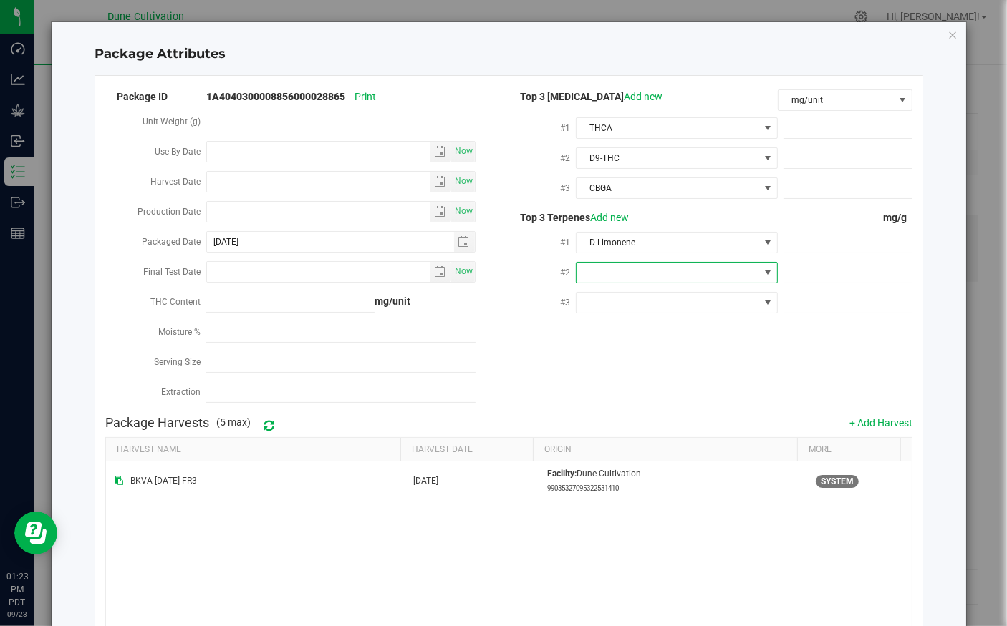
click at [644, 268] on span at bounding box center [667, 273] width 183 height 20
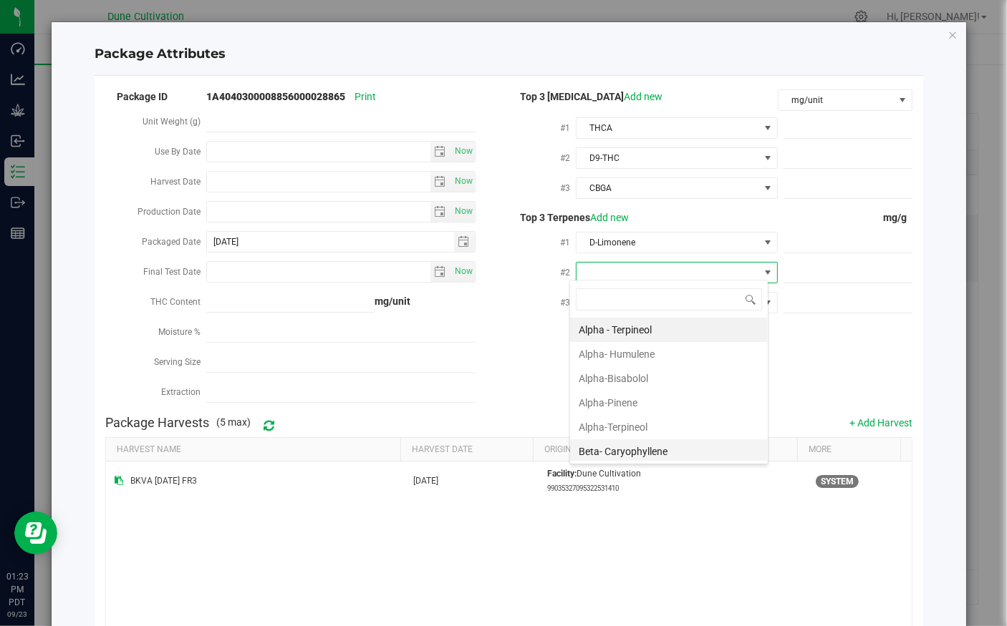
click at [630, 457] on li "Beta- Caryophyllene" at bounding box center [669, 452] width 198 height 24
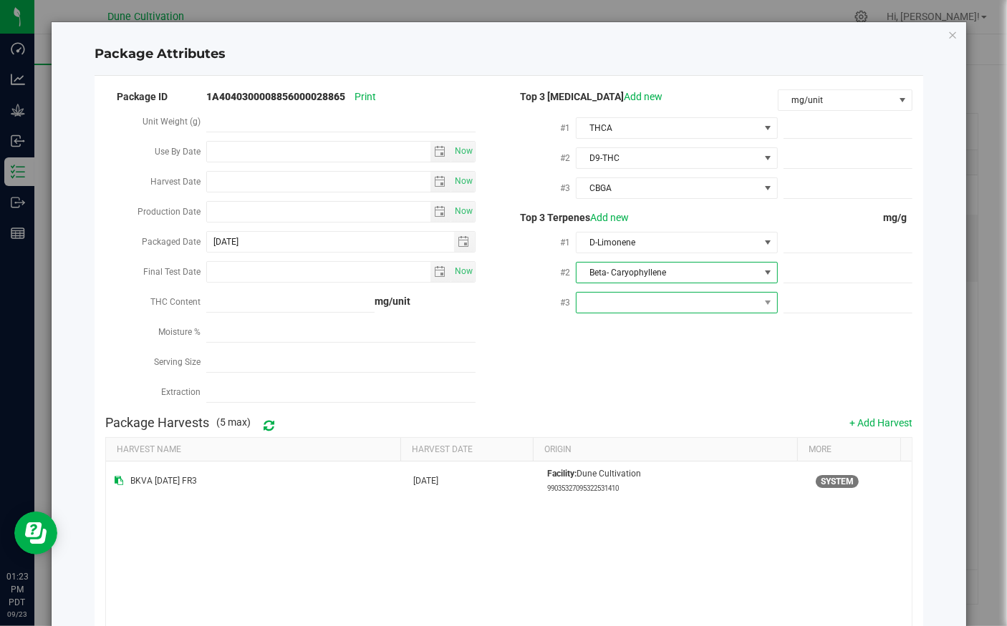
click at [641, 300] on span at bounding box center [667, 303] width 183 height 20
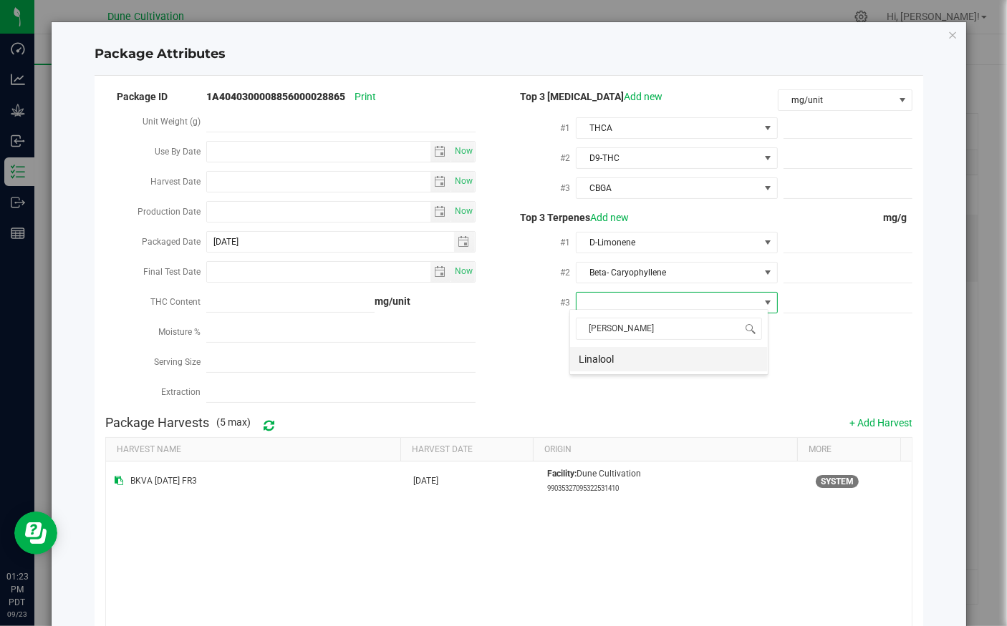
click at [638, 362] on li "Linalool" at bounding box center [669, 359] width 198 height 24
click at [833, 296] on span at bounding box center [847, 303] width 129 height 21
paste input "2.952"
click at [836, 271] on span at bounding box center [847, 273] width 129 height 21
paste input "3.544"
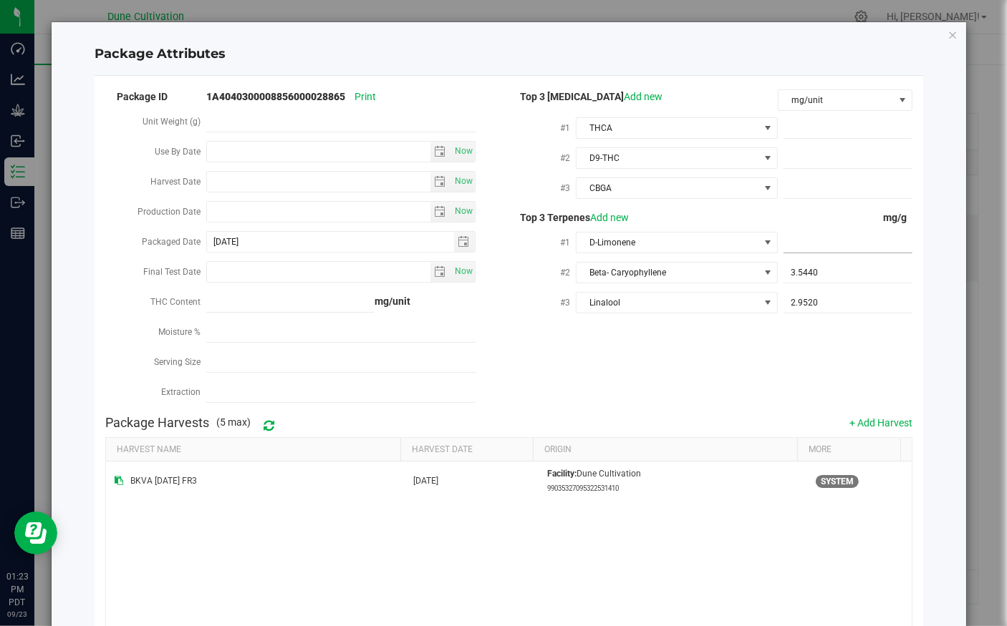
click at [818, 246] on span at bounding box center [847, 243] width 129 height 21
paste input "7.105"
drag, startPoint x: 824, startPoint y: 184, endPoint x: 855, endPoint y: 185, distance: 30.8
click at [825, 184] on span at bounding box center [847, 188] width 129 height 21
paste input "8.0799"
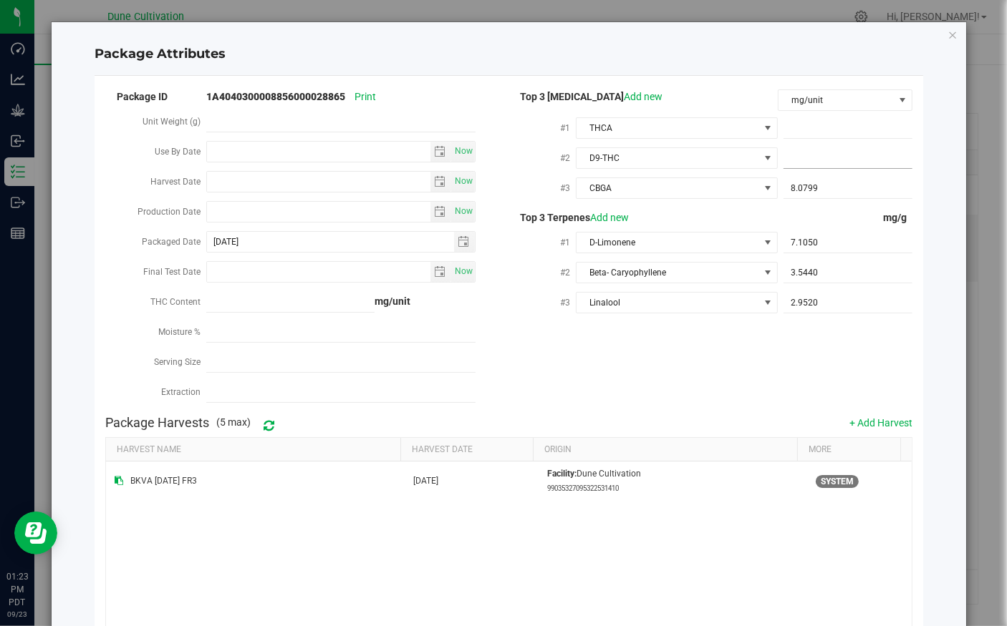
click at [837, 156] on span at bounding box center [847, 158] width 129 height 21
paste input "13.7221"
click at [825, 132] on span at bounding box center [847, 128] width 129 height 21
paste input "269.8401"
click at [710, 363] on div "Package ID 1A4040300008856000028865 Print Unit Weight (g) Use By Date Now Harve…" at bounding box center [508, 247] width 807 height 321
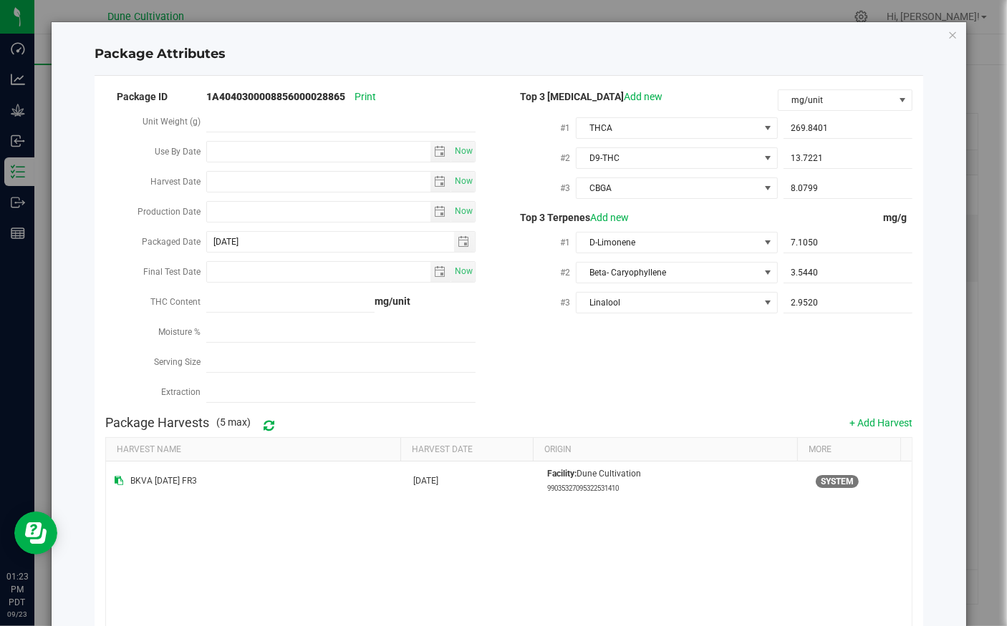
scroll to position [101, 0]
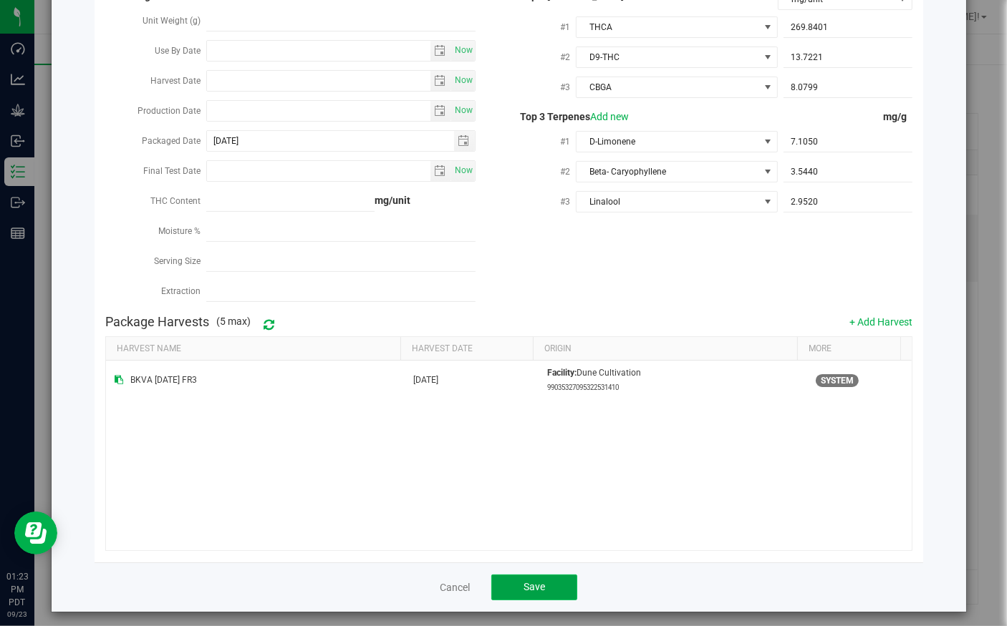
click at [543, 575] on button "Save" at bounding box center [534, 588] width 86 height 26
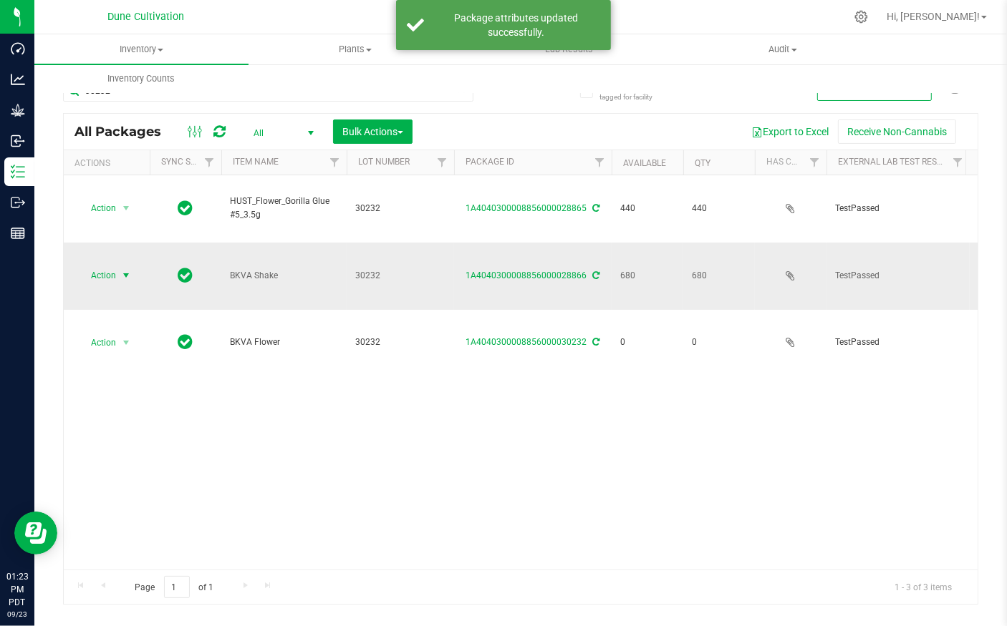
click at [116, 266] on span "Action" at bounding box center [97, 276] width 39 height 20
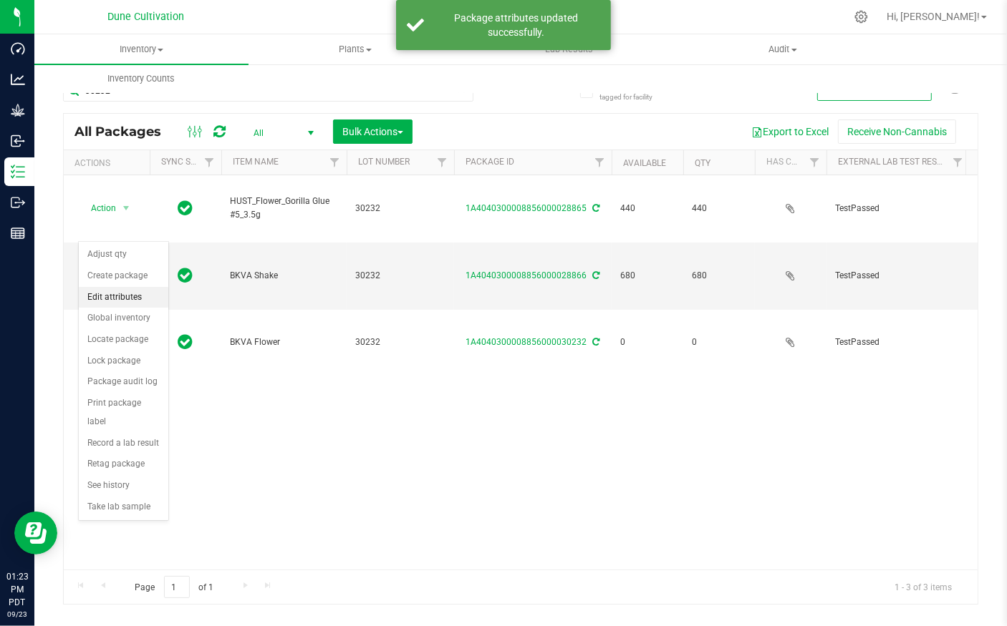
click at [129, 296] on li "Edit attributes" at bounding box center [123, 297] width 89 height 21
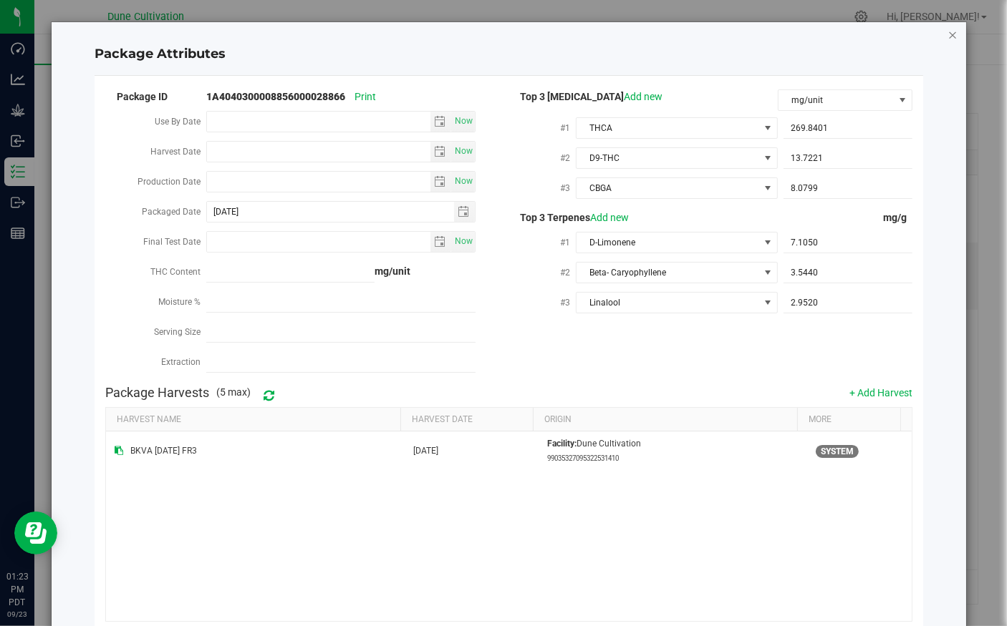
click at [947, 36] on icon "Close modal" at bounding box center [952, 34] width 10 height 17
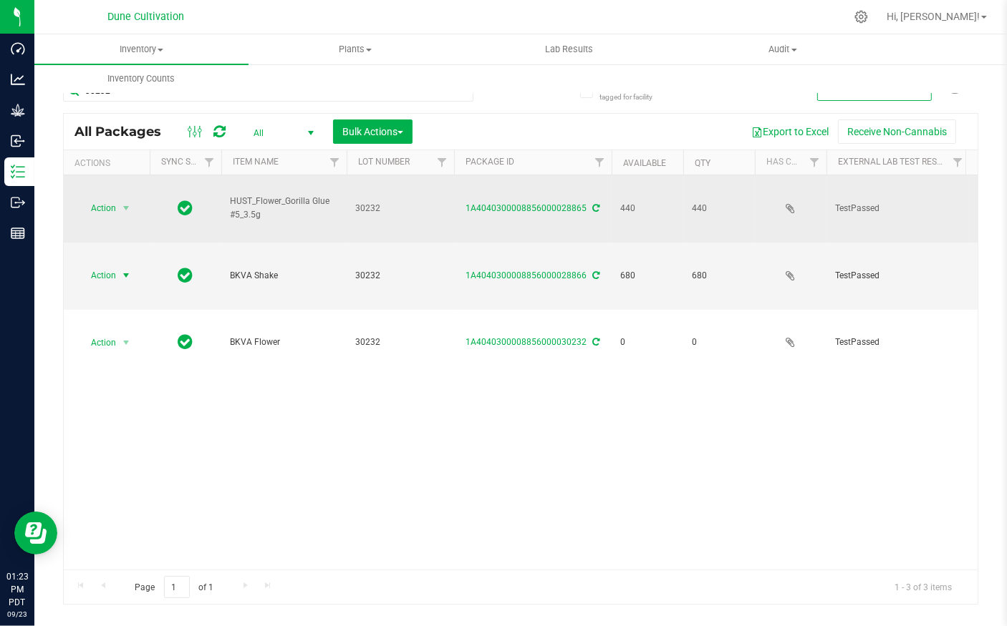
click at [120, 198] on span "select" at bounding box center [126, 208] width 18 height 20
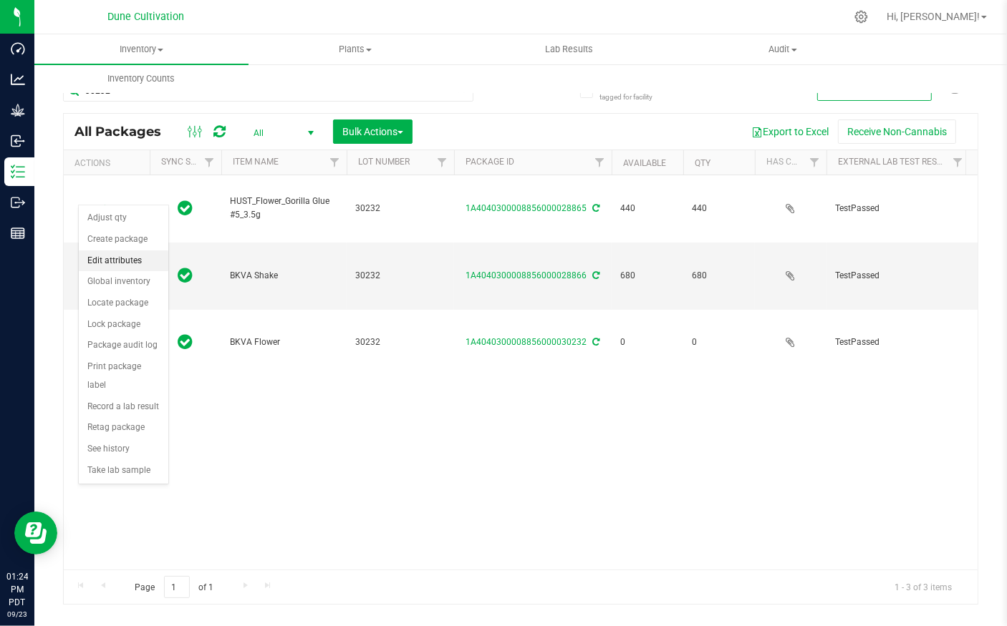
click at [122, 262] on li "Edit attributes" at bounding box center [123, 261] width 89 height 21
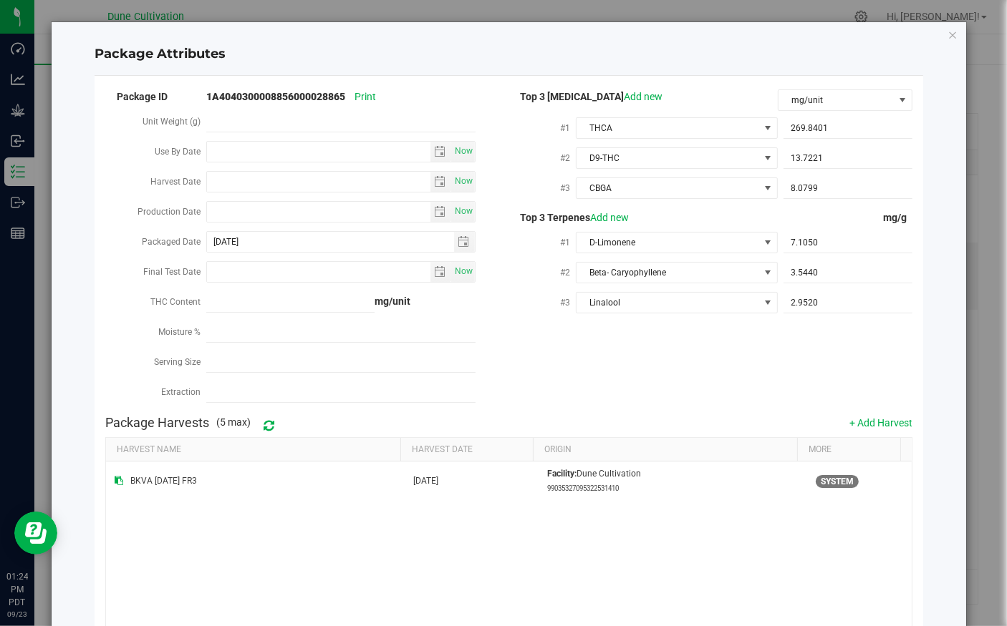
click at [947, 29] on icon "Close modal" at bounding box center [952, 34] width 10 height 17
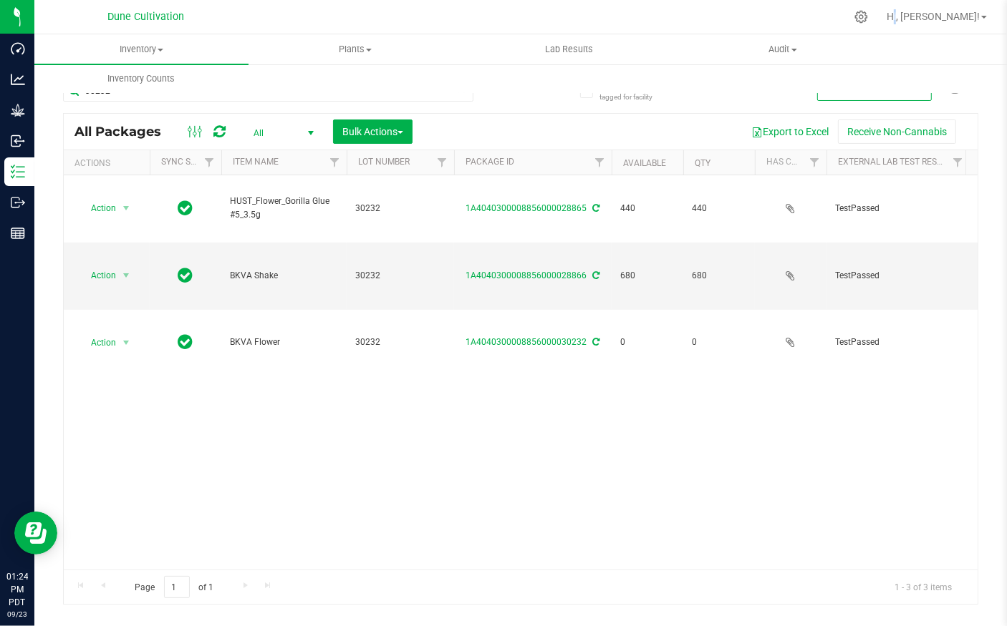
click at [941, 31] on nav "Dune Cultivation Hi, Carla!" at bounding box center [520, 17] width 972 height 34
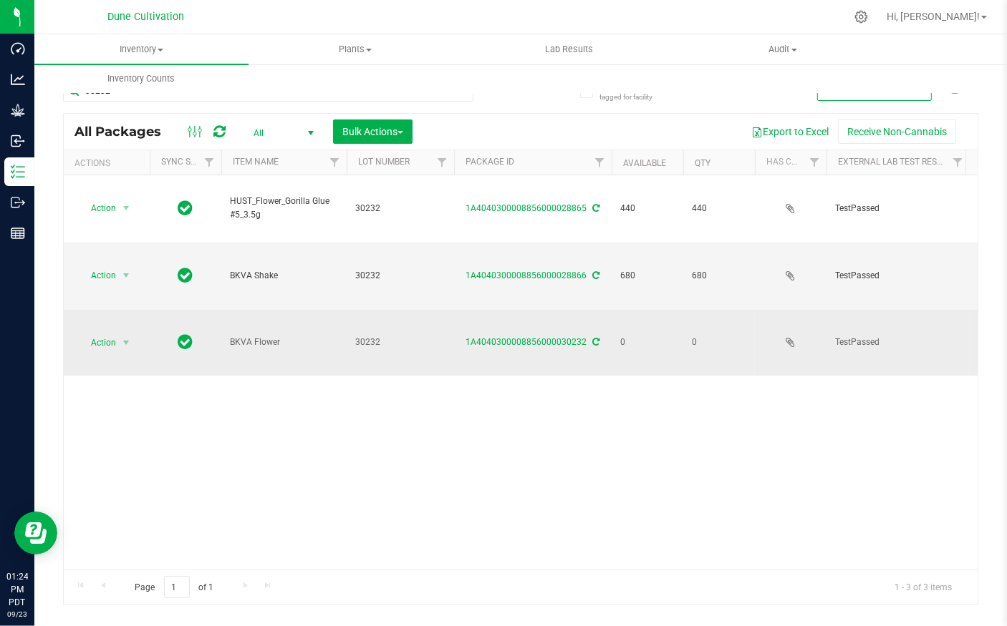
click at [113, 333] on span "Action" at bounding box center [97, 343] width 39 height 20
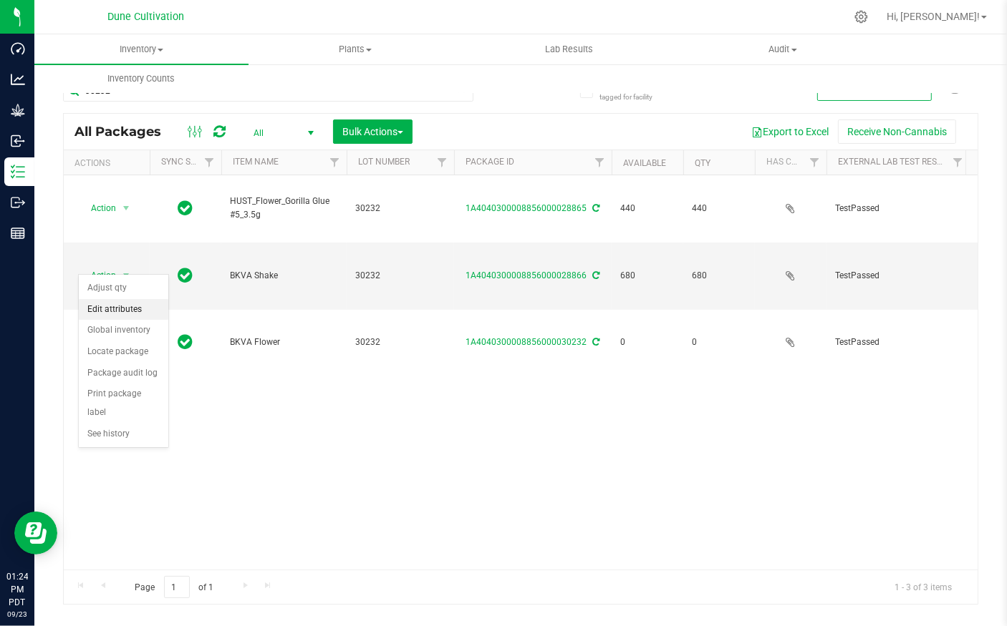
click at [122, 311] on li "Edit attributes" at bounding box center [123, 309] width 89 height 21
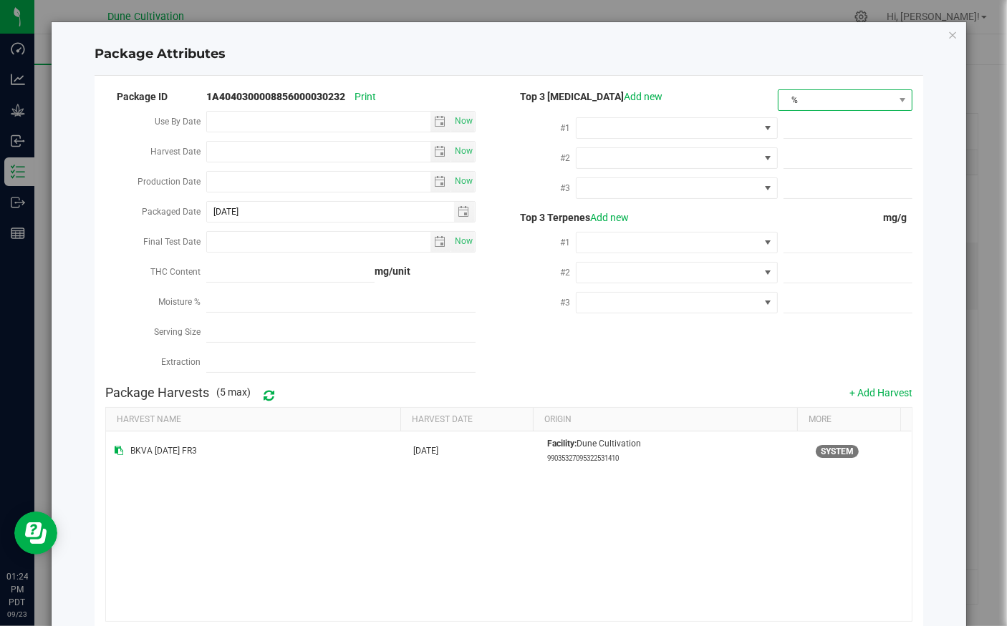
click at [830, 100] on span "%" at bounding box center [835, 100] width 115 height 20
click at [783, 150] on li "mg/unit" at bounding box center [834, 150] width 131 height 24
click at [682, 125] on span at bounding box center [667, 128] width 183 height 20
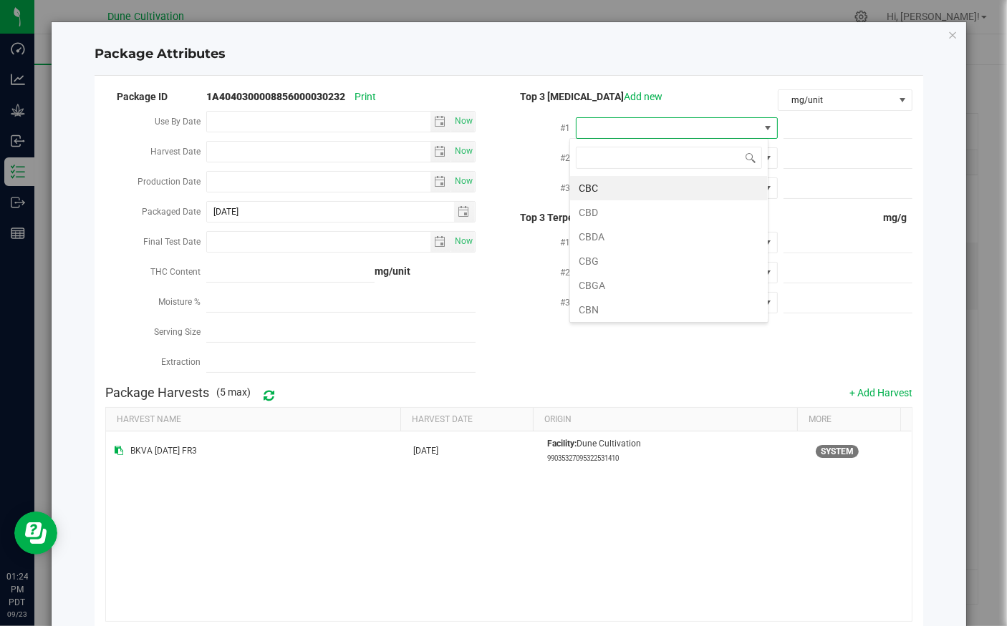
scroll to position [21, 199]
click at [656, 192] on li "THCA" at bounding box center [669, 188] width 198 height 24
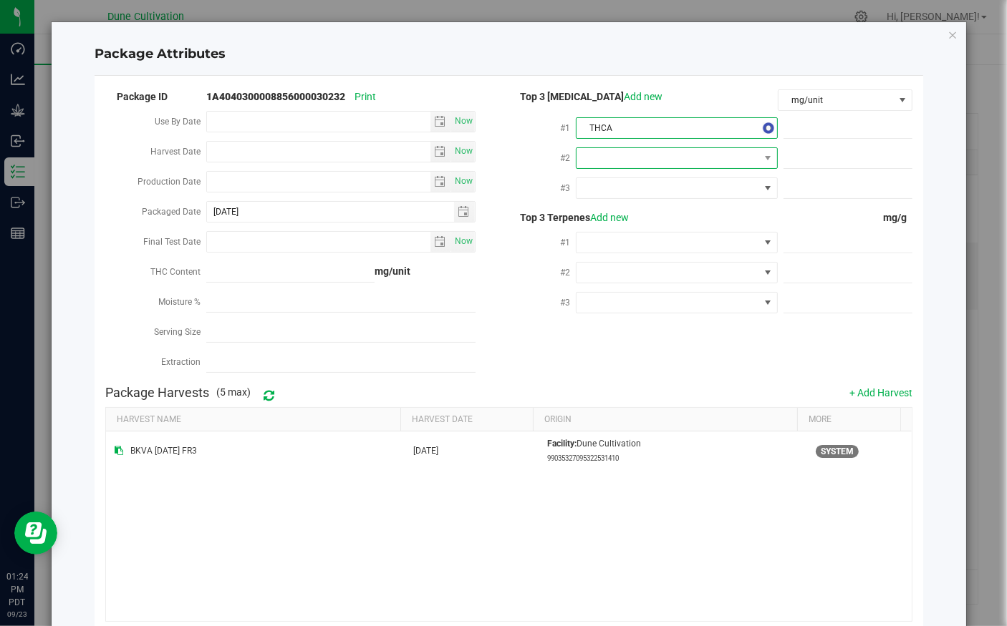
click at [659, 162] on span at bounding box center [667, 158] width 183 height 20
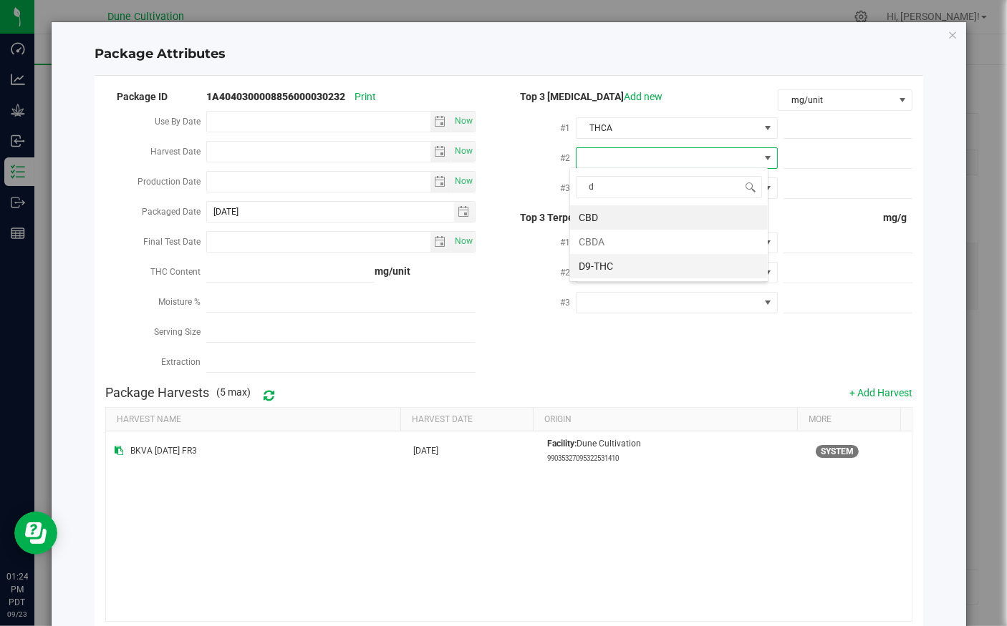
click at [619, 260] on li "D9-THC" at bounding box center [669, 266] width 198 height 24
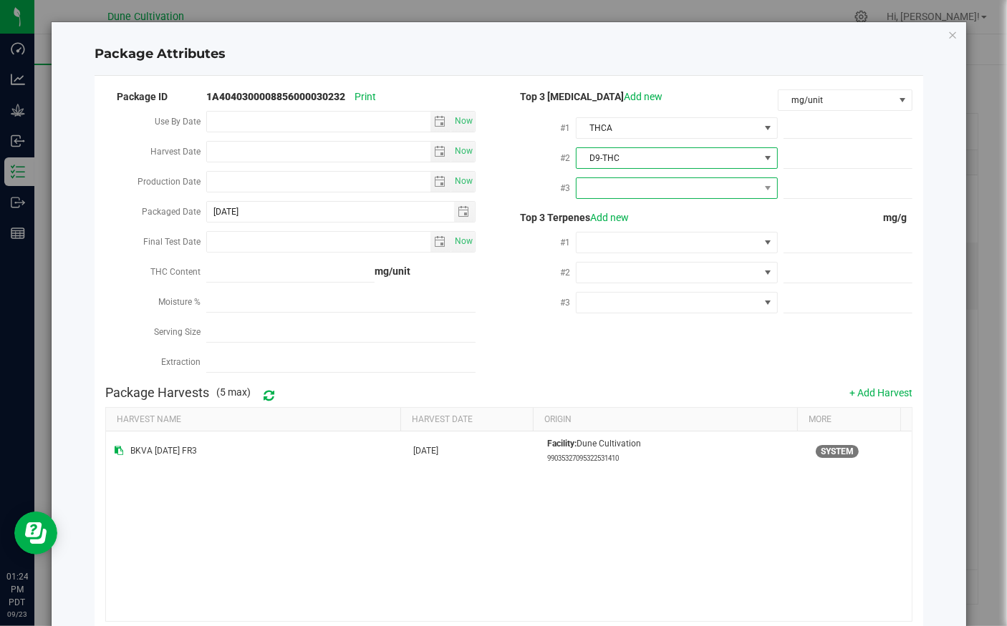
click at [634, 186] on span at bounding box center [667, 188] width 183 height 20
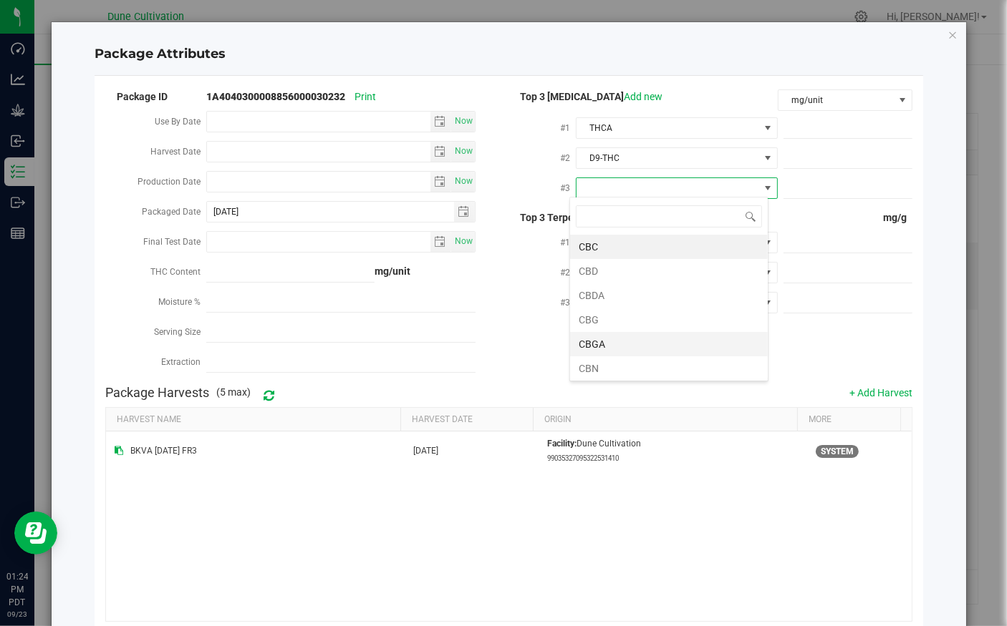
click at [603, 342] on li "CBGA" at bounding box center [669, 344] width 198 height 24
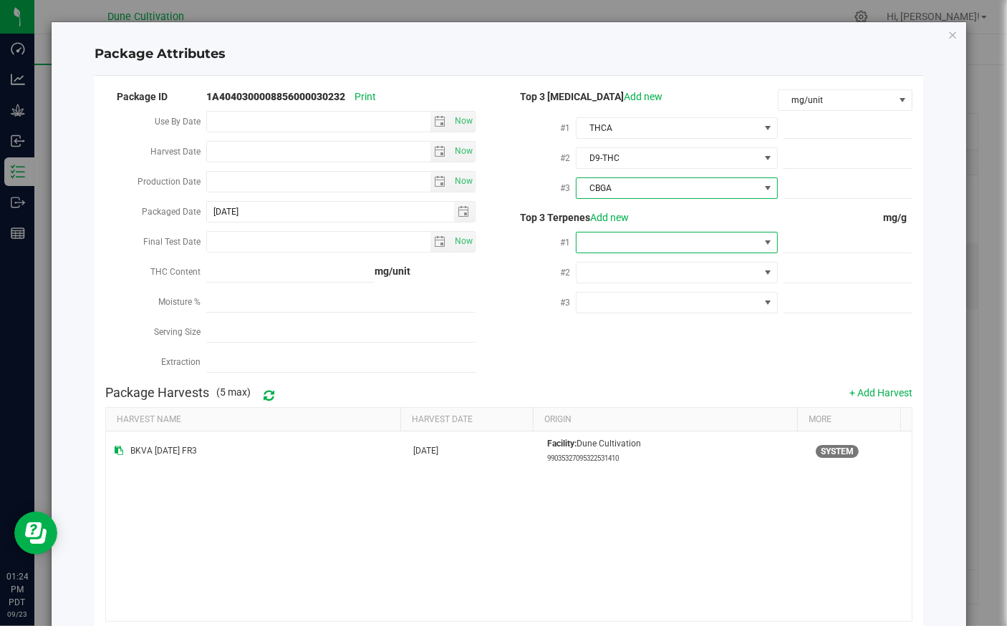
click at [636, 236] on span at bounding box center [667, 243] width 183 height 20
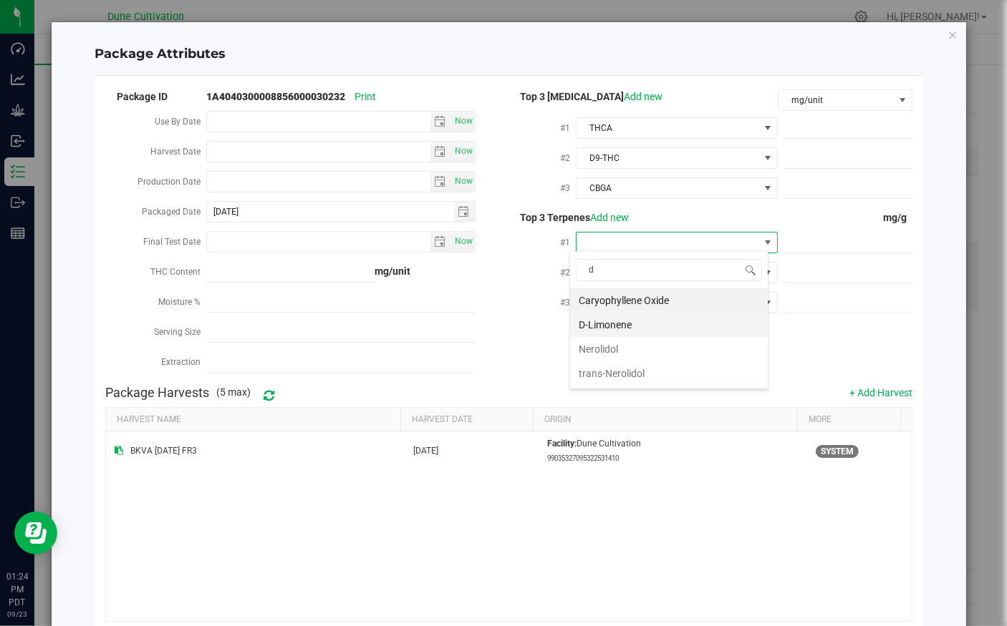
click at [628, 319] on li "D-Limonene" at bounding box center [669, 325] width 198 height 24
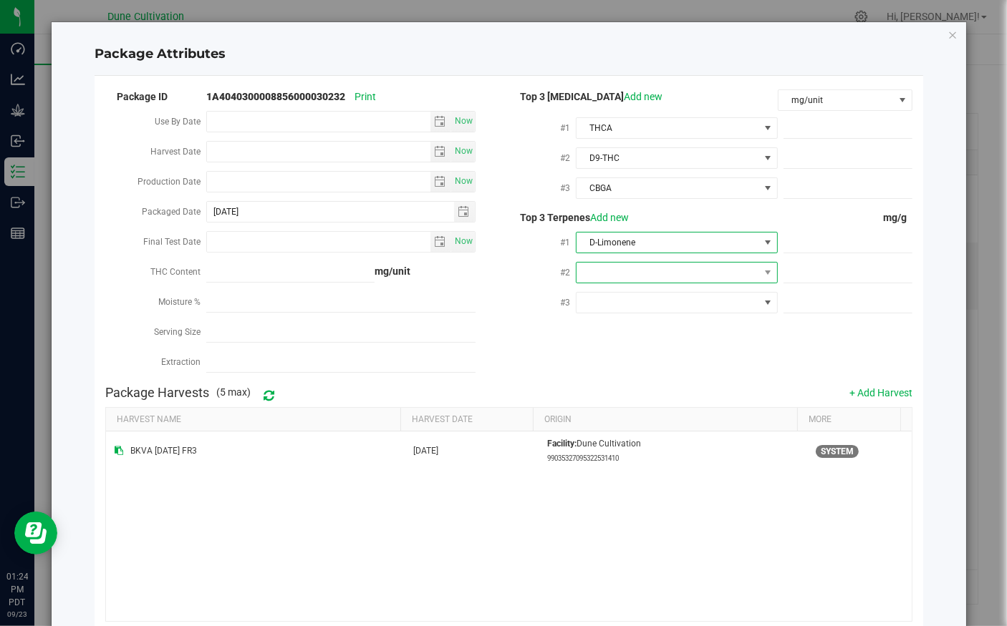
click at [636, 268] on span at bounding box center [667, 273] width 183 height 20
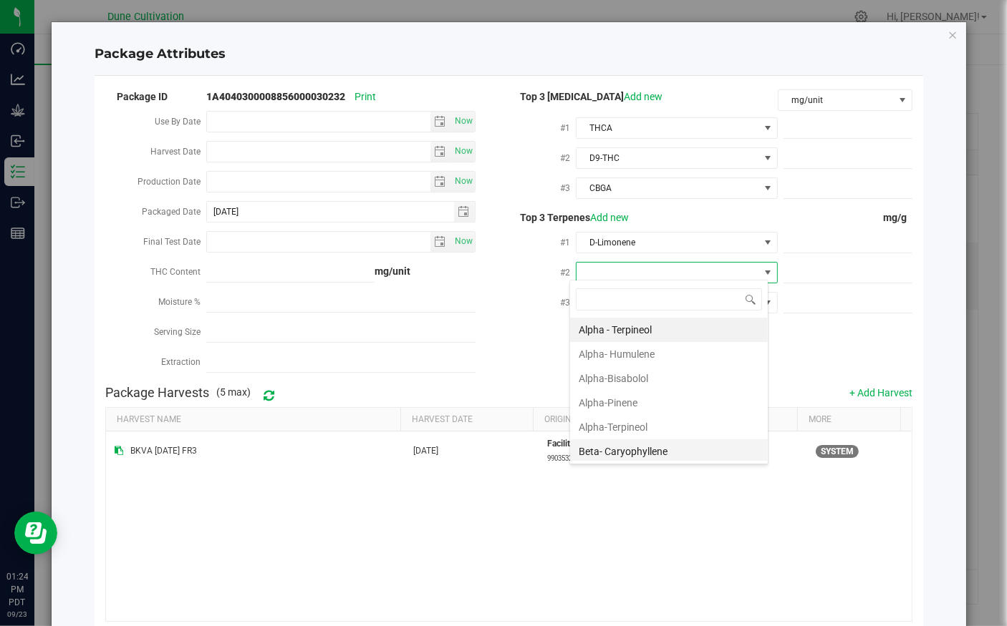
click at [617, 450] on li "Beta- Caryophyllene" at bounding box center [669, 452] width 198 height 24
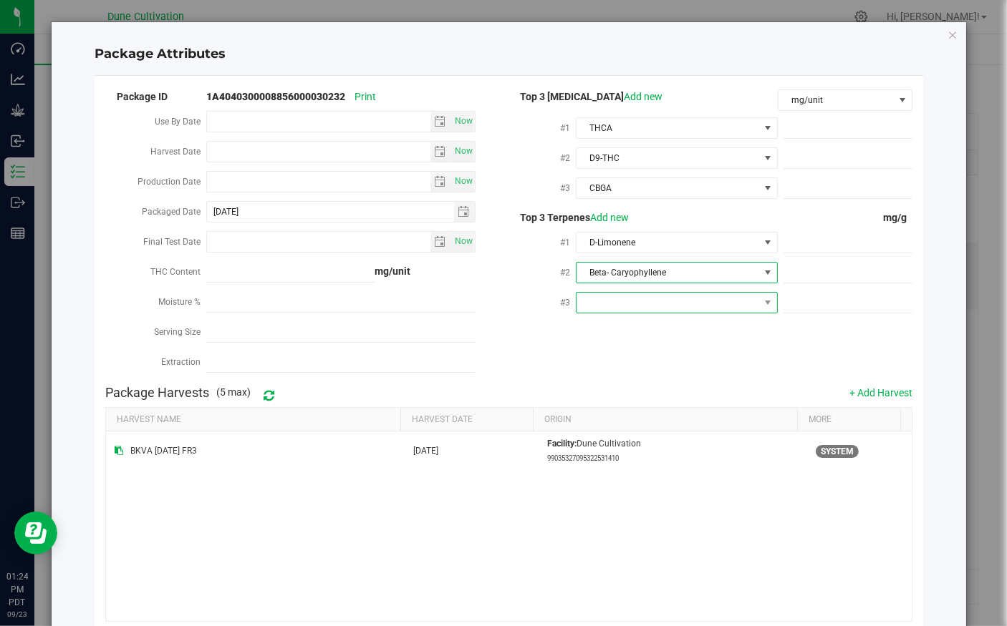
click at [641, 303] on span at bounding box center [667, 303] width 183 height 20
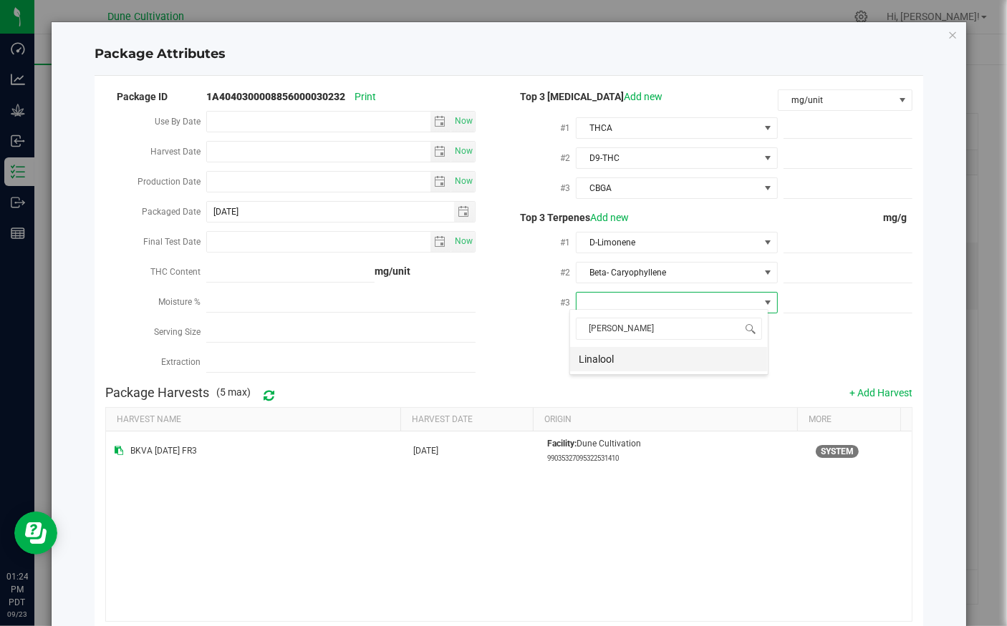
click at [654, 353] on li "Linalool" at bounding box center [669, 359] width 198 height 24
click at [820, 132] on span at bounding box center [847, 128] width 129 height 21
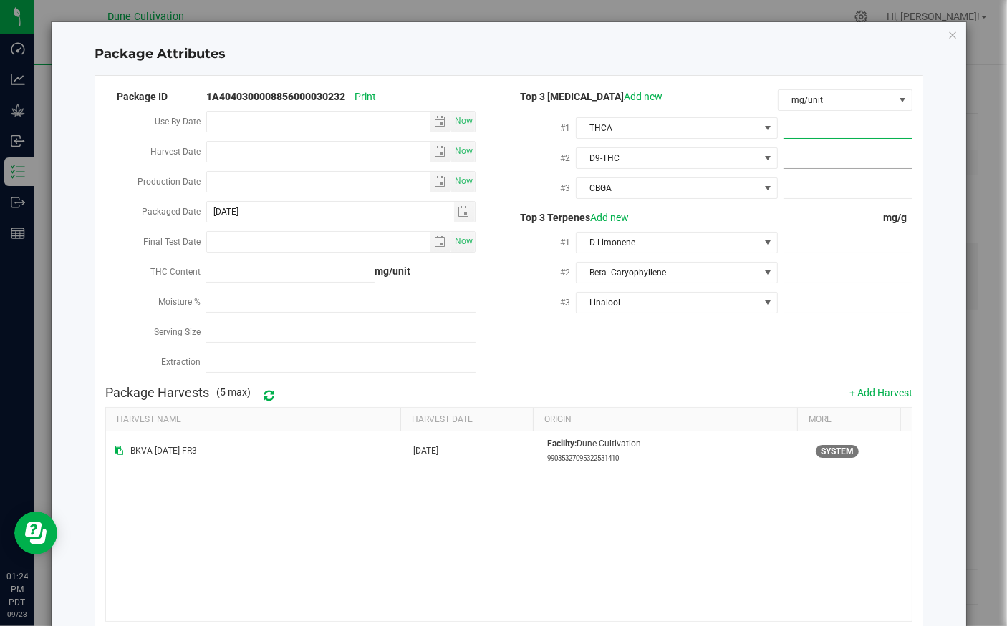
paste input "269.8401"
click at [813, 158] on input "text" at bounding box center [847, 158] width 129 height 20
paste input "13.7221"
type input "13.7221"
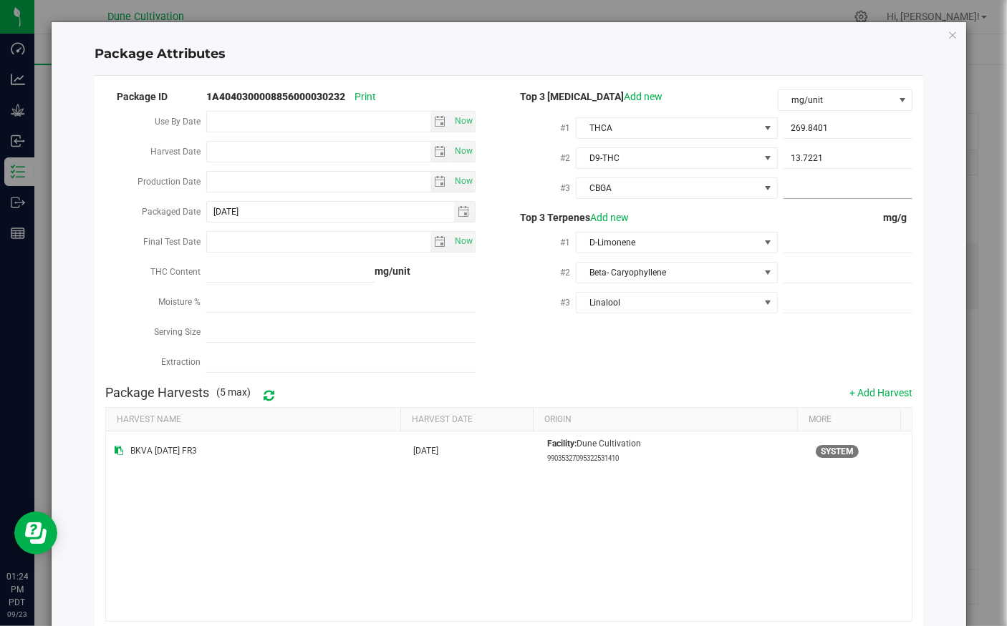
click at [840, 185] on span at bounding box center [847, 188] width 129 height 21
paste input "8.0799"
type input "8.0799"
click at [861, 241] on span at bounding box center [847, 243] width 129 height 21
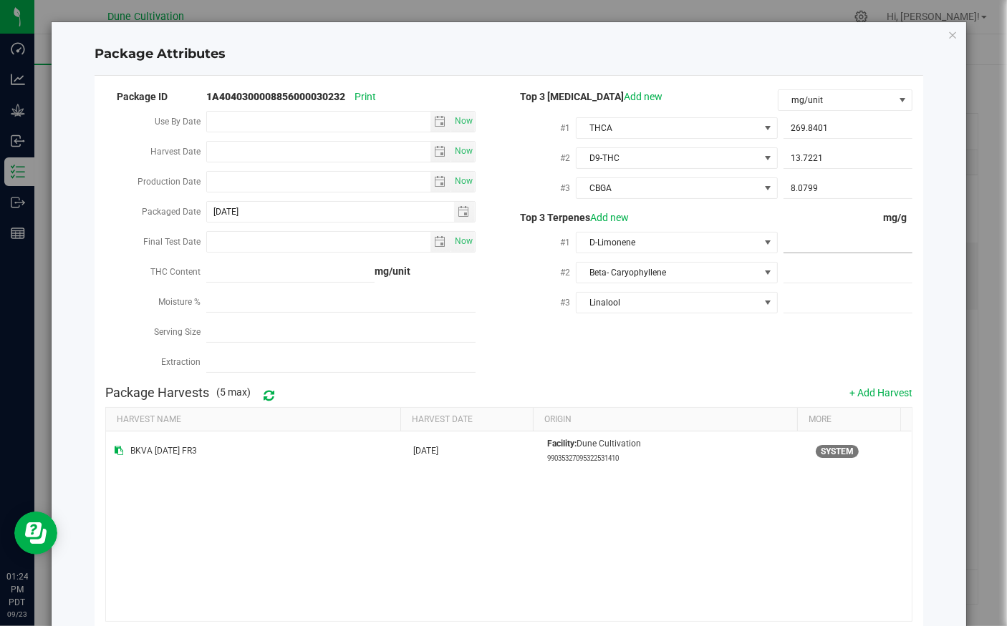
paste input "7.105"
type input "7.105"
type input "7.1050"
click at [843, 270] on span at bounding box center [847, 273] width 129 height 21
paste input "3.544"
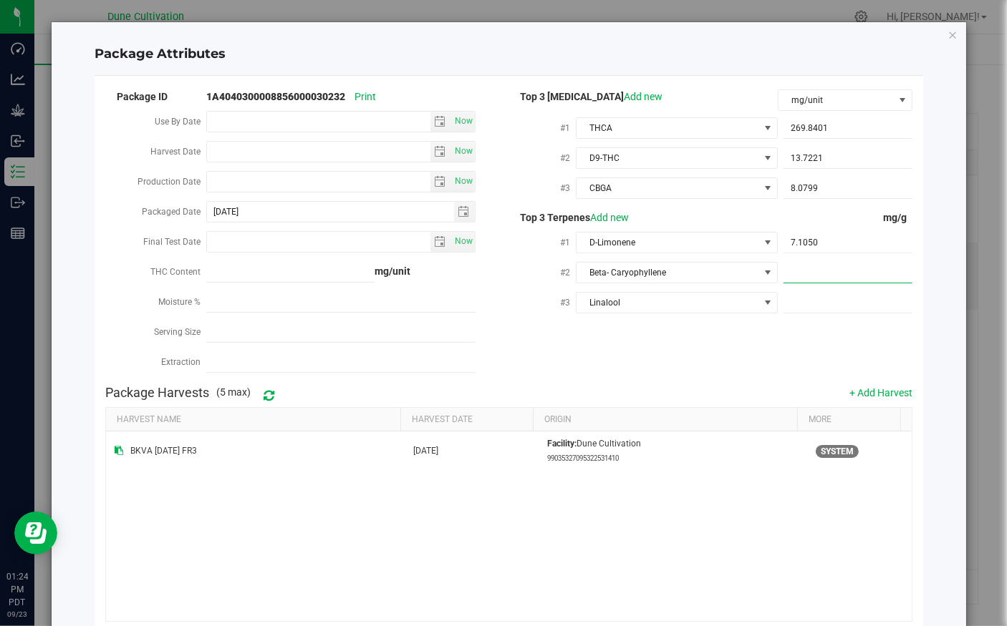
type input "3.544"
type input "3.5440"
click at [801, 302] on span at bounding box center [847, 303] width 129 height 21
paste input "2.952"
type input "2.952"
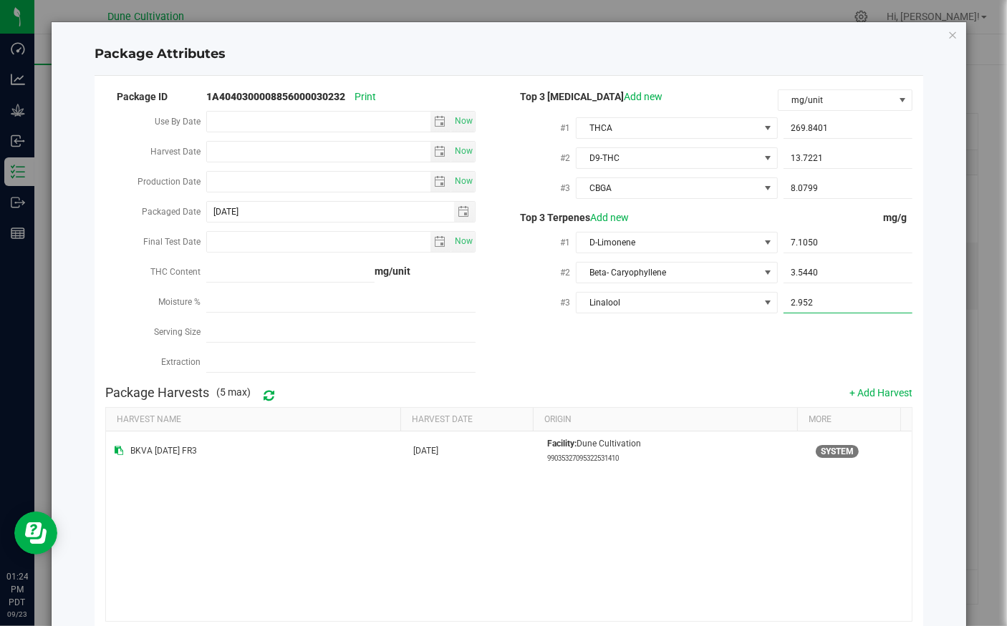
type input "2.9520"
click at [764, 331] on div "Package ID 1A4040300008856000030232 Print Use By Date Now Harvest Date Now Prod…" at bounding box center [508, 232] width 807 height 291
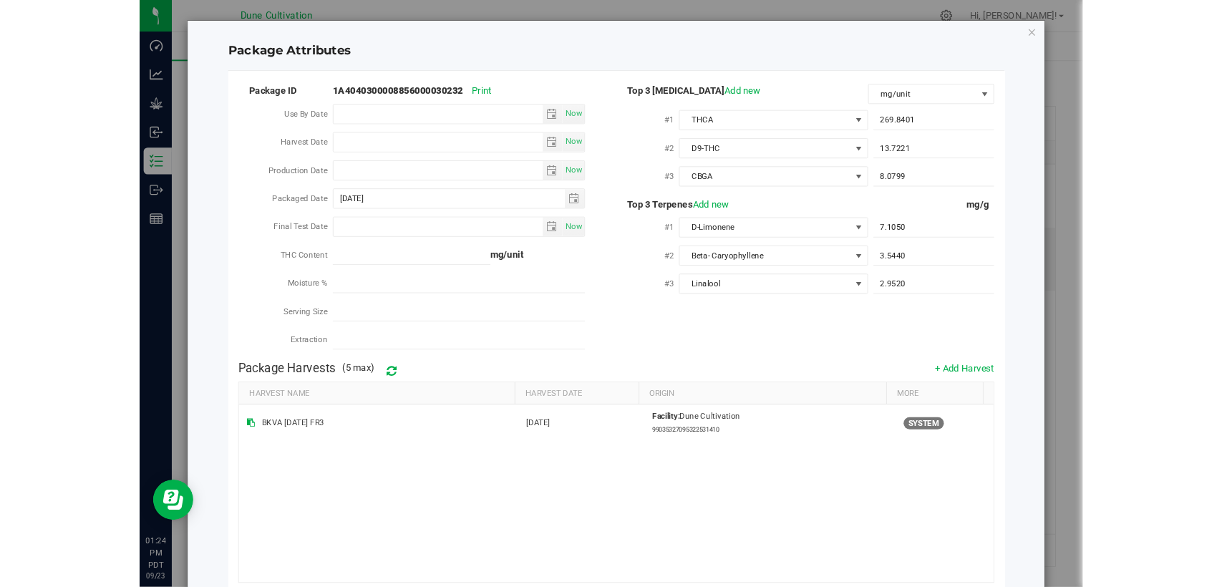
scroll to position [72, 0]
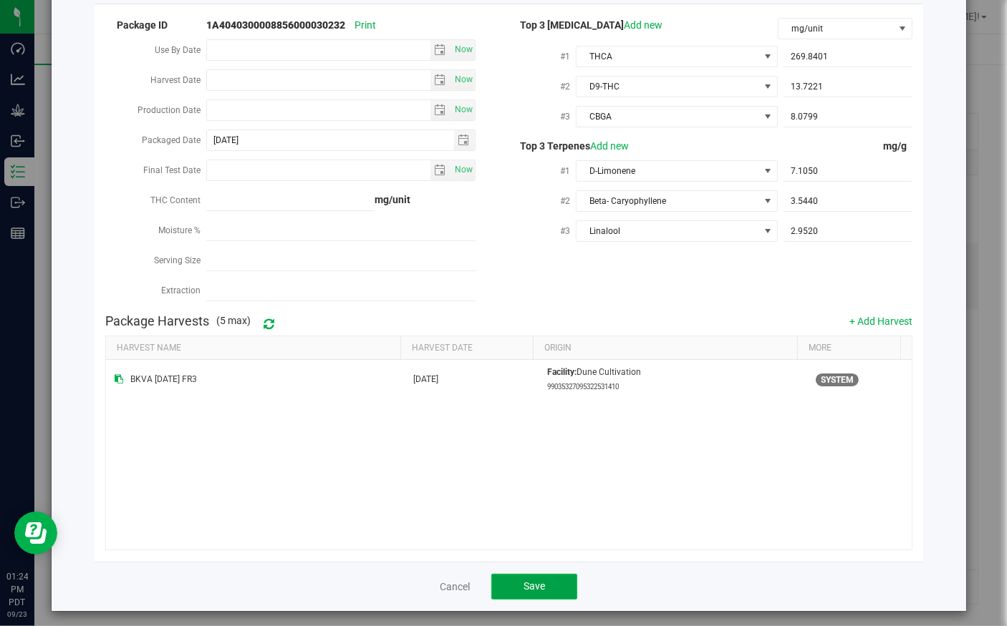
click at [529, 581] on span "Save" at bounding box center [533, 586] width 21 height 11
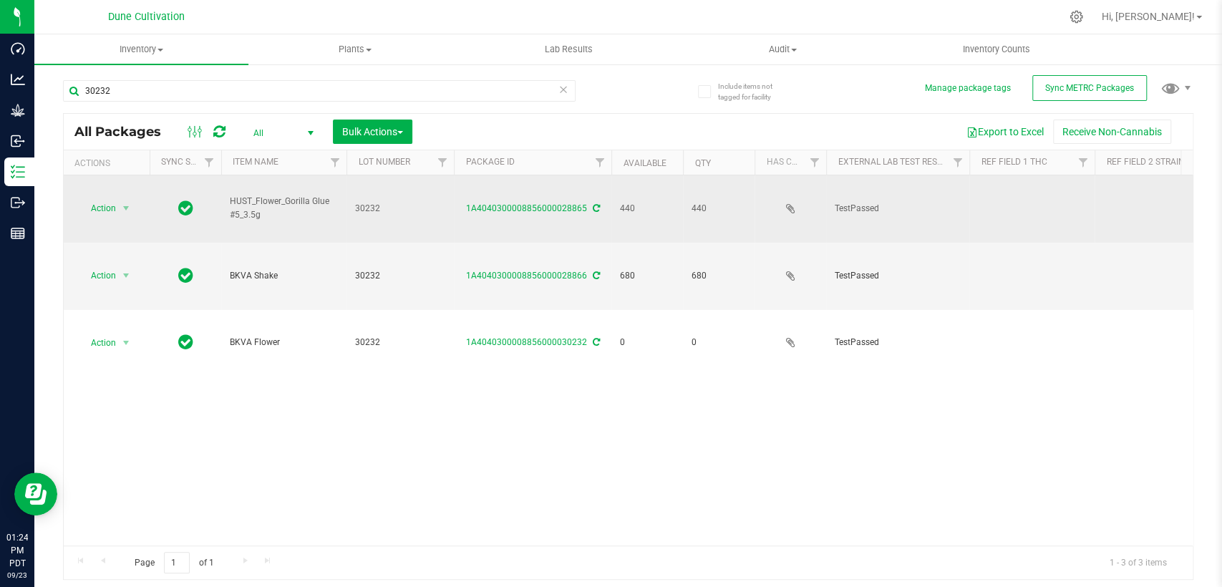
click at [1006, 188] on td at bounding box center [1031, 208] width 125 height 67
type input "25.0372%"
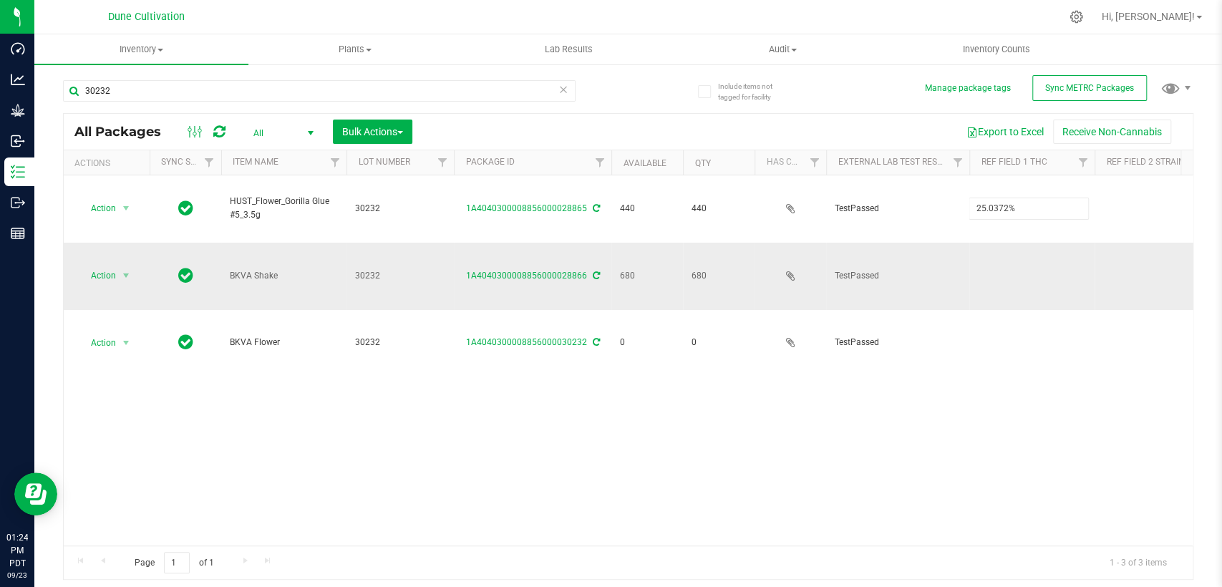
click at [991, 229] on div "All Packages All Active Only Lab Samples Locked All External Internal Bulk Acti…" at bounding box center [628, 346] width 1130 height 467
click at [992, 243] on td at bounding box center [1031, 276] width 125 height 67
type input "25.0372%"
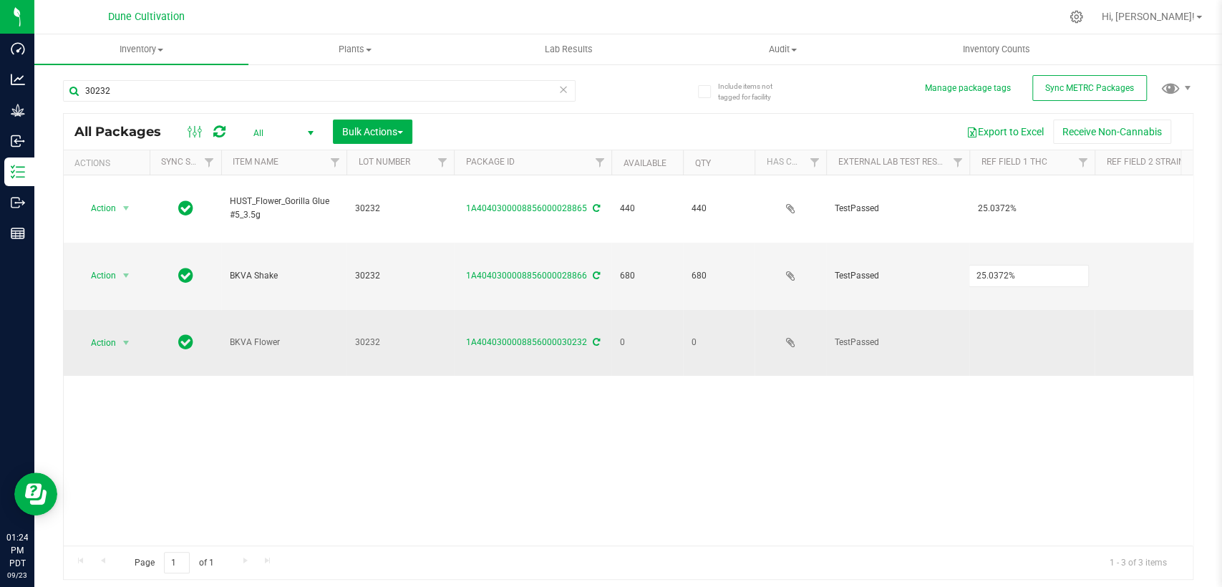
click at [989, 260] on div "All Packages All Active Only Lab Samples Locked All External Internal Bulk Acti…" at bounding box center [628, 346] width 1130 height 467
click at [991, 310] on td at bounding box center [1031, 343] width 125 height 67
type input "25.0372%"
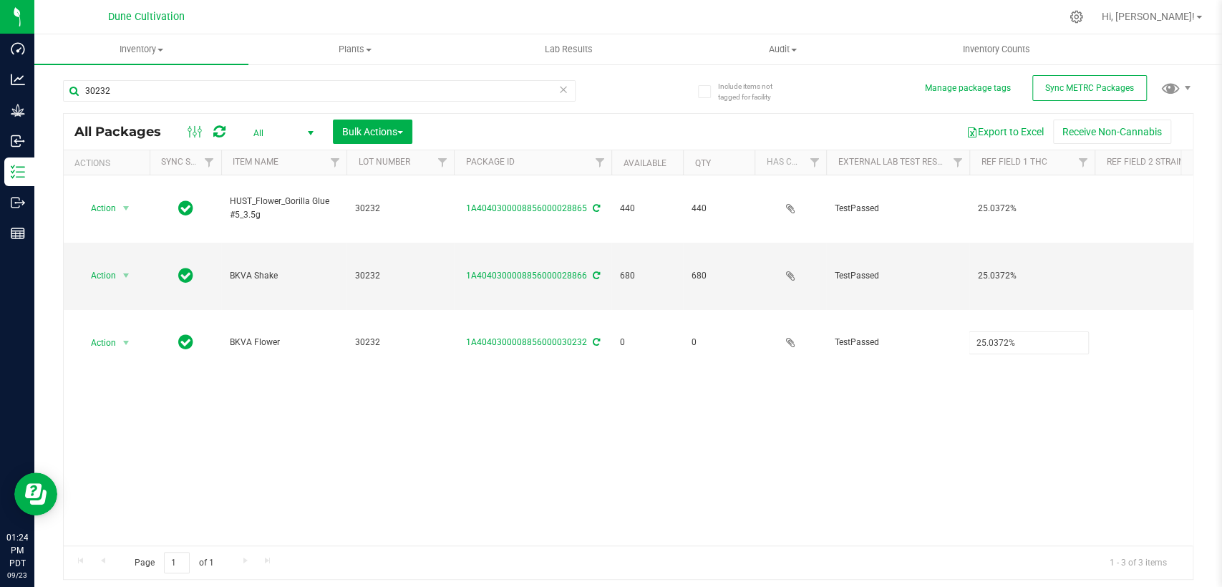
click at [949, 334] on div "All Packages All Active Only Lab Samples Locked All External Internal Bulk Acti…" at bounding box center [628, 346] width 1130 height 467
click at [991, 301] on div "Action Action Adjust qty Create package Edit attributes Global inventory Locate…" at bounding box center [628, 360] width 1129 height 370
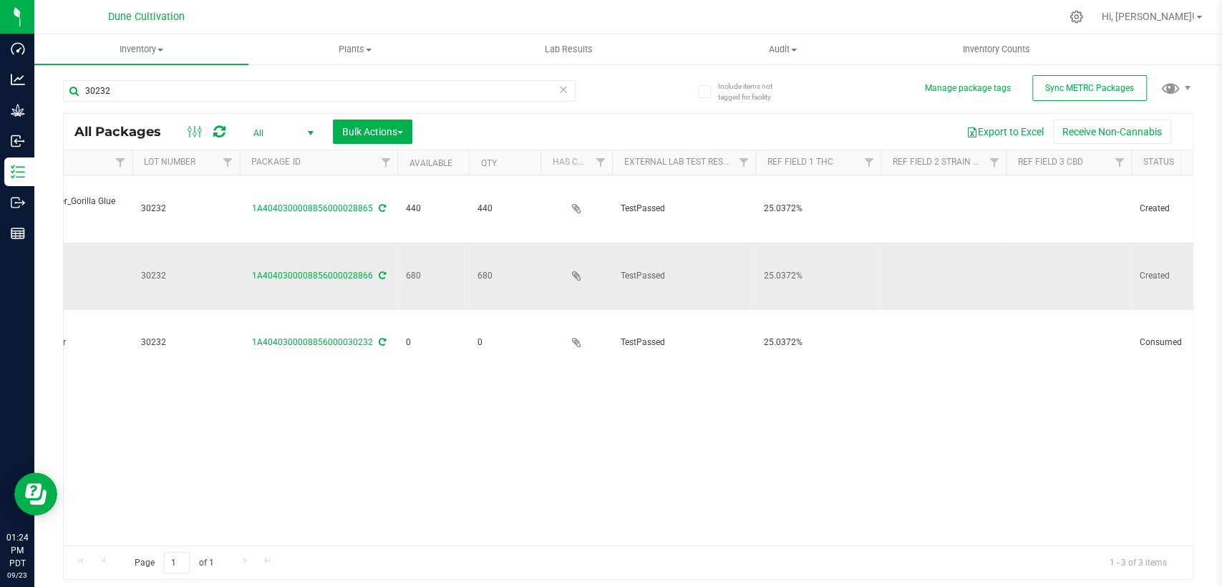
scroll to position [0, 238]
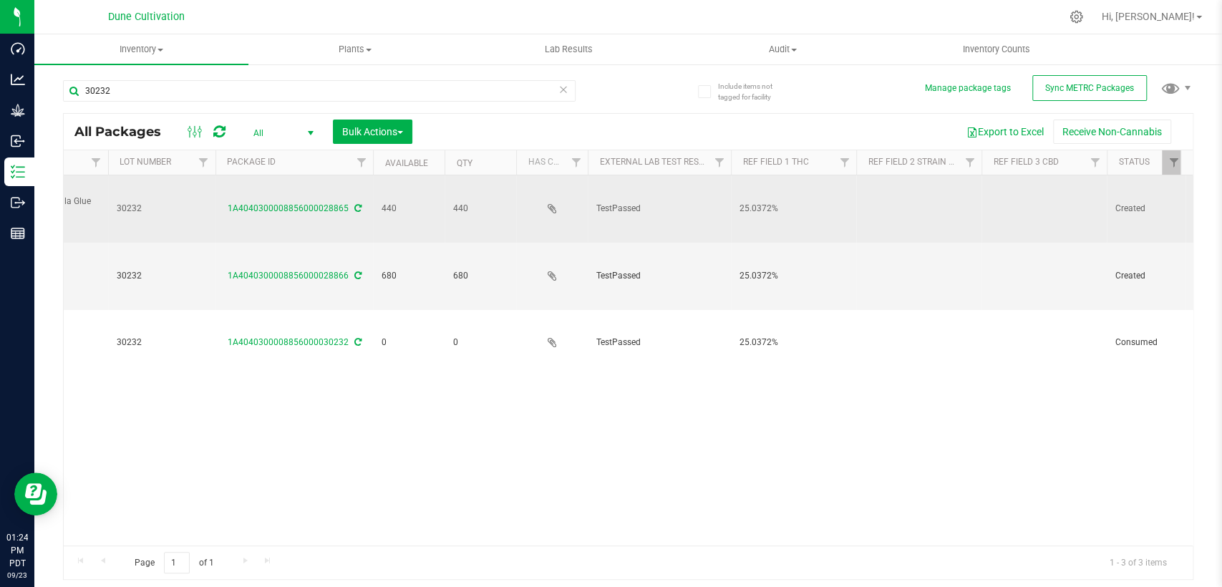
click at [1006, 195] on td at bounding box center [1043, 208] width 125 height 67
drag, startPoint x: 1031, startPoint y: 195, endPoint x: 925, endPoint y: 203, distance: 106.2
type input "0.0393%"
drag, startPoint x: 1031, startPoint y: 190, endPoint x: 926, endPoint y: 200, distance: 104.9
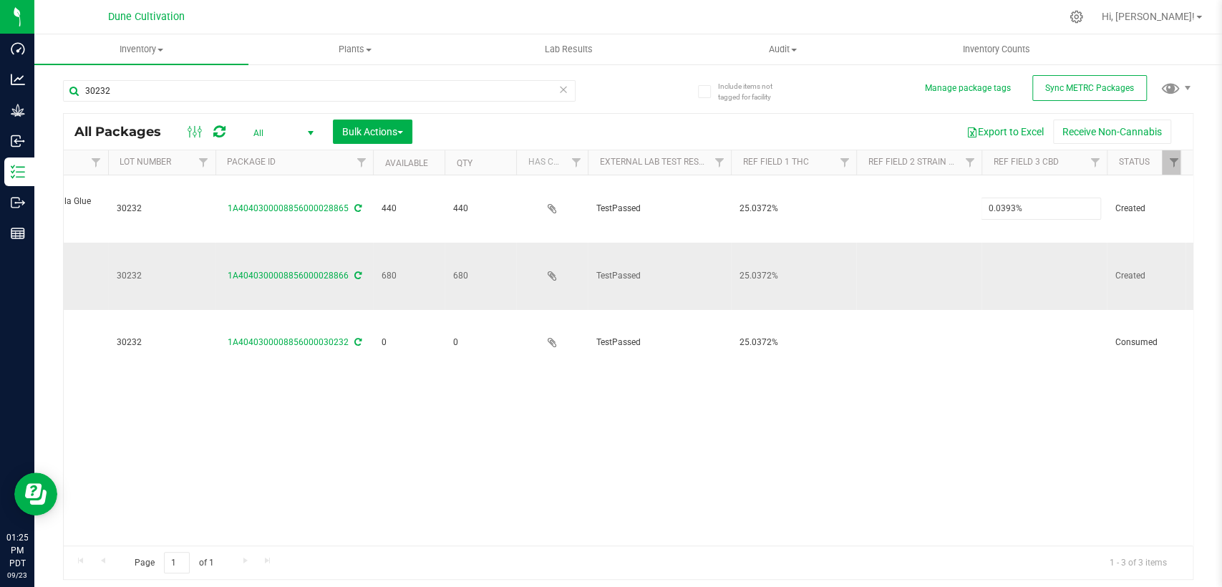
click at [978, 215] on div "All Packages All Active Only Lab Samples Locked All External Internal Bulk Acti…" at bounding box center [628, 346] width 1130 height 467
click at [1006, 243] on td at bounding box center [1043, 276] width 125 height 67
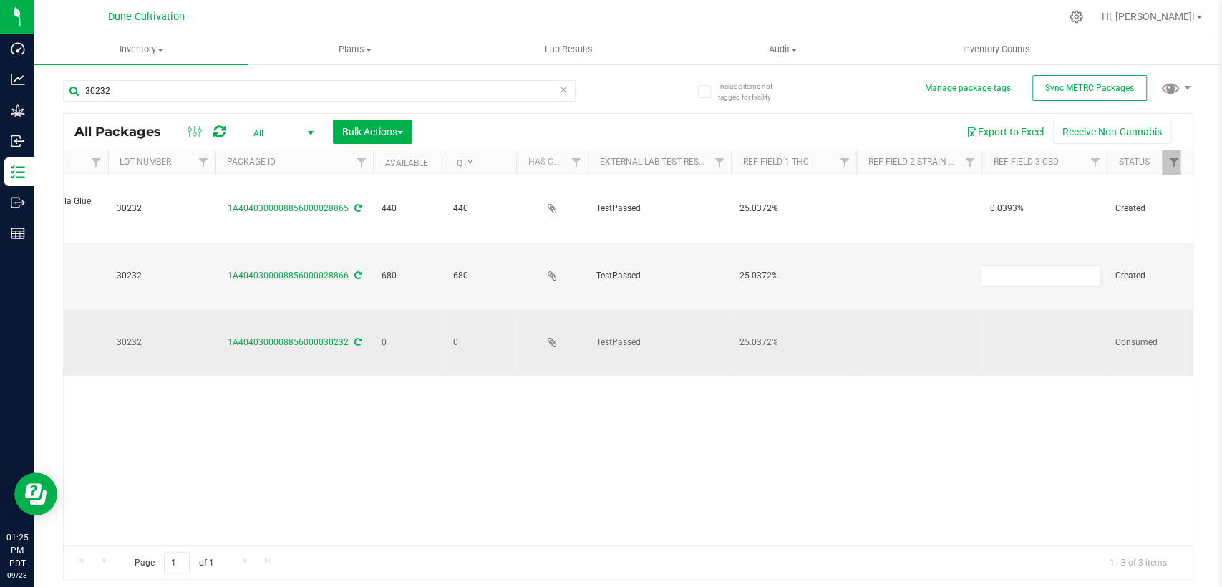
type input "0.0393%"
click at [979, 268] on div "All Packages All Active Only Lab Samples Locked All External Internal Bulk Acti…" at bounding box center [628, 346] width 1130 height 467
click at [1006, 310] on td at bounding box center [1043, 343] width 125 height 67
type input "0.0393%"
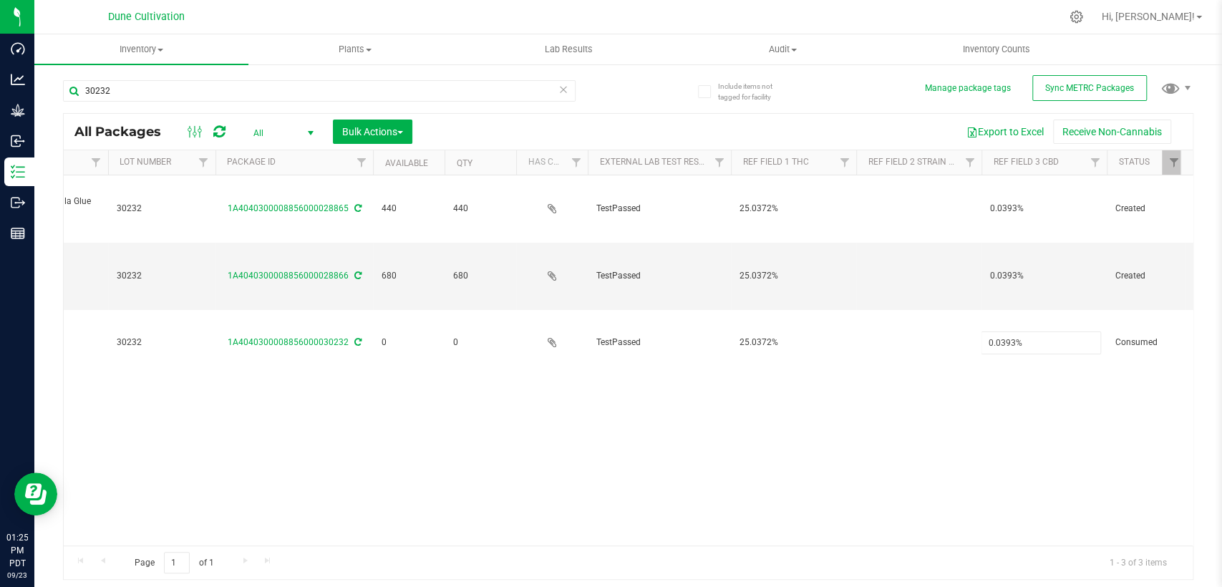
click at [964, 341] on div "All Packages All Active Only Lab Samples Locked All External Internal Bulk Acti…" at bounding box center [628, 346] width 1130 height 467
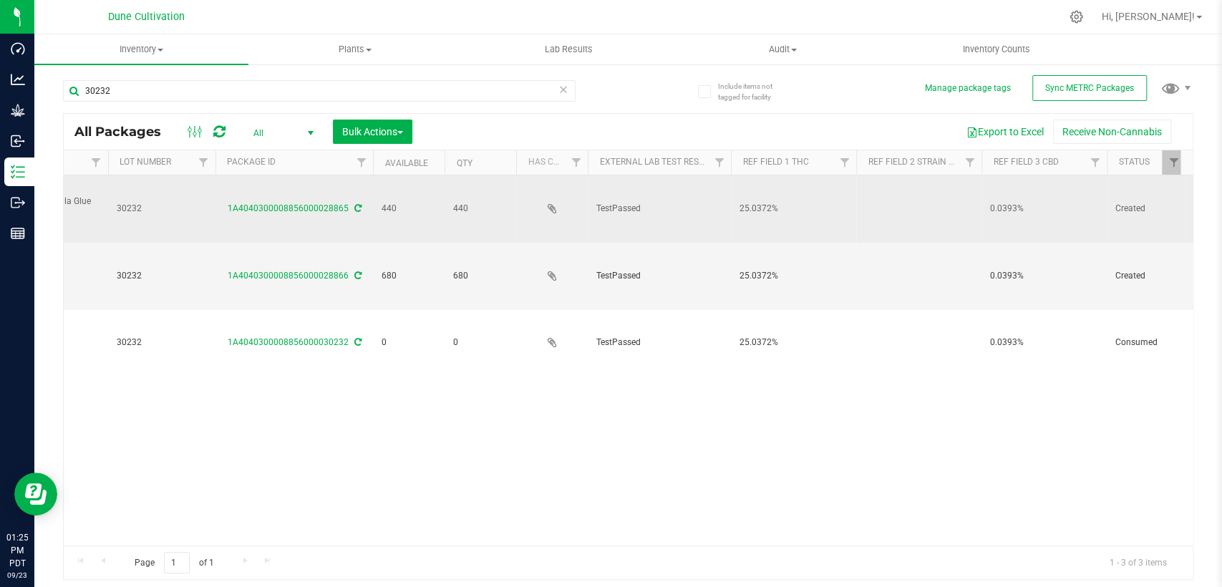
click at [905, 194] on td at bounding box center [918, 208] width 125 height 67
type input "Gorilla Glue #5"
click at [865, 198] on input "Gorilla Glue #5" at bounding box center [915, 209] width 120 height 22
drag, startPoint x: 927, startPoint y: 193, endPoint x: 812, endPoint y: 213, distance: 117.0
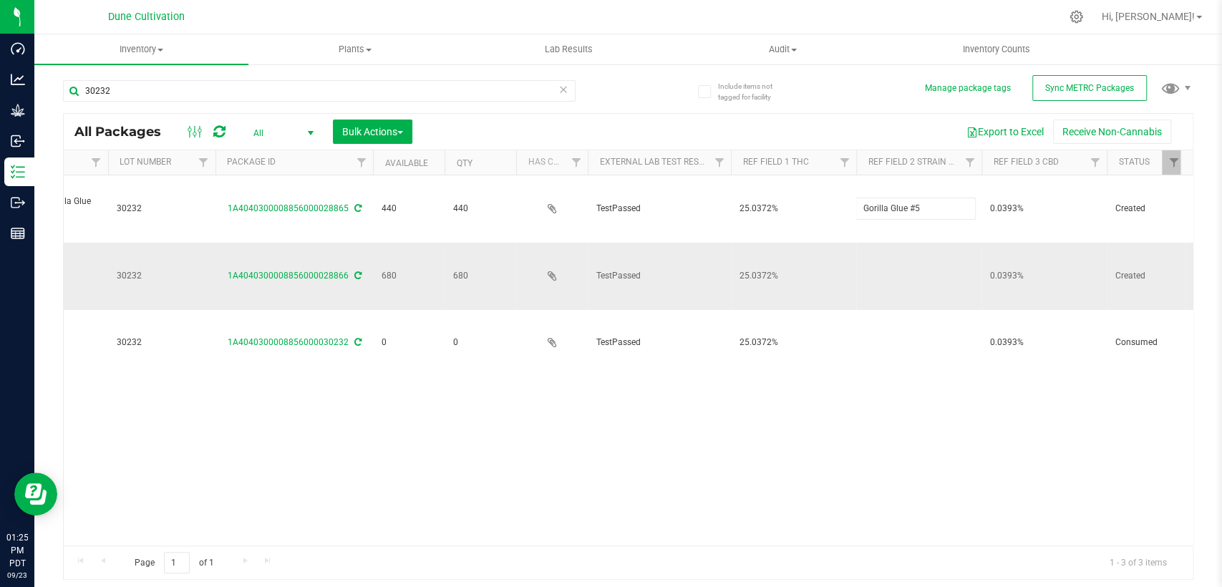
click at [904, 219] on div "All Packages All Active Only Lab Samples Locked All External Internal Bulk Acti…" at bounding box center [628, 346] width 1130 height 467
click at [904, 243] on td at bounding box center [918, 276] width 125 height 67
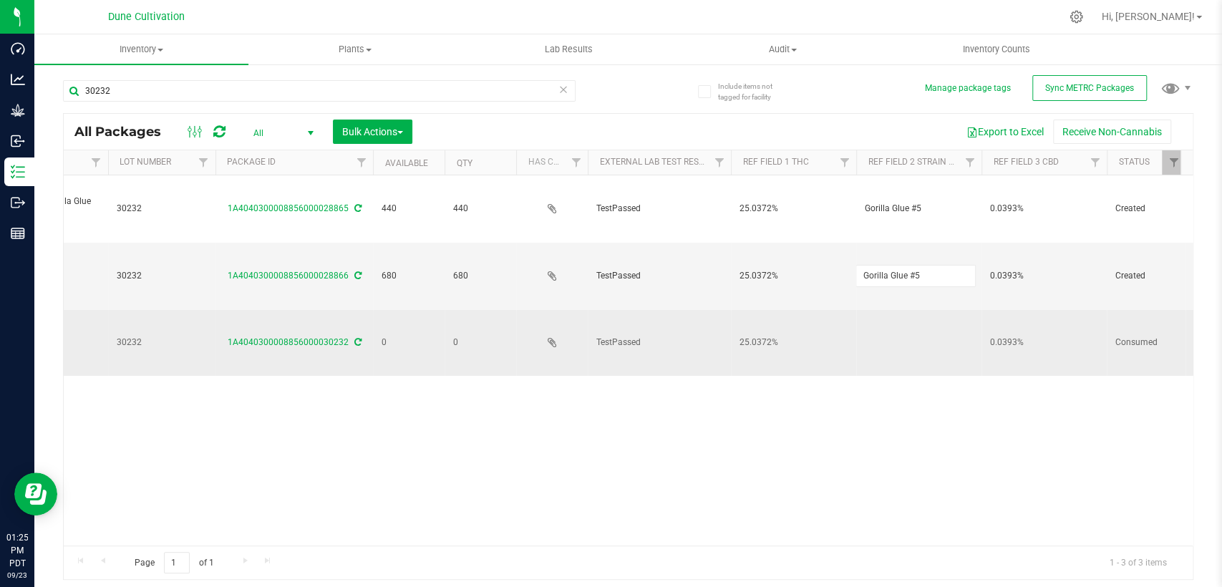
click at [891, 271] on div "All Packages All Active Only Lab Samples Locked All External Internal Bulk Acti…" at bounding box center [628, 346] width 1130 height 467
click at [891, 310] on td at bounding box center [918, 343] width 125 height 67
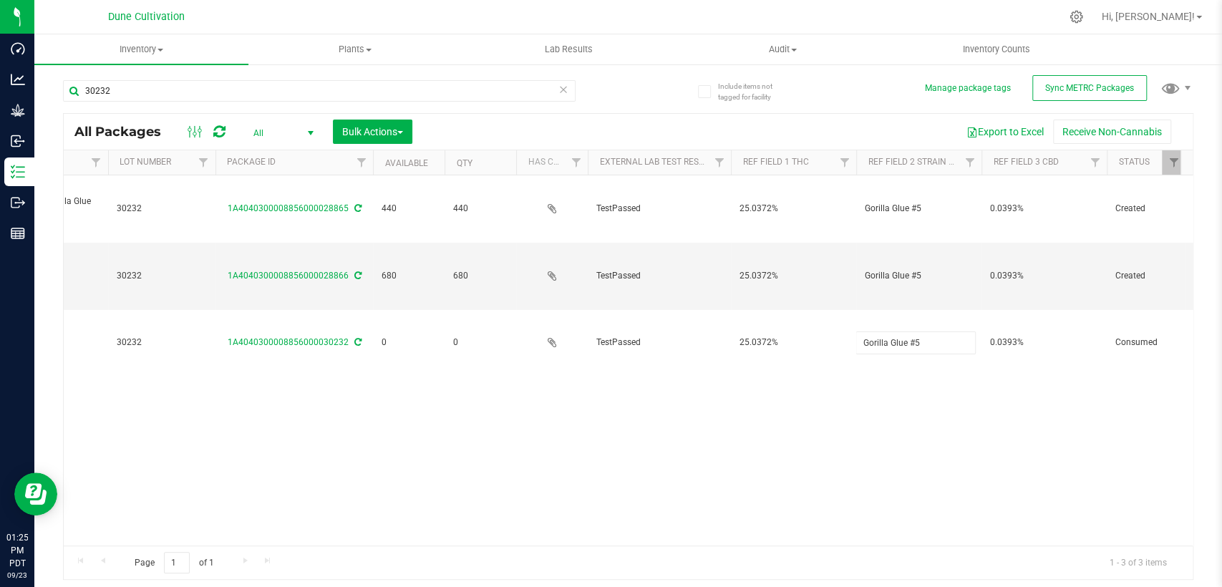
click at [848, 306] on div "All Packages All Active Only Lab Samples Locked All External Internal Bulk Acti…" at bounding box center [628, 346] width 1130 height 467
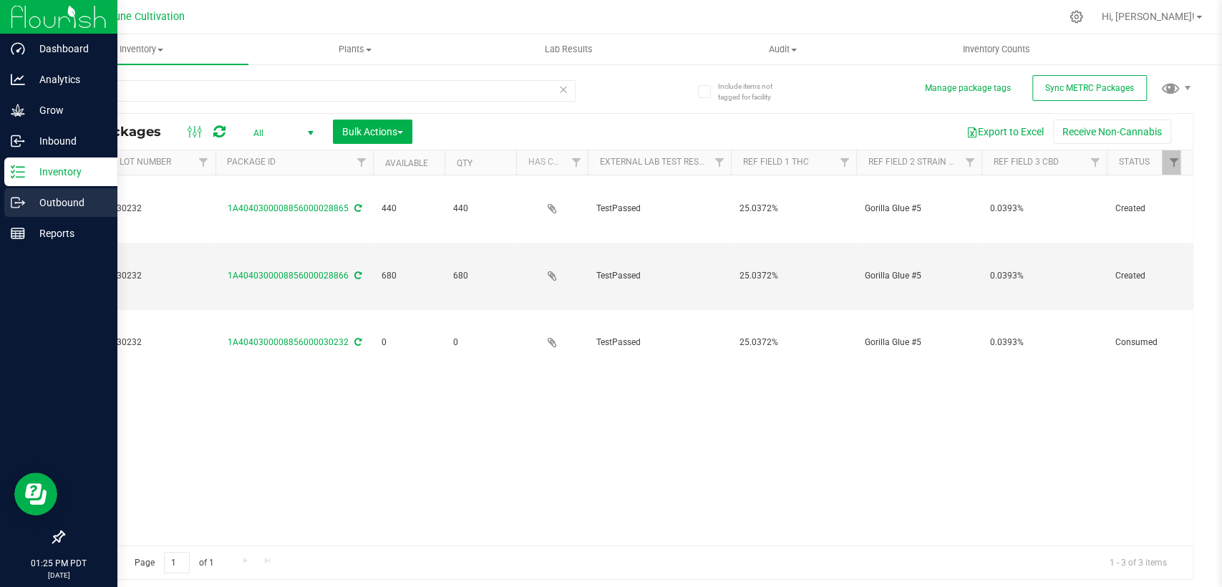
click at [29, 202] on p "Outbound" at bounding box center [68, 202] width 86 height 17
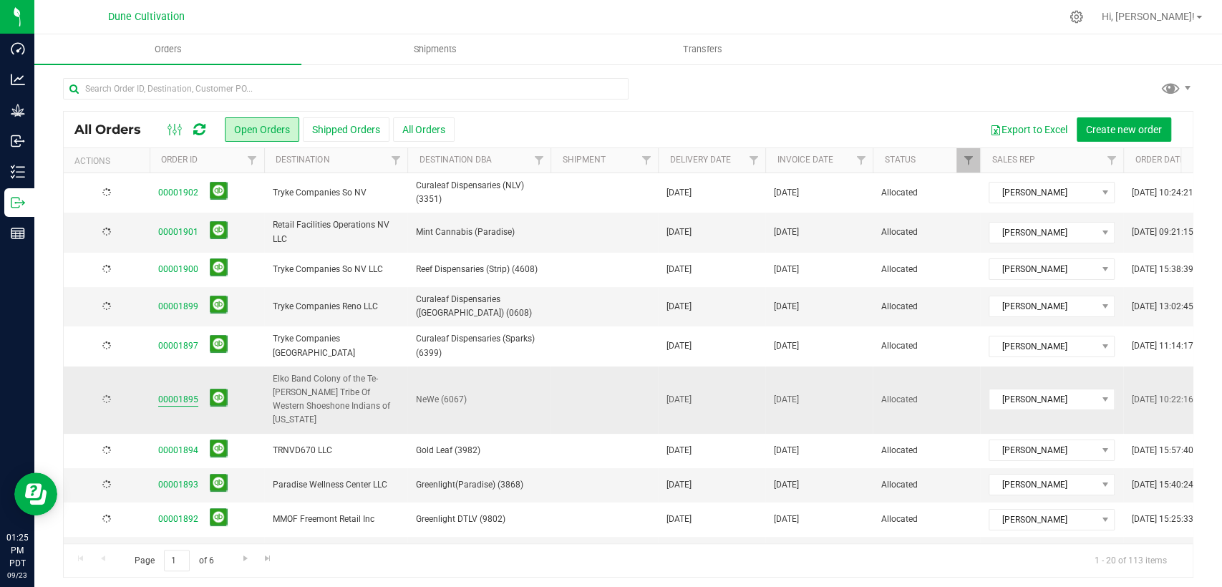
click at [176, 393] on link "00001895" at bounding box center [178, 400] width 40 height 14
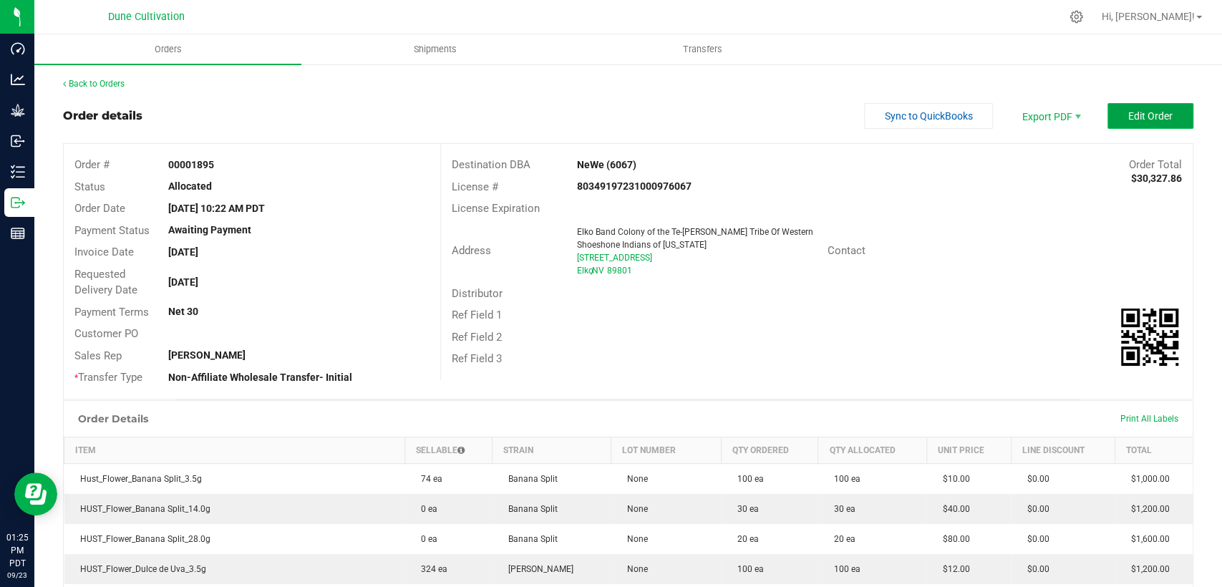
click at [1006, 107] on button "Edit Order" at bounding box center [1150, 116] width 86 height 26
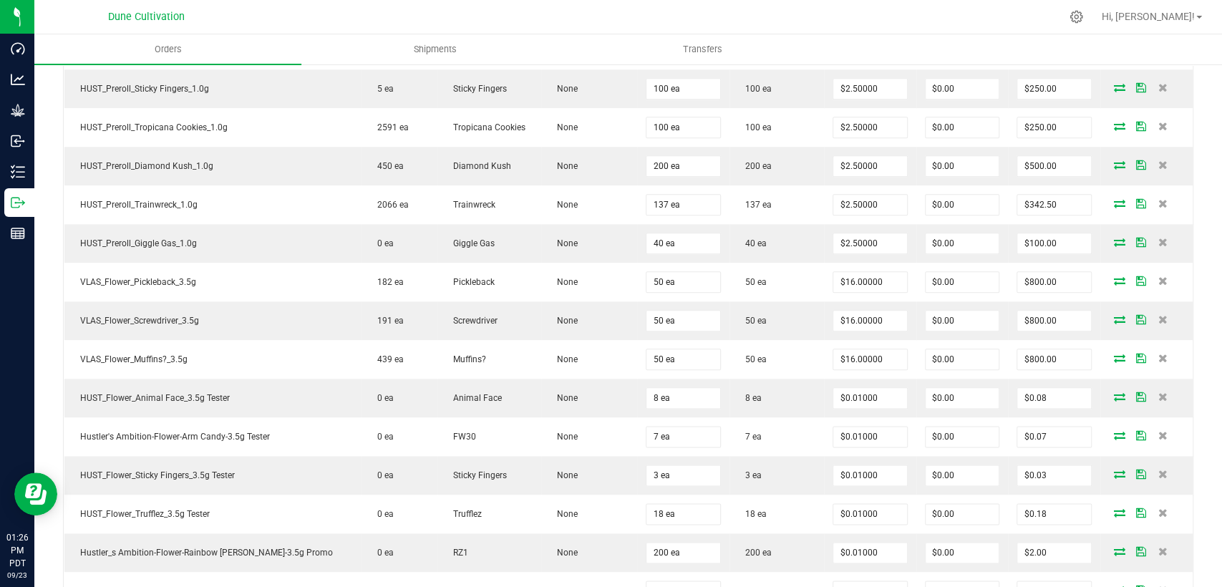
scroll to position [1034, 0]
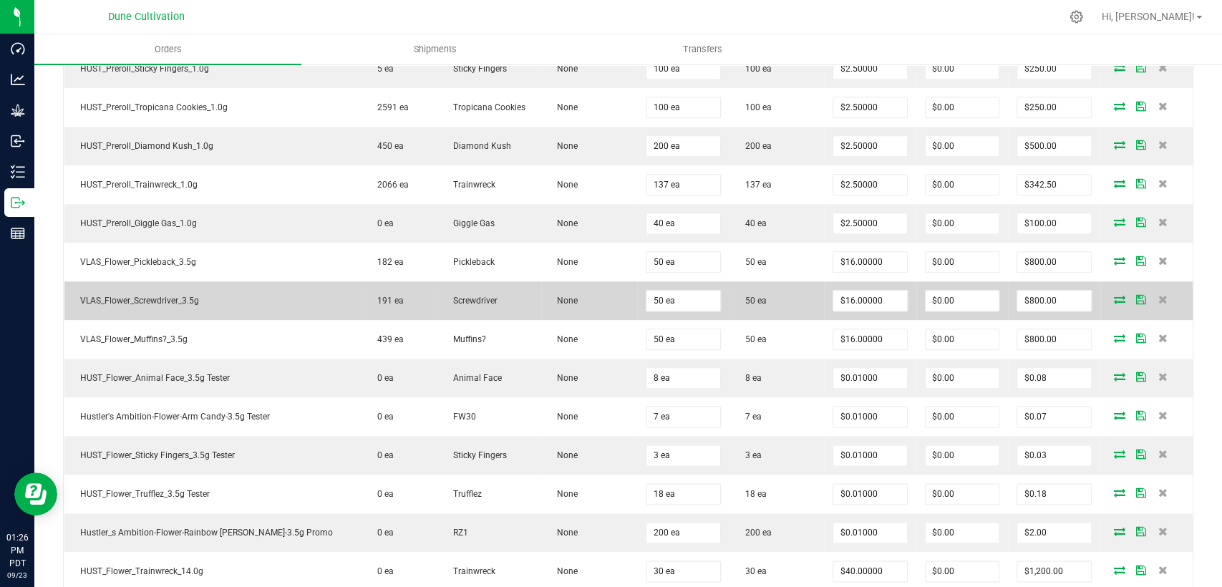
drag, startPoint x: 535, startPoint y: 296, endPoint x: 493, endPoint y: 299, distance: 42.4
click at [493, 299] on outbound-order-line-row "VLAS_Flower_Screwdriver_3.5g 191 ea Screwdriver None 50 ea 50 ea $16.00000 $0.0…" at bounding box center [628, 300] width 1129 height 39
drag, startPoint x: 135, startPoint y: 296, endPoint x: 539, endPoint y: 300, distance: 404.5
click at [539, 300] on outbound-order-line-row "VLAS_Flower_Screwdriver_3.5g 191 ea Screwdriver None 50 ea 50 ea $16.00000 $0.0…" at bounding box center [628, 300] width 1129 height 39
click at [1006, 295] on icon at bounding box center [1119, 299] width 11 height 9
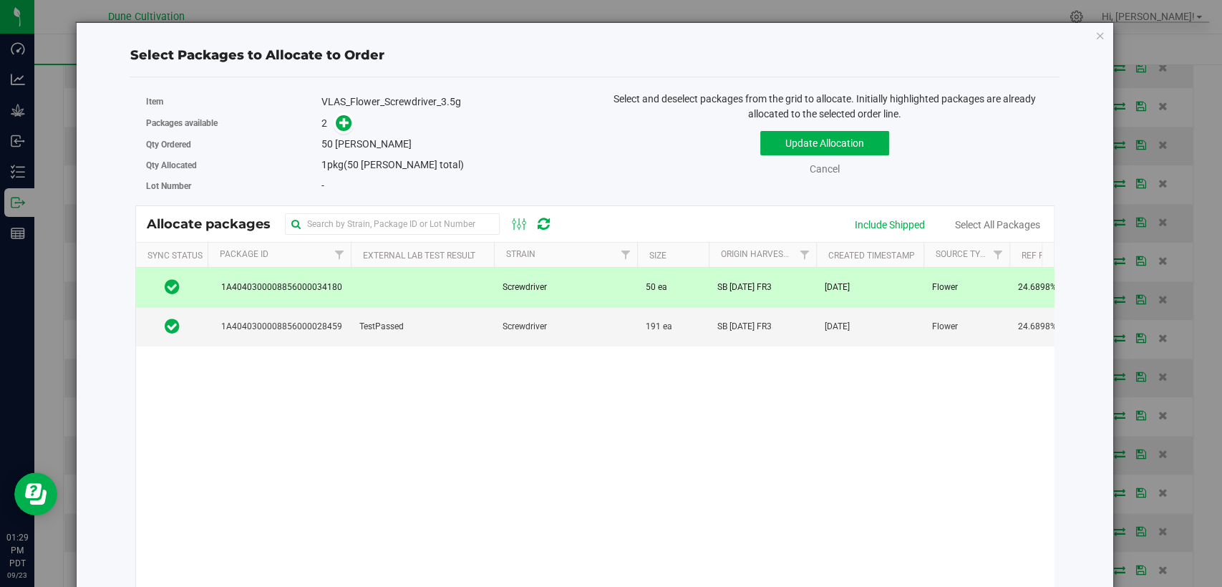
click at [585, 277] on td "Screwdriver" at bounding box center [565, 287] width 143 height 39
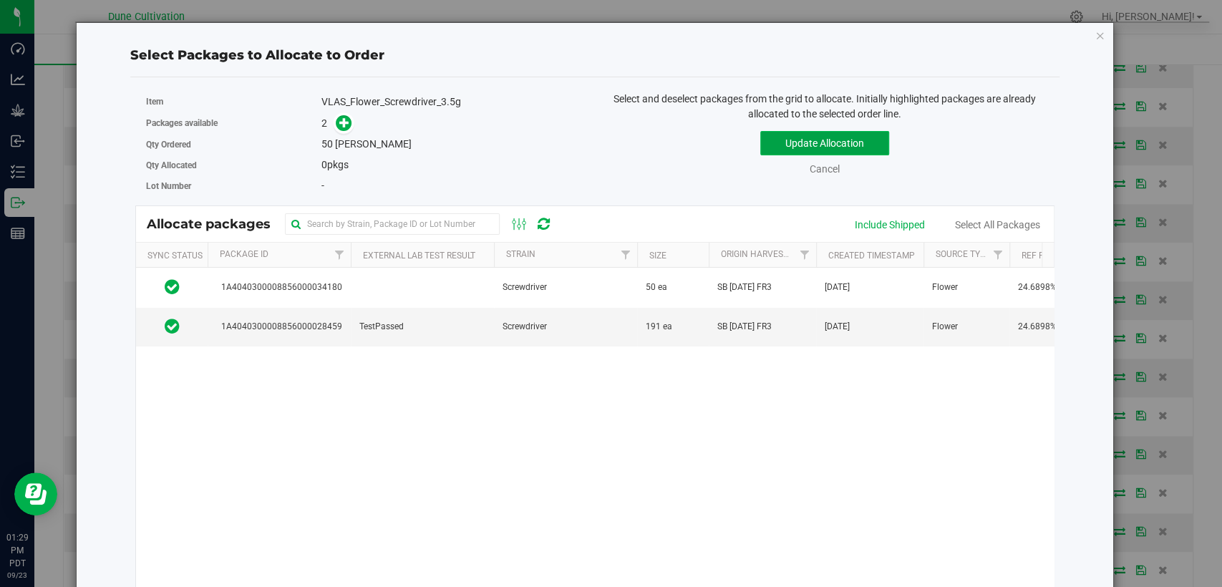
click at [772, 145] on button "Update Allocation" at bounding box center [824, 143] width 129 height 24
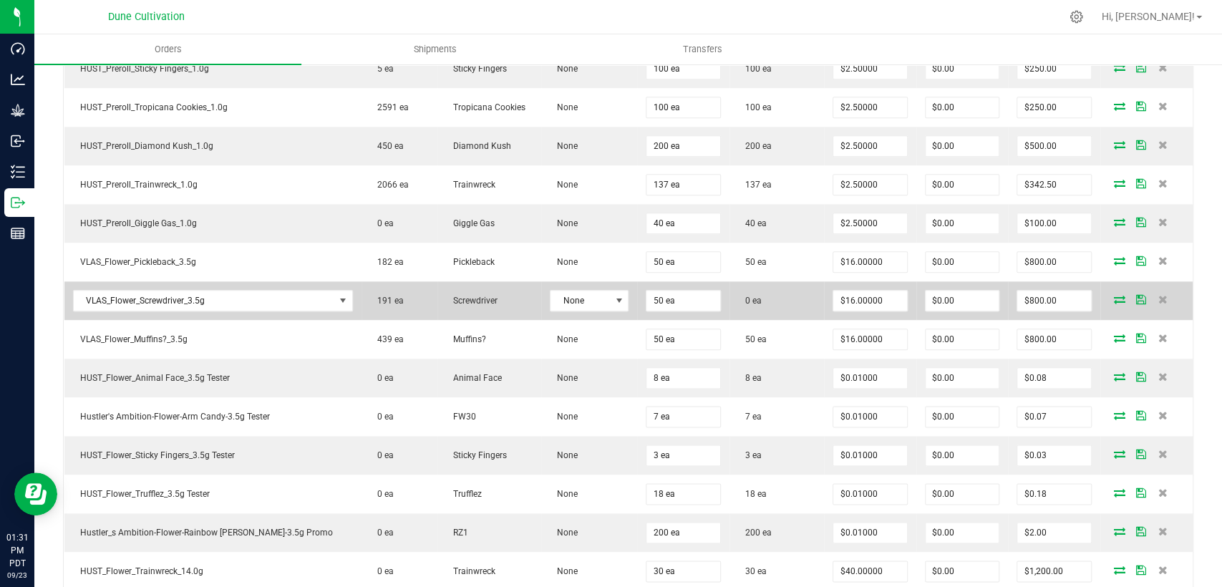
click at [1006, 295] on icon at bounding box center [1119, 299] width 11 height 9
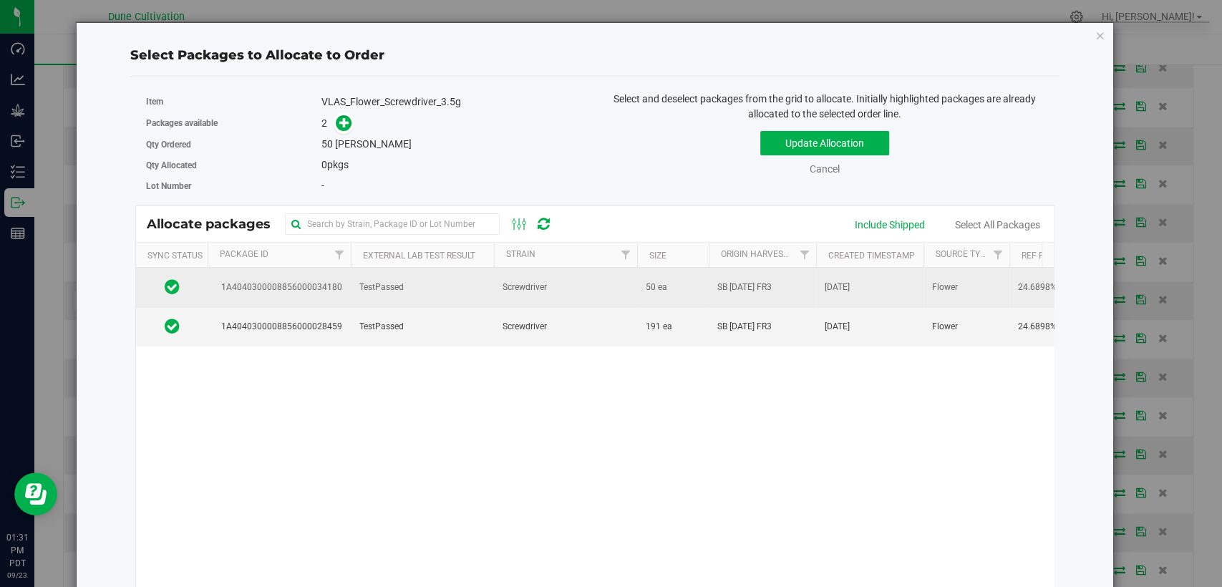
click at [427, 296] on td "TestPassed" at bounding box center [422, 287] width 143 height 39
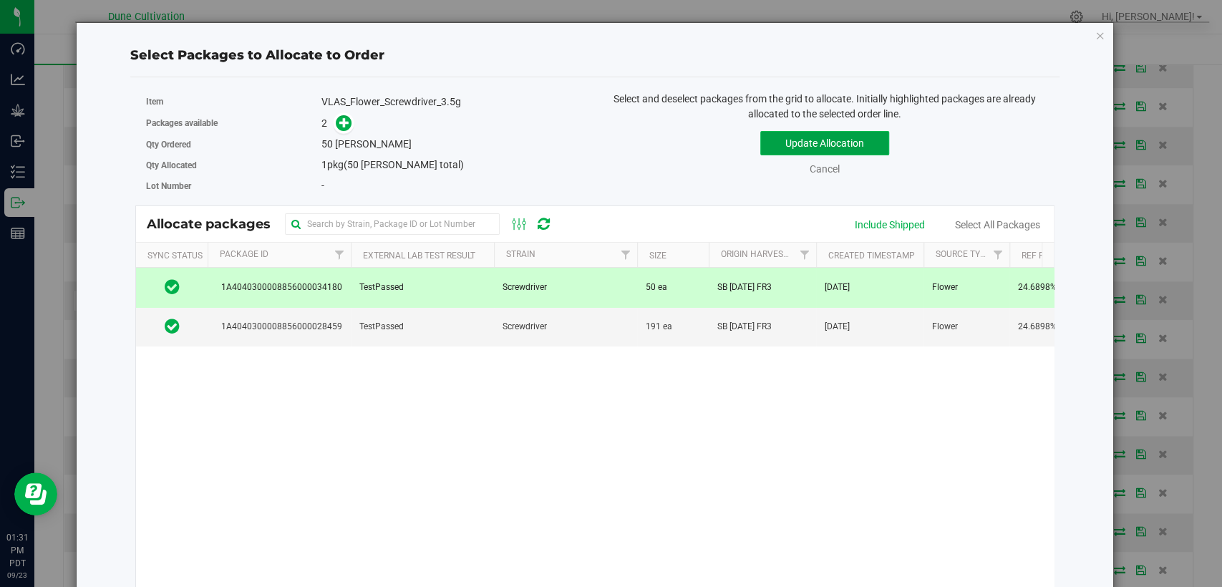
click at [771, 150] on button "Update Allocation" at bounding box center [824, 143] width 129 height 24
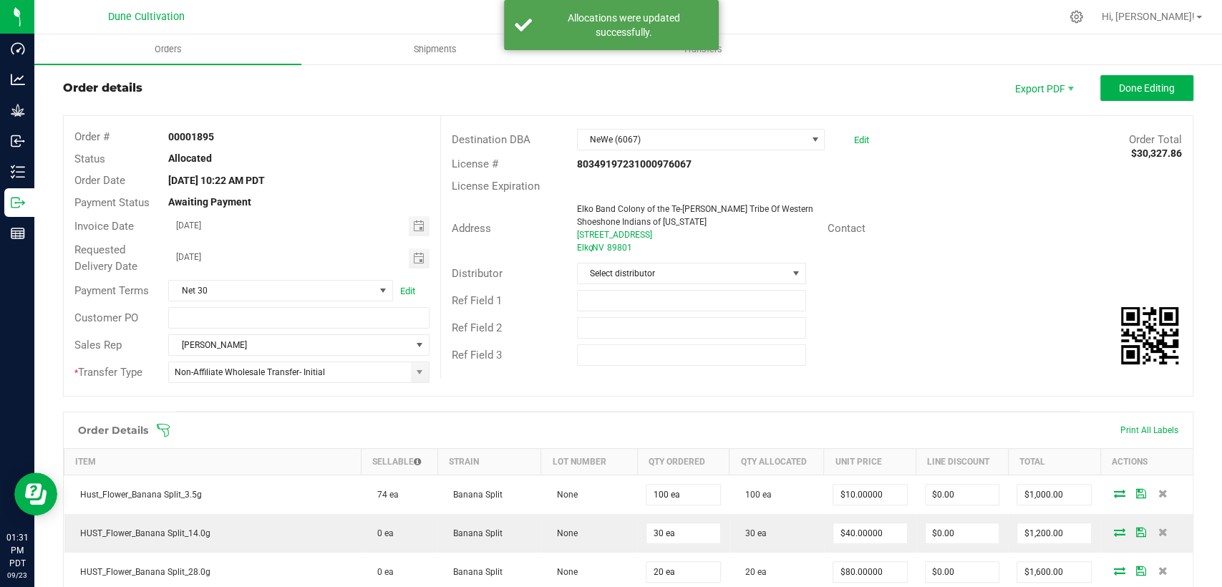
scroll to position [0, 0]
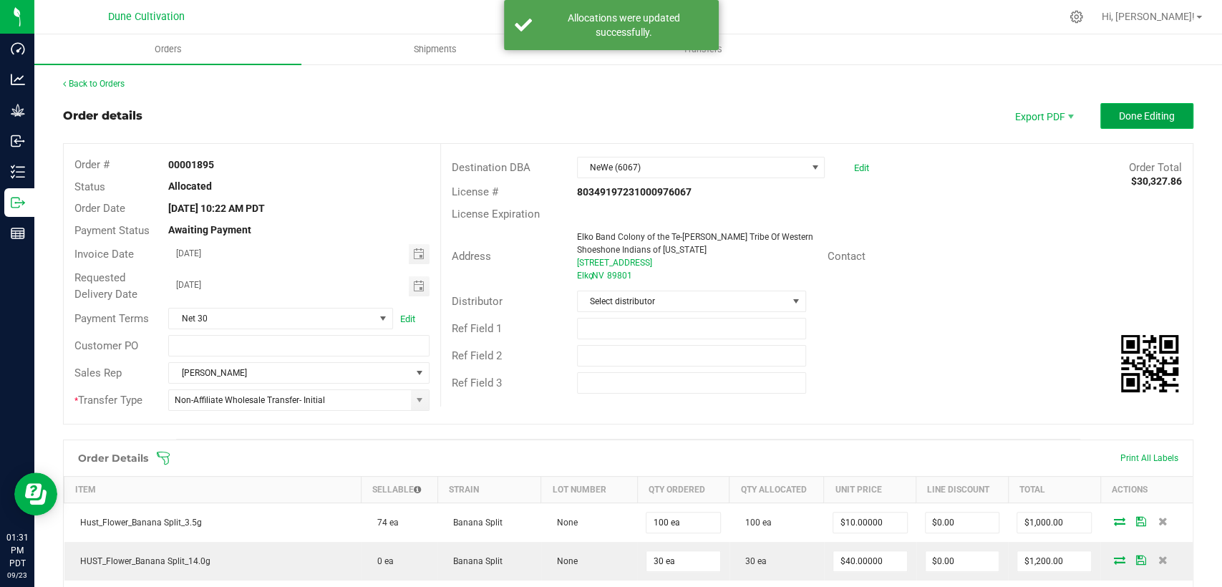
click at [1006, 105] on button "Done Editing" at bounding box center [1146, 116] width 93 height 26
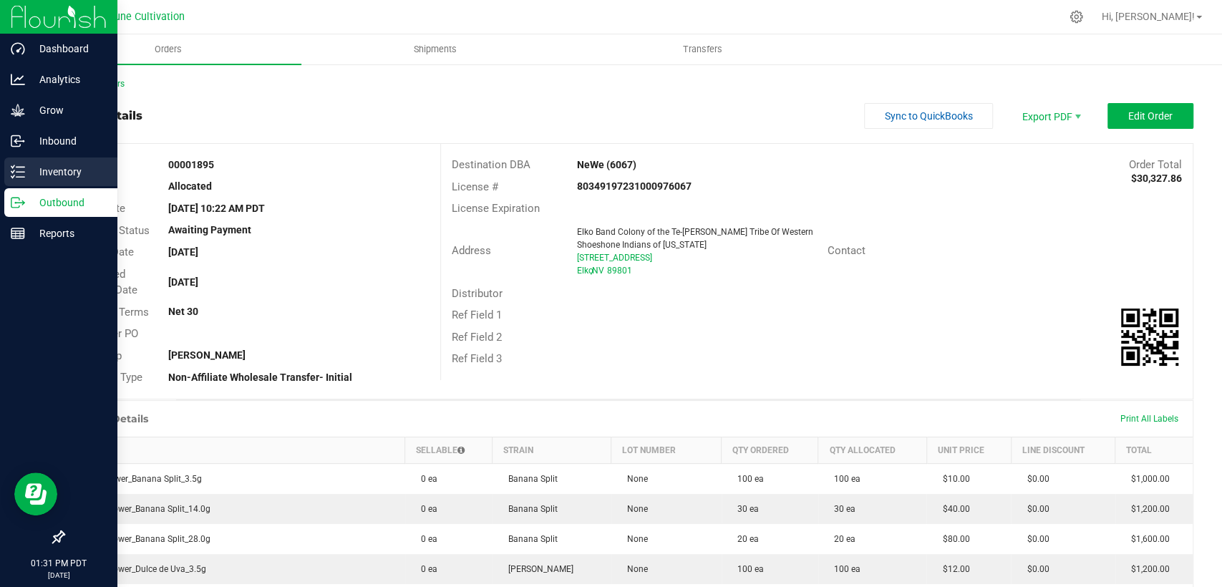
click at [25, 175] on p "Inventory" at bounding box center [68, 171] width 86 height 17
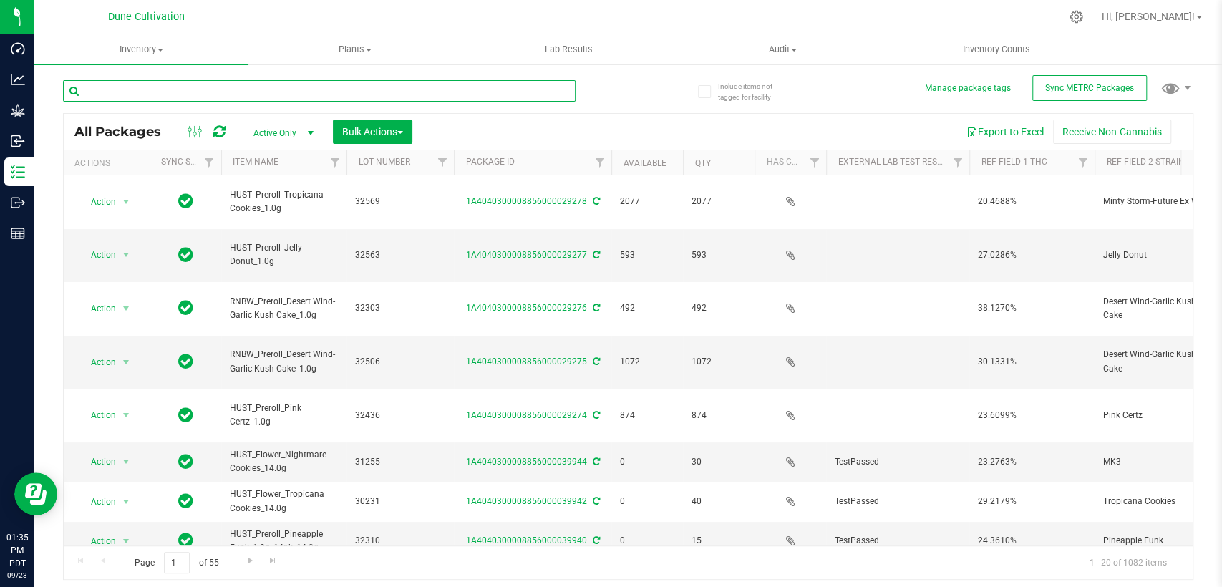
click at [311, 87] on input "text" at bounding box center [319, 90] width 513 height 21
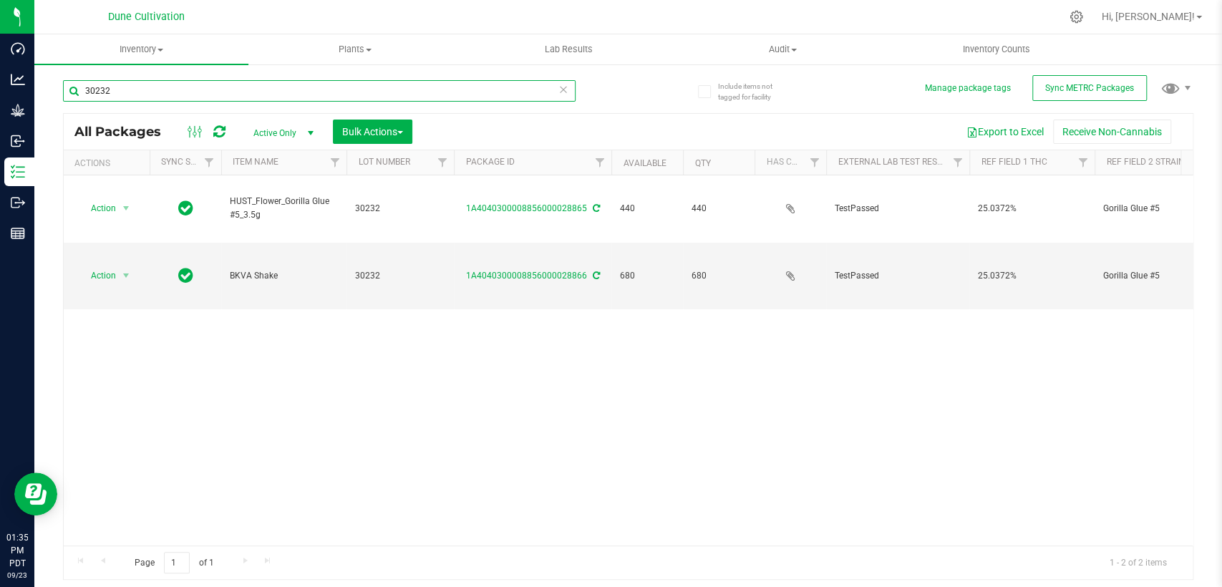
type input "30232"
click at [291, 132] on span "Active Only" at bounding box center [280, 133] width 79 height 20
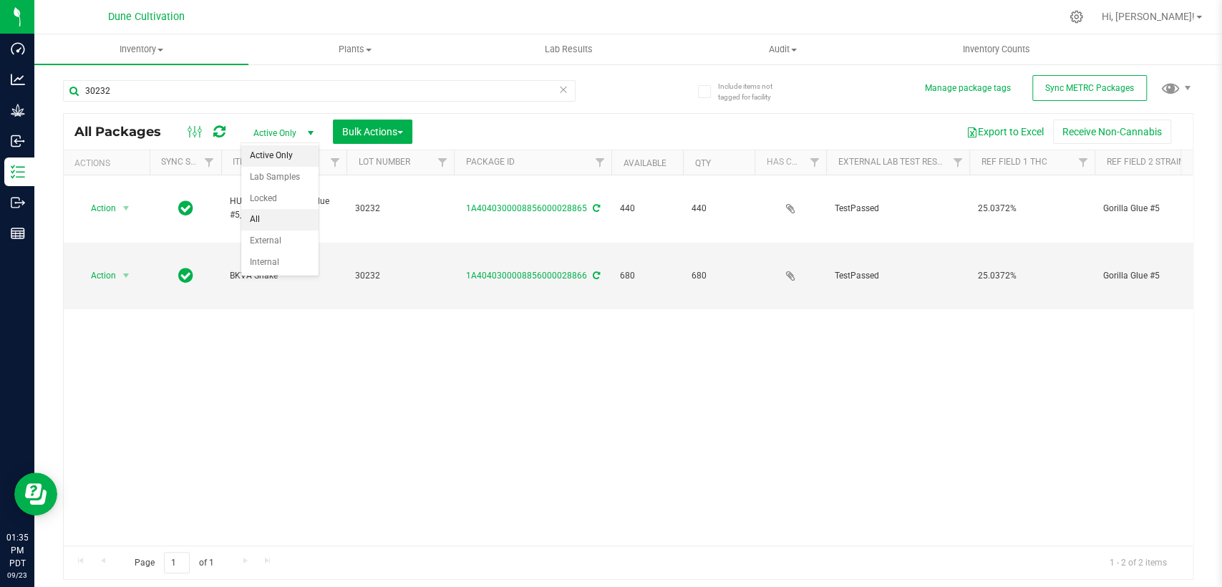
click at [272, 211] on li "All" at bounding box center [279, 219] width 77 height 21
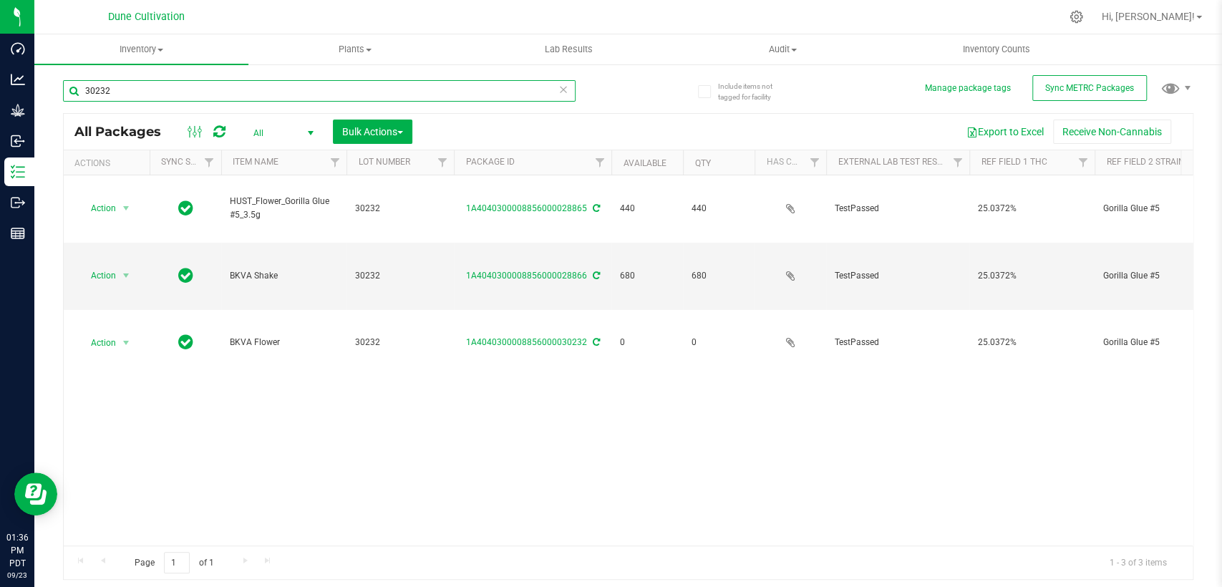
click at [226, 89] on input "30232" at bounding box center [319, 90] width 513 height 21
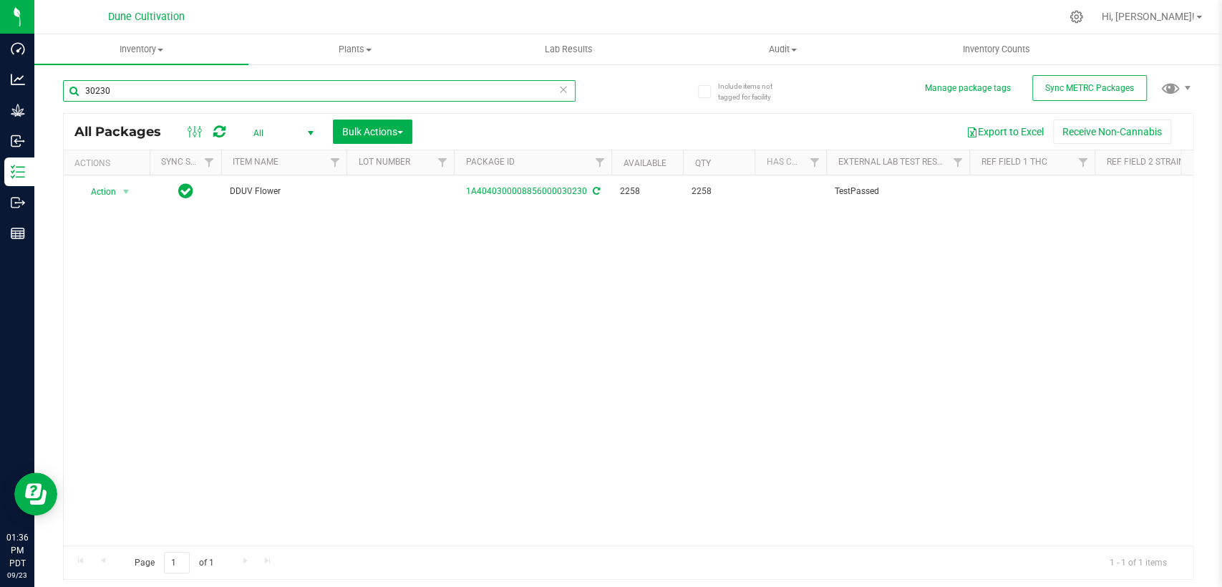
type input "30230"
click at [415, 193] on td at bounding box center [399, 191] width 107 height 33
type input "30230"
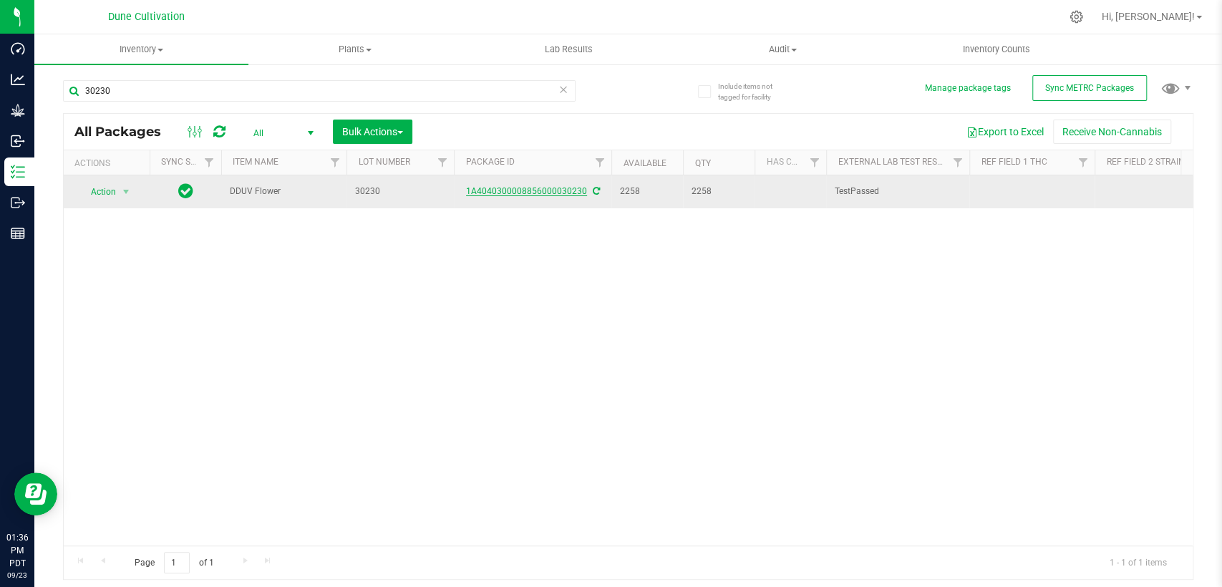
click at [483, 192] on link "1A4040300008856000030230" at bounding box center [526, 191] width 121 height 10
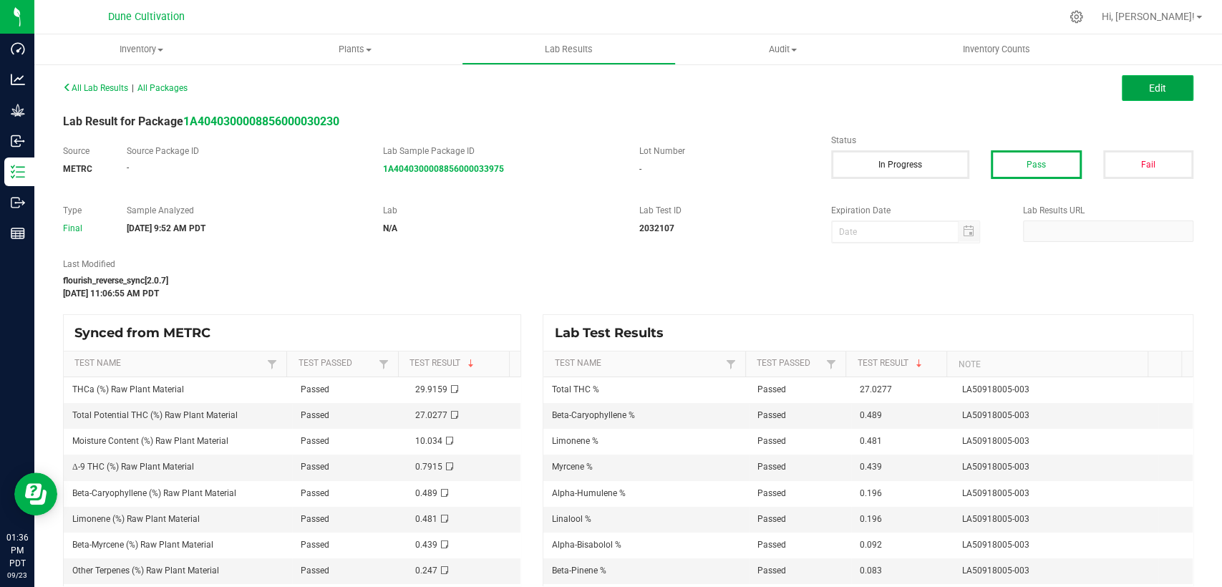
click at [1006, 88] on button "Edit" at bounding box center [1158, 88] width 72 height 26
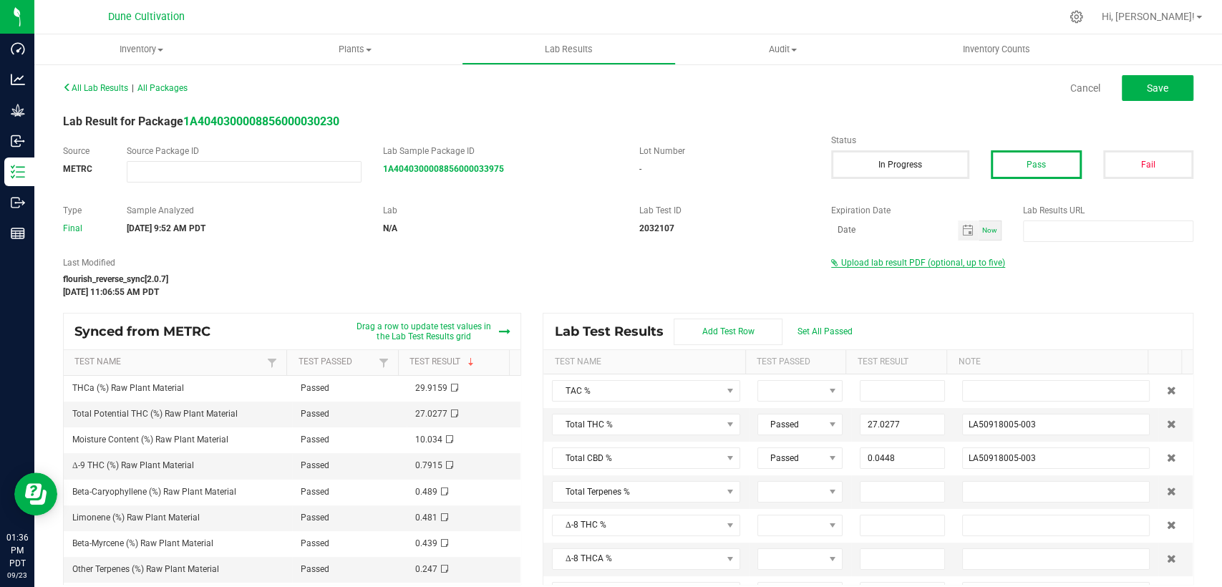
click at [913, 264] on span "Upload lab result PDF (optional, up to five)" at bounding box center [923, 263] width 164 height 10
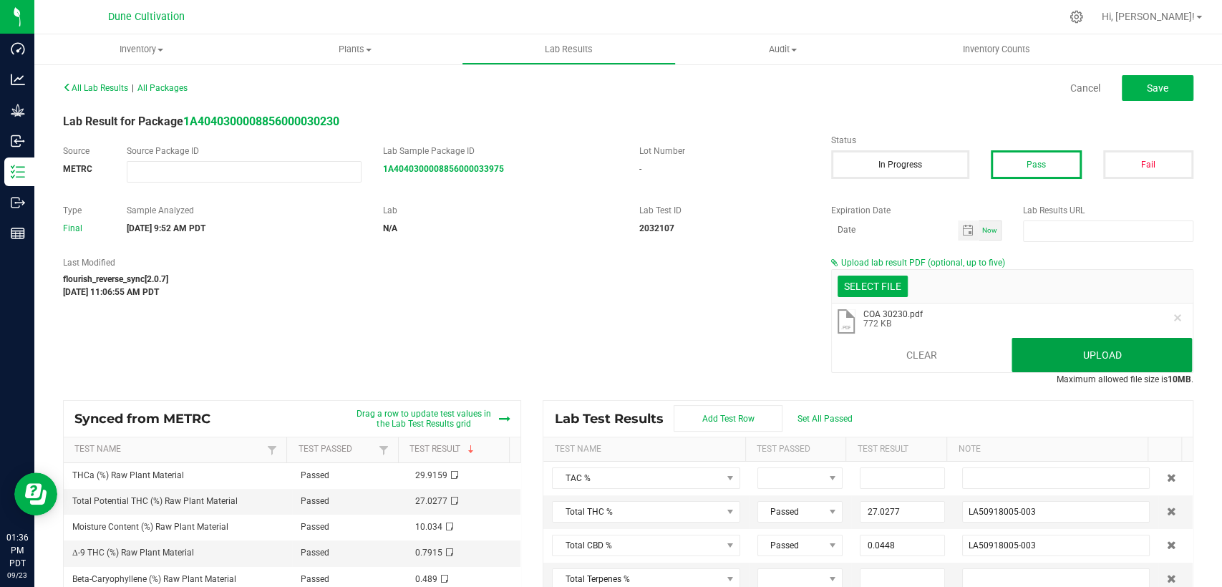
click at [1006, 364] on button "Upload" at bounding box center [1102, 355] width 180 height 34
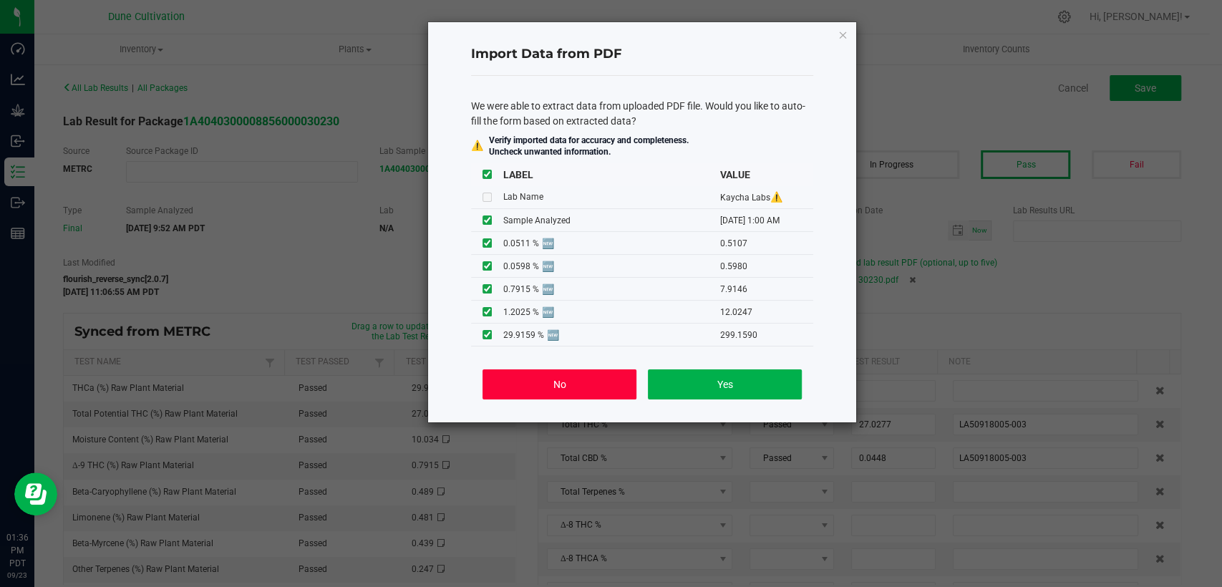
click at [589, 386] on button "No" at bounding box center [560, 384] width 154 height 30
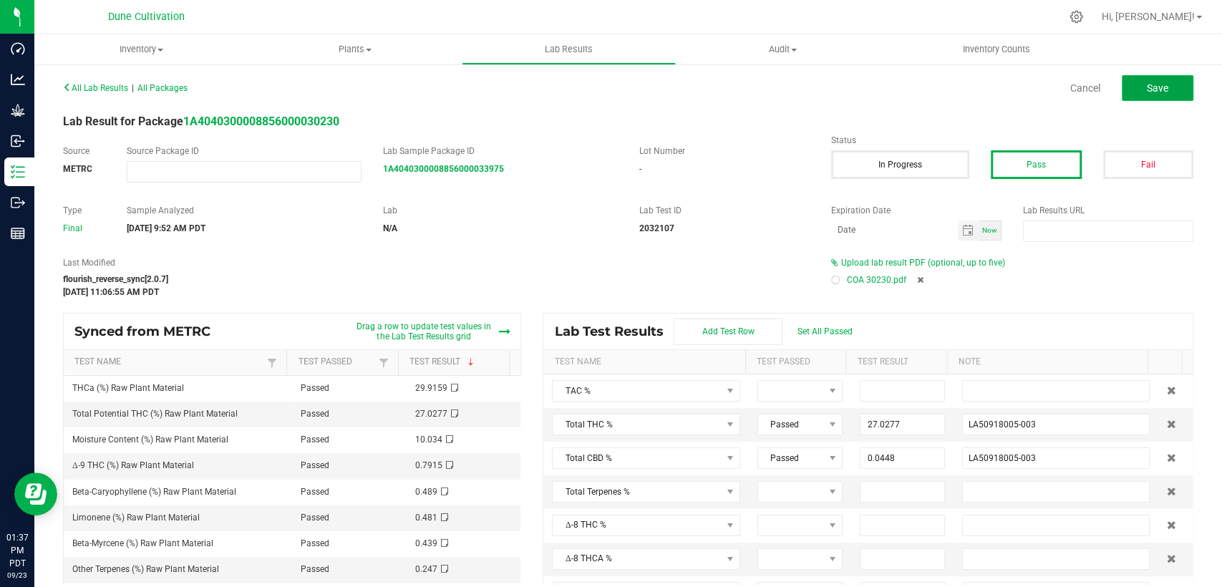
click at [1006, 97] on button "Save" at bounding box center [1158, 88] width 72 height 26
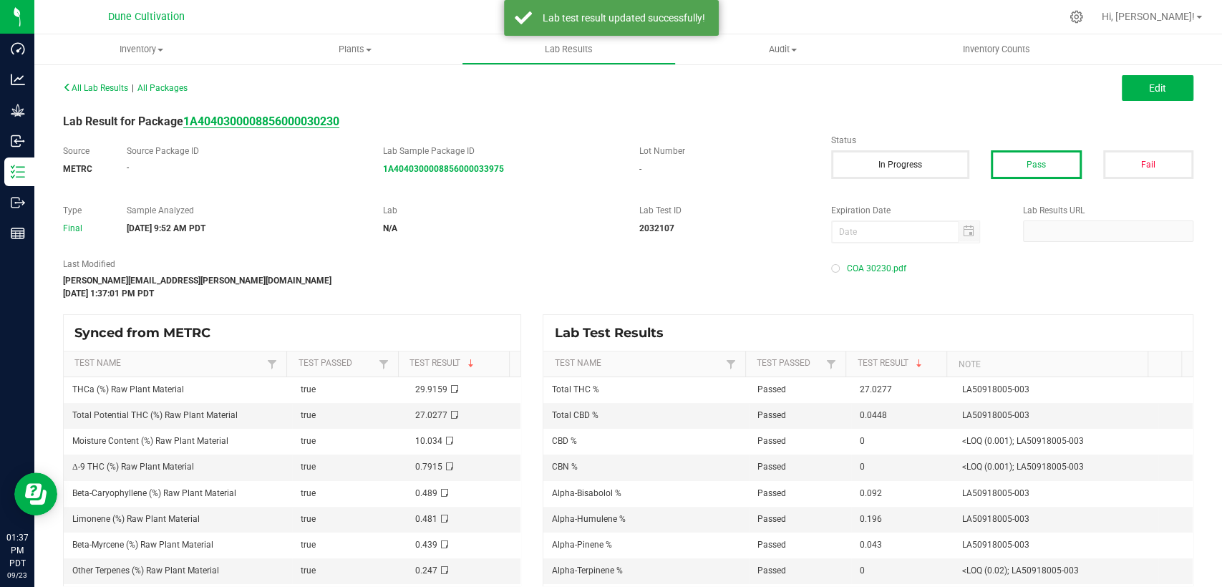
click at [298, 120] on strong "1A4040300008856000030230" at bounding box center [261, 122] width 156 height 14
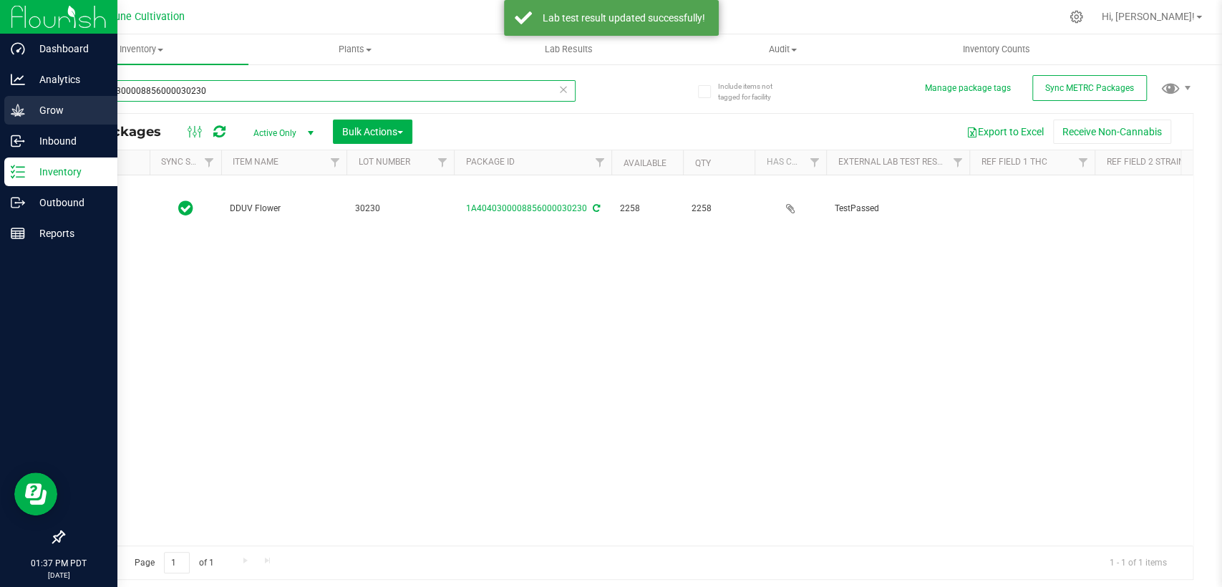
drag, startPoint x: 178, startPoint y: 90, endPoint x: 10, endPoint y: 96, distance: 167.6
click at [6, 97] on div "Dashboard Analytics Grow Inbound Inventory Outbound Reports 01:37 PM PDT [DATE]…" at bounding box center [611, 293] width 1222 height 587
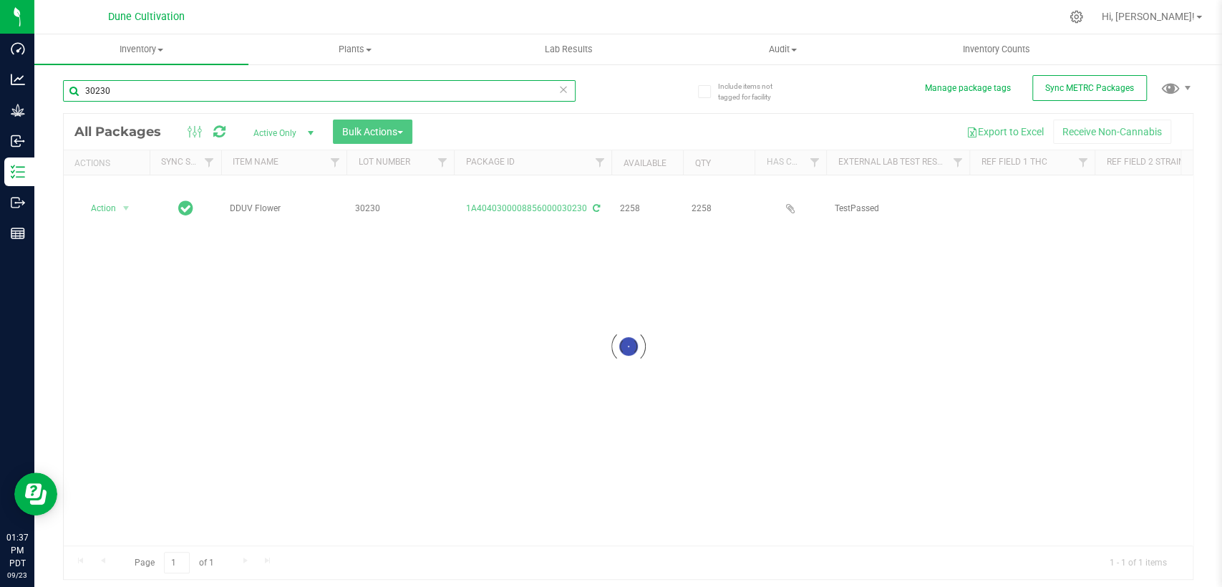
type input "30230"
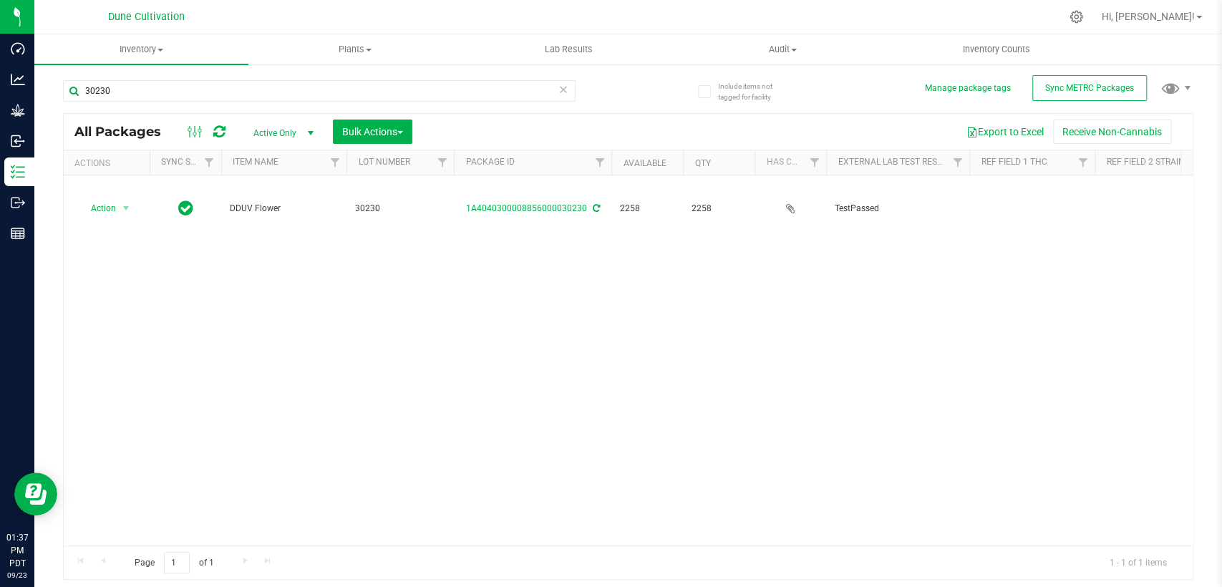
click at [302, 132] on span "select" at bounding box center [310, 133] width 18 height 20
click at [252, 213] on li "All" at bounding box center [279, 219] width 77 height 21
drag, startPoint x: 394, startPoint y: 430, endPoint x: 307, endPoint y: 460, distance: 91.7
click at [307, 460] on div "Action Action Adjust qty Create package Edit attributes Global inventory Locate…" at bounding box center [628, 360] width 1129 height 370
click at [1006, 306] on div "Action Action Adjust qty Create package Edit attributes Global inventory Locate…" at bounding box center [628, 360] width 1129 height 370
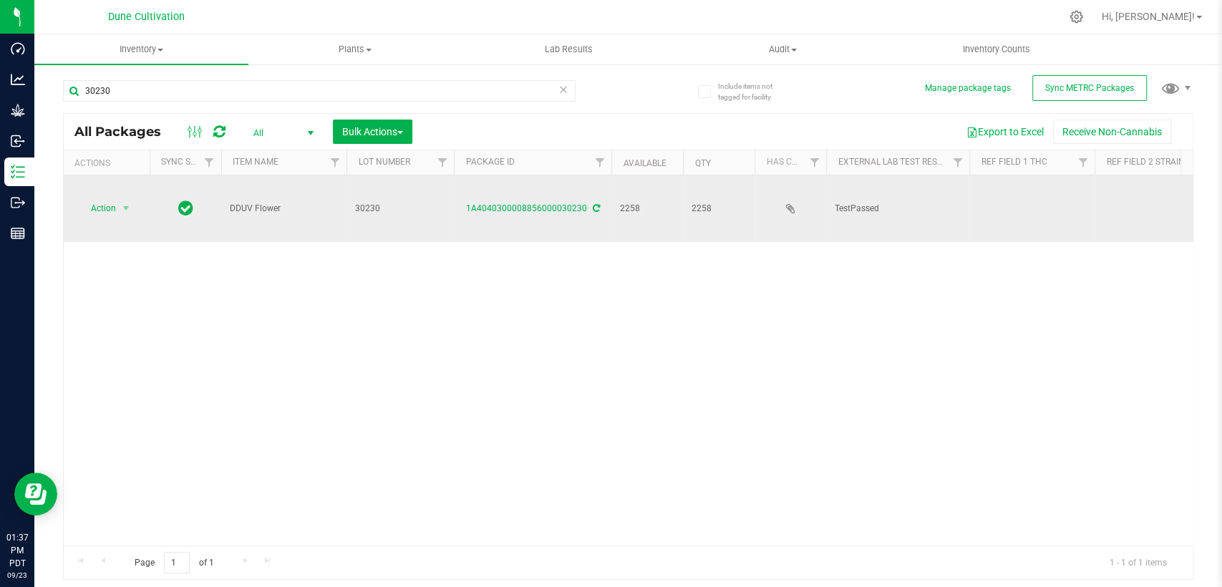
click at [1006, 196] on td at bounding box center [1031, 208] width 125 height 67
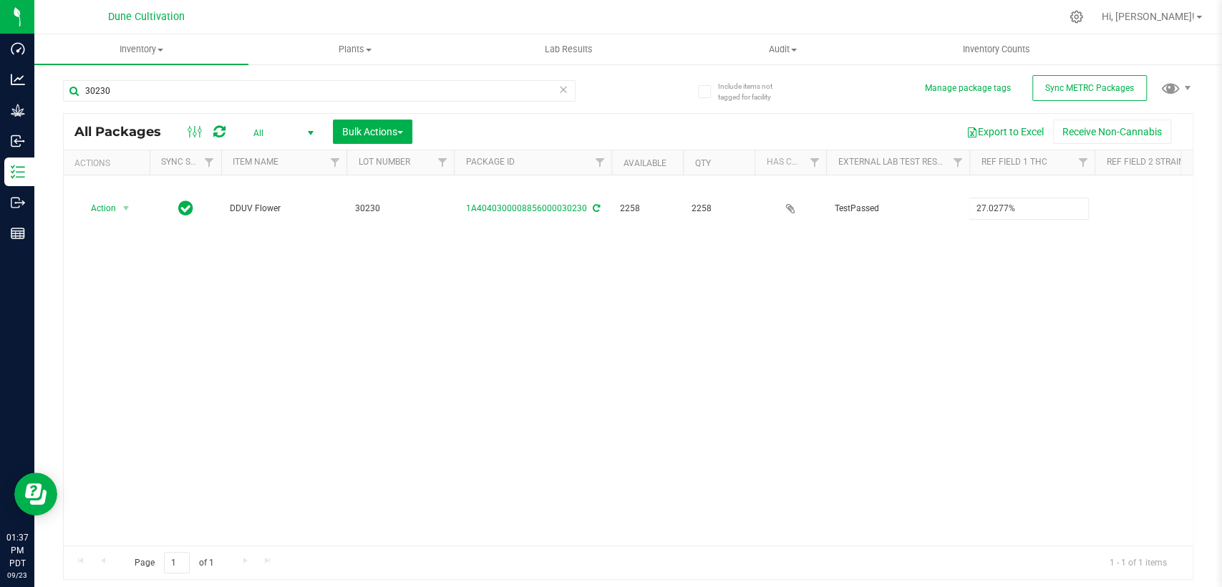
type input "27.0277%"
click at [920, 316] on div "All Packages All Active Only Lab Samples Locked All External Internal Bulk Acti…" at bounding box center [628, 346] width 1130 height 467
click at [1006, 372] on div "Action Action Adjust qty Create package Edit attributes Global inventory Locate…" at bounding box center [628, 360] width 1129 height 370
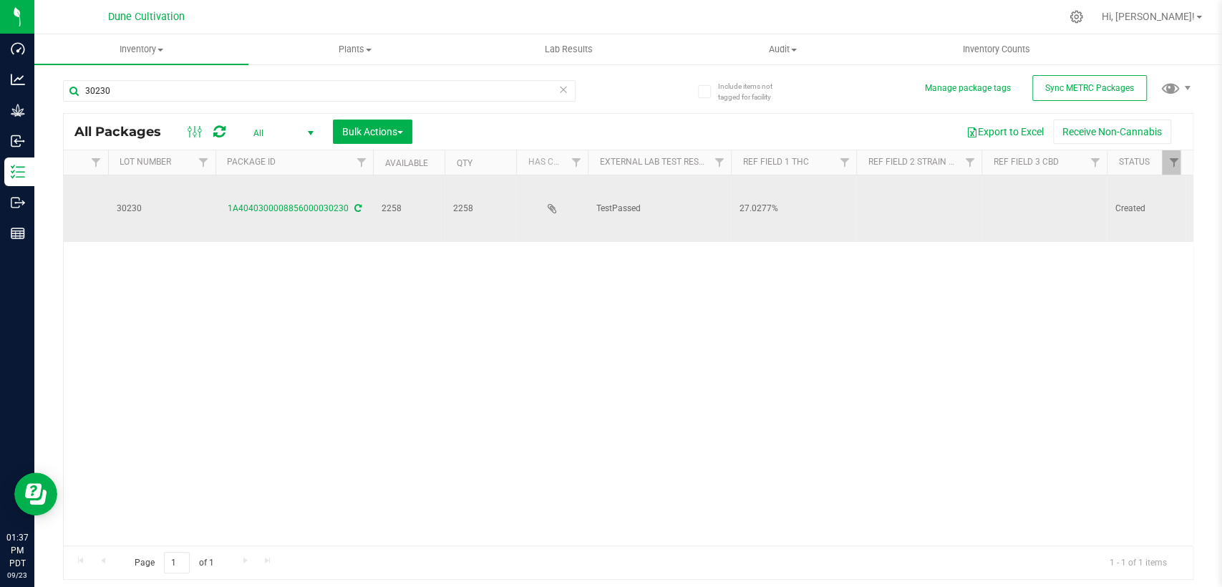
click at [1006, 193] on td at bounding box center [1043, 208] width 125 height 67
click at [1006, 198] on input "Total CBD 0.0448%" at bounding box center [1041, 209] width 120 height 22
drag, startPoint x: 1034, startPoint y: 190, endPoint x: 917, endPoint y: 201, distance: 117.2
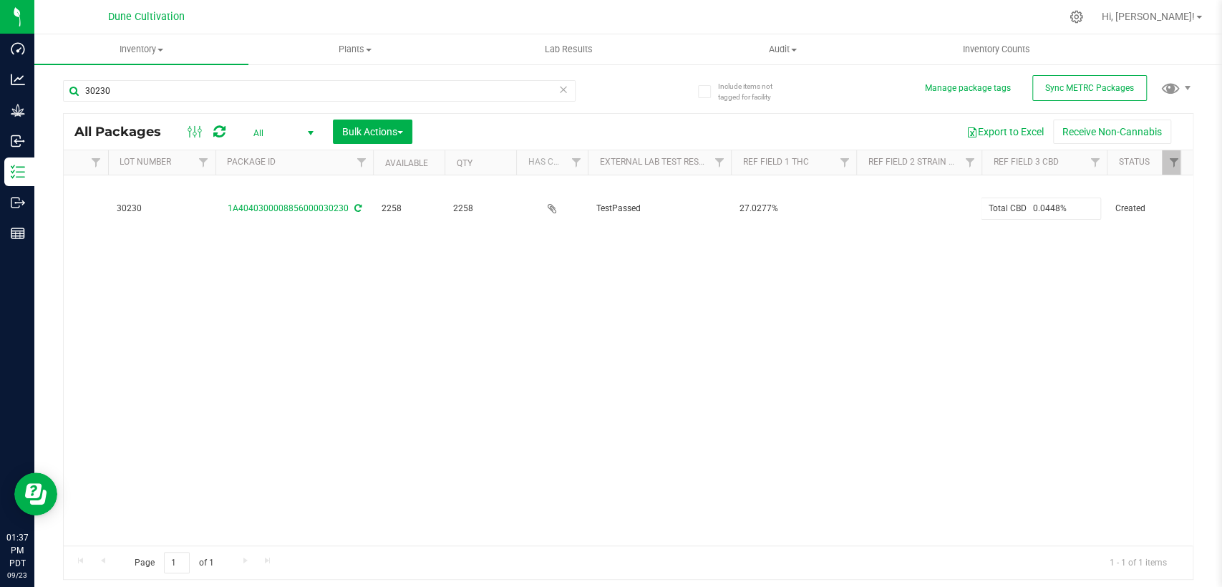
type input "0.0448%"
click at [884, 299] on div "All Packages All Active Only Lab Samples Locked All External Internal Bulk Acti…" at bounding box center [628, 346] width 1130 height 467
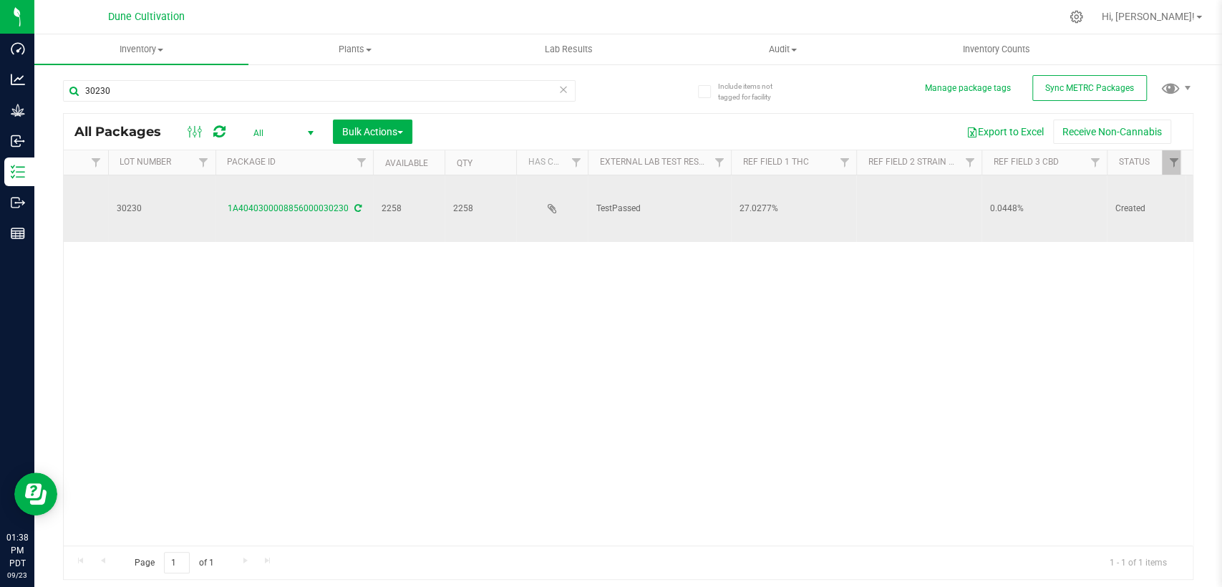
click at [876, 190] on td at bounding box center [918, 208] width 125 height 67
click at [868, 198] on input "[PERSON_NAME]" at bounding box center [915, 209] width 120 height 22
type input "[PERSON_NAME]"
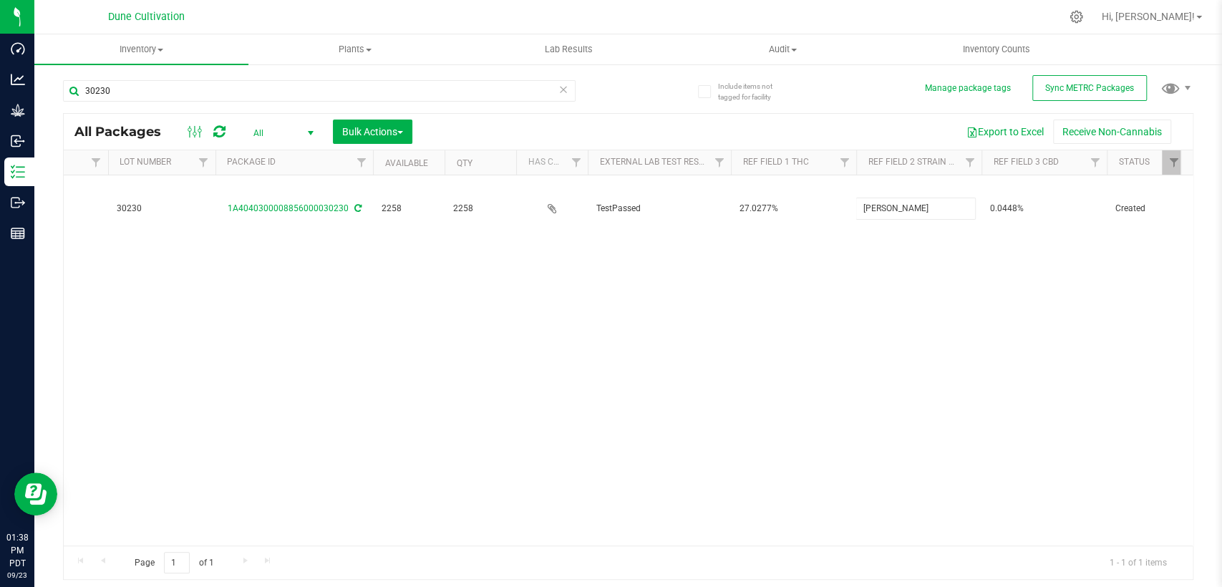
click at [848, 283] on div "All Packages All Active Only Lab Samples Locked All External Internal Bulk Acti…" at bounding box center [628, 346] width 1130 height 467
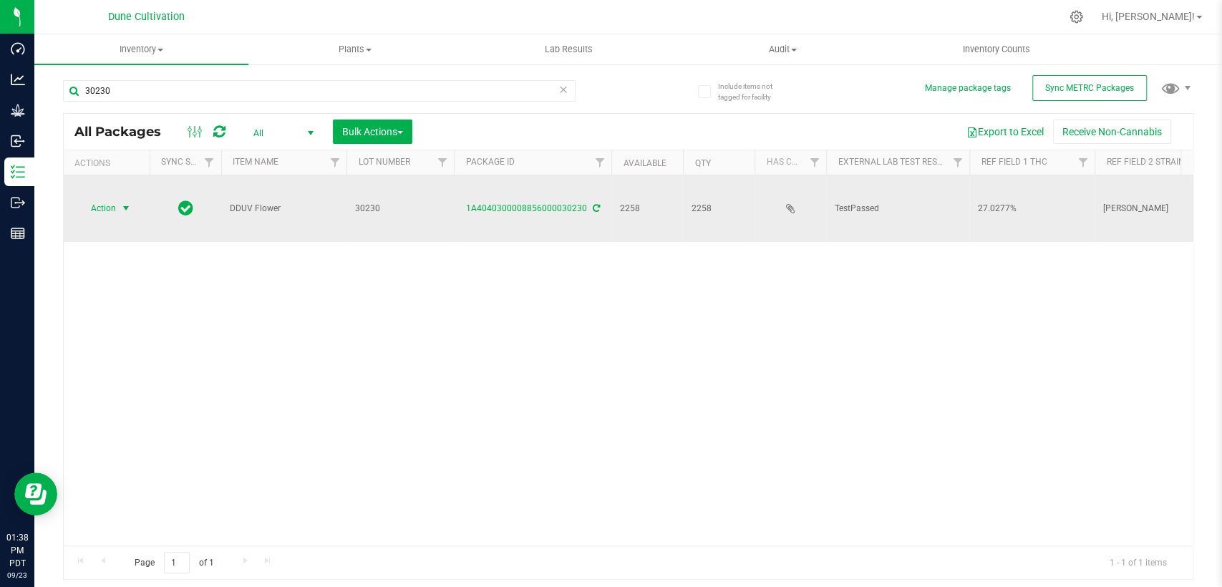
click at [115, 198] on span "Action" at bounding box center [97, 208] width 39 height 20
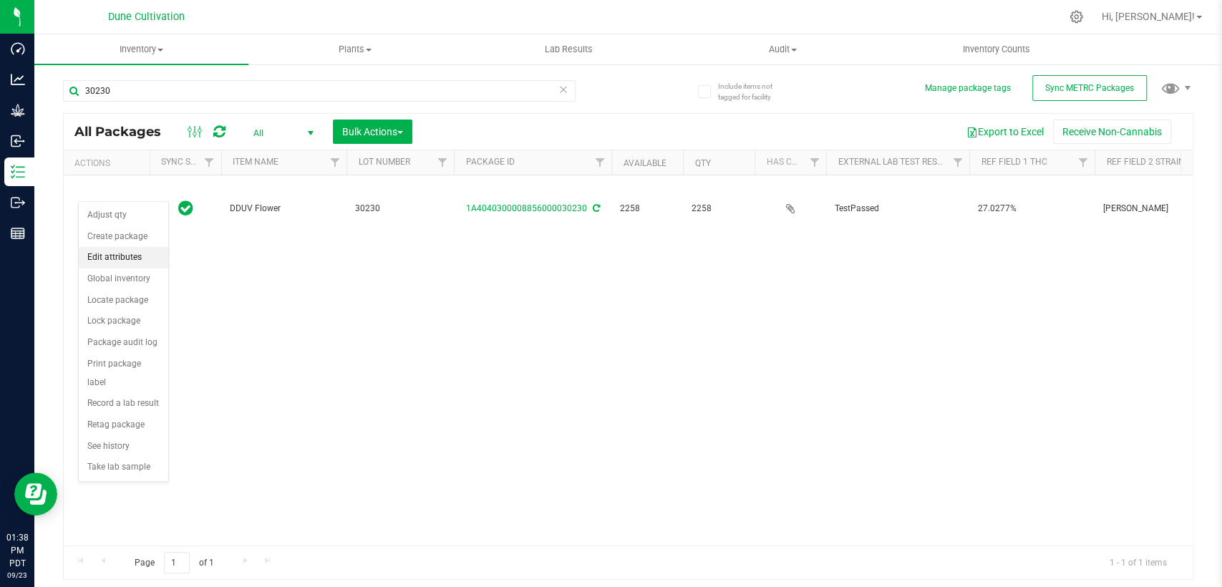
click at [119, 258] on li "Edit attributes" at bounding box center [123, 257] width 89 height 21
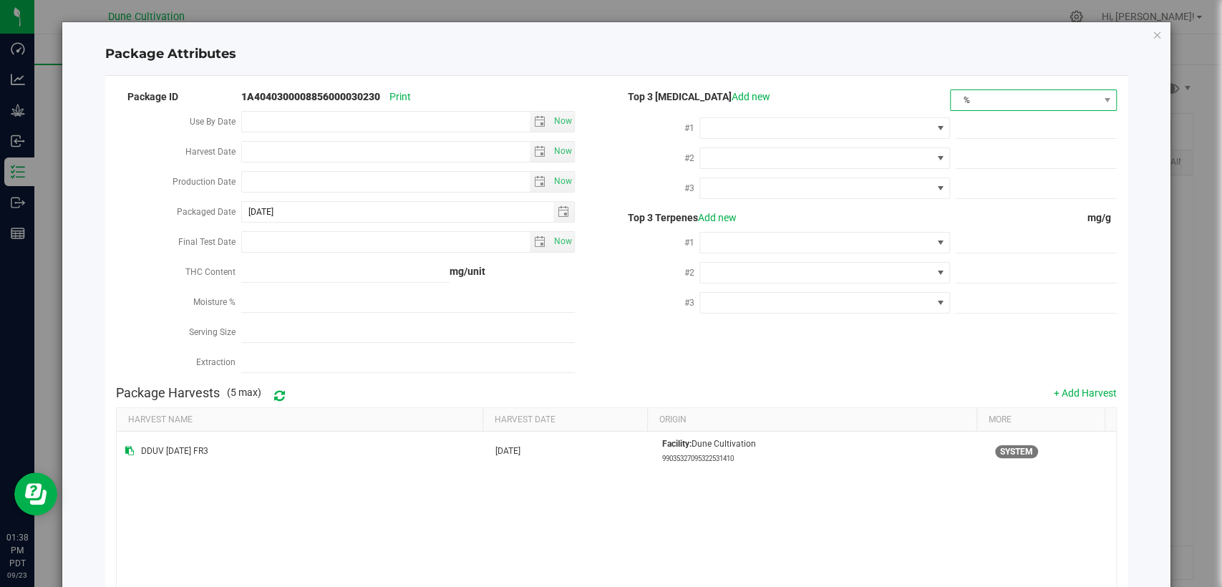
click at [1006, 103] on span "%" at bounding box center [1024, 100] width 147 height 20
click at [971, 161] on li "mg/unit" at bounding box center [1022, 150] width 163 height 24
click at [809, 130] on span at bounding box center [815, 128] width 231 height 20
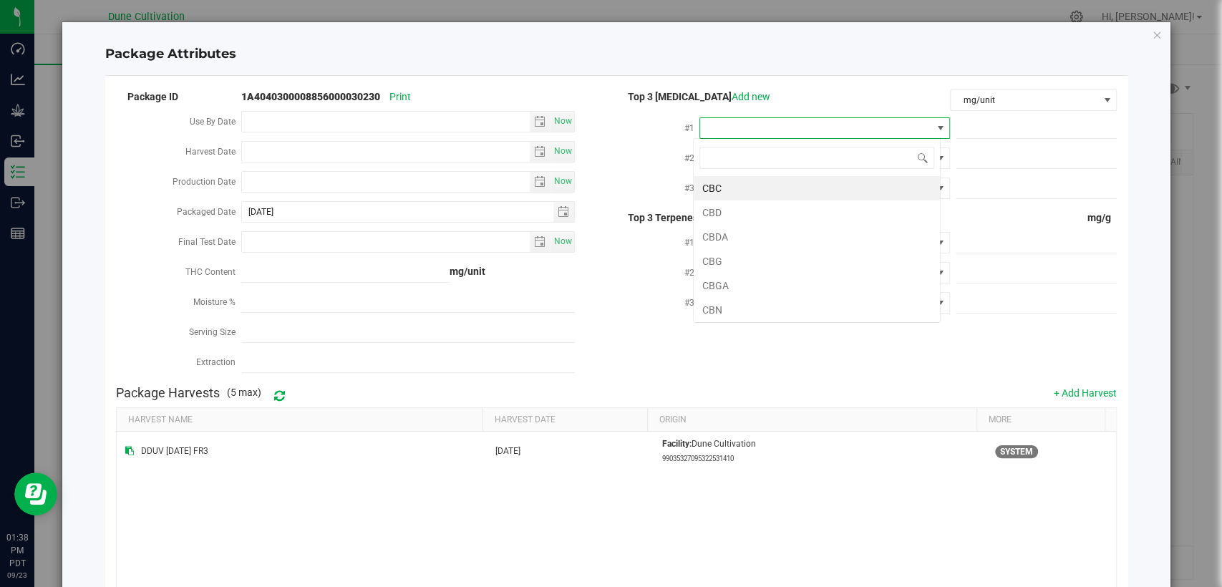
scroll to position [21, 247]
type input "THCA"
click at [755, 198] on li "THCA" at bounding box center [817, 188] width 246 height 24
click at [994, 134] on span at bounding box center [1036, 128] width 161 height 21
paste input "299.159"
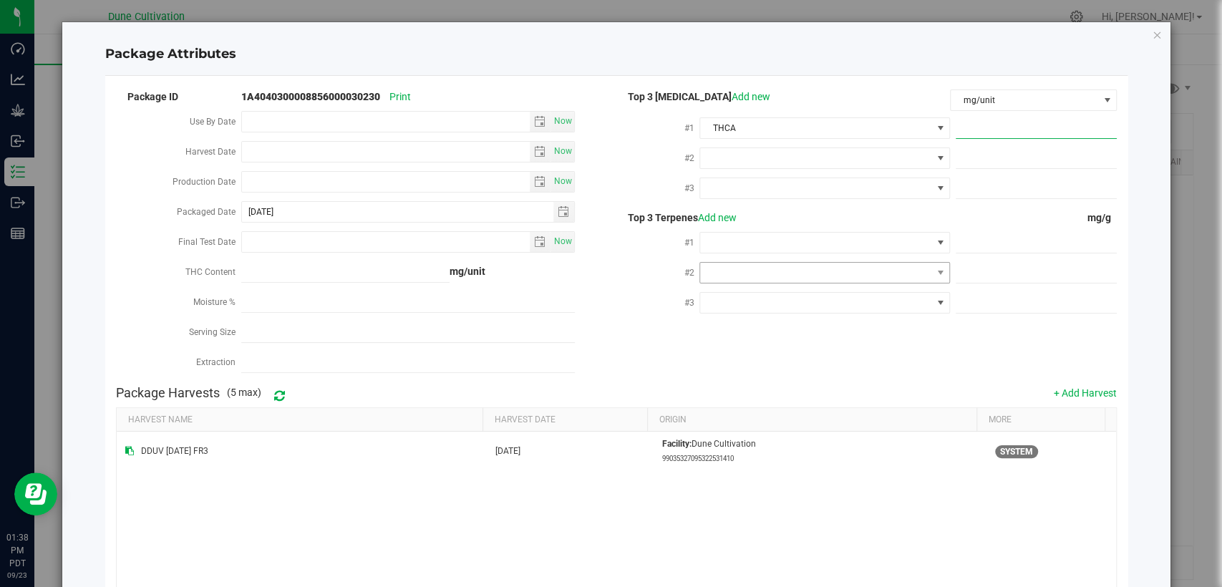
type input "299.159"
type input "299.1590"
click at [1006, 157] on span at bounding box center [1036, 158] width 161 height 21
paste input "12.0247"
type input "12.0247"
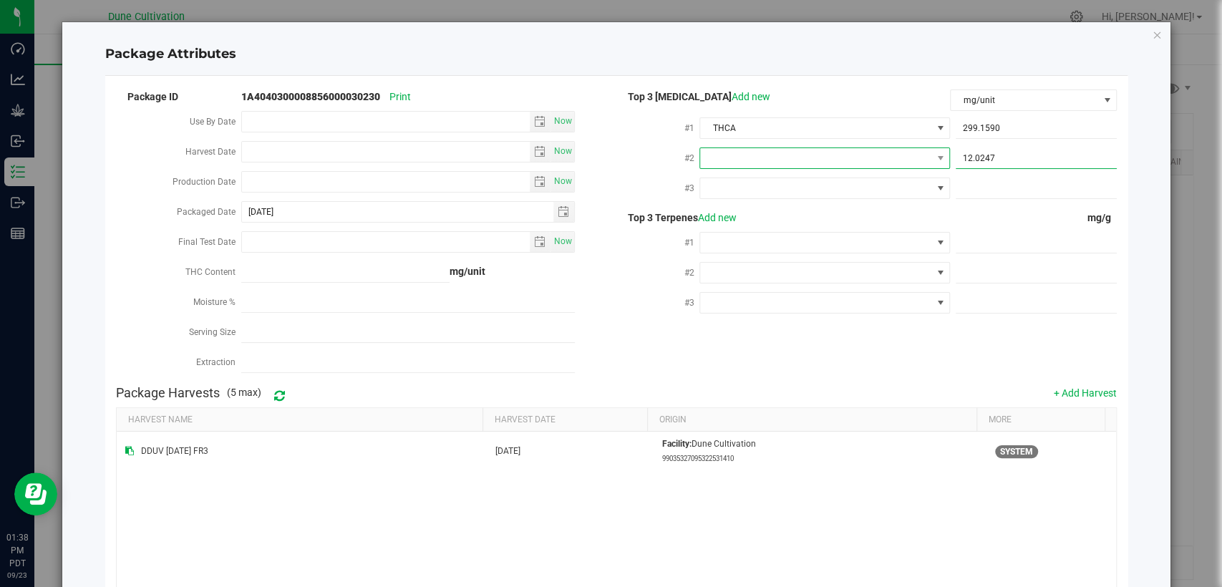
type input "12.0247"
click at [878, 162] on span at bounding box center [815, 158] width 231 height 20
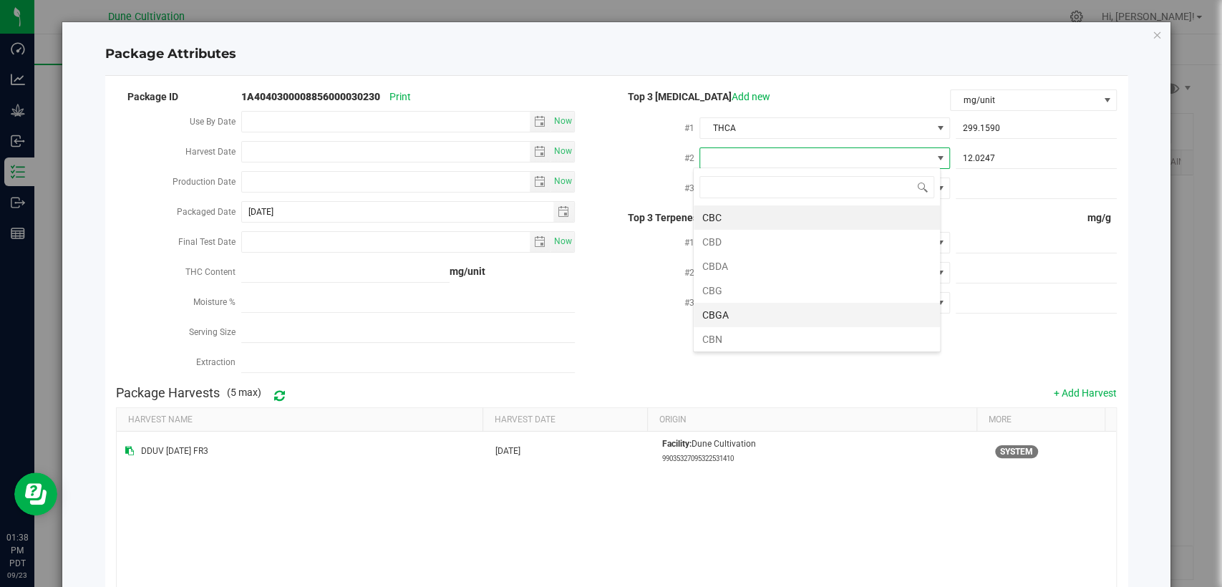
click at [750, 307] on li "CBGA" at bounding box center [817, 315] width 246 height 24
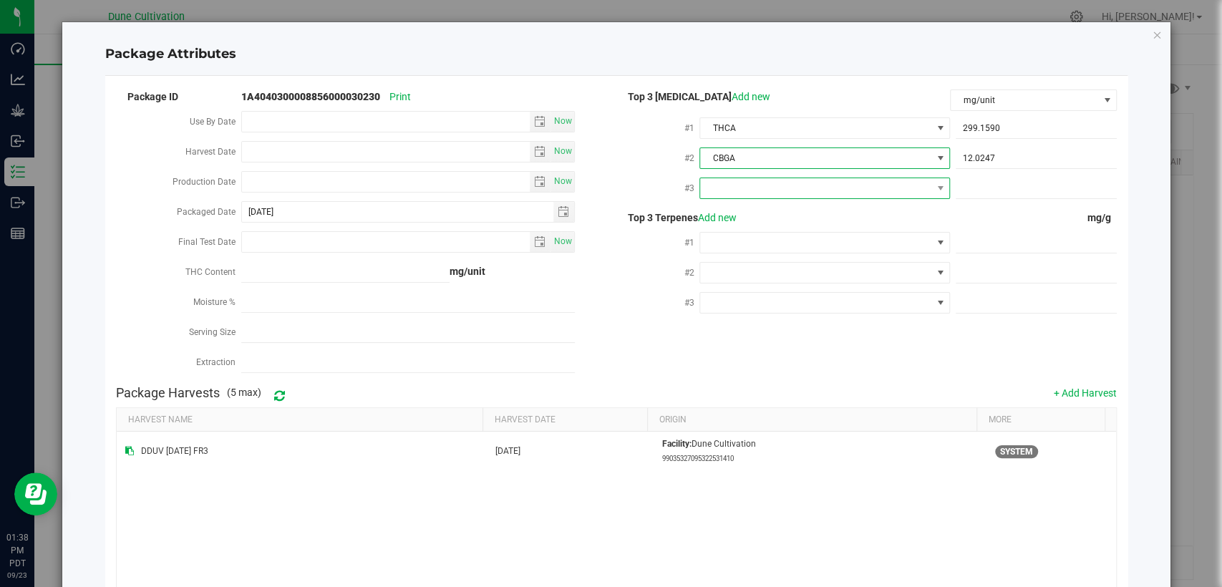
click at [762, 185] on span at bounding box center [815, 188] width 231 height 20
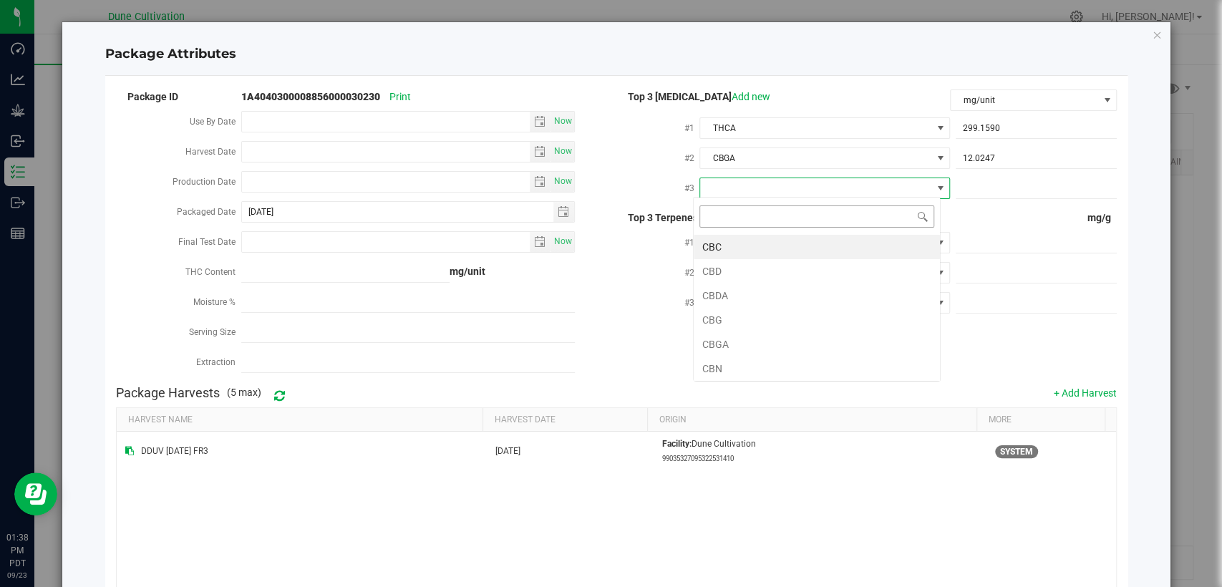
type input "D"
click at [729, 298] on li "D9-THC" at bounding box center [817, 295] width 246 height 24
click at [969, 193] on span at bounding box center [1036, 188] width 161 height 21
paste input "7.9146"
type input "7.9146"
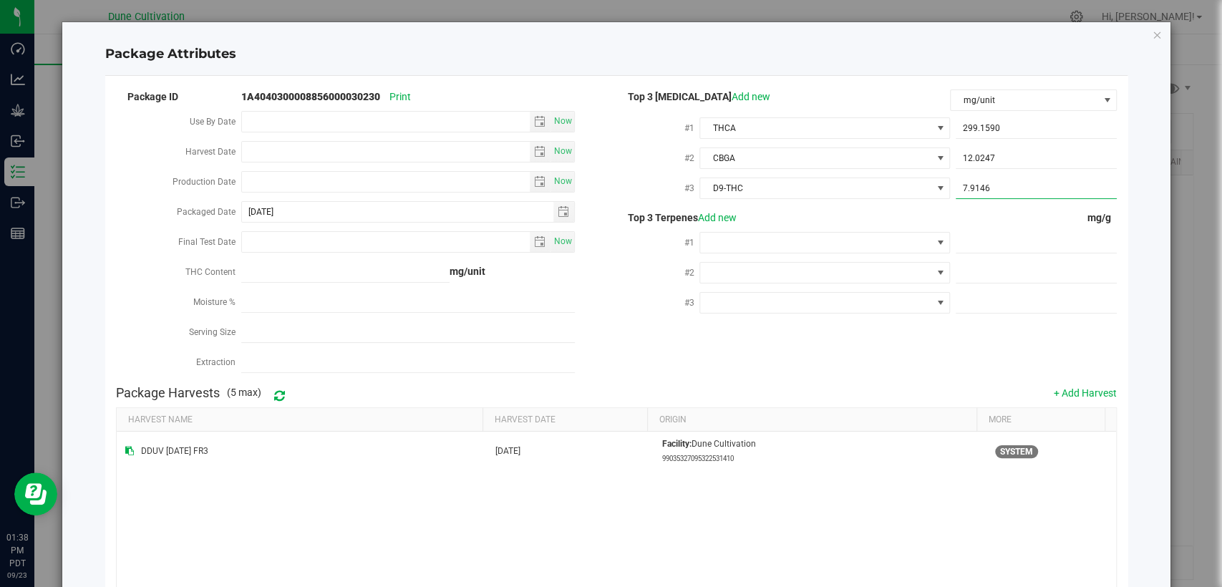
type input "7.9146"
drag, startPoint x: 1002, startPoint y: 238, endPoint x: 959, endPoint y: 296, distance: 73.2
click at [1002, 238] on span at bounding box center [1036, 243] width 161 height 21
paste input "4.888"
type input "4.888"
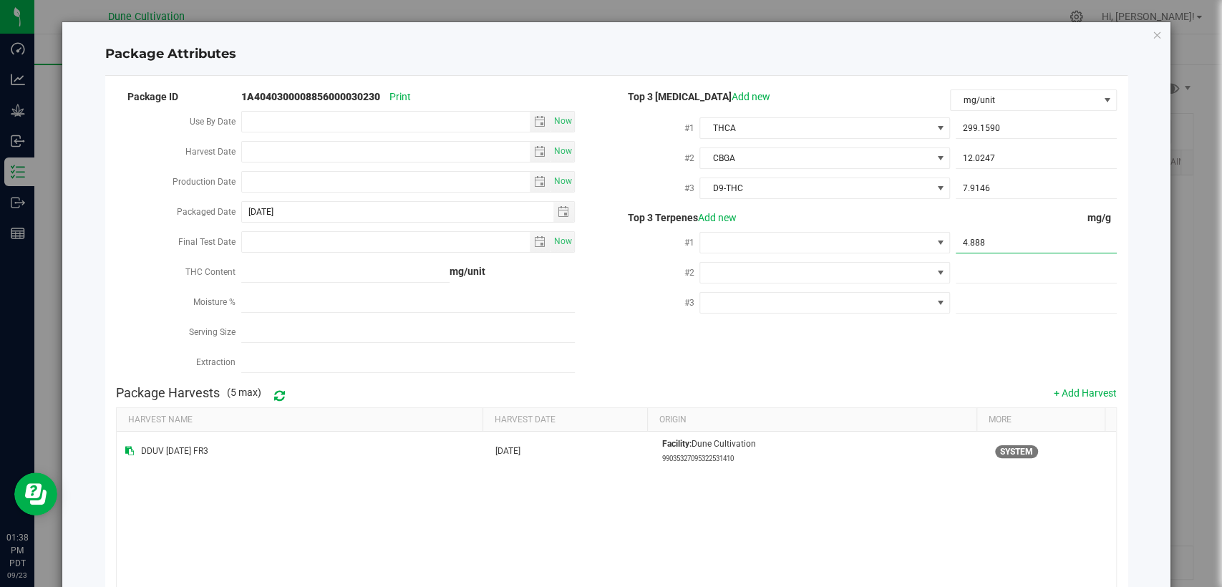
type input "4.8880"
click at [992, 271] on span at bounding box center [1036, 273] width 161 height 21
paste input "4.81"
type input "4.81"
type input "4.8100"
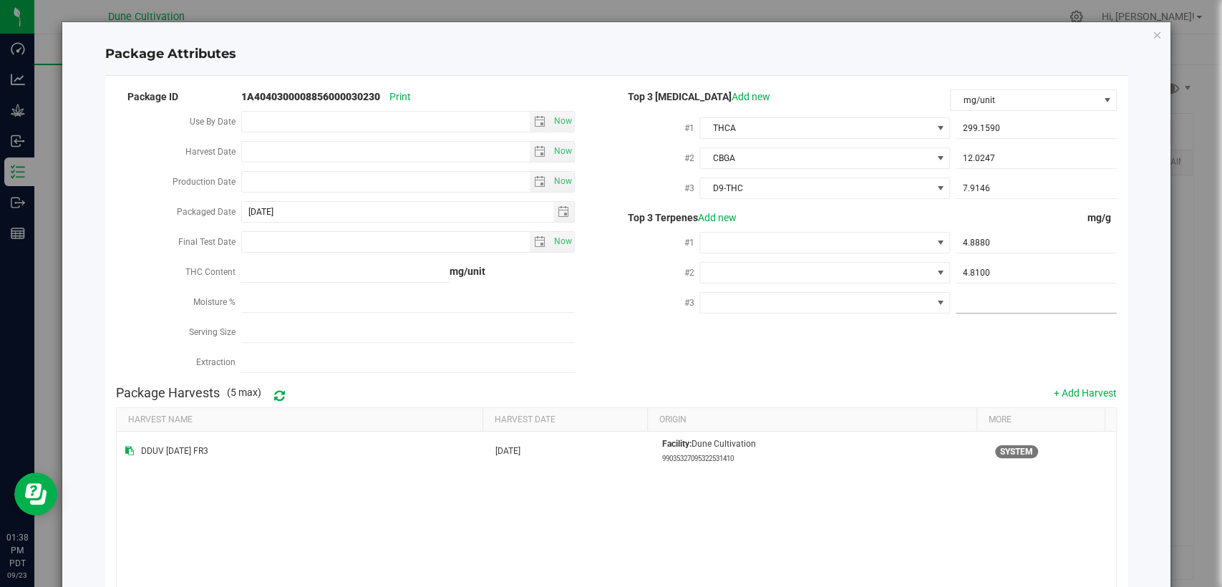
click at [971, 299] on span at bounding box center [1036, 303] width 161 height 21
paste input "4.388"
type input "4.388"
type input "4.3880"
drag, startPoint x: 893, startPoint y: 355, endPoint x: 885, endPoint y: 374, distance: 20.5
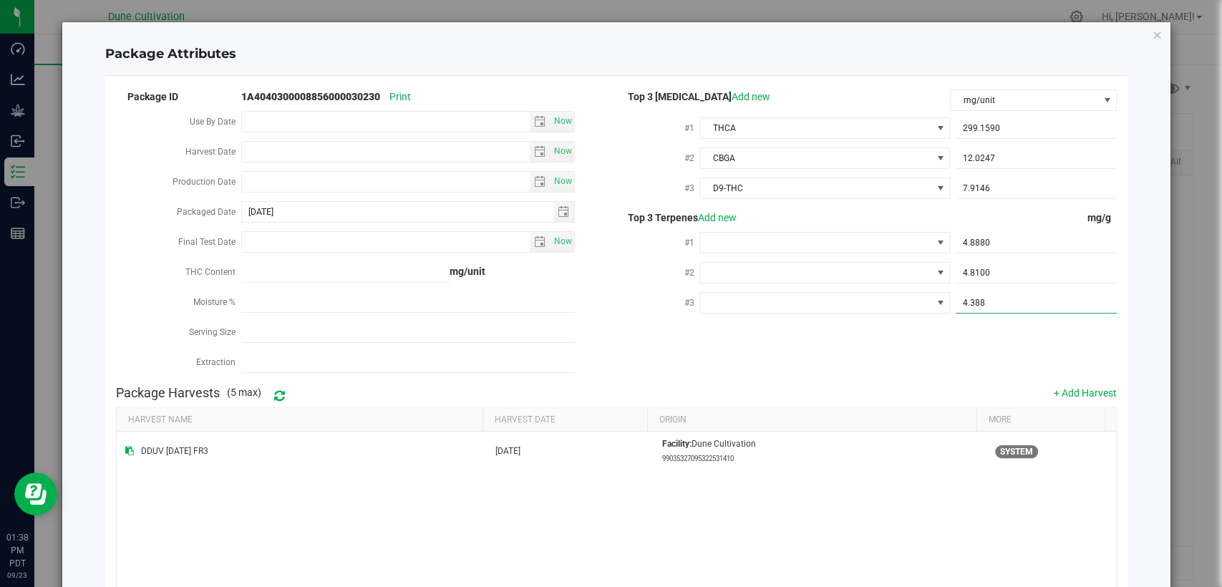
click at [893, 357] on div "Package ID 1A4040300008856000030230 Print Use By Date Now Harvest Date Now Prod…" at bounding box center [616, 232] width 1001 height 291
click at [835, 242] on span at bounding box center [815, 243] width 231 height 20
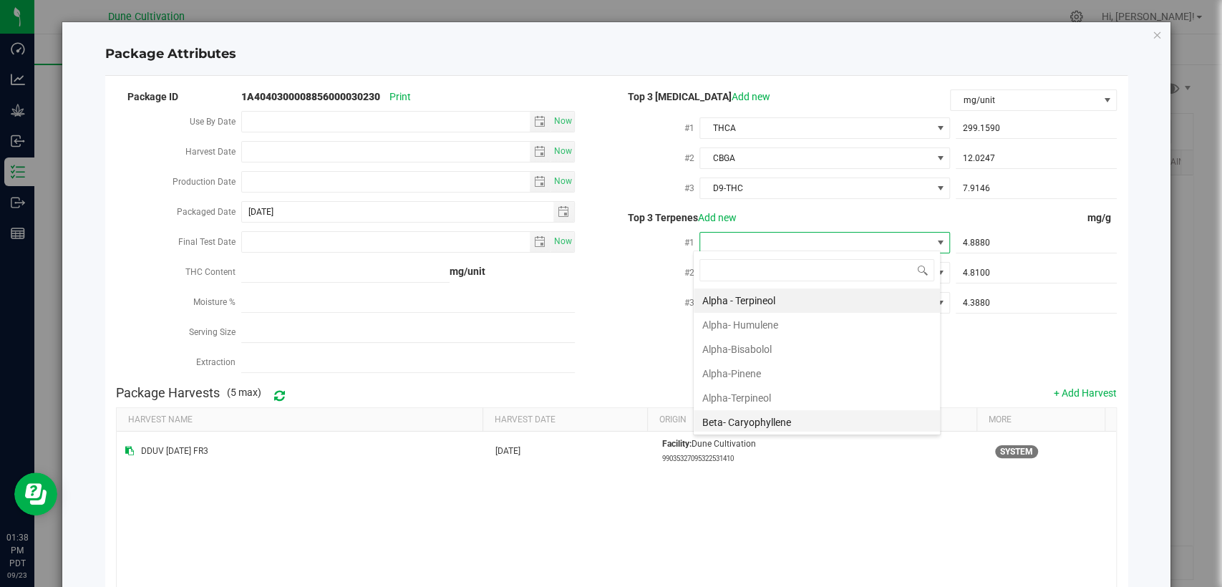
click at [796, 422] on li "Beta- Caryophyllene" at bounding box center [817, 422] width 246 height 24
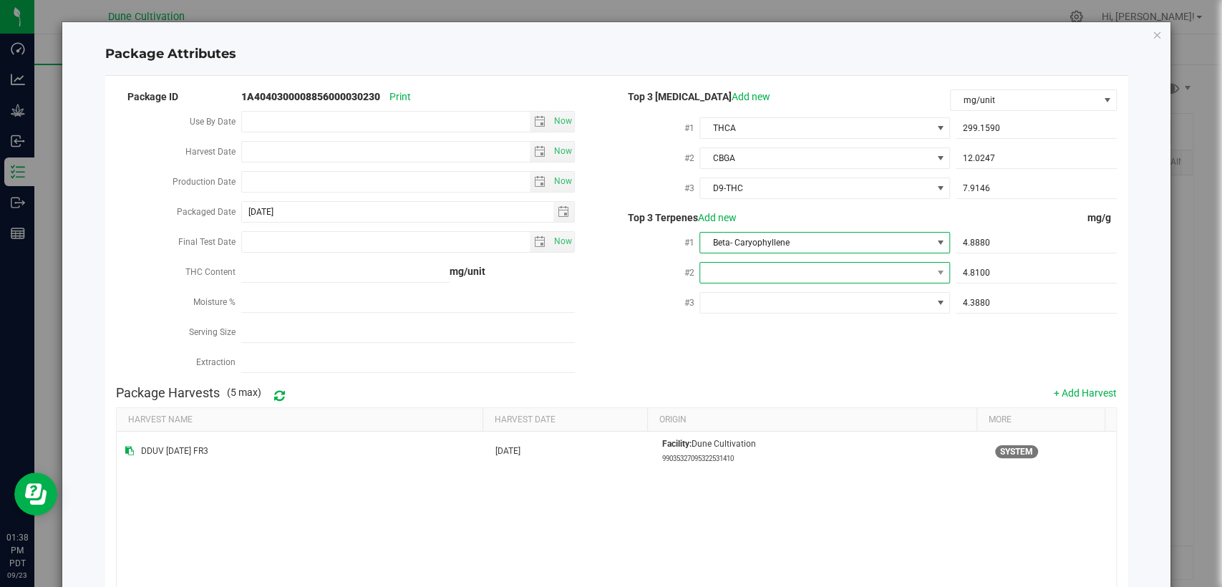
click at [796, 270] on span at bounding box center [815, 273] width 231 height 20
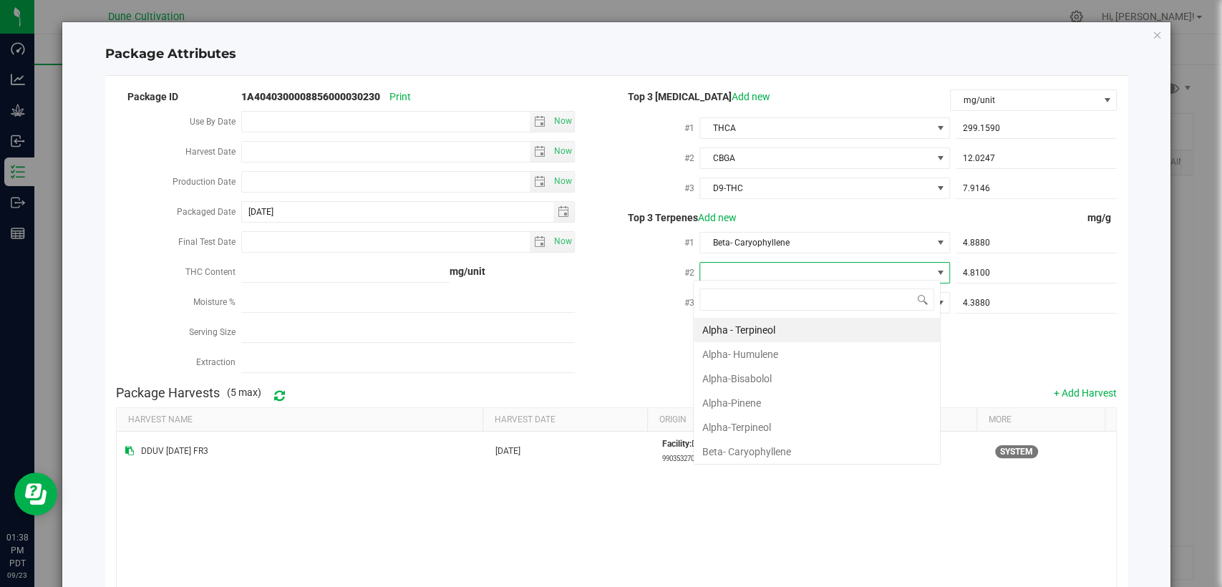
type input "D"
click at [766, 348] on li "D-Limonene" at bounding box center [817, 354] width 246 height 24
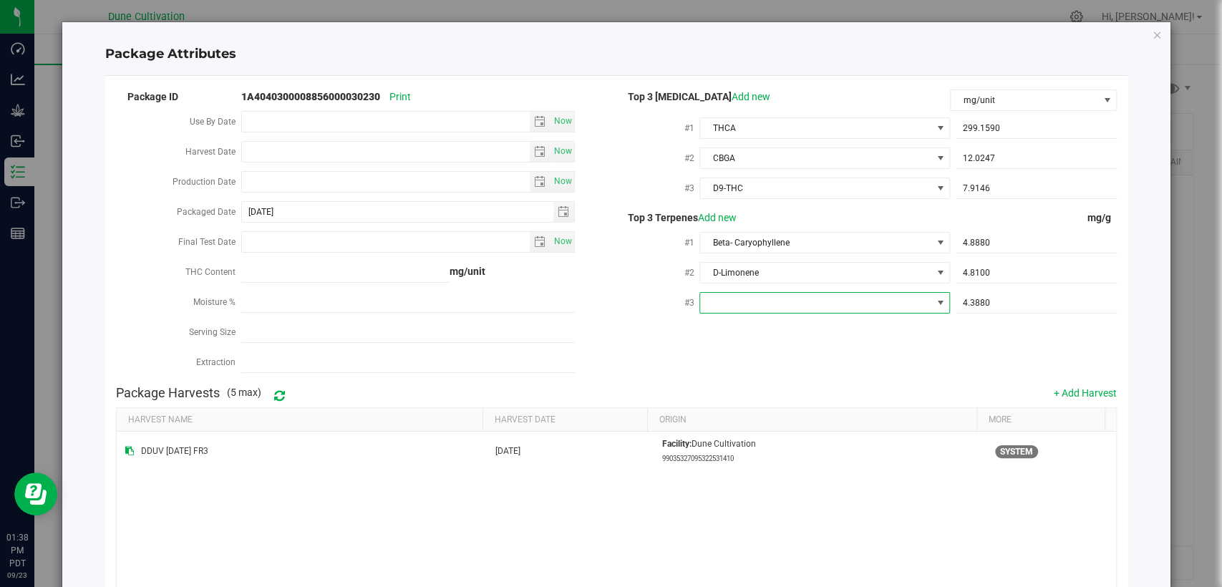
click at [767, 299] on span at bounding box center [815, 303] width 231 height 20
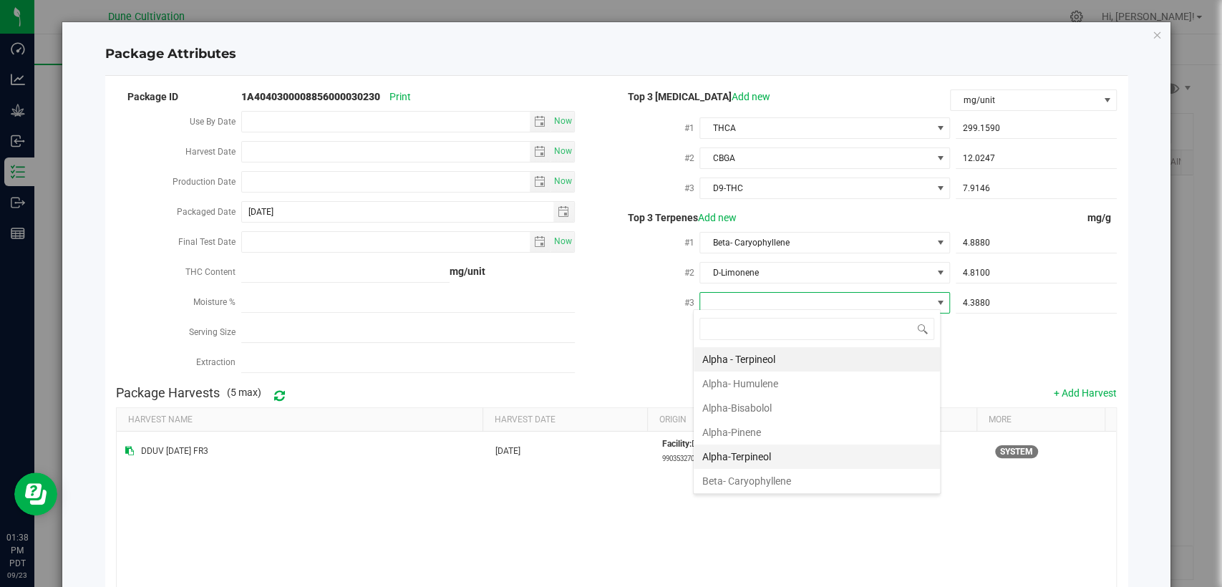
scroll to position [79, 0]
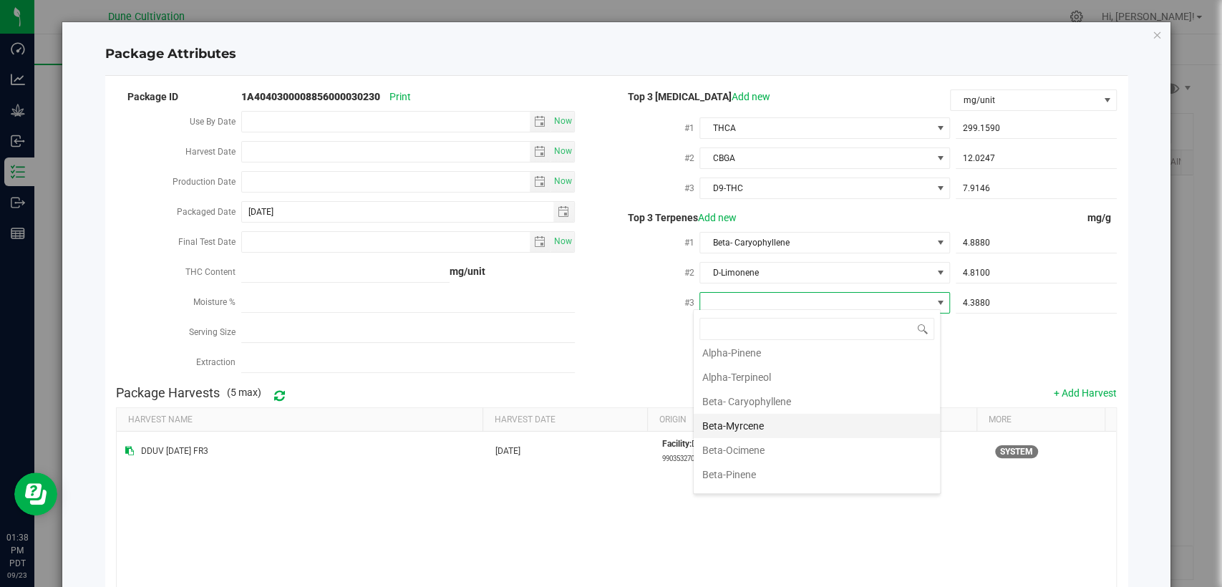
click at [745, 420] on li "Beta-Myrcene" at bounding box center [817, 426] width 246 height 24
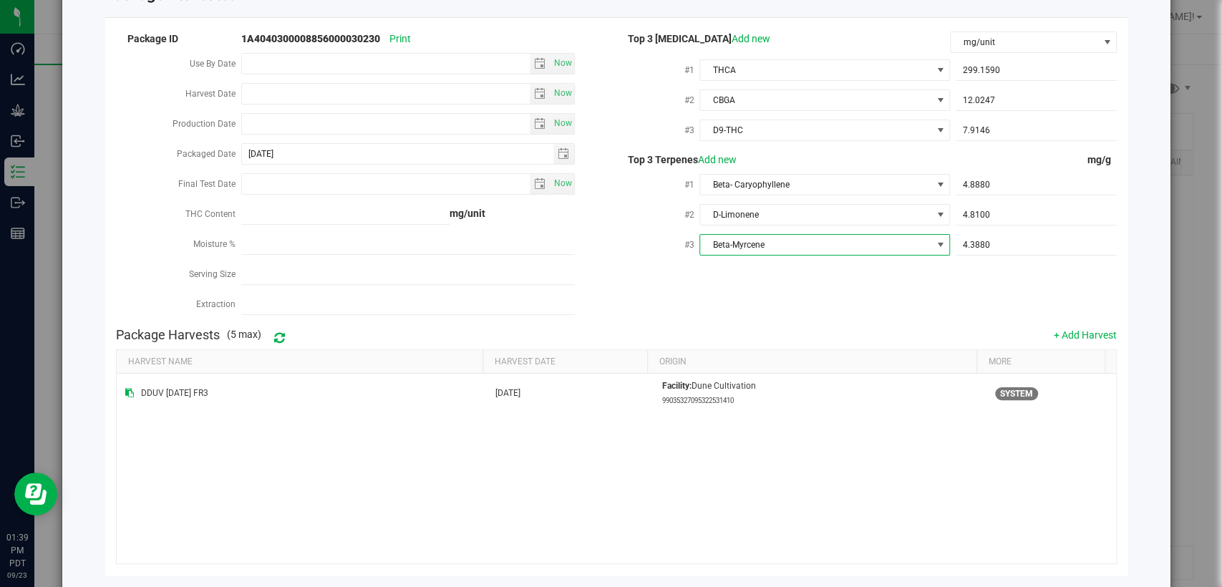
scroll to position [111, 0]
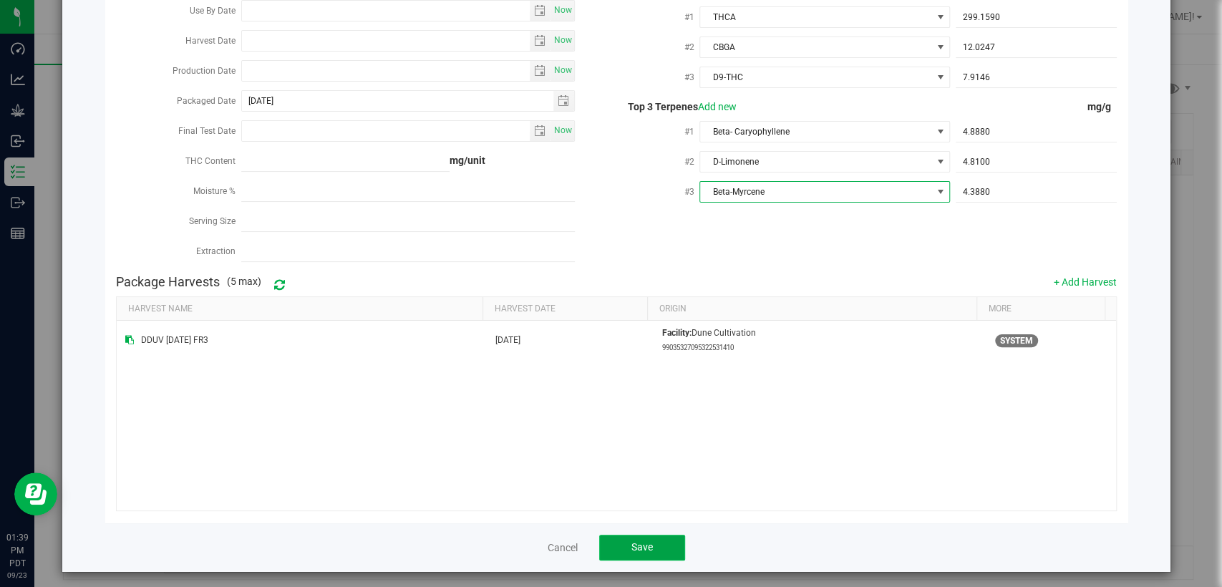
click at [621, 537] on button "Save" at bounding box center [642, 548] width 86 height 26
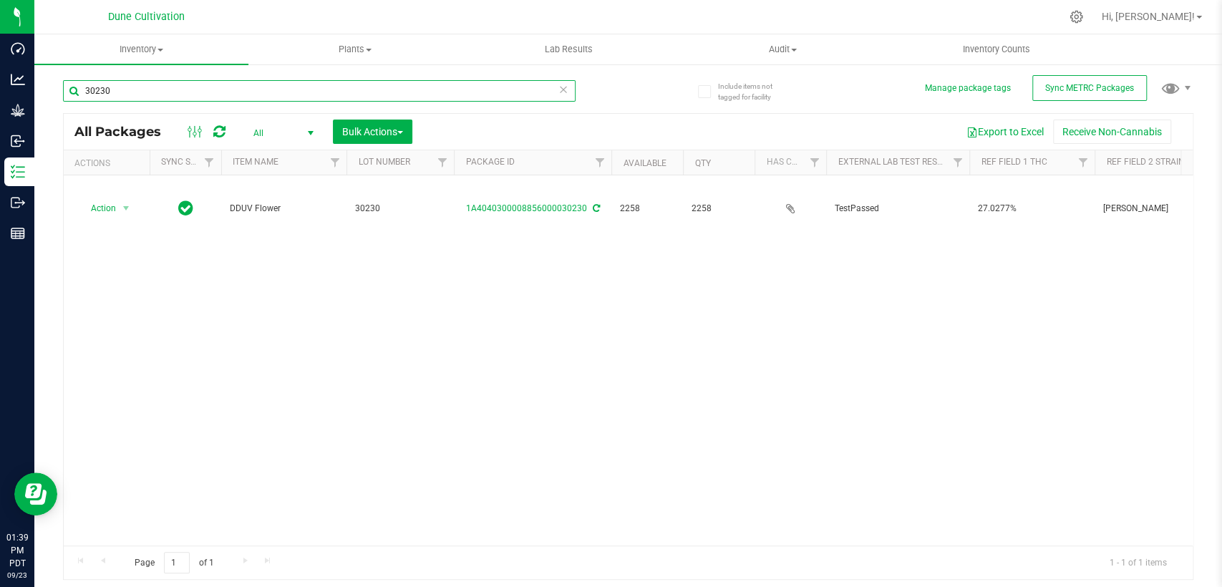
click at [111, 92] on input "30230" at bounding box center [319, 90] width 513 height 21
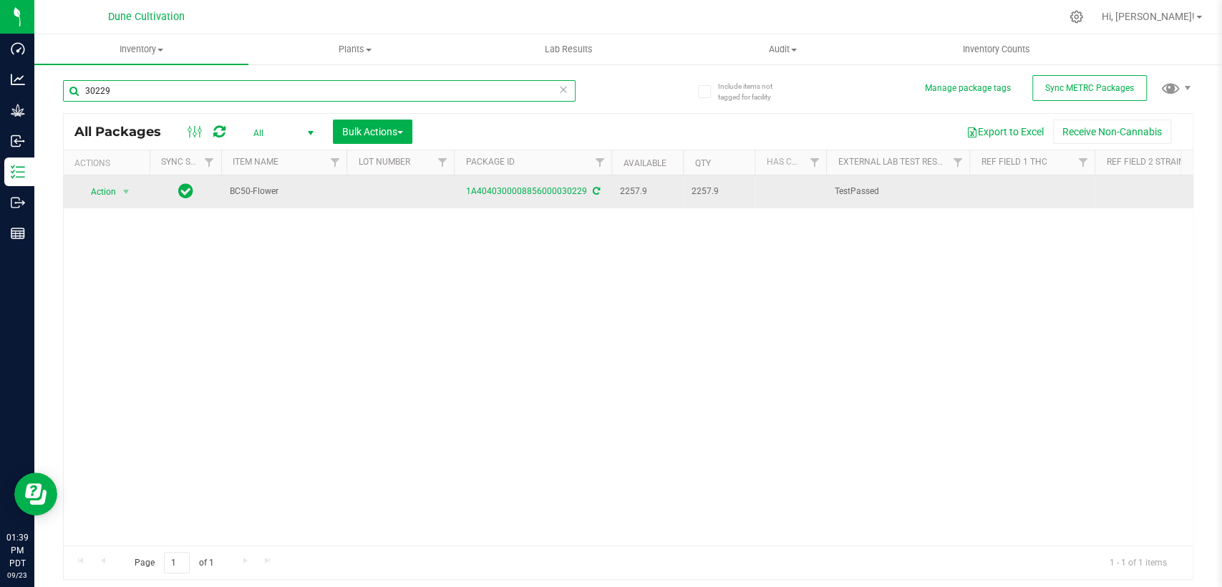
type input "30229"
click at [396, 192] on td at bounding box center [399, 191] width 107 height 33
type input "30229"
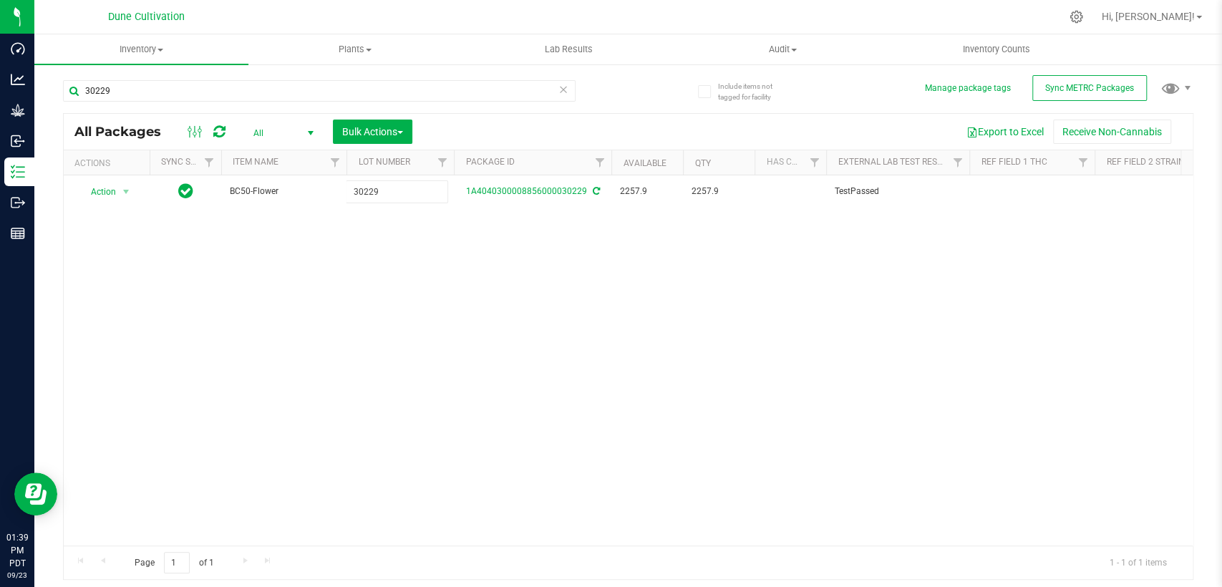
click at [546, 300] on div "All Packages All Active Only Lab Samples Locked All External Internal Bulk Acti…" at bounding box center [628, 346] width 1130 height 467
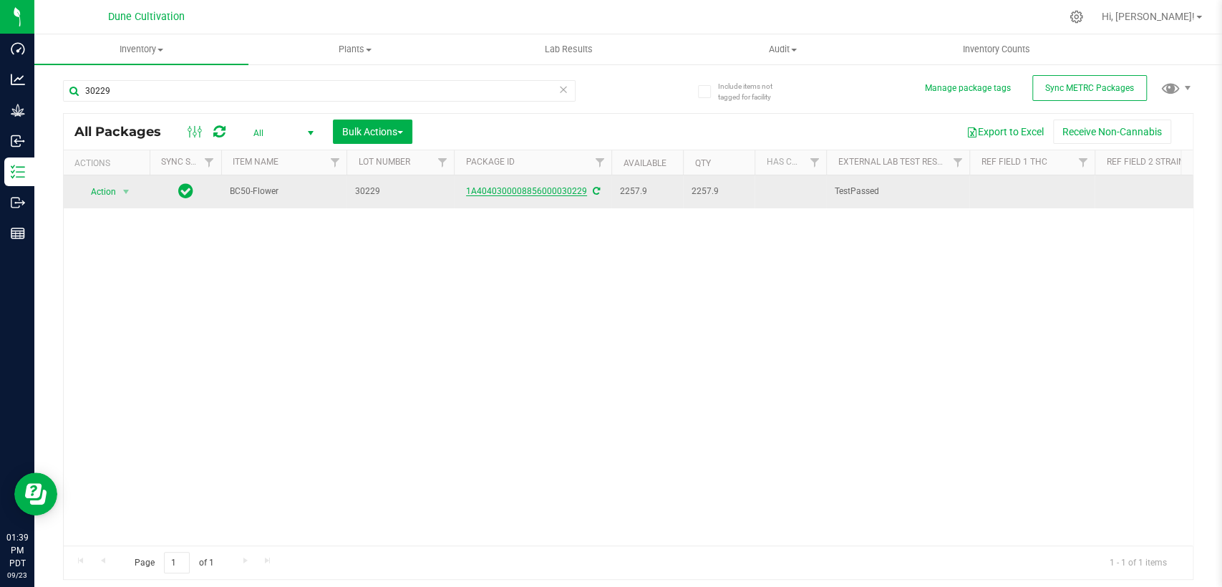
click at [551, 195] on link "1A4040300008856000030229" at bounding box center [526, 191] width 121 height 10
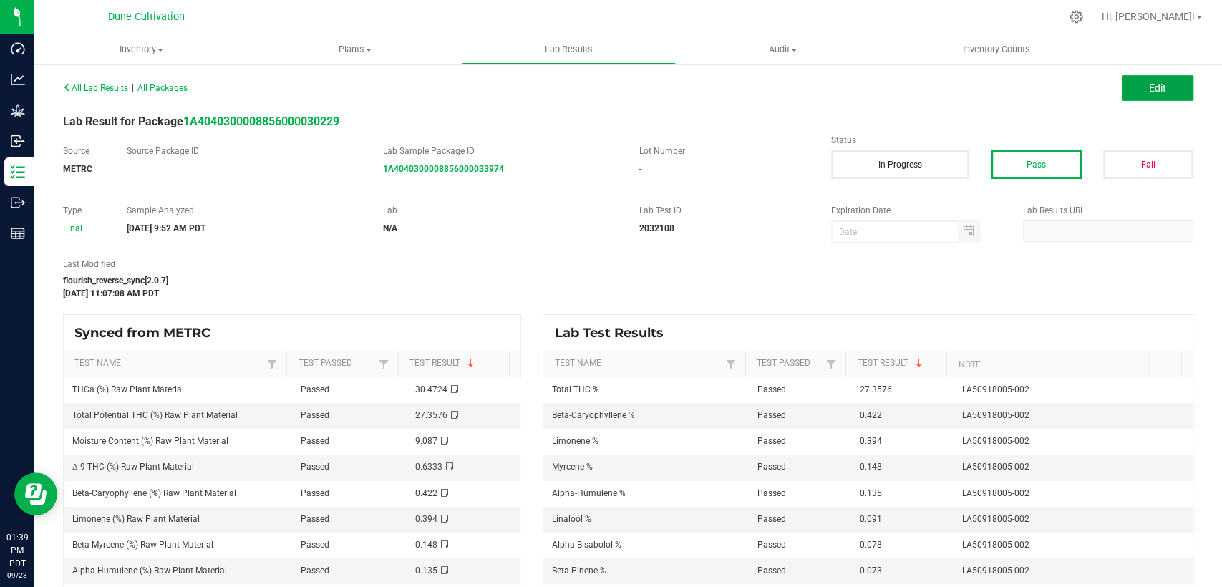
click at [1006, 99] on button "Edit" at bounding box center [1158, 88] width 72 height 26
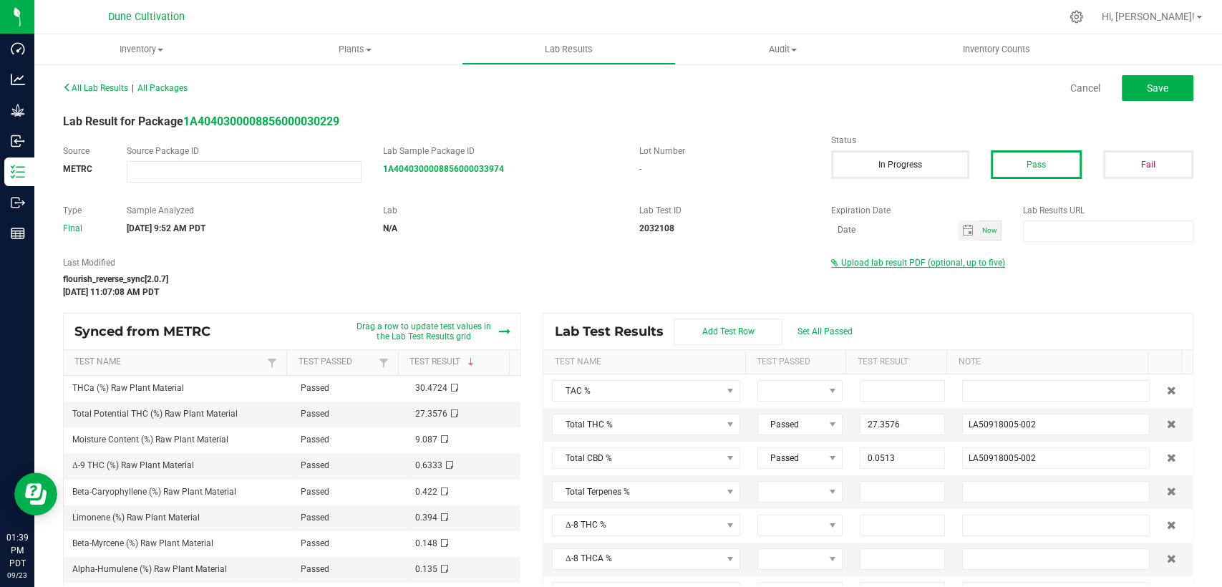
click at [868, 265] on span "Upload lab result PDF (optional, up to five)" at bounding box center [923, 263] width 164 height 10
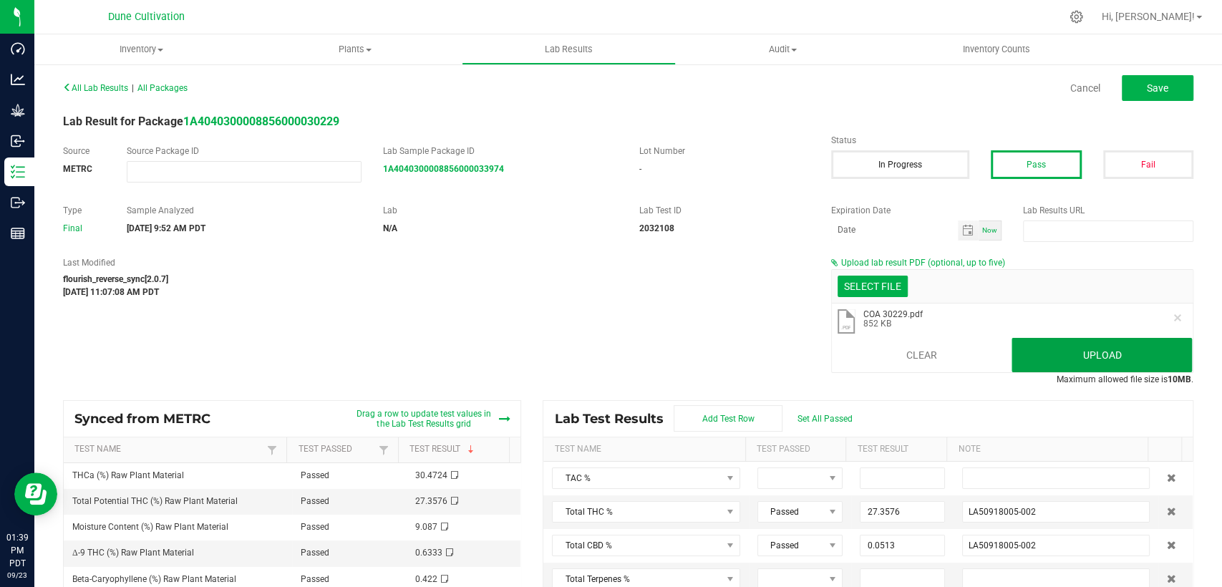
click at [1006, 350] on button "Upload" at bounding box center [1102, 355] width 180 height 34
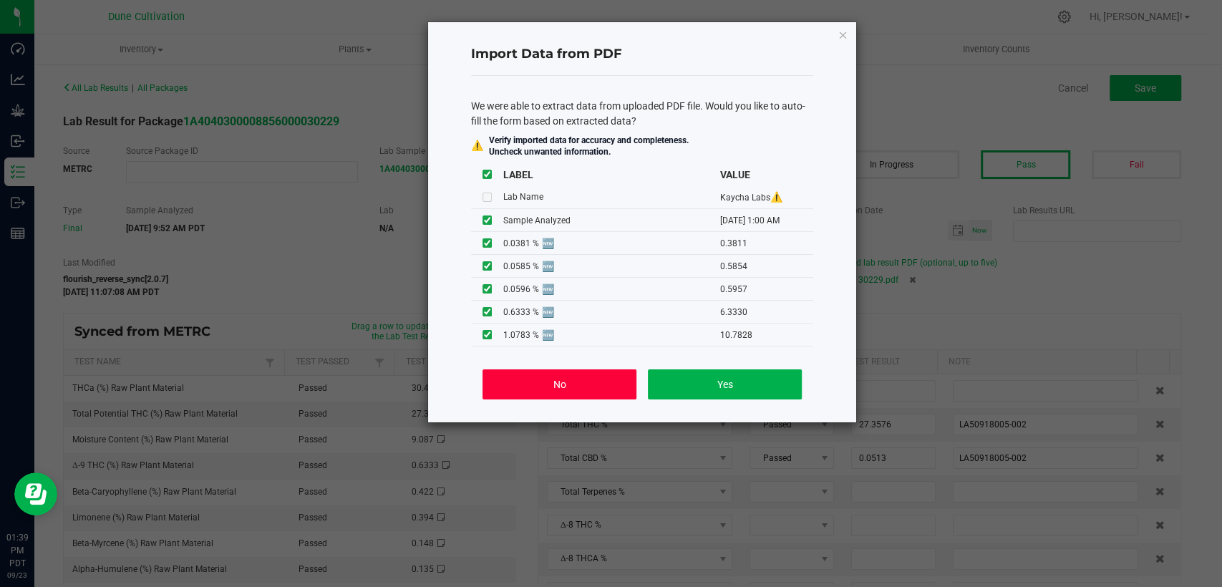
click at [585, 377] on button "No" at bounding box center [560, 384] width 154 height 30
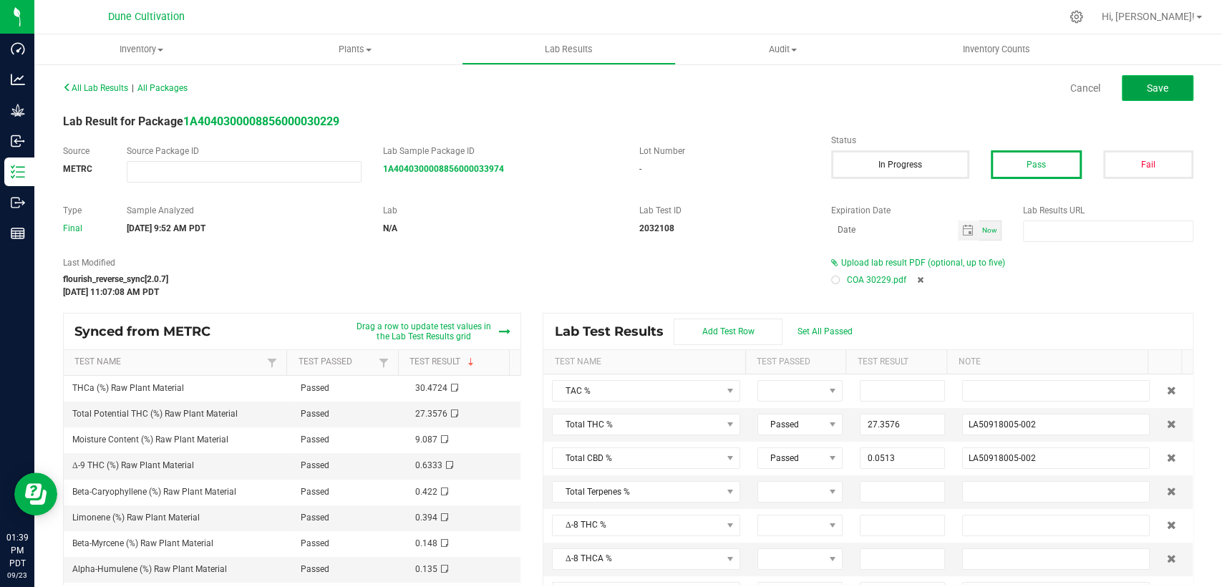
click at [1006, 93] on button "Save" at bounding box center [1158, 88] width 72 height 26
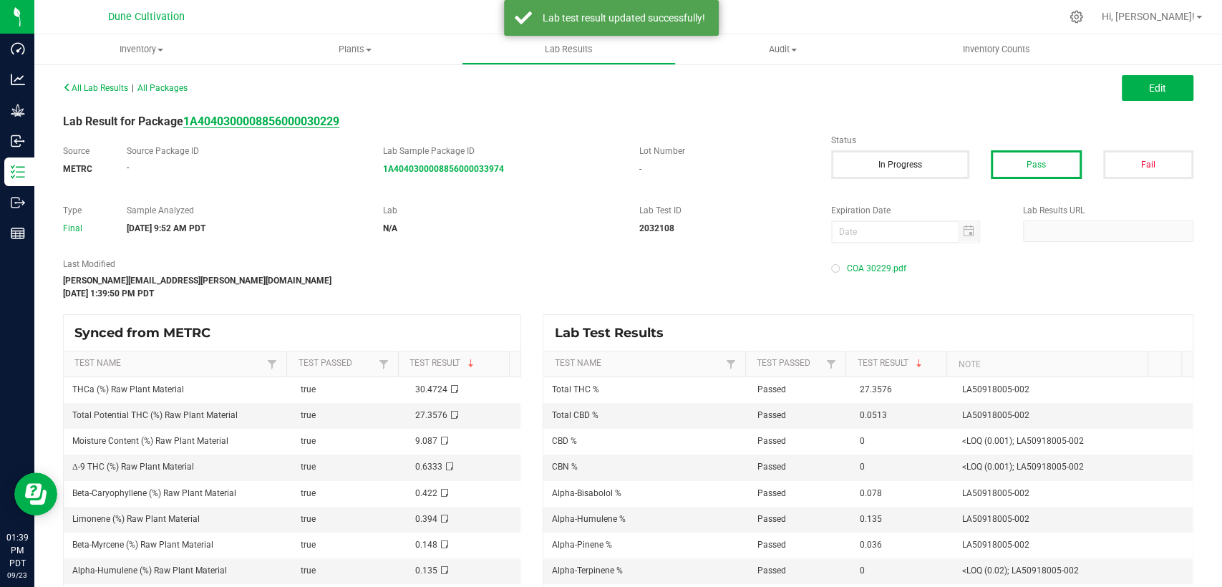
click at [328, 118] on strong "1A4040300008856000030229" at bounding box center [261, 122] width 156 height 14
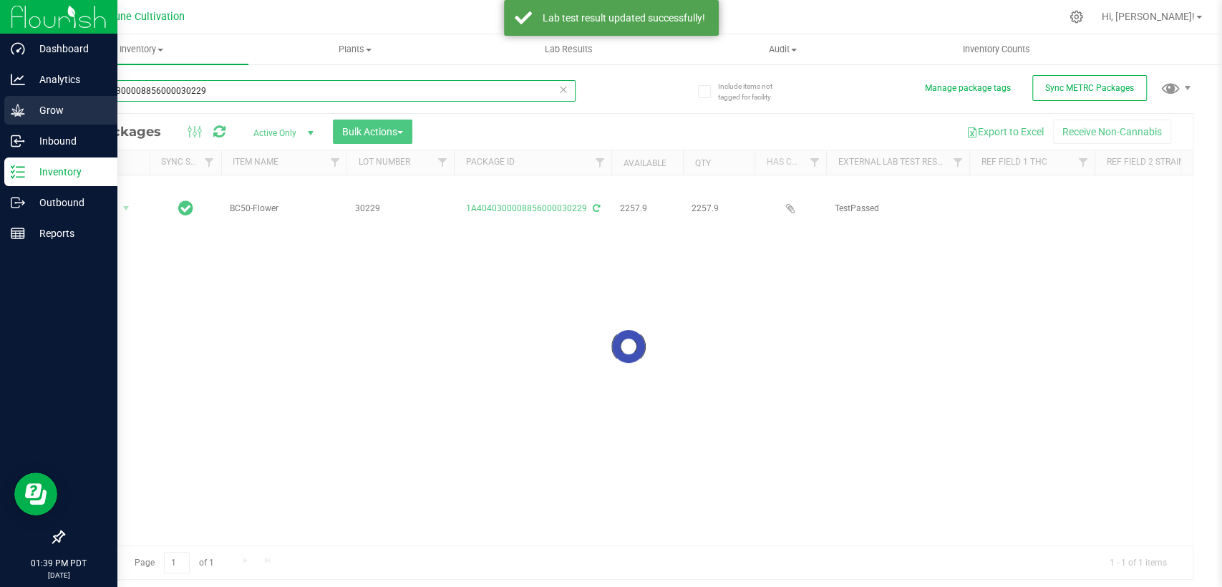
drag, startPoint x: 175, startPoint y: 88, endPoint x: 47, endPoint y: 100, distance: 129.4
click at [31, 98] on div "Dashboard Analytics Grow Inbound Inventory Outbound Reports 01:39 PM PDT [DATE]…" at bounding box center [611, 293] width 1222 height 587
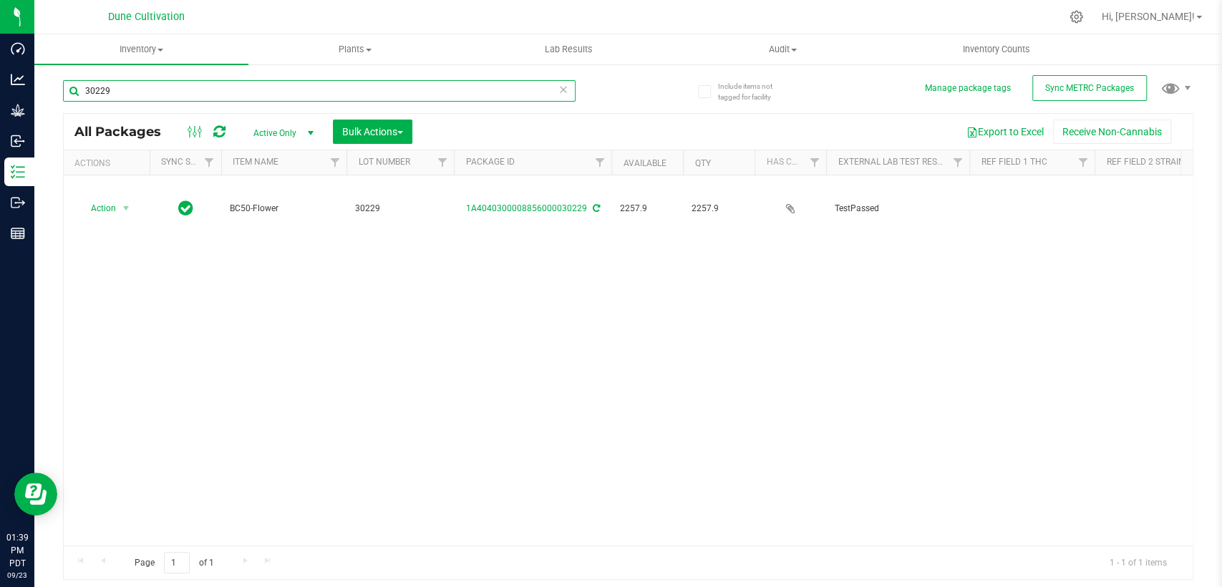
type input "30229"
click at [336, 246] on div "Action Action Adjust qty Create package Edit attributes Global inventory Locate…" at bounding box center [628, 360] width 1129 height 370
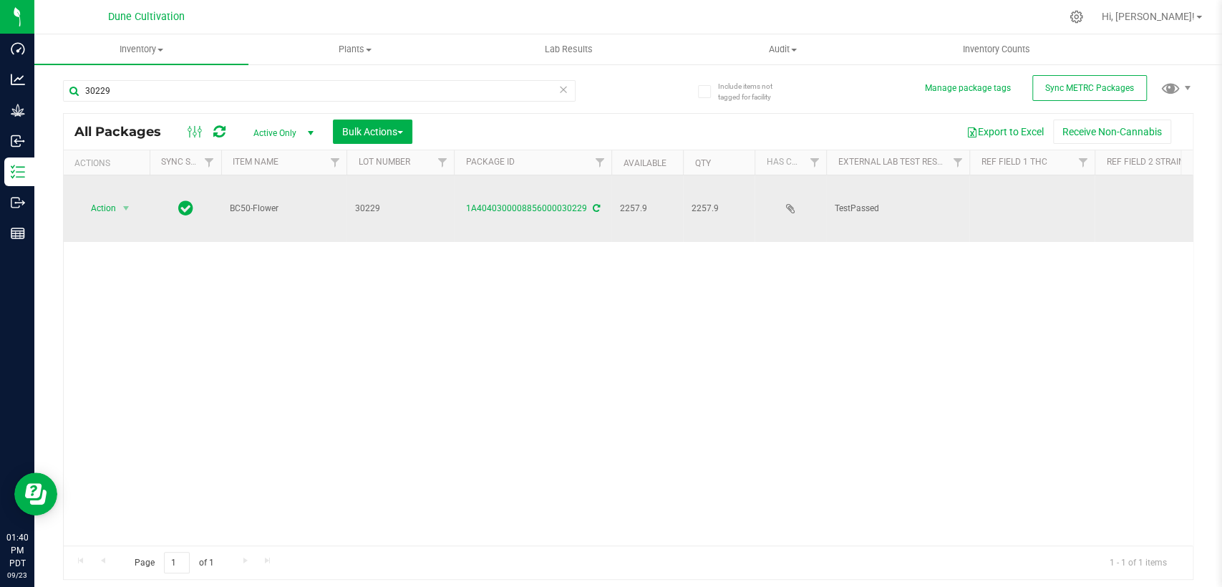
click at [1006, 198] on td at bounding box center [1031, 208] width 125 height 67
type input "27.3576%"
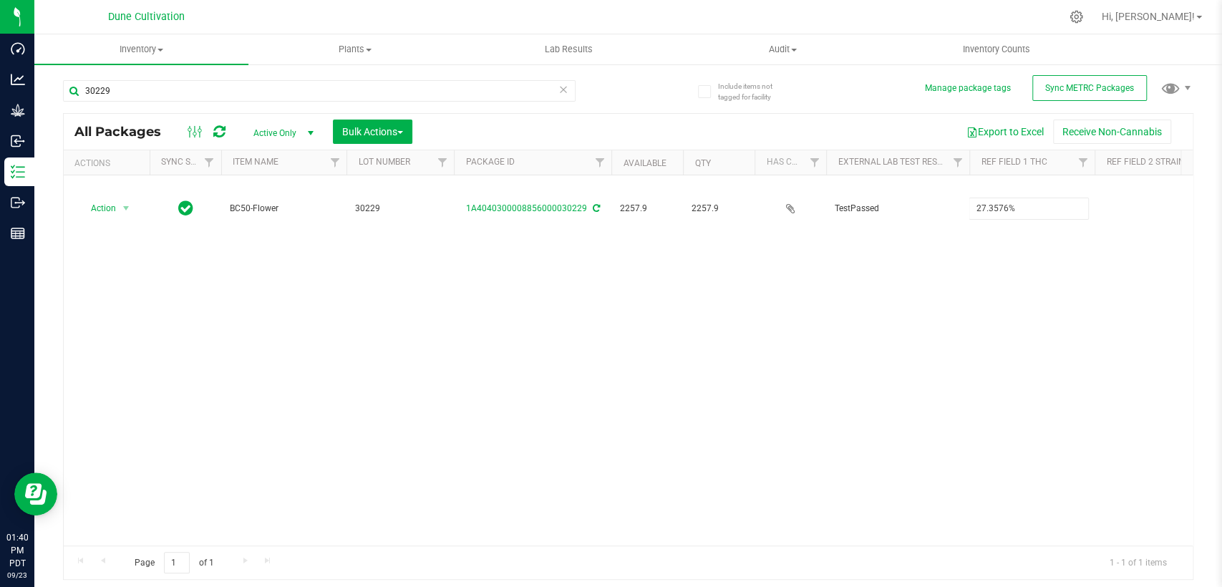
click at [932, 291] on div "All Packages Active Only Active Only Lab Samples Locked All External Internal B…" at bounding box center [628, 346] width 1130 height 467
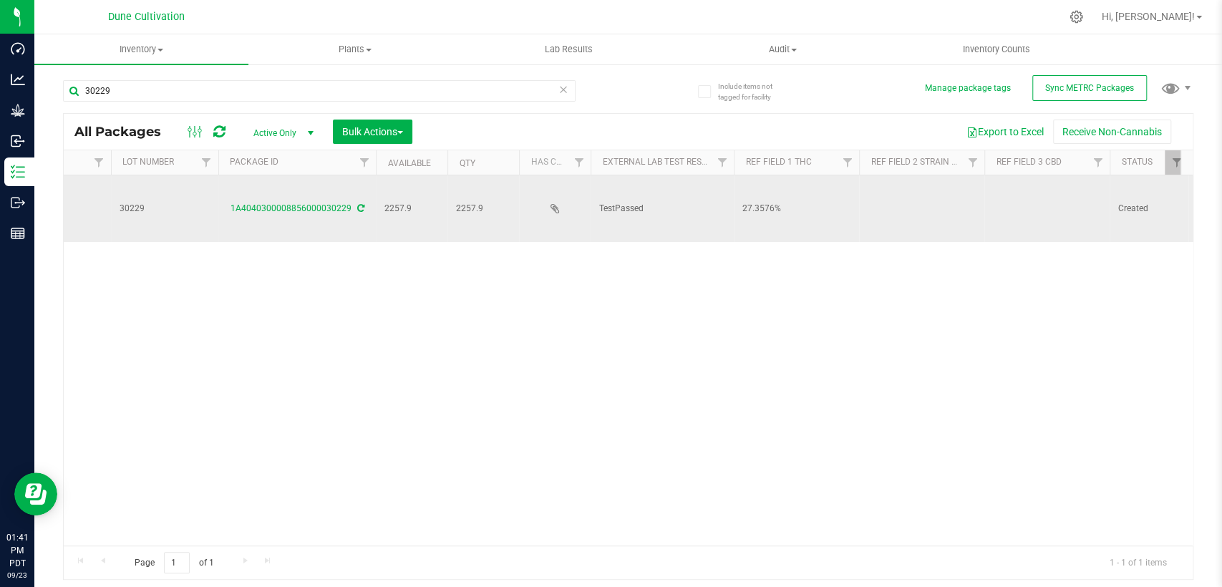
scroll to position [0, 238]
click at [1006, 188] on td at bounding box center [1043, 208] width 125 height 67
drag, startPoint x: 1032, startPoint y: 190, endPoint x: 919, endPoint y: 199, distance: 112.7
type input "0.0513%"
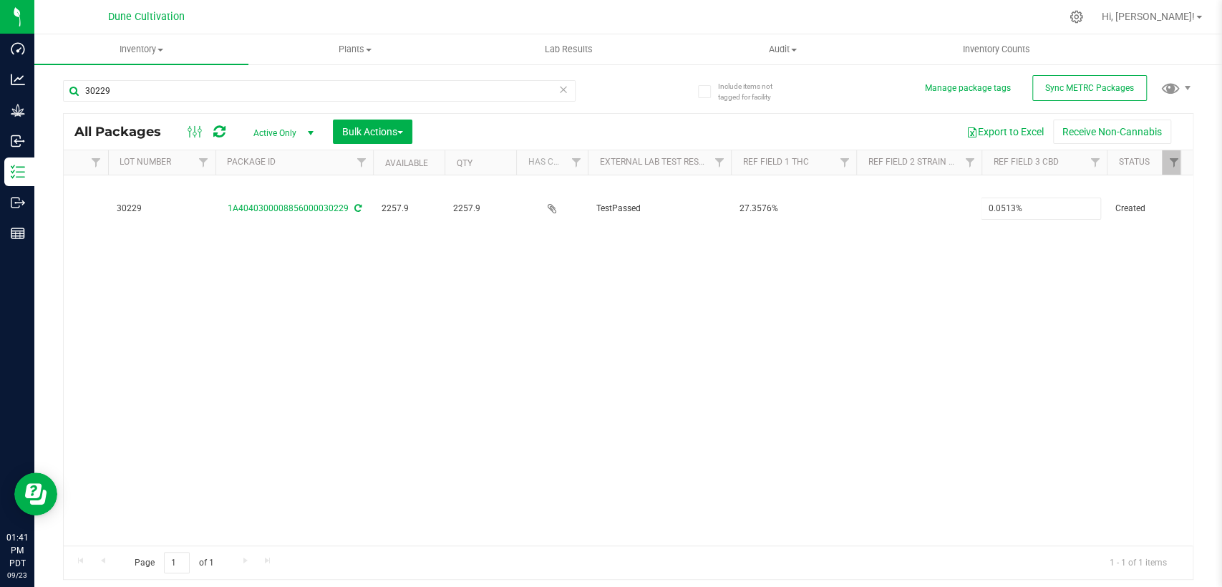
click at [853, 265] on div "All Packages Active Only Active Only Lab Samples Locked All External Internal B…" at bounding box center [628, 346] width 1130 height 467
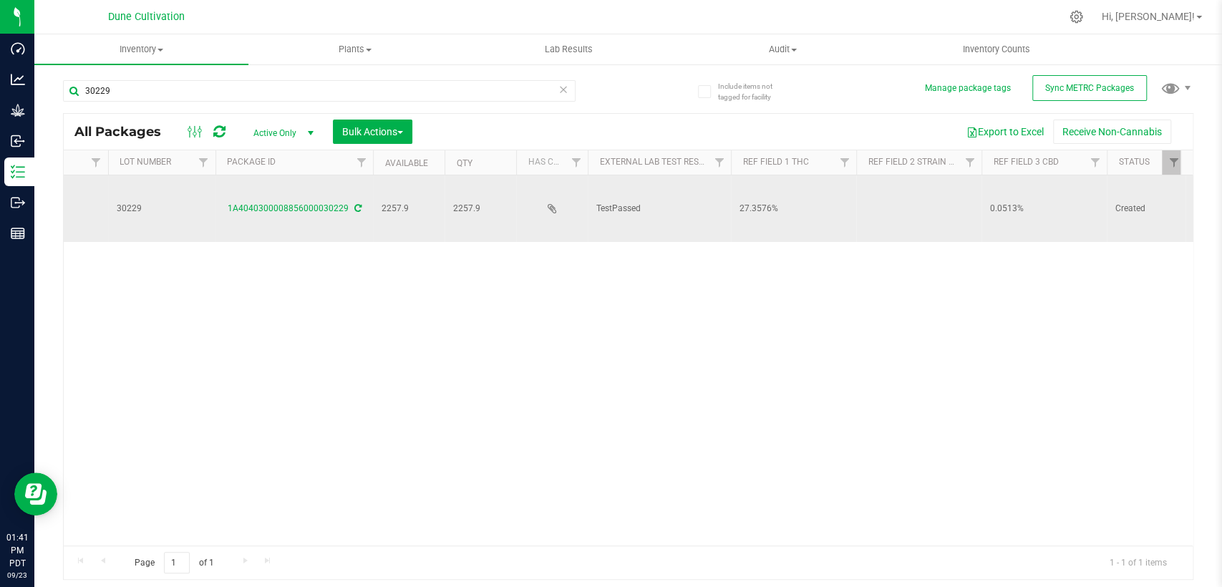
click at [891, 184] on td at bounding box center [918, 208] width 125 height 67
type input "Bananaconda"
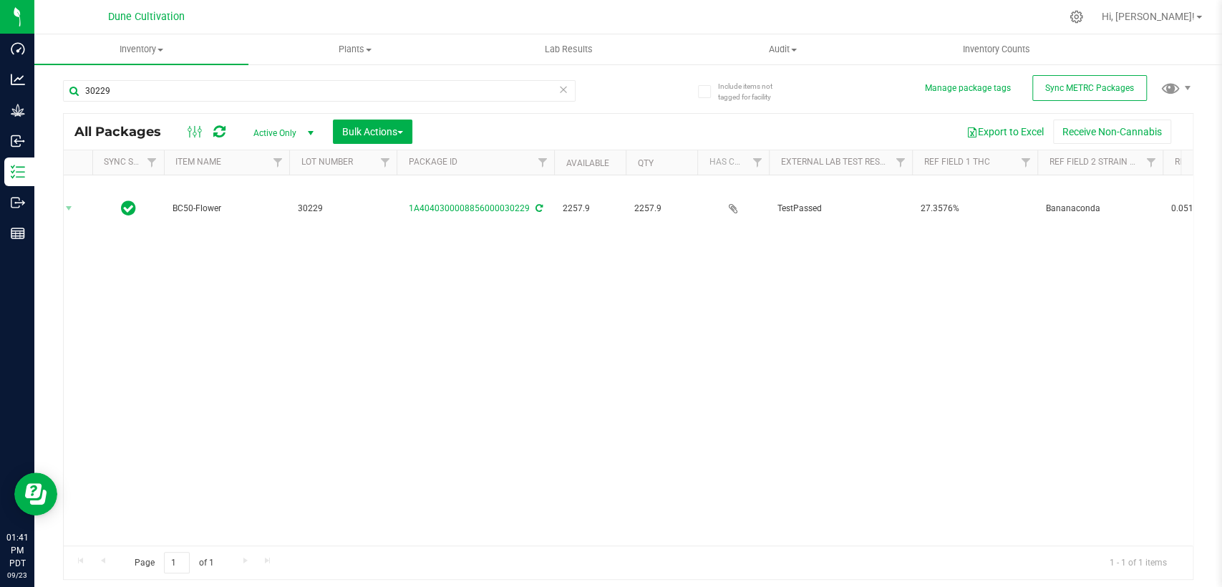
scroll to position [0, 0]
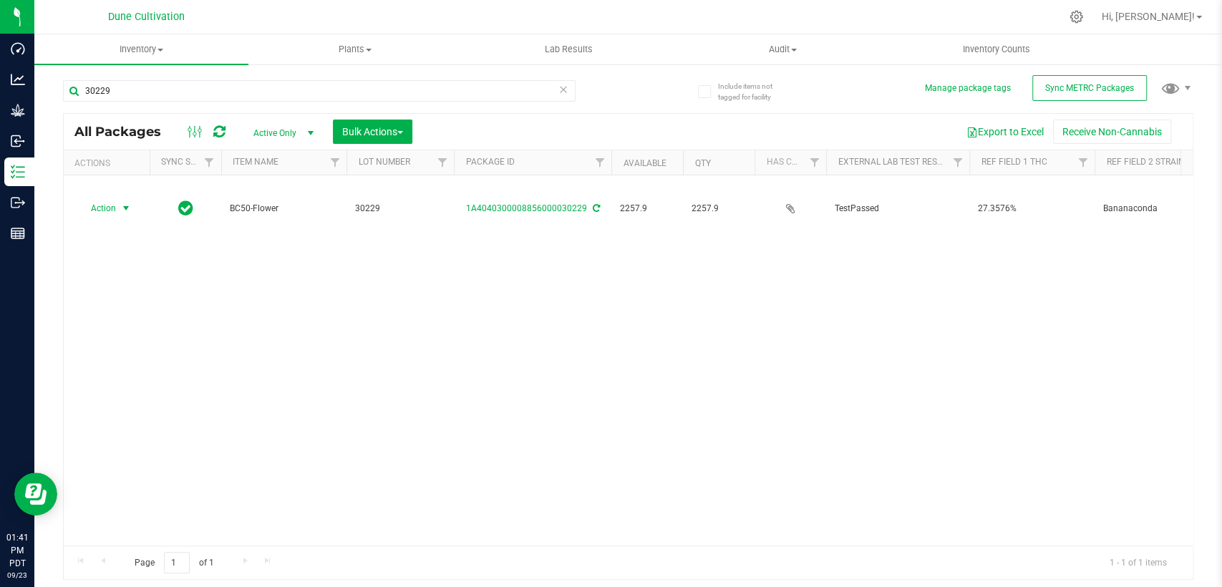
click at [102, 198] on span "Action" at bounding box center [97, 208] width 39 height 20
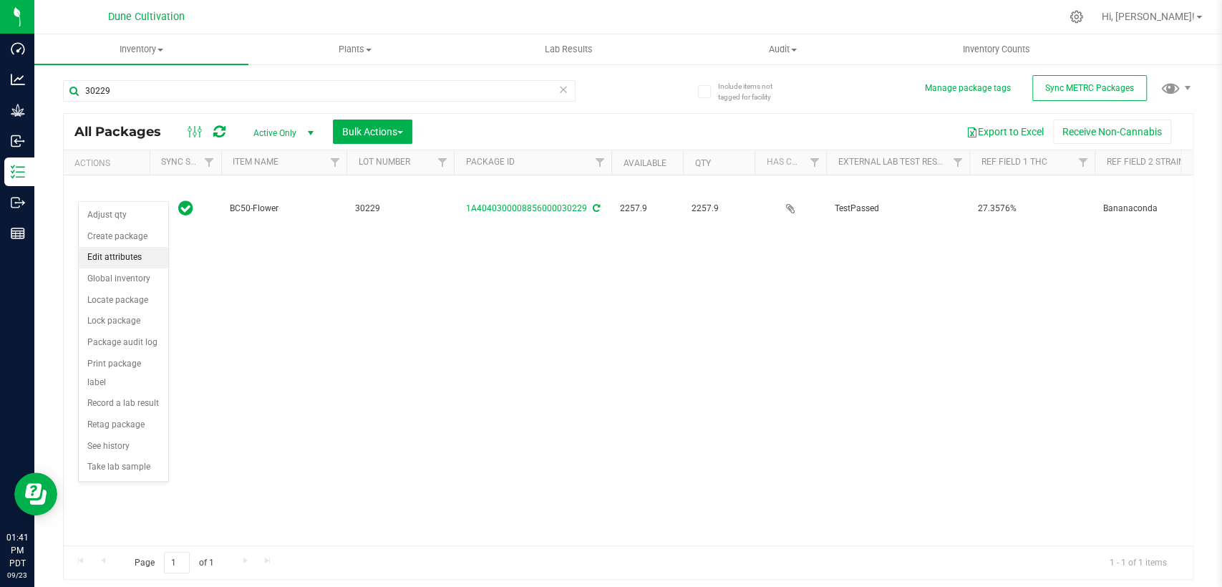
click at [137, 252] on li "Edit attributes" at bounding box center [123, 257] width 89 height 21
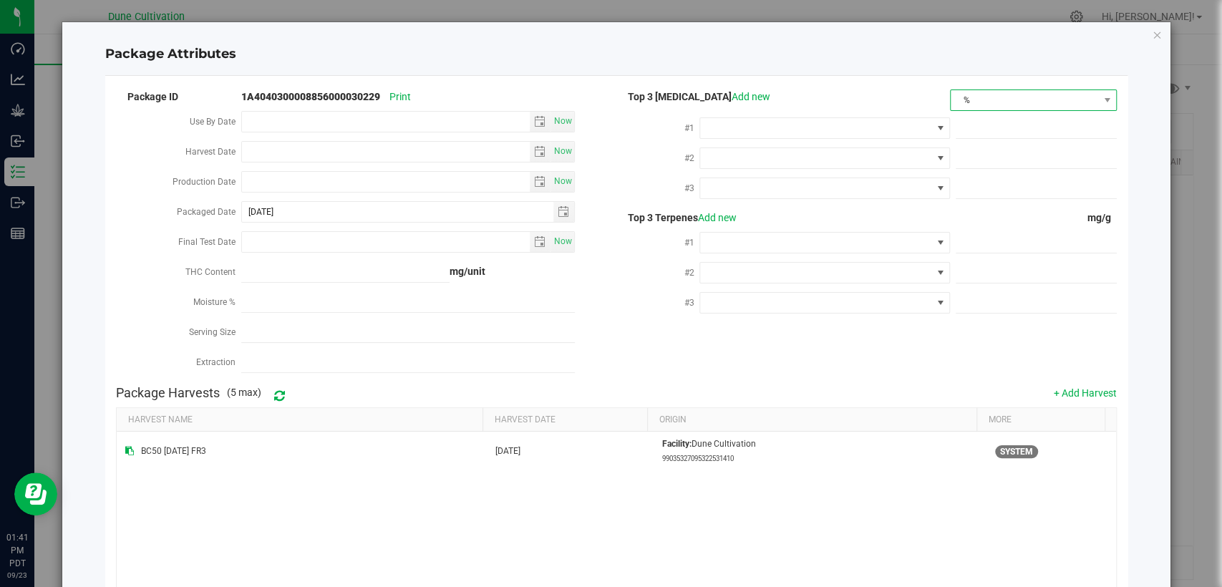
click at [972, 103] on span "%" at bounding box center [1024, 100] width 147 height 20
click at [967, 156] on li "mg/unit" at bounding box center [1022, 150] width 163 height 24
click at [840, 134] on span at bounding box center [815, 128] width 231 height 20
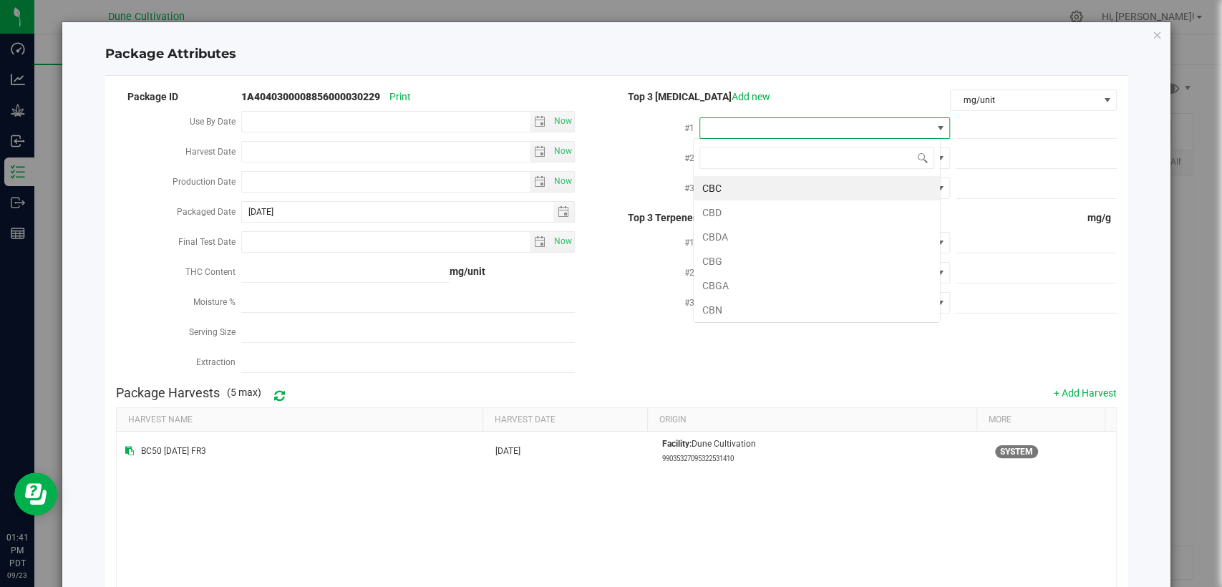
scroll to position [21, 247]
type input "thca"
click at [781, 193] on li "THCA" at bounding box center [817, 188] width 246 height 24
click at [994, 130] on span at bounding box center [1036, 128] width 161 height 21
paste input "304.7245"
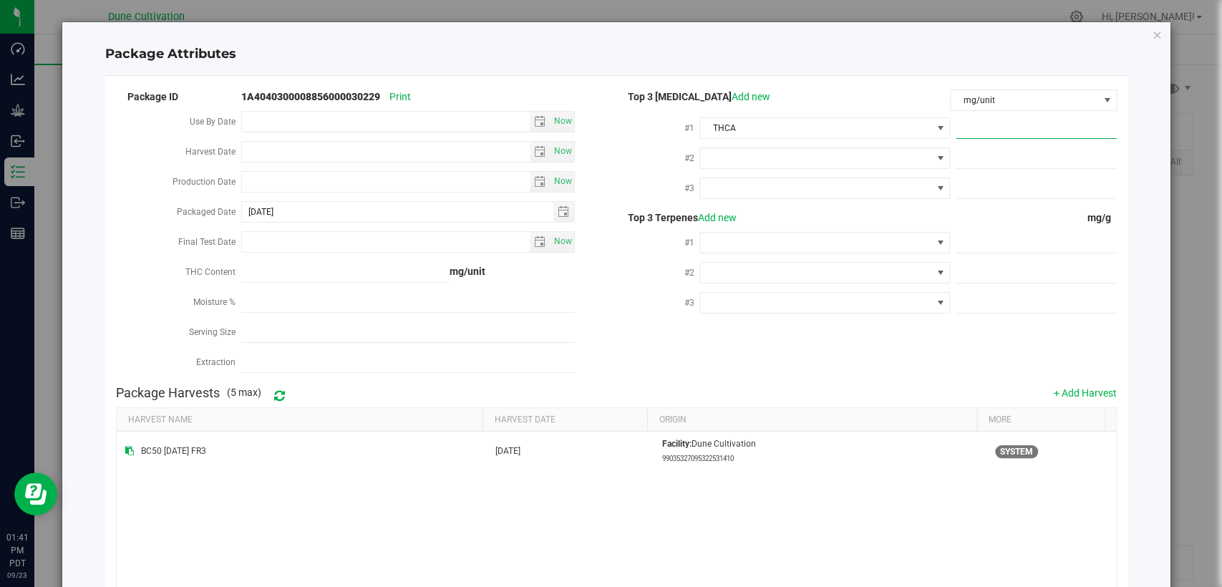
type input "304.7245"
click at [886, 156] on span at bounding box center [815, 158] width 231 height 20
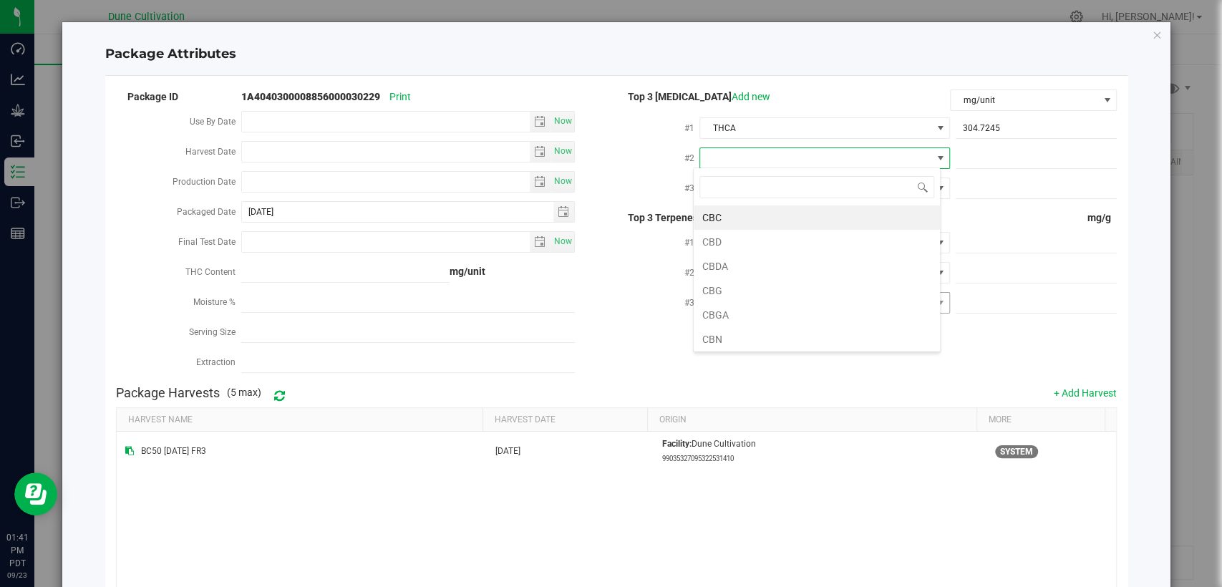
click at [761, 309] on li "CBGA" at bounding box center [817, 315] width 246 height 24
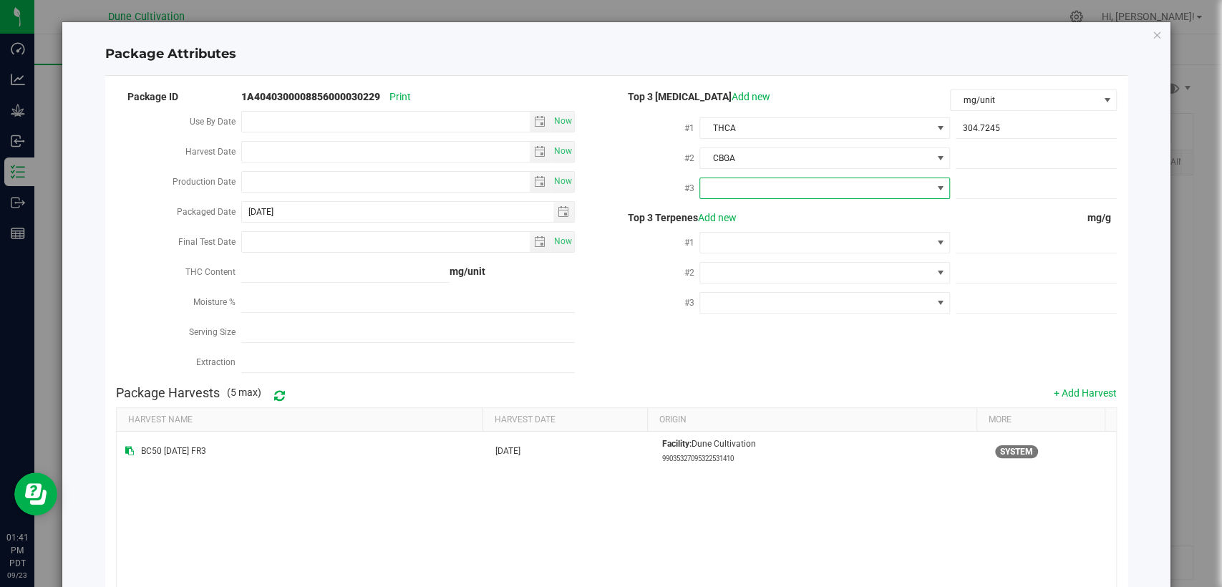
click at [777, 180] on span at bounding box center [815, 188] width 231 height 20
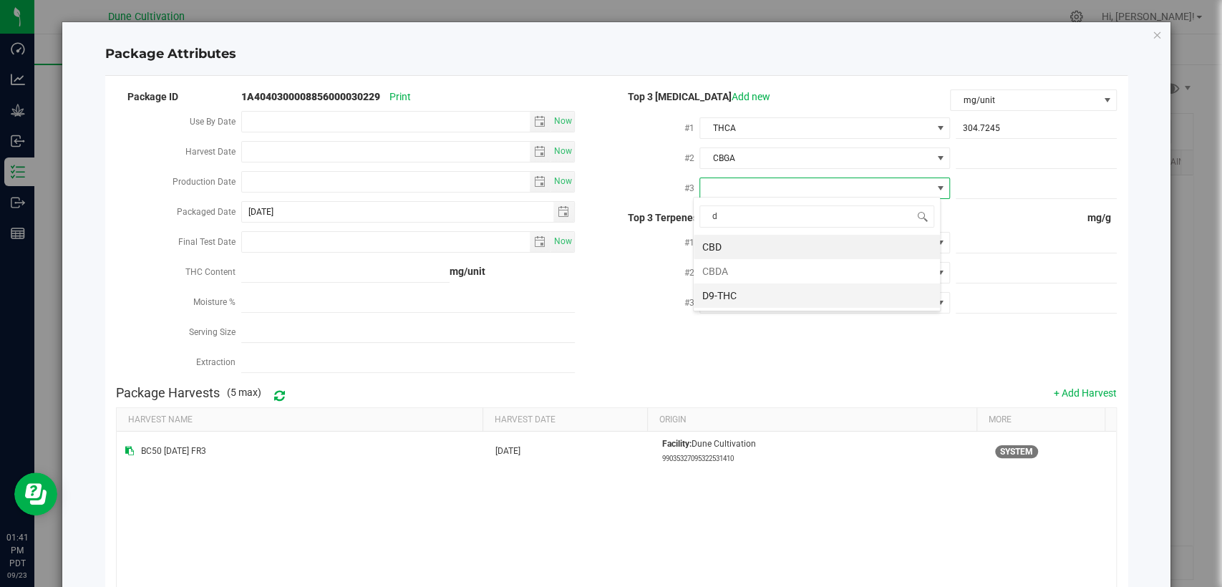
click at [734, 299] on li "D9-THC" at bounding box center [817, 295] width 246 height 24
click at [984, 151] on span at bounding box center [1036, 158] width 161 height 21
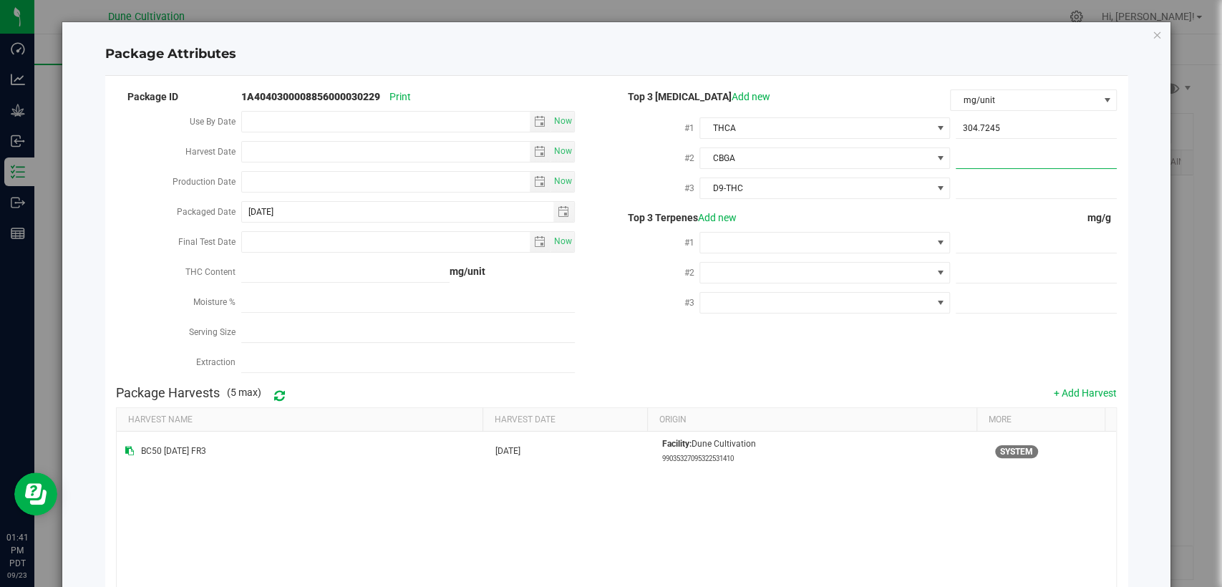
paste input "10.7828"
type input "10.7828"
click at [1006, 190] on span at bounding box center [1036, 188] width 161 height 21
paste input "6.333"
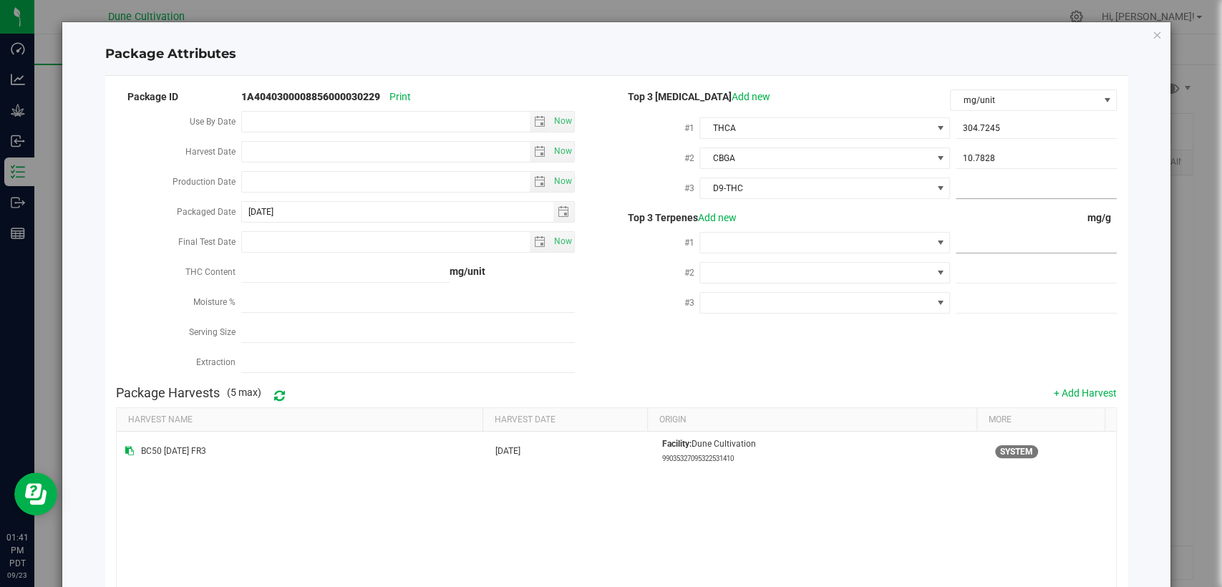
type input "6.333"
type input "6.3330"
click at [985, 233] on span at bounding box center [1036, 243] width 161 height 21
paste input "4.22"
type input "4.22"
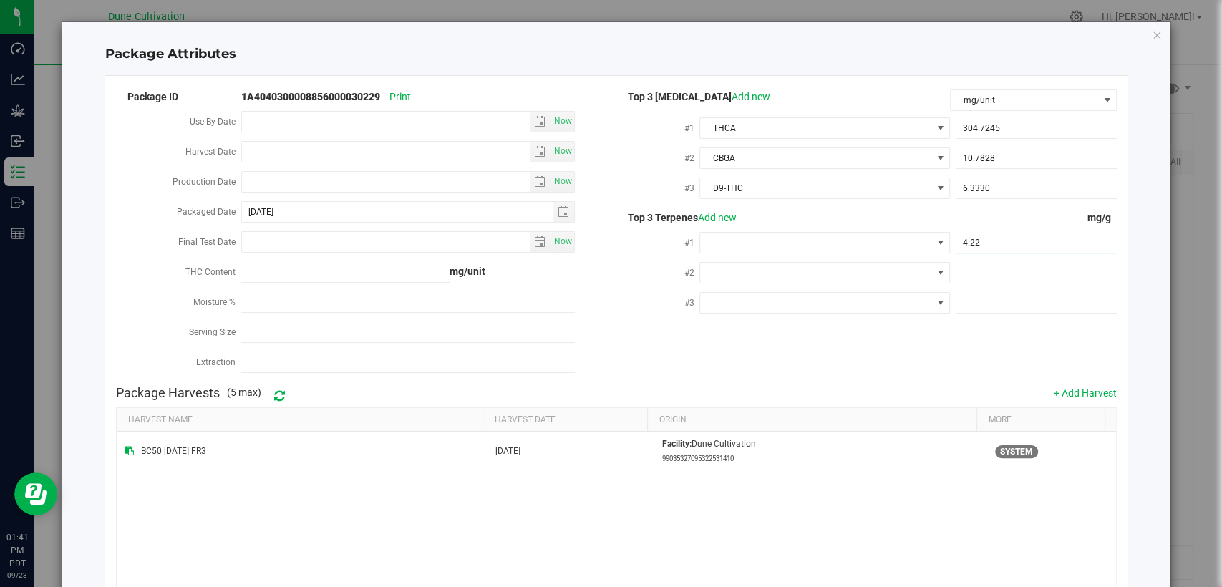
type input "4.2200"
click at [999, 272] on span at bounding box center [1036, 273] width 161 height 21
paste input "3.935"
type input "3.935"
type input "3.9350"
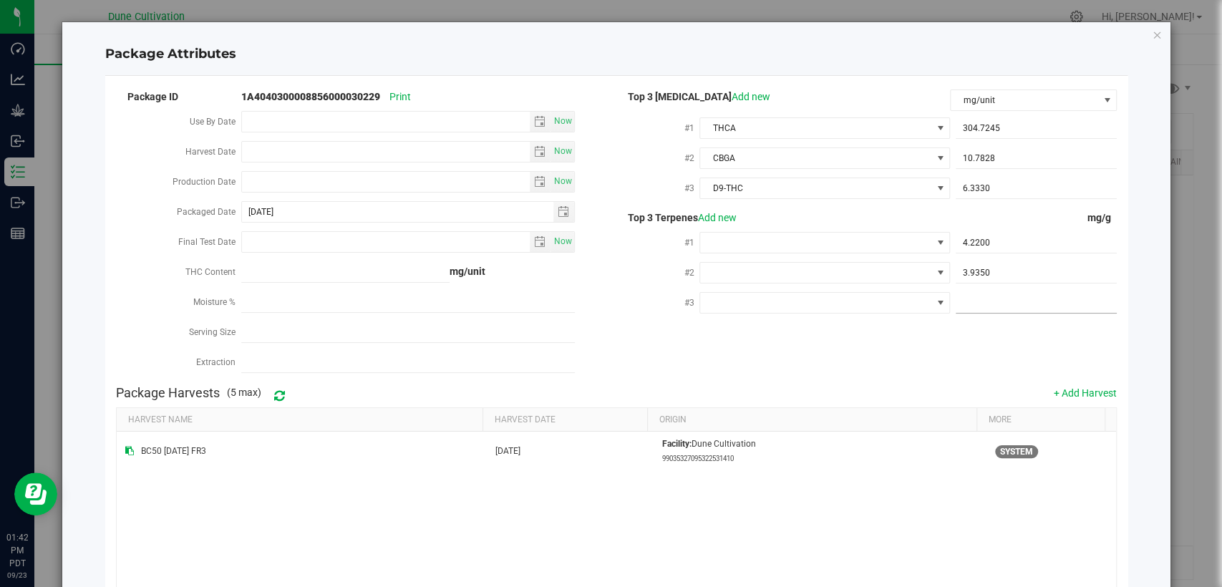
drag, startPoint x: 974, startPoint y: 299, endPoint x: 944, endPoint y: 324, distance: 38.7
click at [974, 300] on span at bounding box center [1036, 303] width 161 height 21
paste input "1.477"
type input "1.477"
type input "1.4770"
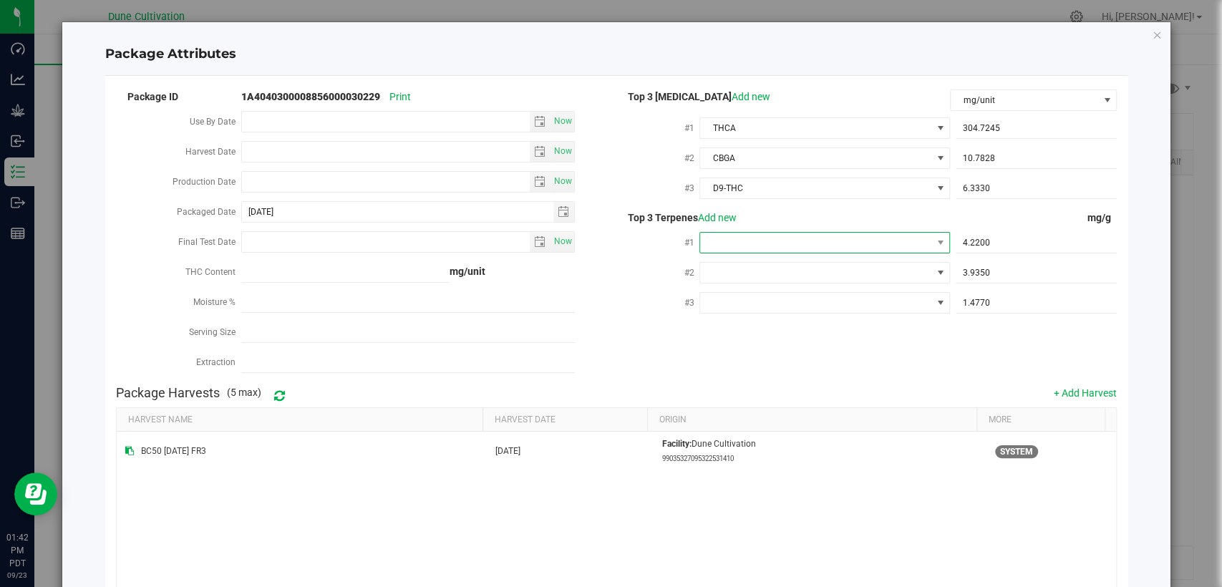
click at [790, 244] on span at bounding box center [815, 243] width 231 height 20
click at [760, 416] on li "Beta- Caryophyllene" at bounding box center [817, 422] width 246 height 24
click at [868, 276] on span at bounding box center [815, 273] width 231 height 20
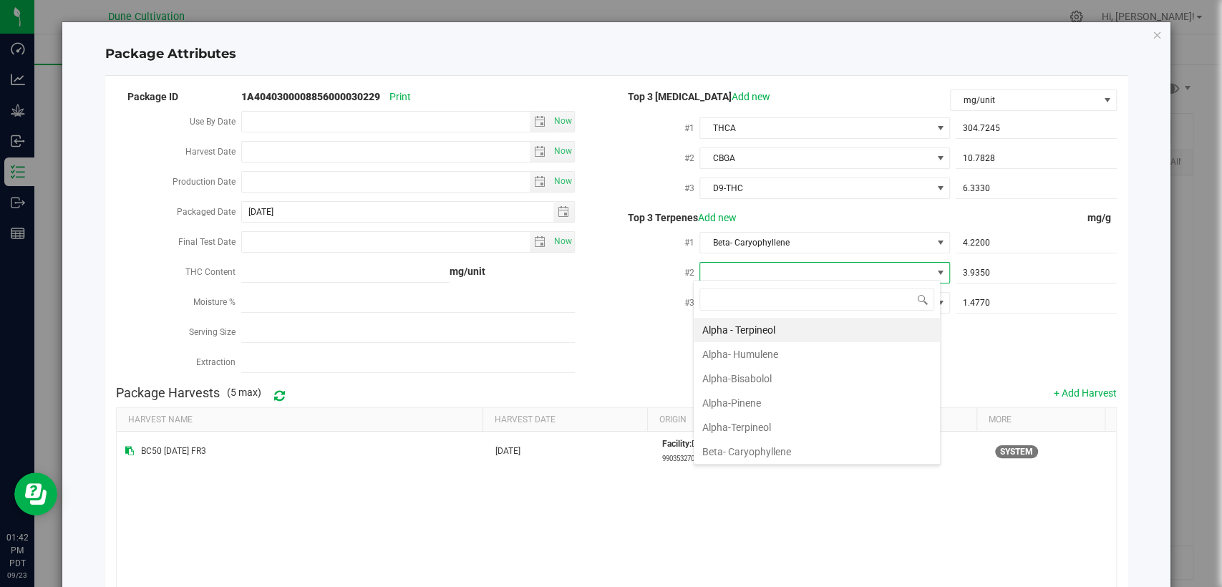
type input "d"
click at [784, 349] on li "D-Limonene" at bounding box center [817, 354] width 246 height 24
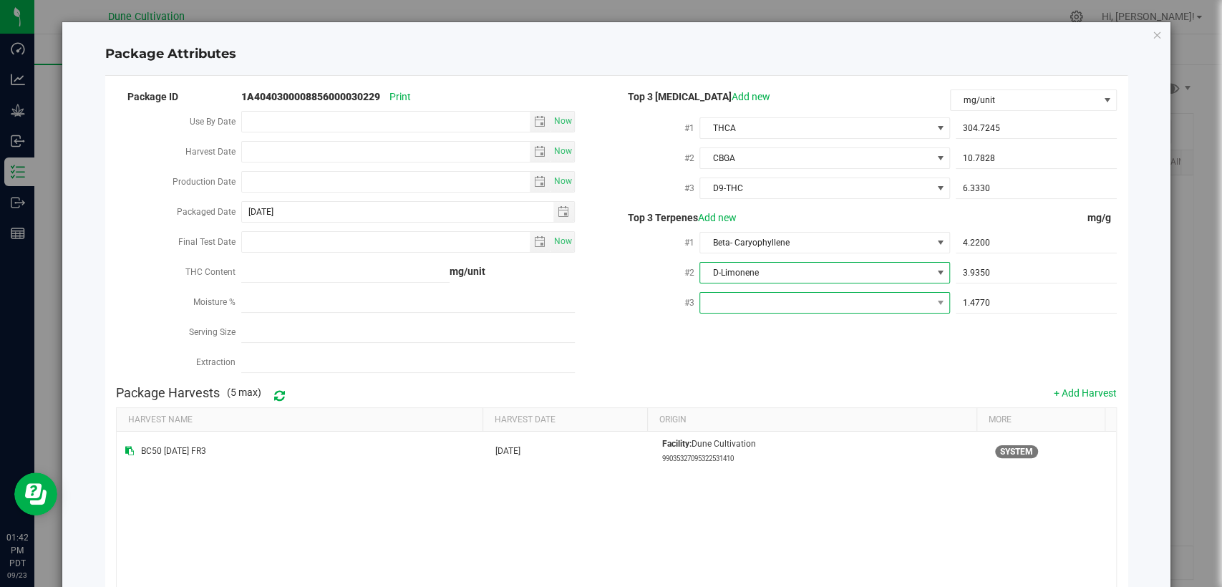
click at [773, 295] on span at bounding box center [815, 303] width 231 height 20
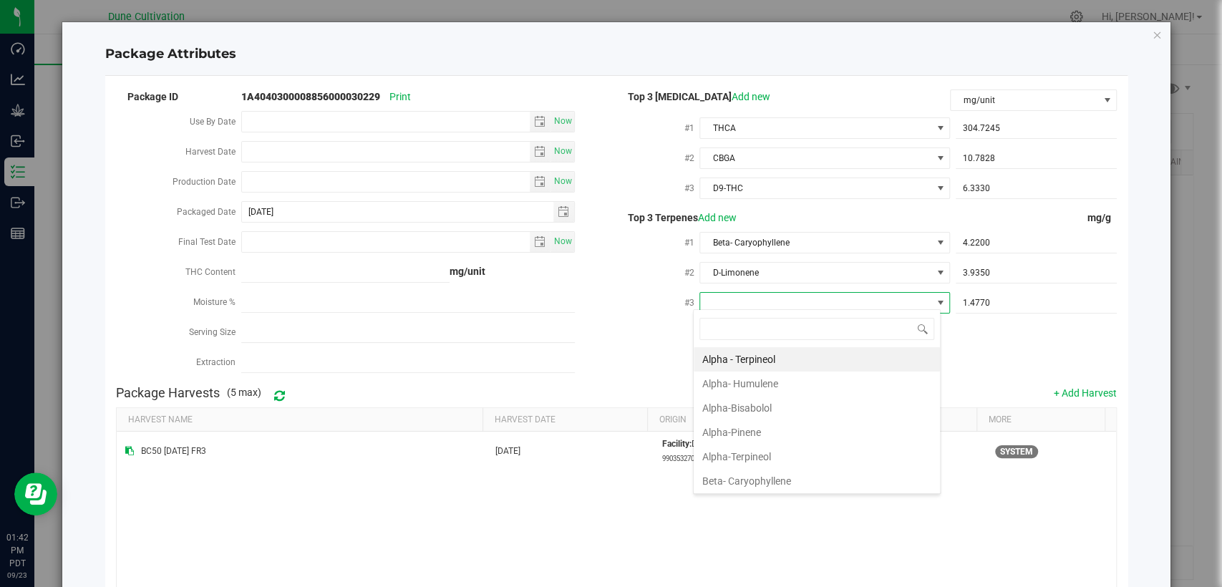
scroll to position [79, 0]
click at [753, 423] on li "Beta-Myrcene" at bounding box center [817, 426] width 246 height 24
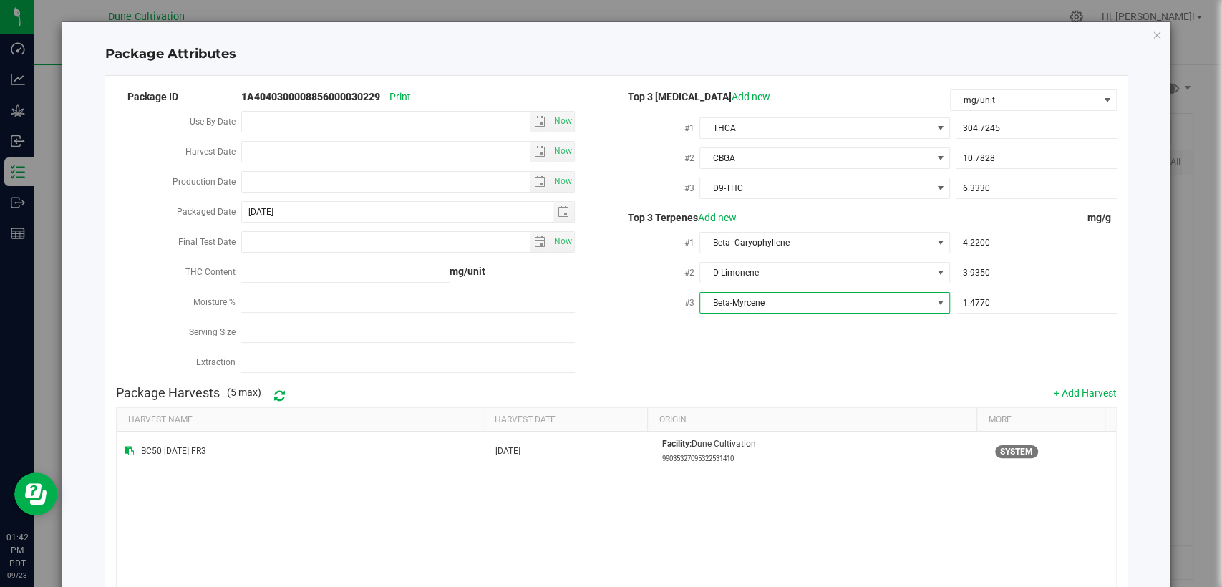
scroll to position [111, 0]
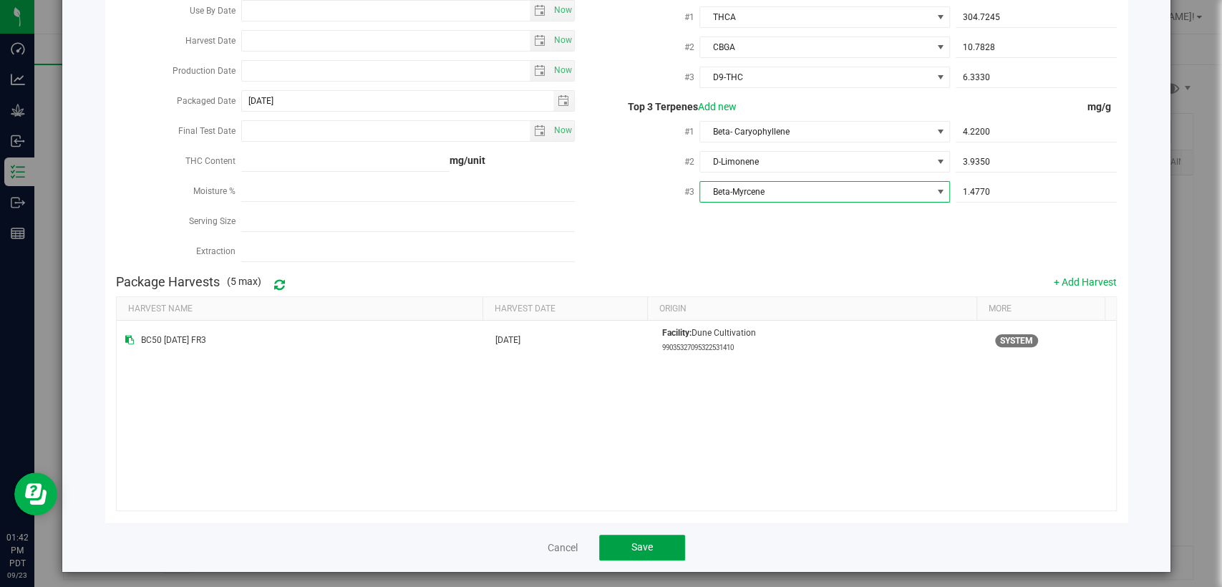
click at [660, 538] on button "Save" at bounding box center [642, 548] width 86 height 26
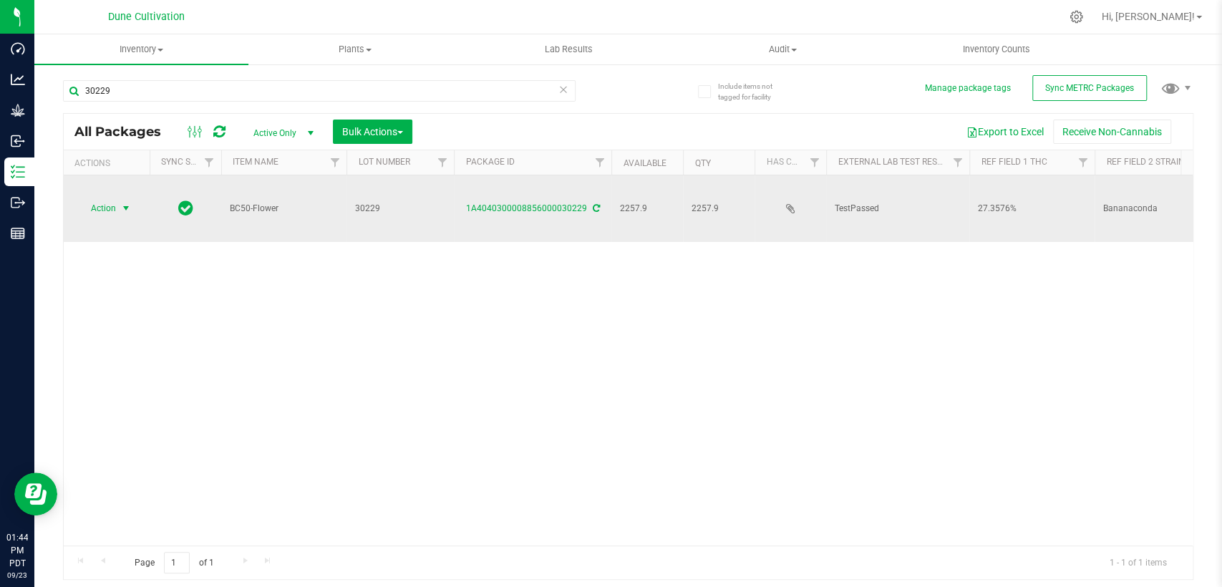
click at [113, 198] on span "Action" at bounding box center [97, 208] width 39 height 20
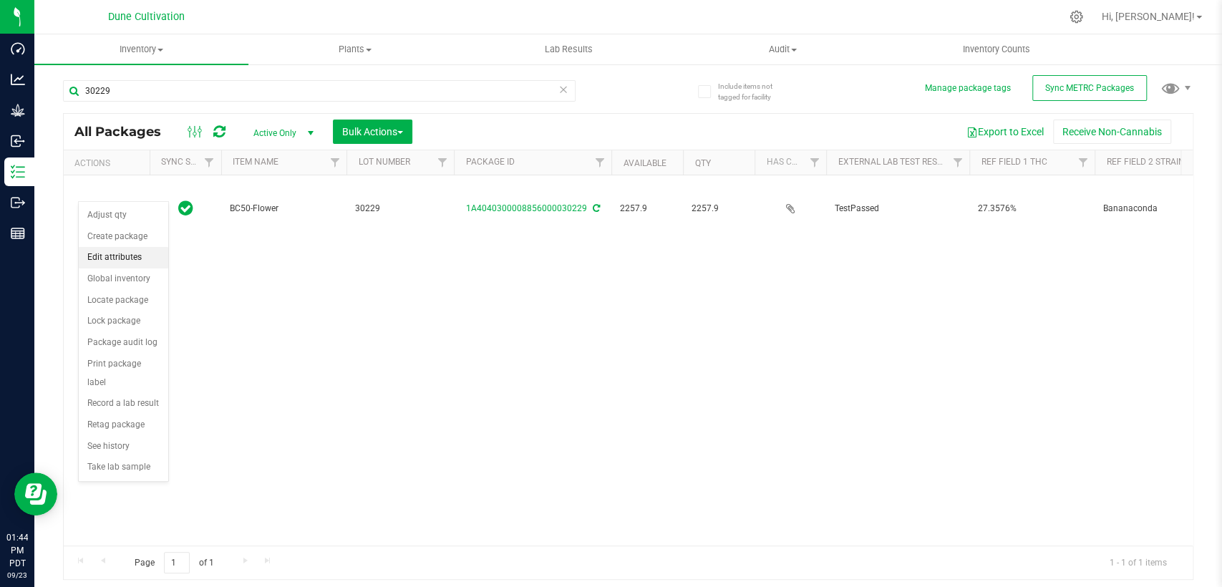
click at [133, 257] on li "Edit attributes" at bounding box center [123, 257] width 89 height 21
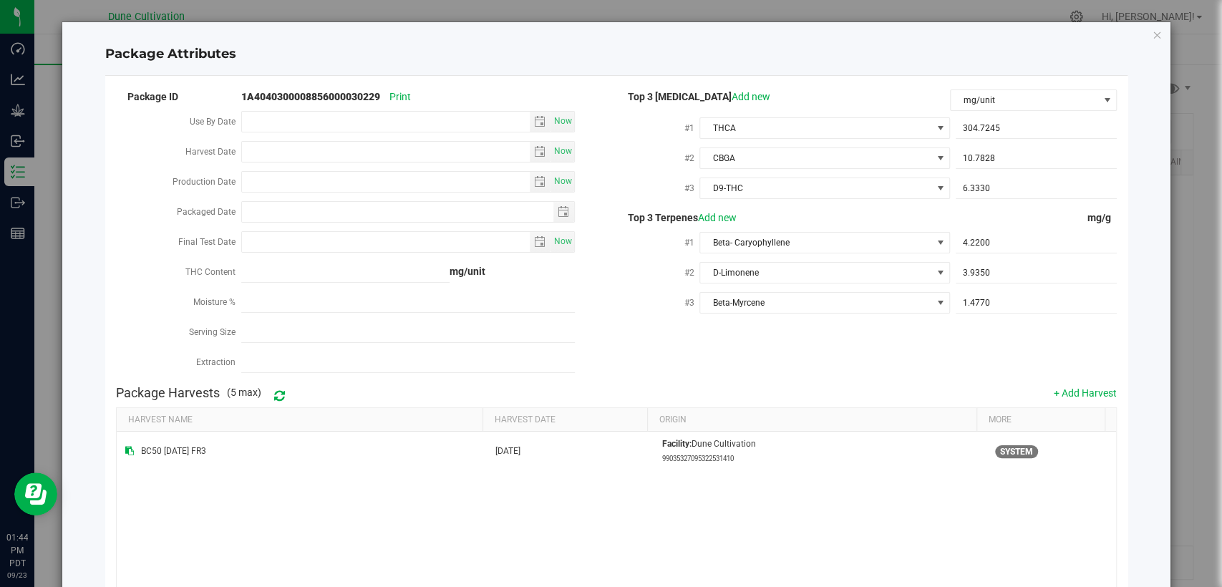
type input "[DATE]"
click at [1006, 36] on div "Package Attributes Package ID 1A4040300008856000030229 Print Use By Date Now Ha…" at bounding box center [616, 352] width 1108 height 661
click at [1006, 35] on icon "Close modal" at bounding box center [1157, 34] width 10 height 17
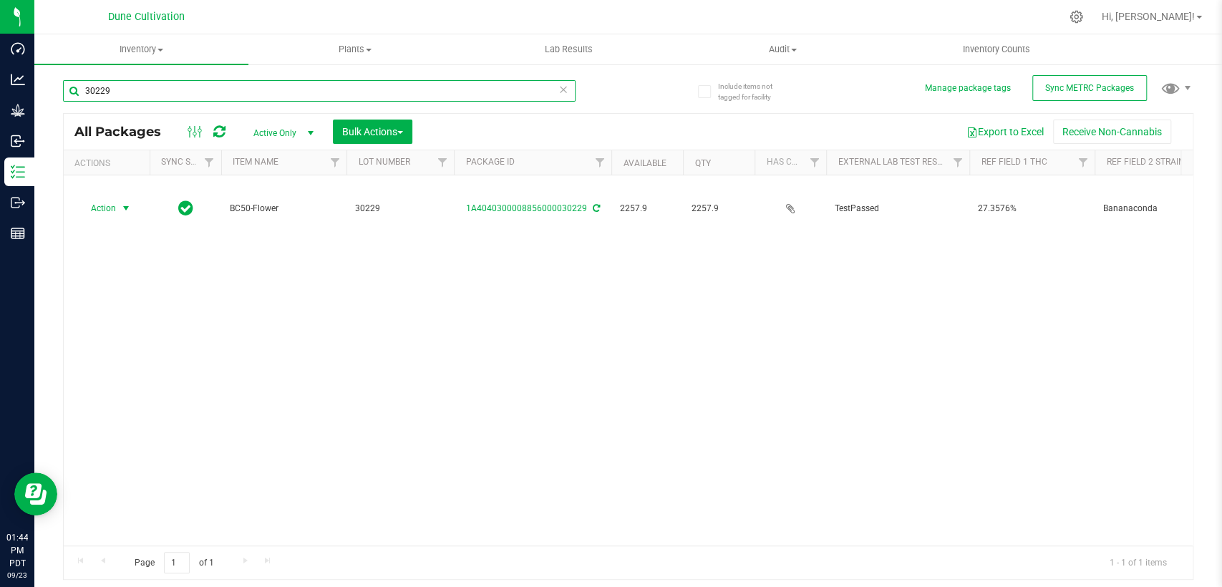
click at [180, 95] on input "30229" at bounding box center [319, 90] width 513 height 21
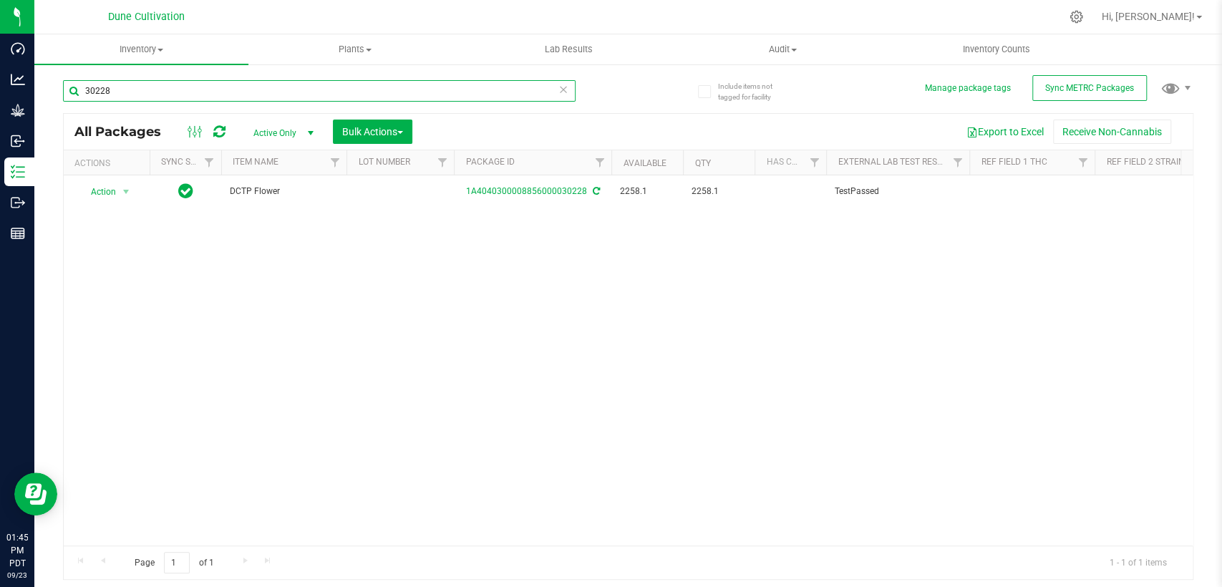
type input "30228"
click at [309, 131] on span "select" at bounding box center [310, 132] width 11 height 11
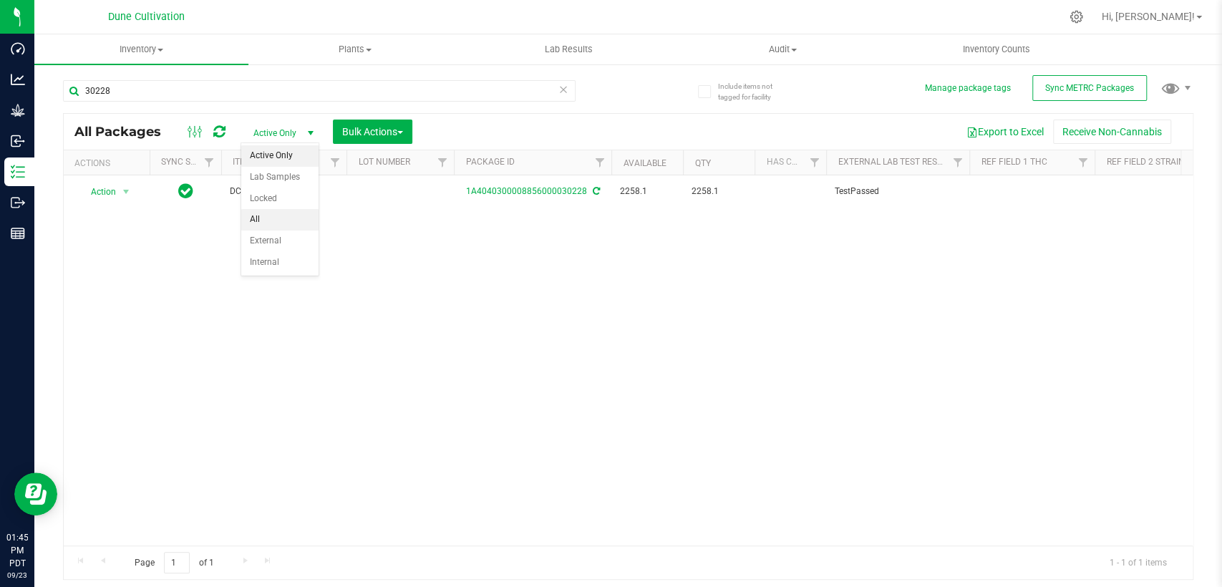
click at [286, 210] on li "All" at bounding box center [279, 219] width 77 height 21
click at [410, 195] on td at bounding box center [399, 191] width 107 height 33
type input "30228"
click at [472, 276] on div "All Packages All Active Only Lab Samples Locked All External Internal Bulk Acti…" at bounding box center [628, 346] width 1130 height 467
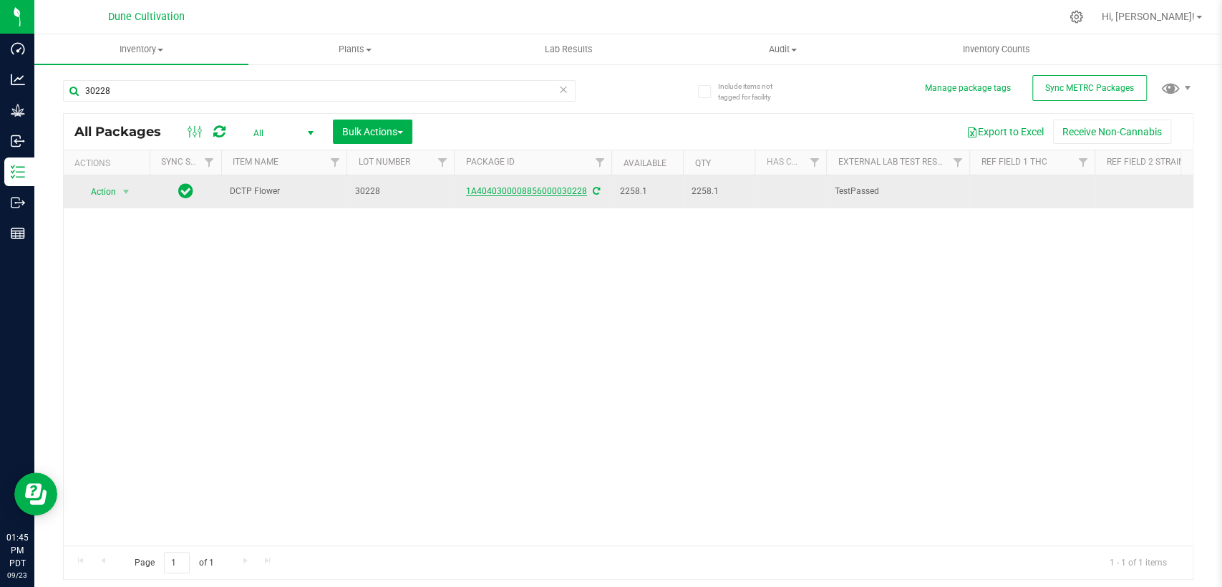
click at [532, 187] on link "1A4040300008856000030228" at bounding box center [526, 191] width 121 height 10
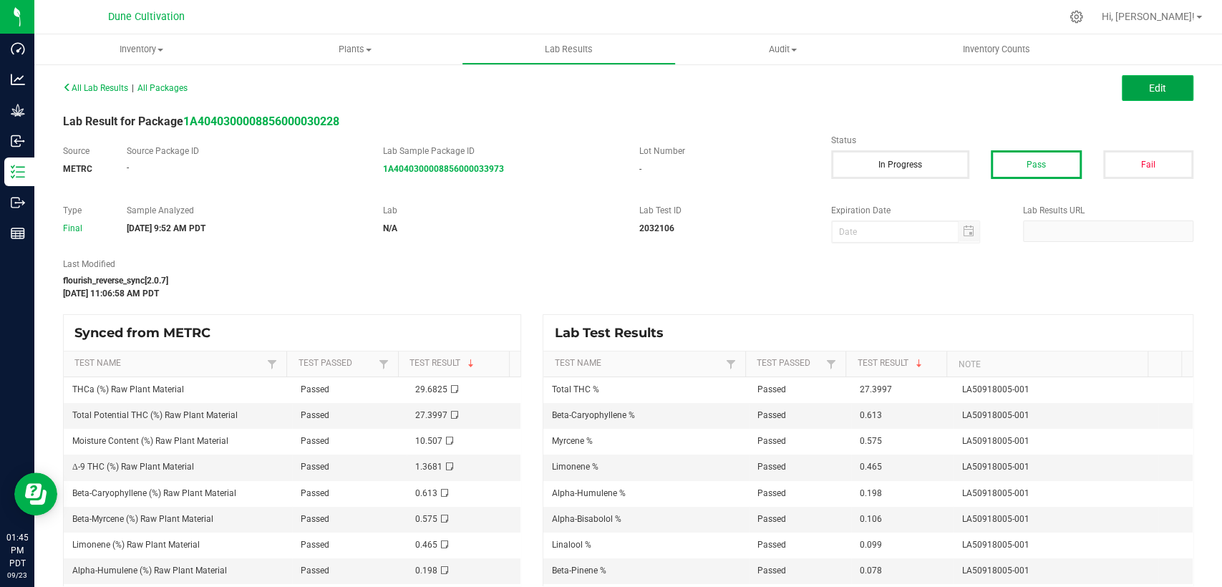
click at [1006, 76] on button "Edit" at bounding box center [1158, 88] width 72 height 26
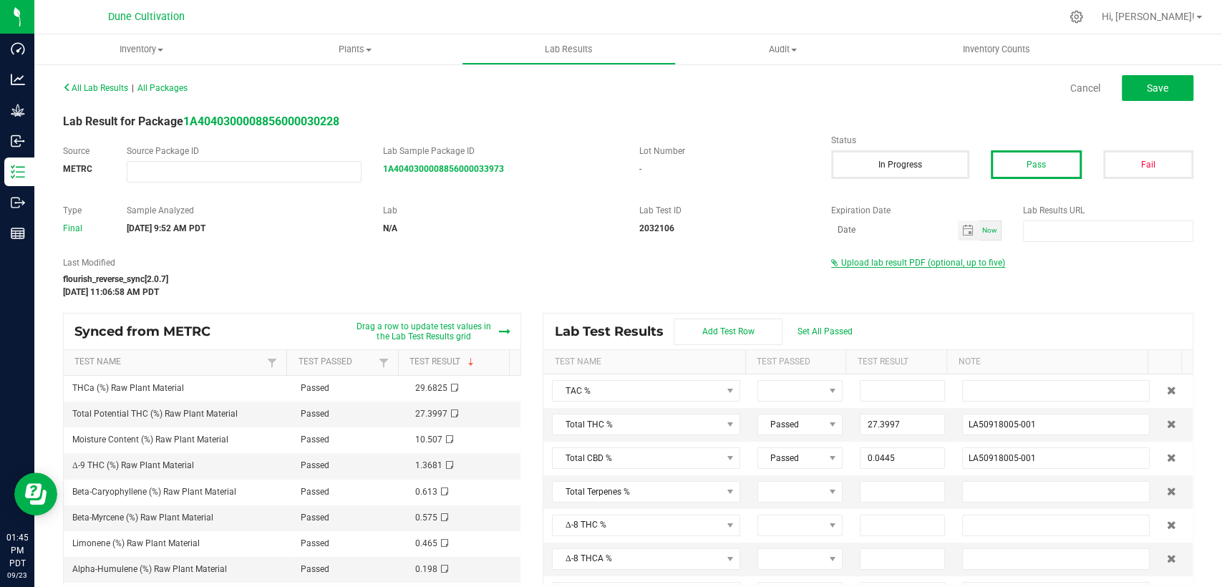
click at [855, 258] on span "Upload lab result PDF (optional, up to five)" at bounding box center [923, 263] width 164 height 10
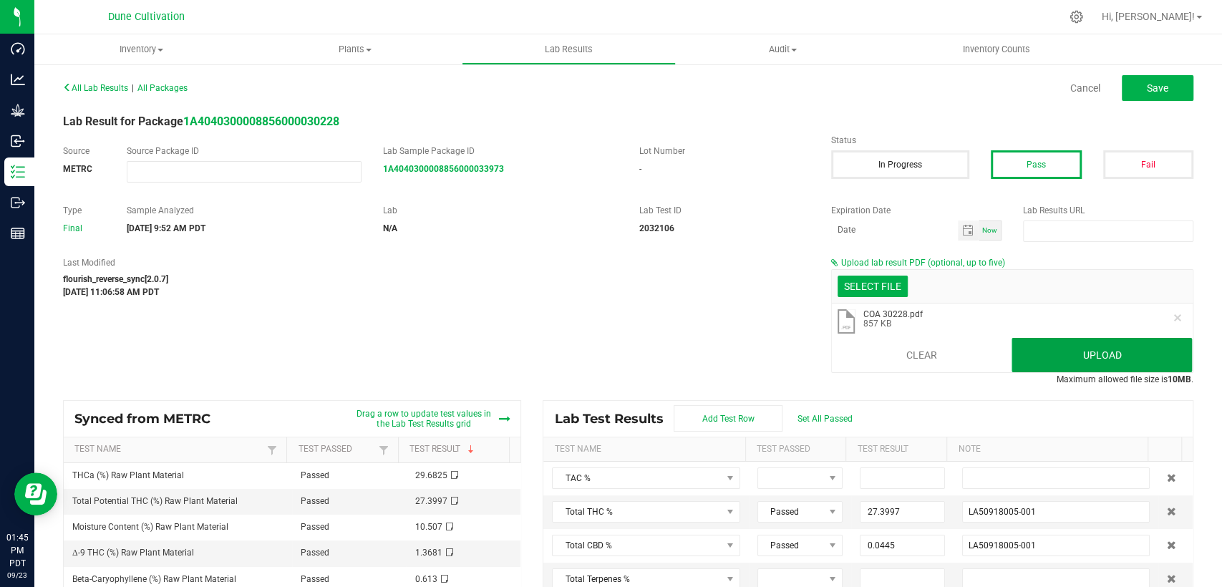
click at [1006, 347] on button "Upload" at bounding box center [1102, 355] width 180 height 34
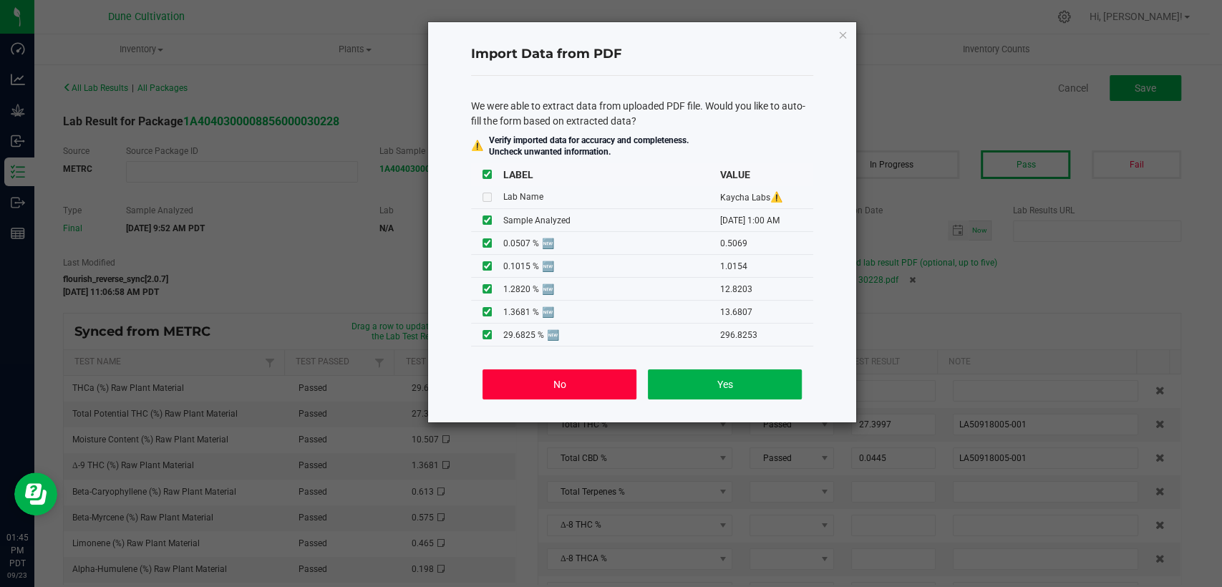
click at [556, 391] on button "No" at bounding box center [560, 384] width 154 height 30
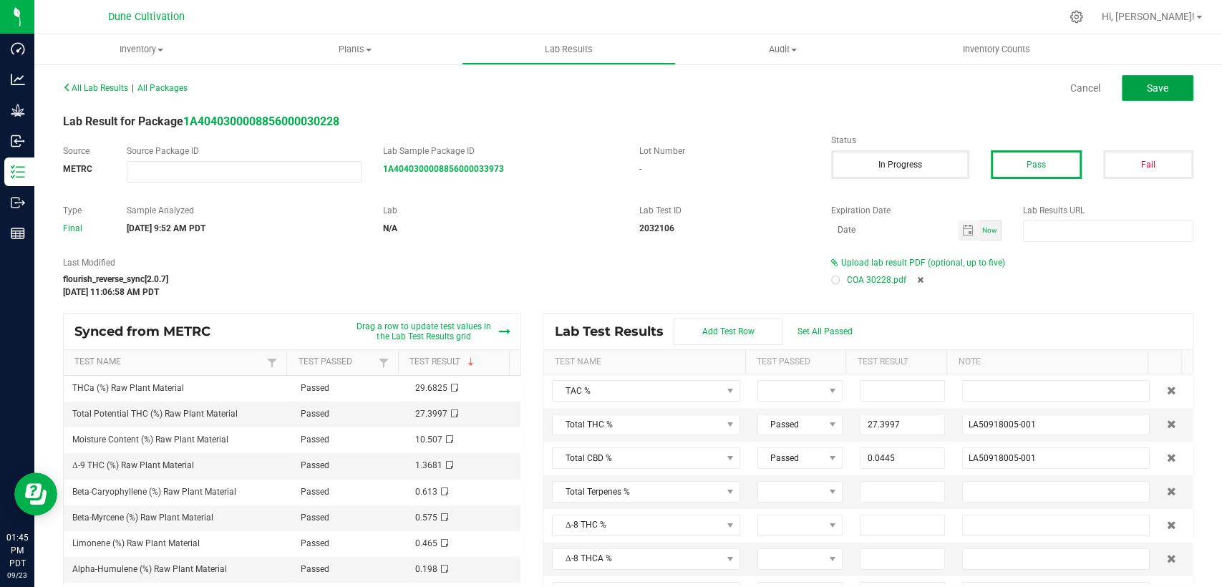
click at [1006, 89] on span "Save" at bounding box center [1157, 87] width 21 height 11
type input "27.3997"
type input "LA50918005-001"
type input "0.0445"
type input "0.0000"
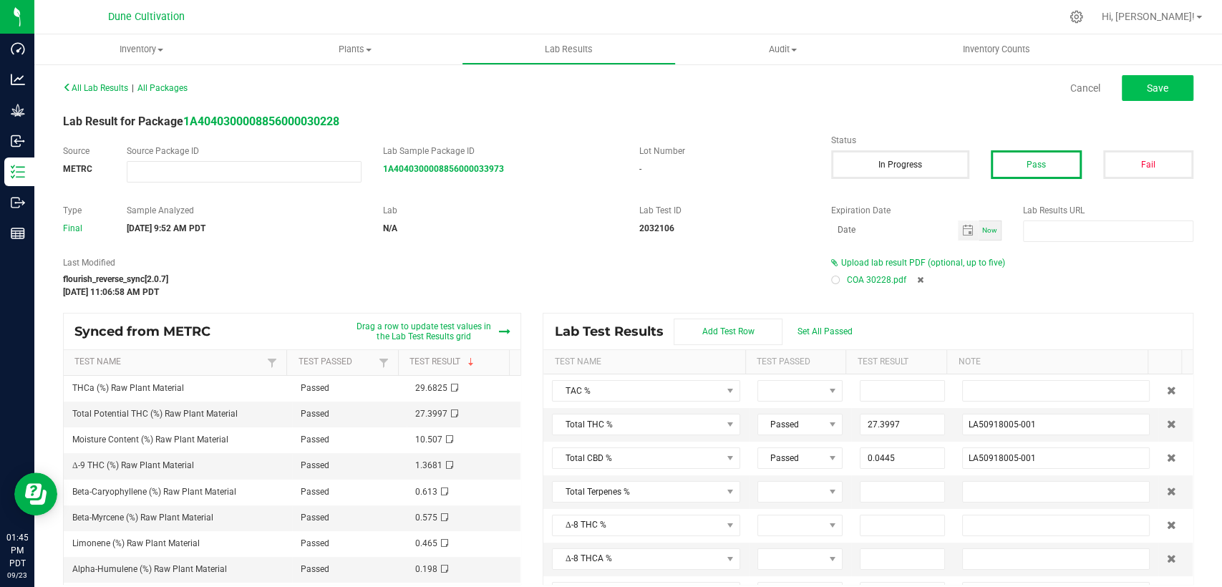
type input "<LOQ (0.001); LA50918005-001"
type input "0.0000"
type input "<LOQ (0.001); LA50918005-001"
type input "0.1060"
type input "LA50918005-001"
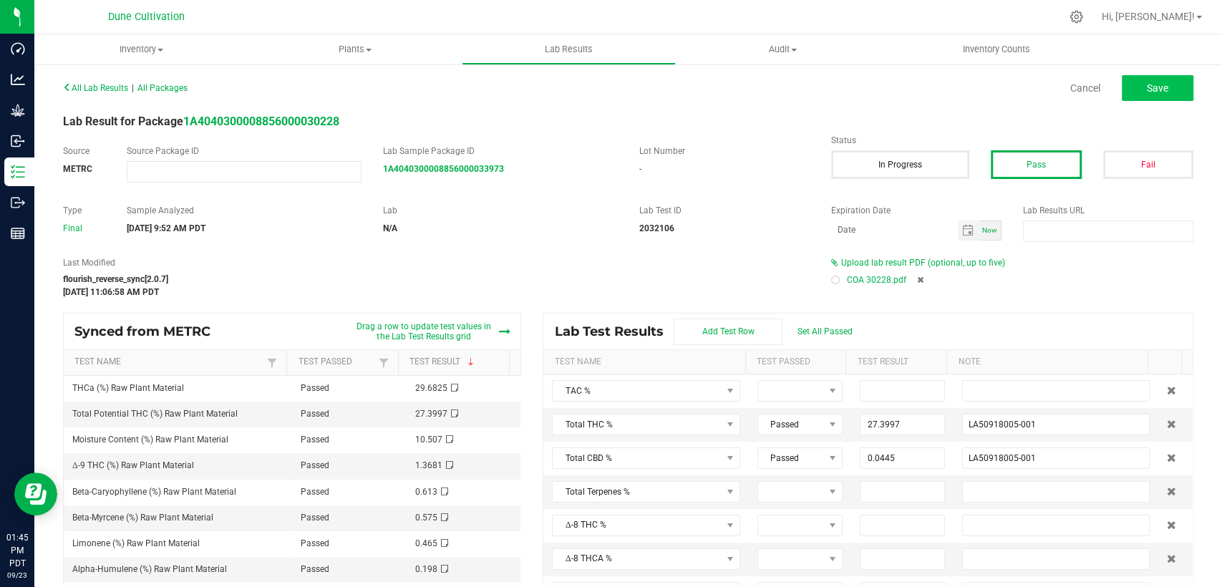
type input "0.1980"
type input "LA50918005-001"
type input "0.0370"
type input "LA50918005-001"
type input "0.0000"
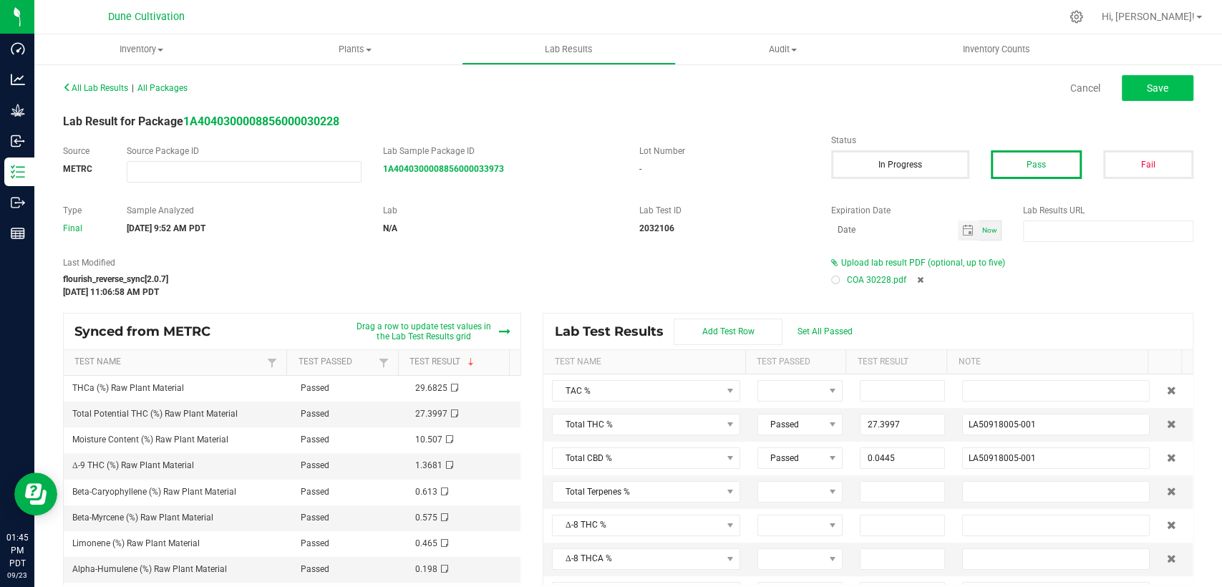
type input "<LOQ (0.02); LA50918005-001"
type input "0.6130"
type input "LA50918005-001"
type input "0.0780"
type input "LA50918005-001"
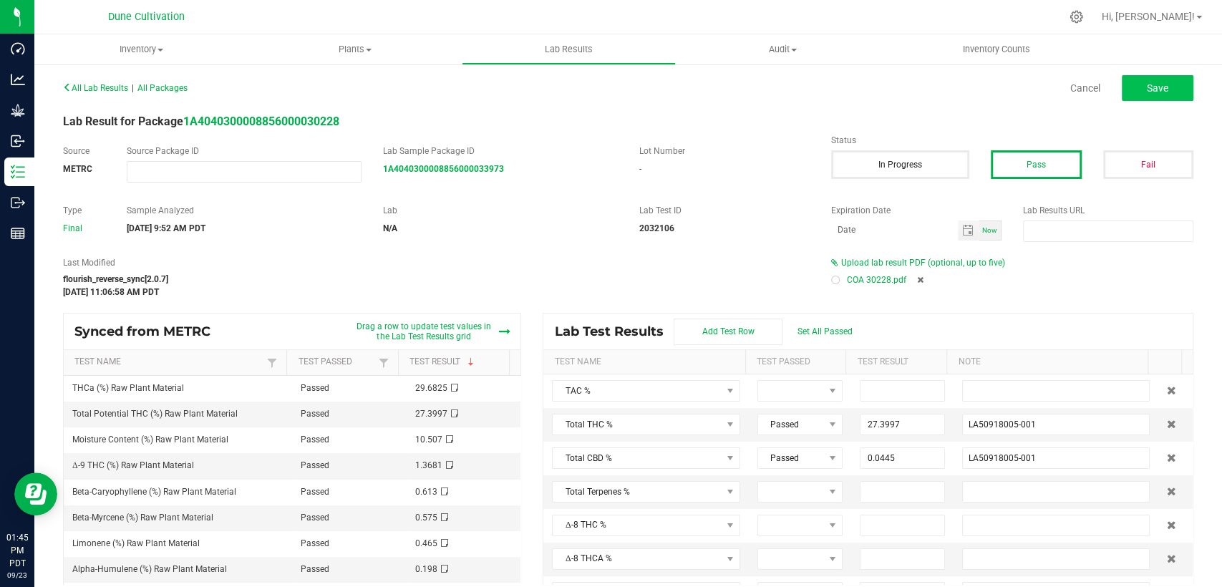
type input "0.4650"
type input "LA50918005-001"
type input "0.0990"
type input "LA50918005-001"
type input "0.5750"
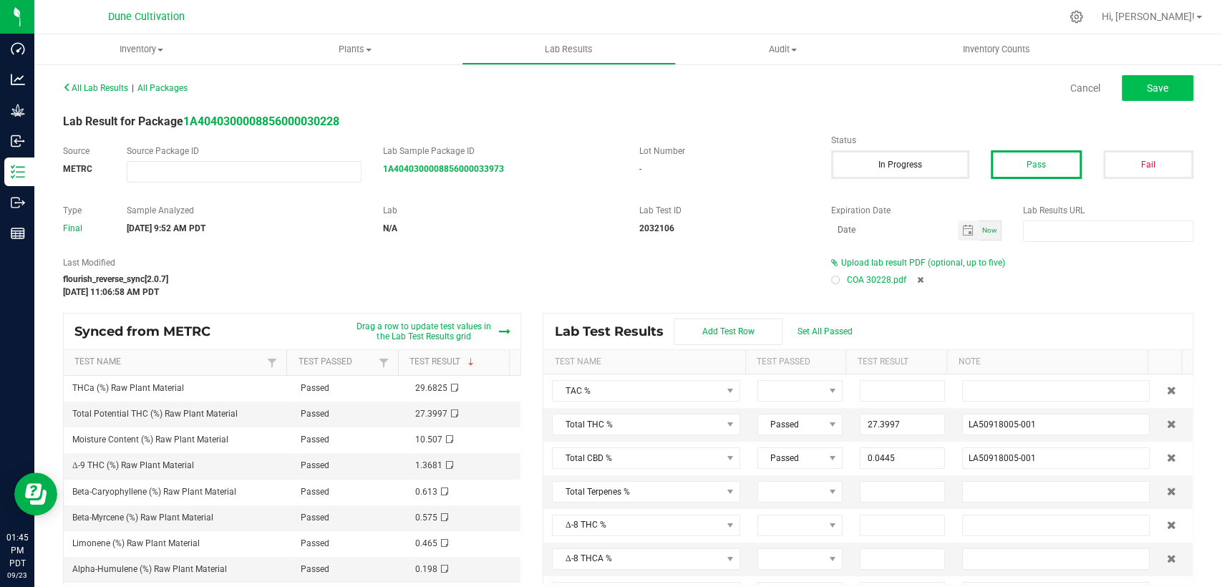
type input "LA50918005-001"
type input "0.0000"
type input "<LOQ (0.02); LA50918005-001"
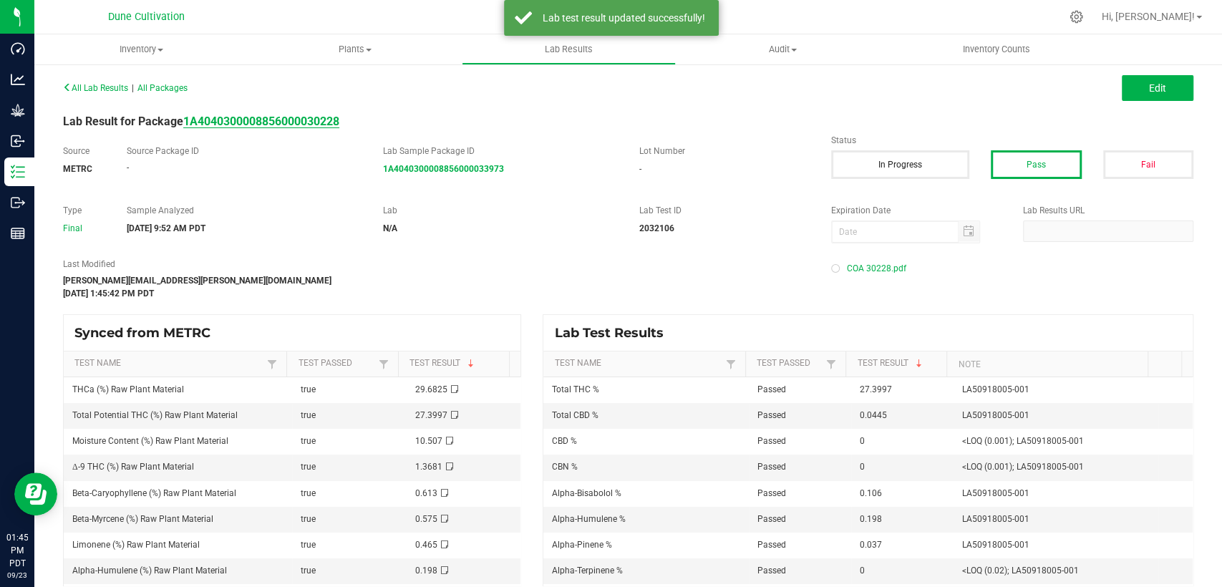
click at [314, 121] on strong "1A4040300008856000030228" at bounding box center [261, 122] width 156 height 14
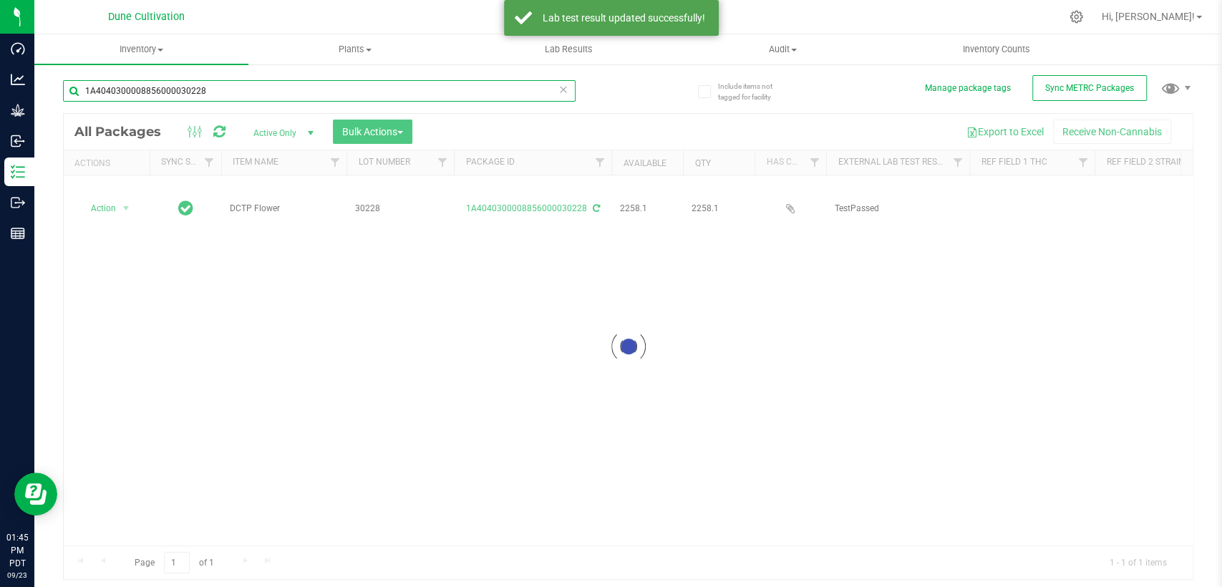
drag, startPoint x: 180, startPoint y: 89, endPoint x: 49, endPoint y: 103, distance: 131.8
click at [29, 102] on div "Dashboard Analytics Grow Inbound Inventory Outbound Reports 01:45 PM PDT [DATE]…" at bounding box center [611, 293] width 1222 height 587
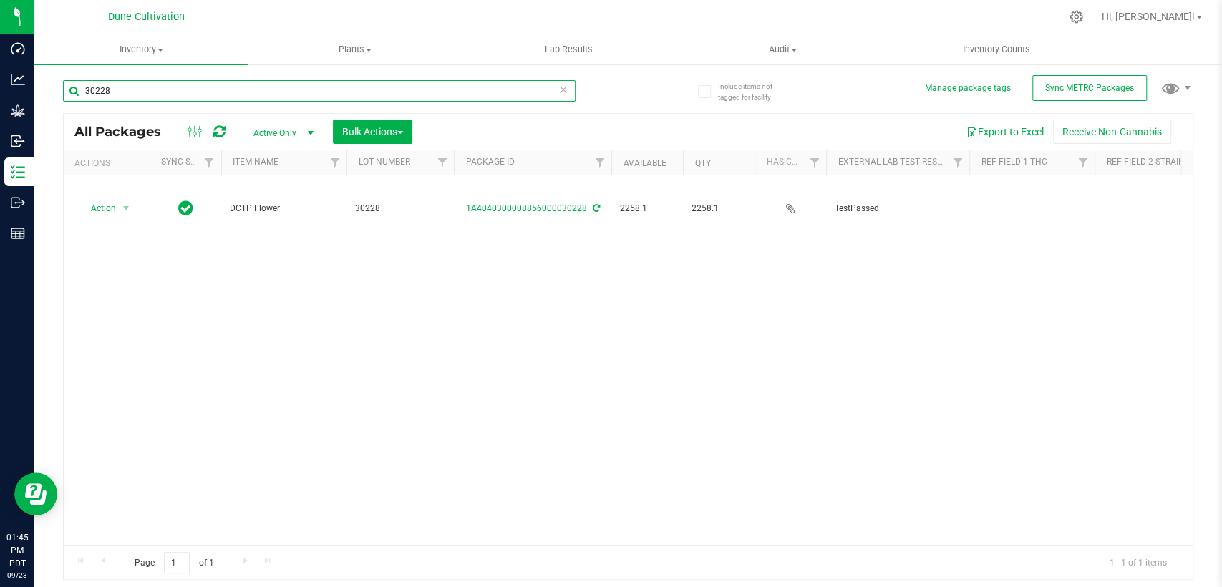
type input "30228"
click at [374, 296] on div "Action Action Adjust qty Create package Edit attributes Global inventory Locate…" at bounding box center [628, 360] width 1129 height 370
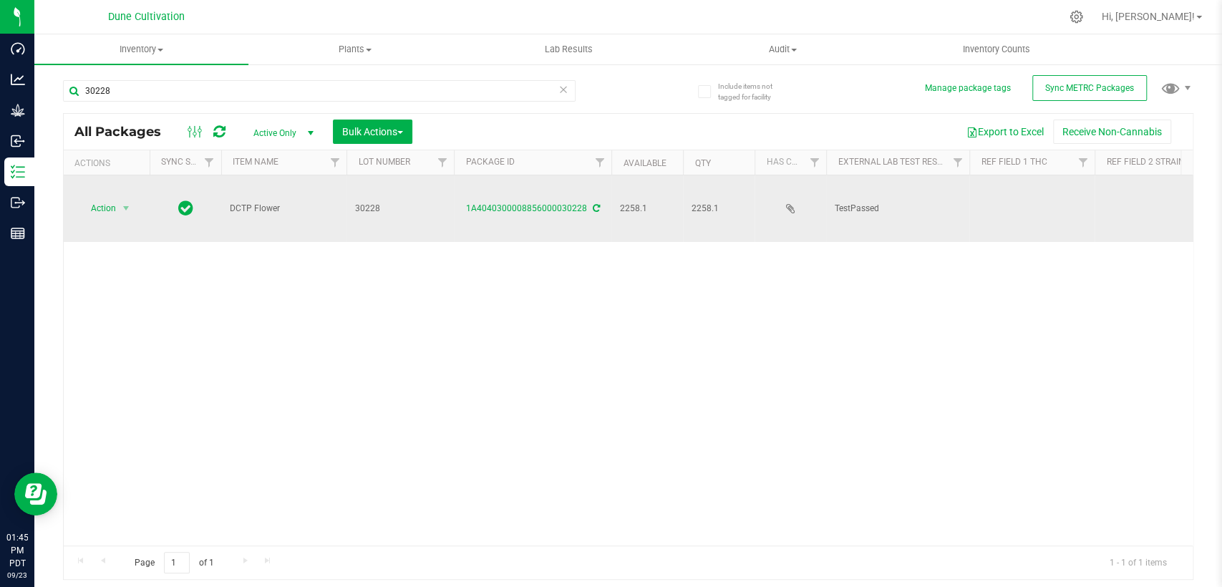
click at [1006, 190] on td at bounding box center [1031, 208] width 125 height 67
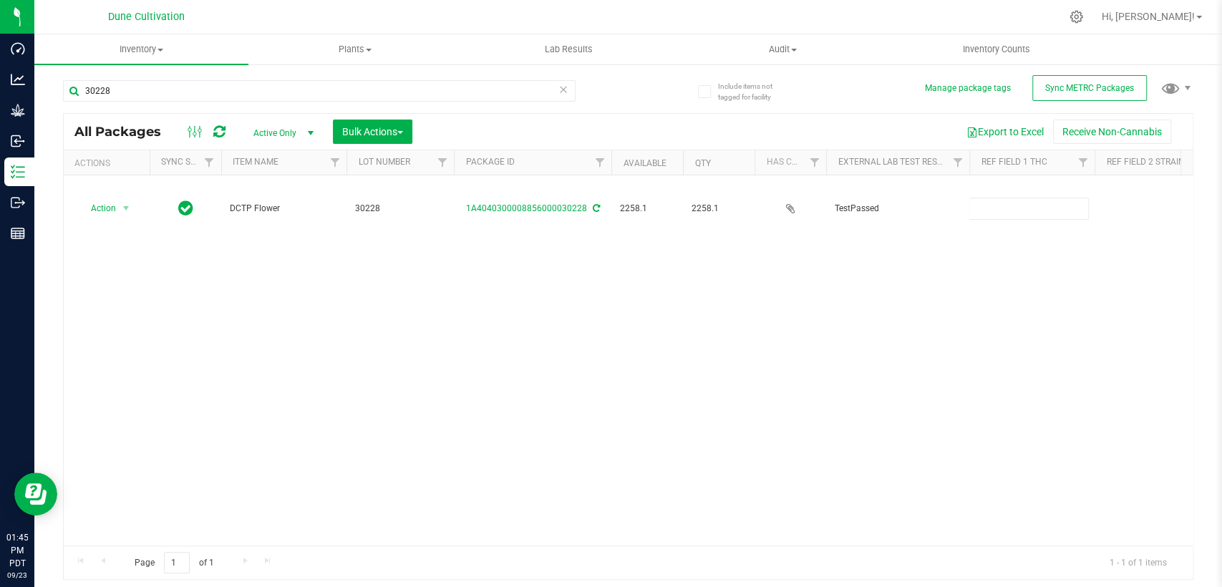
type input "27.3997%"
click at [963, 301] on div "All Packages Active Only Active Only Lab Samples Locked All External Internal B…" at bounding box center [628, 346] width 1130 height 467
click at [1006, 328] on div "Action Action Adjust qty Create package Edit attributes Global inventory Locate…" at bounding box center [628, 360] width 1129 height 370
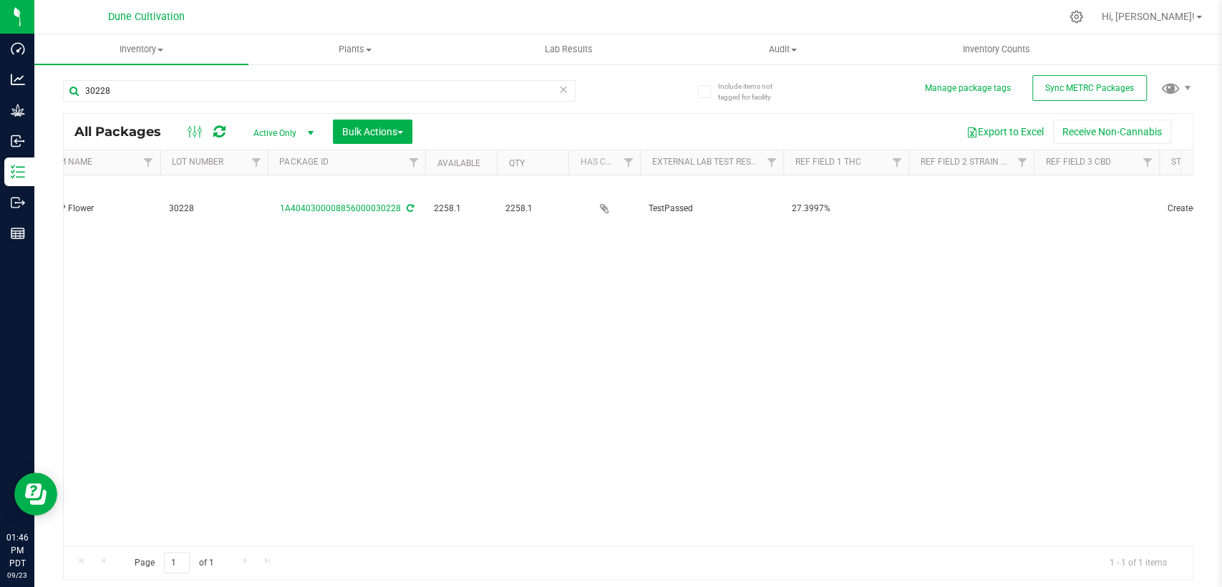
scroll to position [0, 238]
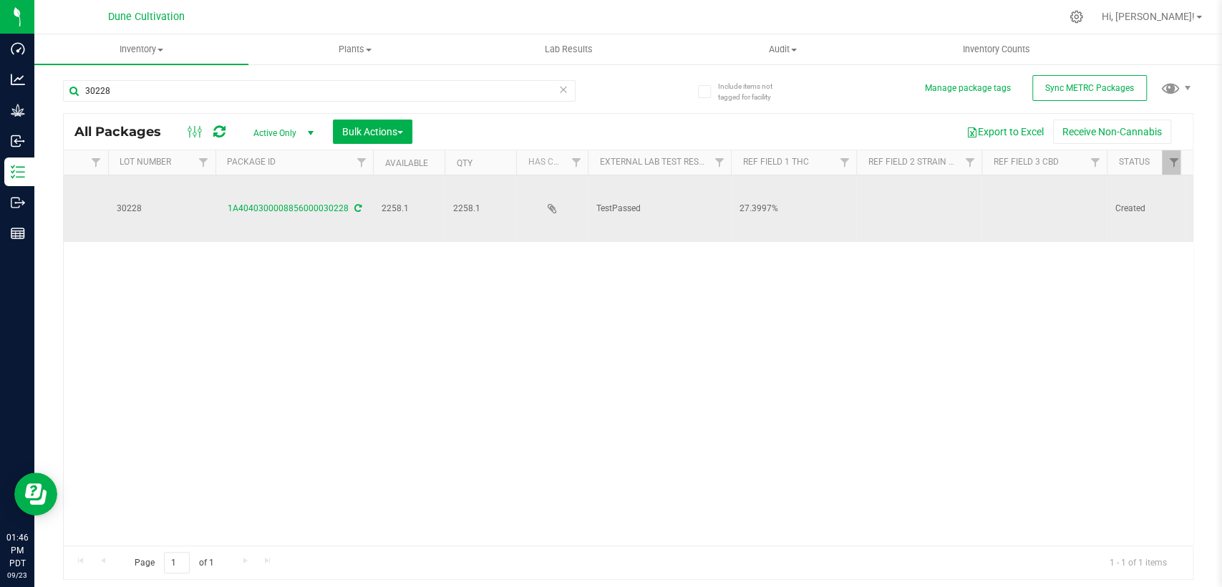
click at [1006, 192] on td at bounding box center [1043, 208] width 125 height 67
drag, startPoint x: 1035, startPoint y: 193, endPoint x: 934, endPoint y: 204, distance: 102.3
type input "0.0445%"
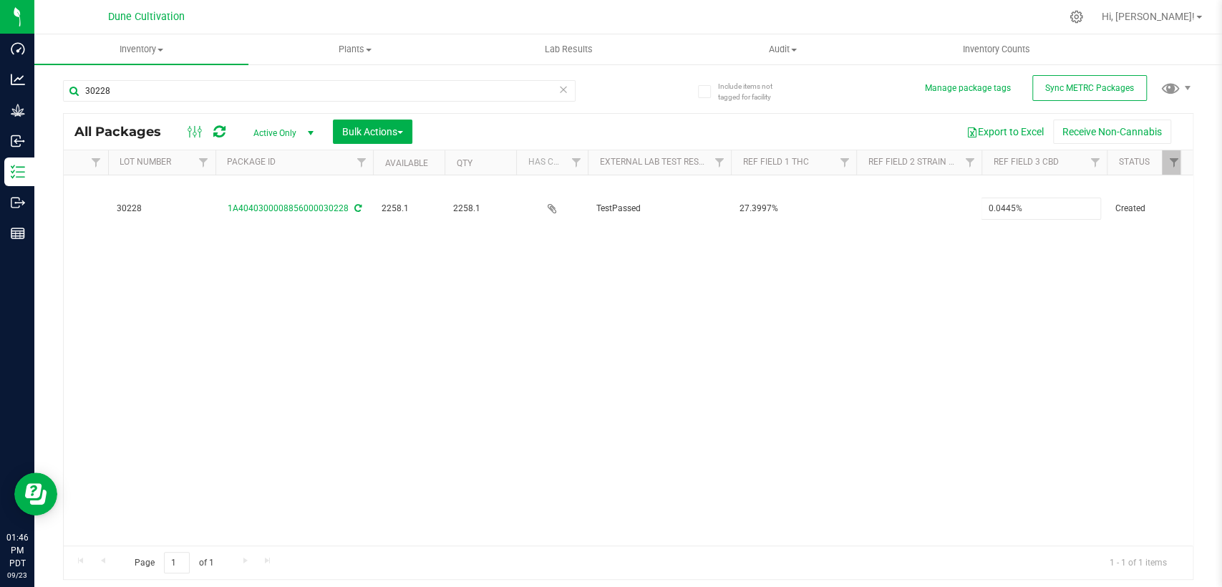
click at [881, 431] on div "All Packages Active Only Active Only Lab Samples Locked All External Internal B…" at bounding box center [628, 346] width 1130 height 467
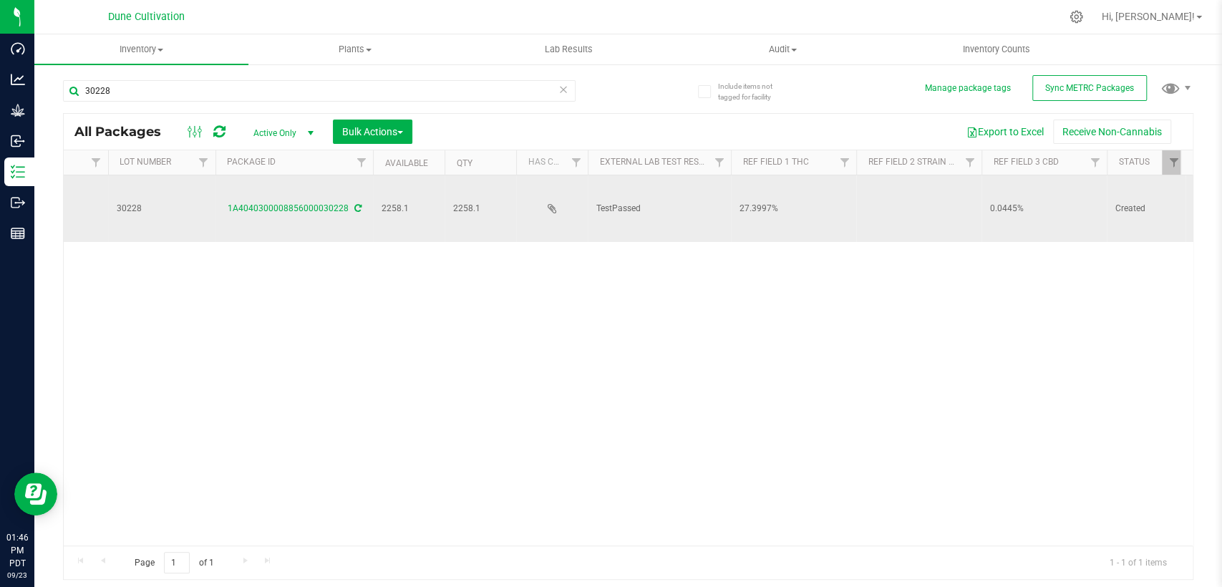
click at [910, 195] on td at bounding box center [918, 208] width 125 height 67
type input "Monkey Paste"
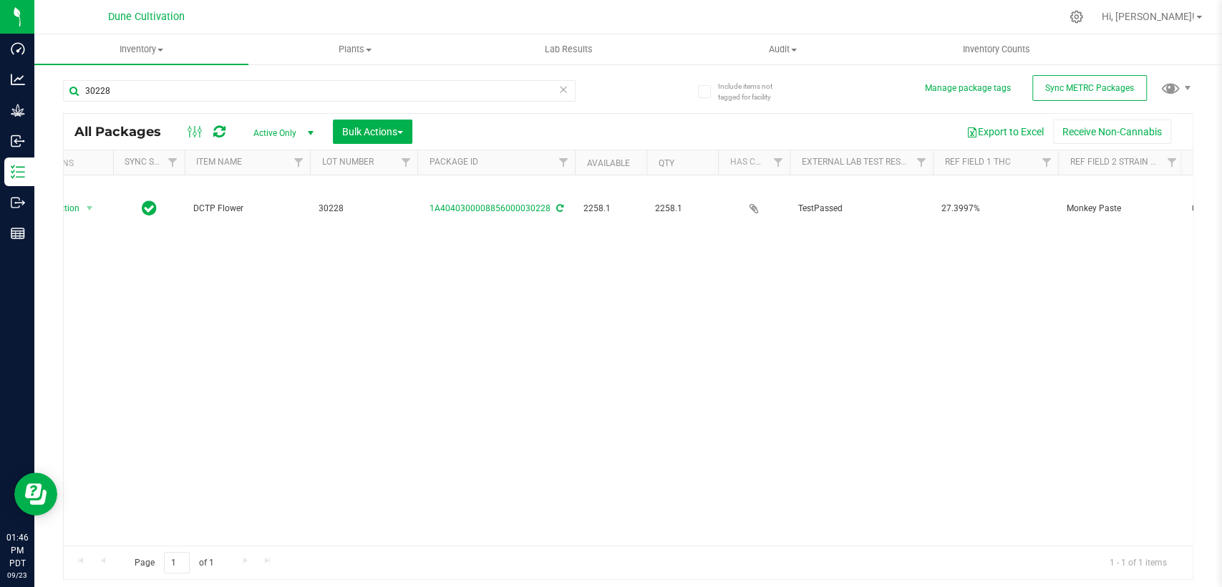
scroll to position [0, 0]
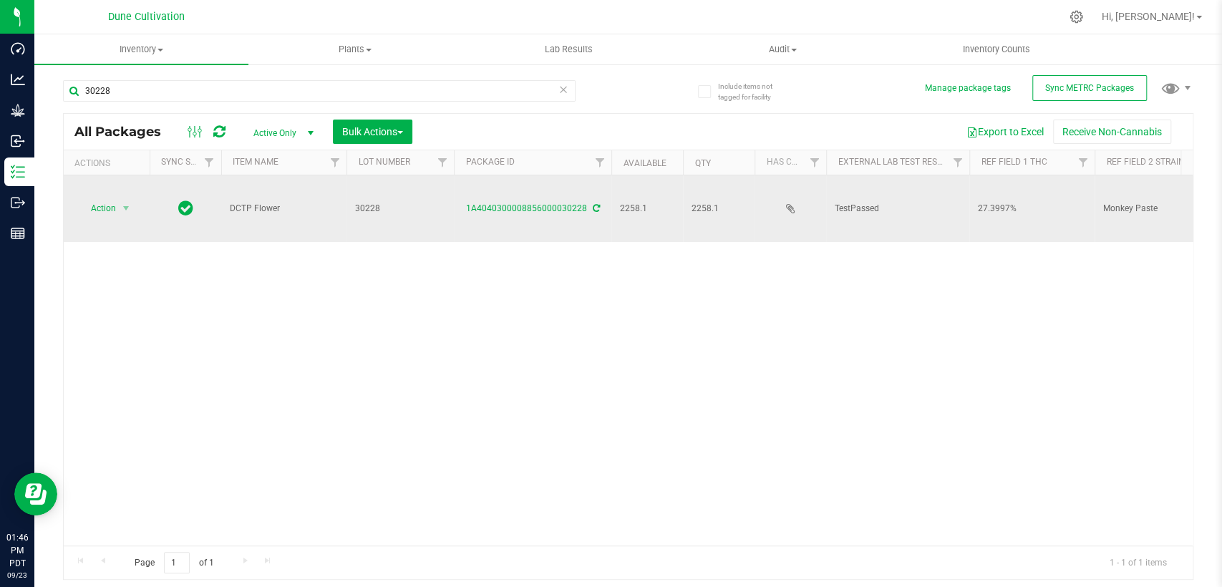
click at [107, 198] on span "Action" at bounding box center [97, 208] width 39 height 20
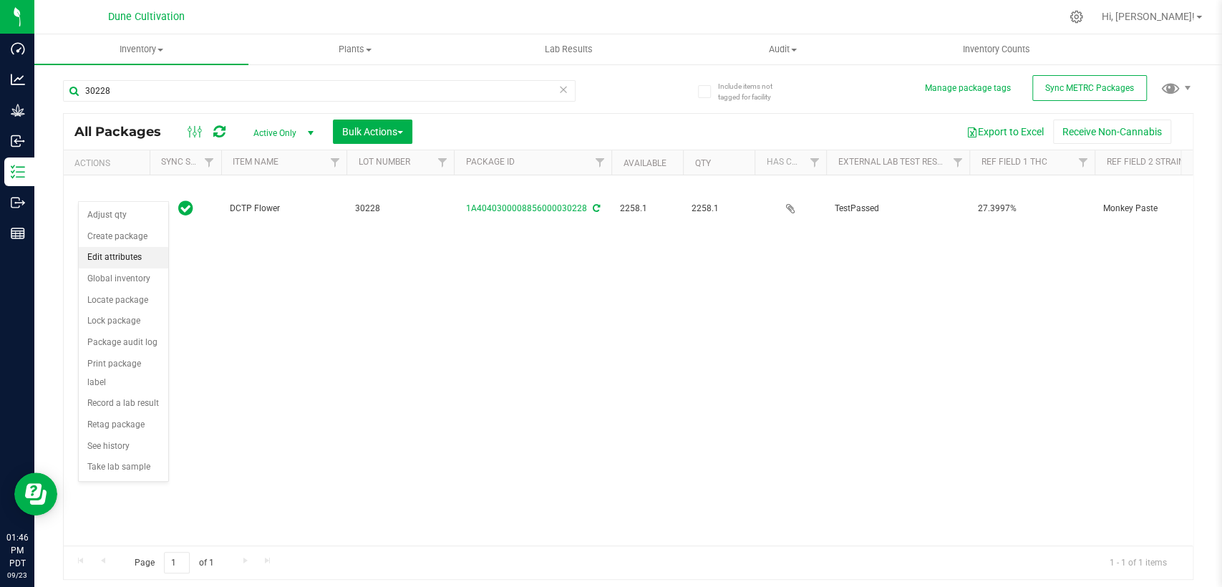
click at [122, 263] on li "Edit attributes" at bounding box center [123, 257] width 89 height 21
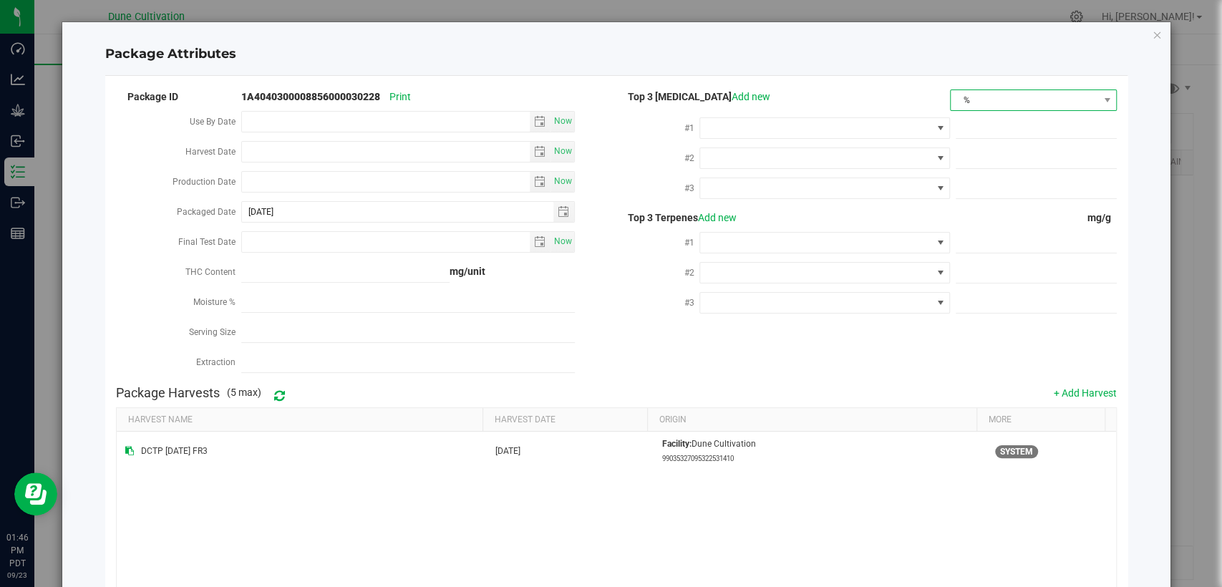
click at [1006, 95] on span "%" at bounding box center [1024, 100] width 147 height 20
click at [957, 151] on li "mg/unit" at bounding box center [1022, 150] width 163 height 24
click at [848, 125] on span at bounding box center [815, 128] width 231 height 20
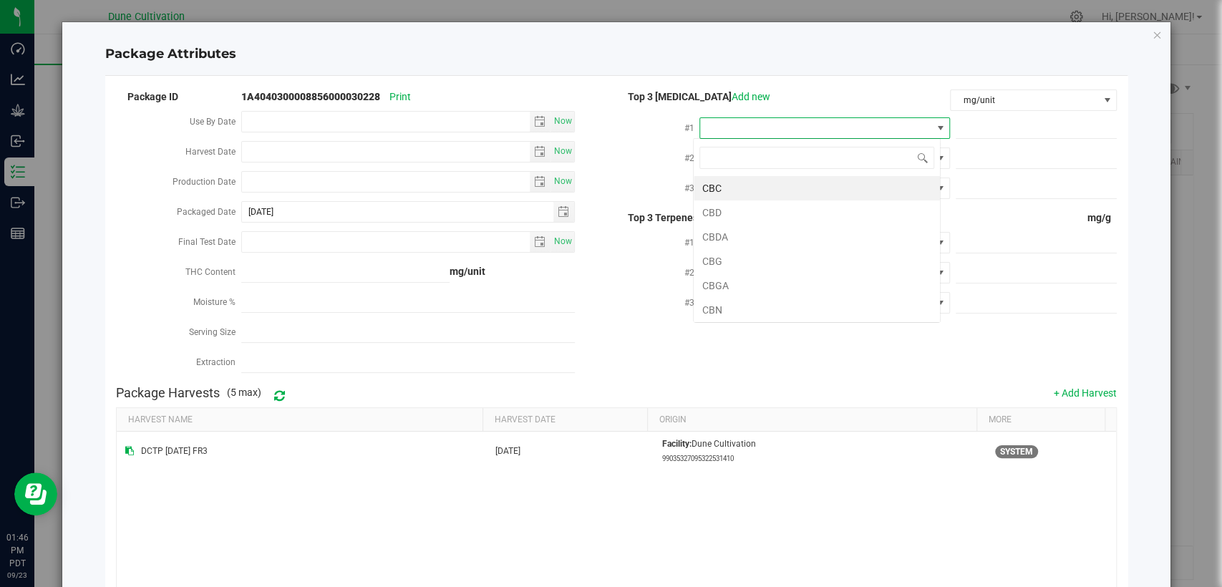
scroll to position [21, 247]
type input "THCA"
click at [805, 186] on li "THCA" at bounding box center [817, 188] width 246 height 24
click at [968, 134] on span at bounding box center [1036, 128] width 161 height 21
paste input "296.8253"
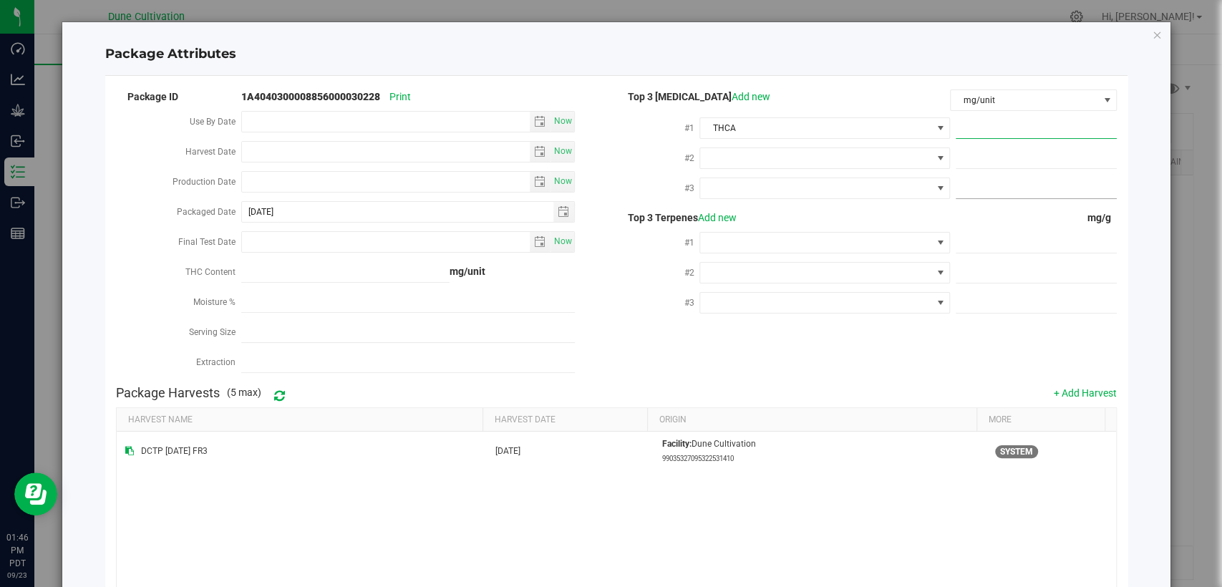
type input "296.8253"
click at [836, 155] on span at bounding box center [815, 158] width 231 height 20
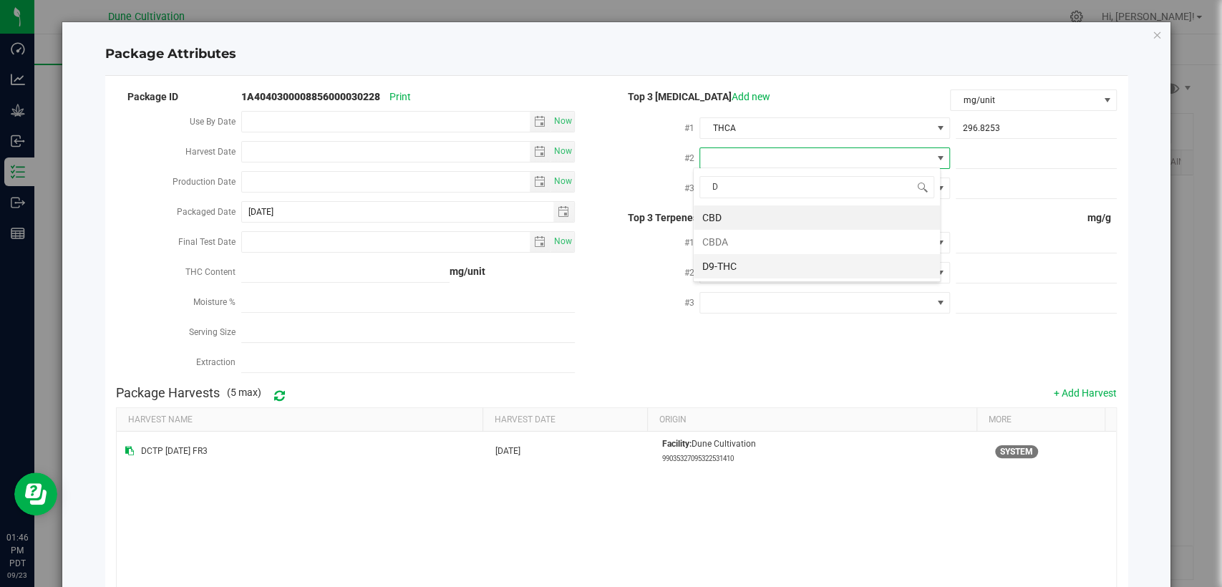
click at [751, 267] on li "D9-THC" at bounding box center [817, 266] width 246 height 24
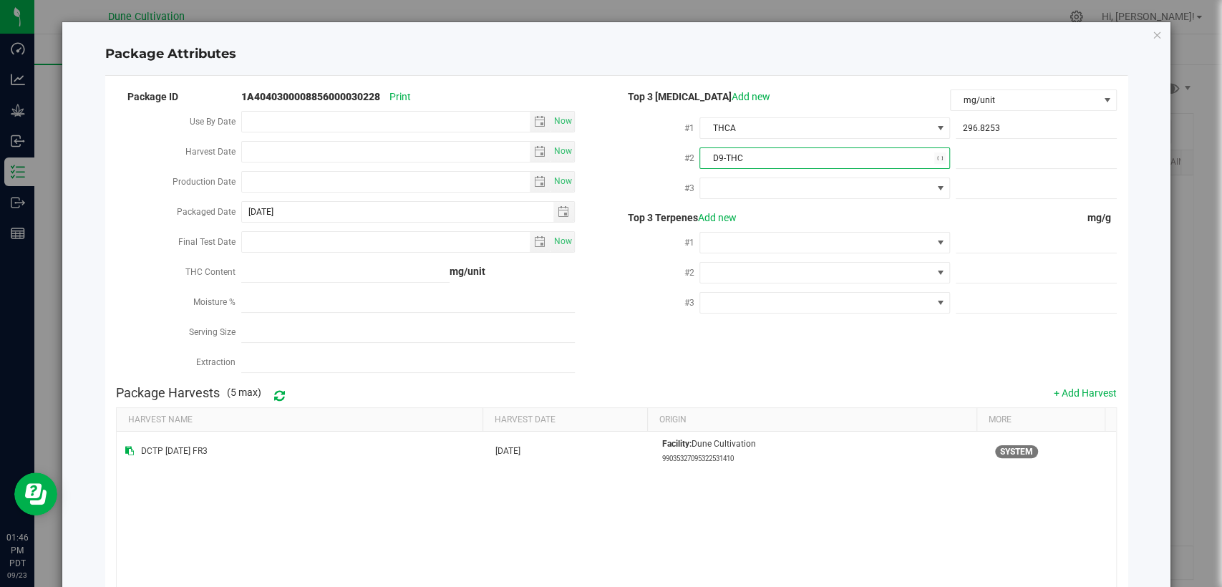
click at [757, 175] on div at bounding box center [824, 188] width 250 height 26
drag, startPoint x: 757, startPoint y: 185, endPoint x: 757, endPoint y: 194, distance: 9.3
click at [757, 186] on span at bounding box center [815, 188] width 231 height 20
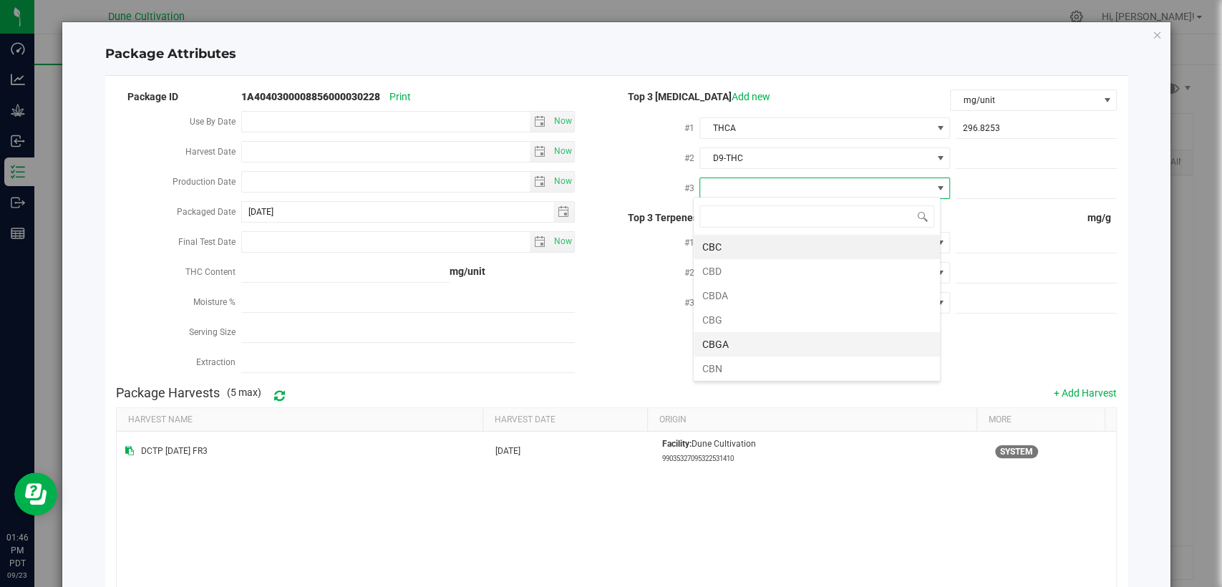
click at [718, 342] on li "CBGA" at bounding box center [817, 344] width 246 height 24
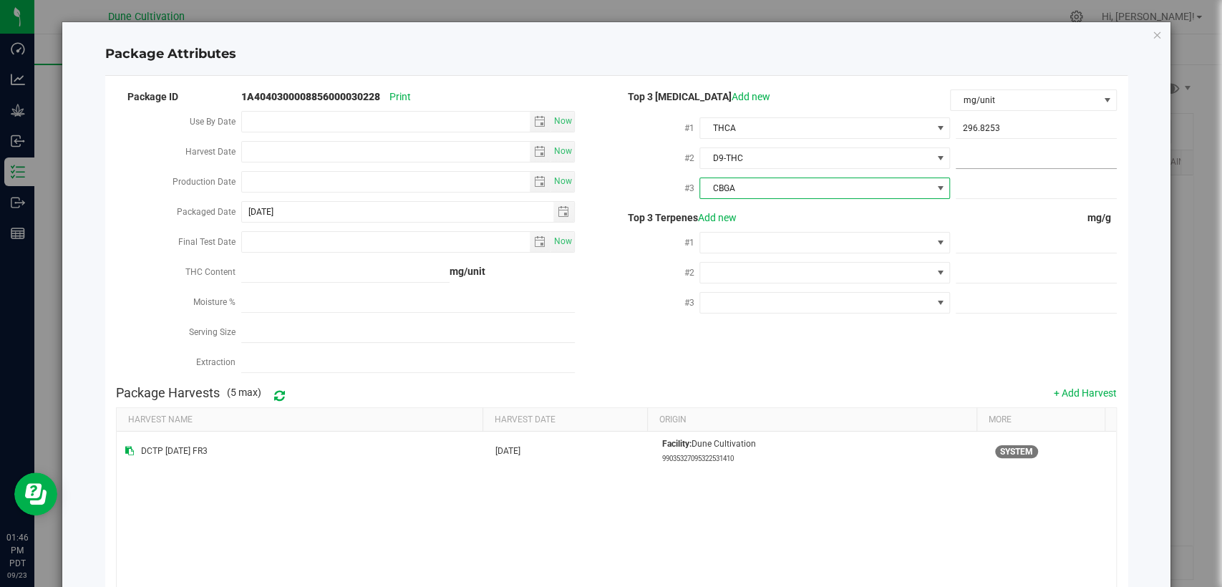
click at [1006, 152] on span at bounding box center [1036, 158] width 161 height 21
paste input "13.6807"
type input "13.6807"
click at [973, 181] on span at bounding box center [1036, 188] width 161 height 21
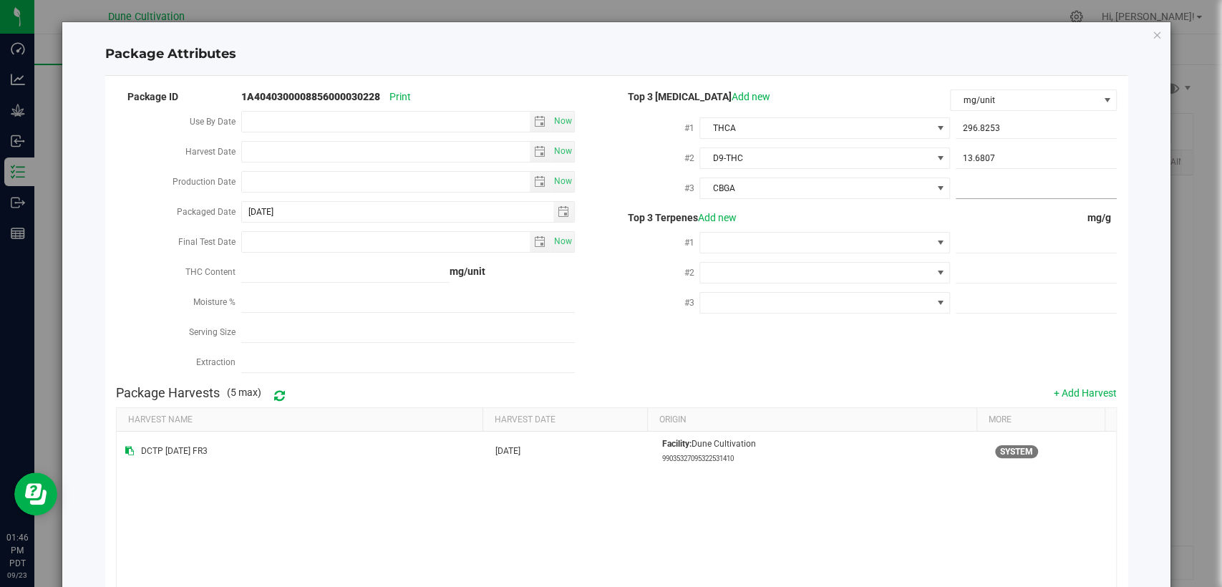
paste input "12.8203"
type input "12.8203"
click at [939, 211] on div "Top 3 Terpenes Add new" at bounding box center [783, 217] width 334 height 15
click at [979, 238] on span at bounding box center [1036, 243] width 161 height 21
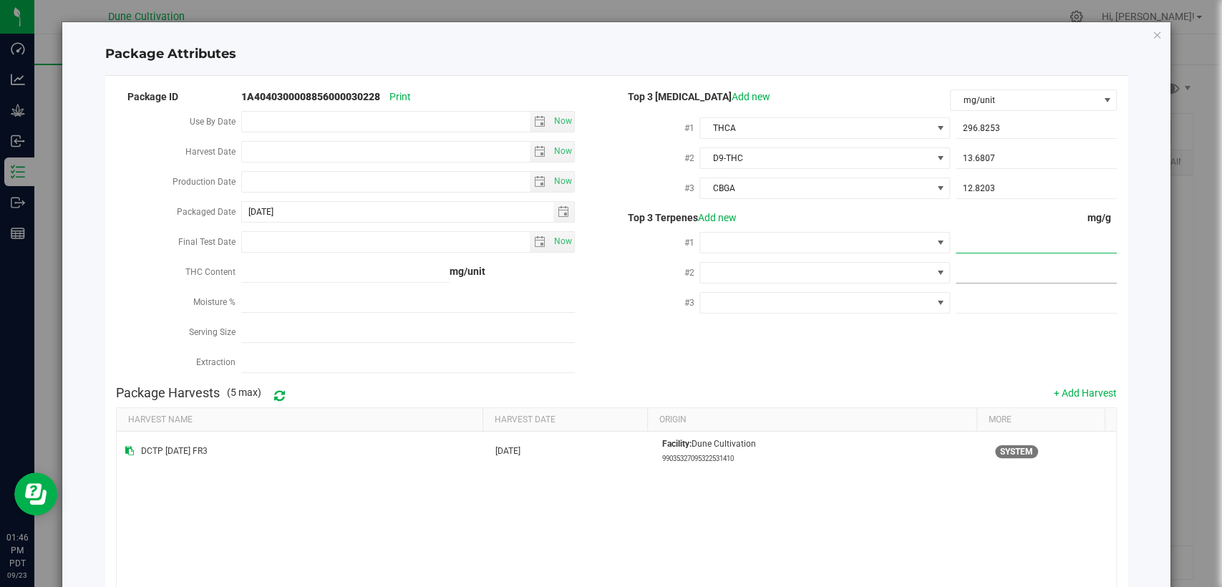
paste input "6.134"
type input "6.134"
type input "6.1340"
drag, startPoint x: 1019, startPoint y: 265, endPoint x: 980, endPoint y: 296, distance: 49.9
click at [1006, 265] on span at bounding box center [1036, 273] width 161 height 21
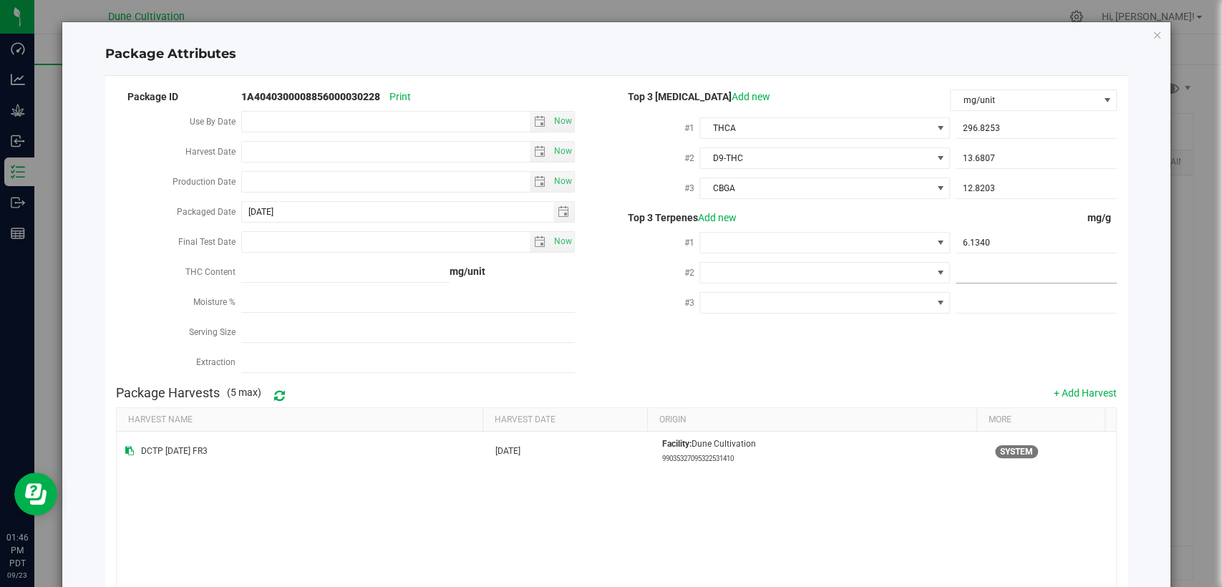
paste input "5.75"
type input "5.75"
type input "5.7500"
click at [1006, 298] on span at bounding box center [1036, 303] width 161 height 21
paste input "4.652"
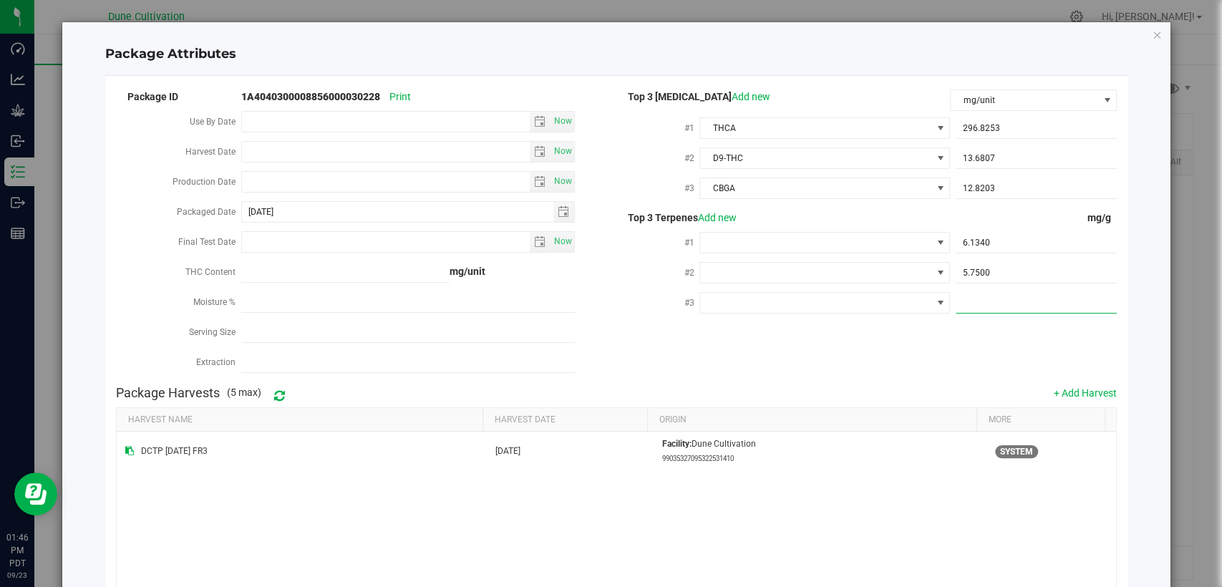
type input "4.652"
type input "4.6520"
click at [854, 233] on span at bounding box center [815, 243] width 231 height 20
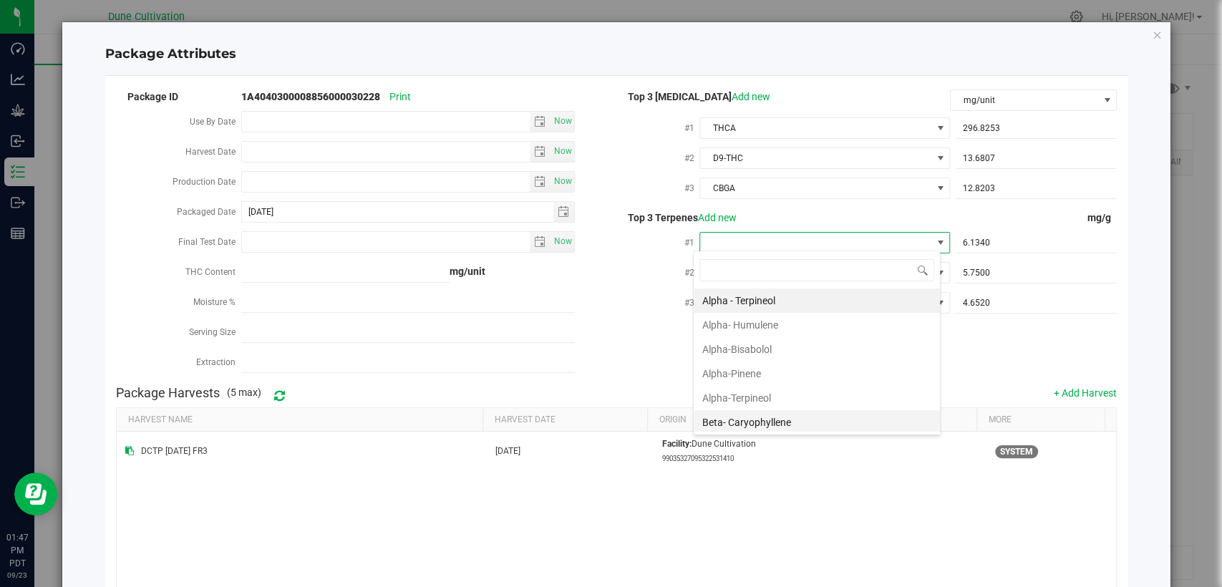
click at [766, 414] on li "Beta- Caryophyllene" at bounding box center [817, 422] width 246 height 24
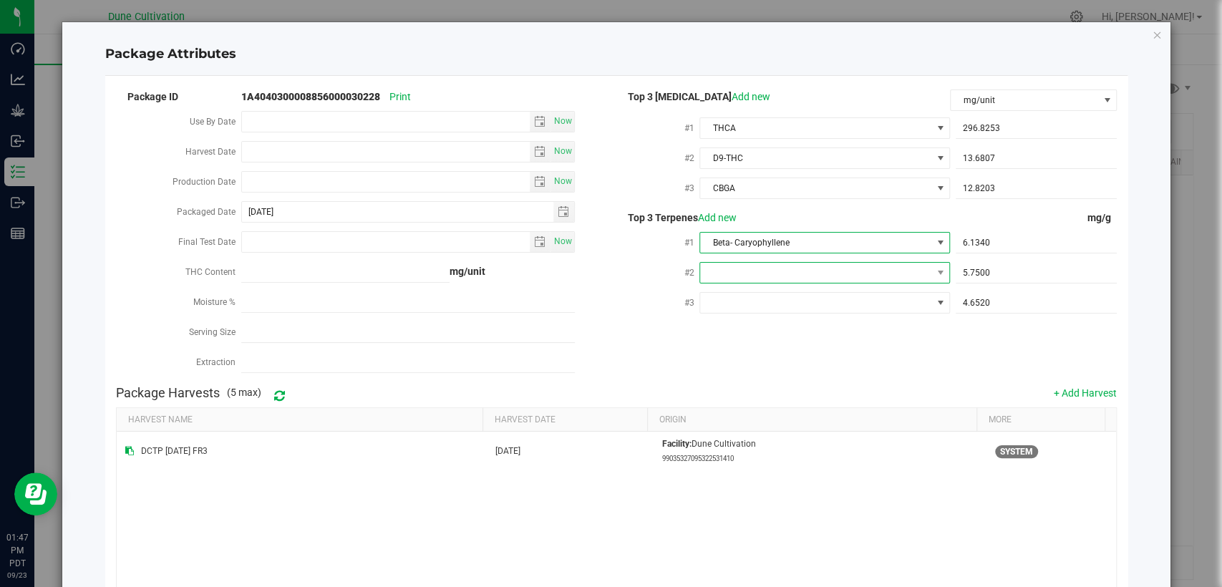
click at [780, 263] on span at bounding box center [815, 273] width 231 height 20
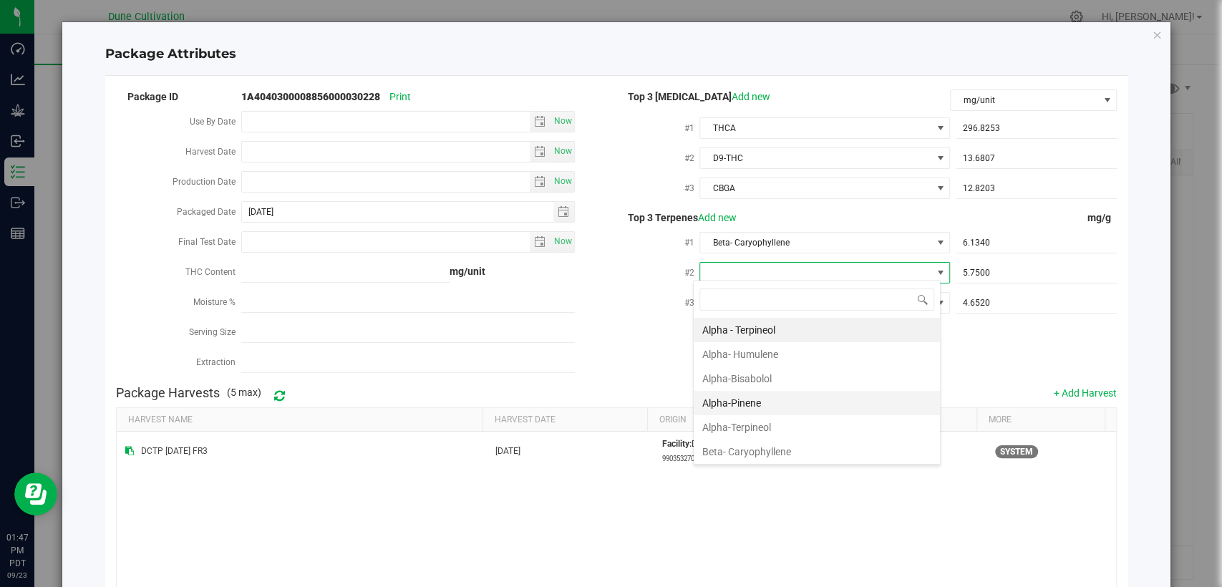
scroll to position [79, 0]
click at [760, 386] on li "Beta-Myrcene" at bounding box center [817, 396] width 246 height 24
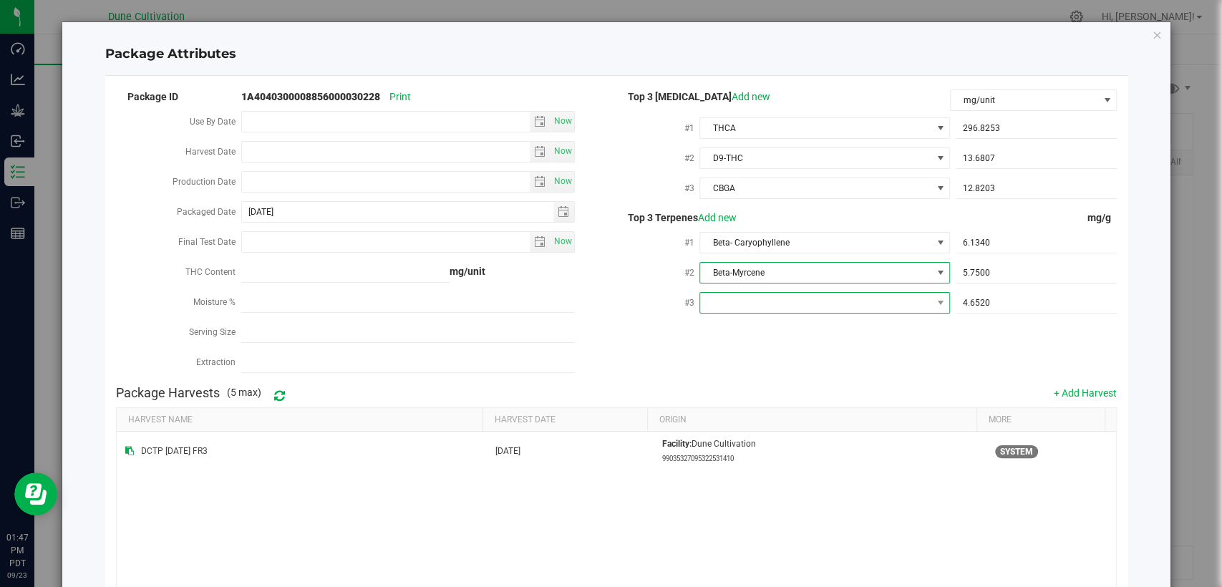
click at [763, 297] on span at bounding box center [815, 303] width 231 height 20
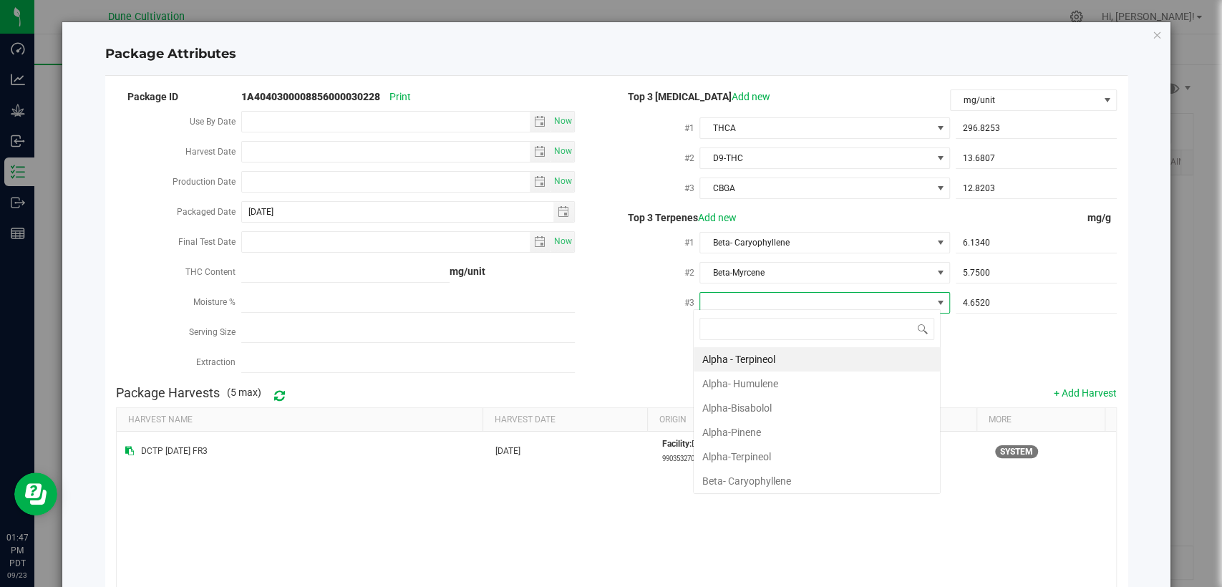
scroll to position [21, 247]
type input "D"
click at [745, 386] on li "D-Limonene" at bounding box center [817, 384] width 246 height 24
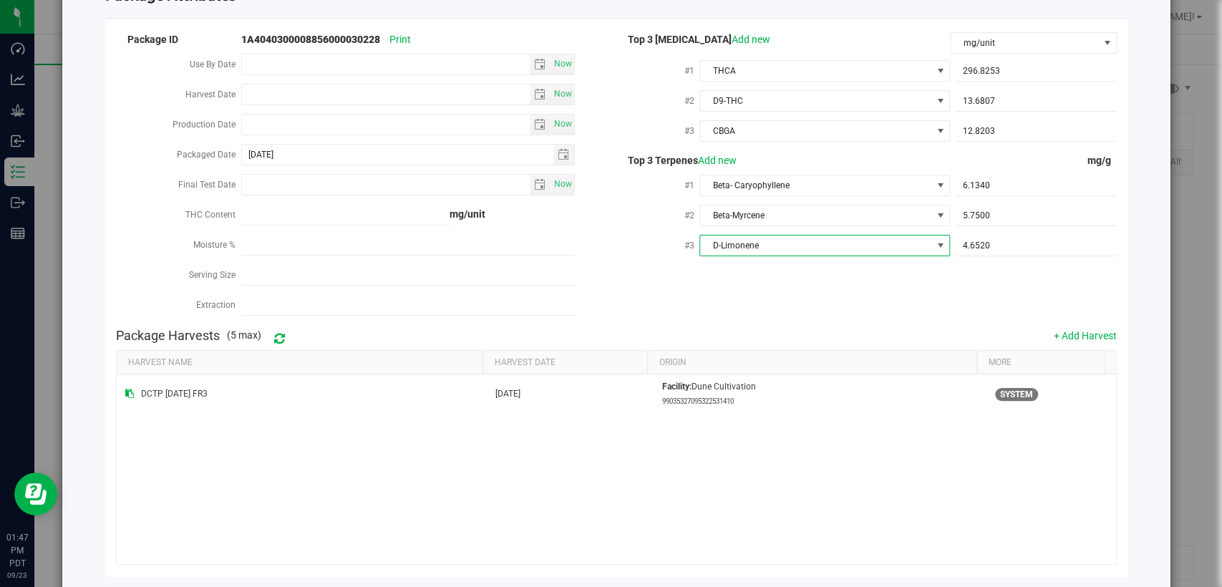
scroll to position [111, 0]
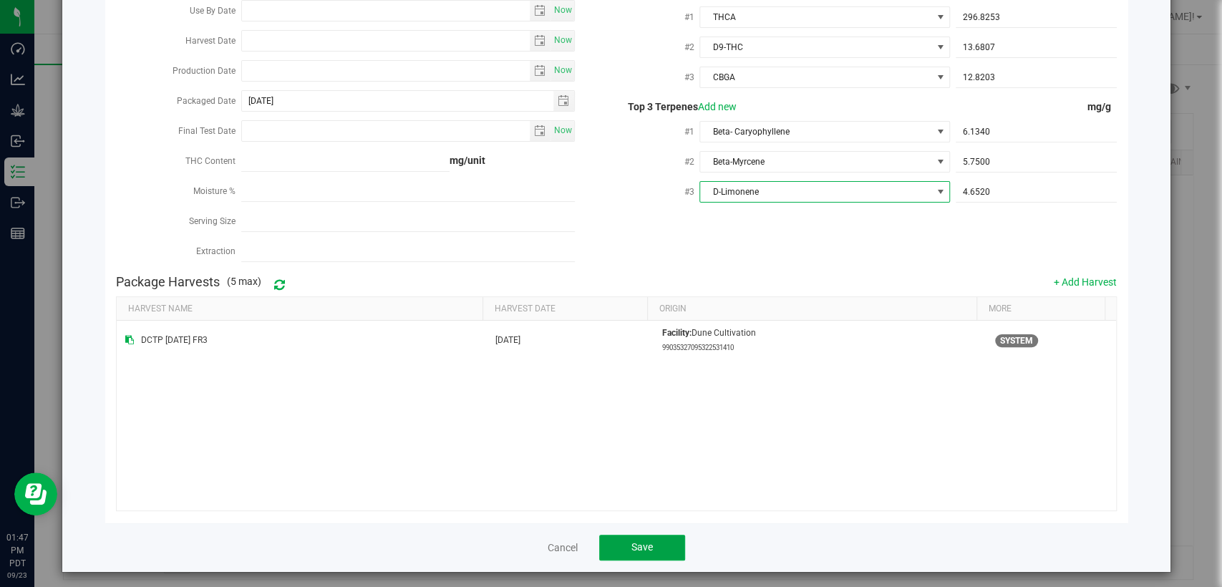
click at [621, 541] on button "Save" at bounding box center [642, 548] width 86 height 26
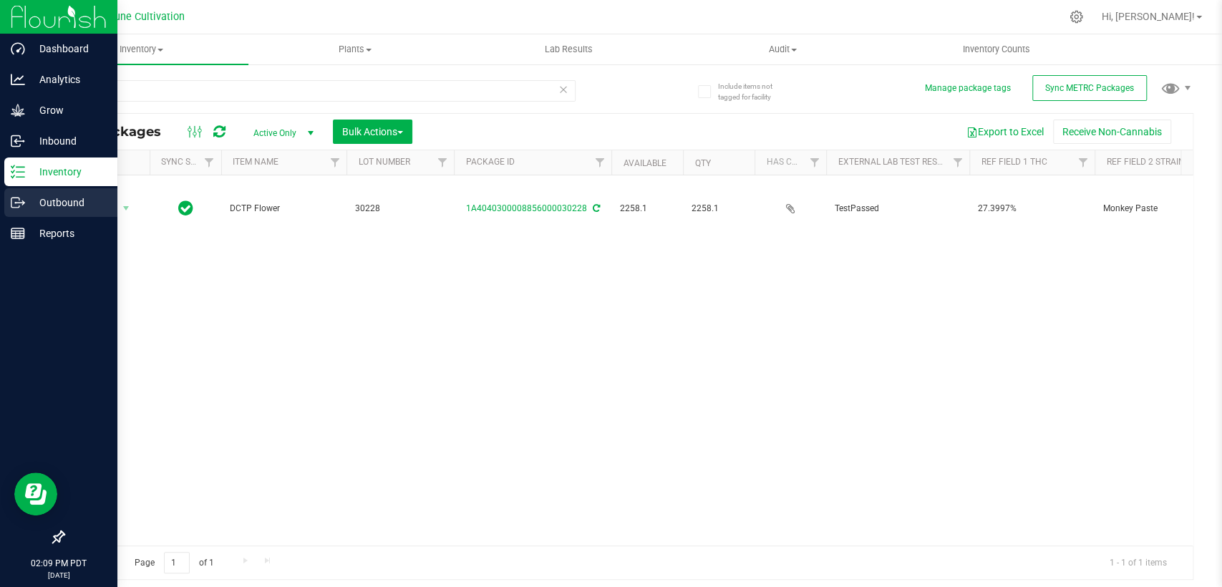
click at [55, 209] on p "Outbound" at bounding box center [68, 202] width 86 height 17
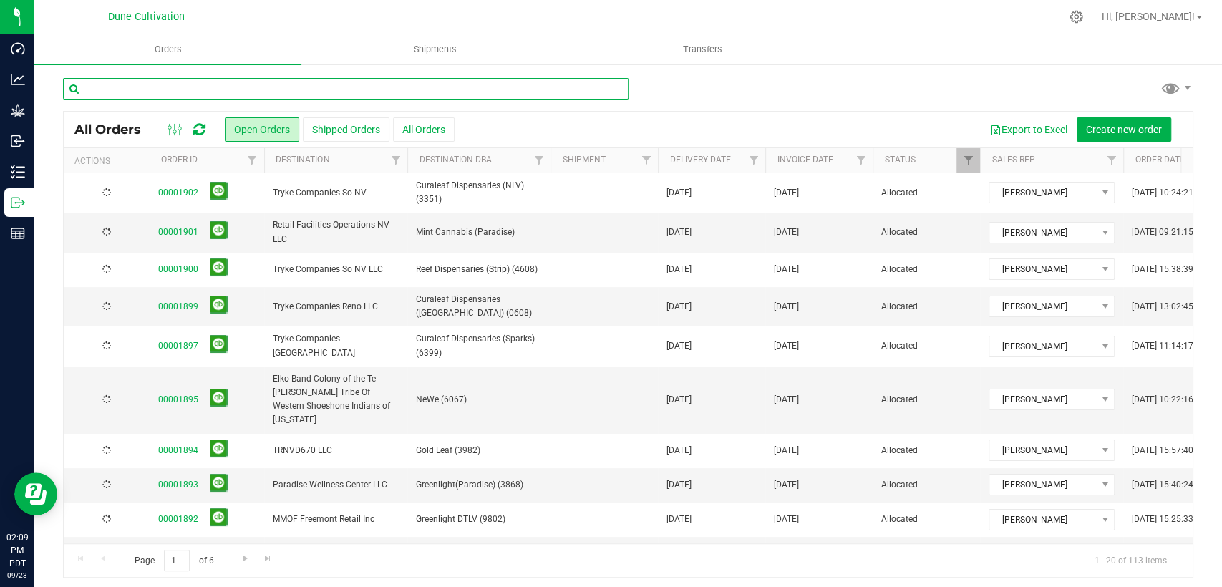
click at [189, 91] on input "text" at bounding box center [346, 88] width 566 height 21
click at [191, 87] on input "text" at bounding box center [346, 88] width 566 height 21
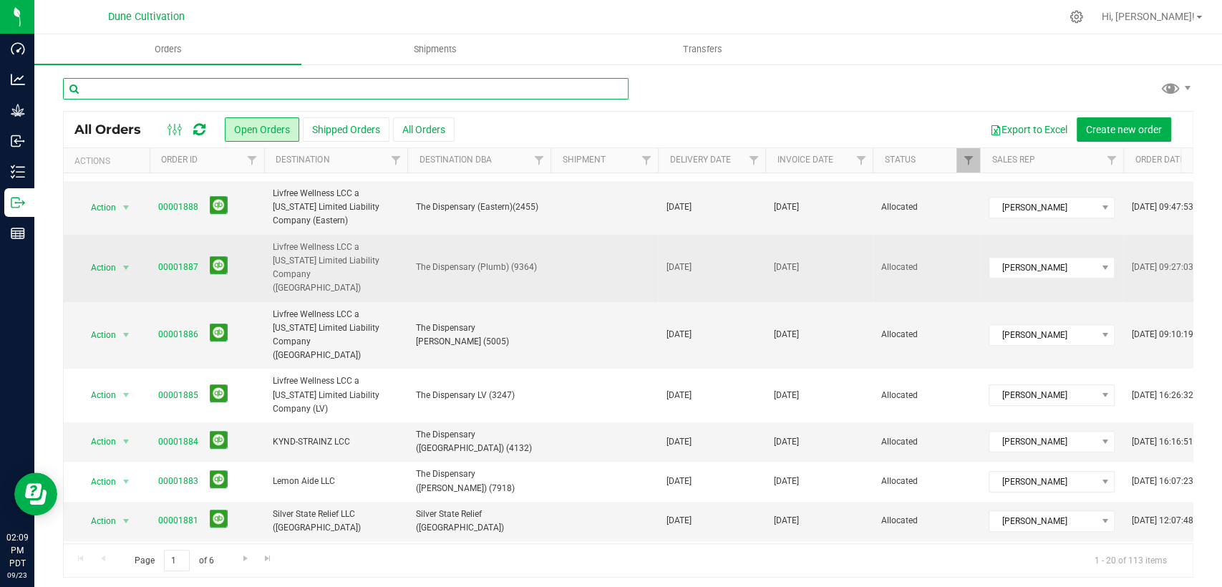
scroll to position [450, 0]
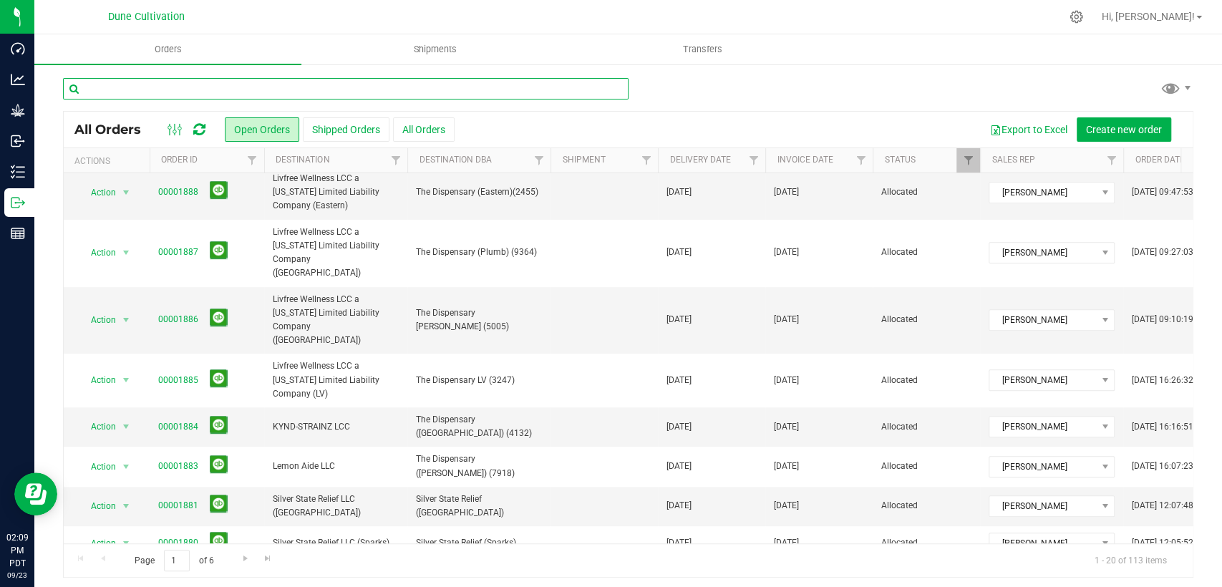
click at [253, 89] on input "text" at bounding box center [346, 88] width 566 height 21
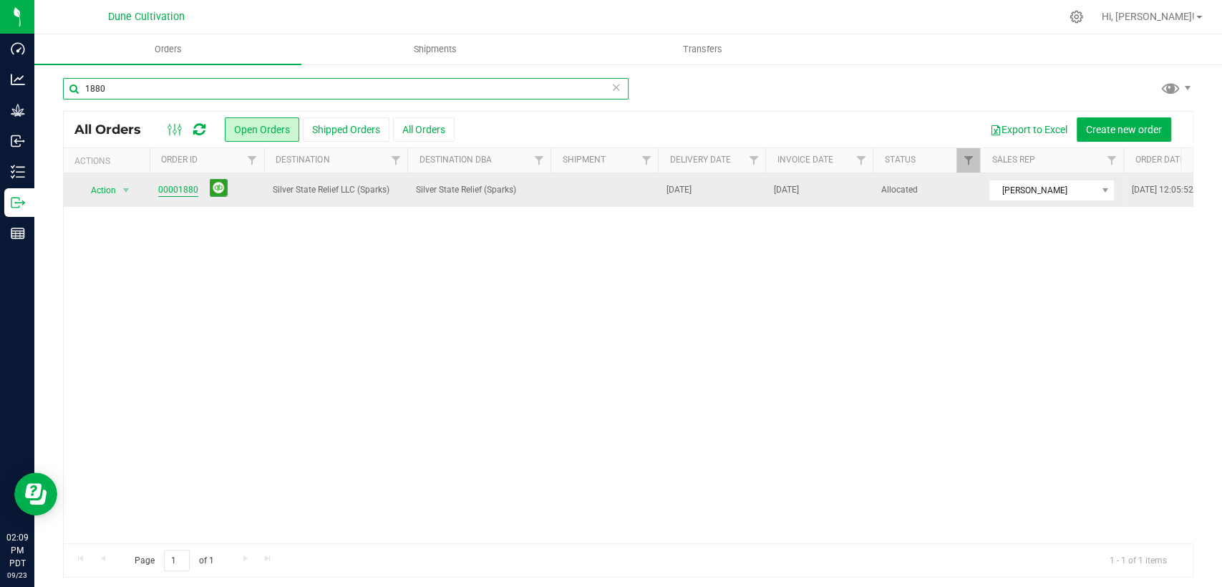
type input "1880"
click at [165, 190] on link "00001880" at bounding box center [178, 190] width 40 height 14
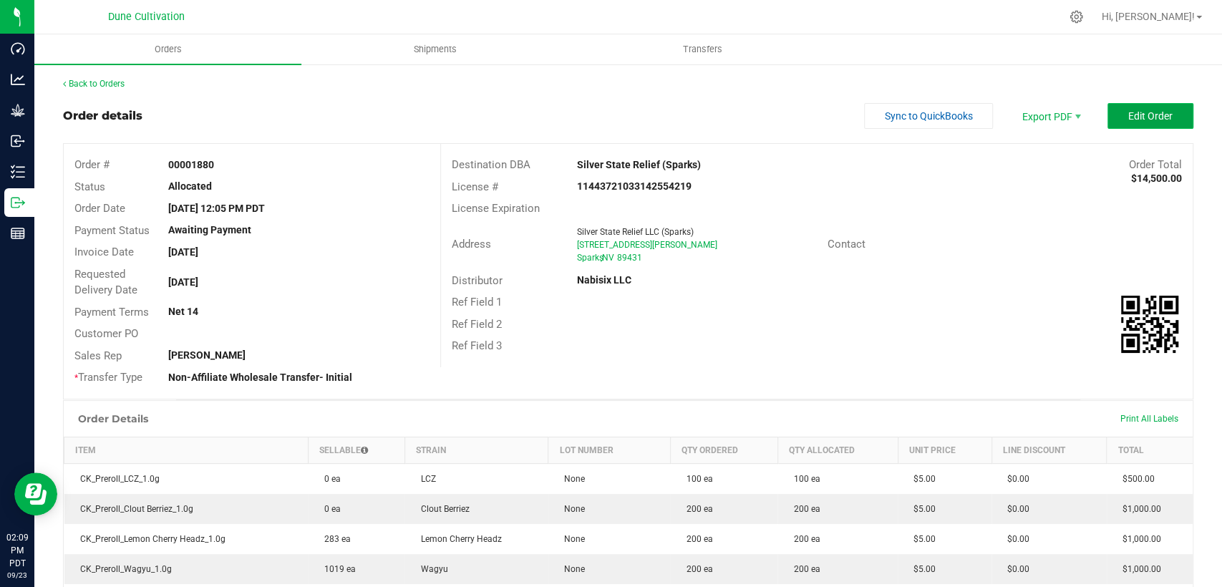
click at [1006, 112] on span "Edit Order" at bounding box center [1150, 115] width 44 height 11
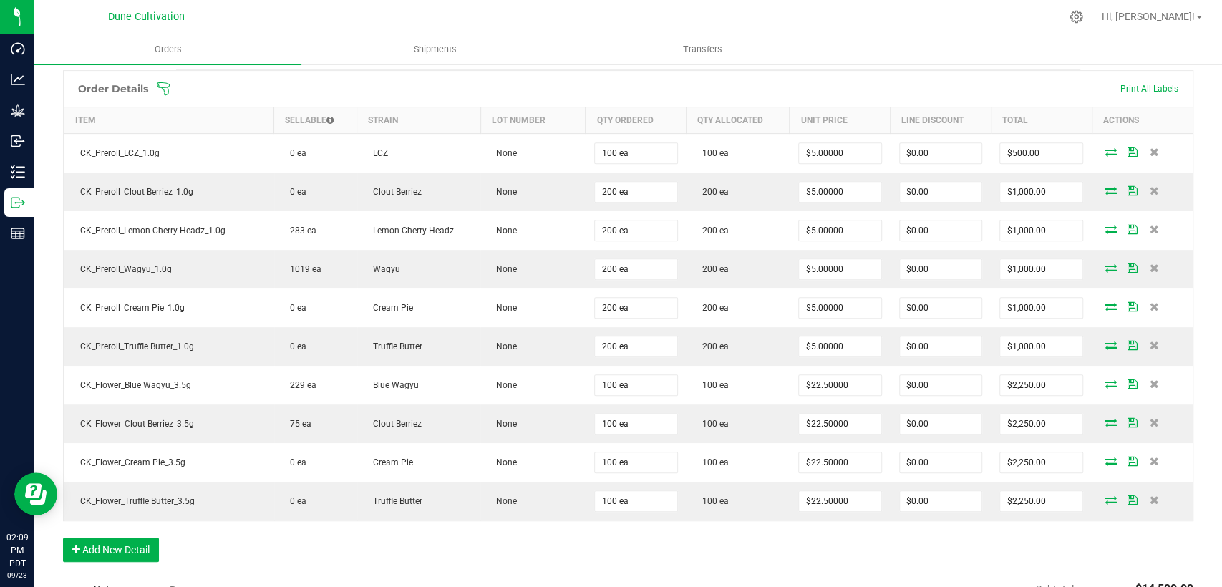
scroll to position [397, 0]
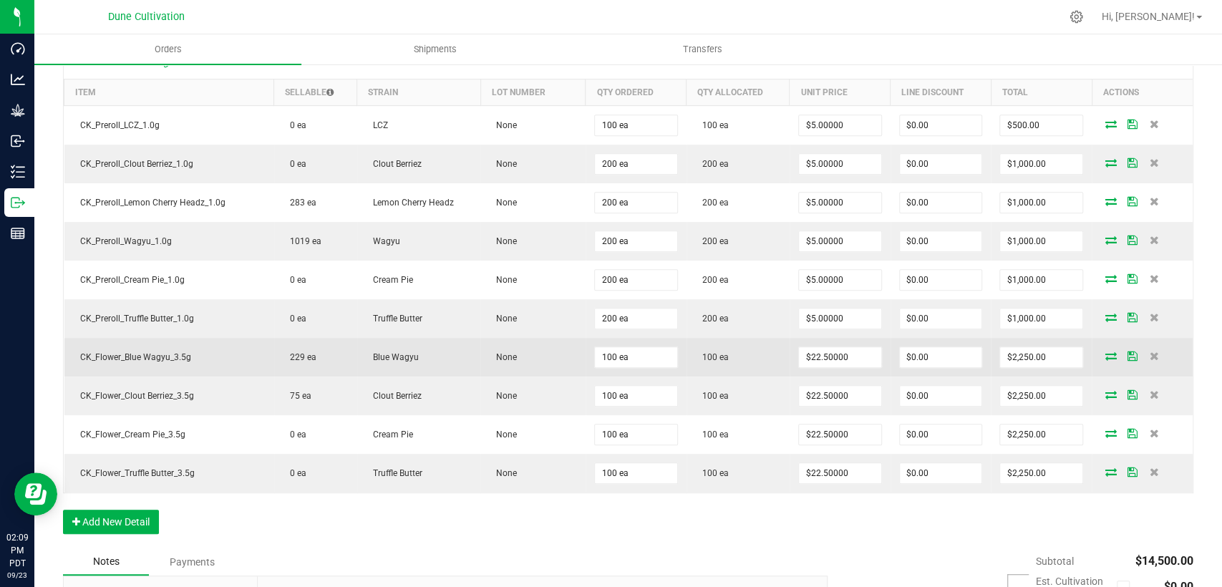
click at [1006, 351] on icon at bounding box center [1110, 355] width 11 height 9
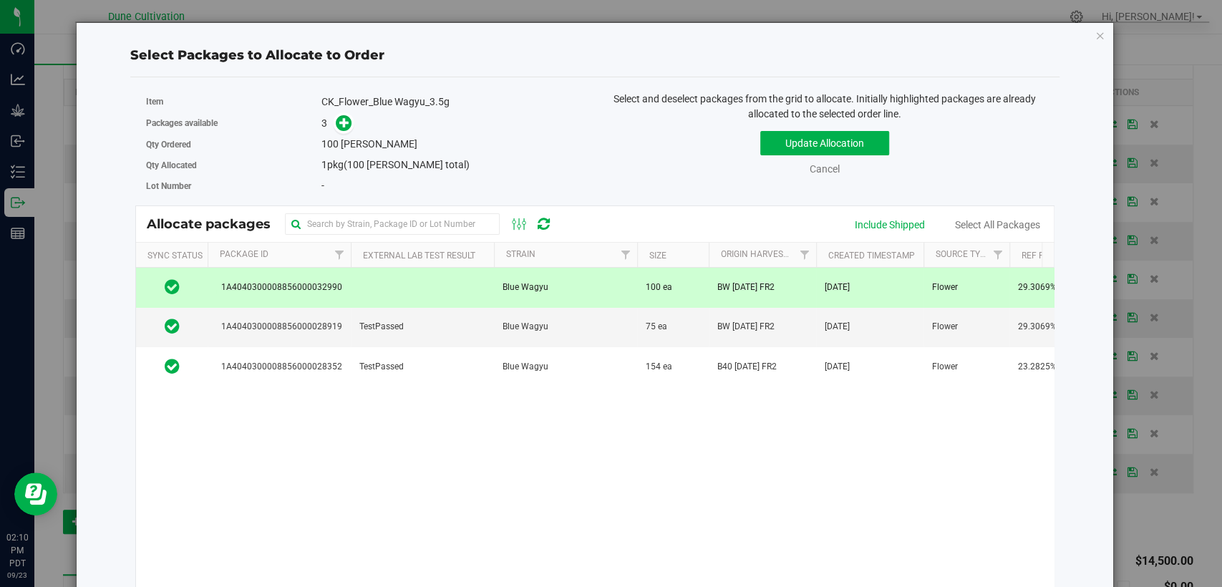
click at [397, 288] on td at bounding box center [422, 287] width 143 height 39
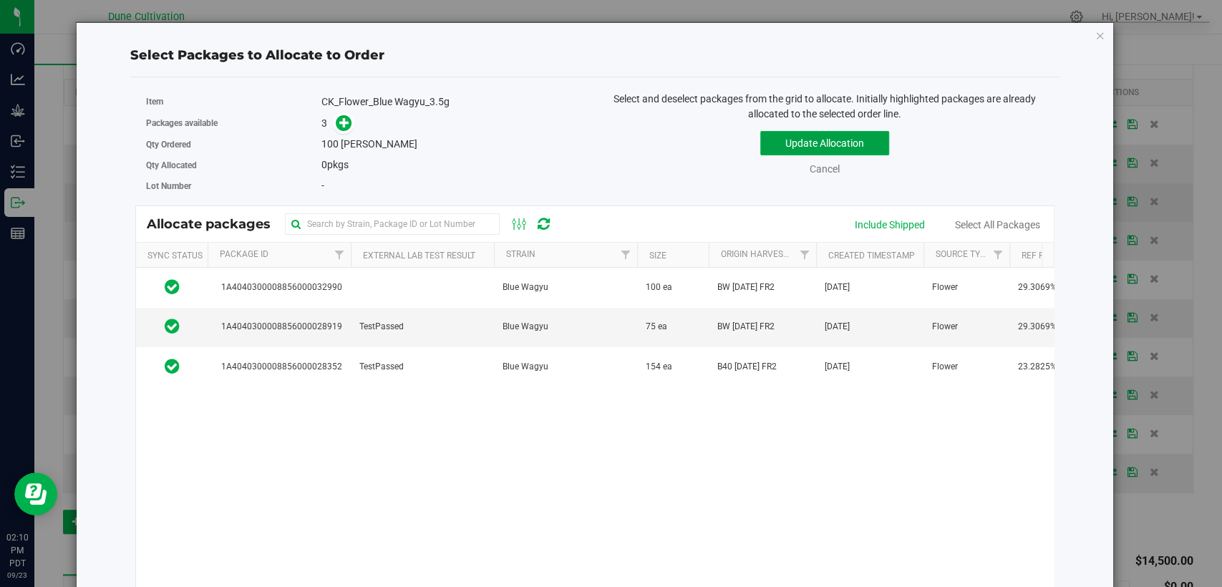
drag, startPoint x: 782, startPoint y: 135, endPoint x: 712, endPoint y: 198, distance: 93.8
click at [782, 136] on button "Update Allocation" at bounding box center [824, 143] width 129 height 24
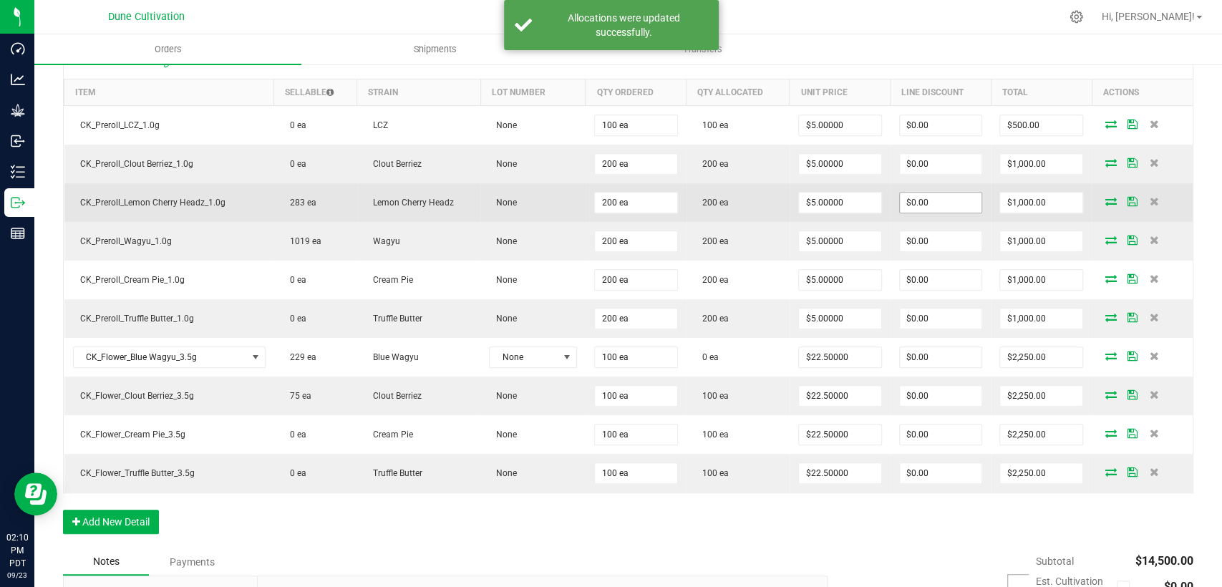
scroll to position [0, 0]
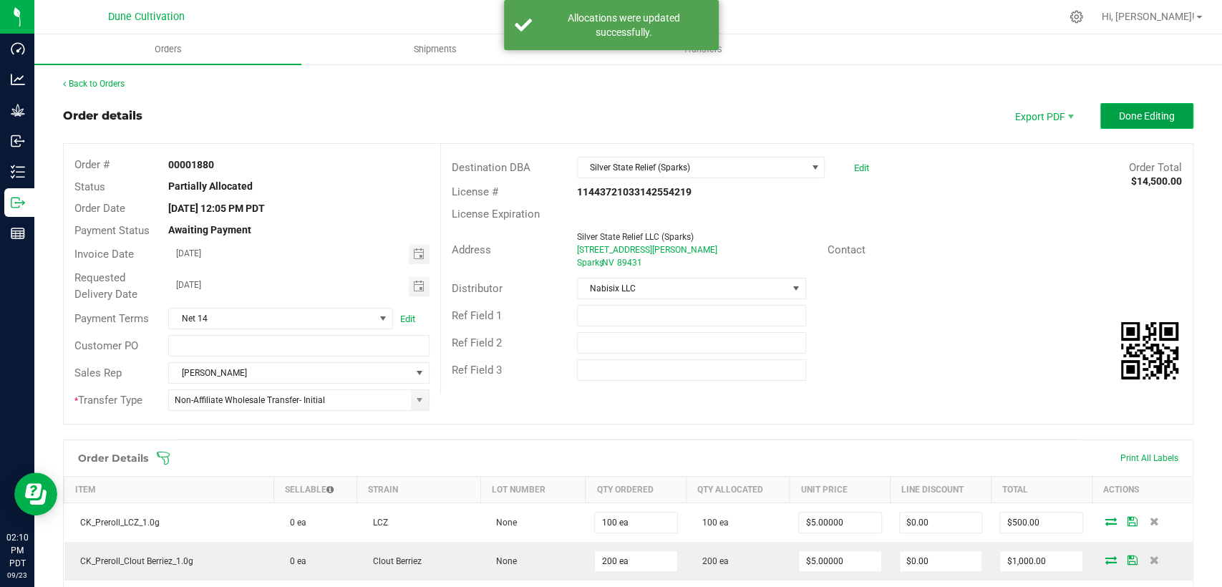
click at [1006, 120] on span "Done Editing" at bounding box center [1147, 115] width 56 height 11
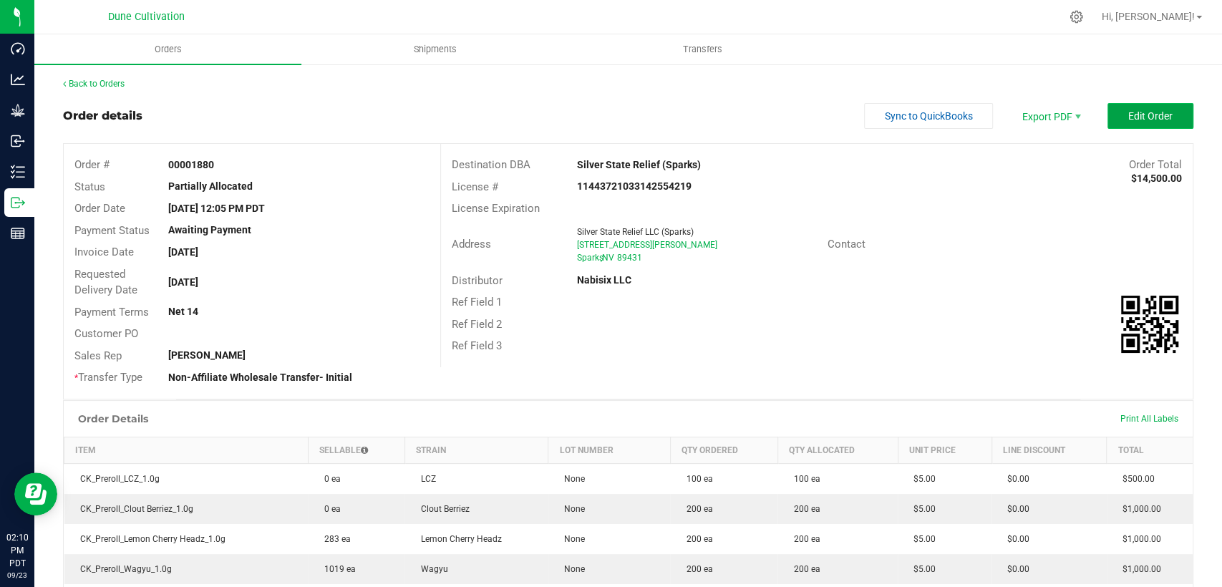
click at [1006, 121] on span "Edit Order" at bounding box center [1150, 115] width 44 height 11
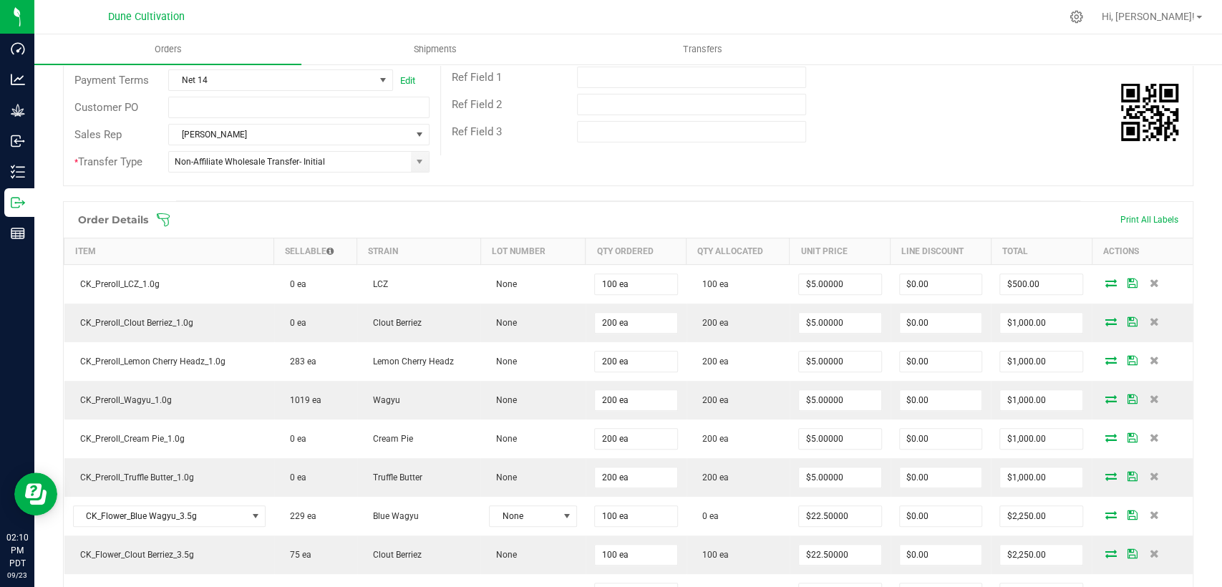
scroll to position [397, 0]
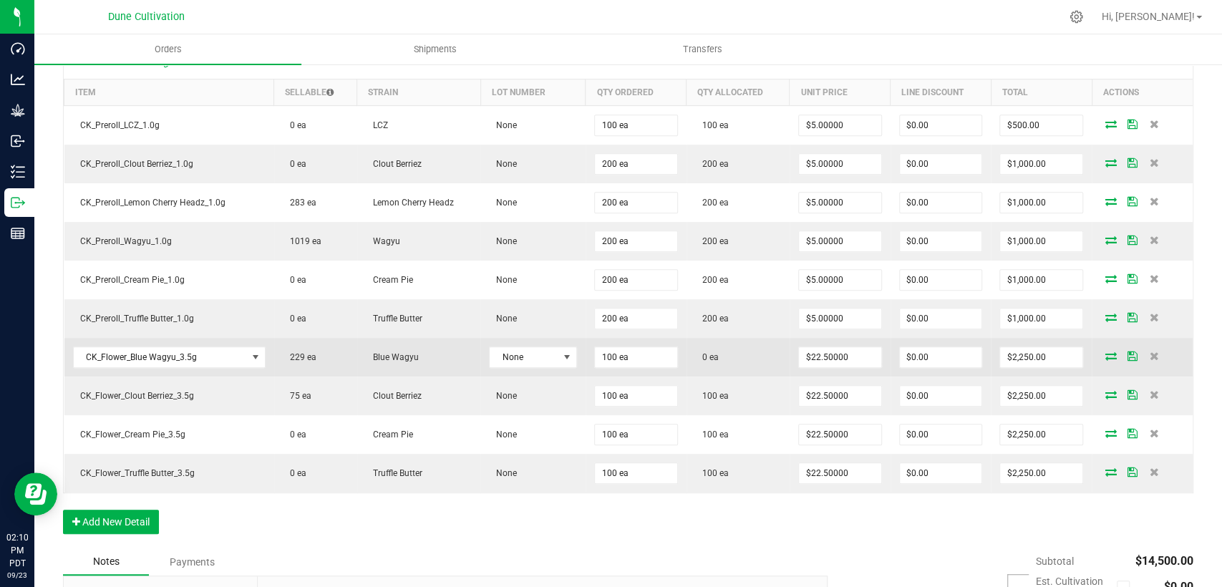
click at [1006, 354] on icon at bounding box center [1110, 355] width 11 height 9
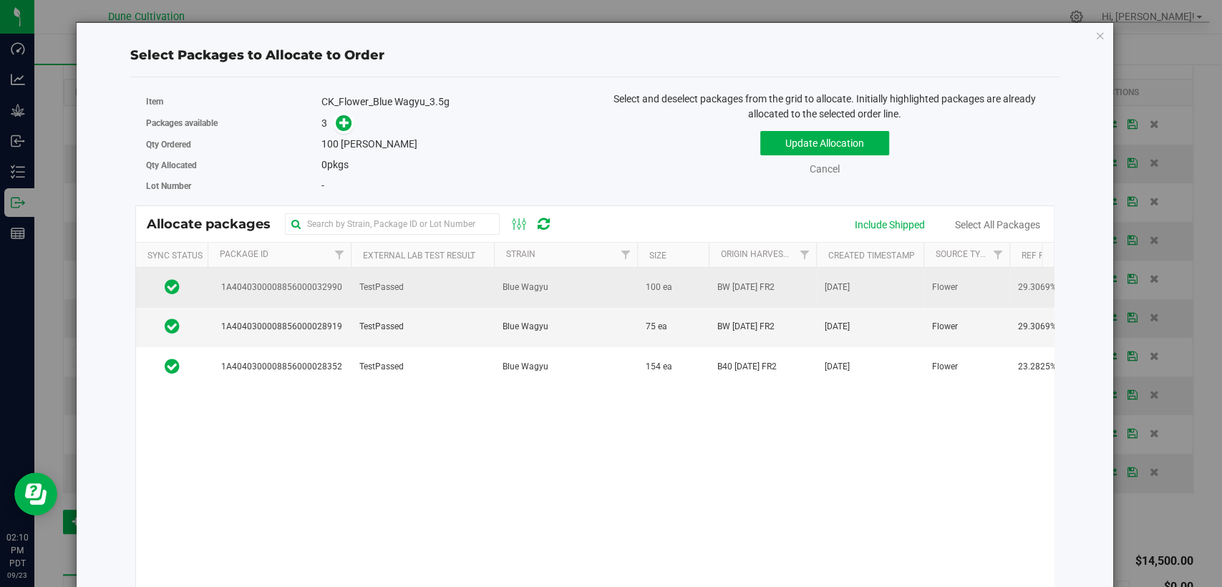
click at [450, 301] on td "TestPassed" at bounding box center [422, 287] width 143 height 39
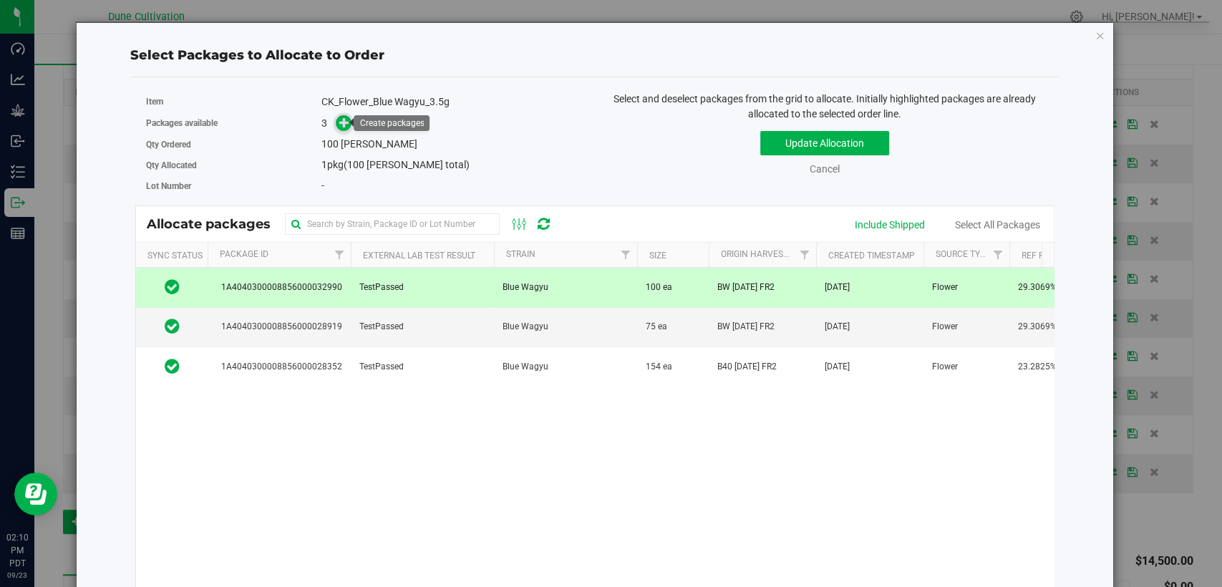
click at [340, 124] on icon at bounding box center [344, 122] width 10 height 10
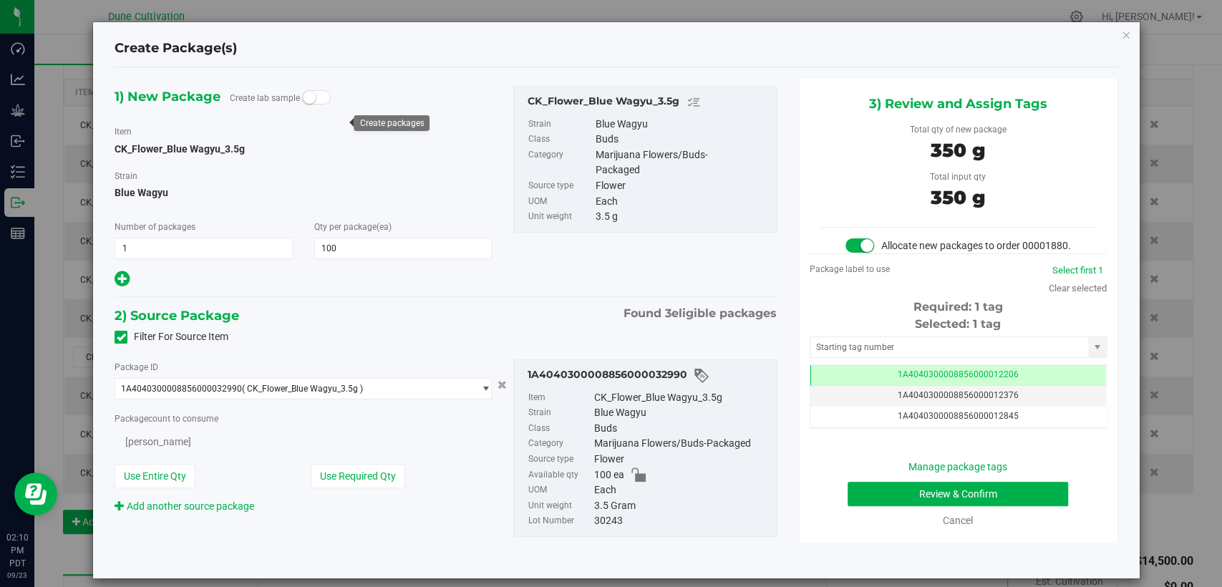
type input "100"
click at [251, 397] on span "1A4040300008856000032990 ( CK_Flower_Blue Wagyu_3.5g )" at bounding box center [294, 389] width 358 height 20
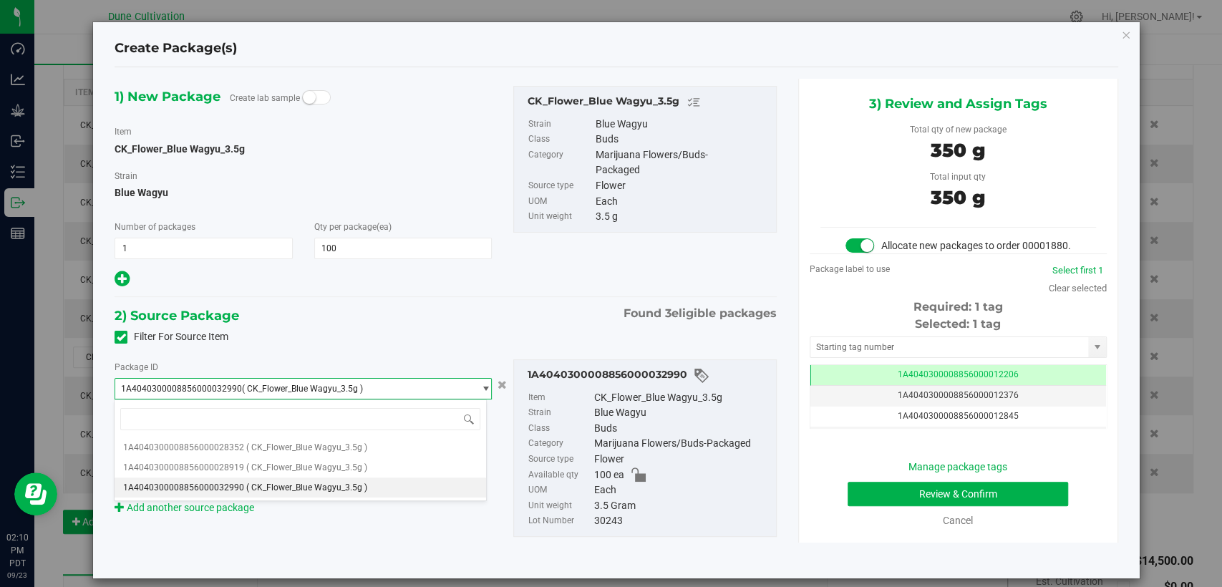
click at [251, 392] on span "( CK_Flower_Blue Wagyu_3.5g )" at bounding box center [302, 389] width 121 height 10
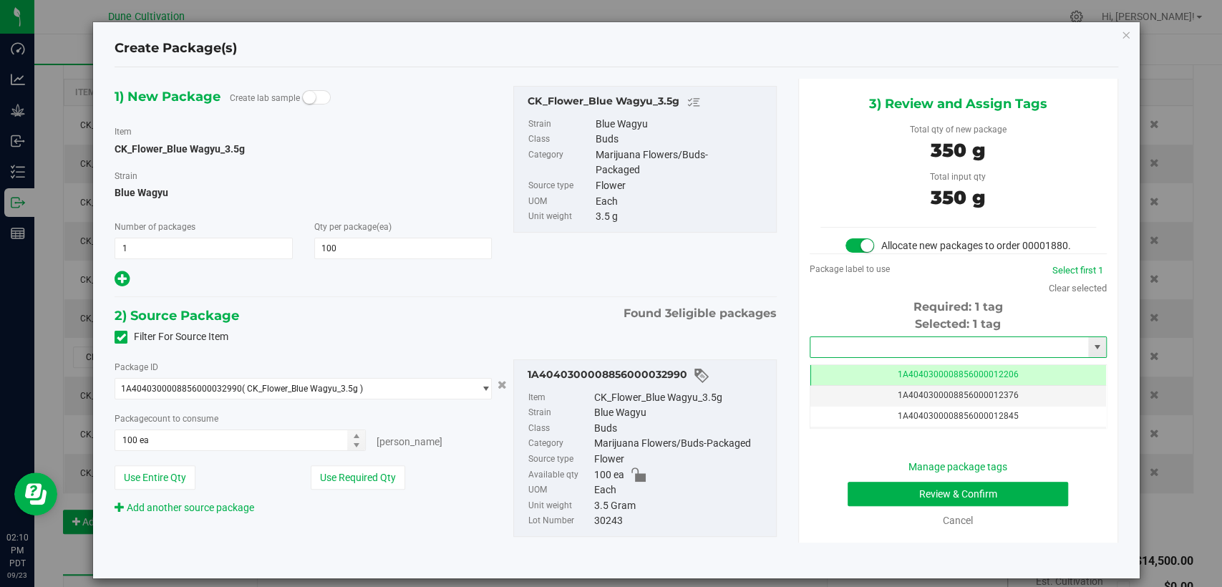
click at [845, 357] on input "text" at bounding box center [949, 347] width 278 height 20
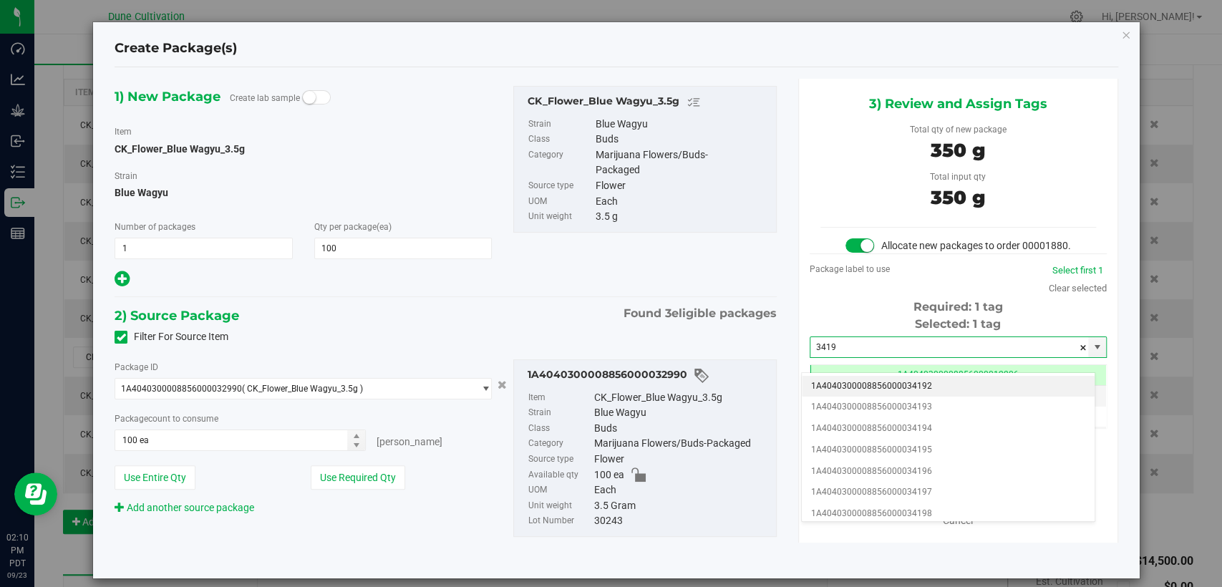
click at [838, 387] on li "1A4040300008856000034192" at bounding box center [948, 386] width 293 height 21
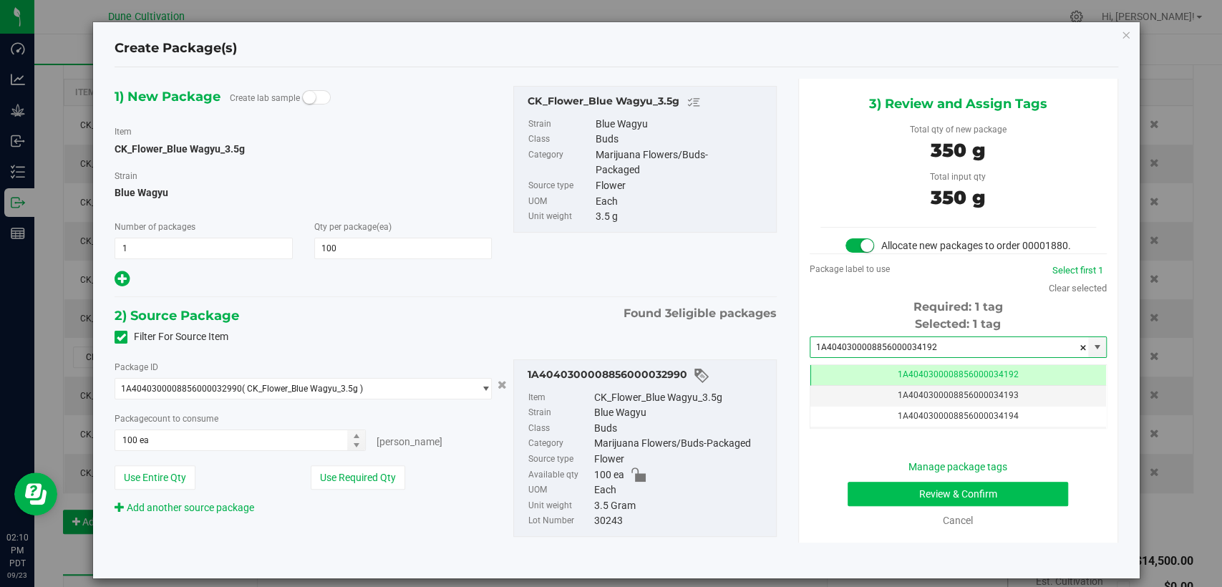
type input "1A4040300008856000034192"
click at [868, 506] on button "Review & Confirm" at bounding box center [958, 494] width 220 height 24
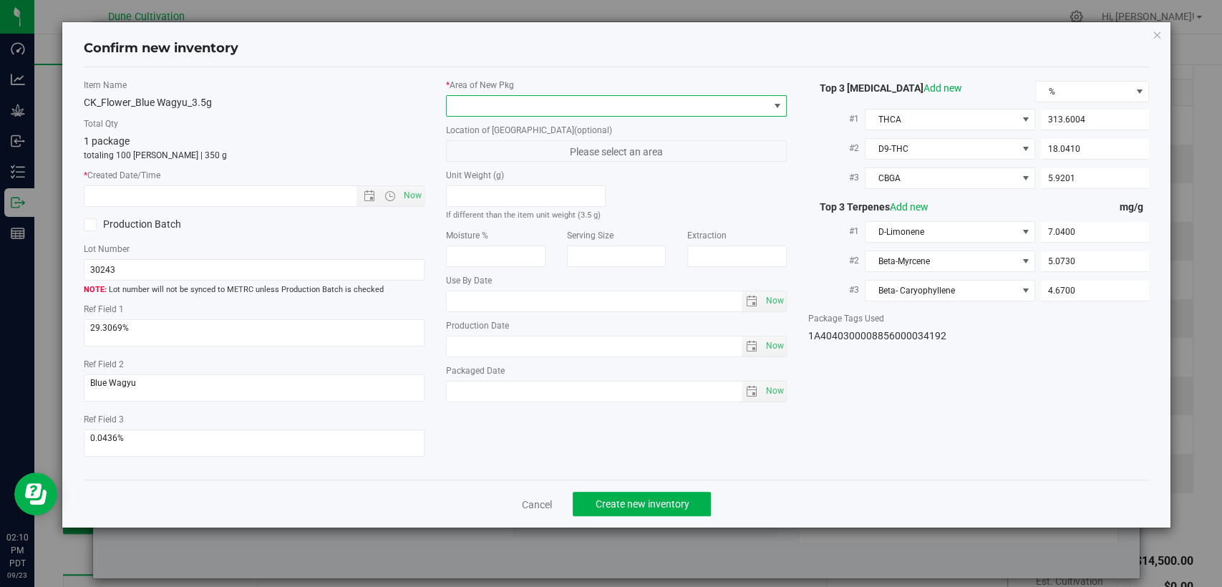
click at [648, 107] on span at bounding box center [607, 106] width 321 height 20
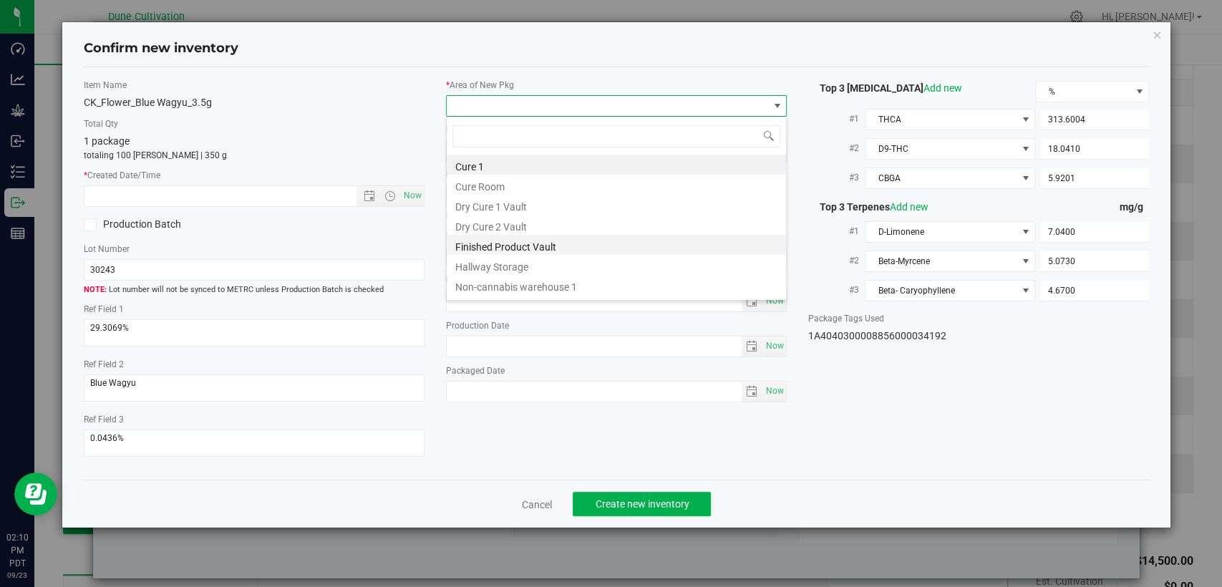
click at [544, 249] on li "Finished Product Vault" at bounding box center [616, 245] width 339 height 20
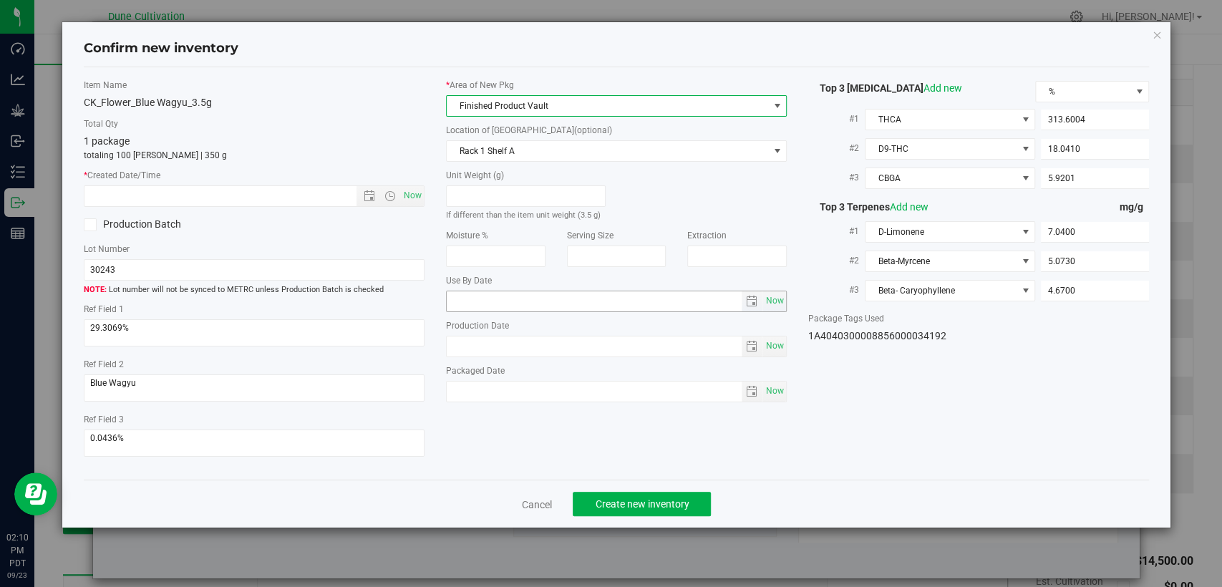
click at [418, 200] on span "Now" at bounding box center [413, 195] width 24 height 21
type input "[DATE] 2:11 PM"
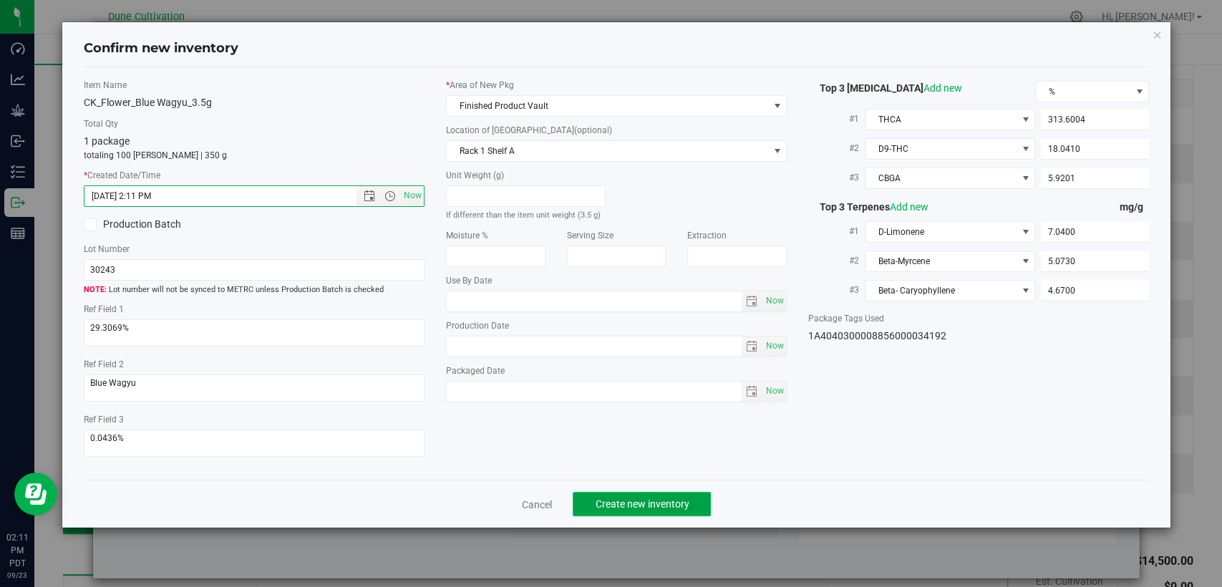
click at [614, 500] on span "Create new inventory" at bounding box center [642, 503] width 94 height 11
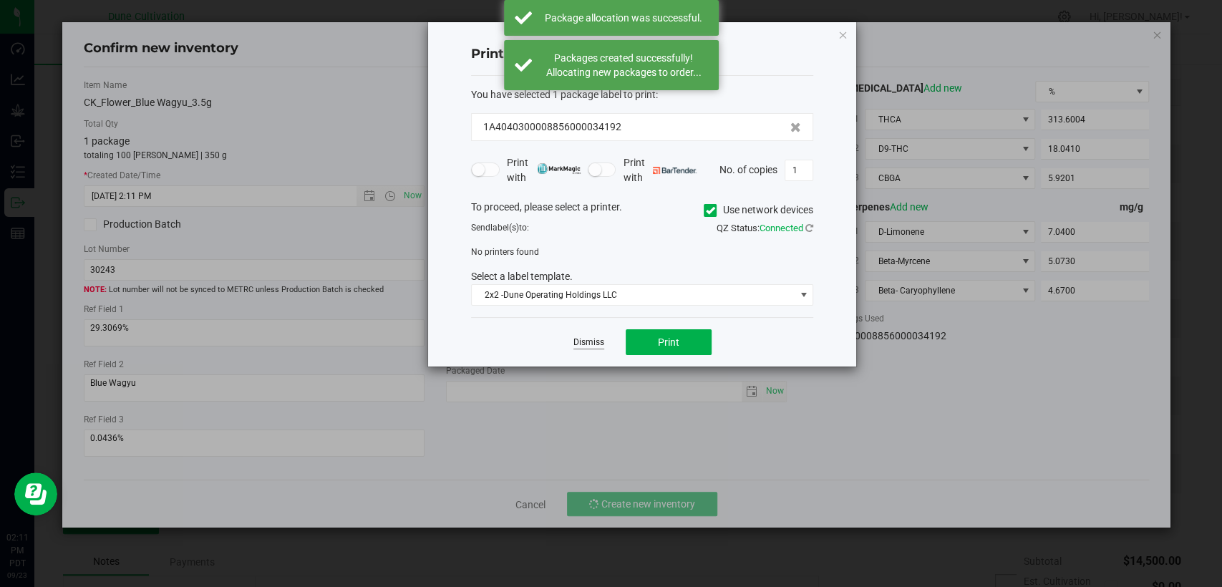
click at [587, 339] on link "Dismiss" at bounding box center [588, 342] width 31 height 12
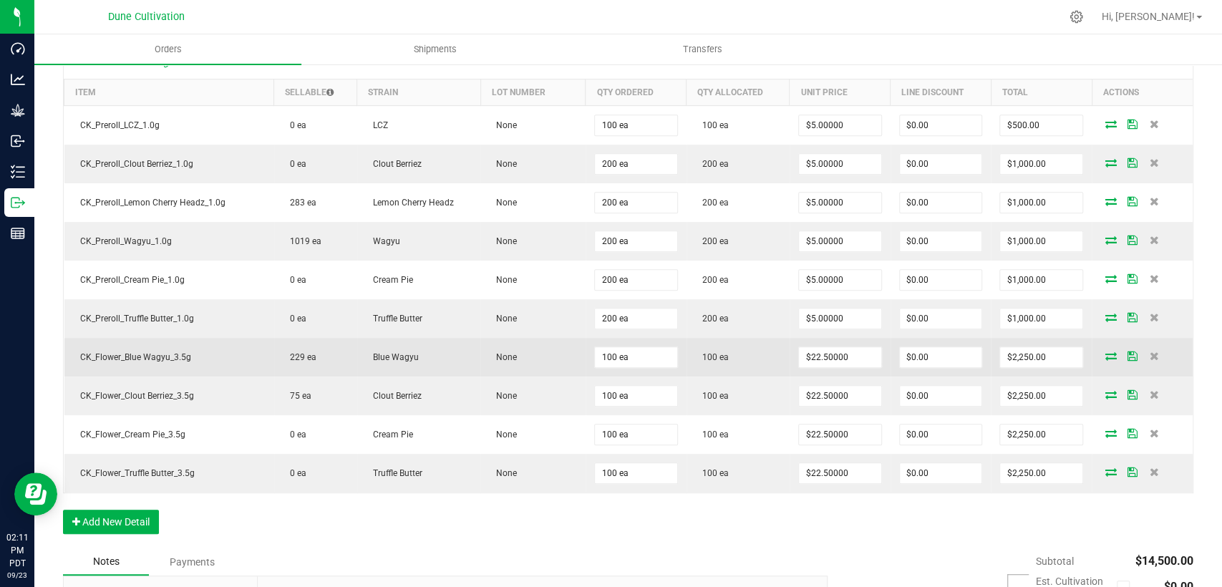
click at [1006, 351] on icon at bounding box center [1110, 355] width 11 height 9
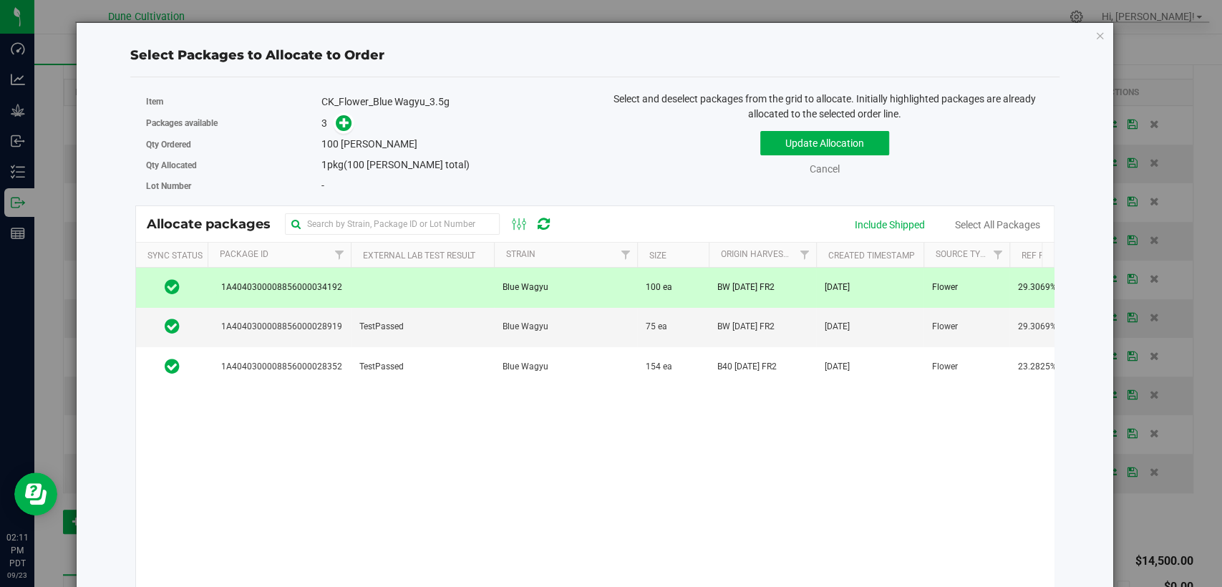
click at [1006, 37] on div "Select Packages to Allocate to Order Item CK_Flower_Blue Wagyu_3.5g Packages av…" at bounding box center [594, 335] width 1015 height 624
click at [1006, 36] on icon "button" at bounding box center [1100, 34] width 10 height 17
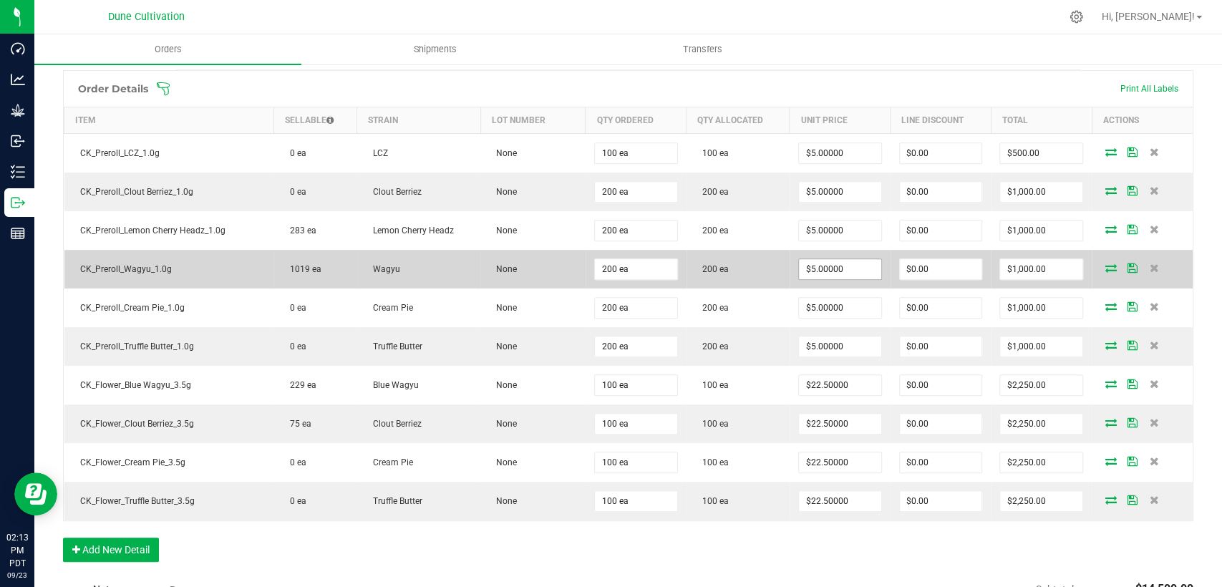
scroll to position [397, 0]
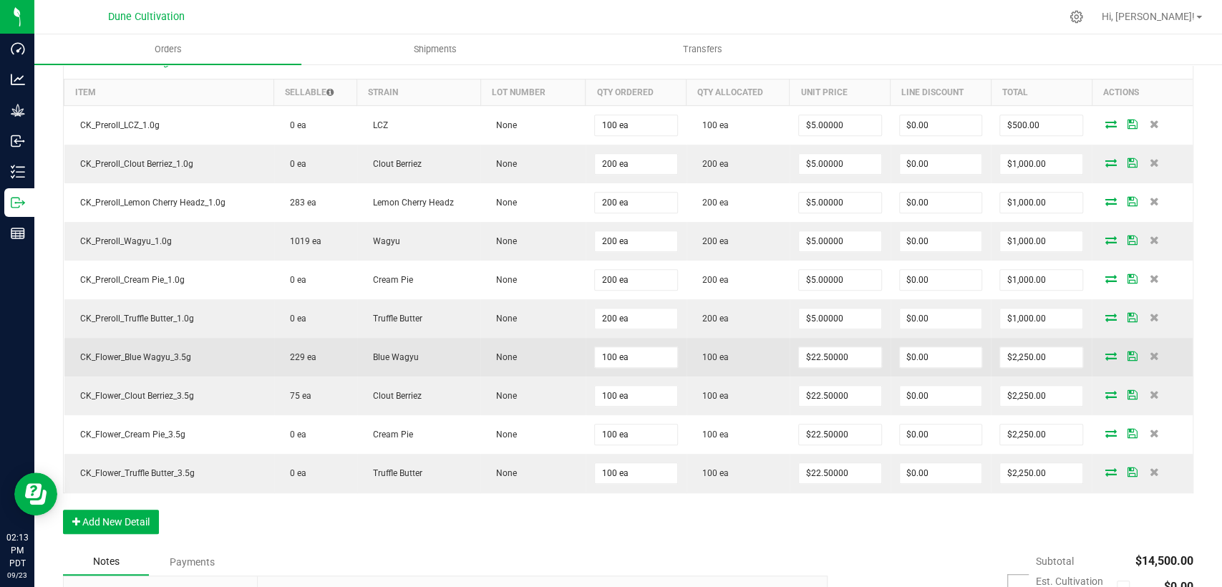
click at [1006, 351] on icon at bounding box center [1110, 355] width 11 height 9
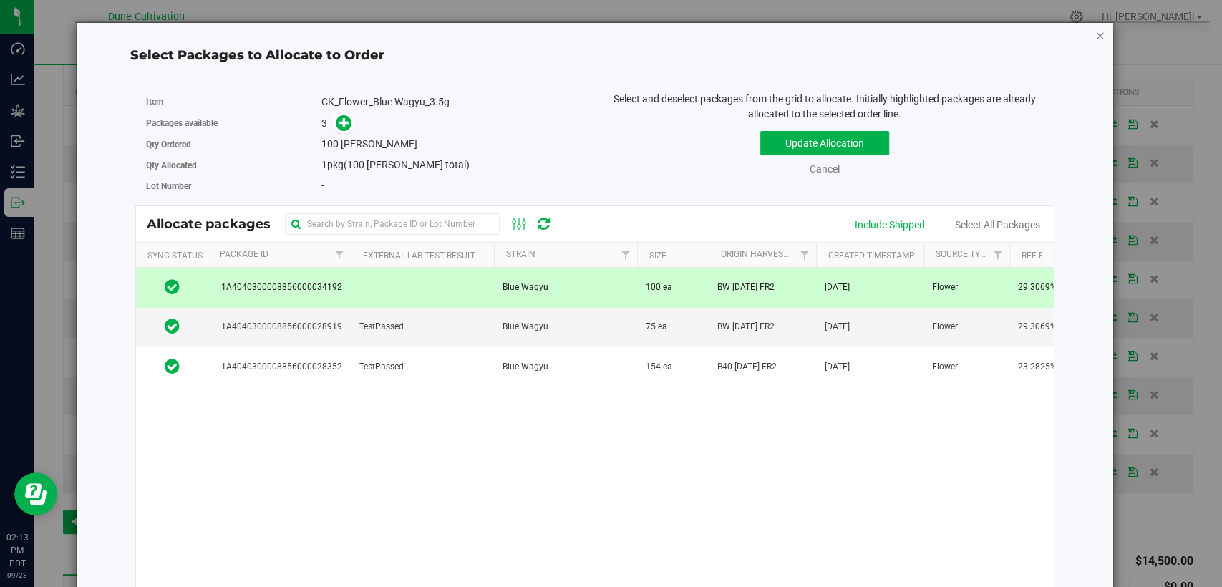
click at [1006, 35] on icon "button" at bounding box center [1100, 34] width 10 height 17
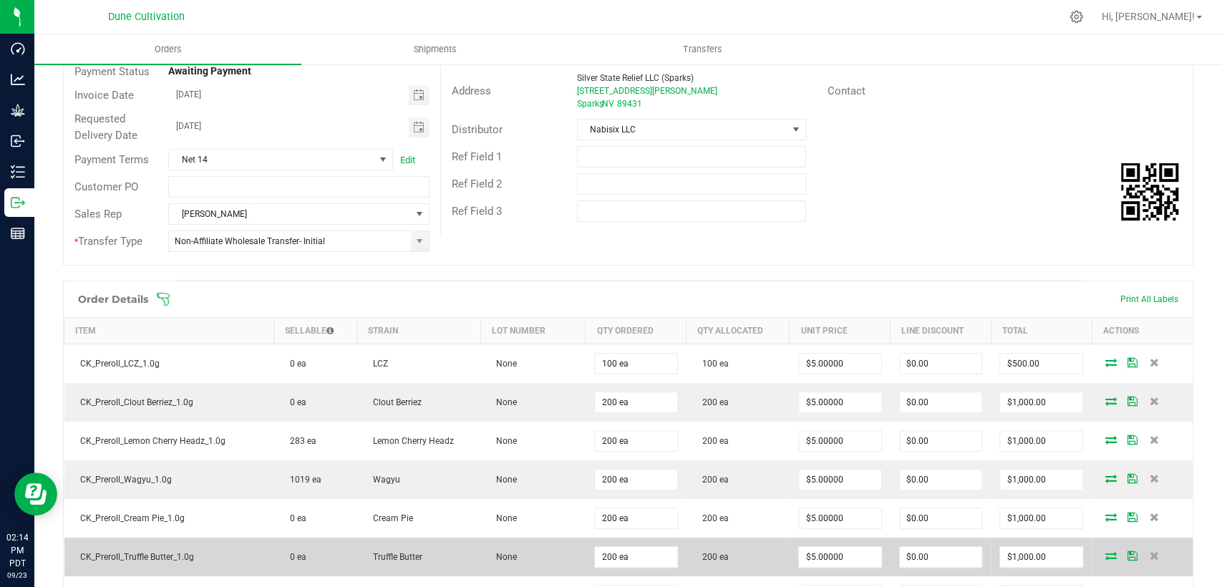
scroll to position [0, 0]
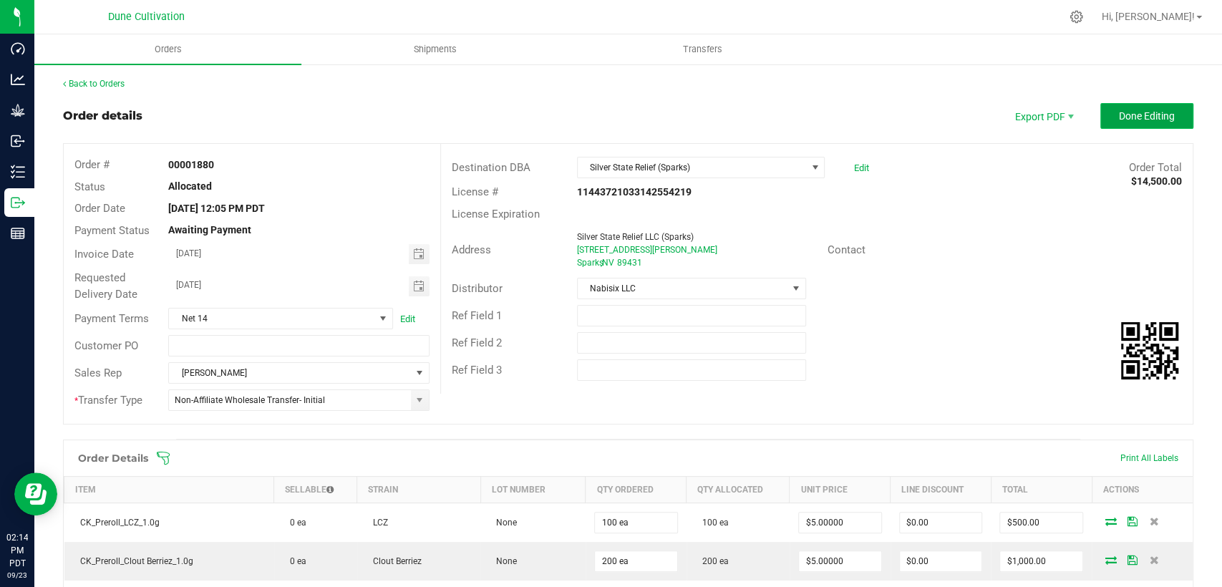
click at [1006, 125] on button "Done Editing" at bounding box center [1146, 116] width 93 height 26
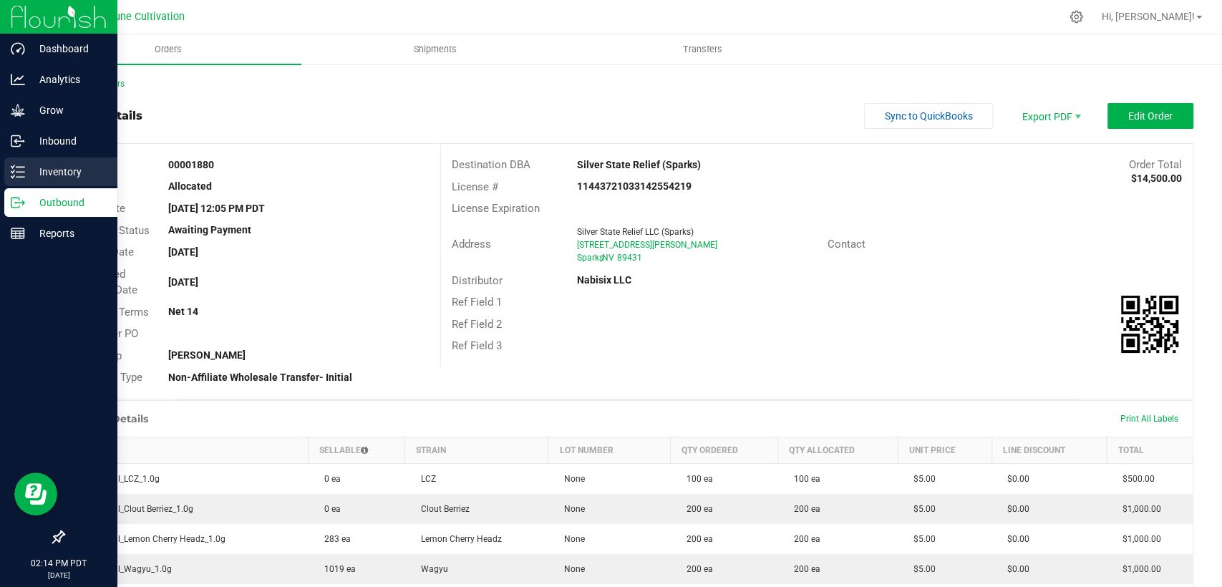
click at [65, 172] on p "Inventory" at bounding box center [68, 171] width 86 height 17
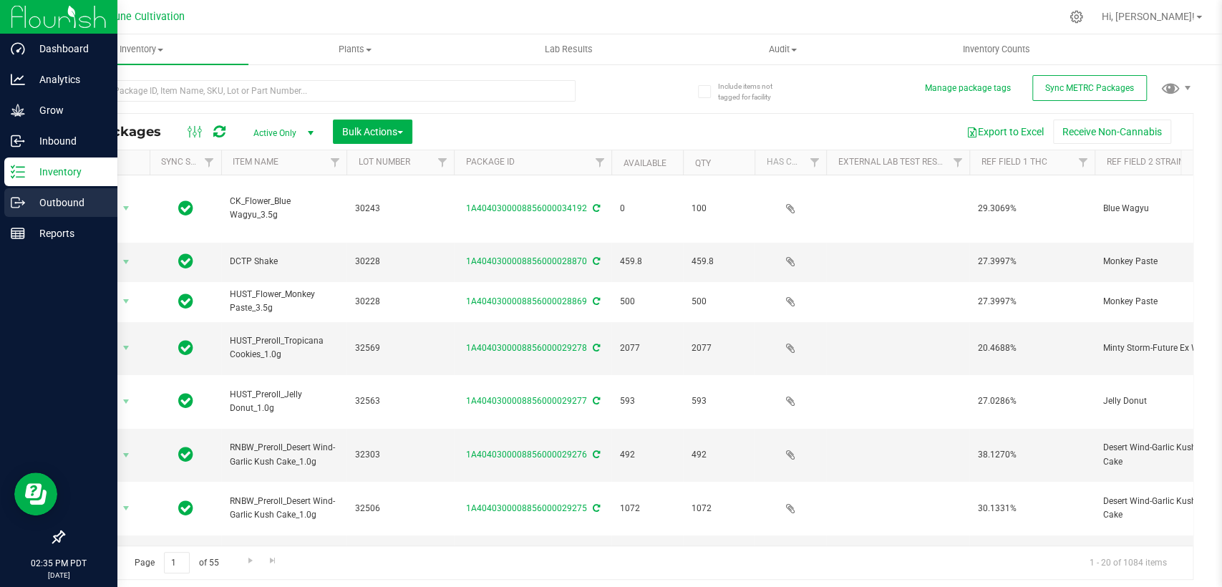
click at [27, 206] on p "Outbound" at bounding box center [68, 202] width 86 height 17
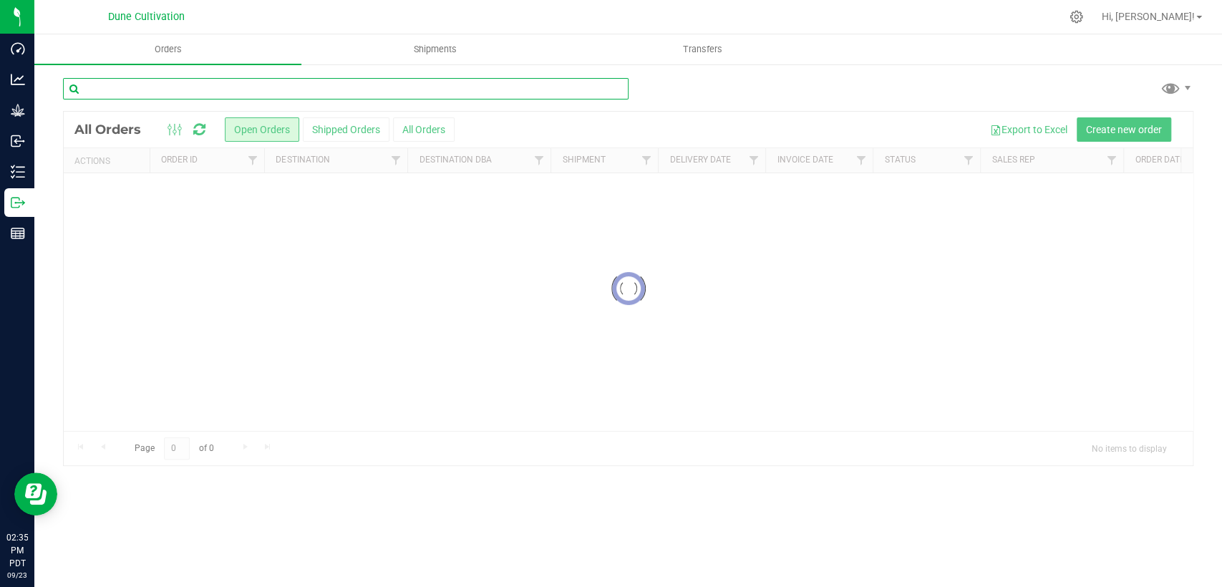
click at [276, 94] on input "text" at bounding box center [346, 88] width 566 height 21
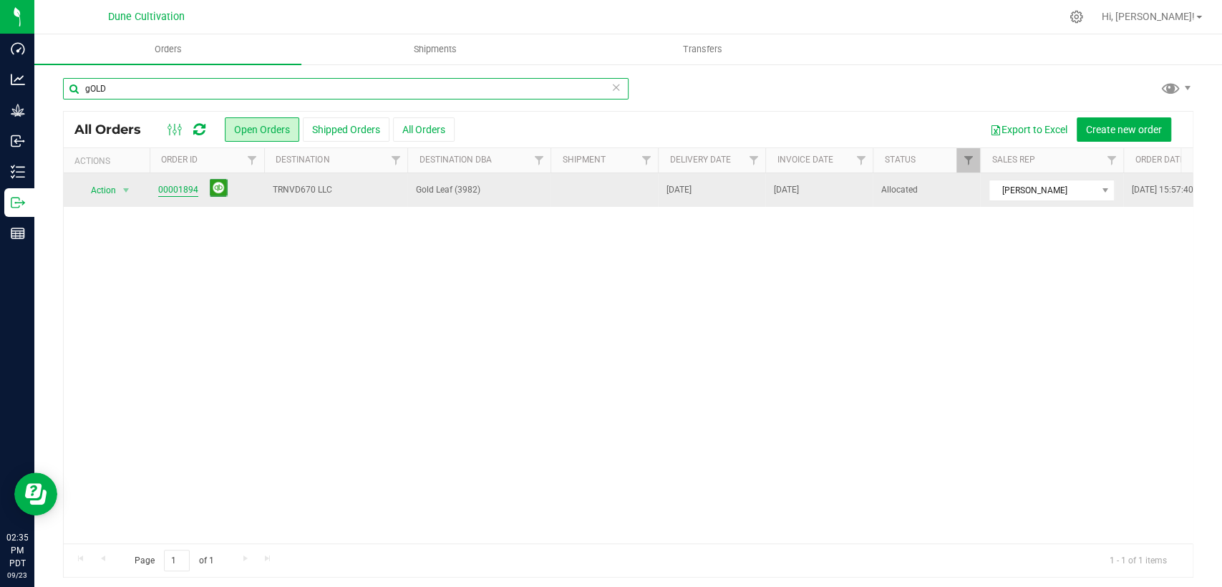
type input "gOLD"
click at [173, 188] on link "00001894" at bounding box center [178, 190] width 40 height 14
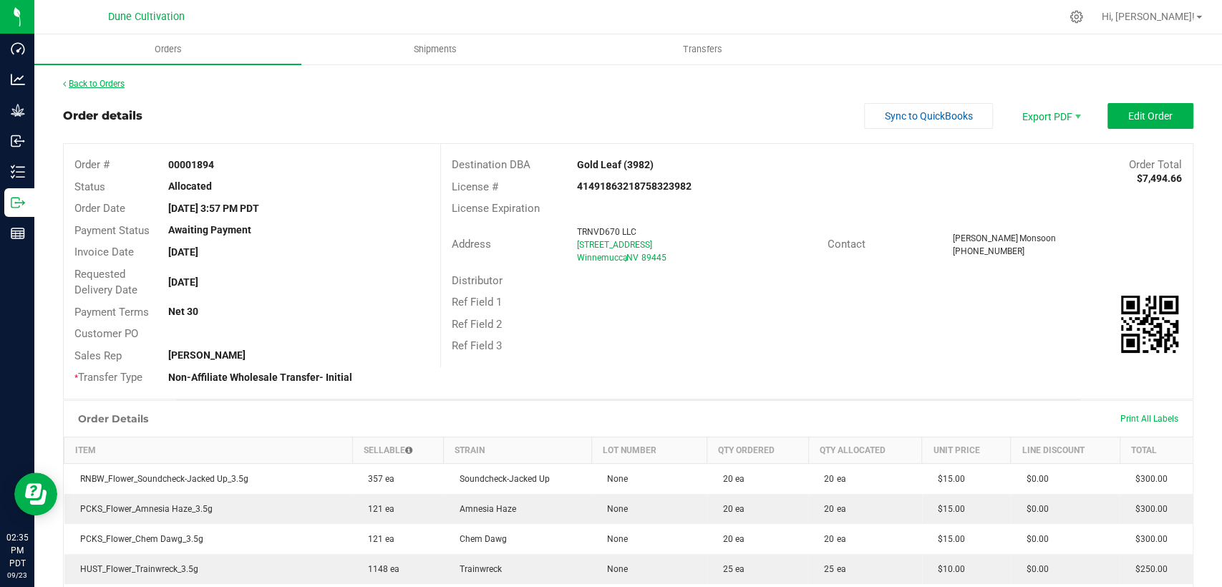
click at [103, 87] on link "Back to Orders" at bounding box center [94, 84] width 62 height 10
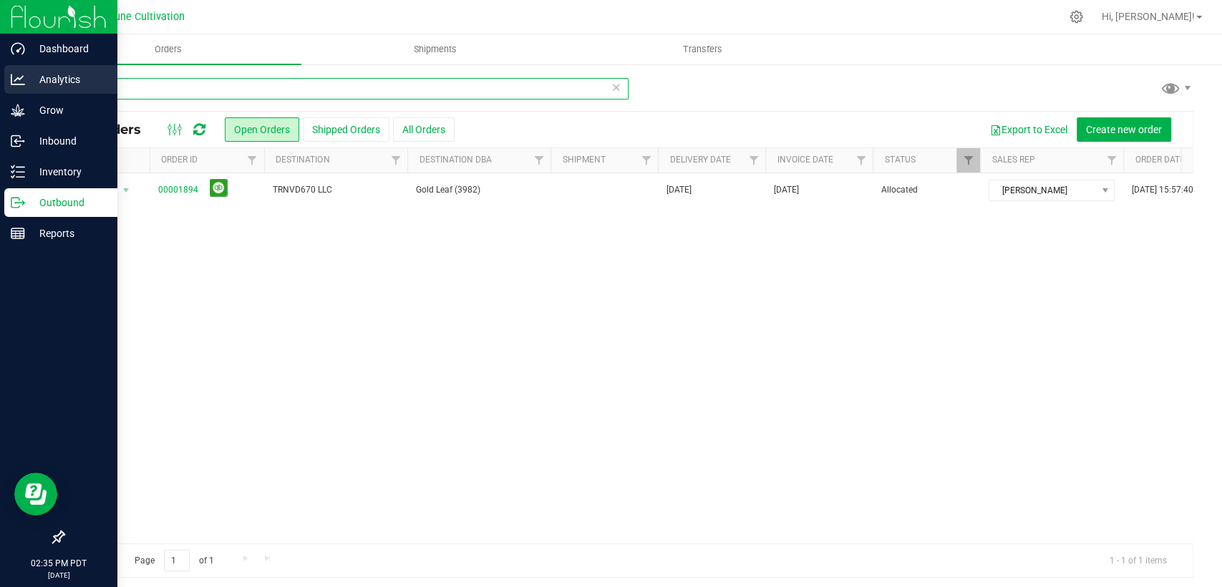
drag, startPoint x: 210, startPoint y: 86, endPoint x: 31, endPoint y: 93, distance: 178.4
click at [34, 91] on div "gOLD All Orders Open Orders Shipped Orders All Orders Export to Excel Create ne…" at bounding box center [628, 327] width 1188 height 529
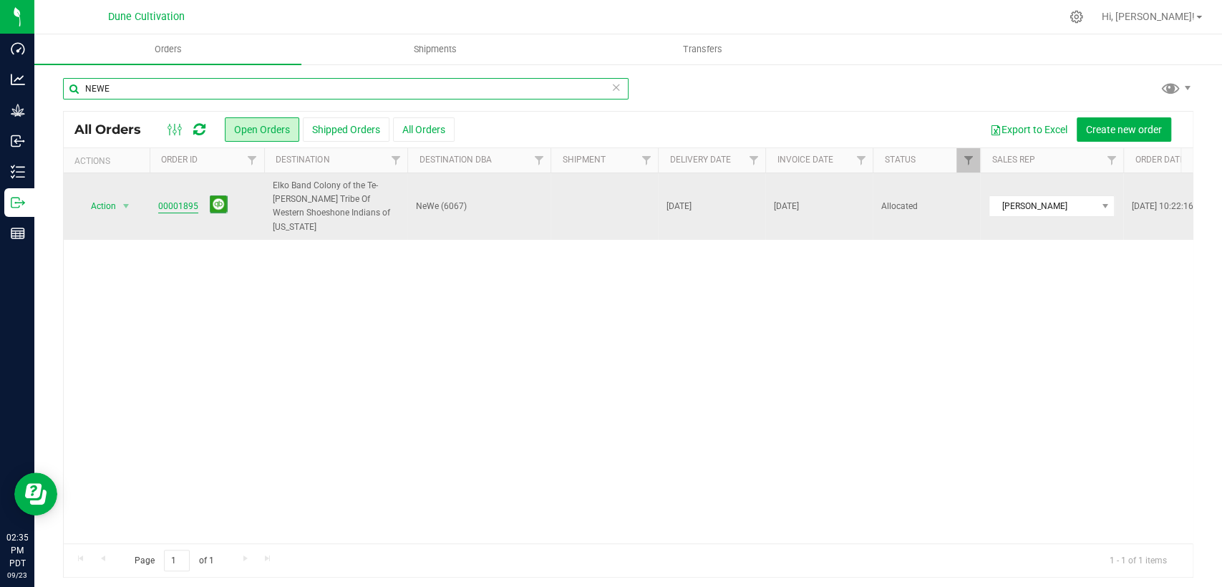
type input "NEWE"
click at [176, 200] on link "00001895" at bounding box center [178, 207] width 40 height 14
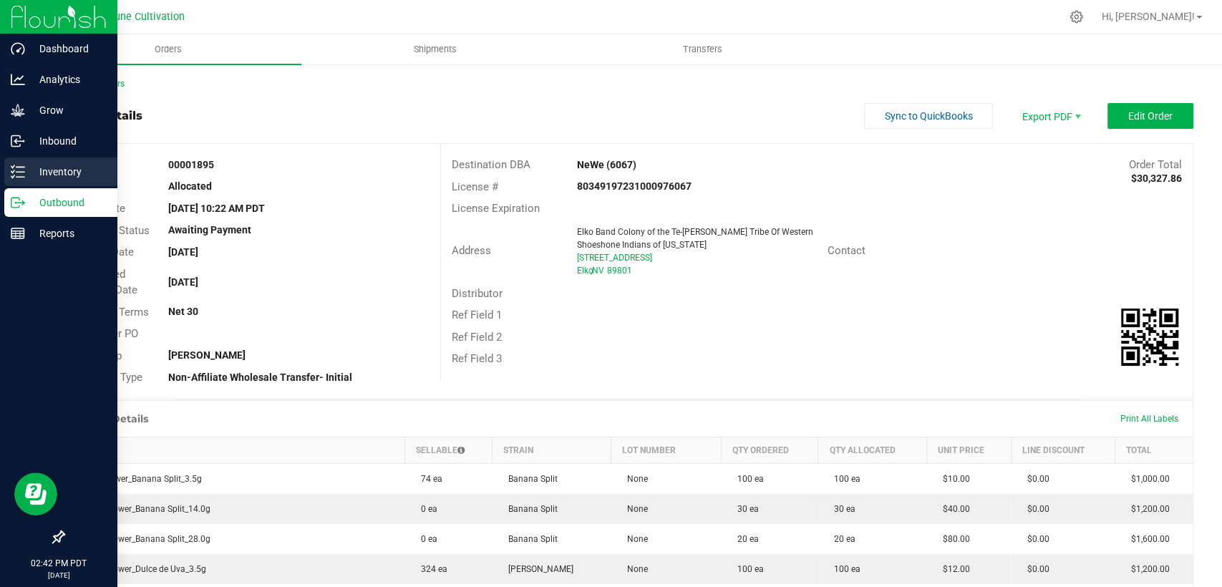
click at [23, 170] on icon at bounding box center [18, 172] width 14 height 14
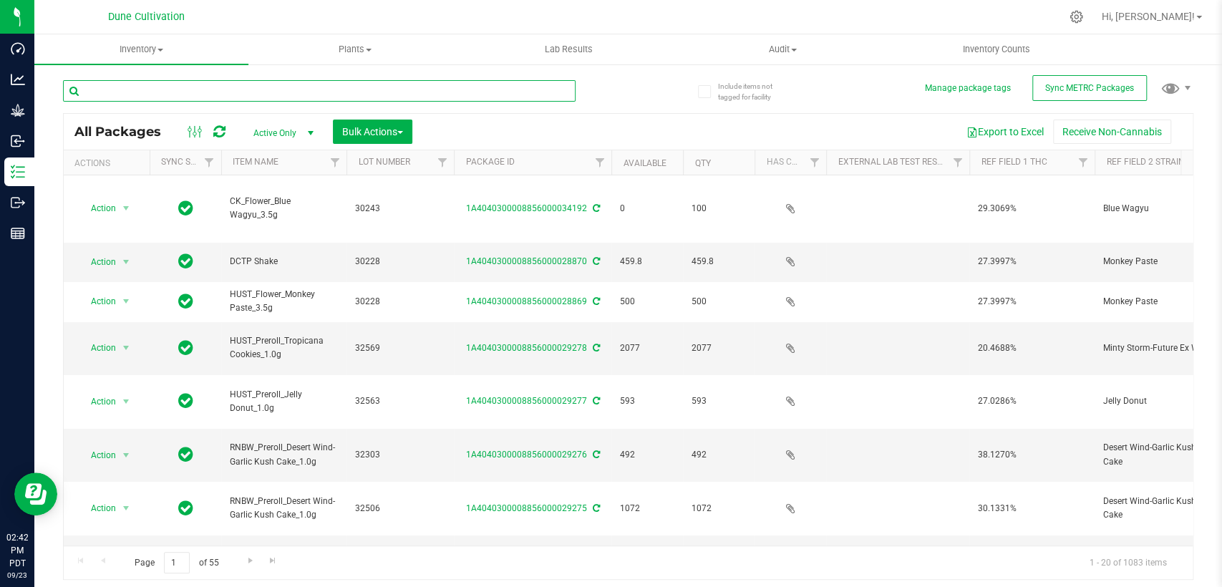
click at [208, 87] on input "text" at bounding box center [319, 90] width 513 height 21
paste input "17326"
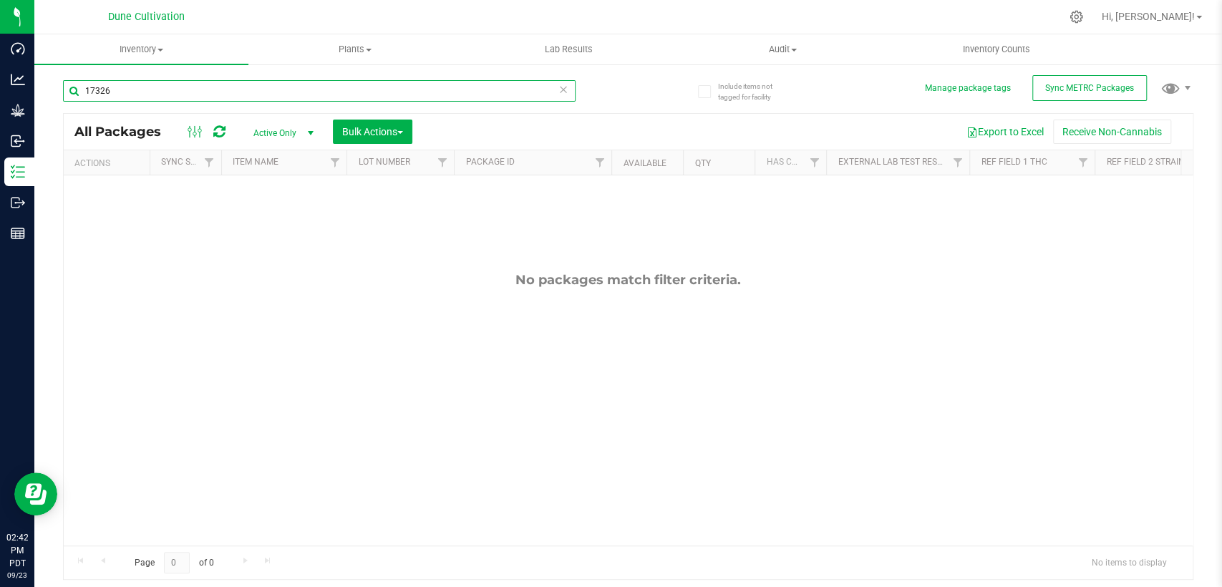
type input "17326"
click at [286, 127] on span "Active Only" at bounding box center [280, 133] width 79 height 20
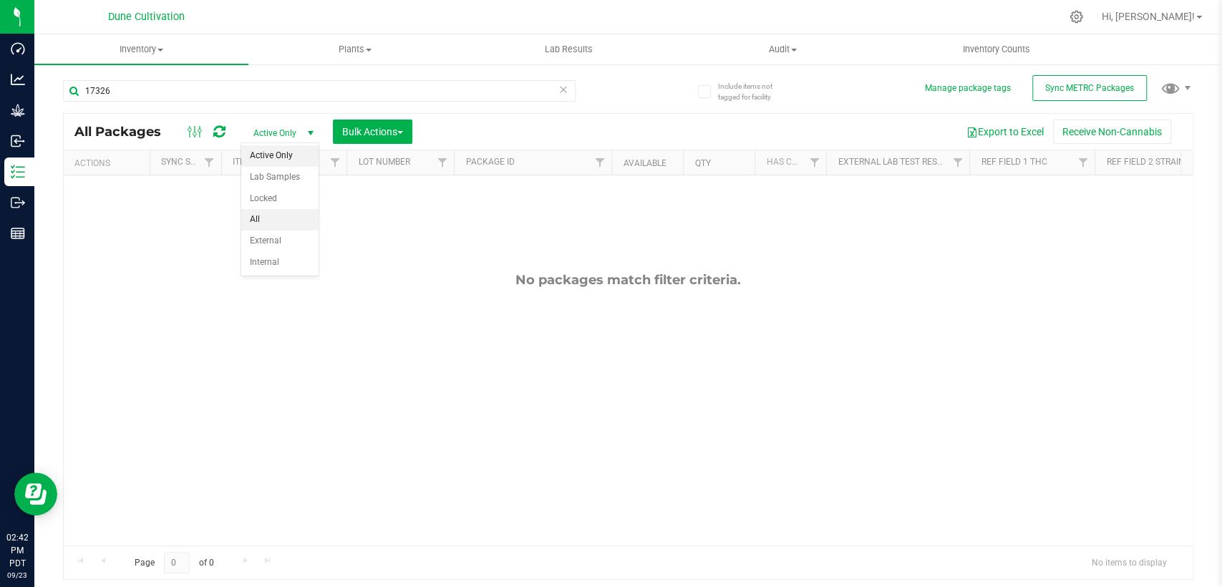
click at [280, 210] on li "All" at bounding box center [279, 219] width 77 height 21
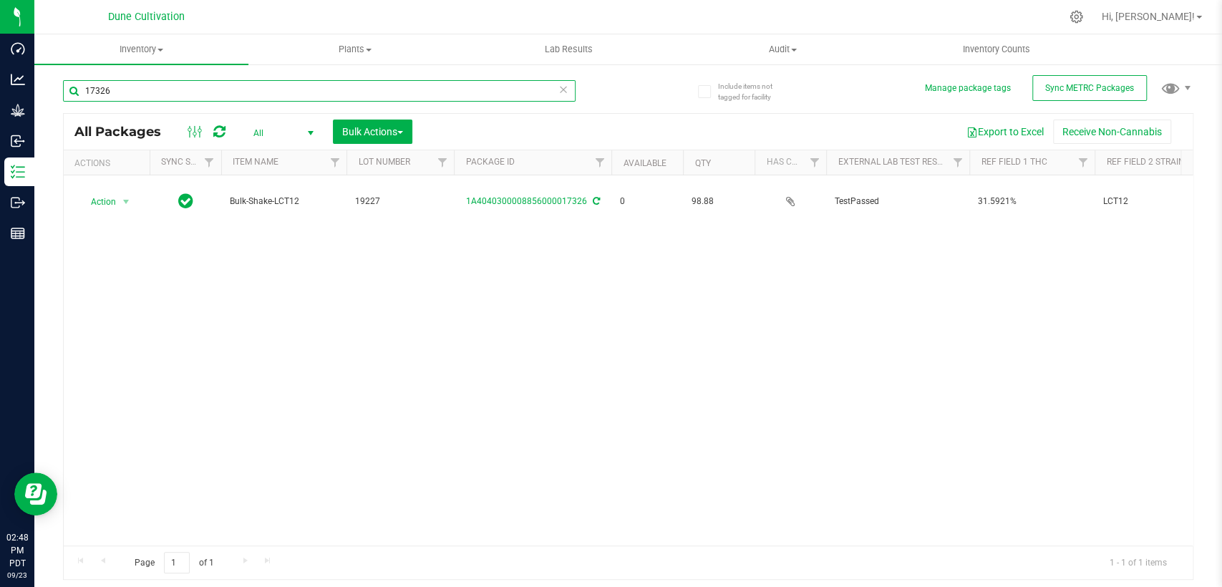
drag, startPoint x: 82, startPoint y: 82, endPoint x: 49, endPoint y: 83, distance: 32.2
click at [52, 81] on div "Include items not tagged for facility Manage package tags Sync METRC Packages 1…" at bounding box center [628, 281] width 1188 height 437
paste input "247"
type input "17247"
click at [248, 259] on div "Action Action Adjust qty Edit attributes Global inventory Locate package Packag…" at bounding box center [628, 360] width 1129 height 370
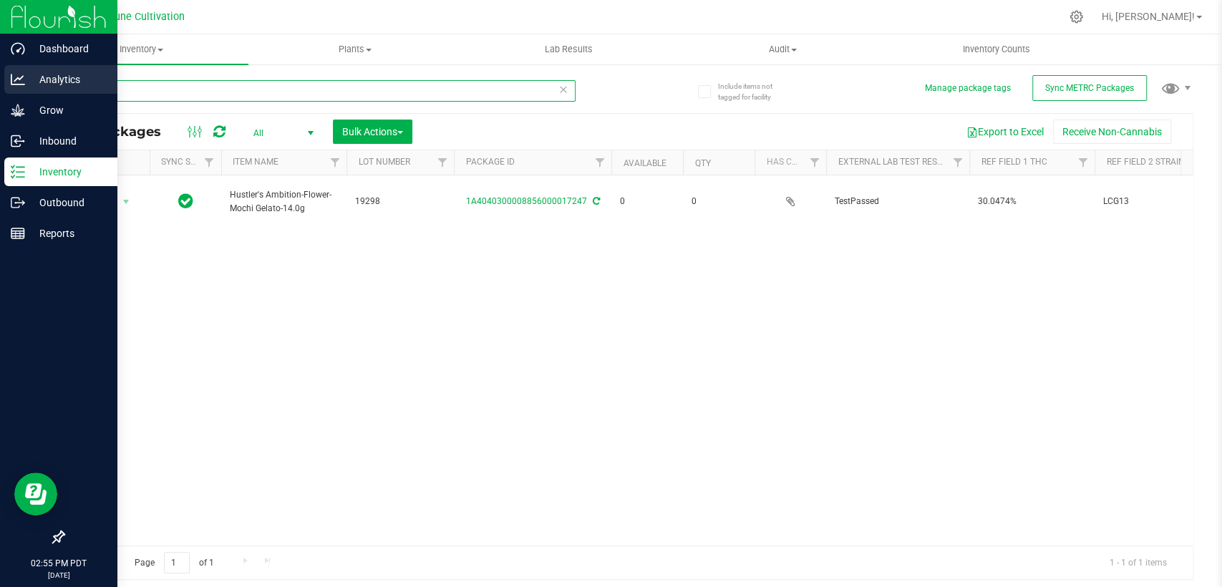
drag, startPoint x: 125, startPoint y: 87, endPoint x: 18, endPoint y: 93, distance: 107.5
click at [18, 93] on div "Dashboard Analytics Grow Inbound Inventory Outbound Reports 02:55 PM PDT [DATE]…" at bounding box center [611, 293] width 1222 height 587
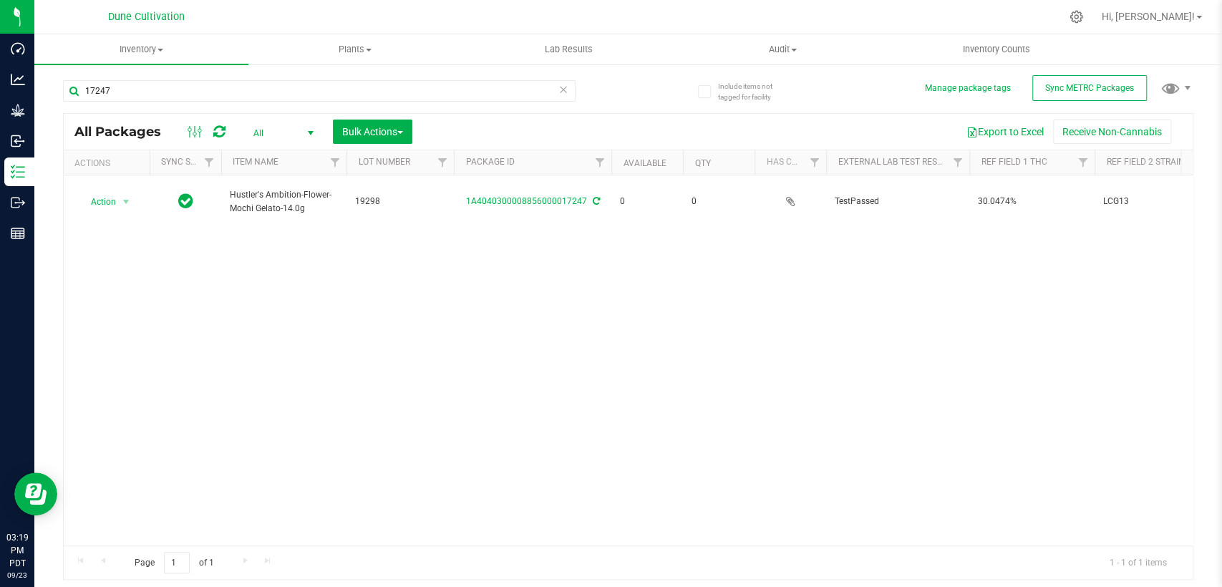
click at [565, 89] on icon at bounding box center [563, 88] width 10 height 17
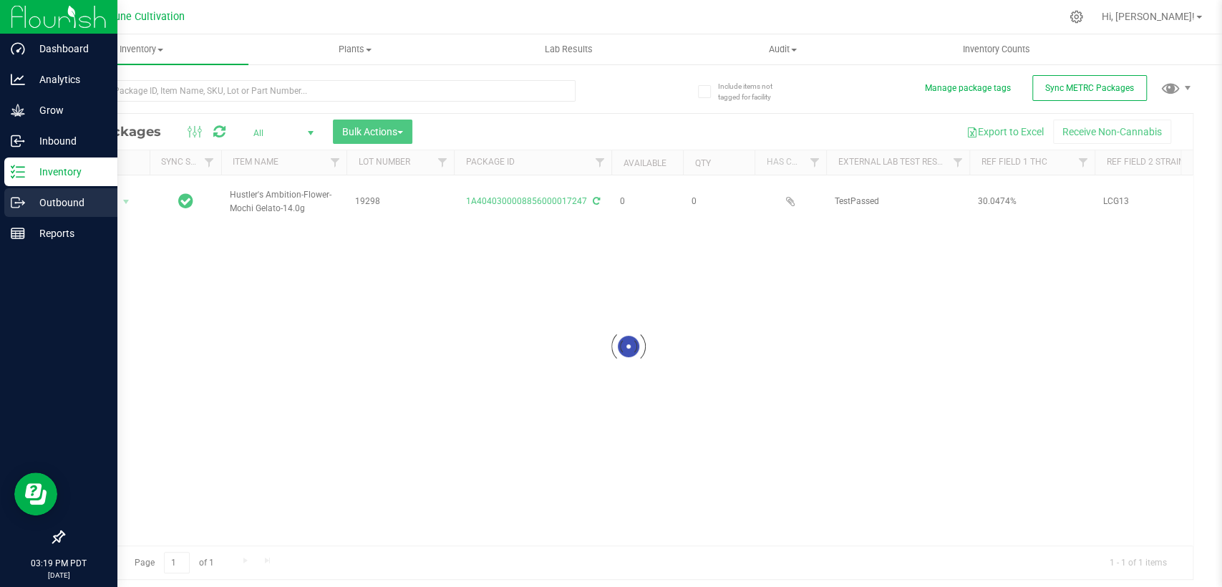
click at [59, 205] on p "Outbound" at bounding box center [68, 202] width 86 height 17
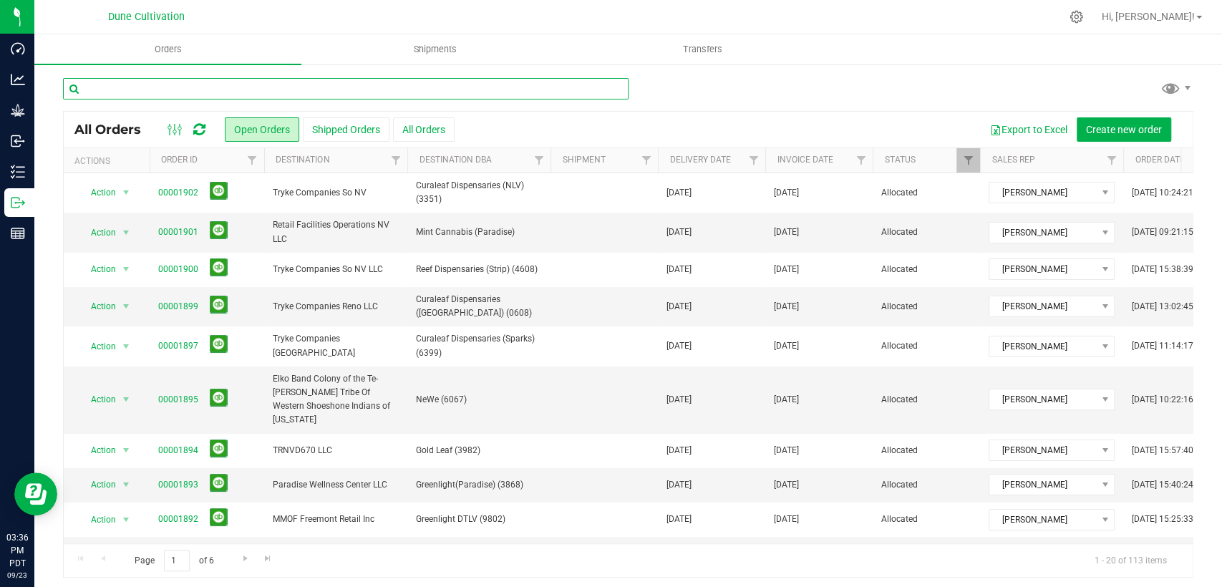
click at [407, 92] on input "text" at bounding box center [346, 88] width 566 height 21
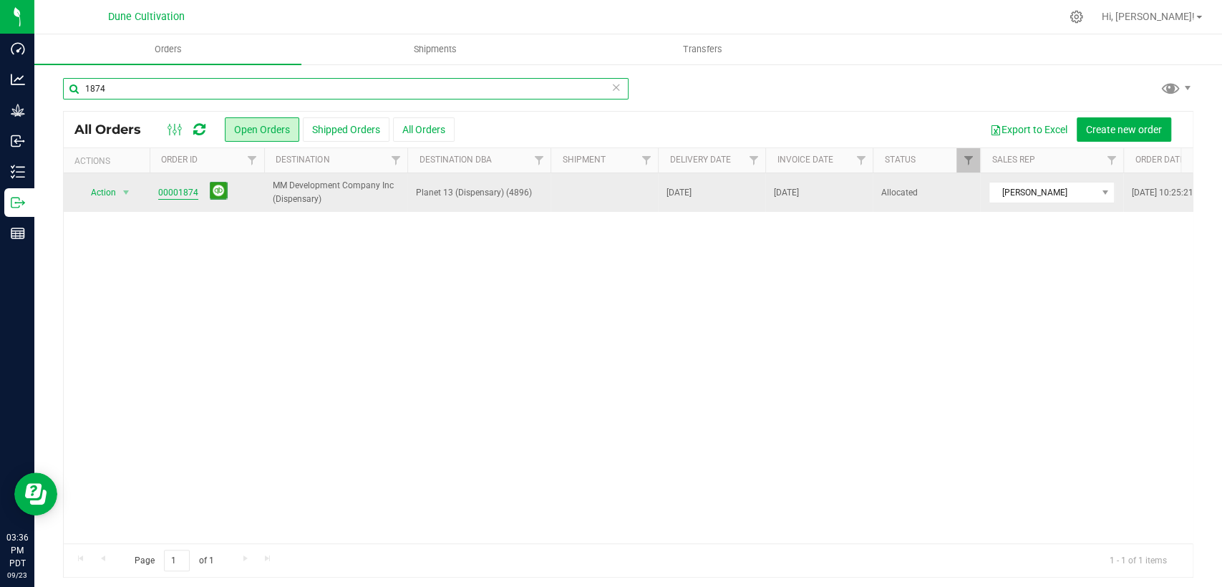
type input "1874"
click at [170, 193] on link "00001874" at bounding box center [178, 193] width 40 height 14
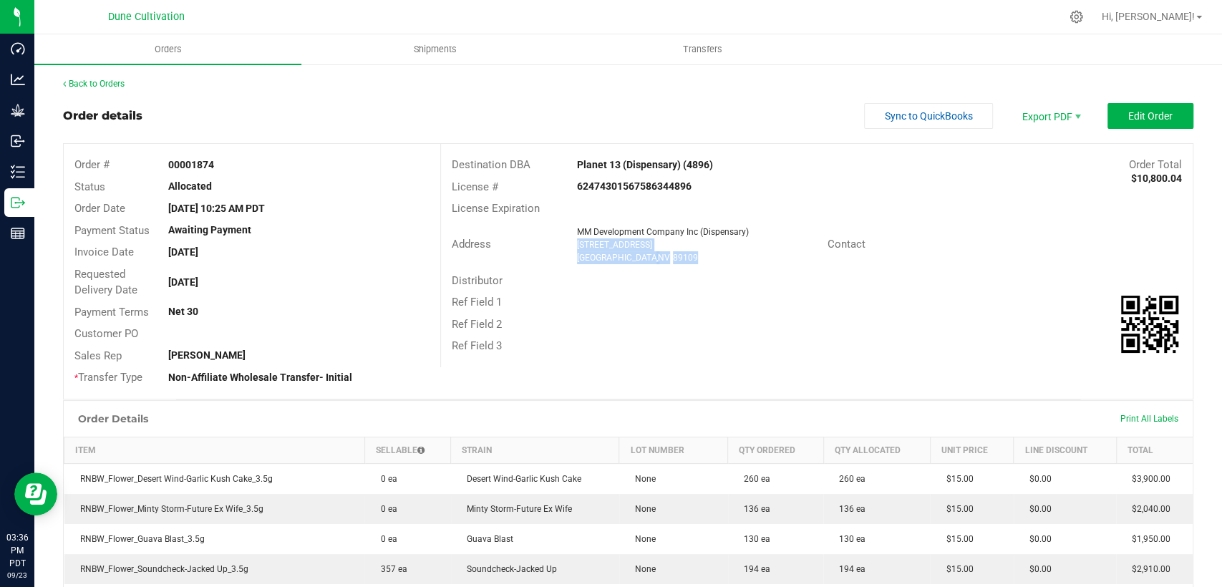
drag, startPoint x: 661, startPoint y: 256, endPoint x: 571, endPoint y: 246, distance: 91.5
click at [577, 246] on ngx-name-and-address "MM Development Company Inc (Dispensary) [STREET_ADDRESS] [GEOGRAPHIC_DATA]" at bounding box center [697, 245] width 240 height 39
click at [432, 43] on span "Shipments" at bounding box center [435, 49] width 82 height 13
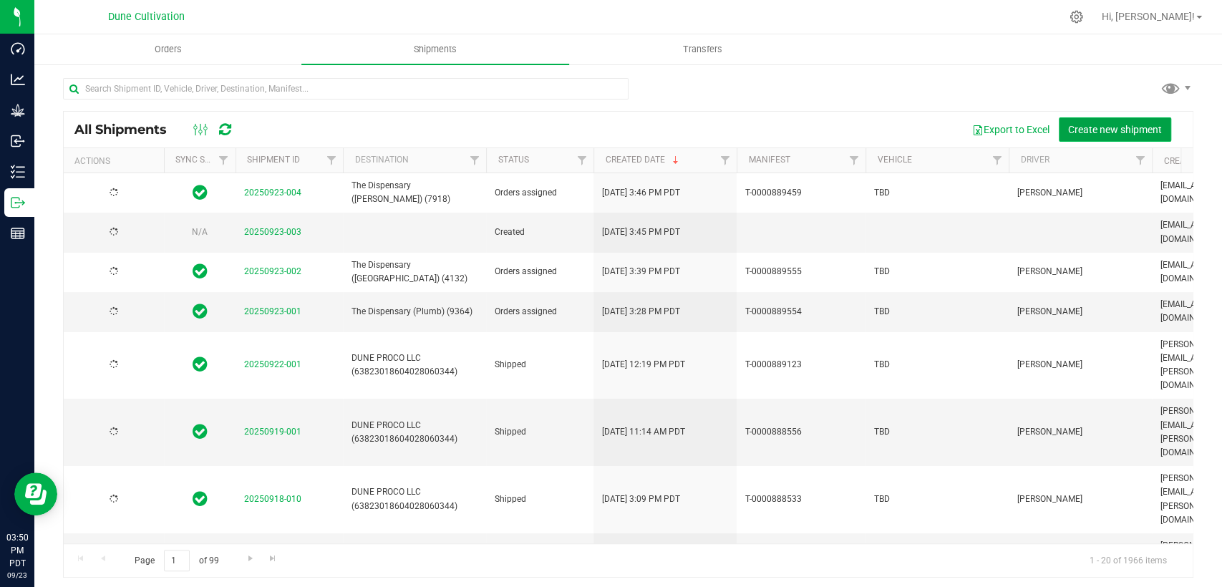
click at [1077, 125] on span "Create new shipment" at bounding box center [1115, 129] width 94 height 11
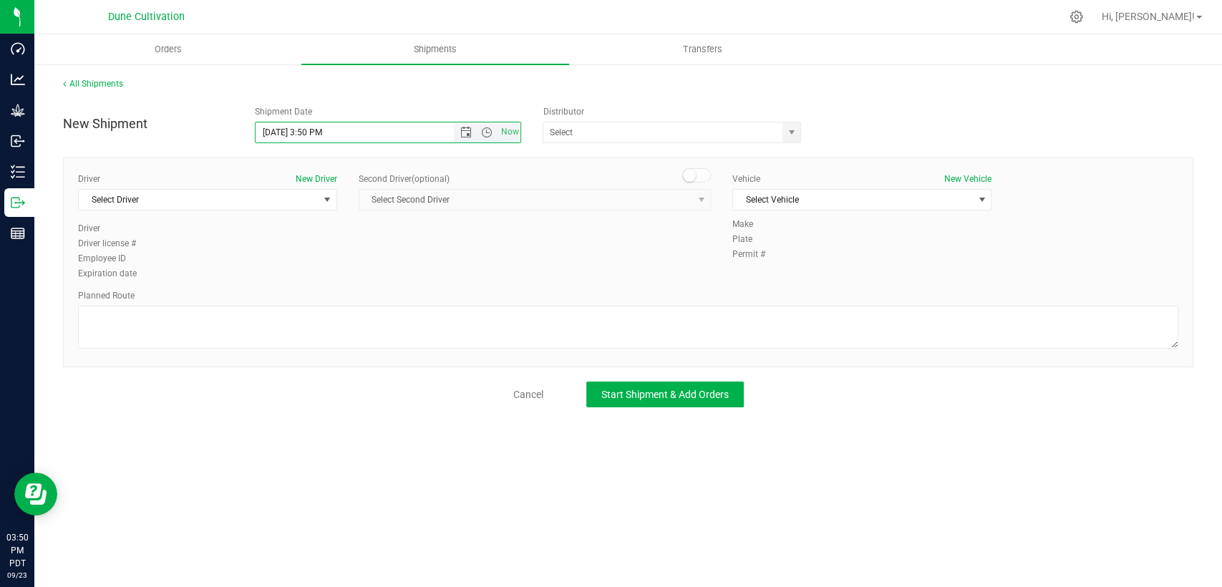
click at [281, 131] on input "9/23/2025 3:50 PM" at bounding box center [367, 132] width 222 height 20
click at [331, 131] on input "9/24/2025 3:50 PM" at bounding box center [367, 132] width 222 height 20
type input "9/24/2025 M"
click at [789, 132] on span "select" at bounding box center [791, 132] width 11 height 11
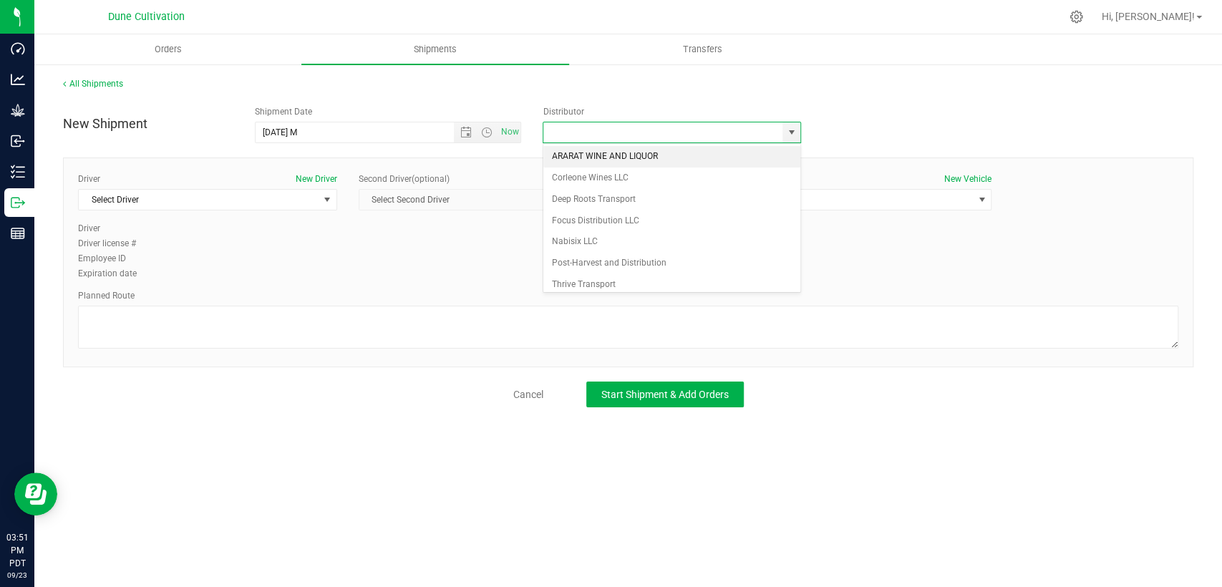
click at [646, 163] on li "ARARAT WINE AND LIQUOR" at bounding box center [671, 156] width 257 height 21
type input "ARARAT WINE AND LIQUOR"
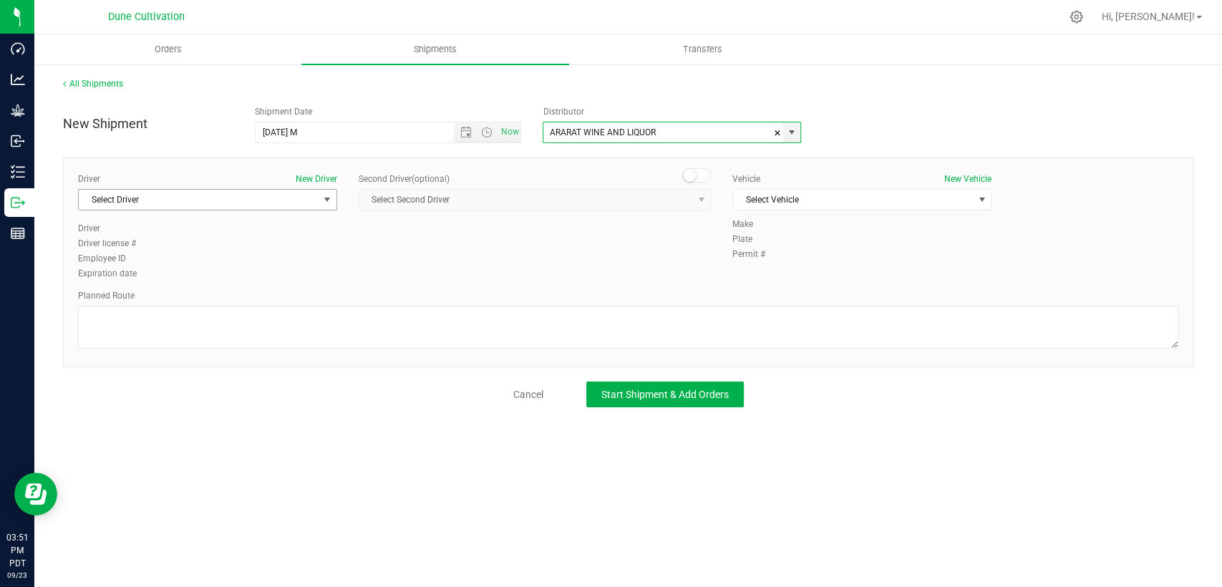
click at [314, 198] on span "Select Driver" at bounding box center [199, 200] width 240 height 20
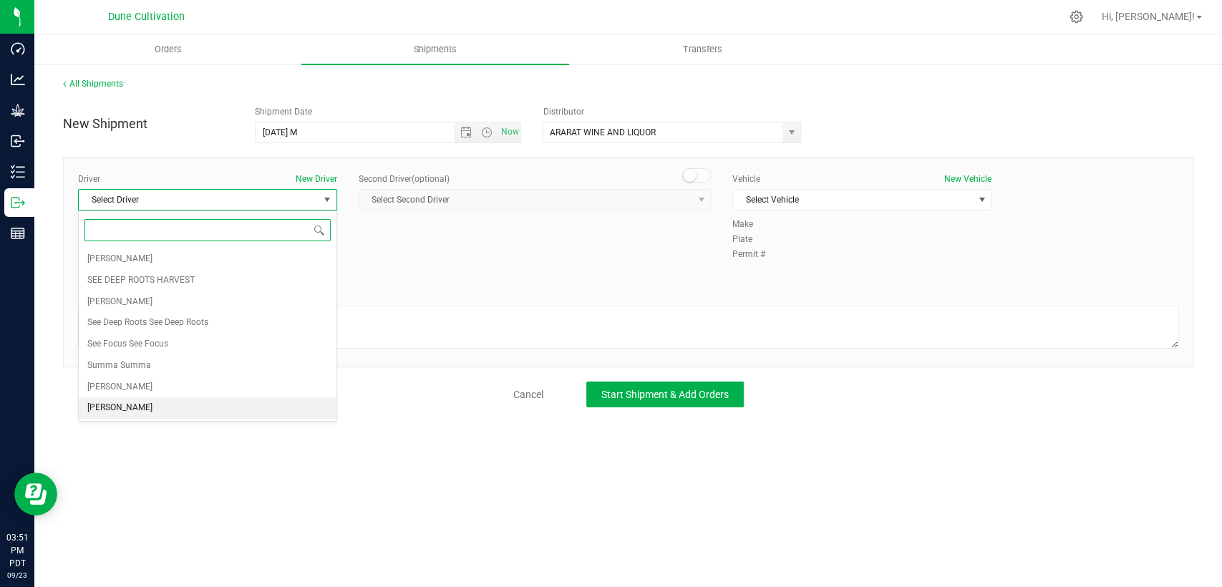
click at [168, 407] on li "TBD TBD" at bounding box center [208, 407] width 258 height 21
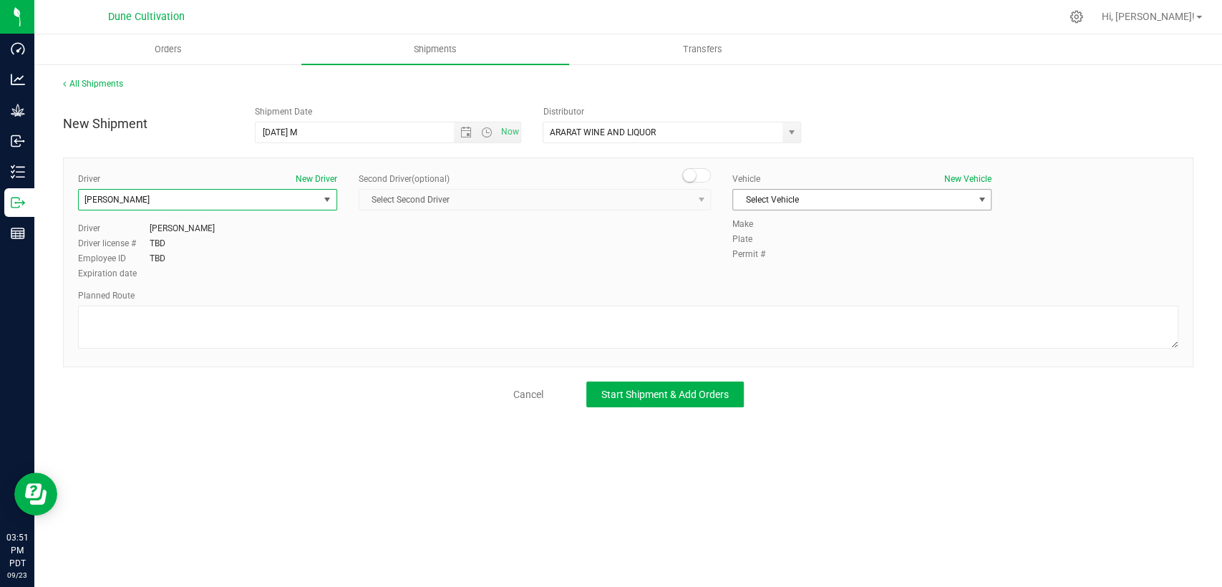
click at [785, 205] on span "Select Vehicle" at bounding box center [853, 200] width 240 height 20
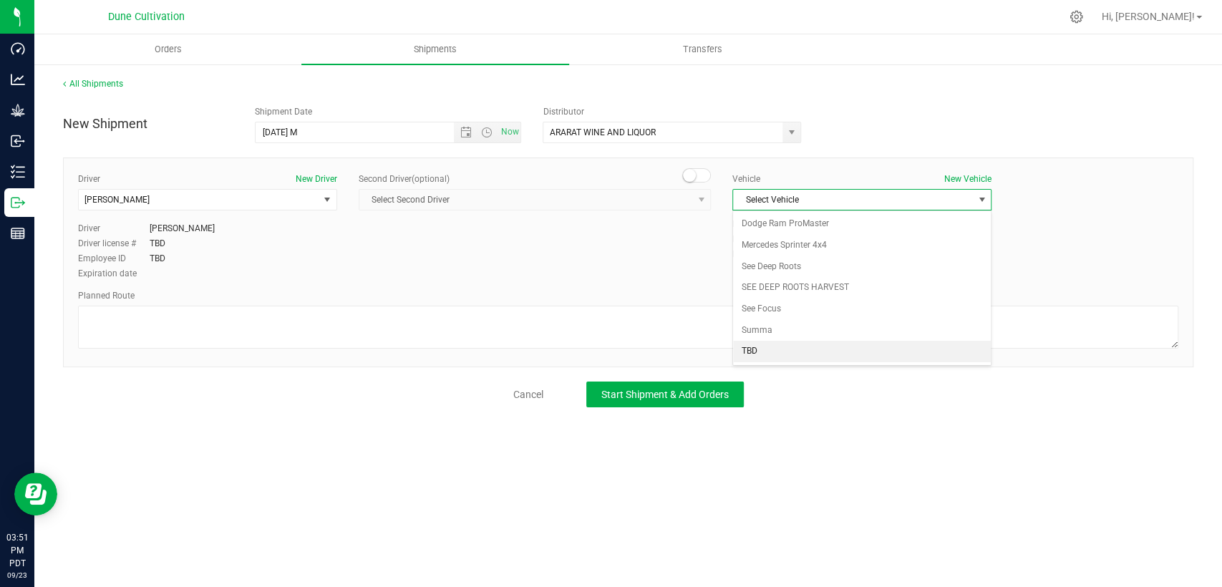
click at [752, 349] on li "TBD" at bounding box center [862, 351] width 258 height 21
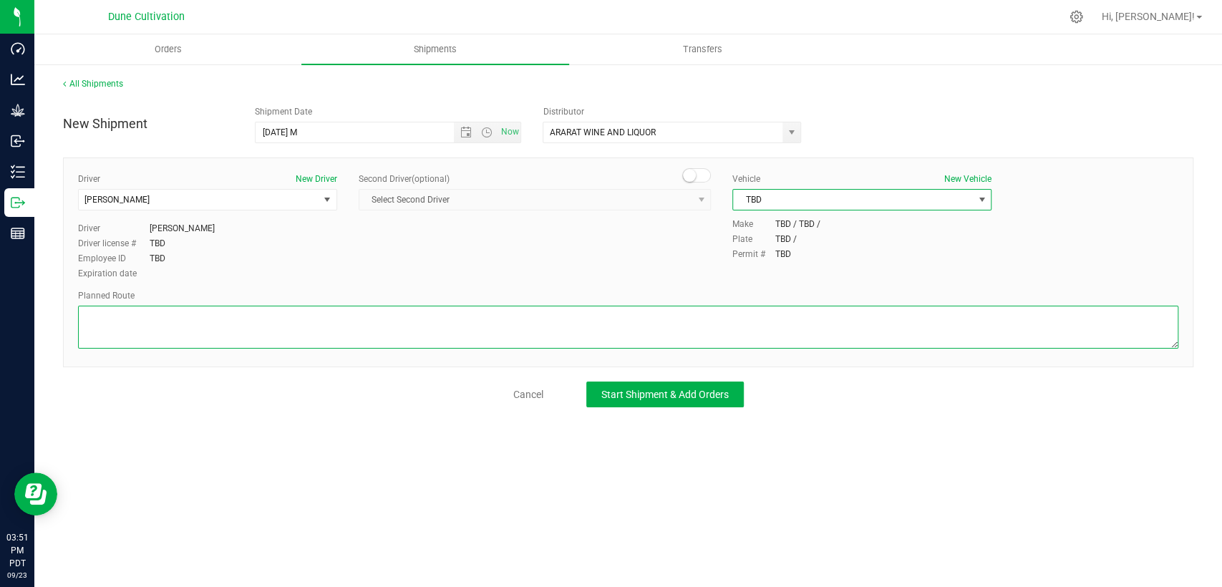
click at [667, 322] on textarea at bounding box center [628, 327] width 1100 height 43
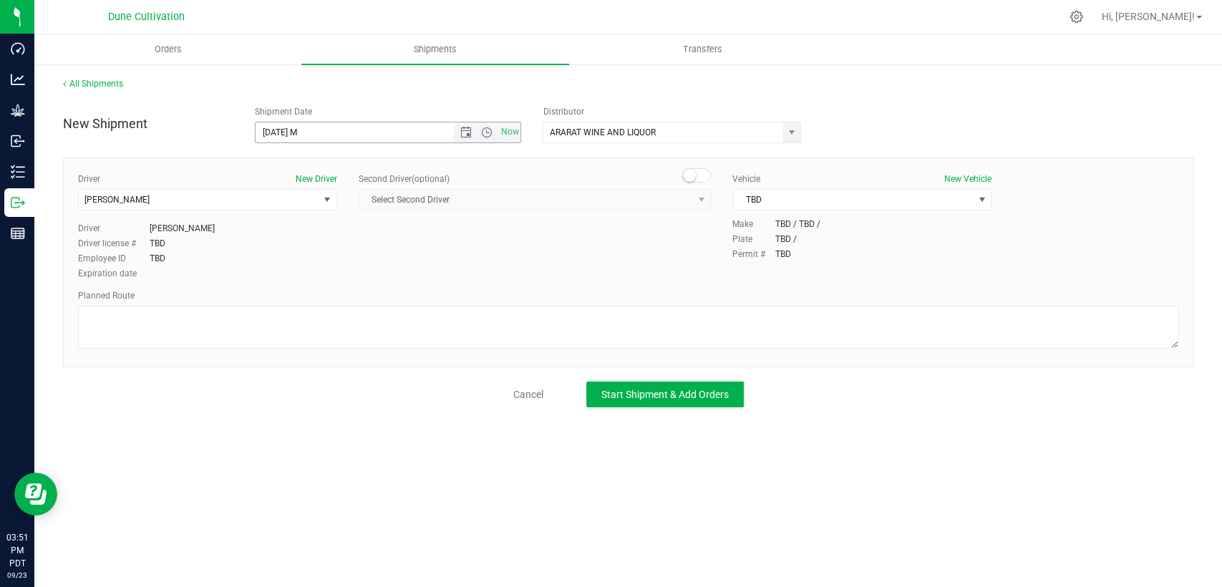
click at [305, 129] on input "9/24/2025 M" at bounding box center [367, 132] width 222 height 20
type input "9/24/2025 10:00 AM"
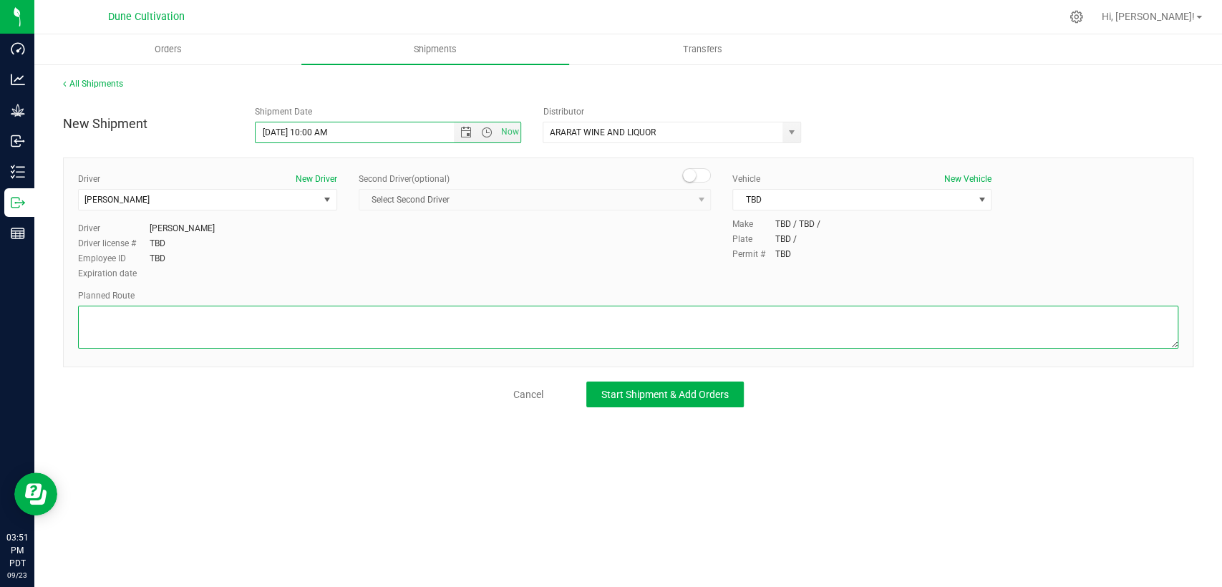
click at [378, 326] on textarea at bounding box center [628, 327] width 1100 height 43
type textarea "v"
paste textarea " Follow Bucyrus Erie to E Alexander Rd 9 sec (164 ft)  Take Losee Rd, I-15 S,…"
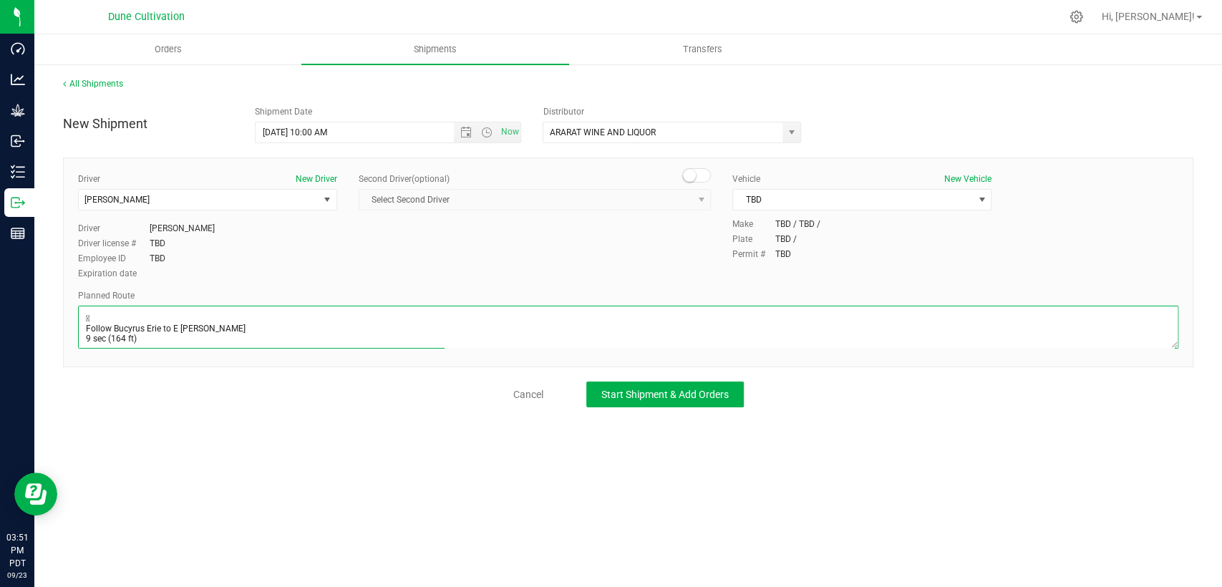
scroll to position [77, 0]
type textarea " Follow Bucyrus Erie to E Alexander Rd 9 sec (164 ft)  Take Losee Rd, I-15 S,…"
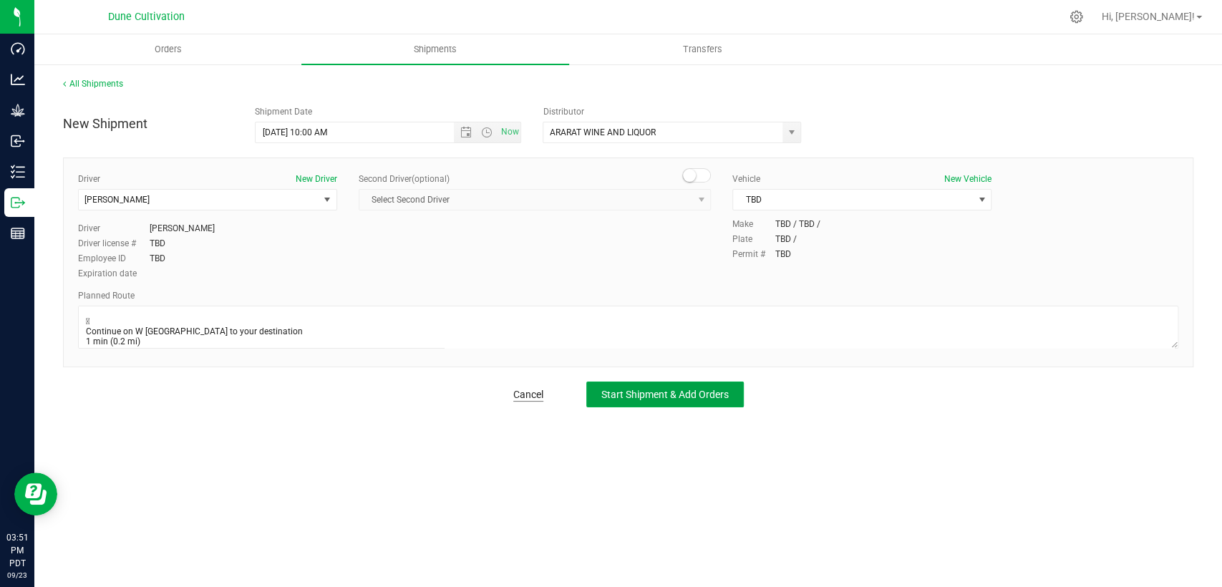
drag, startPoint x: 624, startPoint y: 392, endPoint x: 538, endPoint y: 395, distance: 86.0
click at [624, 391] on span "Start Shipment & Add Orders" at bounding box center [664, 394] width 127 height 11
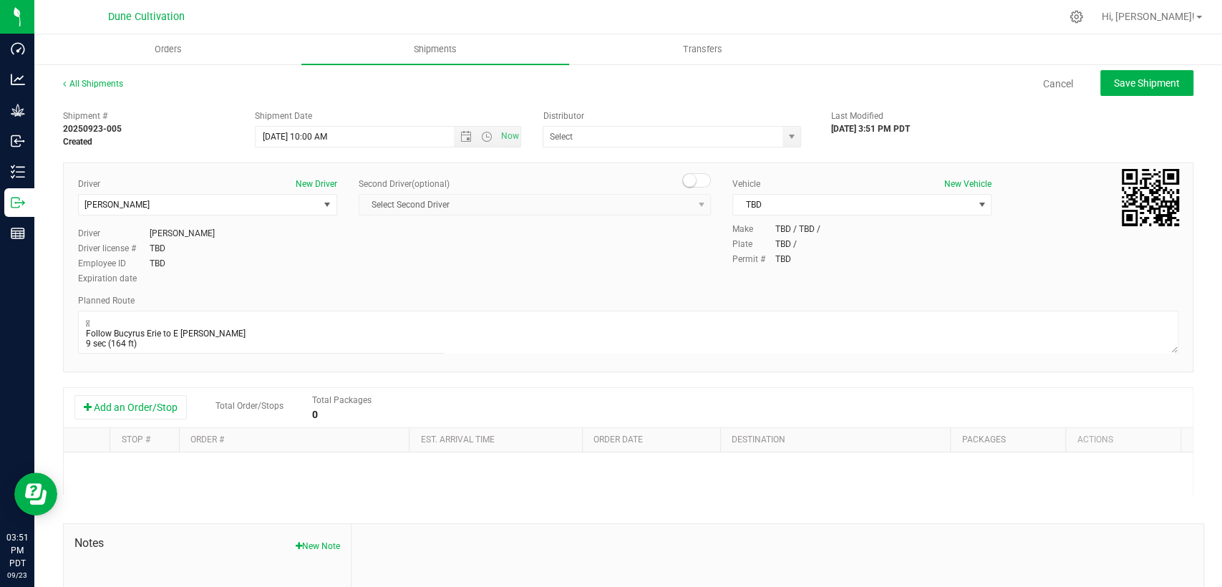
type input "ARARAT WINE AND LIQUOR"
click at [132, 407] on button "Add an Order/Stop" at bounding box center [130, 407] width 112 height 24
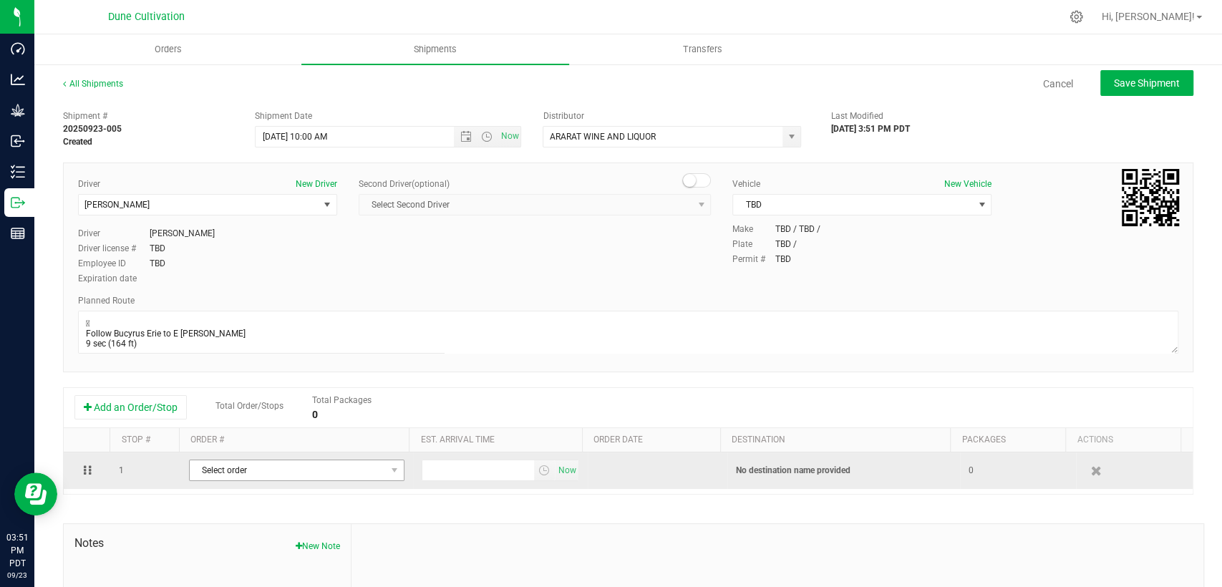
click at [256, 465] on span "Select order" at bounding box center [288, 470] width 196 height 20
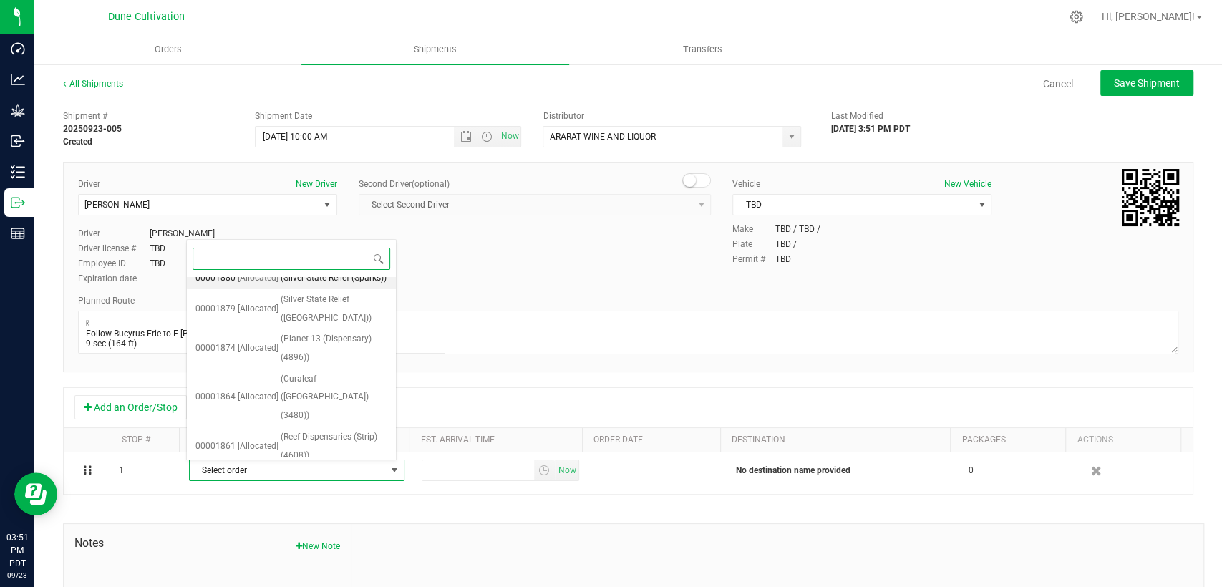
scroll to position [543, 0]
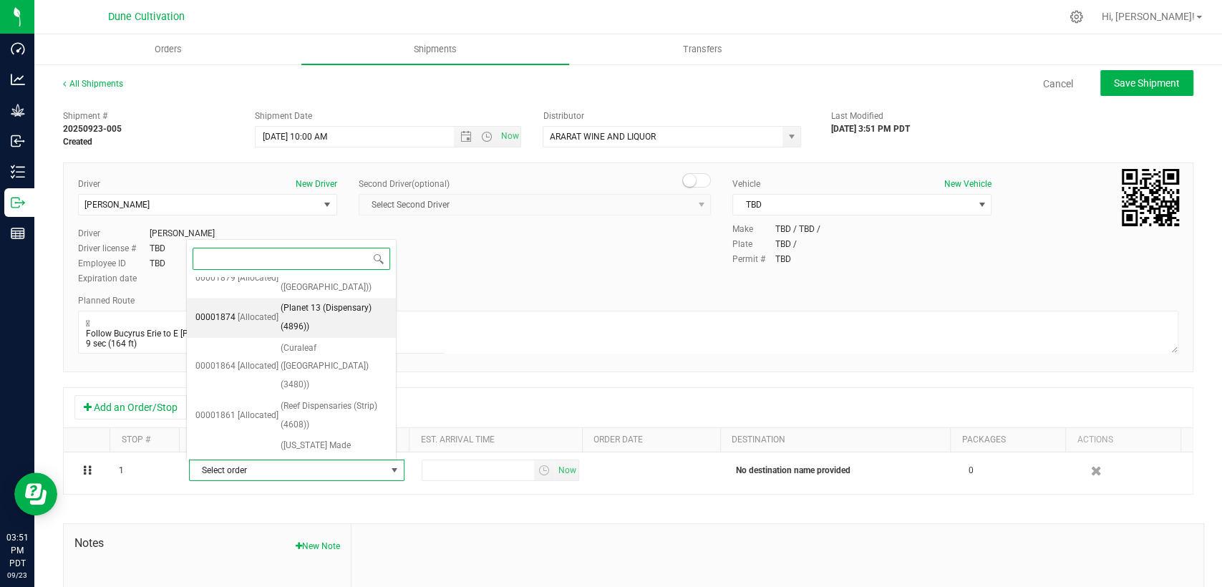
click at [253, 327] on span "[Allocated]" at bounding box center [258, 318] width 41 height 19
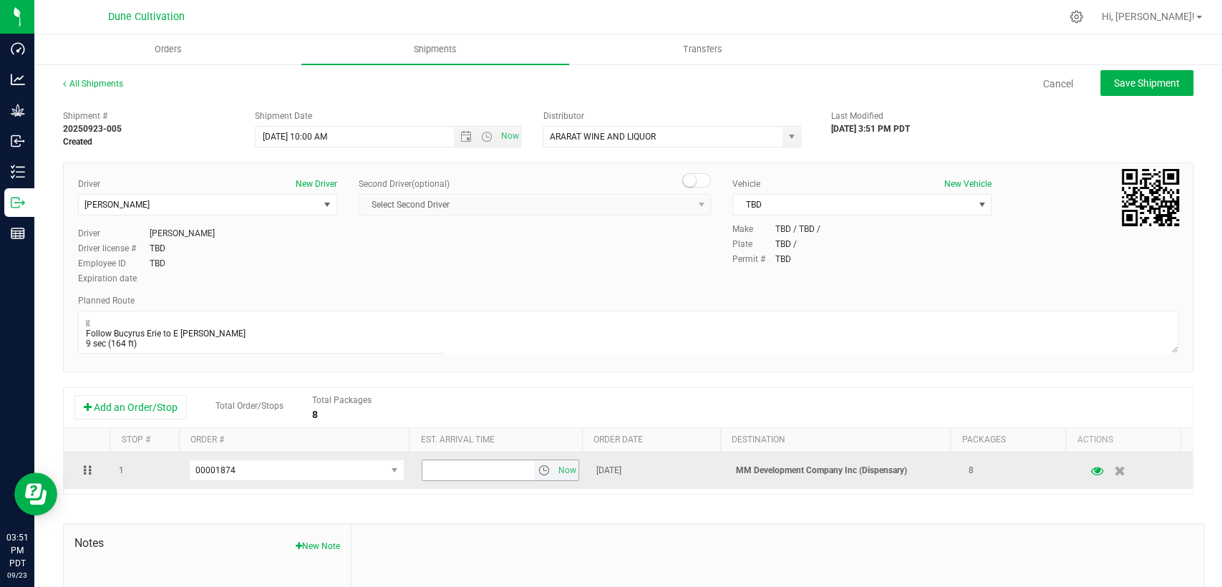
click at [446, 475] on input "text" at bounding box center [478, 470] width 112 height 20
type input "4:00 PM"
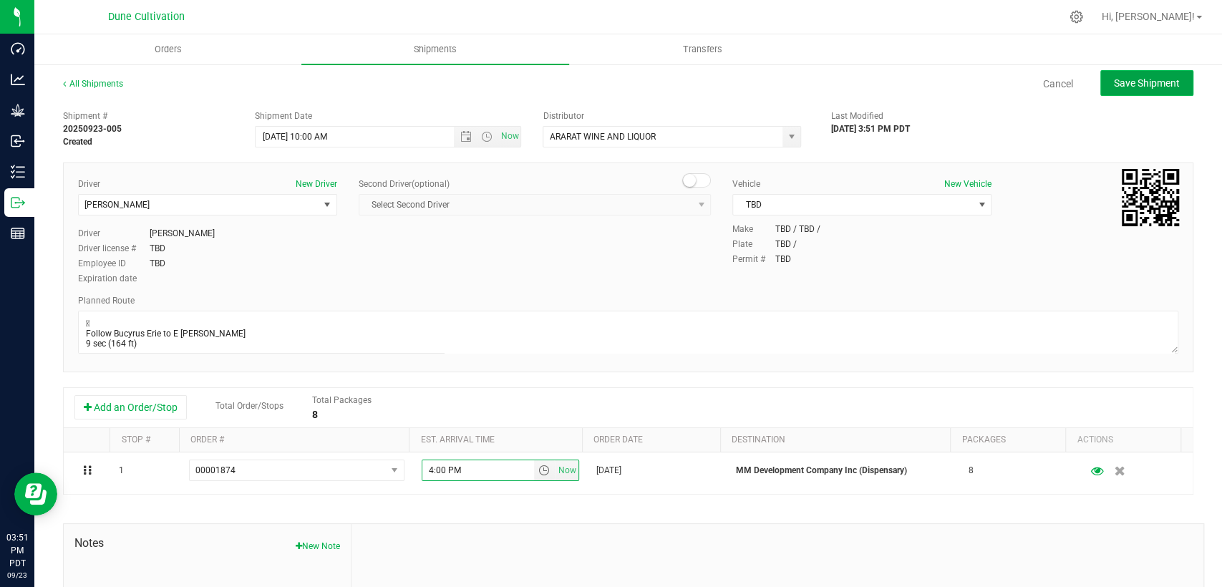
click at [1124, 83] on span "Save Shipment" at bounding box center [1147, 82] width 66 height 11
type input "9/24/2025 5:00 PM"
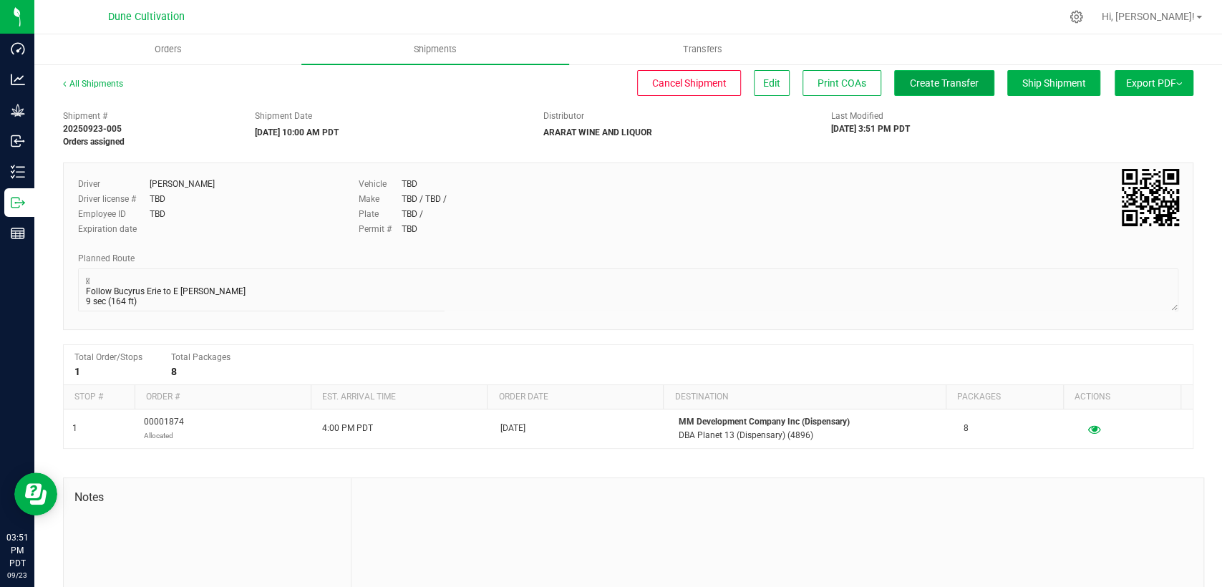
click at [924, 85] on span "Create Transfer" at bounding box center [944, 82] width 69 height 11
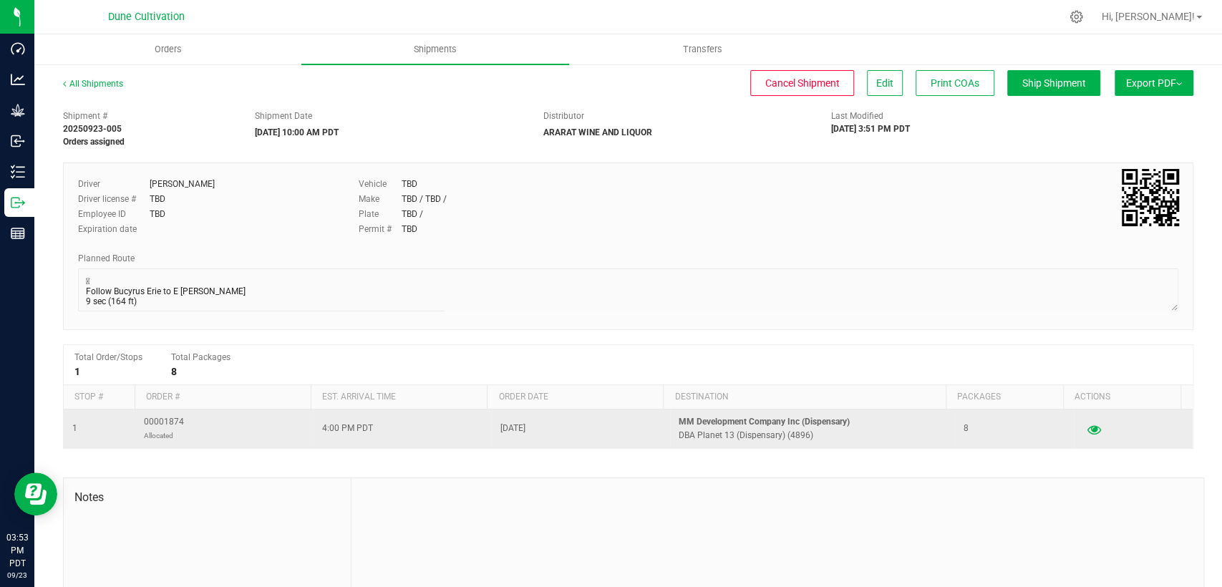
click at [1087, 427] on icon "button" at bounding box center [1094, 429] width 14 height 10
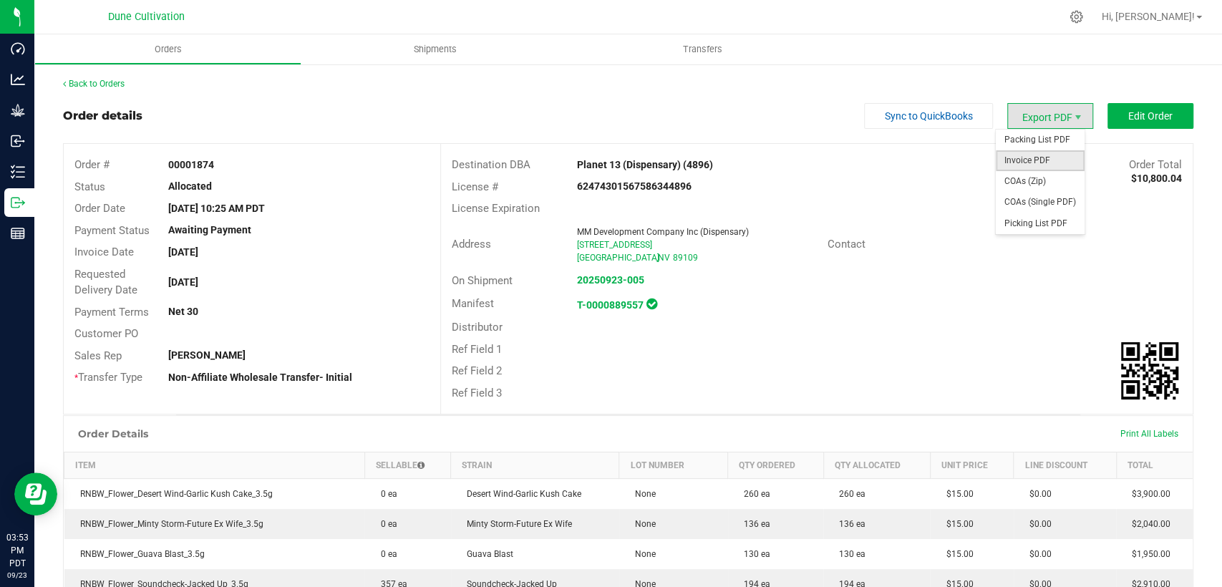
click at [1024, 158] on span "Invoice PDF" at bounding box center [1040, 160] width 89 height 21
click at [1031, 203] on span "COAs (Single PDF)" at bounding box center [1040, 202] width 89 height 21
click at [103, 78] on div "Back to Orders" at bounding box center [628, 83] width 1130 height 13
click at [105, 87] on link "Back to Orders" at bounding box center [94, 84] width 62 height 10
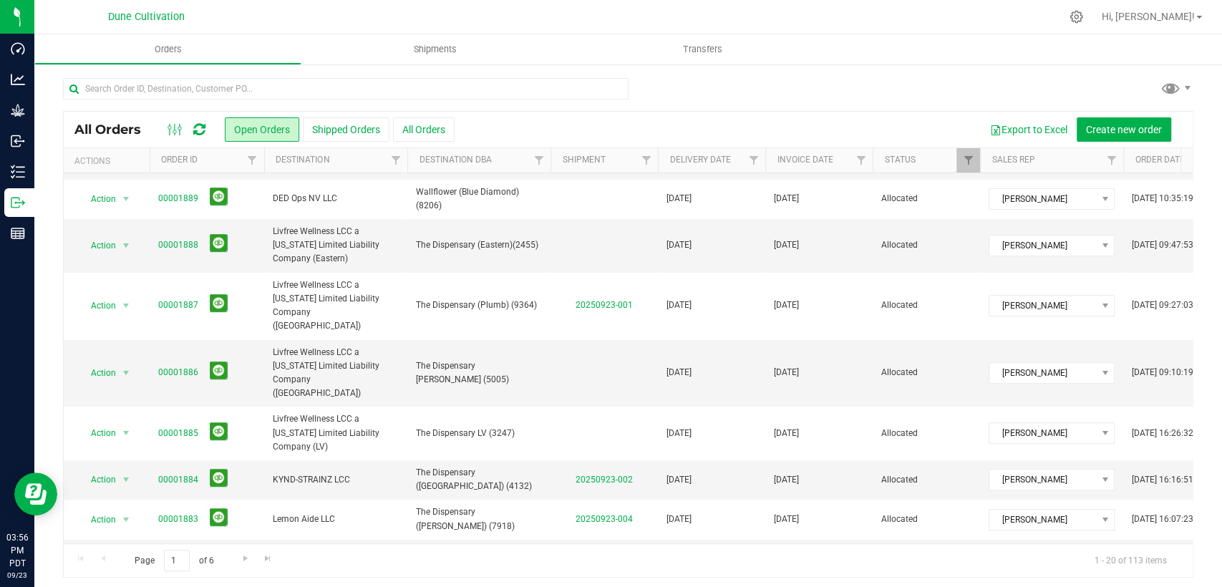
scroll to position [450, 0]
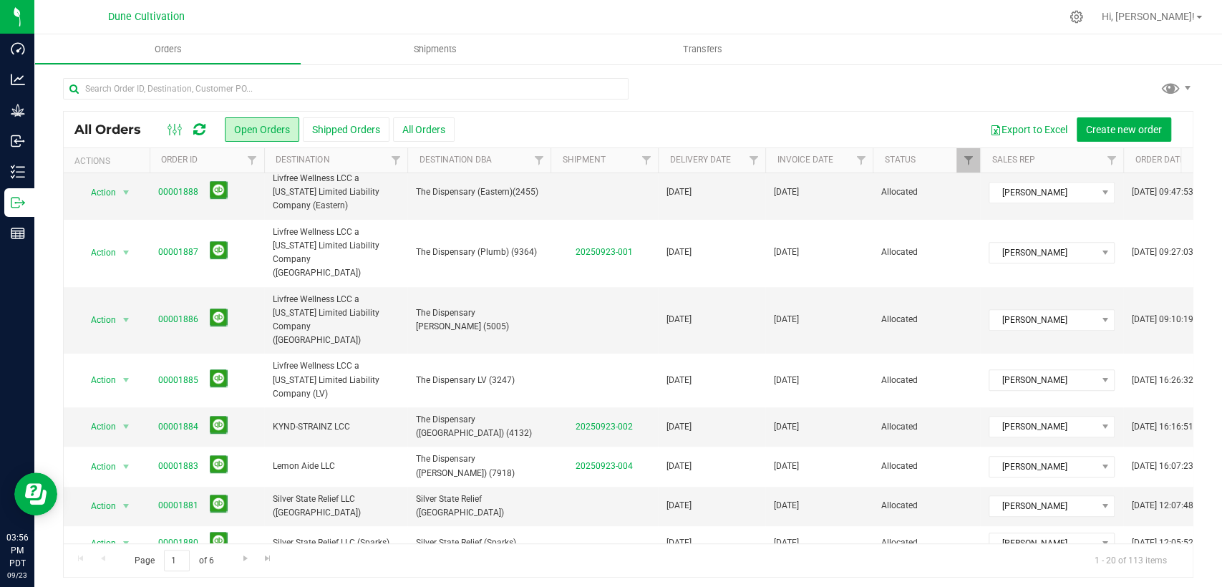
click at [183, 573] on link "00001879" at bounding box center [178, 580] width 40 height 14
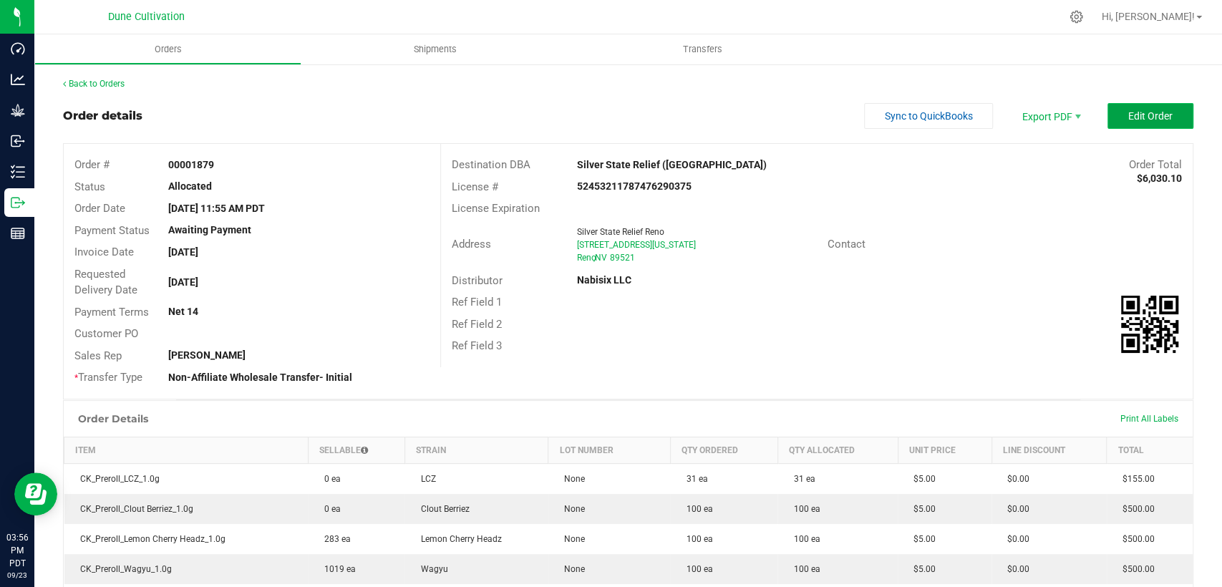
click at [1138, 110] on span "Edit Order" at bounding box center [1150, 115] width 44 height 11
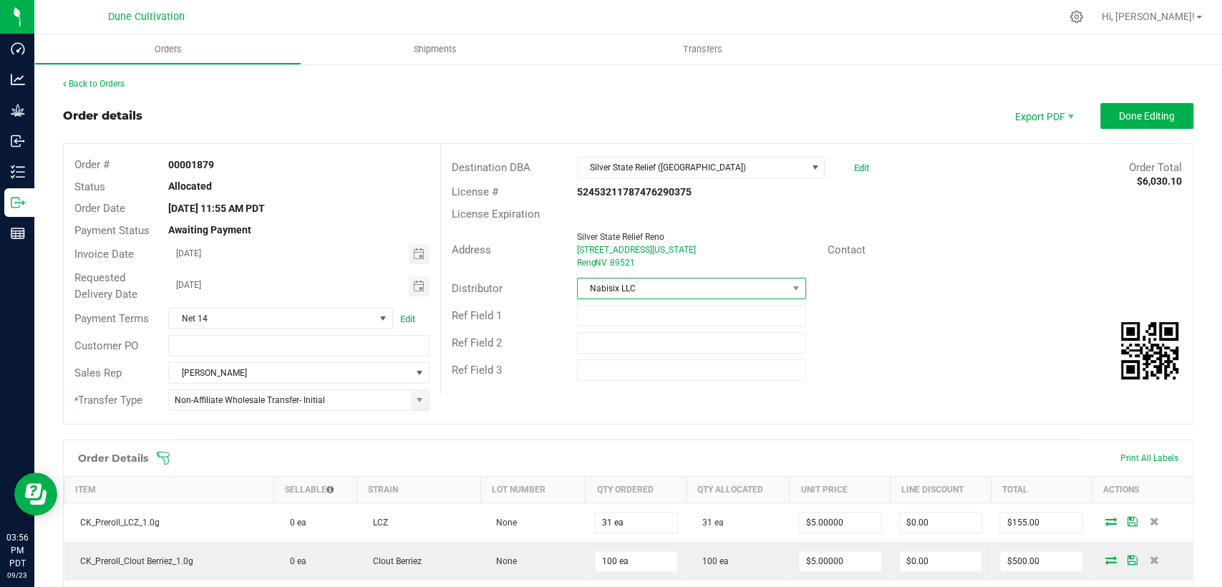
click at [647, 288] on span "Nabisix LLC" at bounding box center [683, 288] width 210 height 20
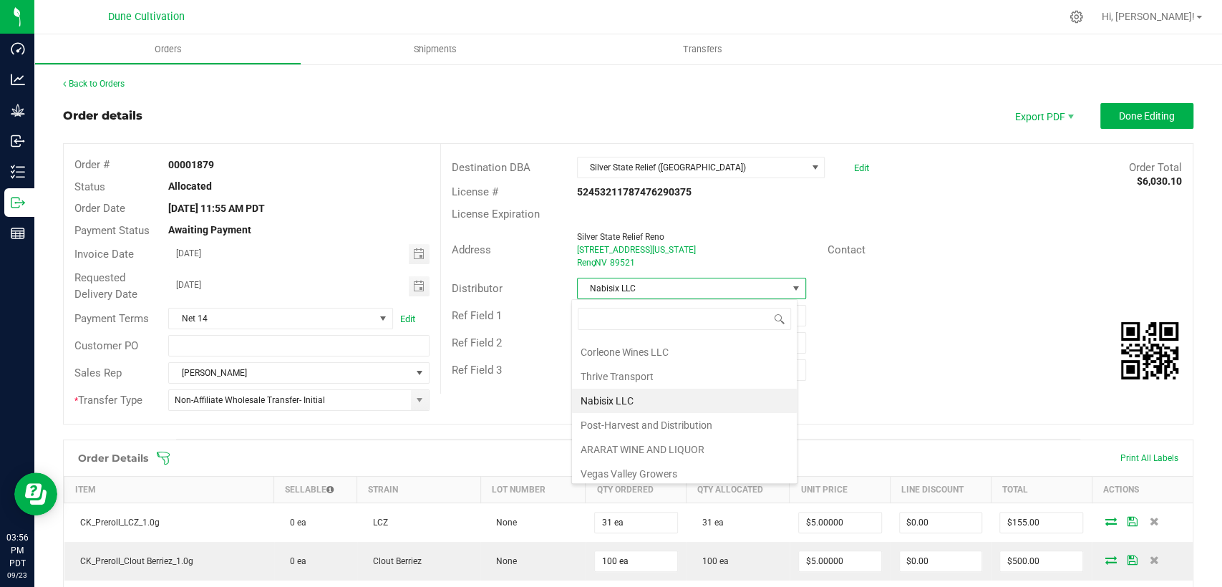
scroll to position [98, 0]
click at [621, 436] on li "ARARAT WINE AND LIQUOR" at bounding box center [684, 446] width 225 height 24
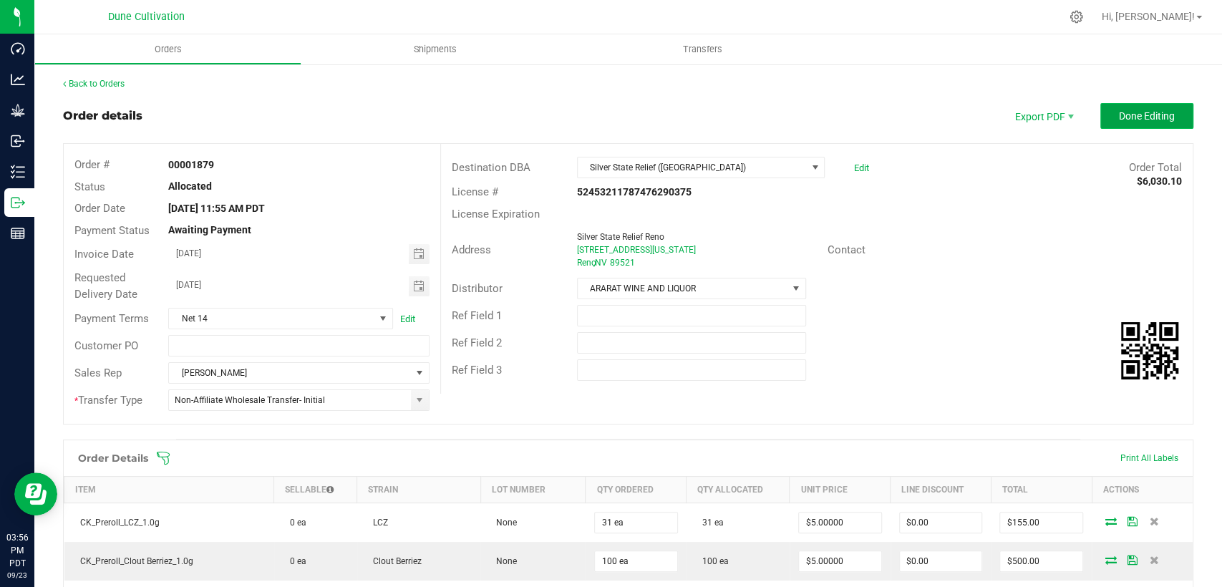
click at [1135, 117] on span "Done Editing" at bounding box center [1147, 115] width 56 height 11
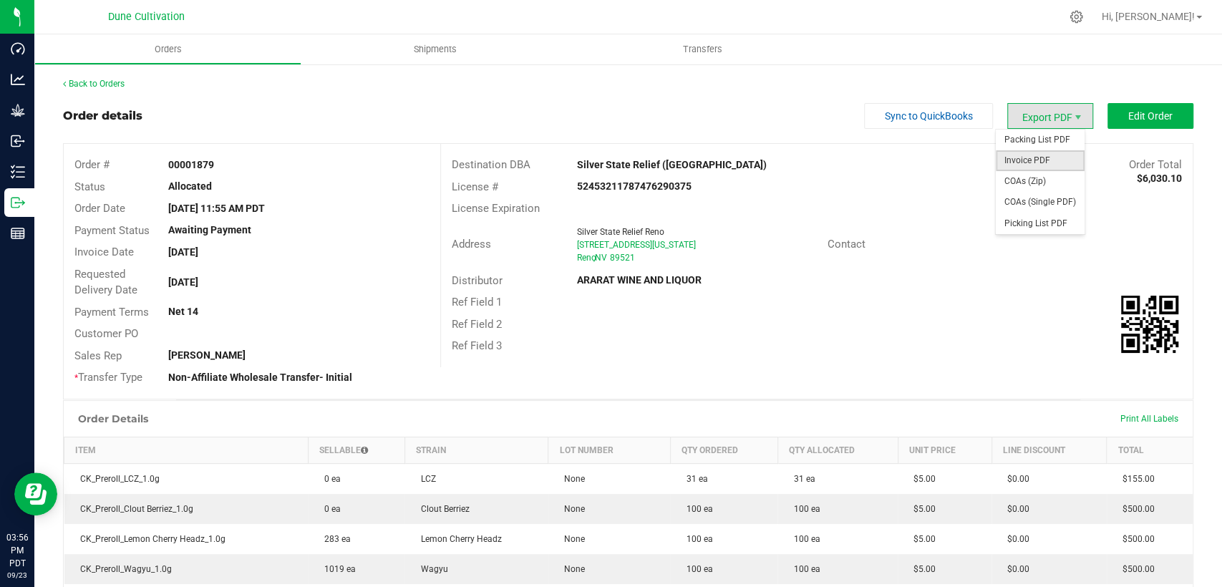
click at [1027, 159] on span "Invoice PDF" at bounding box center [1040, 160] width 89 height 21
click at [1025, 210] on span "COAs (Single PDF)" at bounding box center [1040, 202] width 89 height 21
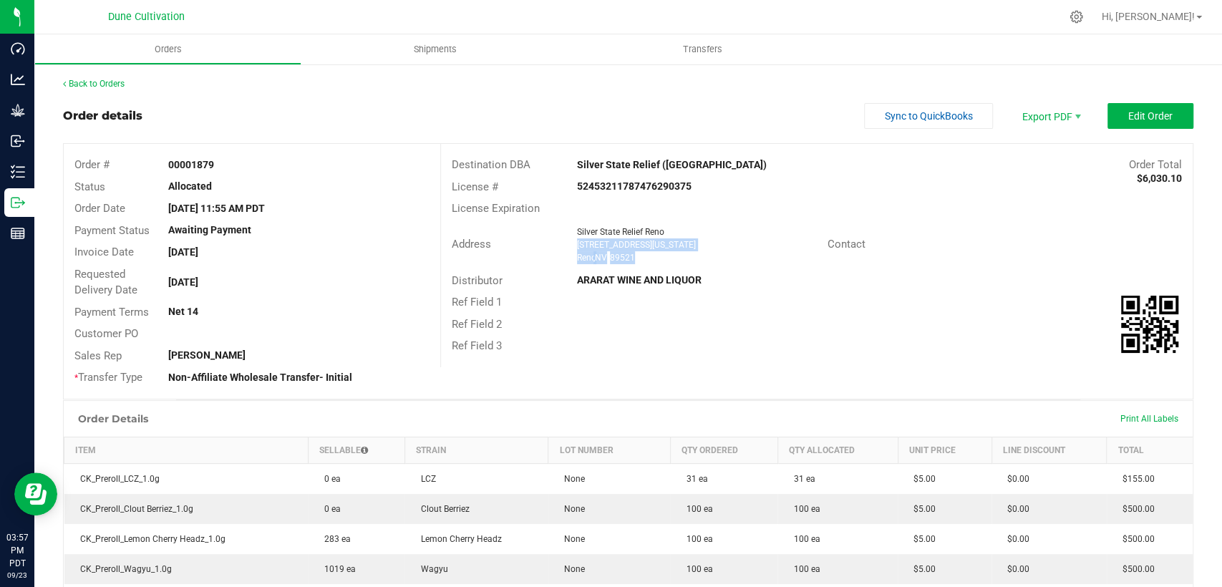
drag, startPoint x: 640, startPoint y: 256, endPoint x: 573, endPoint y: 248, distance: 67.8
click at [577, 248] on ngx-name-and-address "Silver State Relief Reno 12240 Old Virginia Rd Reno , NV 89521" at bounding box center [697, 245] width 240 height 39
copy ngx-name-and-address "12240 Old Virginia Rd Reno , NV 89521"
click at [435, 44] on span "Shipments" at bounding box center [435, 49] width 82 height 13
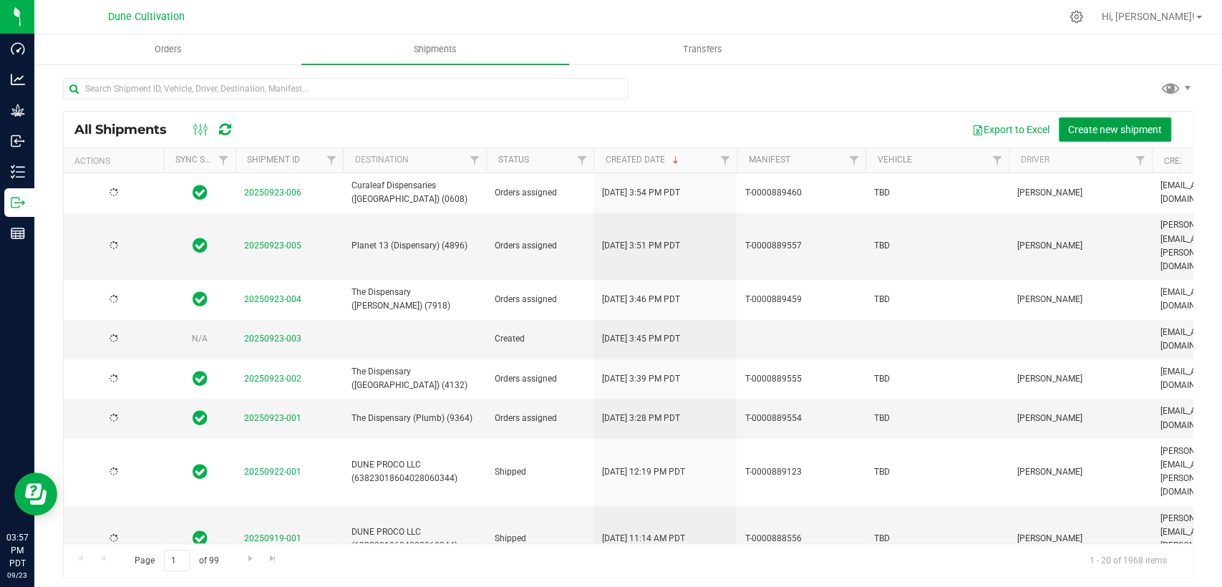
click at [1096, 121] on button "Create new shipment" at bounding box center [1115, 129] width 112 height 24
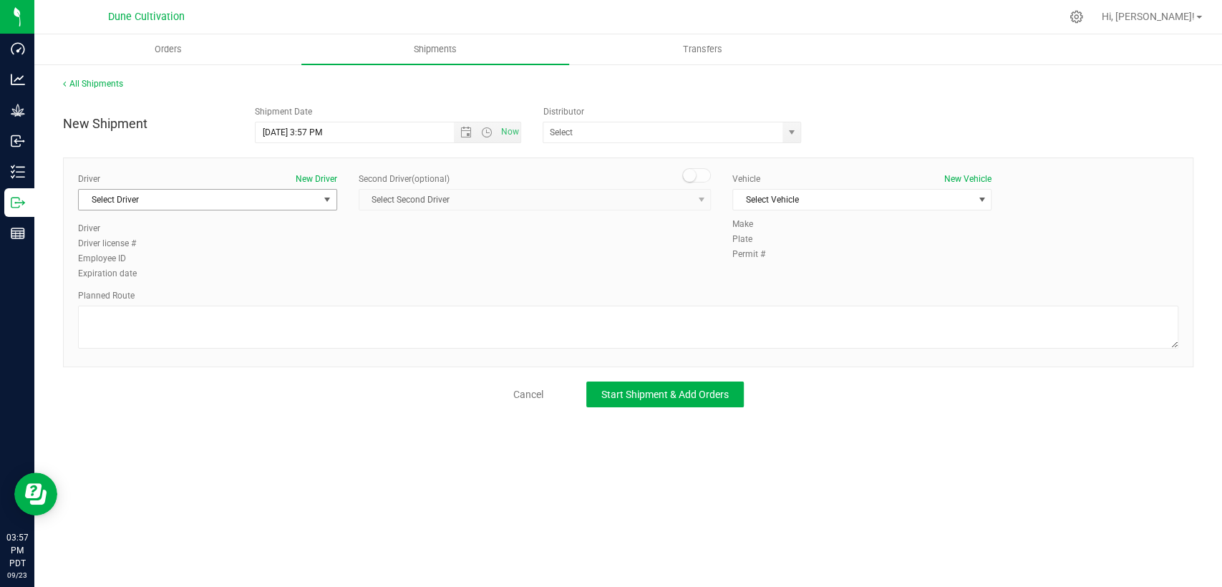
click at [237, 201] on span "Select Driver" at bounding box center [199, 200] width 240 height 20
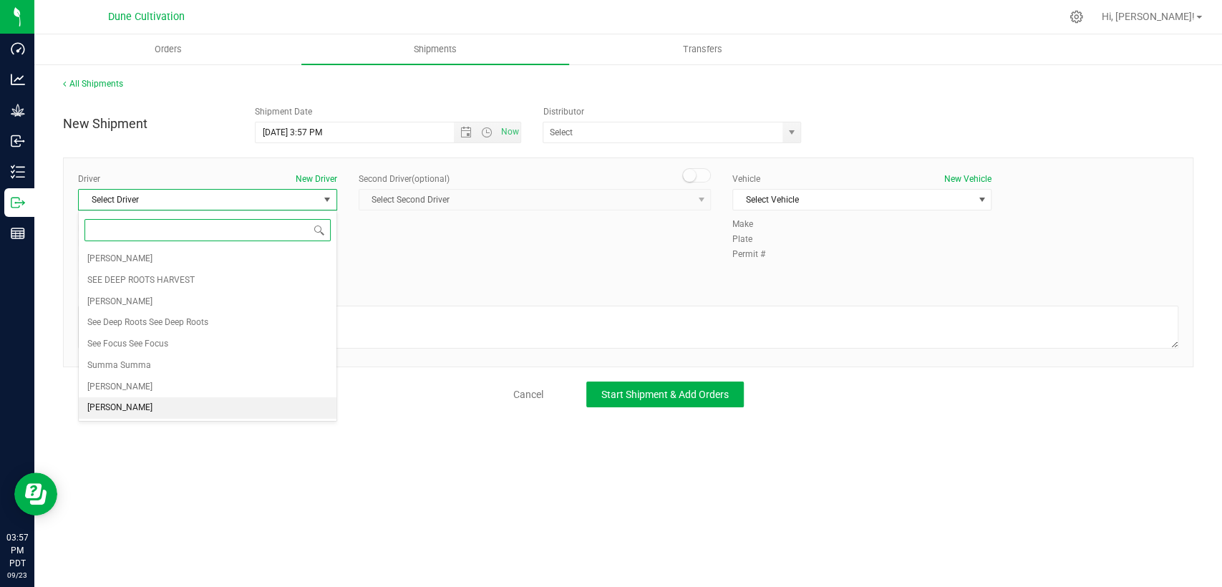
click at [167, 398] on li "TBD TBD" at bounding box center [208, 407] width 258 height 21
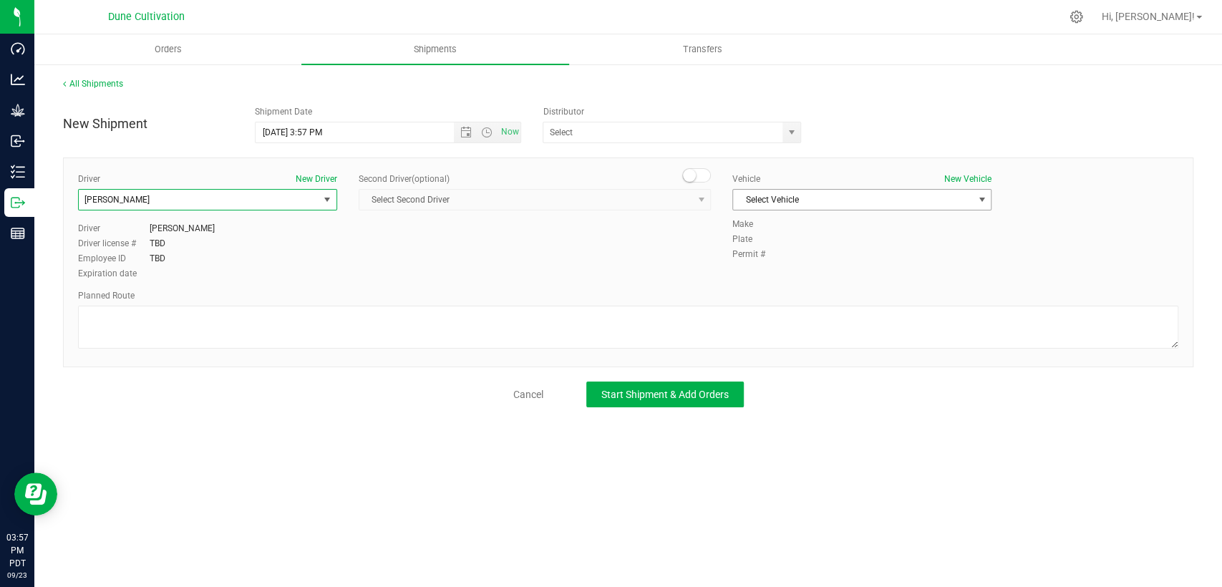
click at [792, 202] on span "Select Vehicle" at bounding box center [853, 200] width 240 height 20
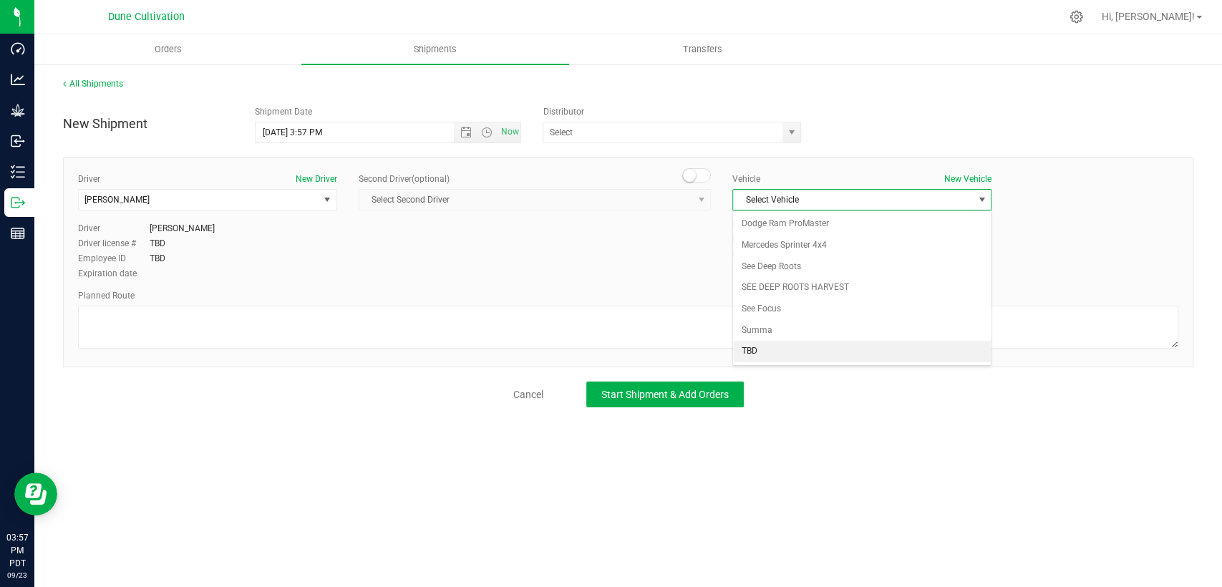
click at [748, 351] on li "TBD" at bounding box center [862, 351] width 258 height 21
click at [691, 132] on input "text" at bounding box center [659, 132] width 232 height 20
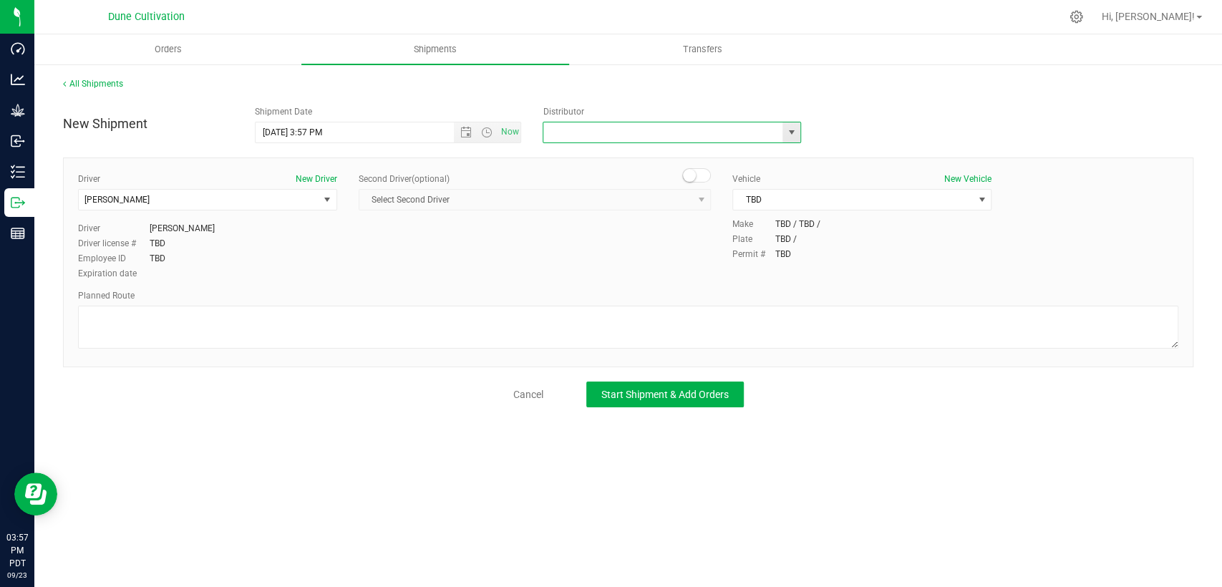
click at [782, 133] on span "select" at bounding box center [791, 132] width 18 height 20
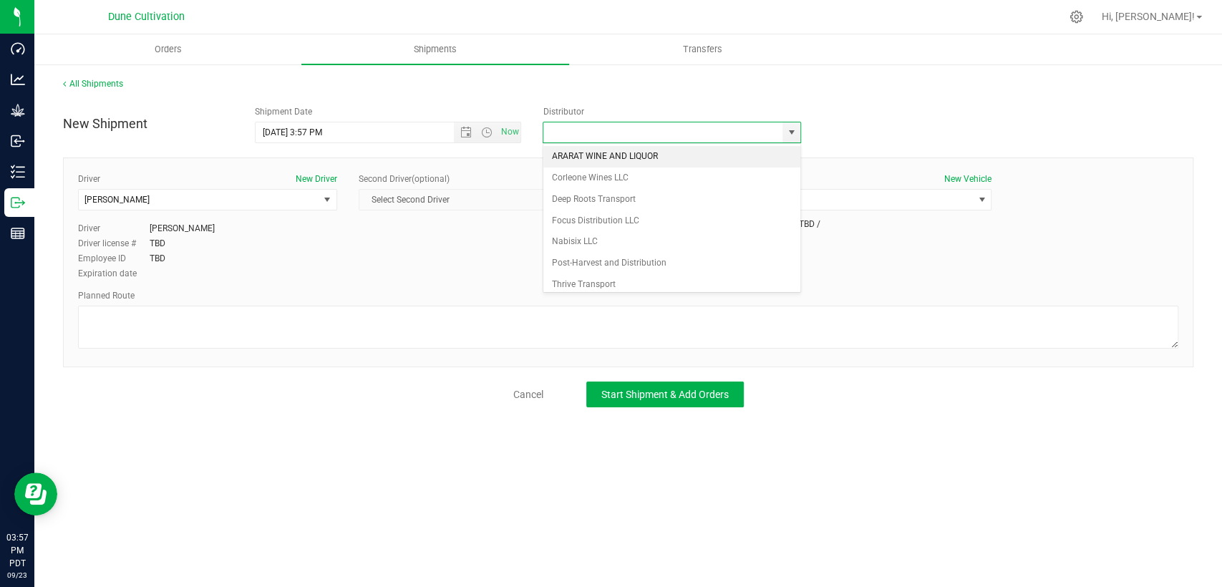
click at [635, 148] on li "ARARAT WINE AND LIQUOR" at bounding box center [671, 156] width 257 height 21
type input "ARARAT WINE AND LIQUOR"
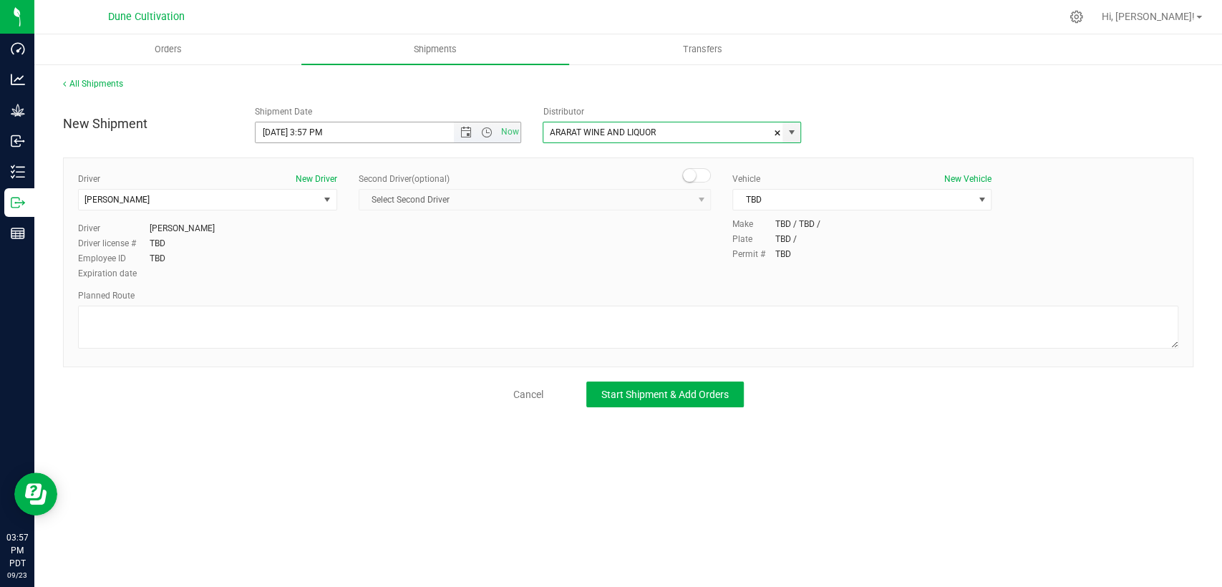
click at [280, 128] on input "9/23/2025 3:57 PM" at bounding box center [367, 132] width 222 height 20
click at [324, 132] on input "9/24/2025 3:57 PM" at bounding box center [367, 132] width 222 height 20
drag, startPoint x: 321, startPoint y: 130, endPoint x: 306, endPoint y: 130, distance: 15.8
click at [306, 130] on input "9/24/2025 3:57 PM" at bounding box center [367, 132] width 222 height 20
type input "9/24/2025 8:30 PM"
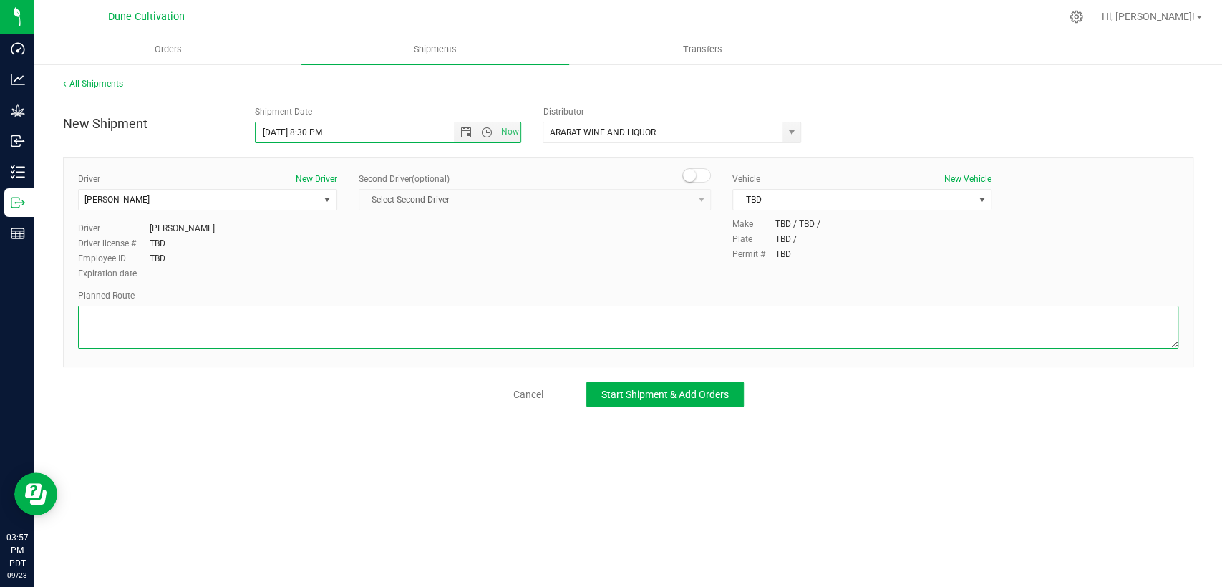
click at [248, 319] on textarea at bounding box center [628, 327] width 1100 height 43
paste textarea " Get on I-11/US-95 N in Las Vegas from E Alexander Rd and W Craig Rd 17 min (7…"
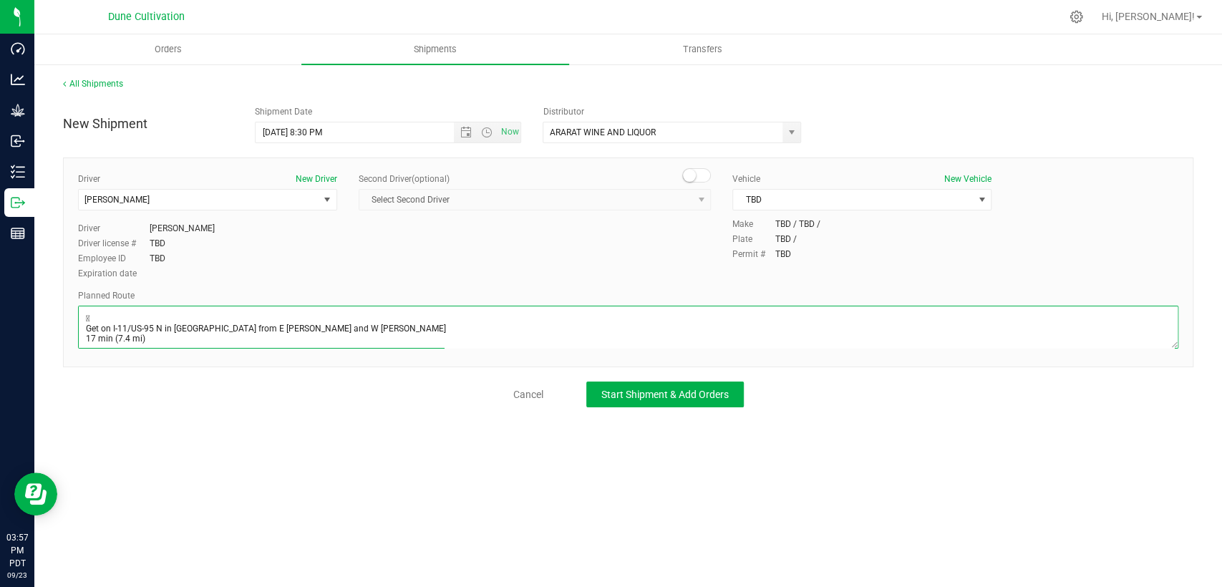
scroll to position [77, 0]
type textarea " Get on I-11/US-95 N in Las Vegas from E Alexander Rd and W Craig Rd 17 min (7…"
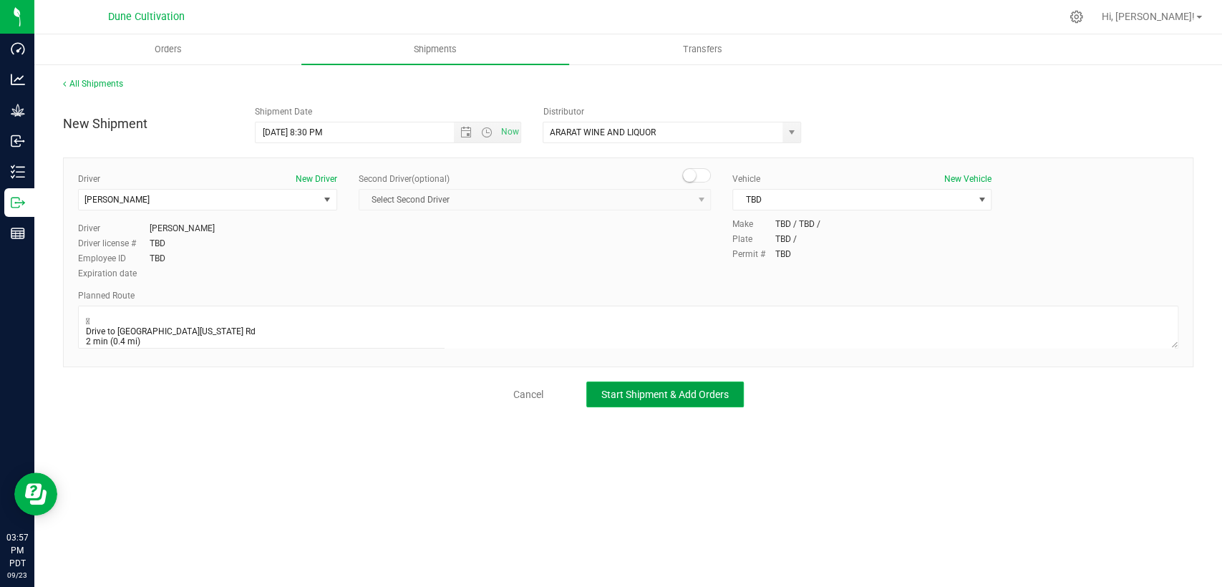
click at [643, 384] on button "Start Shipment & Add Orders" at bounding box center [664, 395] width 157 height 26
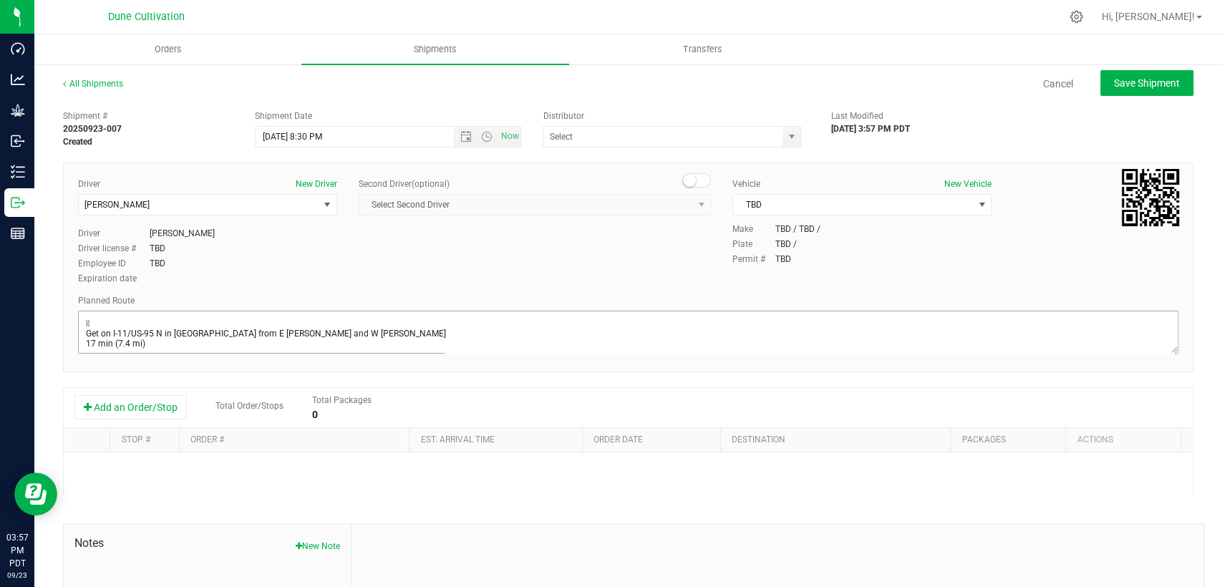
type input "ARARAT WINE AND LIQUOR"
click at [143, 399] on button "Add an Order/Stop" at bounding box center [130, 407] width 112 height 24
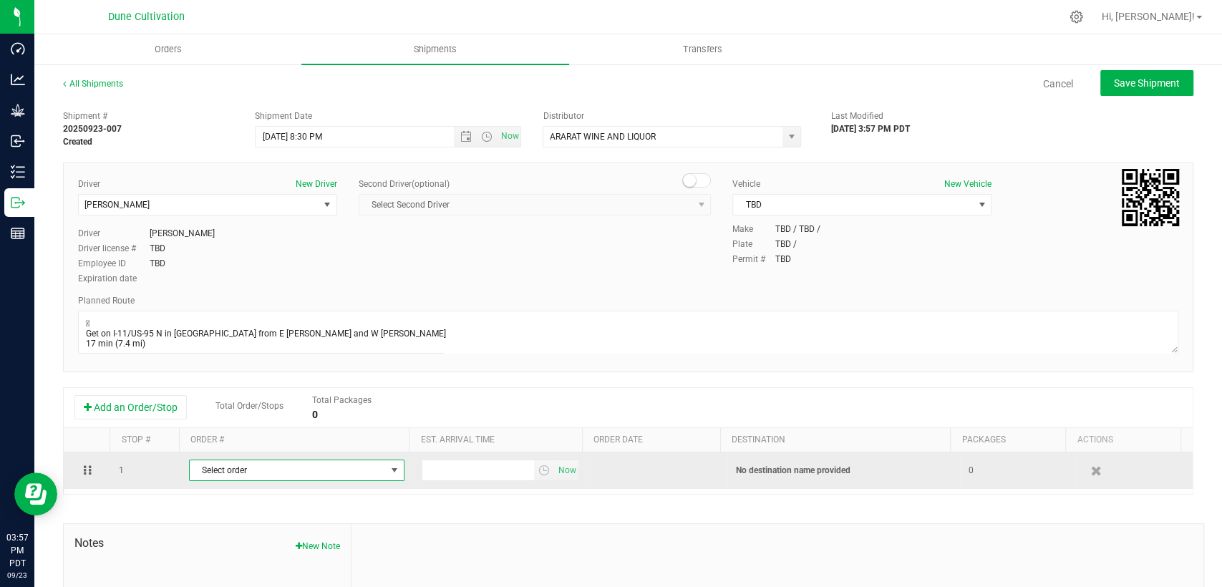
click at [241, 472] on span "Select order" at bounding box center [288, 470] width 196 height 20
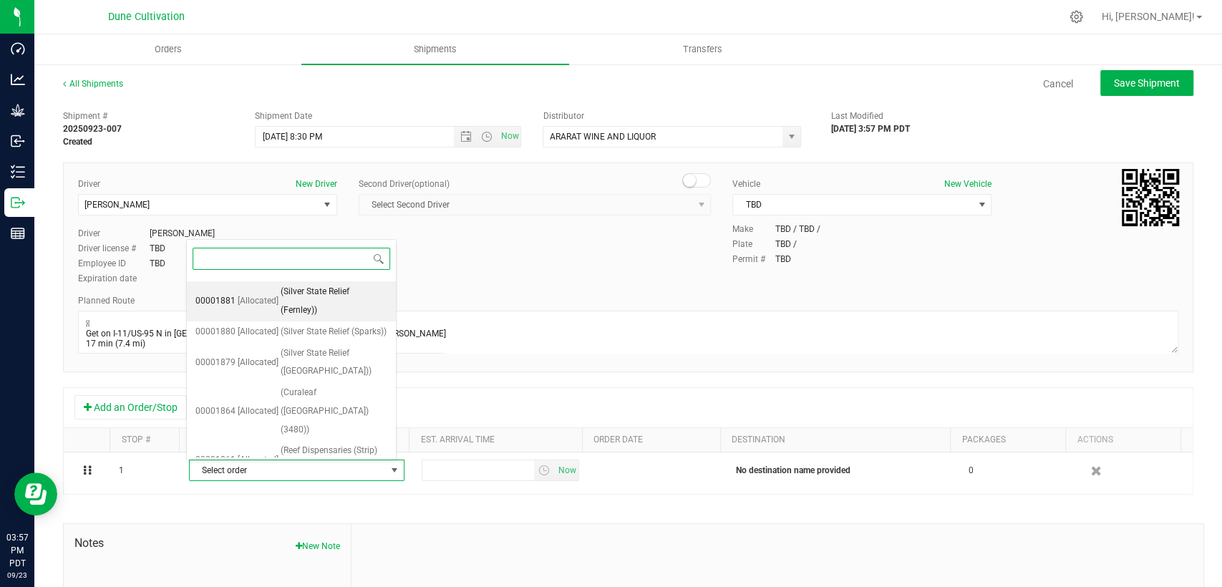
scroll to position [430, 0]
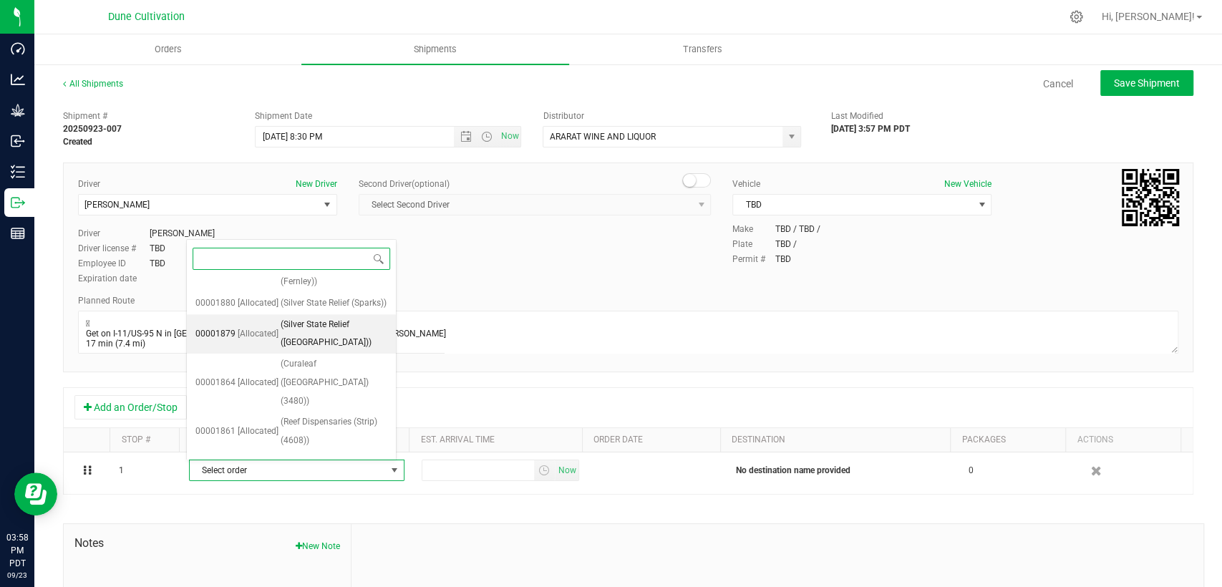
click at [281, 352] on span "(Silver State Relief (Reno))" at bounding box center [334, 334] width 107 height 37
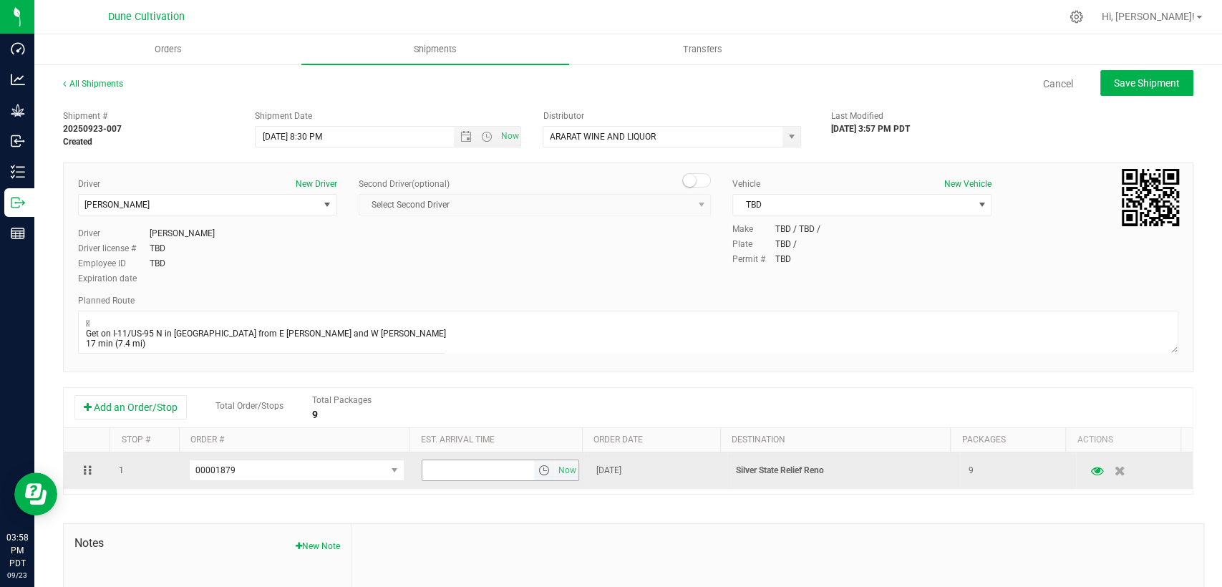
click at [422, 467] on input "text" at bounding box center [478, 470] width 112 height 20
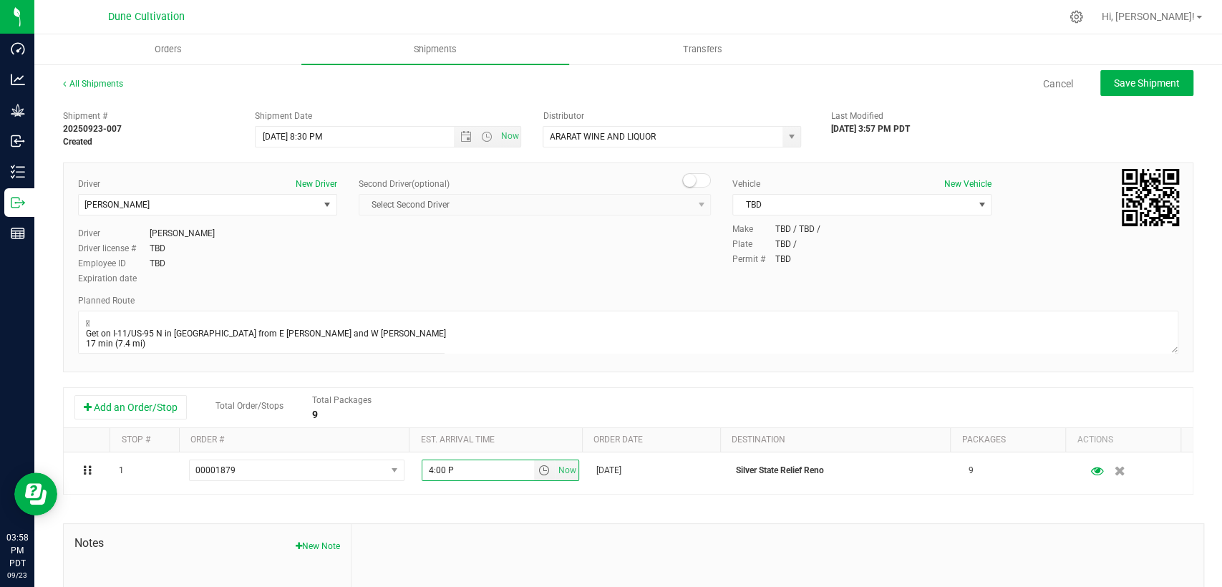
type input "4:00 PM"
click at [1140, 82] on span "Save Shipment" at bounding box center [1147, 82] width 66 height 11
type input "9/25/2025 3:30 AM"
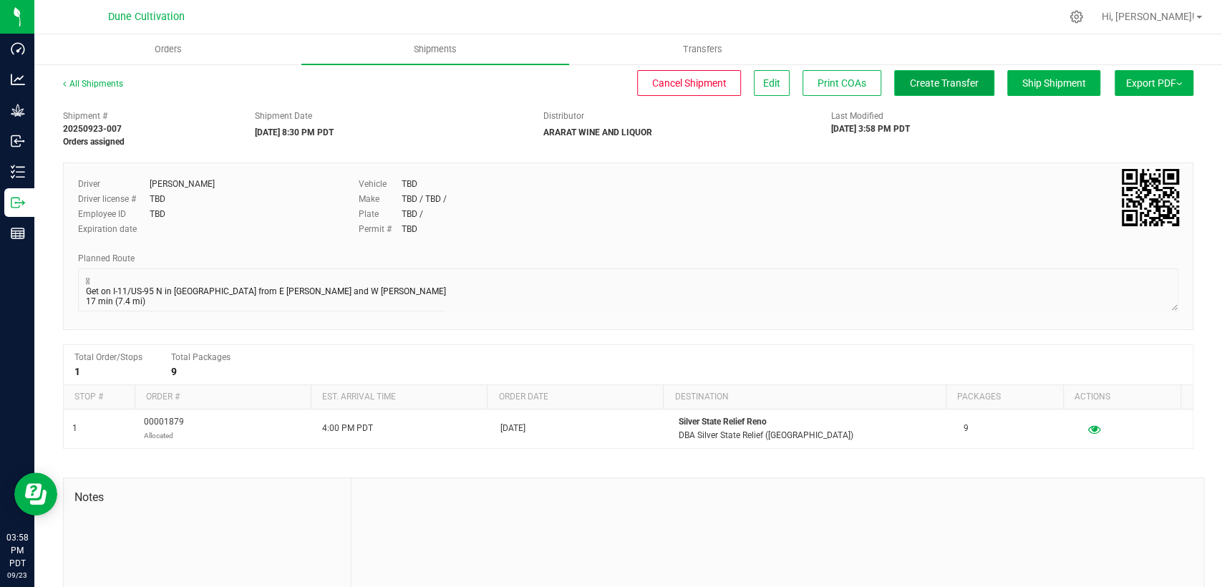
click at [910, 81] on span "Create Transfer" at bounding box center [944, 82] width 69 height 11
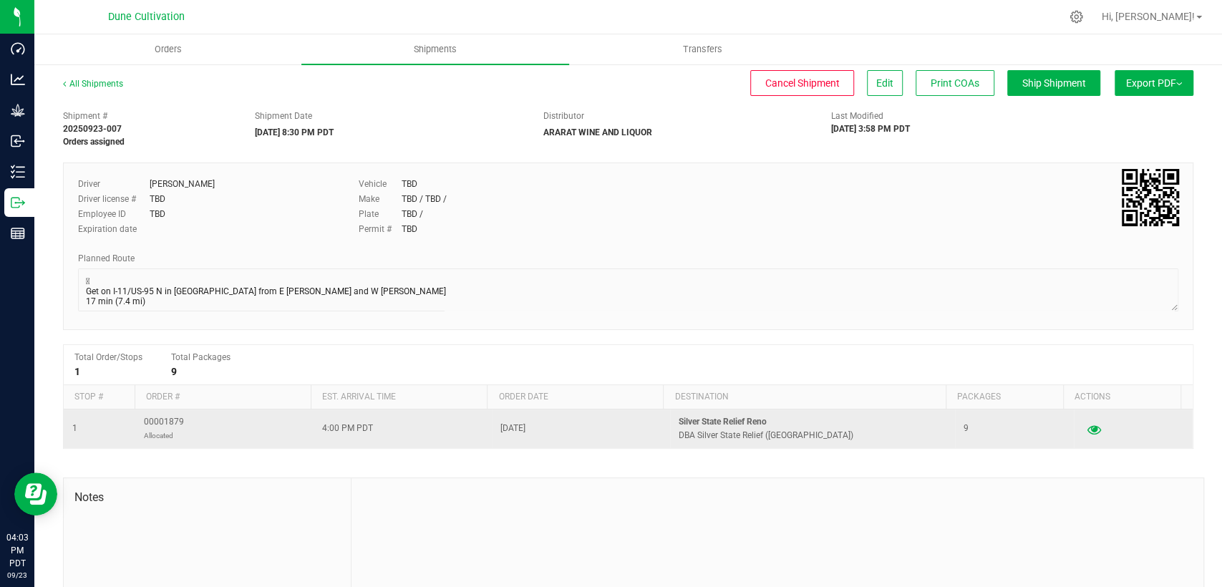
click at [1087, 430] on icon "button" at bounding box center [1094, 429] width 14 height 10
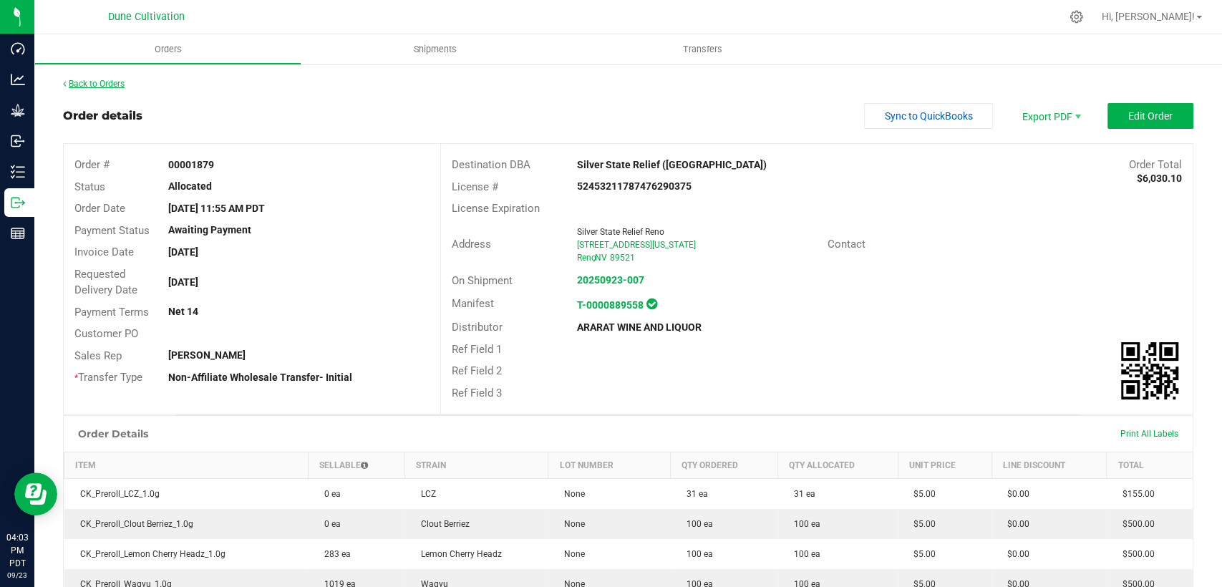
click at [92, 79] on link "Back to Orders" at bounding box center [94, 84] width 62 height 10
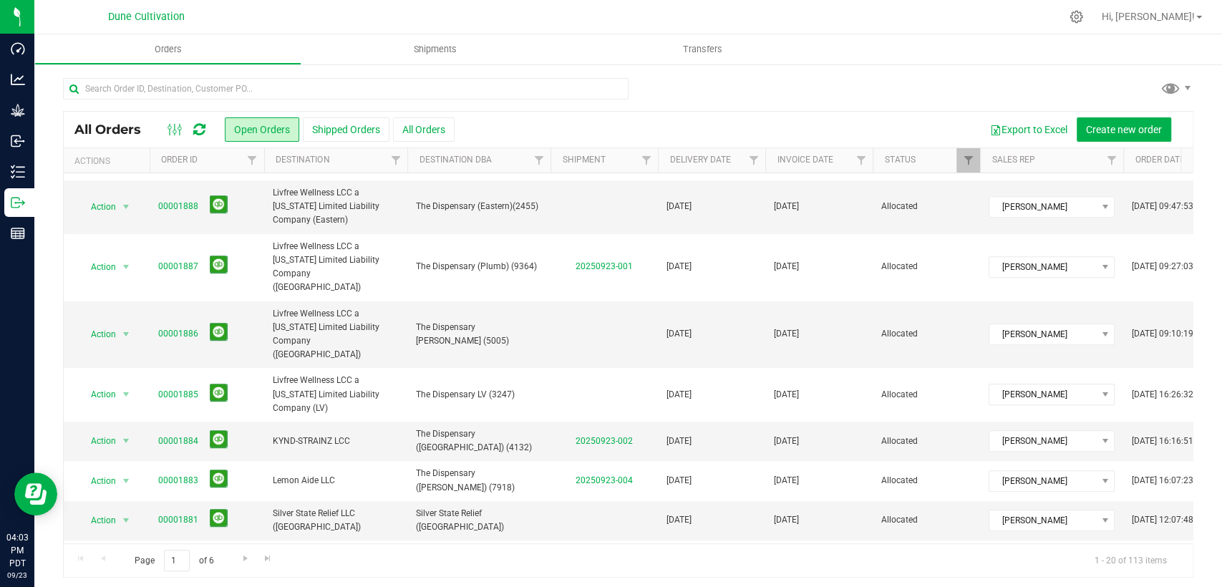
scroll to position [450, 0]
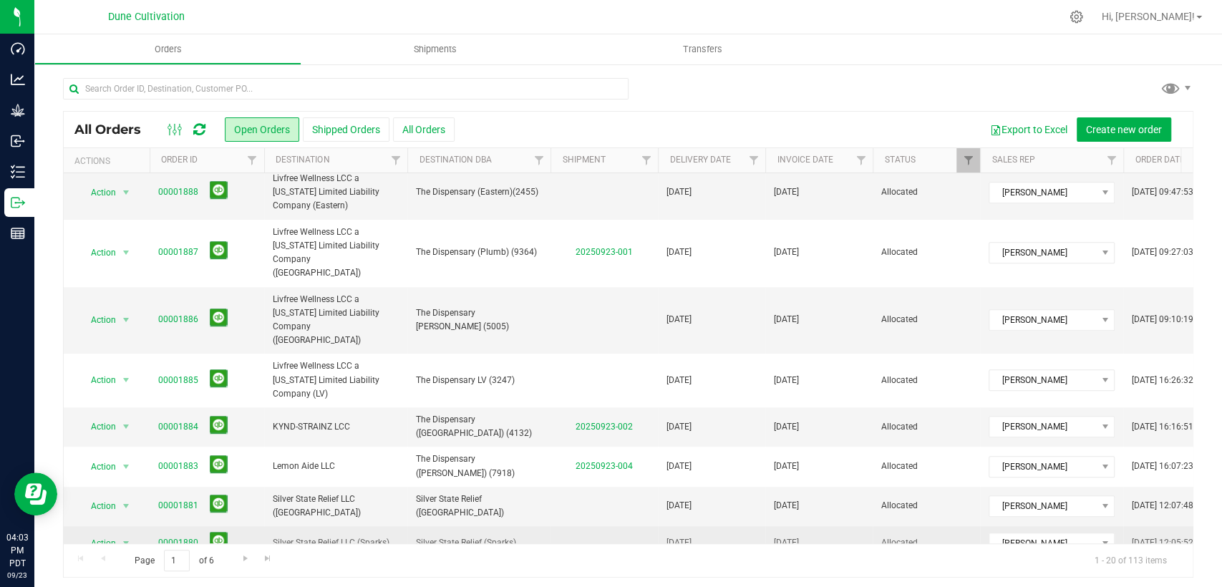
click at [189, 536] on link "00001880" at bounding box center [178, 543] width 40 height 14
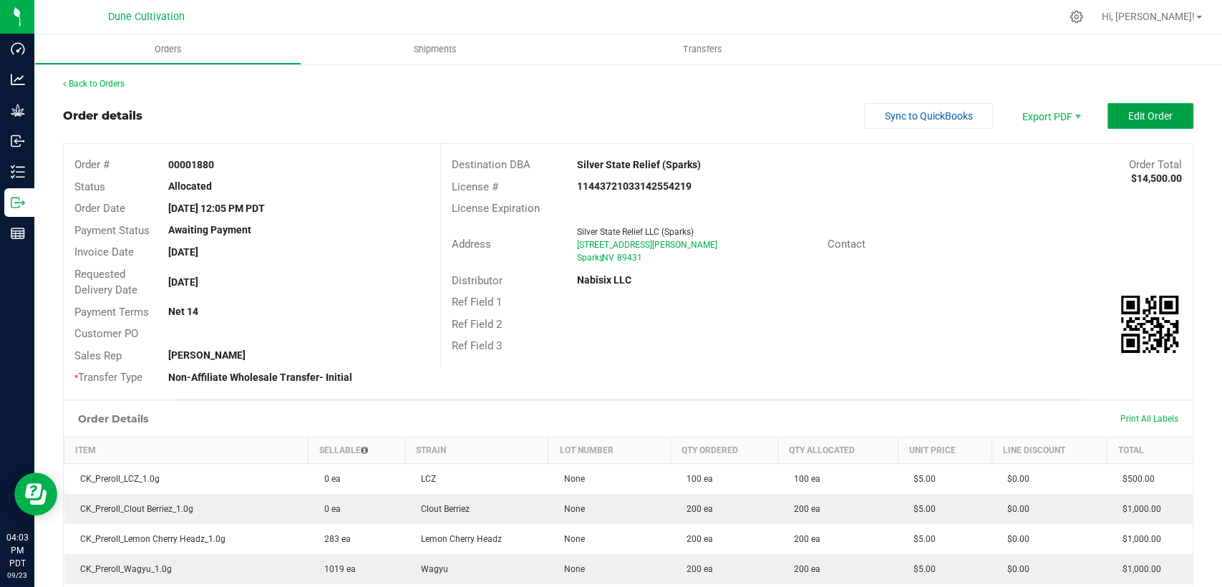
click at [1110, 122] on button "Edit Order" at bounding box center [1150, 116] width 86 height 26
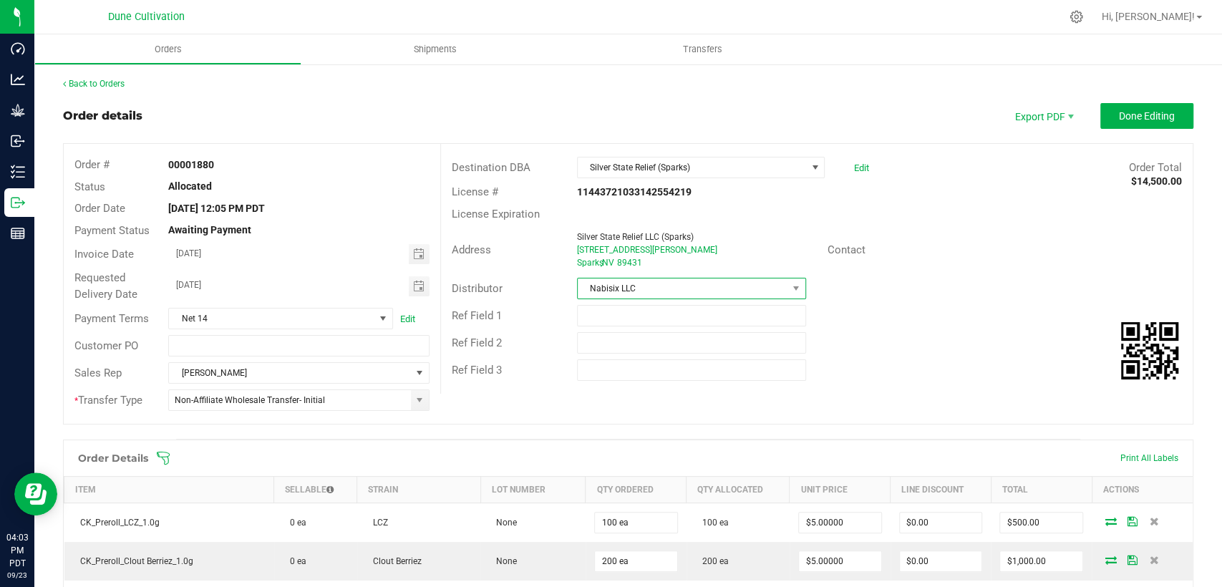
click at [661, 286] on span "Nabisix LLC" at bounding box center [683, 288] width 210 height 20
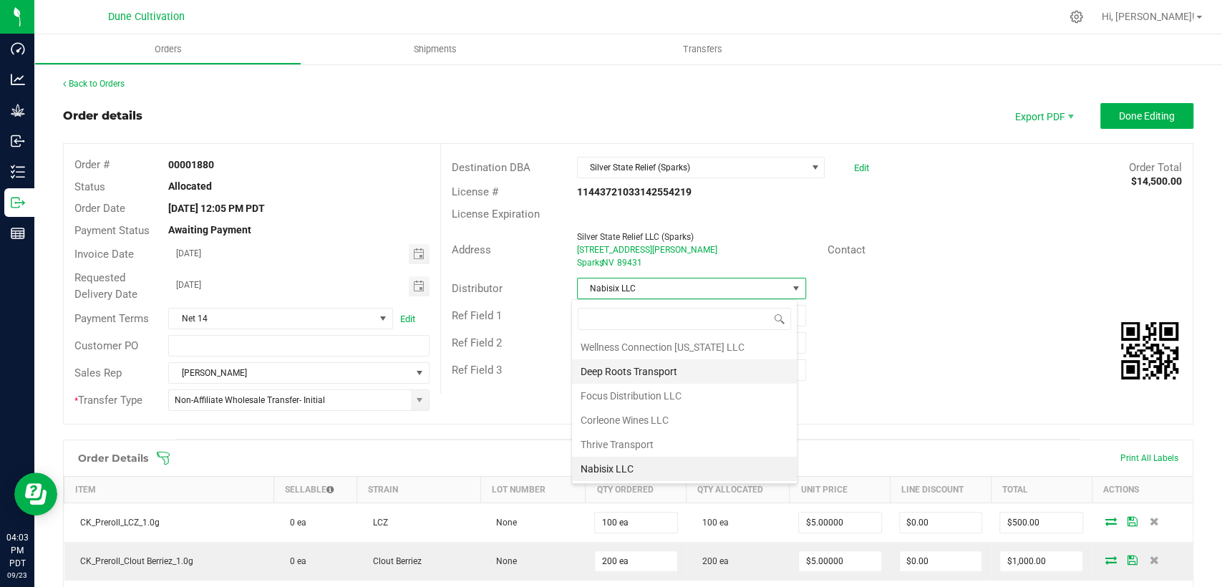
scroll to position [98, 0]
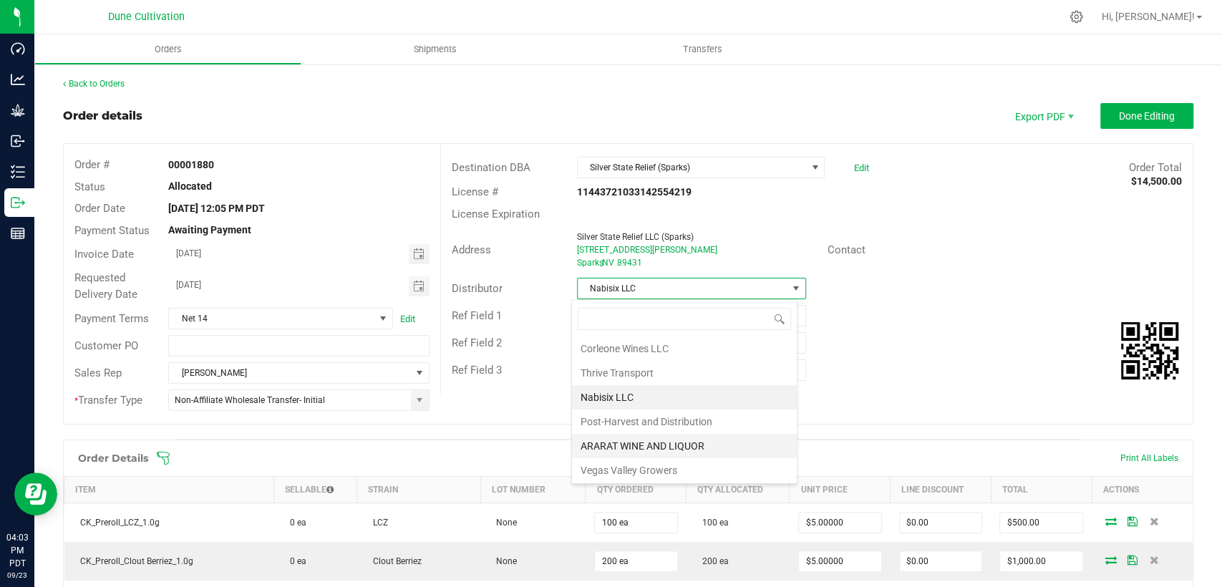
click at [624, 452] on li "ARARAT WINE AND LIQUOR" at bounding box center [684, 446] width 225 height 24
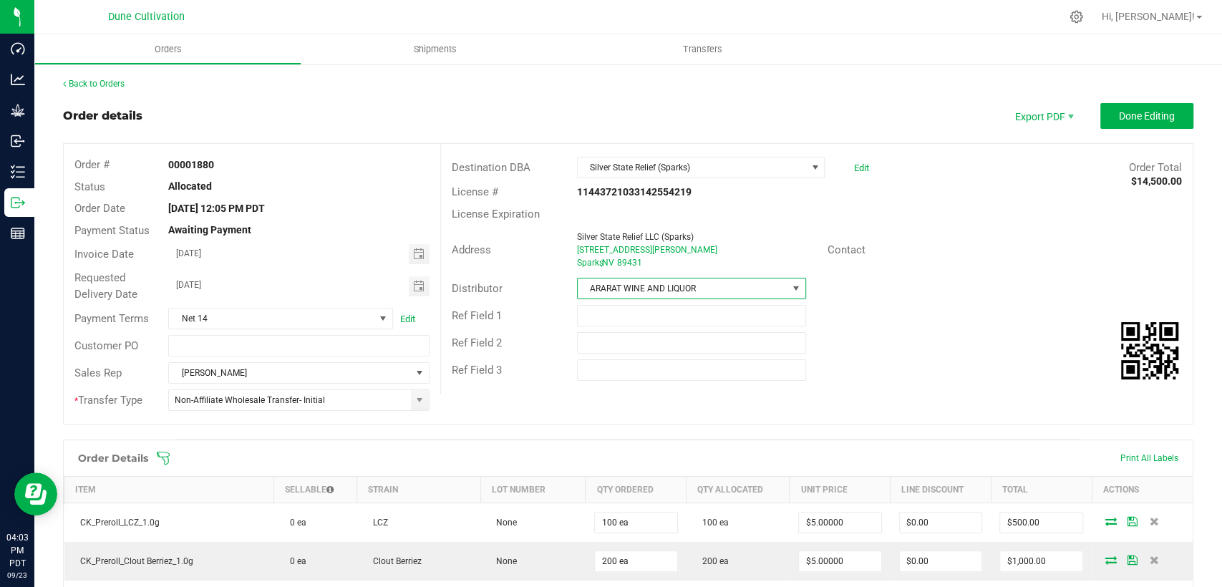
click at [837, 355] on div "Ref Field 2" at bounding box center [817, 342] width 752 height 27
click at [1118, 122] on button "Done Editing" at bounding box center [1146, 116] width 93 height 26
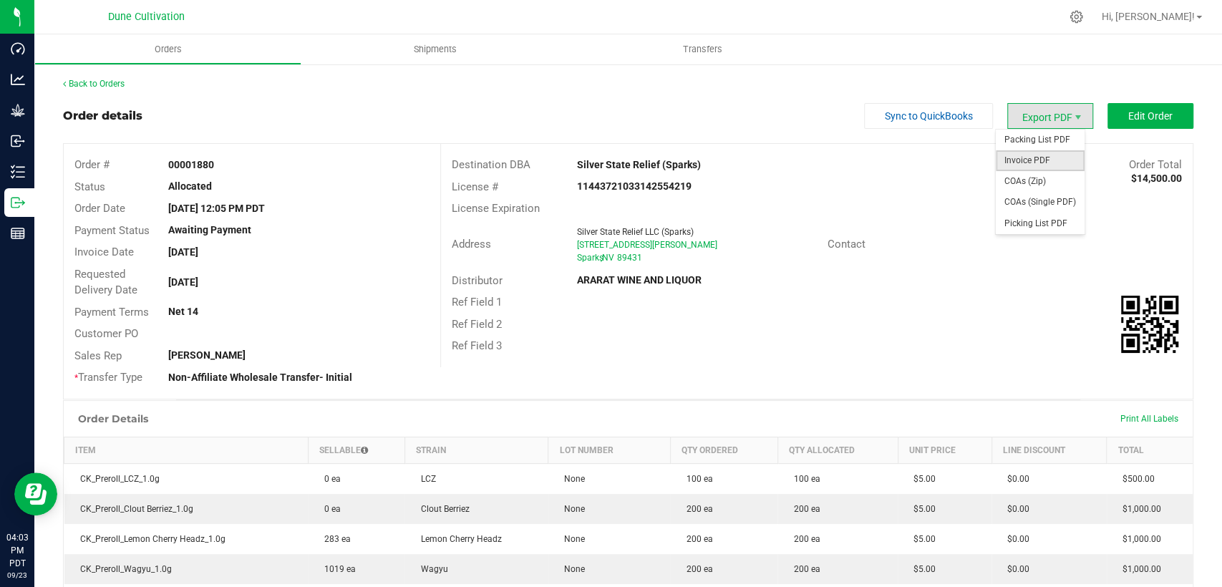
click at [1031, 163] on span "Invoice PDF" at bounding box center [1040, 160] width 89 height 21
click at [1011, 201] on span "COAs (Single PDF)" at bounding box center [1040, 202] width 89 height 21
click at [107, 83] on link "Back to Orders" at bounding box center [94, 84] width 62 height 10
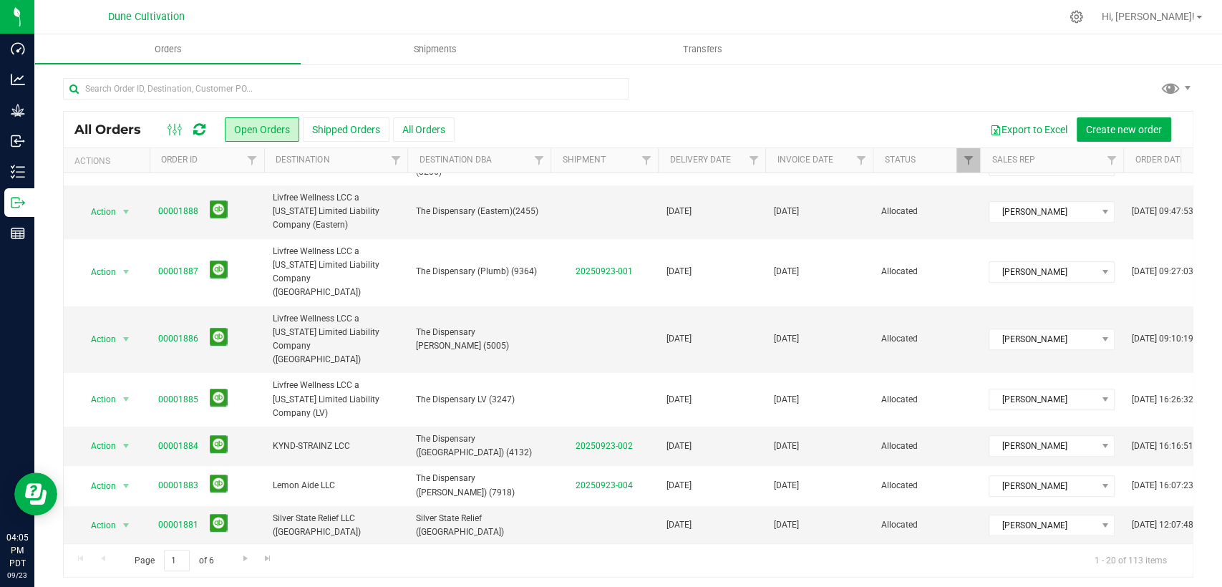
scroll to position [450, 0]
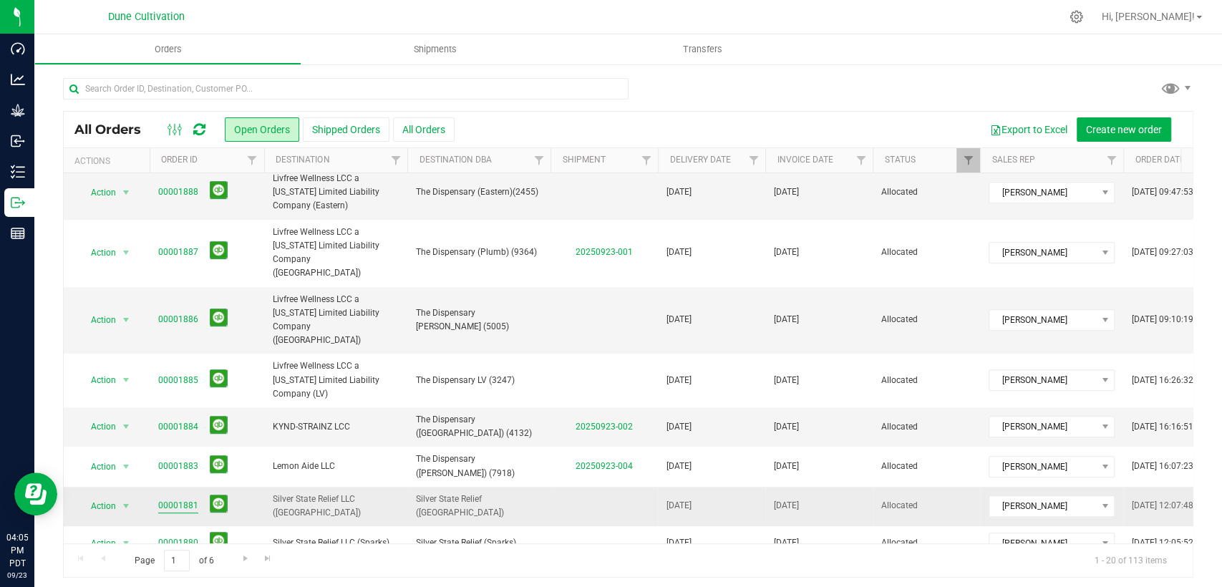
click at [183, 499] on link "00001881" at bounding box center [178, 506] width 40 height 14
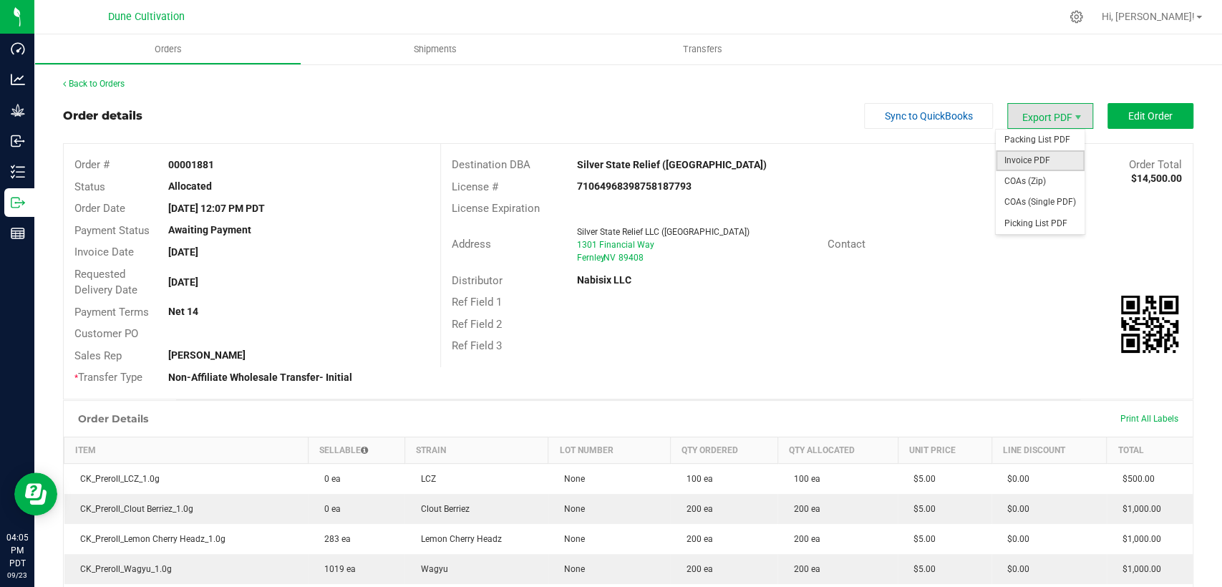
click at [1019, 157] on span "Invoice PDF" at bounding box center [1040, 160] width 89 height 21
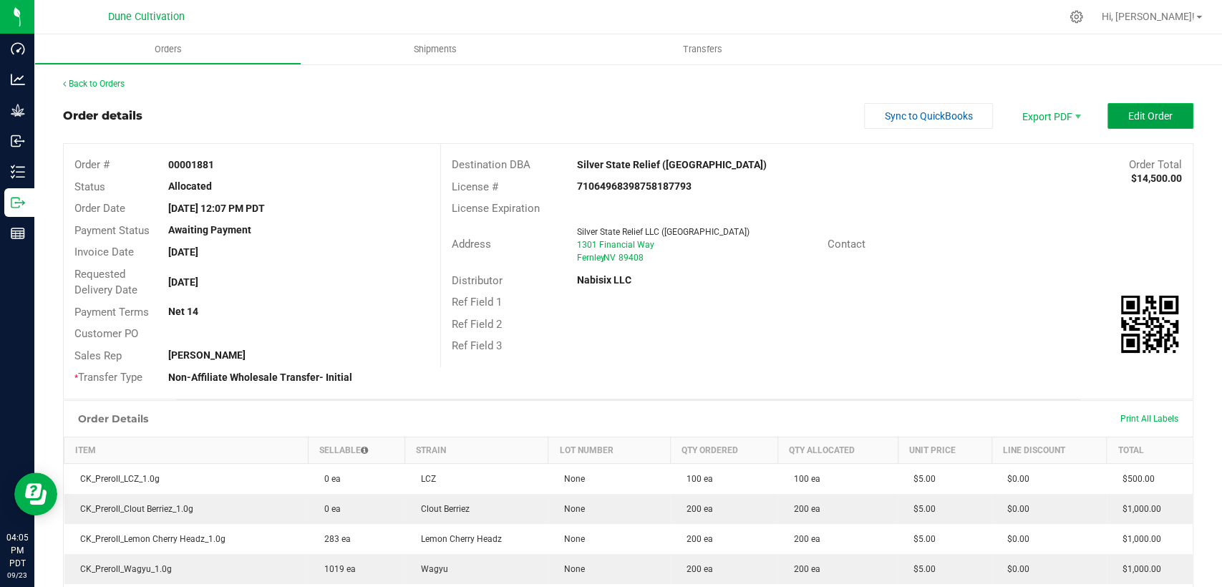
click at [1128, 118] on span "Edit Order" at bounding box center [1150, 115] width 44 height 11
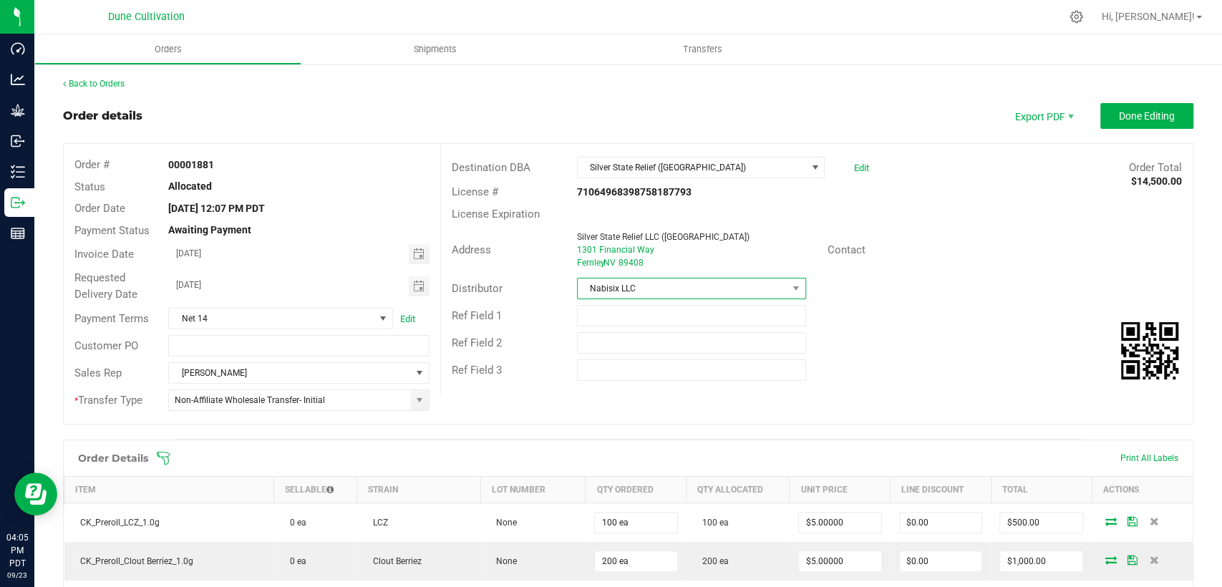
click at [639, 285] on span "Nabisix LLC" at bounding box center [683, 288] width 210 height 20
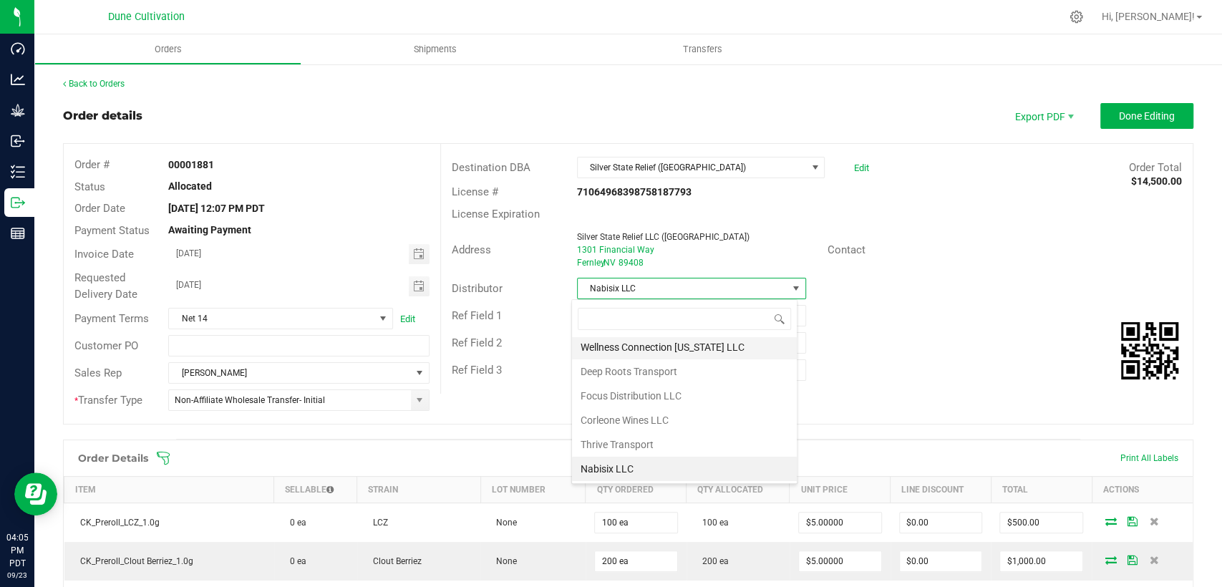
scroll to position [98, 0]
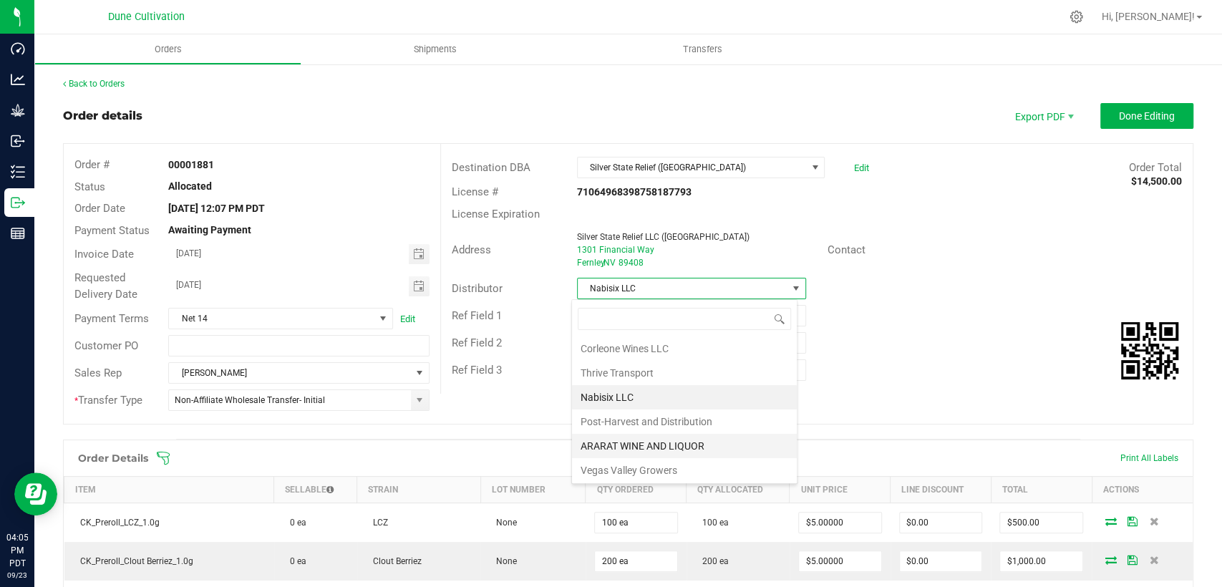
click at [641, 448] on li "ARARAT WINE AND LIQUOR" at bounding box center [684, 446] width 225 height 24
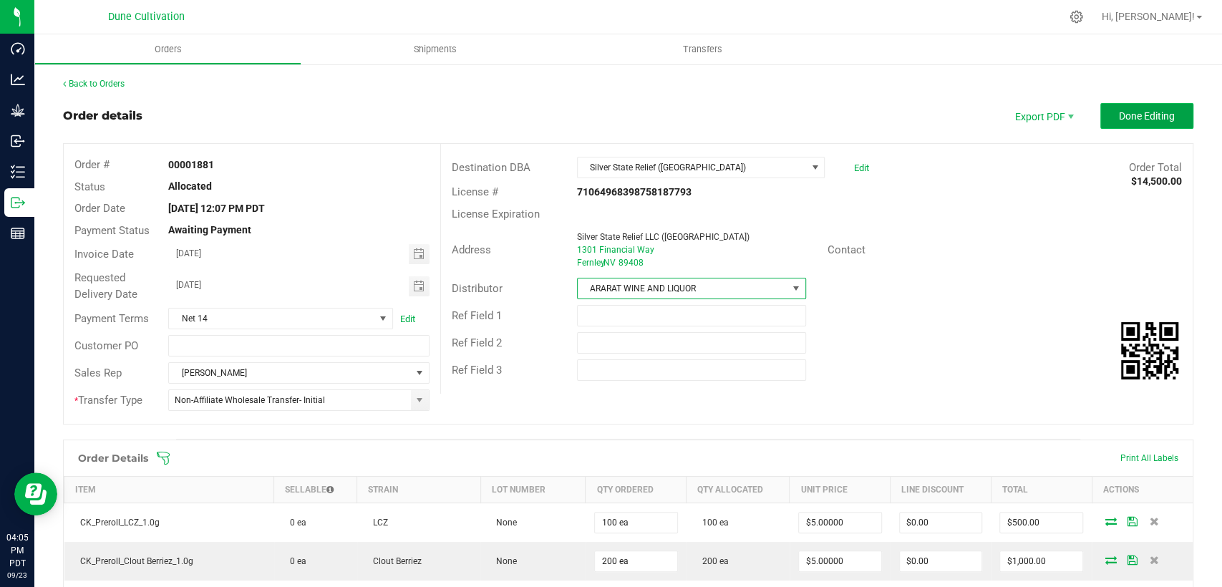
click at [1138, 112] on span "Done Editing" at bounding box center [1147, 115] width 56 height 11
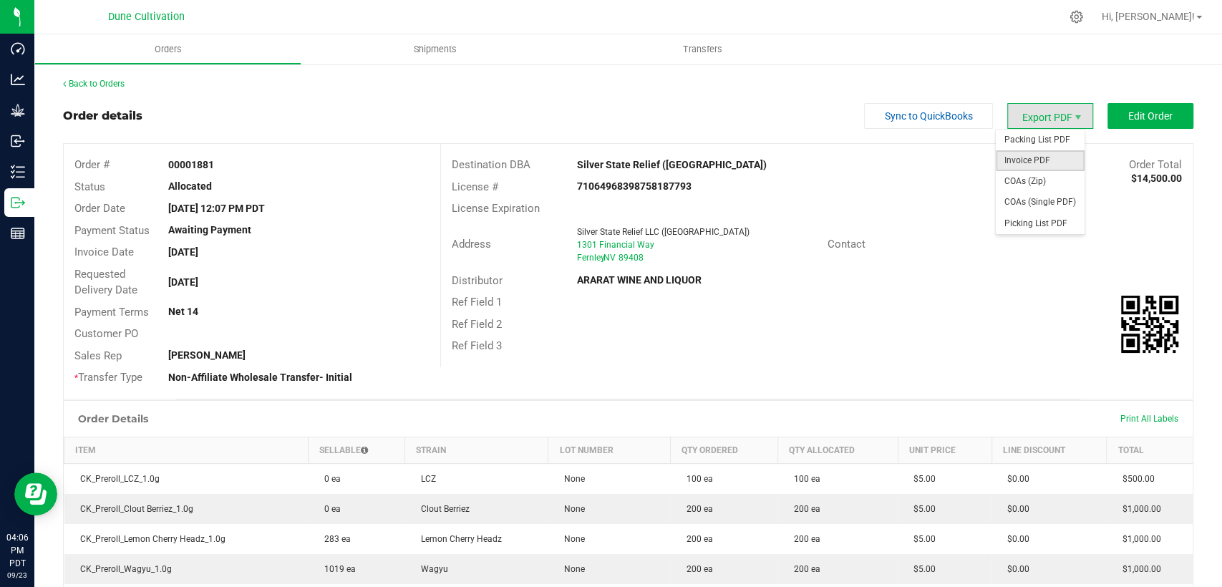
click at [1038, 161] on span "Invoice PDF" at bounding box center [1040, 160] width 89 height 21
click at [1039, 202] on span "COAs (Single PDF)" at bounding box center [1040, 202] width 89 height 21
click at [98, 82] on link "Back to Orders" at bounding box center [94, 84] width 62 height 10
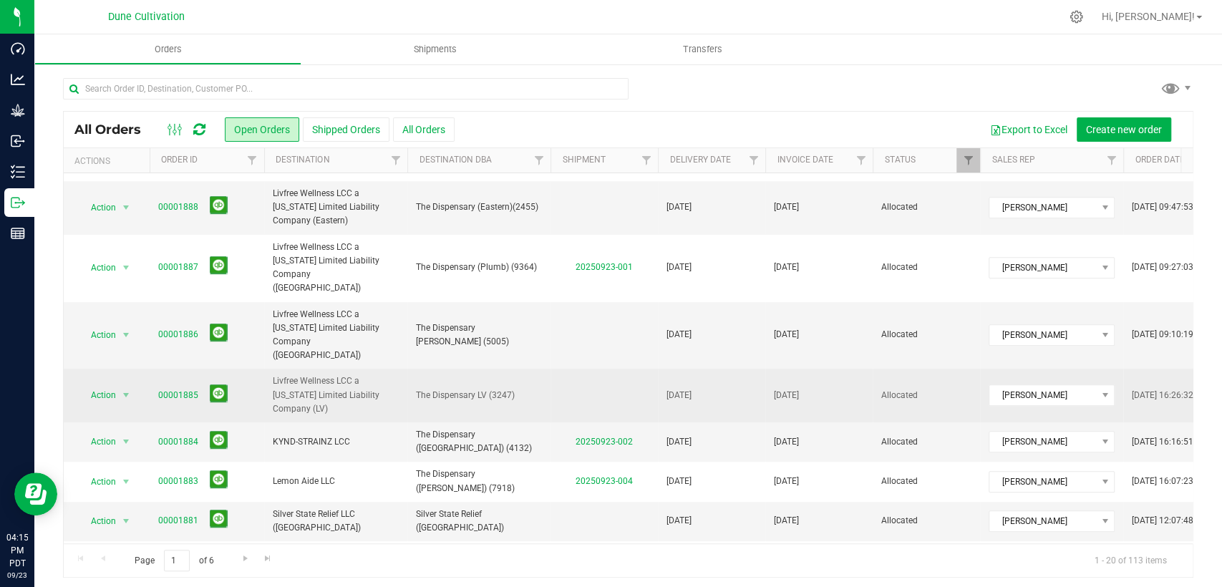
scroll to position [450, 0]
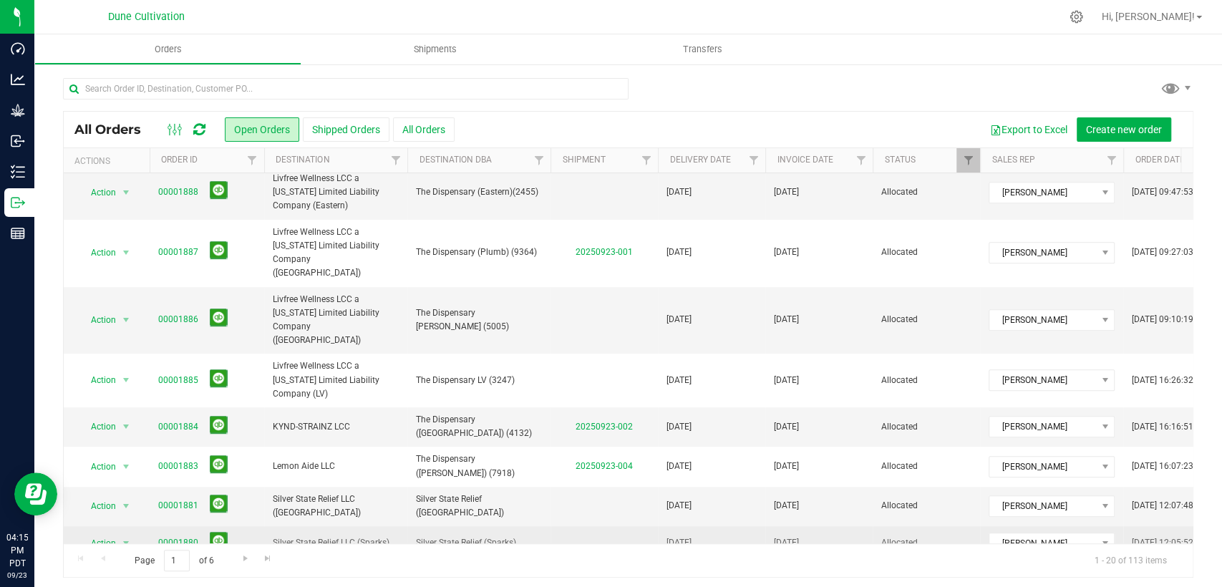
click at [172, 536] on link "00001880" at bounding box center [178, 543] width 40 height 14
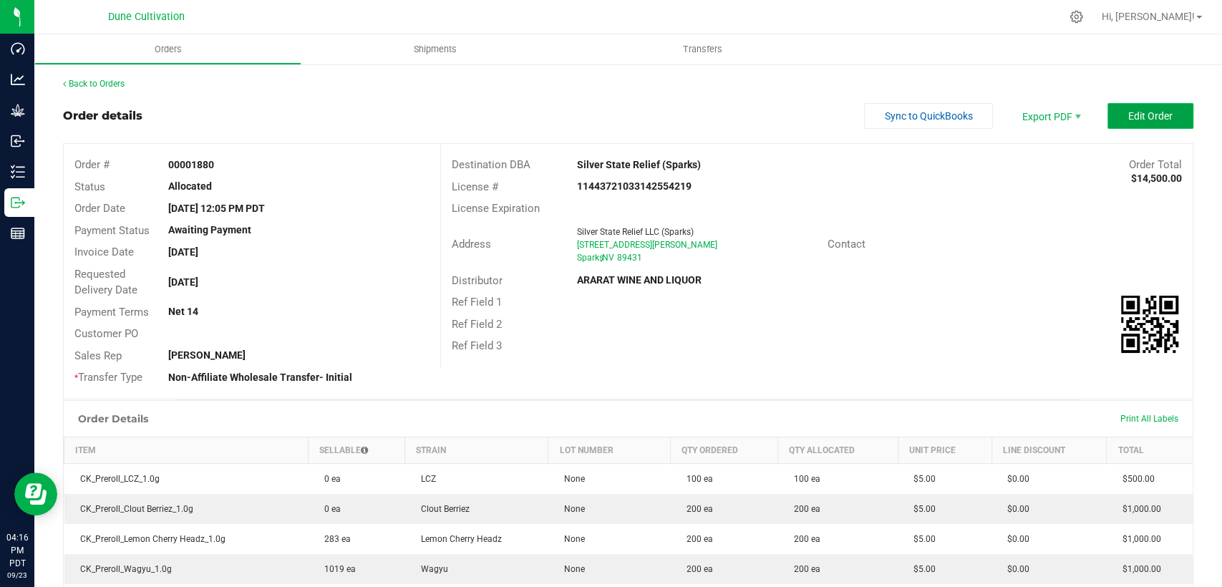
click at [1114, 108] on button "Edit Order" at bounding box center [1150, 116] width 86 height 26
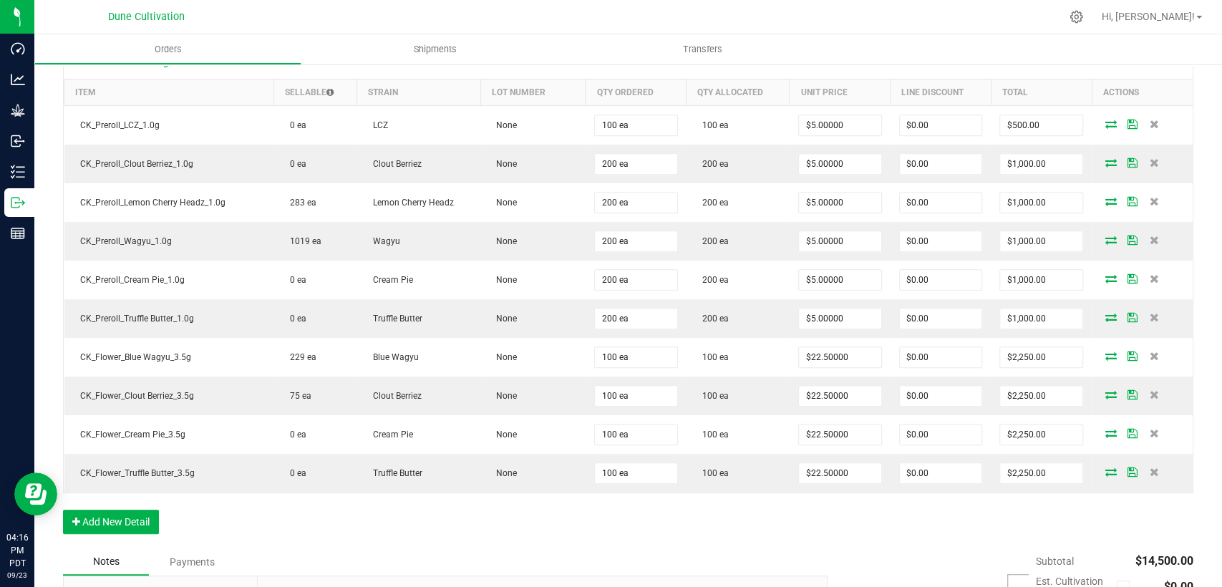
scroll to position [318, 0]
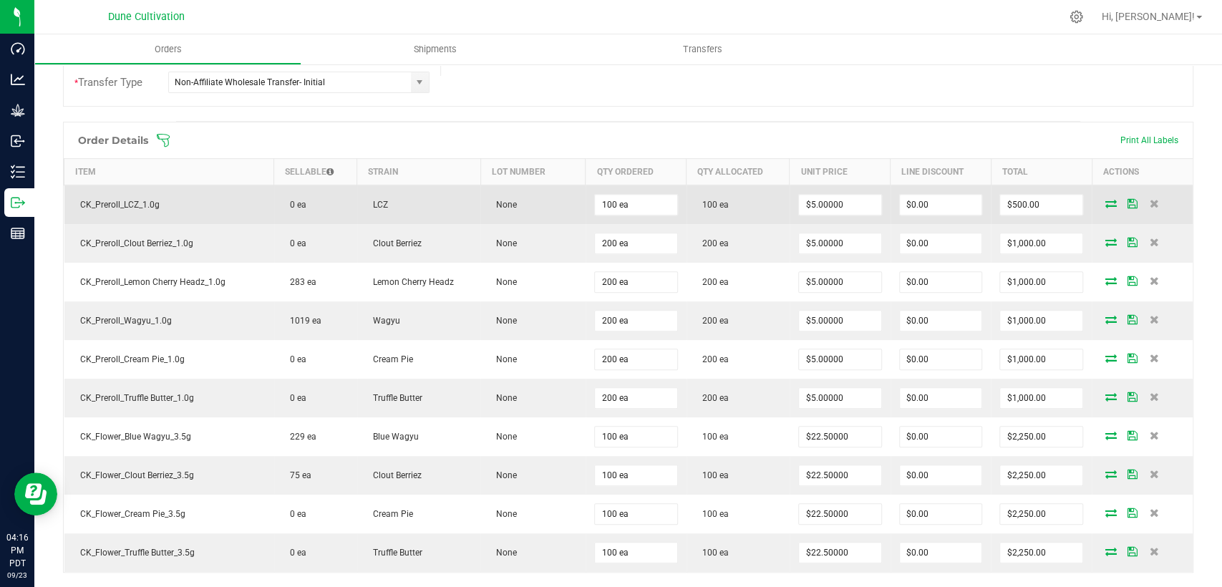
click at [1105, 204] on icon at bounding box center [1110, 203] width 11 height 9
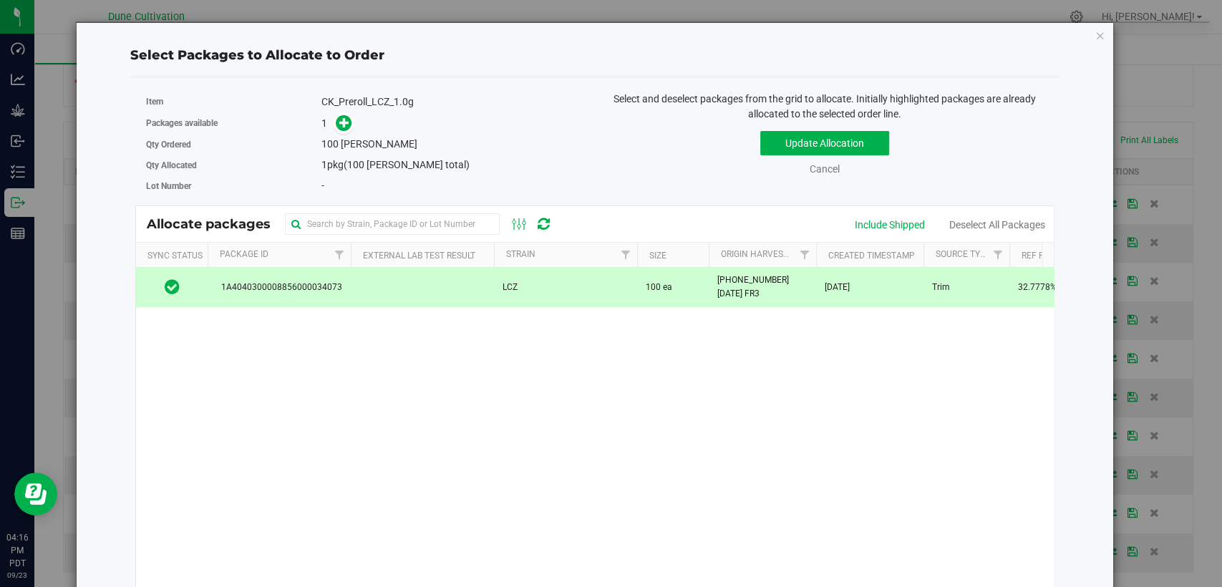
click at [719, 280] on span "[PHONE_NUMBER][DATE] FR3" at bounding box center [762, 286] width 90 height 27
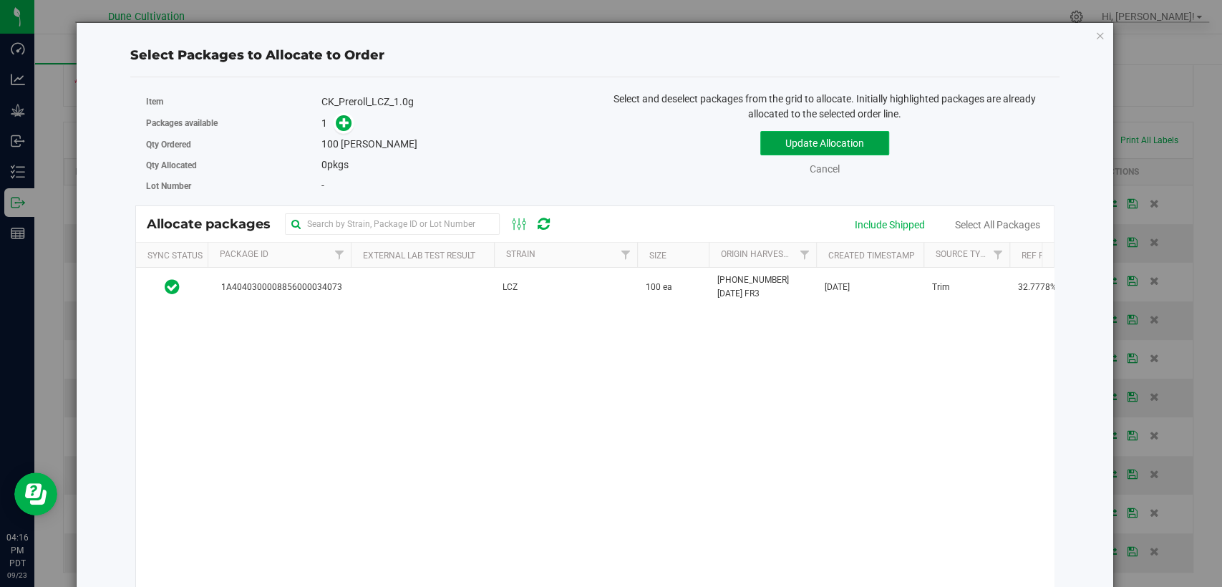
click at [808, 142] on button "Update Allocation" at bounding box center [824, 143] width 129 height 24
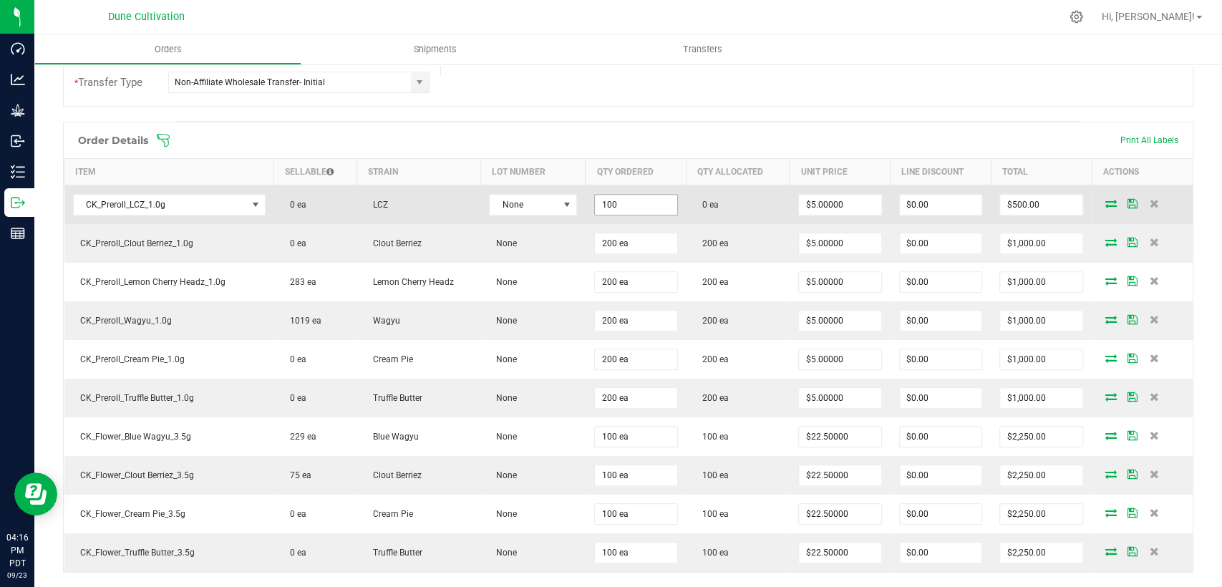
click at [618, 201] on input "100" at bounding box center [636, 205] width 82 height 20
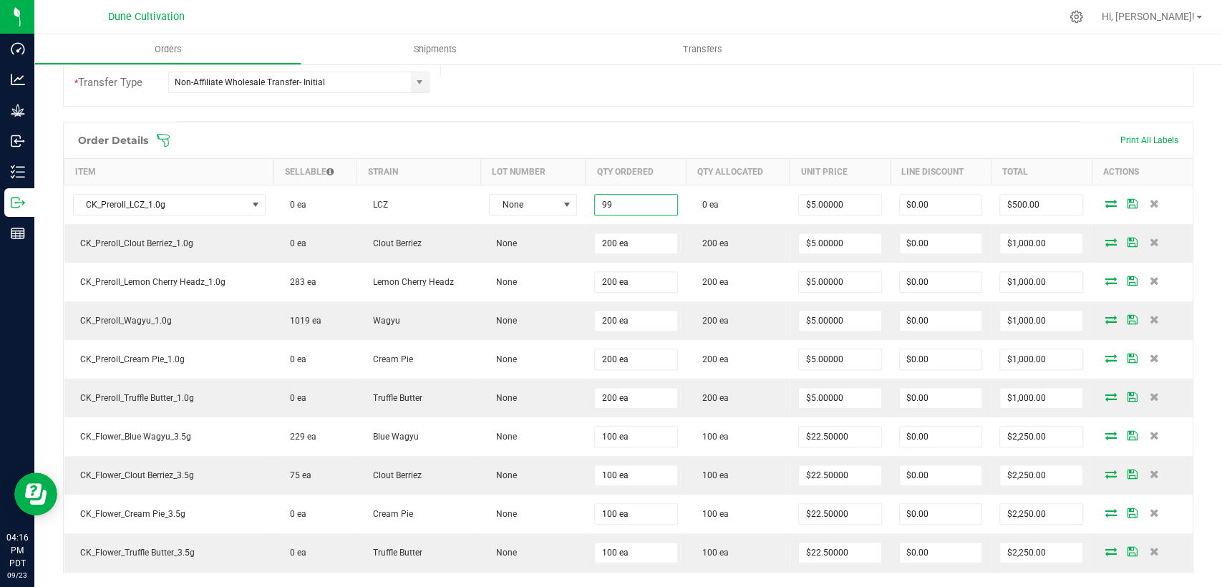
type input "99 ea"
type input "$495.00"
click at [820, 127] on div "Order Details Print All Labels" at bounding box center [628, 140] width 1129 height 36
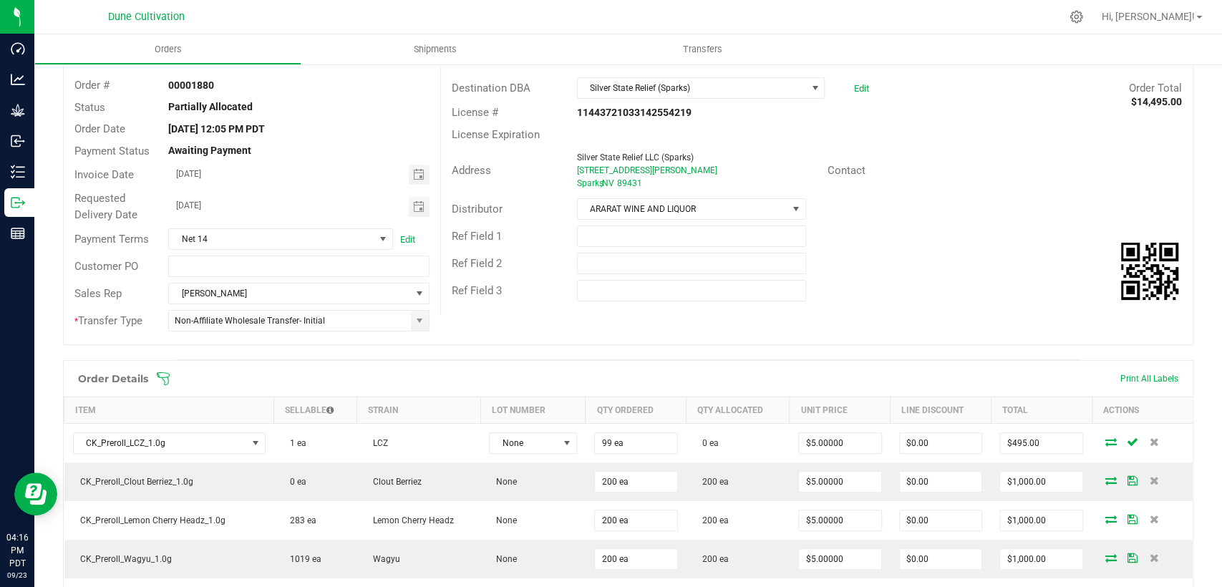
scroll to position [0, 0]
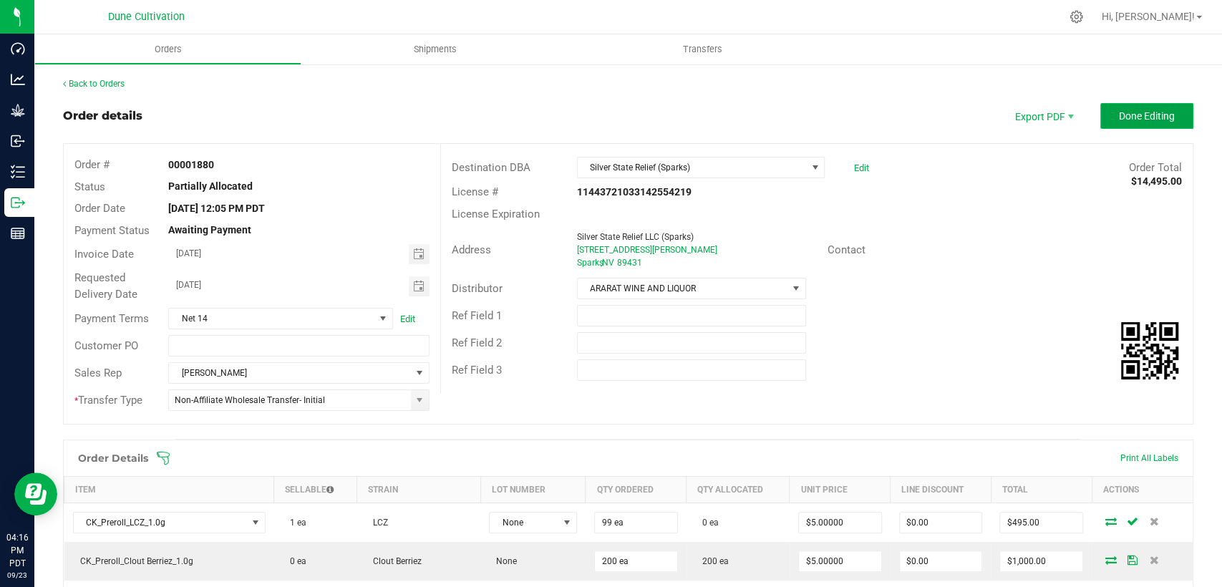
click at [1125, 110] on span "Done Editing" at bounding box center [1147, 115] width 56 height 11
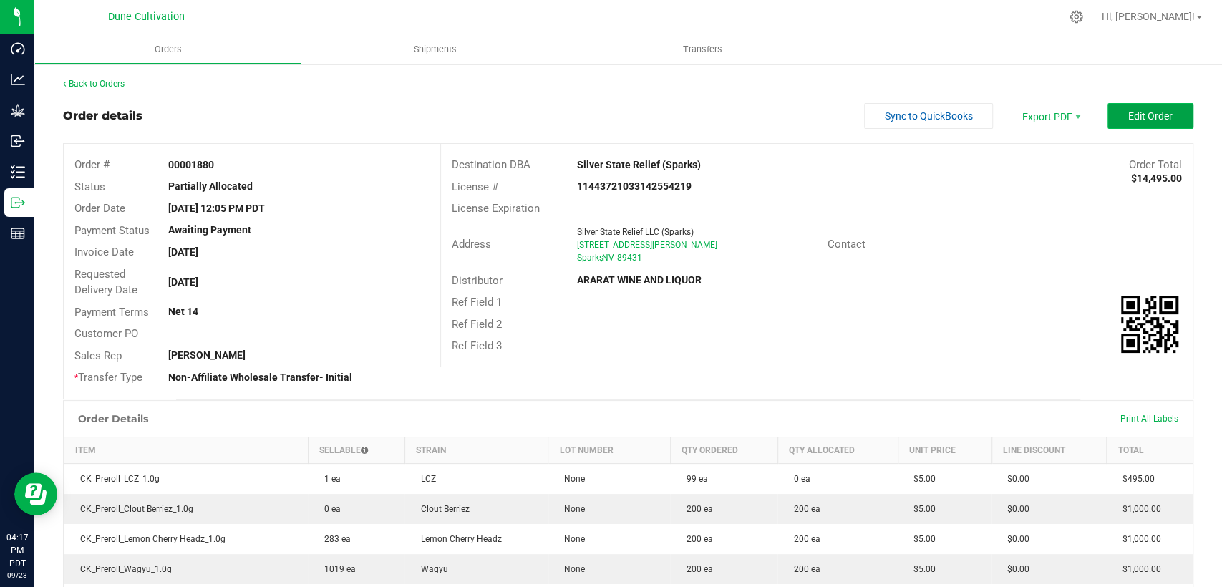
click at [1148, 115] on span "Edit Order" at bounding box center [1150, 115] width 44 height 11
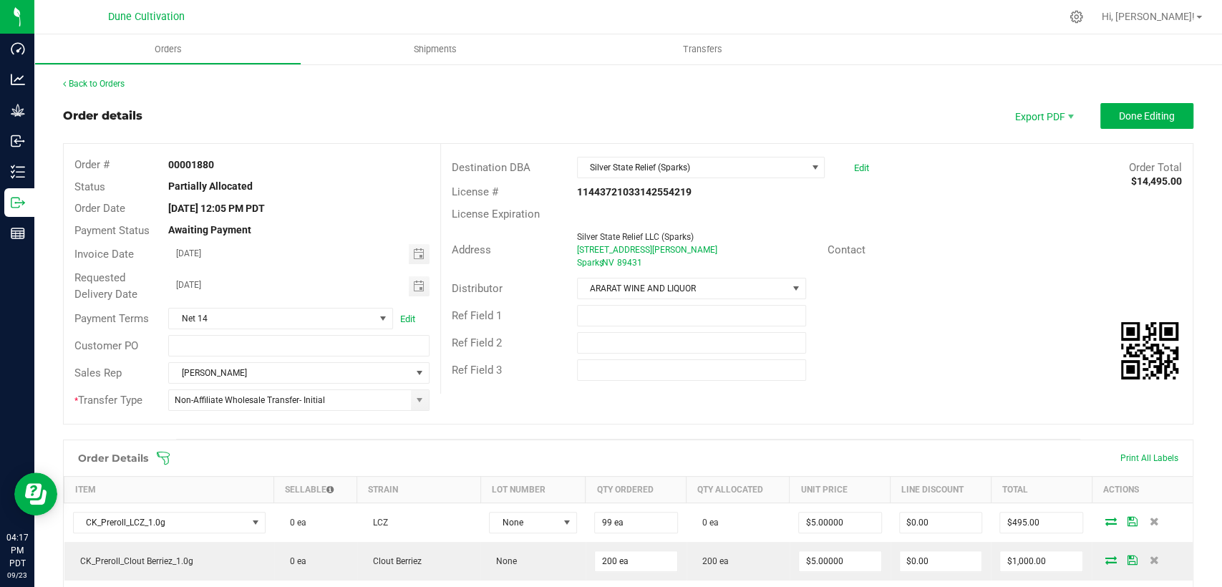
scroll to position [79, 0]
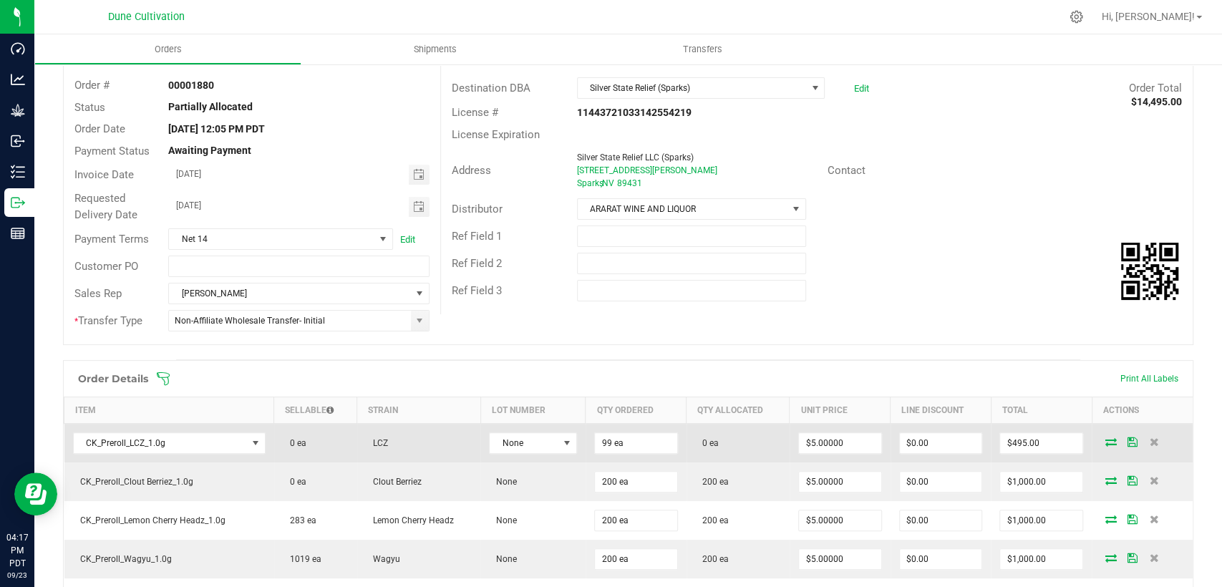
click at [1105, 437] on icon at bounding box center [1110, 441] width 11 height 9
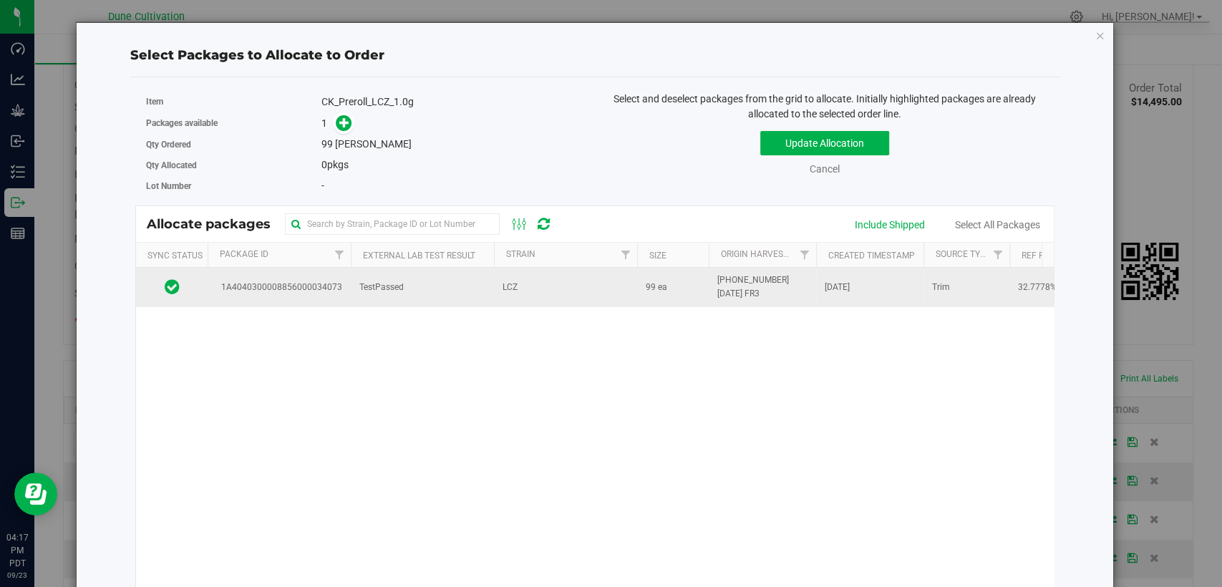
click at [643, 294] on td "99 ea" at bounding box center [673, 287] width 72 height 39
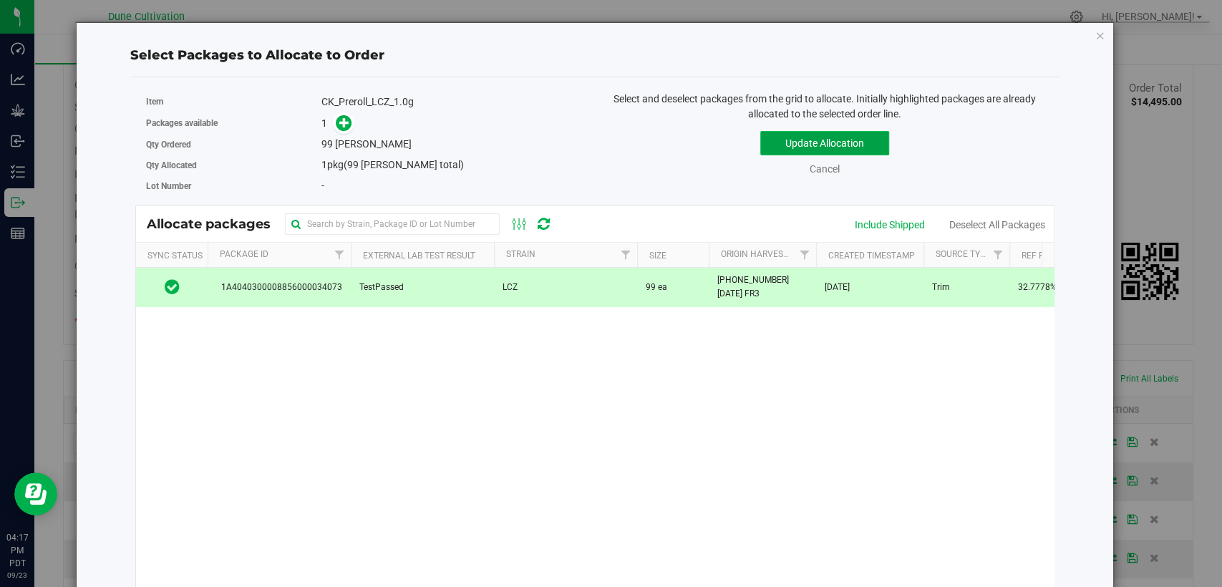
click at [785, 136] on button "Update Allocation" at bounding box center [824, 143] width 129 height 24
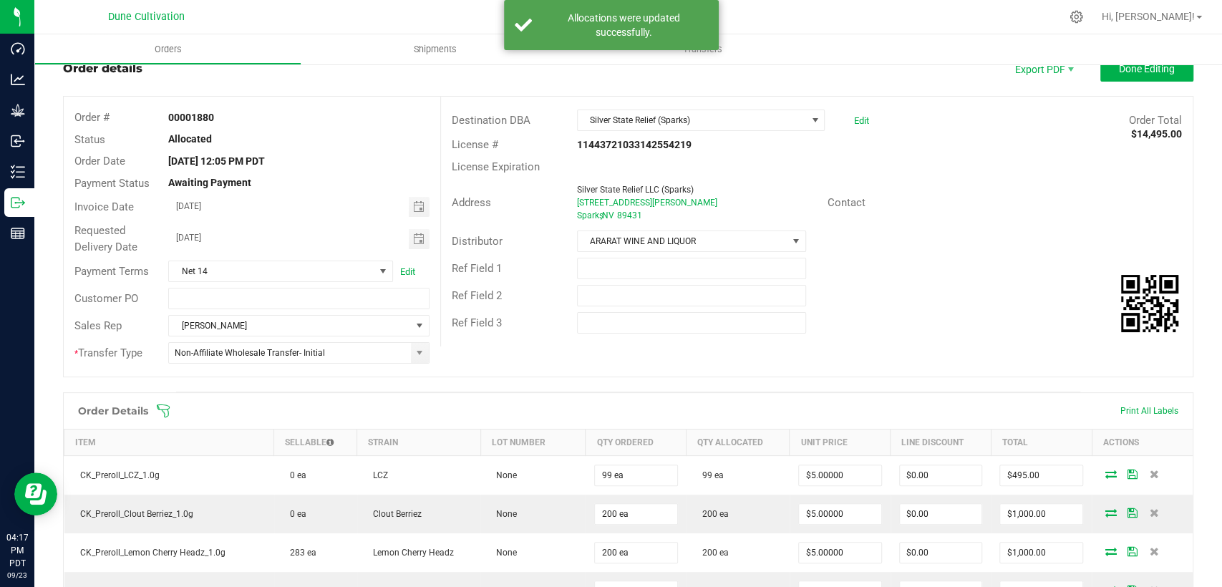
scroll to position [0, 0]
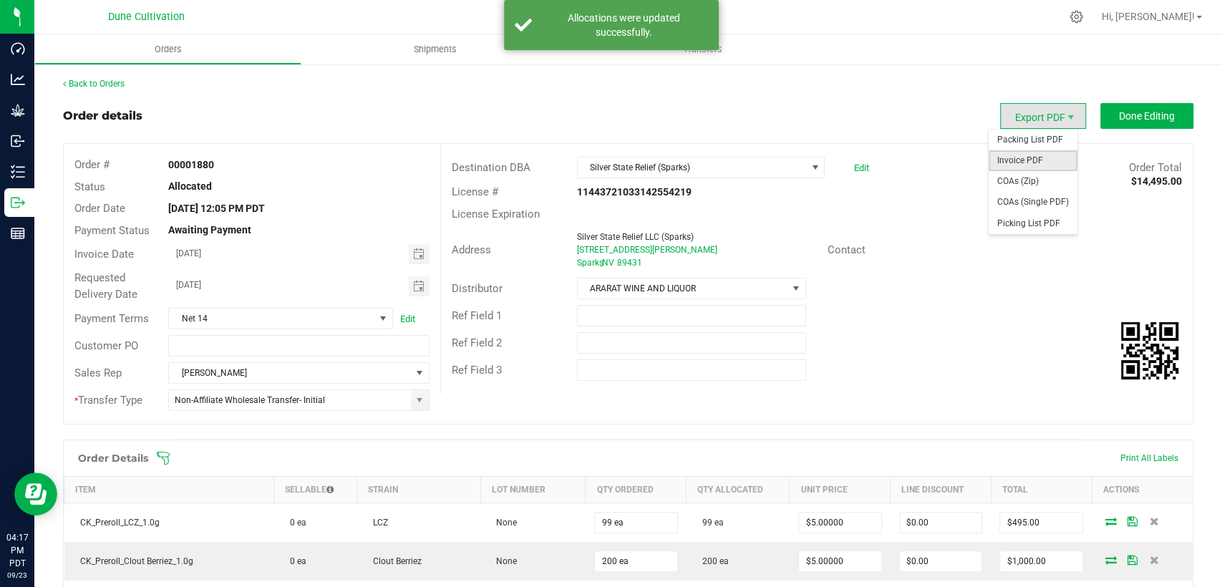
click at [1017, 162] on span "Invoice PDF" at bounding box center [1033, 160] width 89 height 21
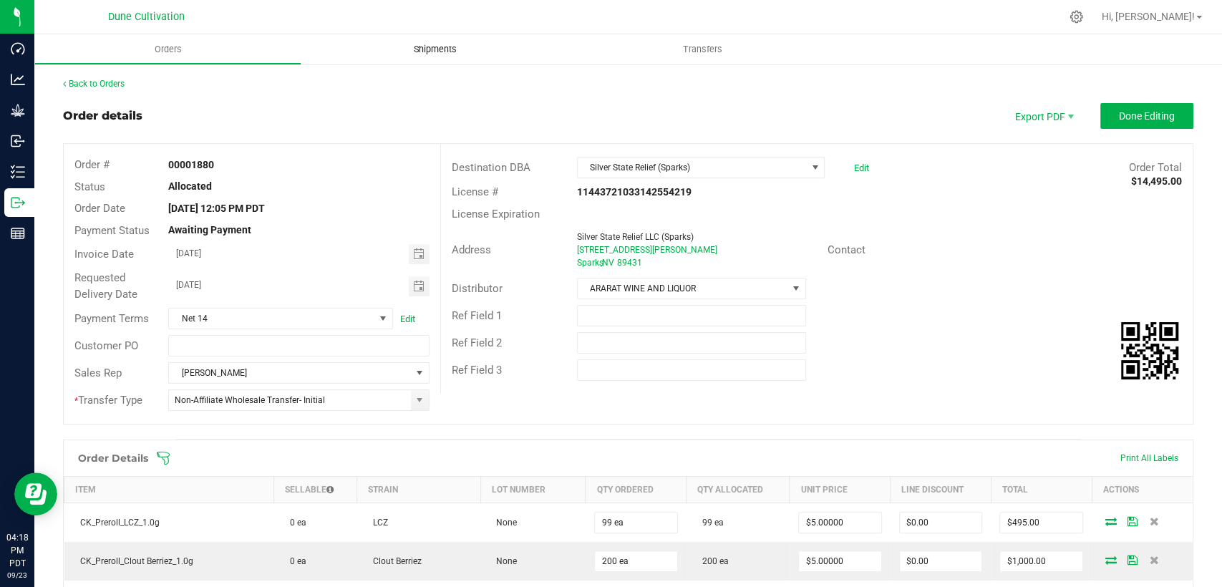
click at [431, 53] on span "Shipments" at bounding box center [435, 49] width 82 height 13
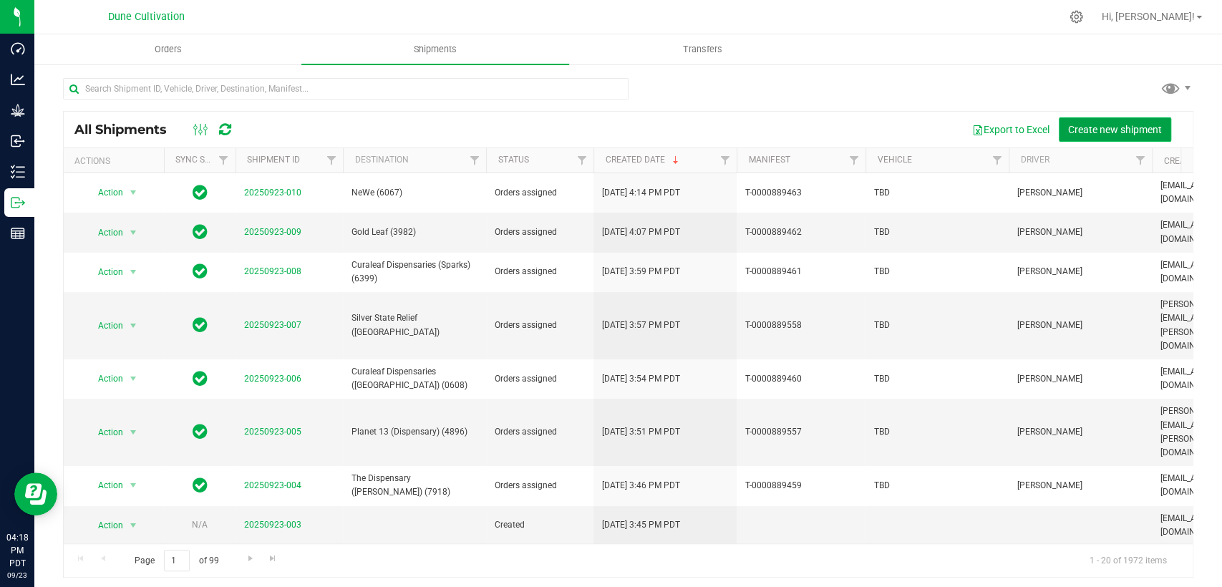
click at [1098, 130] on span "Create new shipment" at bounding box center [1115, 129] width 94 height 11
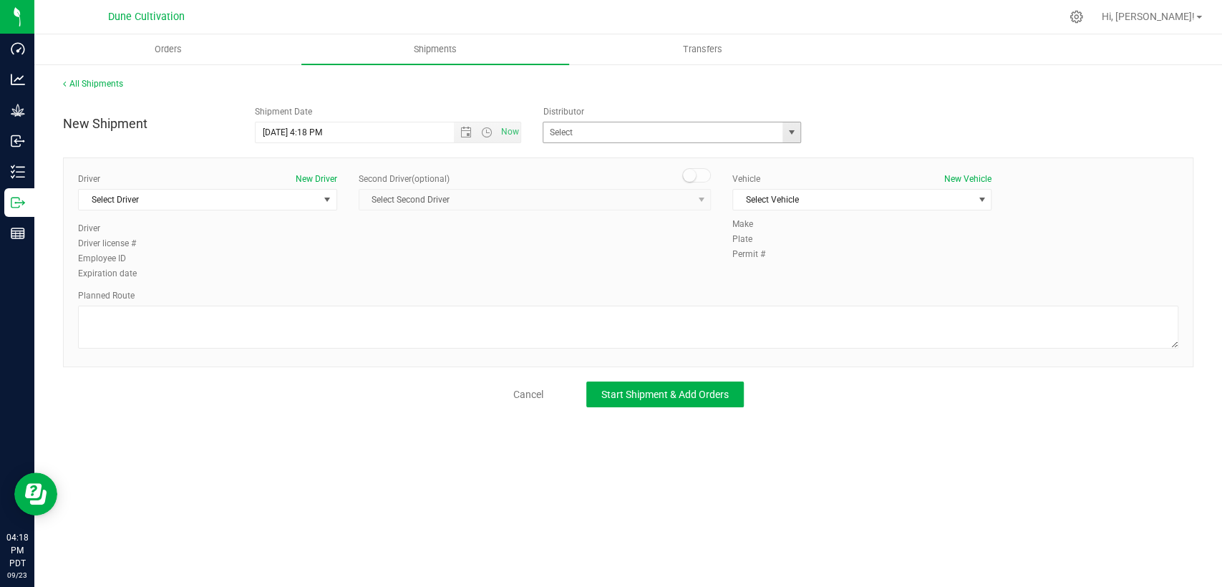
click at [793, 129] on span "select" at bounding box center [791, 132] width 11 height 11
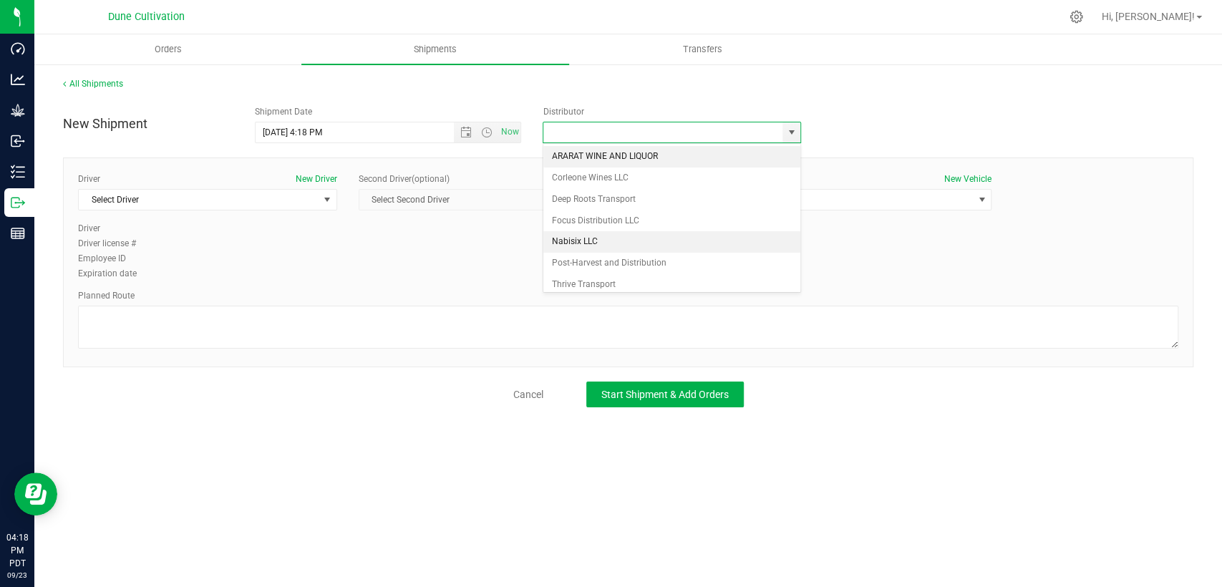
drag, startPoint x: 686, startPoint y: 159, endPoint x: 676, endPoint y: 160, distance: 10.0
click at [685, 159] on li "ARARAT WINE AND LIQUOR" at bounding box center [671, 156] width 257 height 21
type input "ARARAT WINE AND LIQUOR"
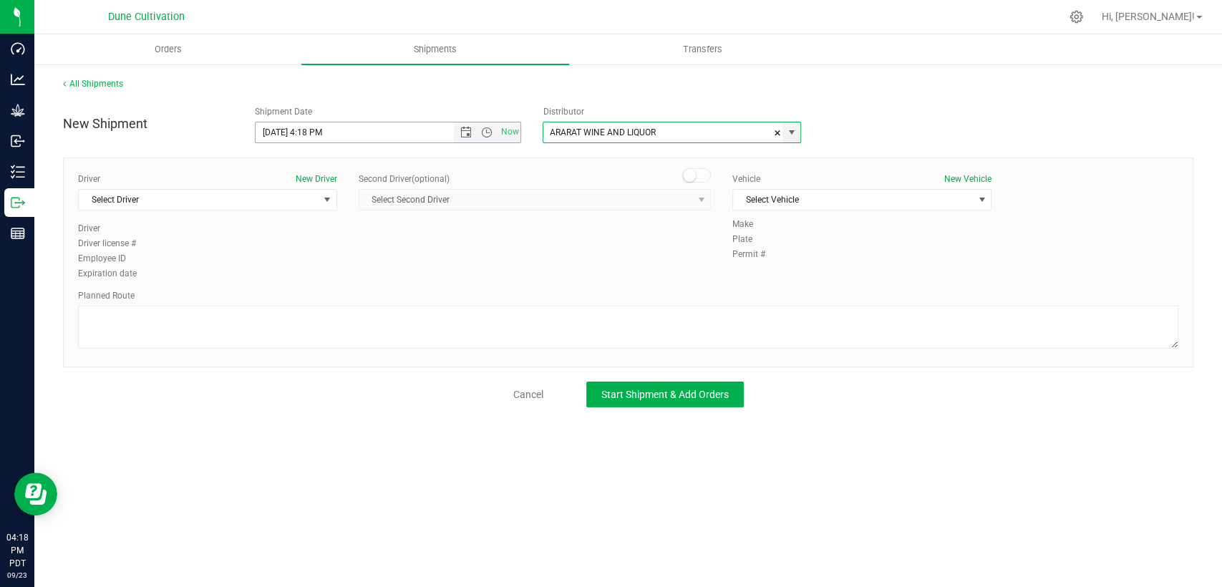
click at [277, 132] on input "9/23/2025 4:18 PM" at bounding box center [367, 132] width 222 height 20
drag, startPoint x: 327, startPoint y: 133, endPoint x: 307, endPoint y: 131, distance: 20.2
click at [307, 131] on input "9/24/2025 4:18 PM" at bounding box center [367, 132] width 222 height 20
type input "9/24/2025 8:30 AM"
click at [301, 200] on span "Select Driver" at bounding box center [199, 200] width 240 height 20
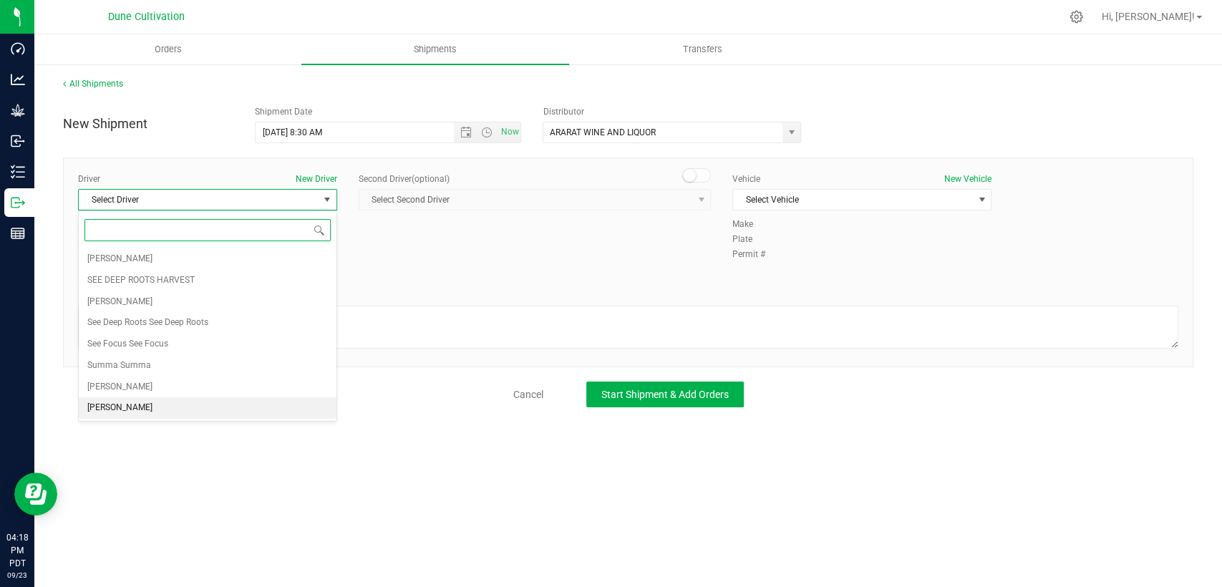
drag, startPoint x: 177, startPoint y: 409, endPoint x: 271, endPoint y: 368, distance: 102.9
click at [177, 408] on li "TBD TBD" at bounding box center [208, 407] width 258 height 21
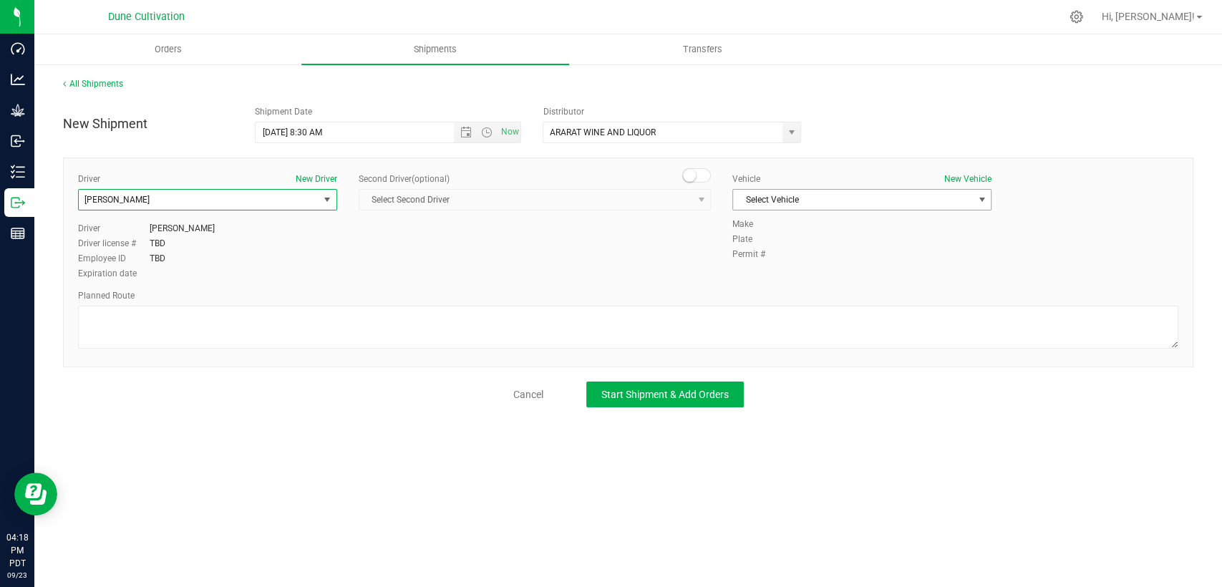
click at [808, 199] on span "Select Vehicle" at bounding box center [853, 200] width 240 height 20
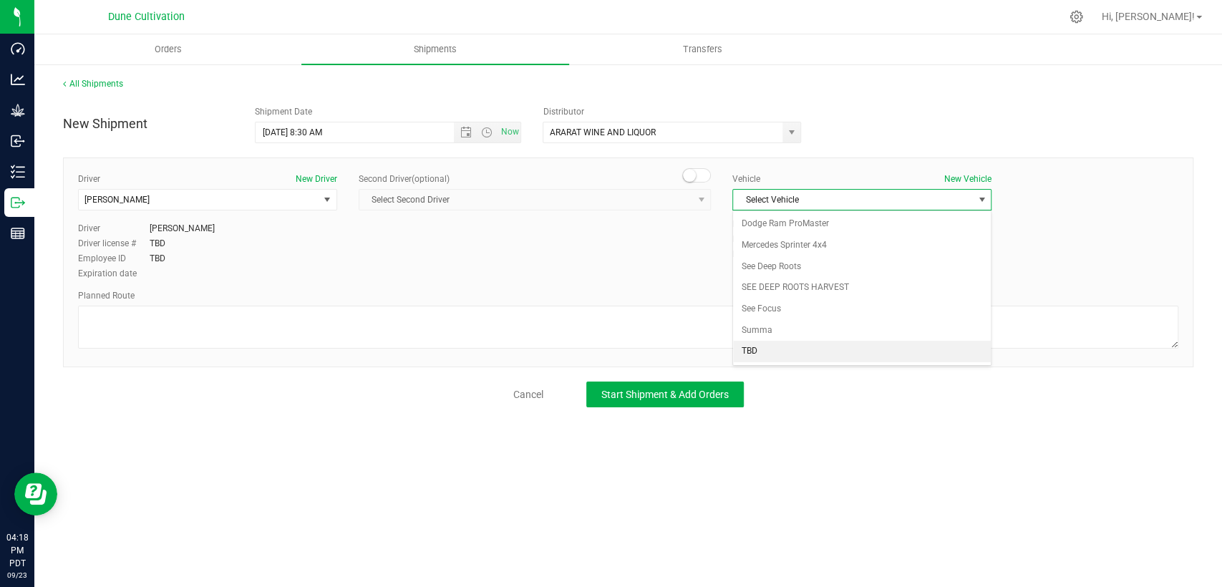
click at [747, 344] on li "TBD" at bounding box center [862, 351] width 258 height 21
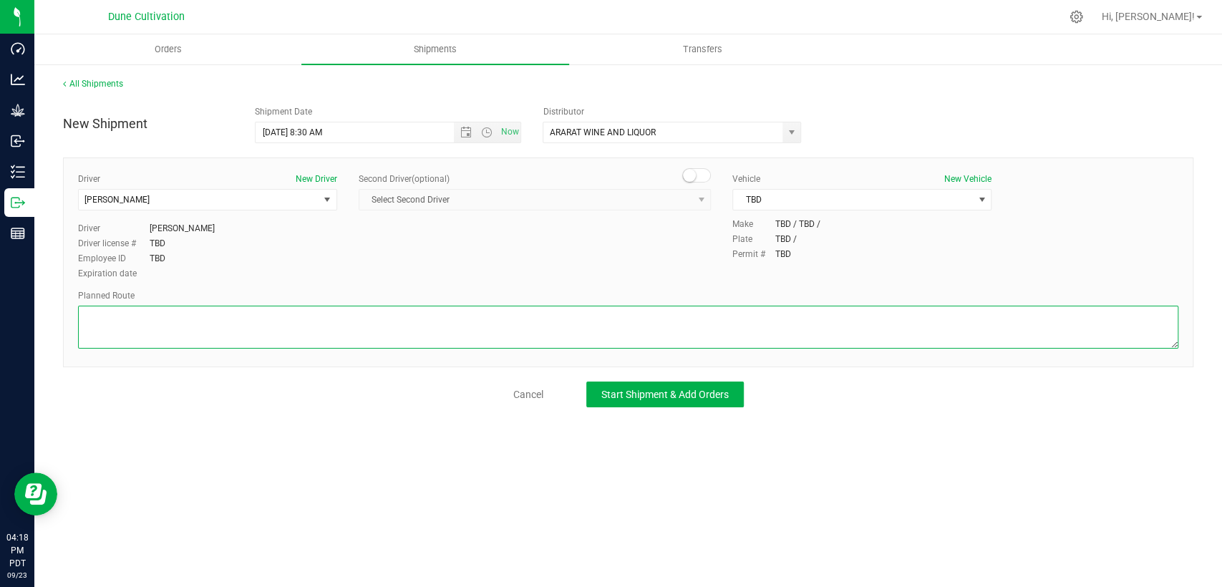
click at [545, 326] on textarea at bounding box center [628, 327] width 1100 height 43
paste textarea "Get on I-11/US-95 N in Las Vegas from E Alexander Rd and W Craig Rd 17 min (7.4…"
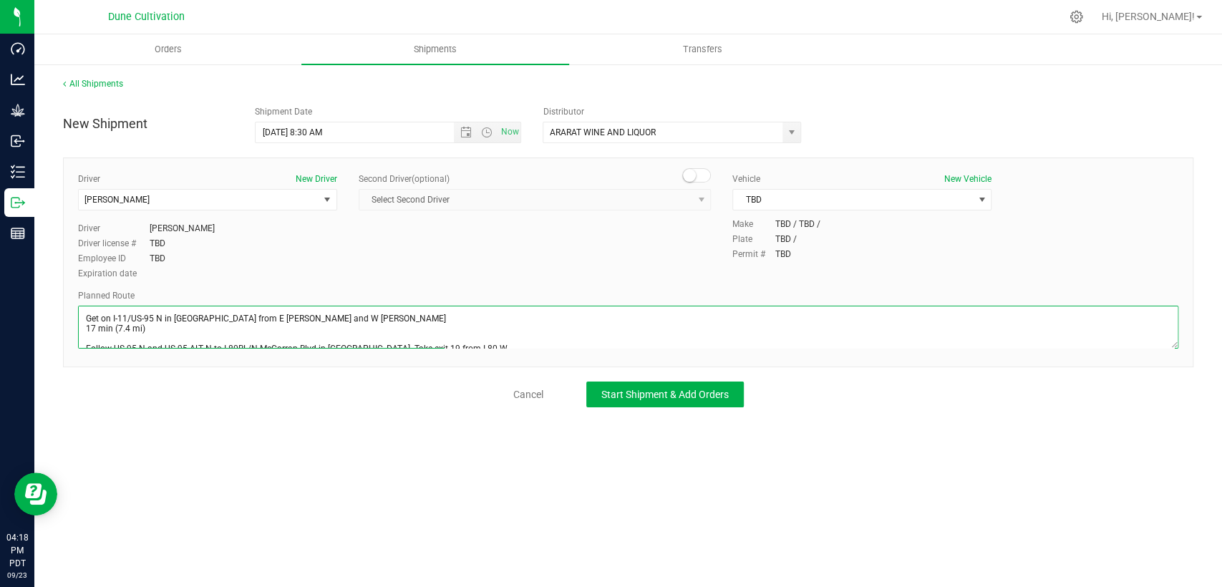
scroll to position [47, 0]
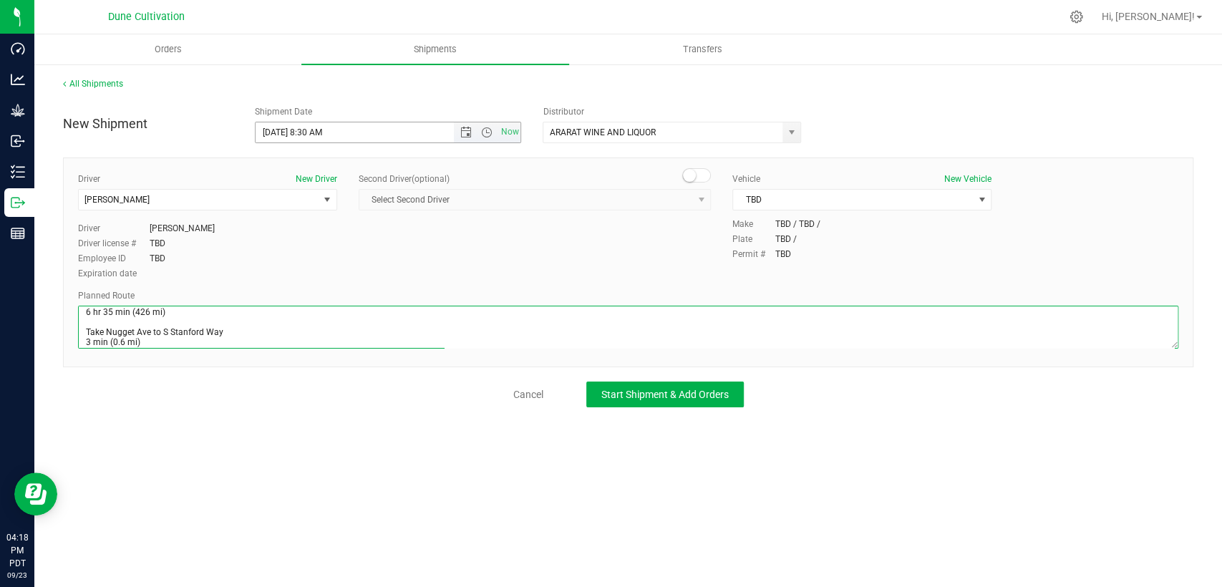
type textarea "Get on I-11/US-95 N in Las Vegas from E Alexander Rd and W Craig Rd 17 min (7.4…"
click at [326, 131] on input "9/24/2025 8:30 AM" at bounding box center [367, 132] width 222 height 20
type input "9/24/2025 8:30 PM"
click at [621, 403] on button "Start Shipment & Add Orders" at bounding box center [664, 395] width 157 height 26
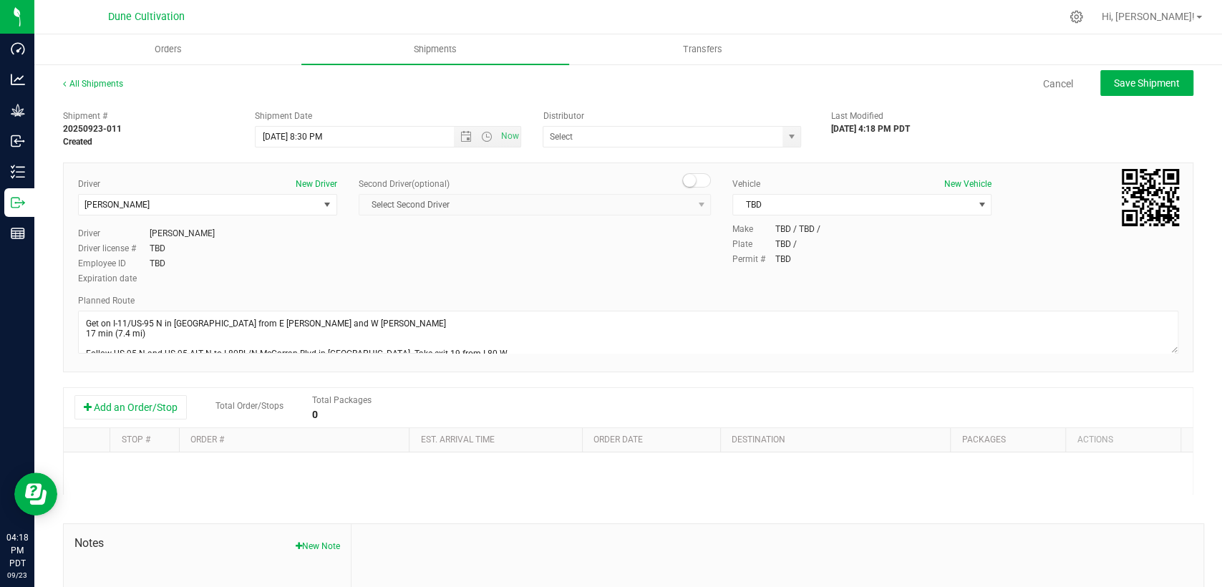
type input "ARARAT WINE AND LIQUOR"
click at [148, 408] on button "Add an Order/Stop" at bounding box center [130, 407] width 112 height 24
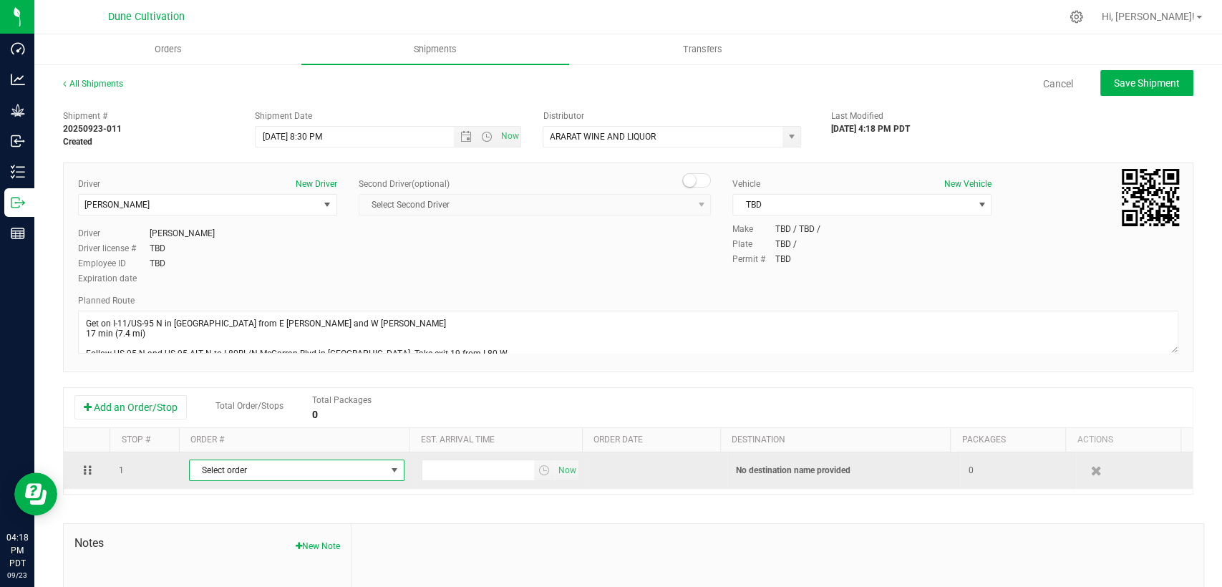
click at [235, 473] on span "Select order" at bounding box center [288, 470] width 196 height 20
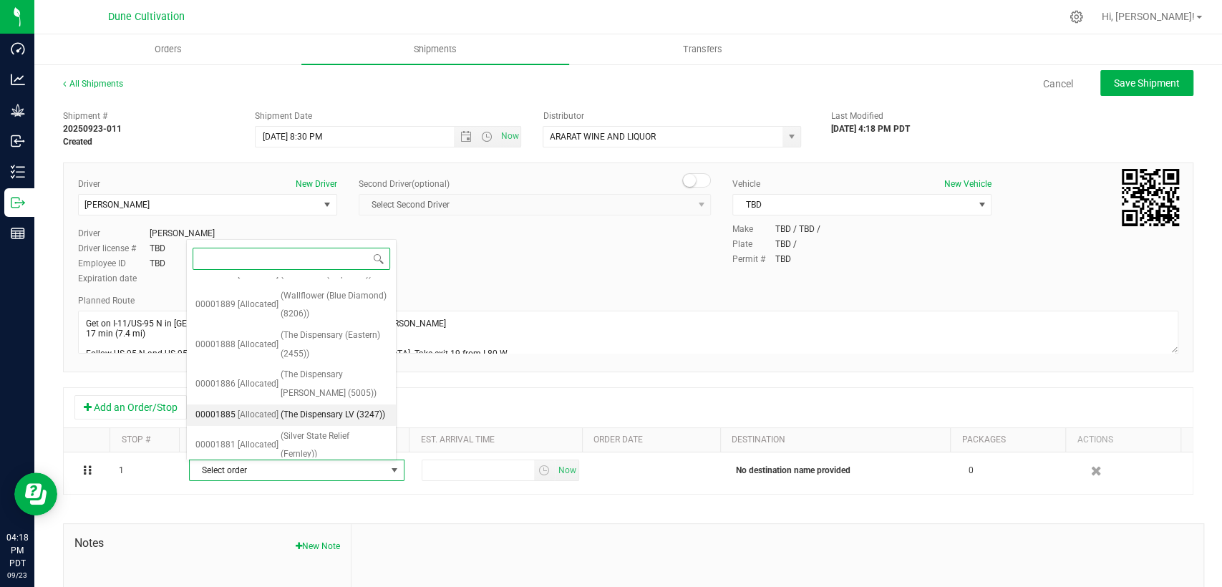
scroll to position [349, 0]
click at [251, 311] on span "[Allocated]" at bounding box center [258, 301] width 41 height 19
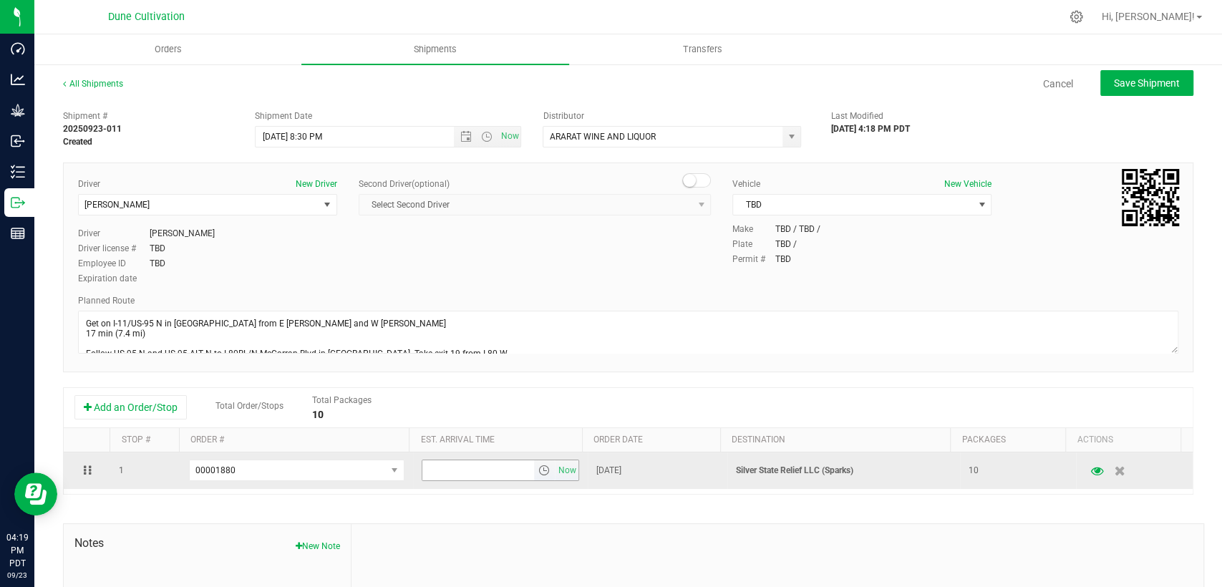
click at [437, 480] on input "text" at bounding box center [478, 470] width 112 height 20
type input "4"
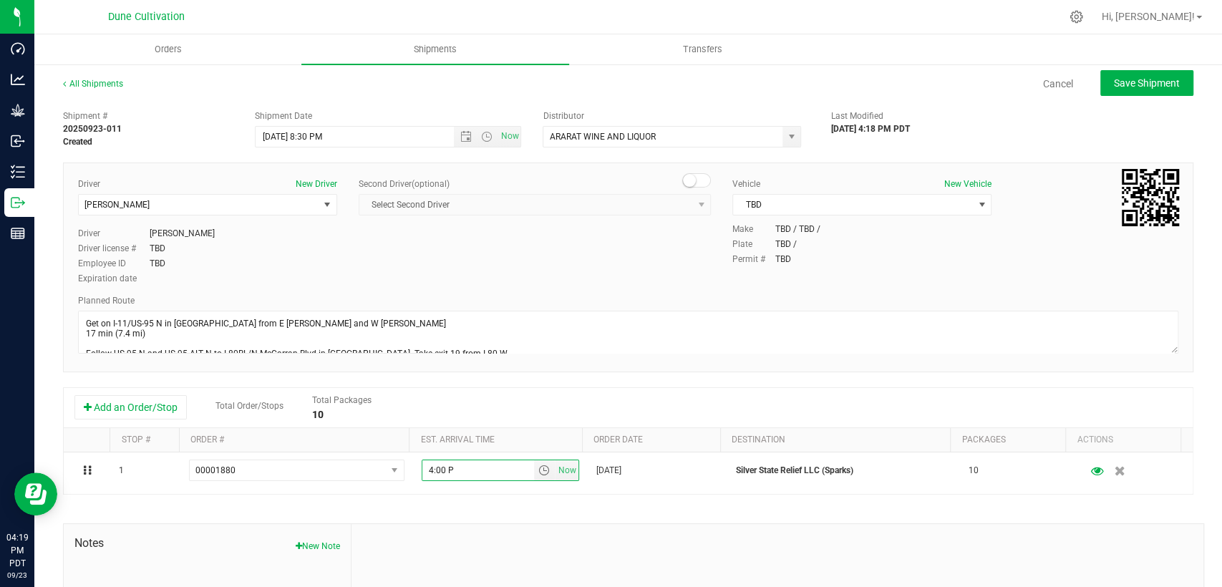
type input "4:00 PM"
click at [1134, 84] on span "Save Shipment" at bounding box center [1147, 82] width 66 height 11
type input "9/25/2025 3:30 AM"
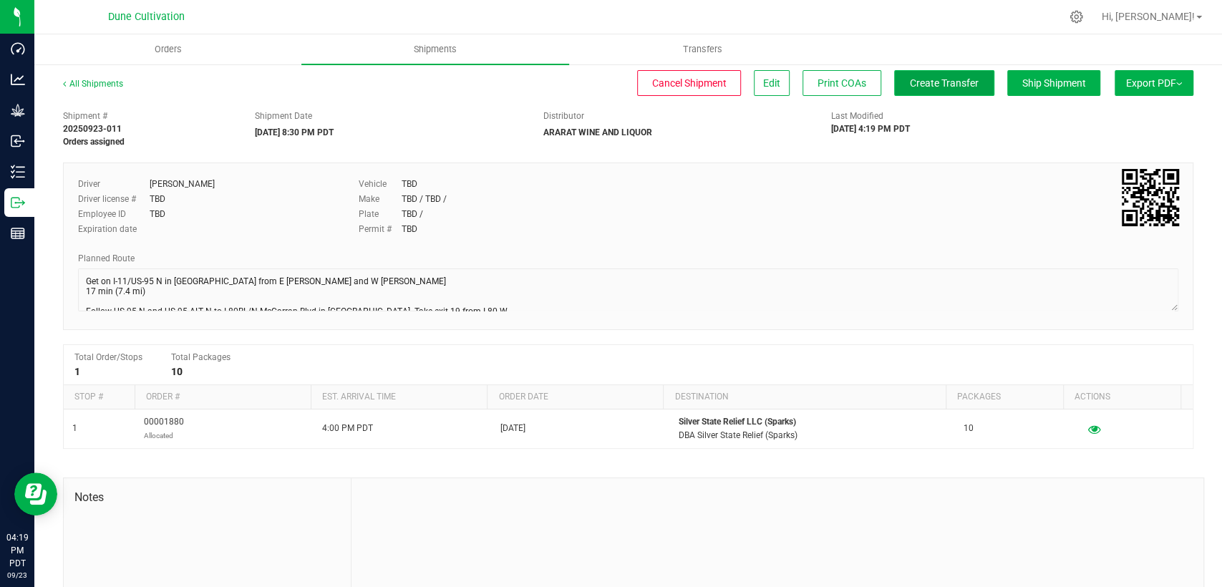
click at [913, 83] on span "Create Transfer" at bounding box center [944, 82] width 69 height 11
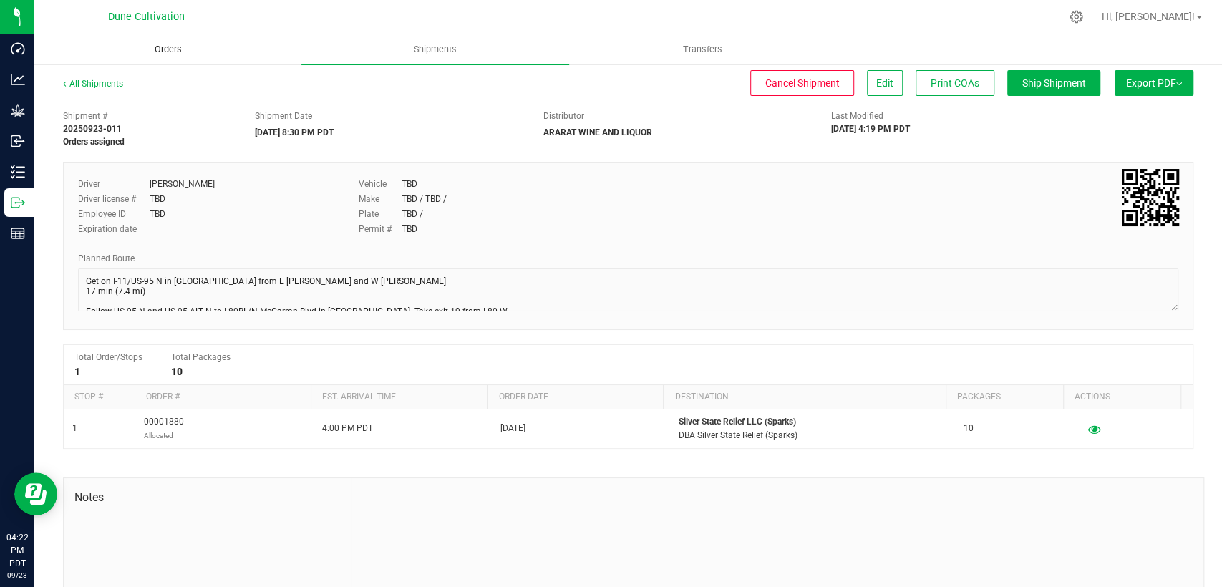
click at [177, 50] on span "Orders" at bounding box center [168, 49] width 66 height 13
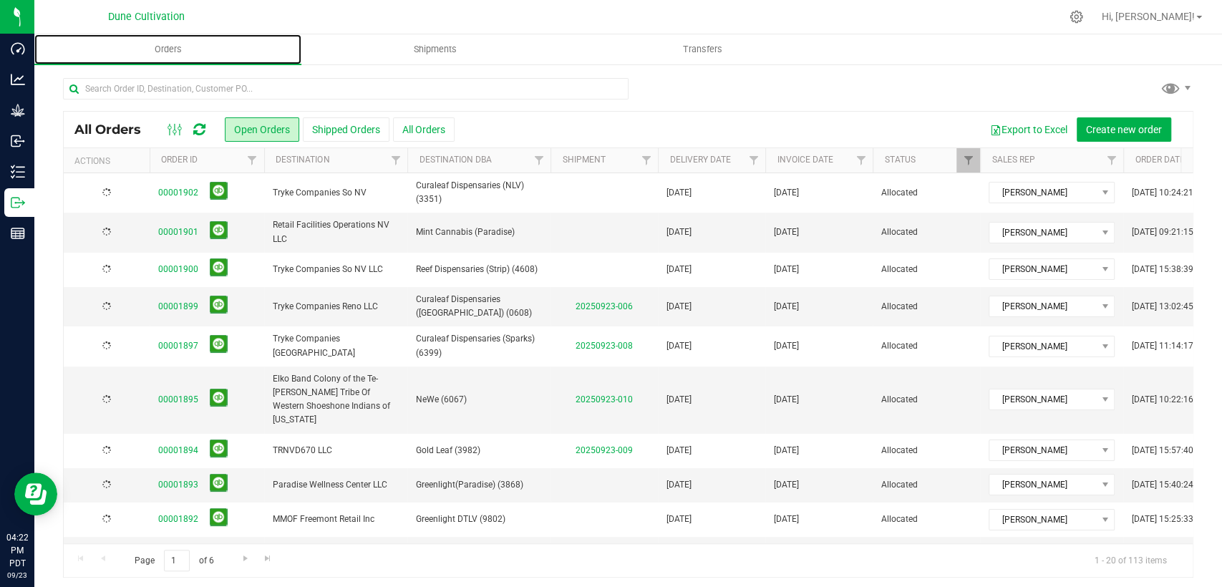
scroll to position [450, 0]
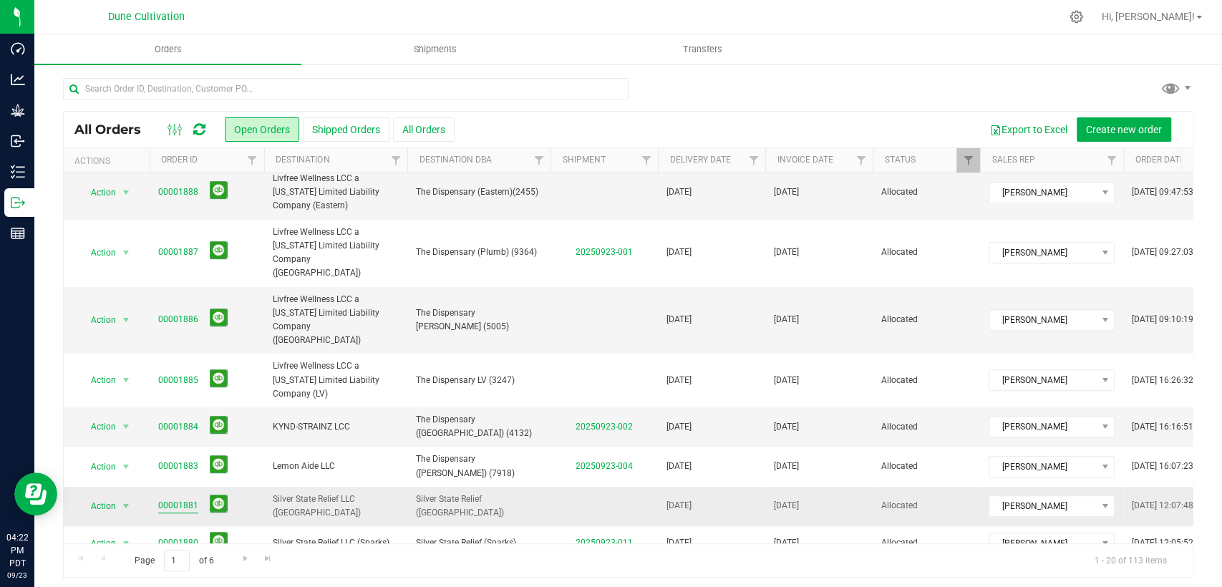
click at [193, 499] on link "00001881" at bounding box center [178, 506] width 40 height 14
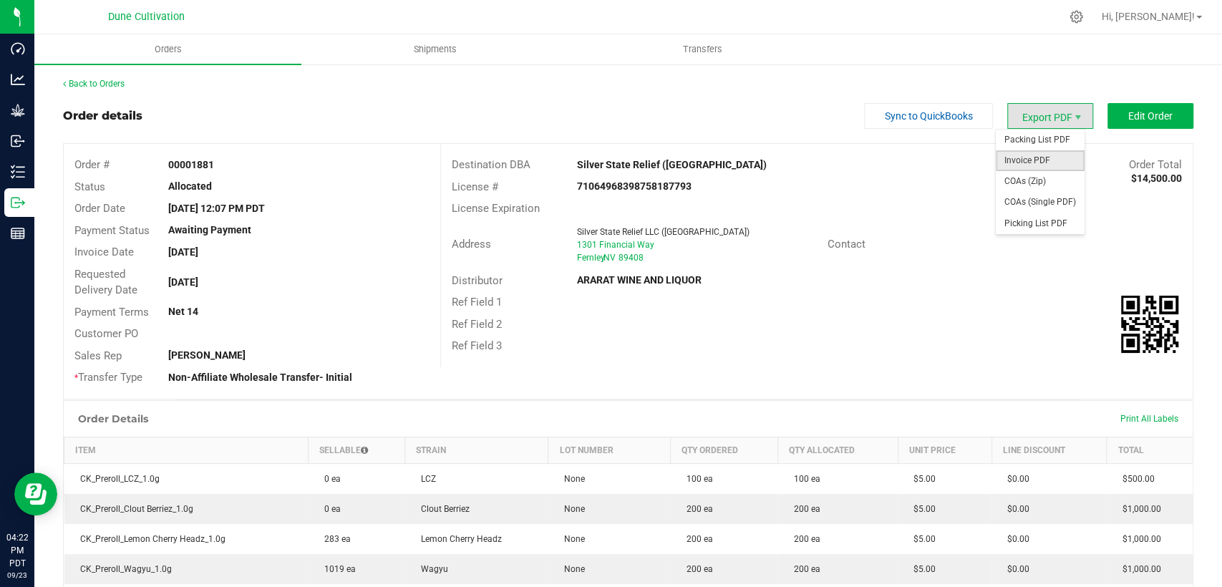
click at [1037, 162] on span "Invoice PDF" at bounding box center [1040, 160] width 89 height 21
click at [752, 198] on div "License Expiration" at bounding box center [817, 209] width 752 height 22
click at [120, 79] on link "Back to Orders" at bounding box center [94, 84] width 62 height 10
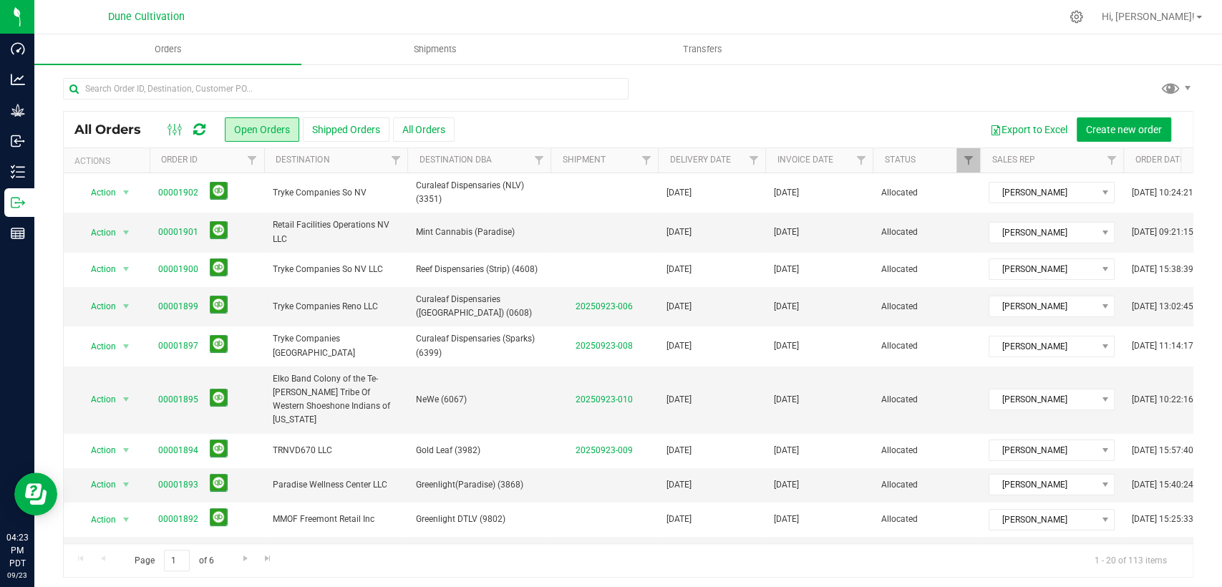
scroll to position [450, 0]
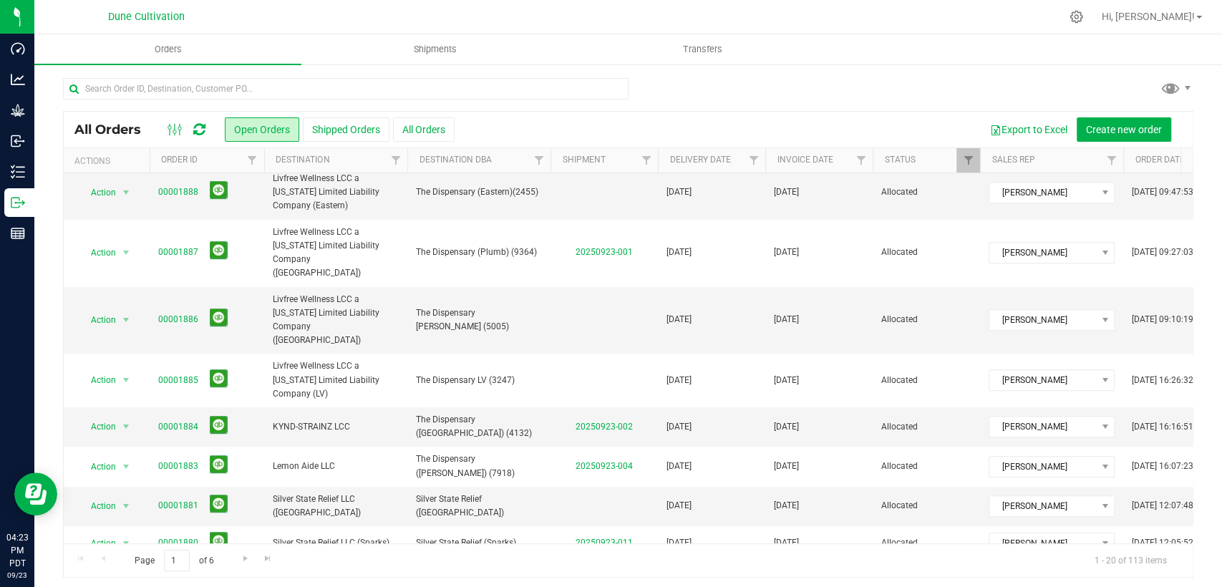
click at [168, 573] on link "00001879" at bounding box center [178, 580] width 40 height 14
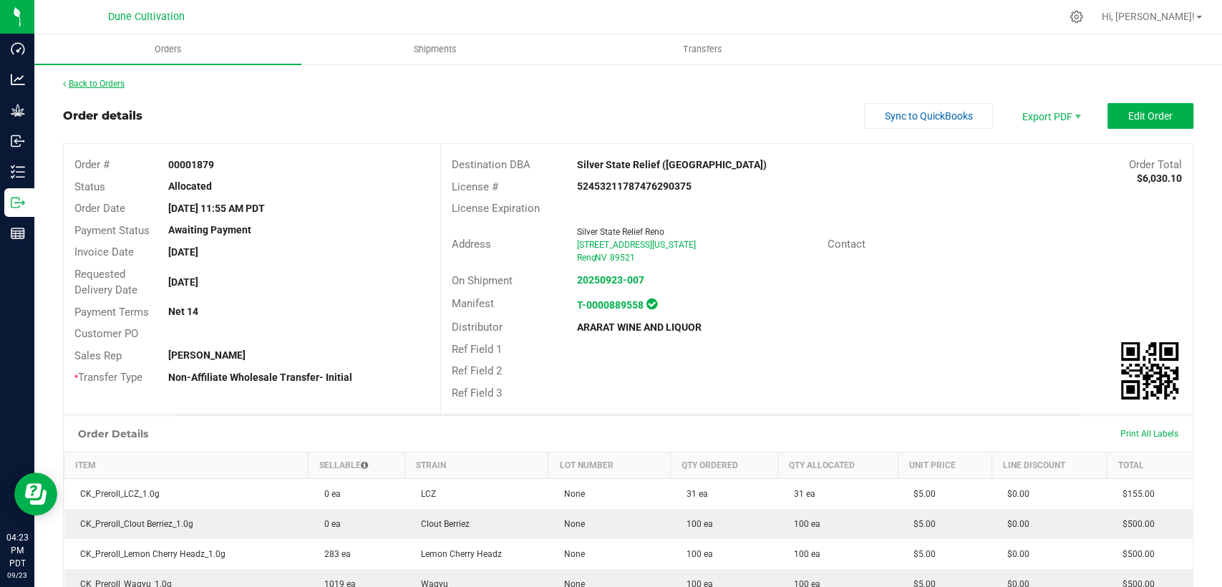
click at [113, 81] on link "Back to Orders" at bounding box center [94, 84] width 62 height 10
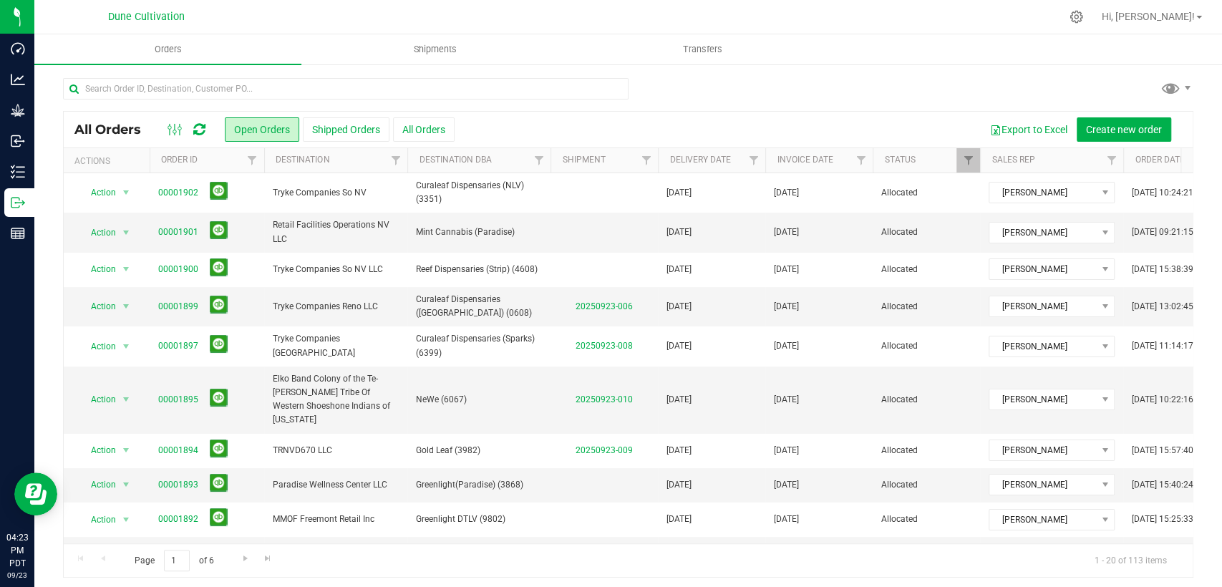
scroll to position [450, 0]
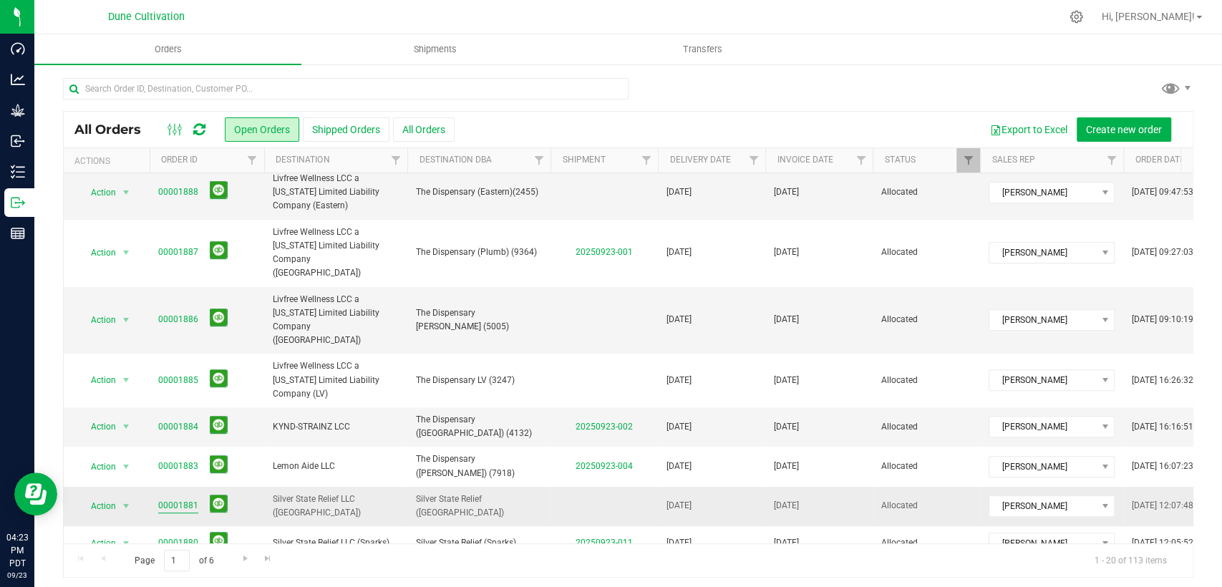
click at [173, 499] on link "00001881" at bounding box center [178, 506] width 40 height 14
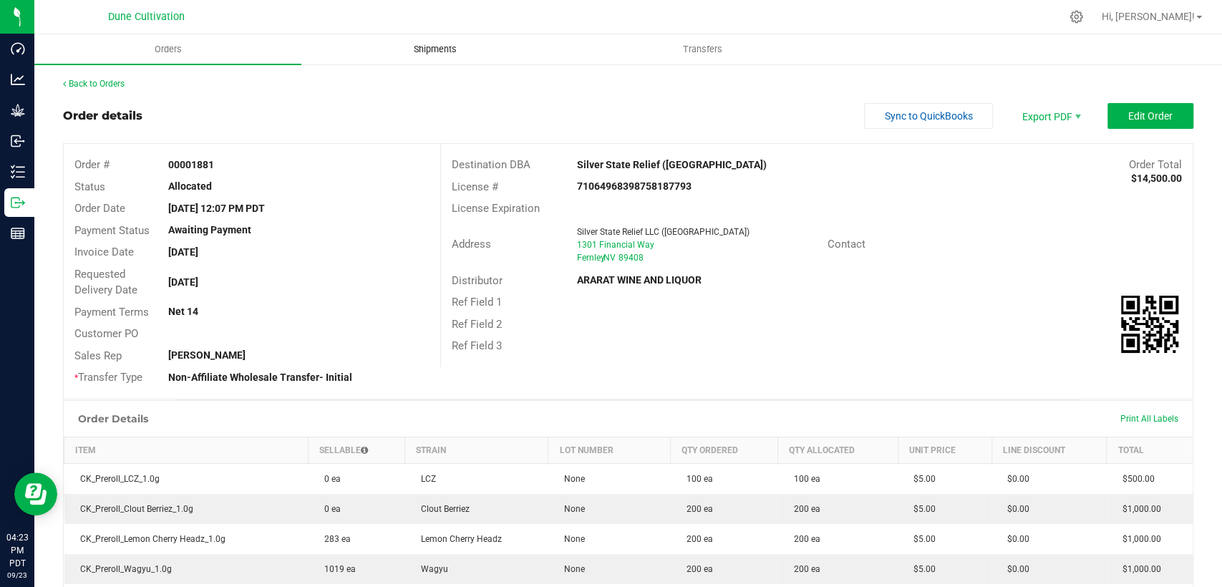
click at [445, 49] on span "Shipments" at bounding box center [435, 49] width 82 height 13
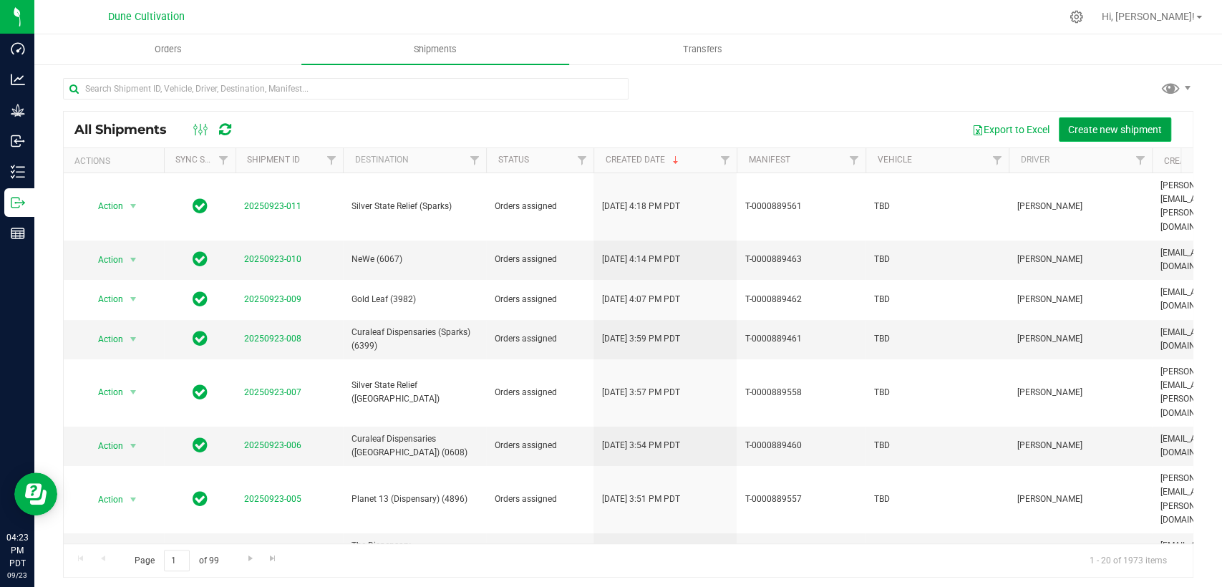
click at [1095, 127] on span "Create new shipment" at bounding box center [1115, 129] width 94 height 11
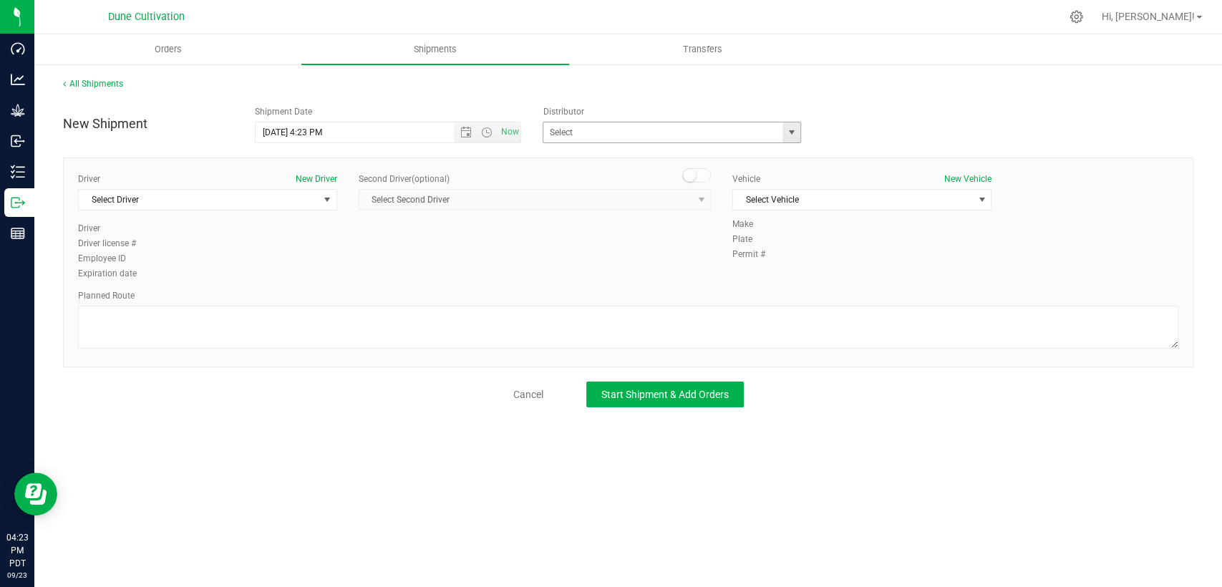
click at [795, 130] on span "select" at bounding box center [791, 132] width 11 height 11
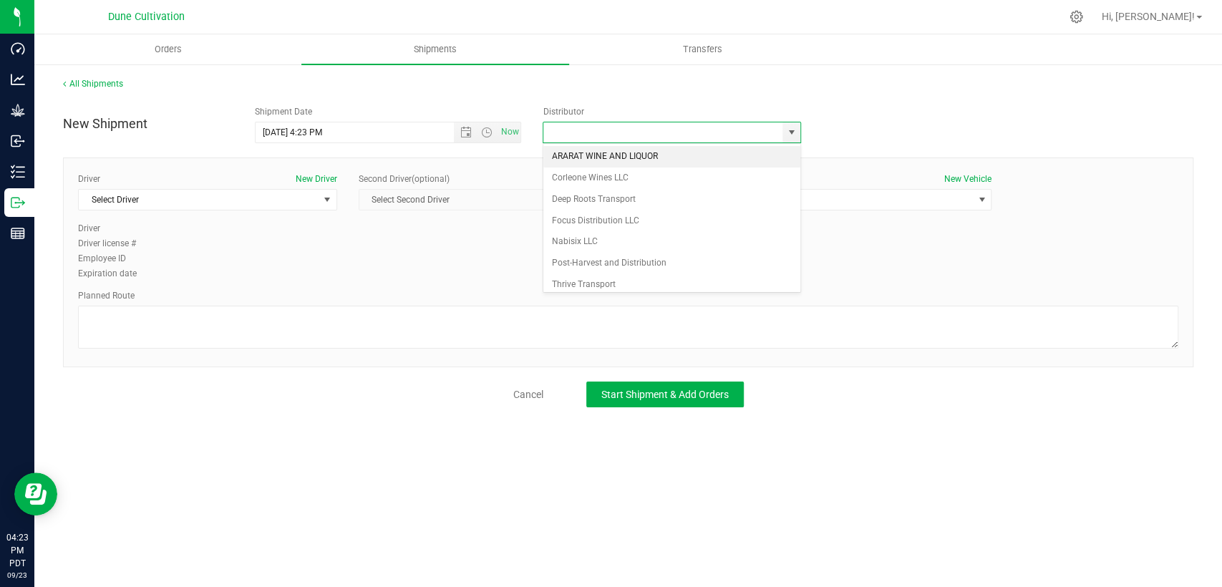
click at [659, 160] on li "ARARAT WINE AND LIQUOR" at bounding box center [671, 156] width 257 height 21
type input "ARARAT WINE AND LIQUOR"
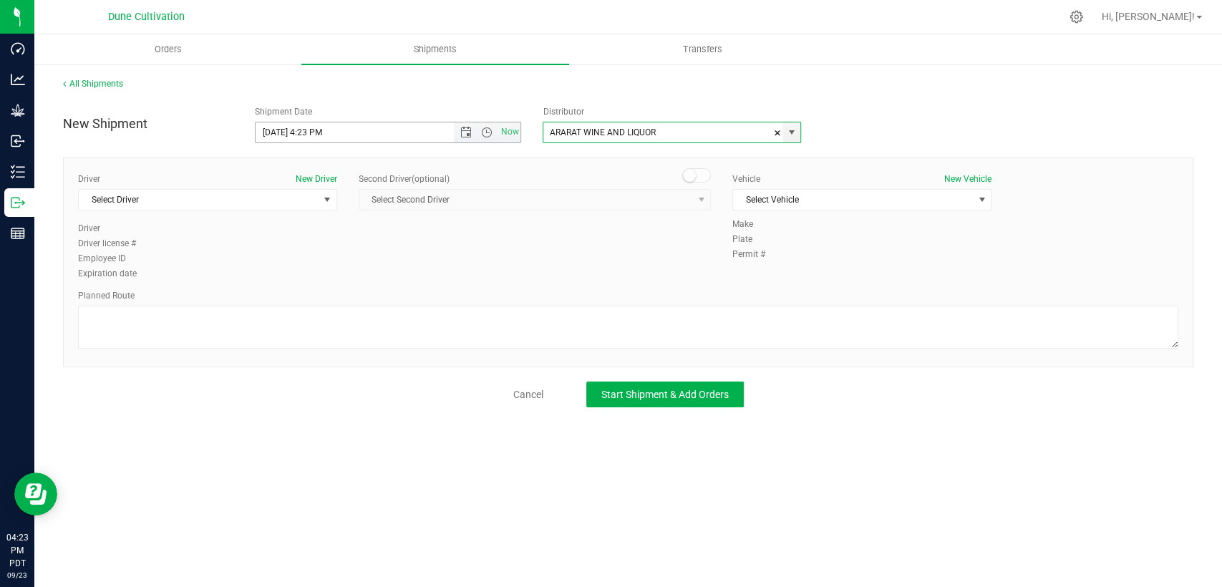
click at [278, 131] on input "9/23/2025 4:23 PM" at bounding box center [367, 132] width 222 height 20
click at [321, 129] on input "9/24/2025 4:23 PM" at bounding box center [367, 132] width 222 height 20
type input "9/24/2025 8:30 PM"
click at [187, 200] on span "Select Driver" at bounding box center [199, 200] width 240 height 20
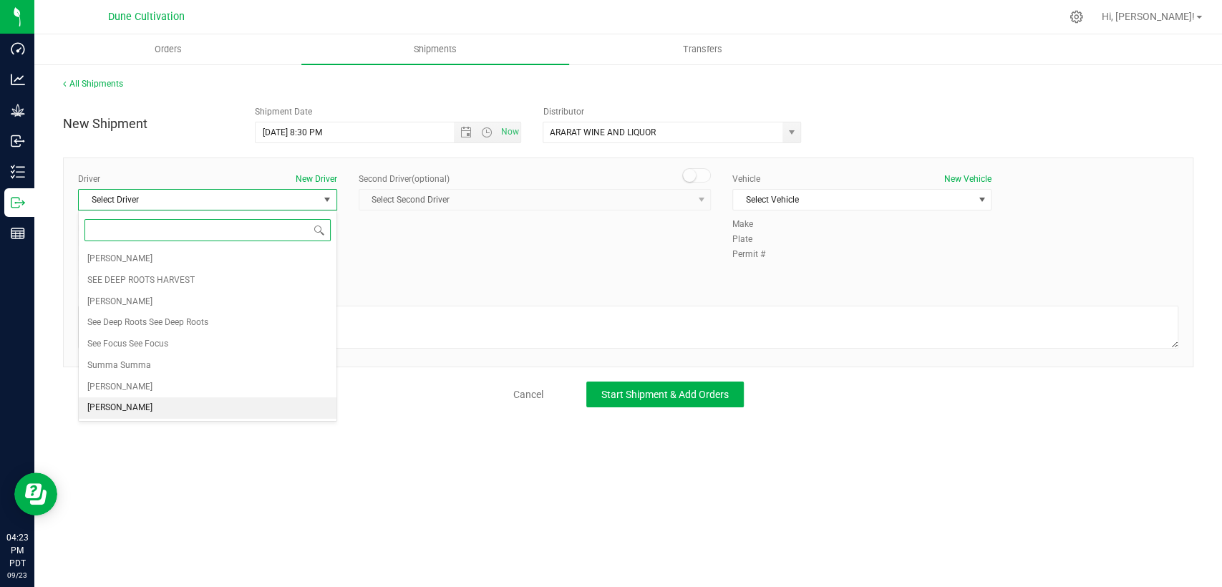
click at [169, 401] on li "TBD TBD" at bounding box center [208, 407] width 258 height 21
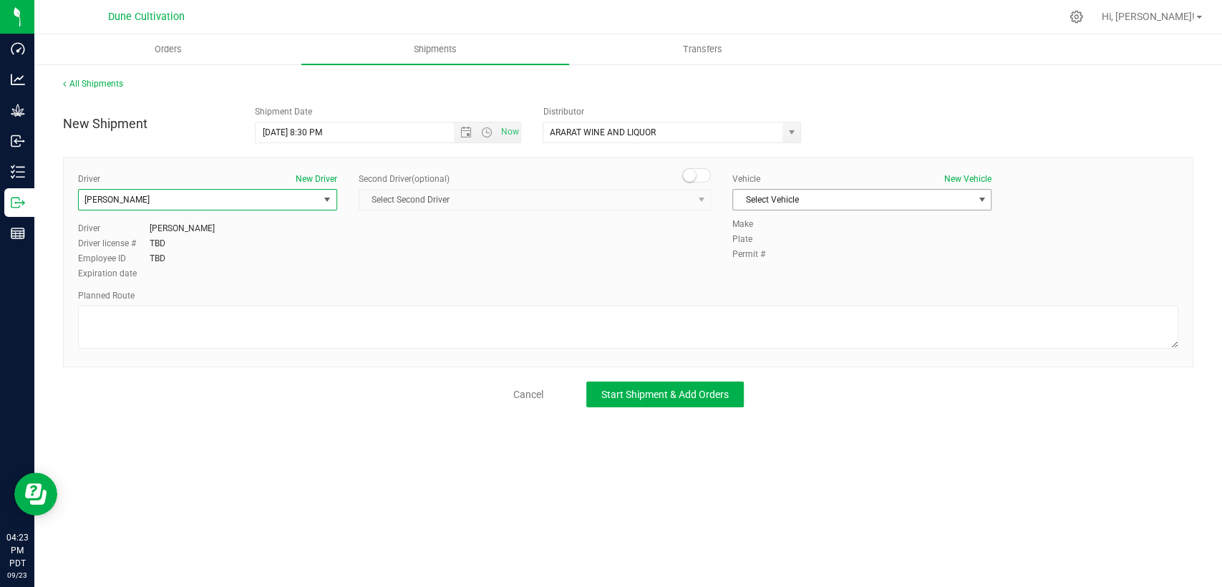
click at [802, 190] on span "Select Vehicle" at bounding box center [853, 200] width 240 height 20
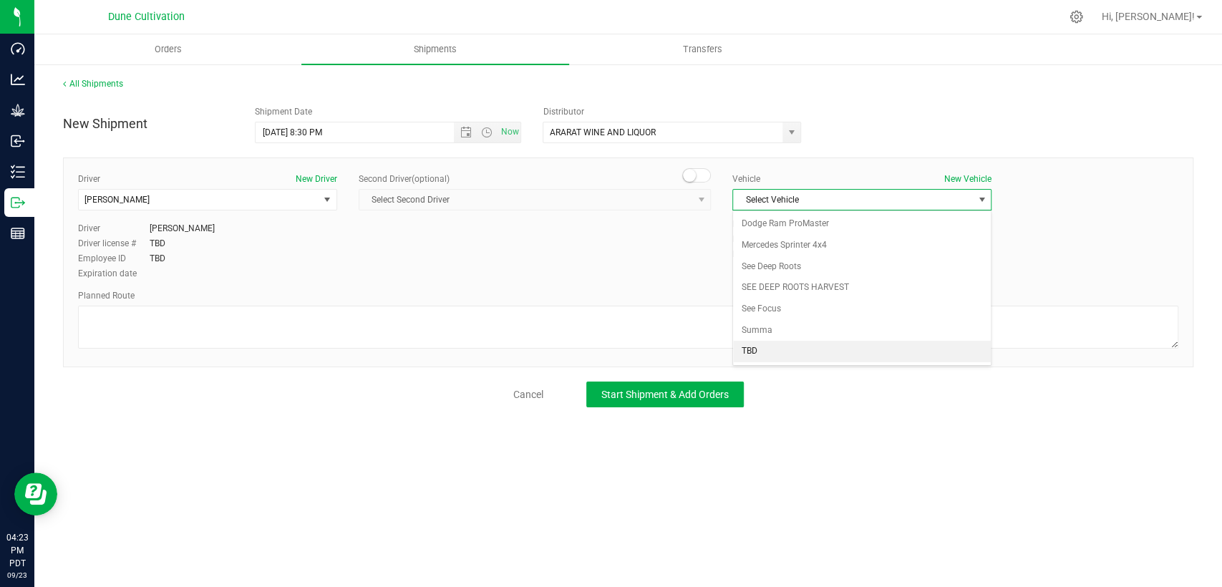
click at [761, 345] on li "TBD" at bounding box center [862, 351] width 258 height 21
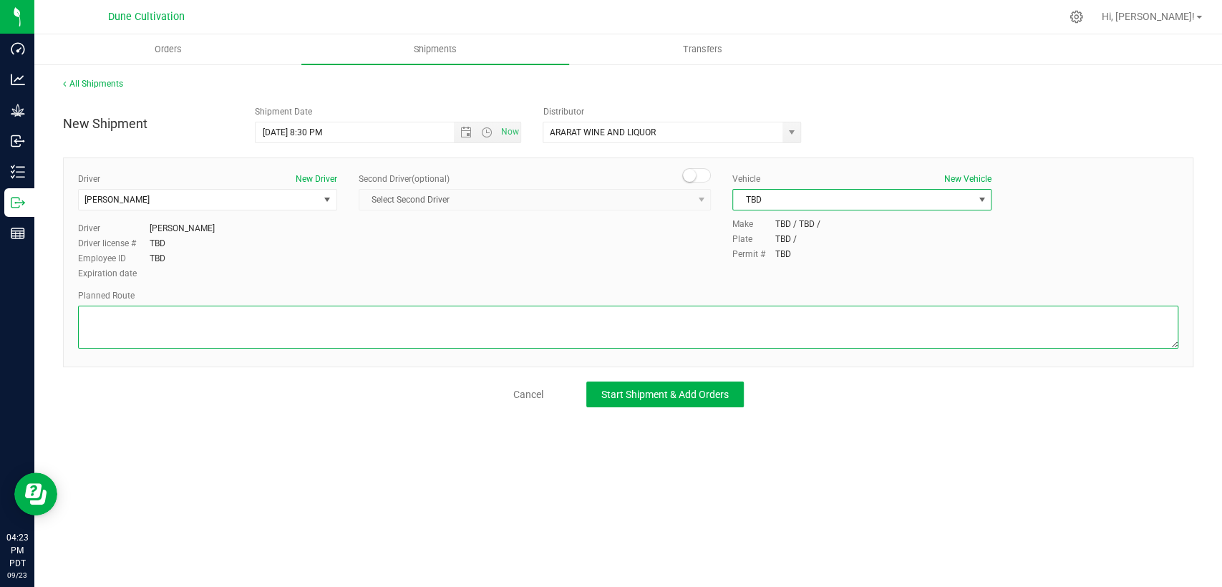
click at [666, 319] on textarea at bounding box center [628, 327] width 1100 height 43
drag, startPoint x: 284, startPoint y: 314, endPoint x: 286, endPoint y: 321, distance: 7.5
click at [283, 316] on textarea at bounding box center [628, 327] width 1100 height 43
paste textarea "Get on I-11/US-95 N in Las Vegas from E Alexander Rd and W Craig Rd 17 min (7.4…"
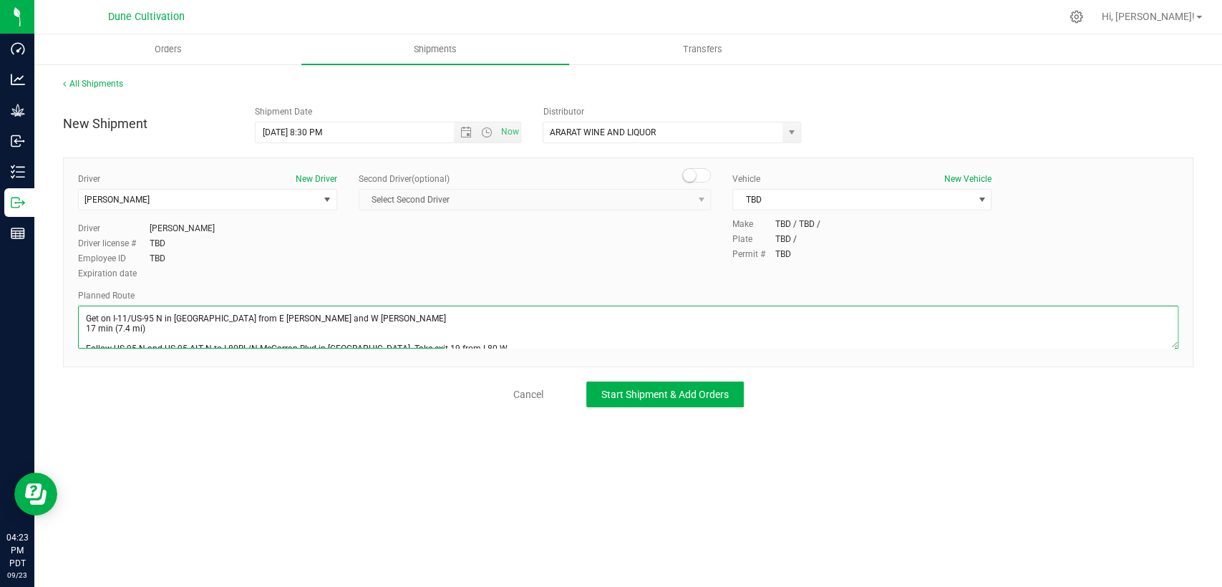
scroll to position [47, 0]
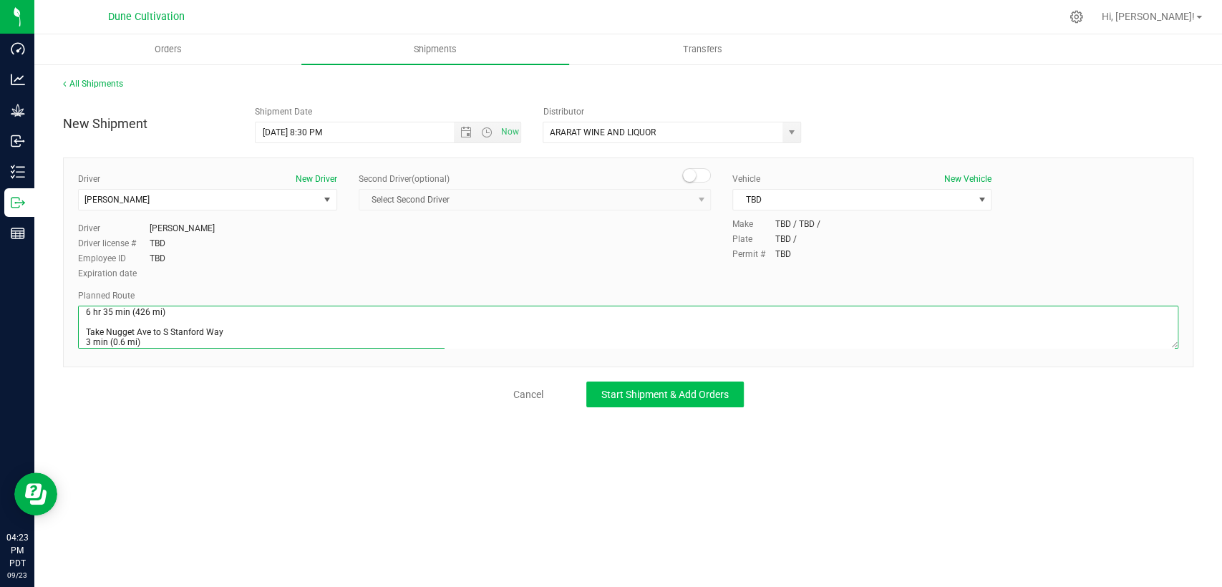
type textarea "Get on I-11/US-95 N in Las Vegas from E Alexander Rd and W Craig Rd 17 min (7.4…"
click at [653, 389] on span "Start Shipment & Add Orders" at bounding box center [664, 394] width 127 height 11
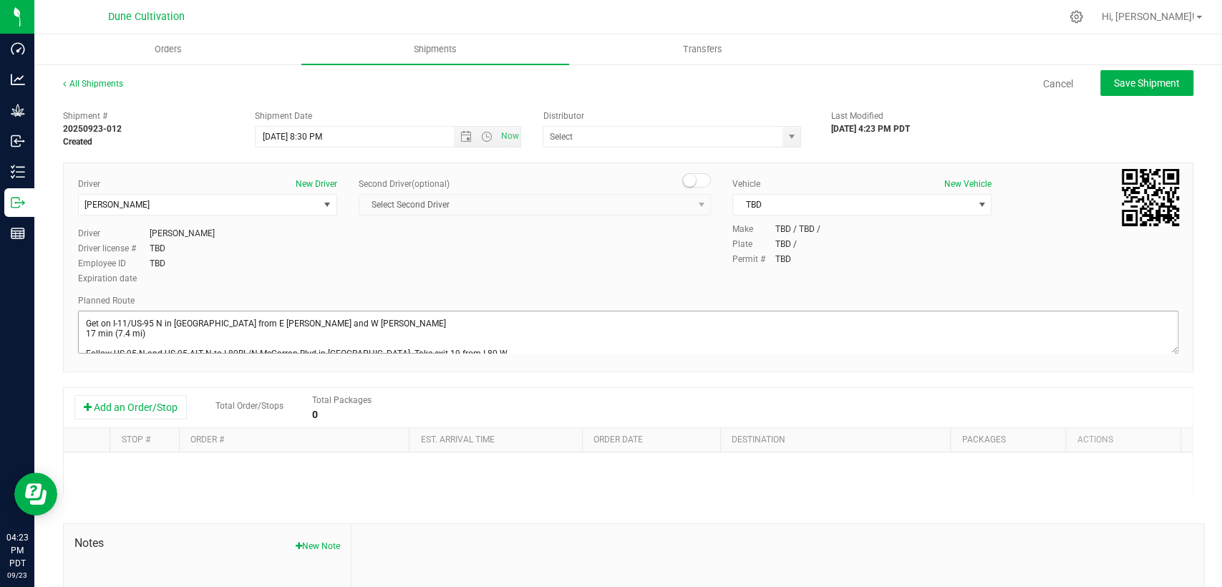
type input "ARARAT WINE AND LIQUOR"
click at [149, 413] on button "Add an Order/Stop" at bounding box center [130, 407] width 112 height 24
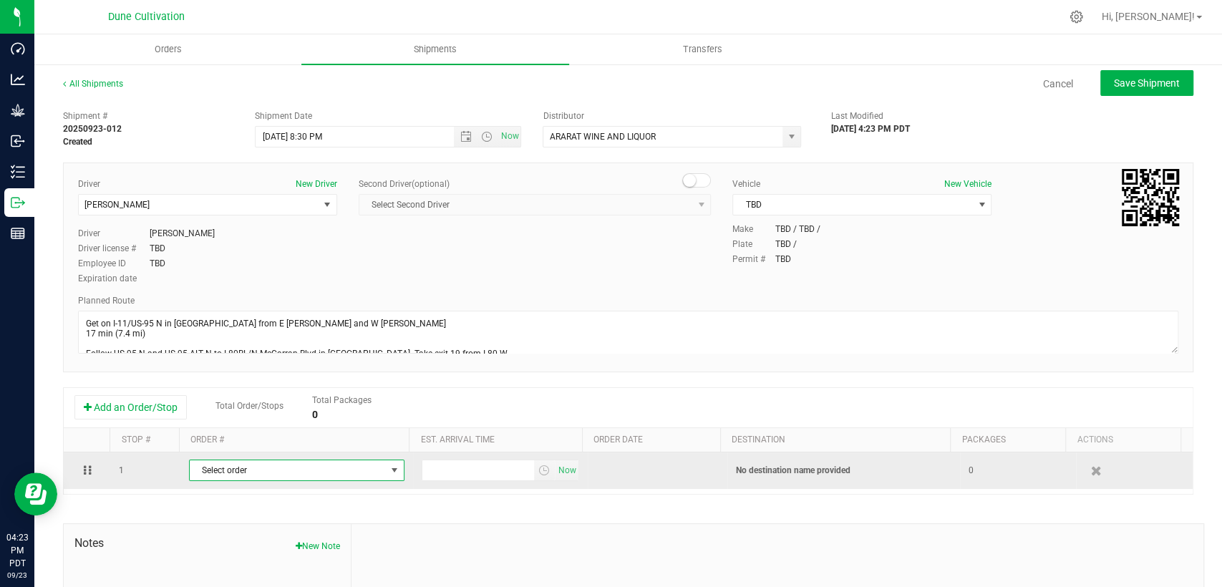
click at [200, 471] on span "Select order" at bounding box center [288, 470] width 196 height 20
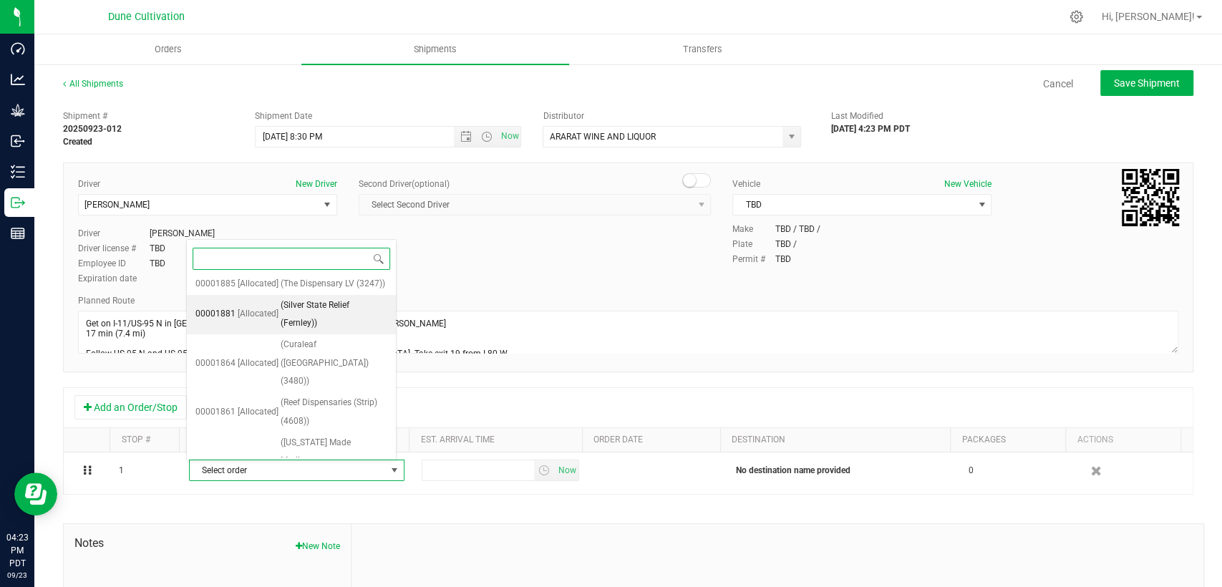
scroll to position [336, 0]
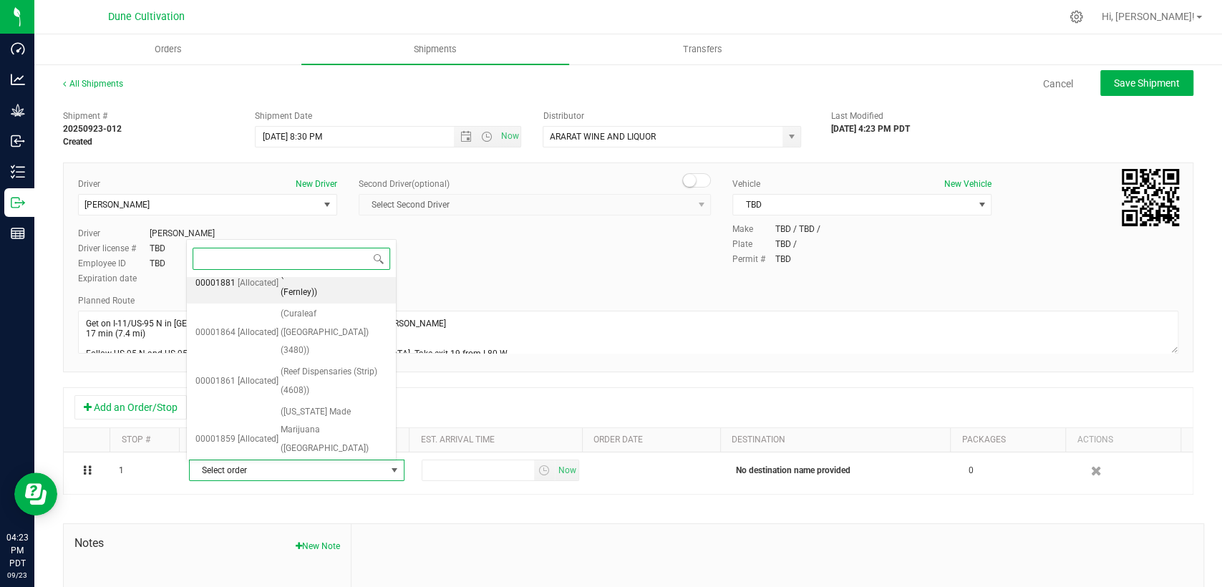
click at [274, 293] on span "[Allocated]" at bounding box center [258, 283] width 41 height 19
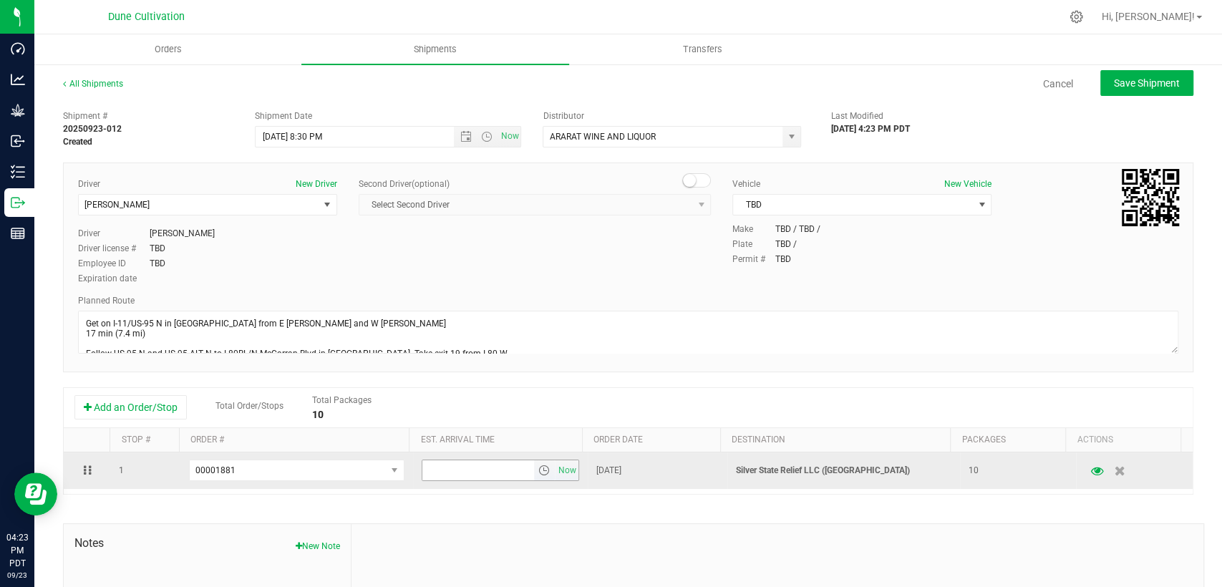
click at [455, 476] on input "text" at bounding box center [478, 470] width 112 height 20
type input "4:00 PM"
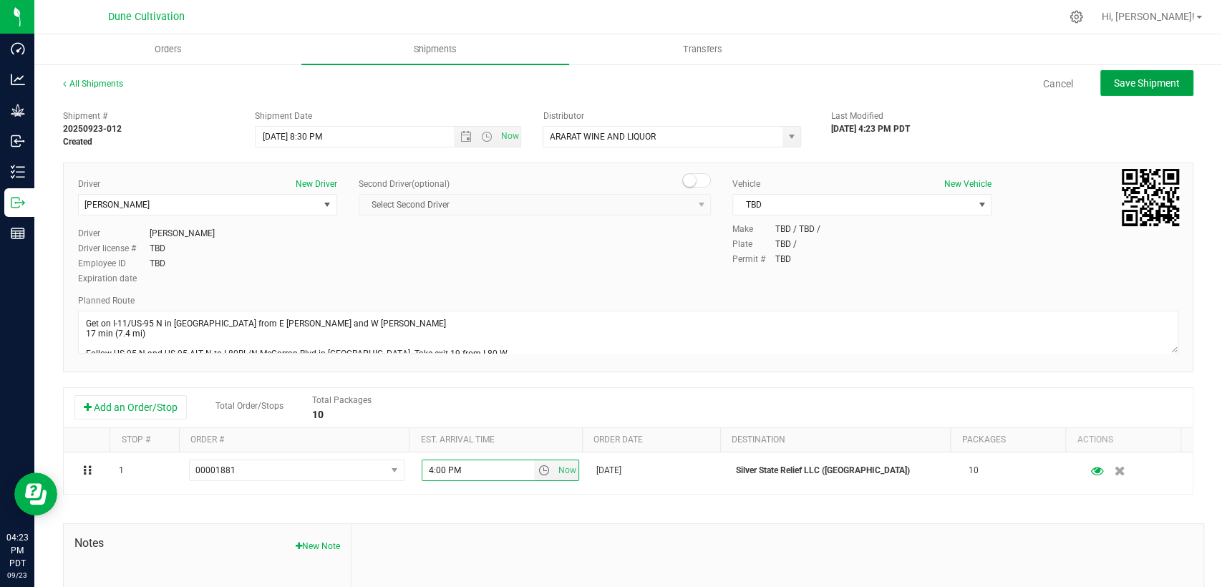
click at [1117, 89] on button "Save Shipment" at bounding box center [1146, 83] width 93 height 26
type input "9/25/2025 3:30 AM"
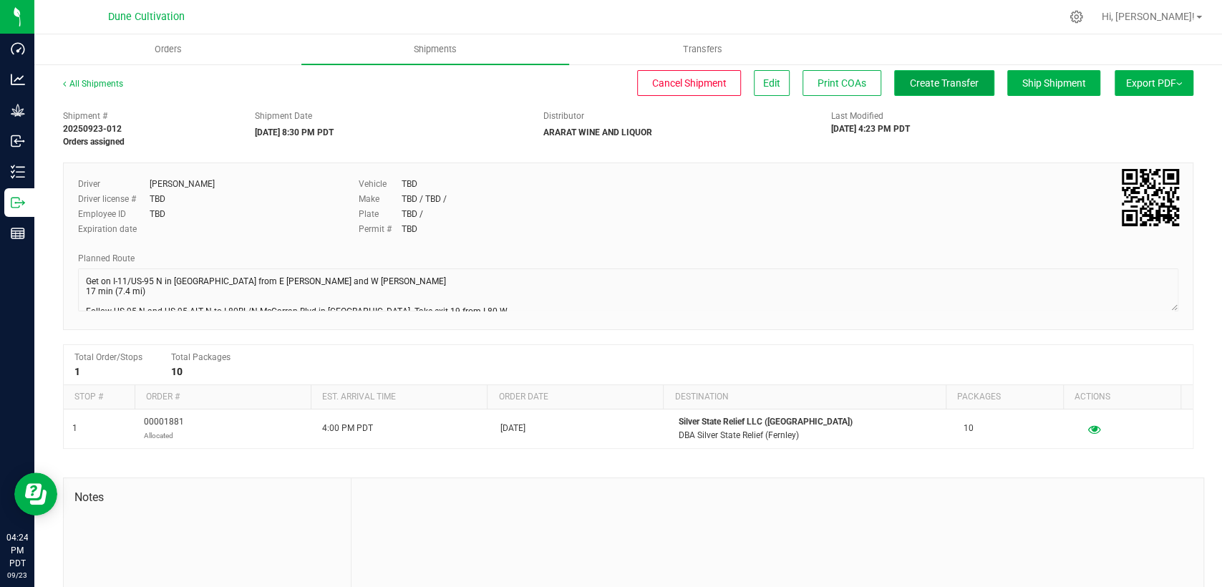
click at [949, 82] on span "Create Transfer" at bounding box center [944, 82] width 69 height 11
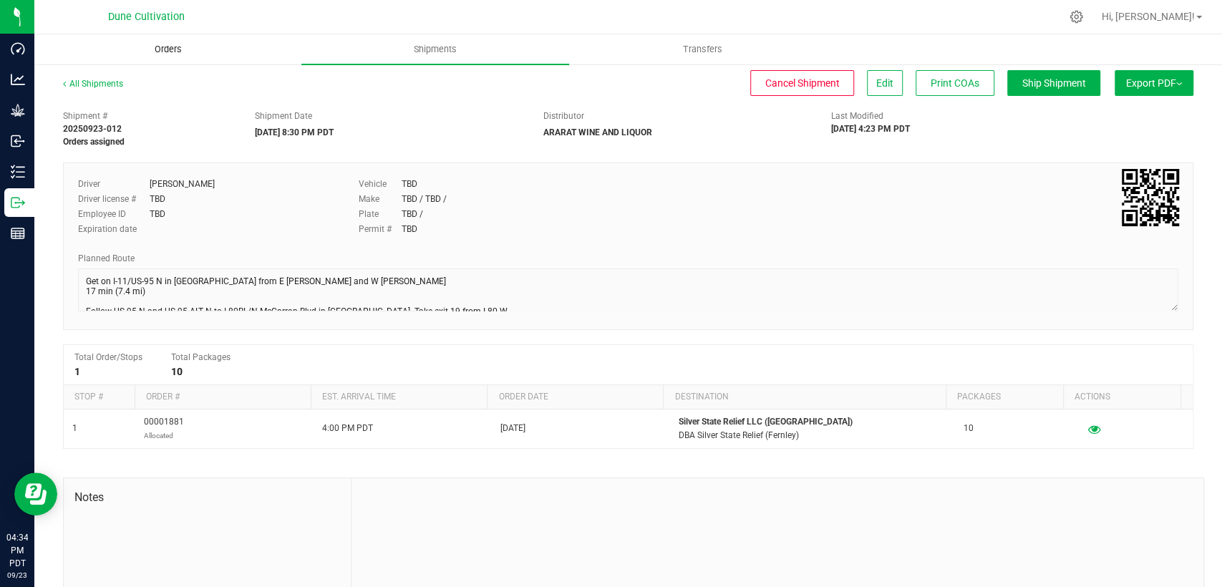
click at [192, 49] on span "Orders" at bounding box center [168, 49] width 66 height 13
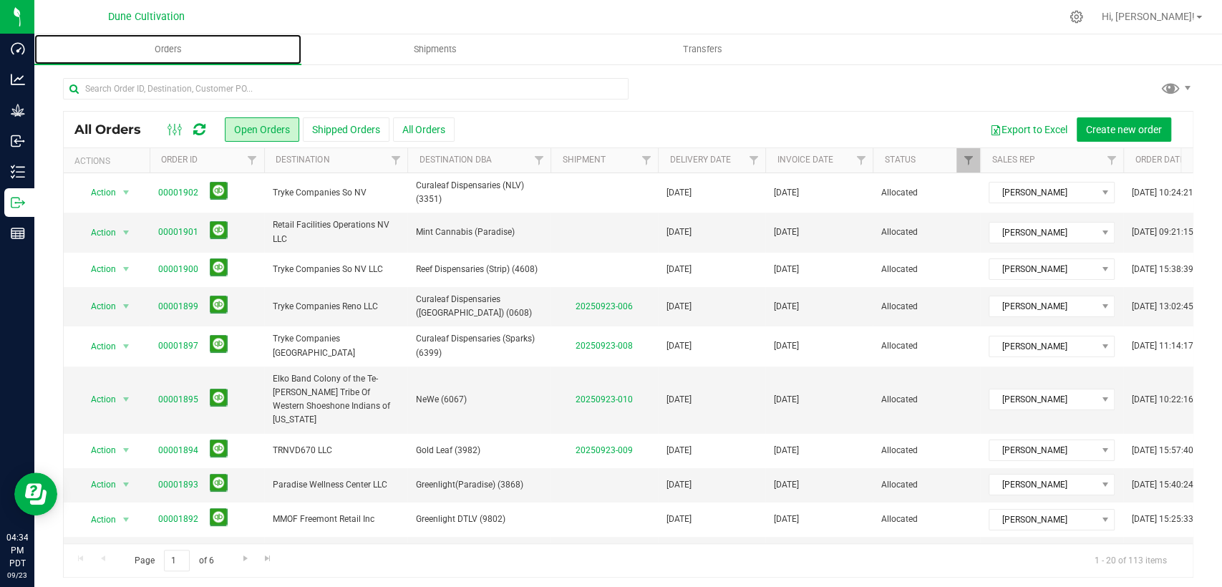
scroll to position [450, 0]
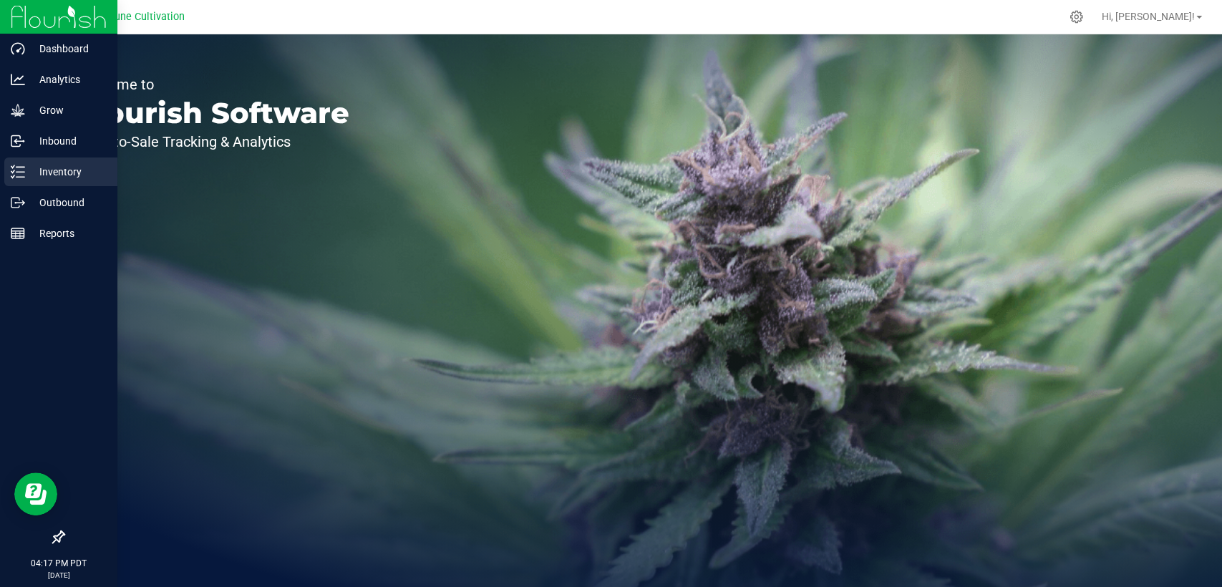
click at [44, 181] on div "Inventory" at bounding box center [60, 171] width 113 height 29
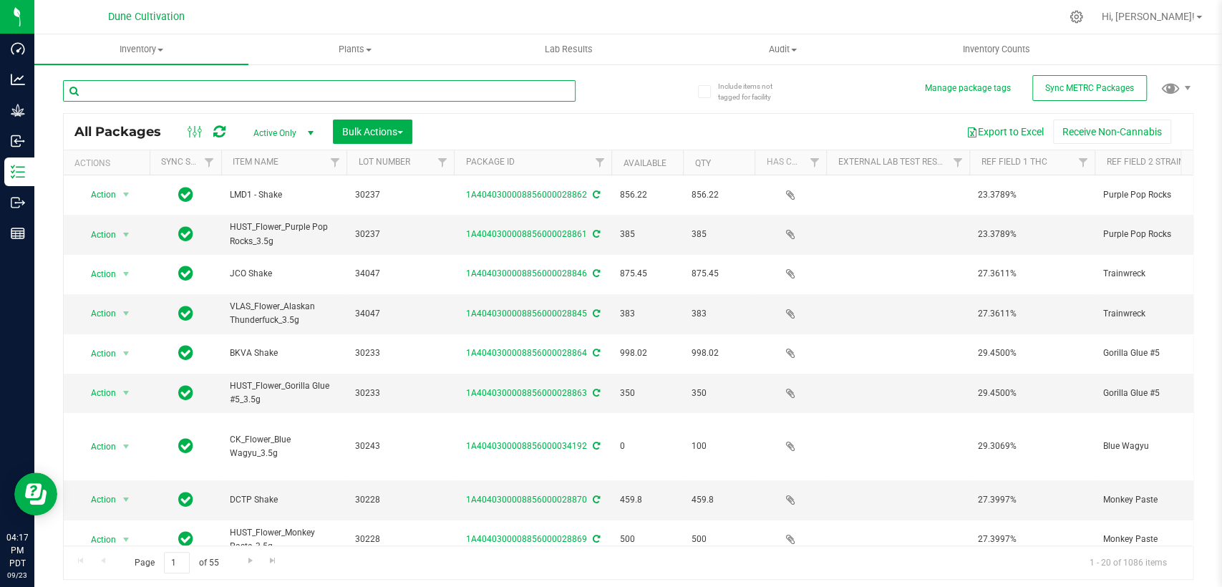
click at [384, 100] on input "text" at bounding box center [319, 90] width 513 height 21
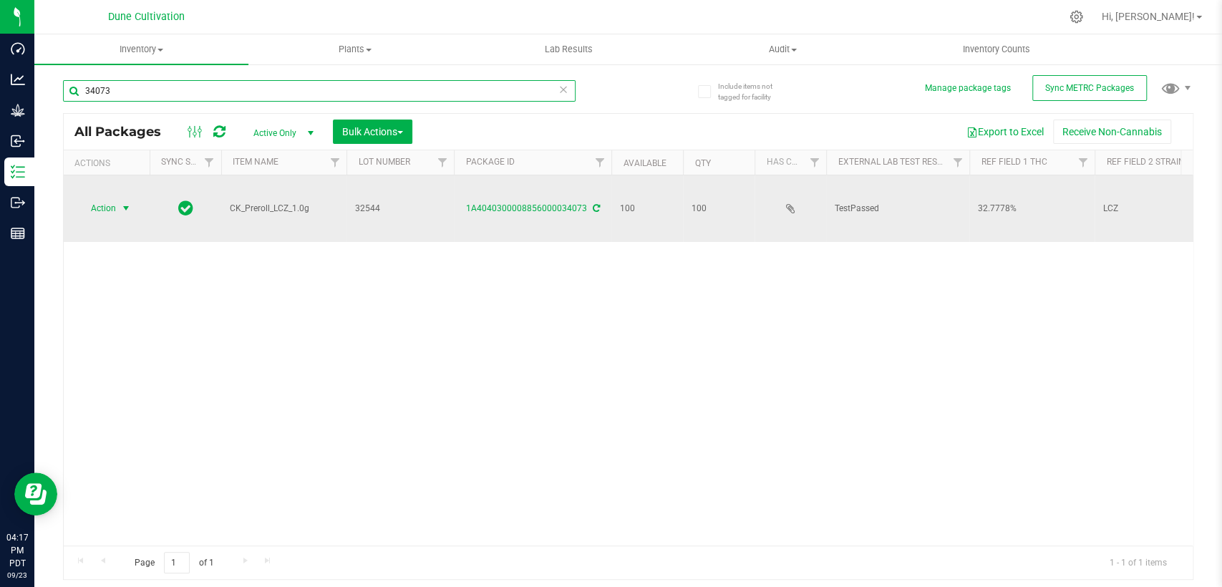
type input "34073"
click at [114, 198] on span "Action" at bounding box center [97, 208] width 39 height 20
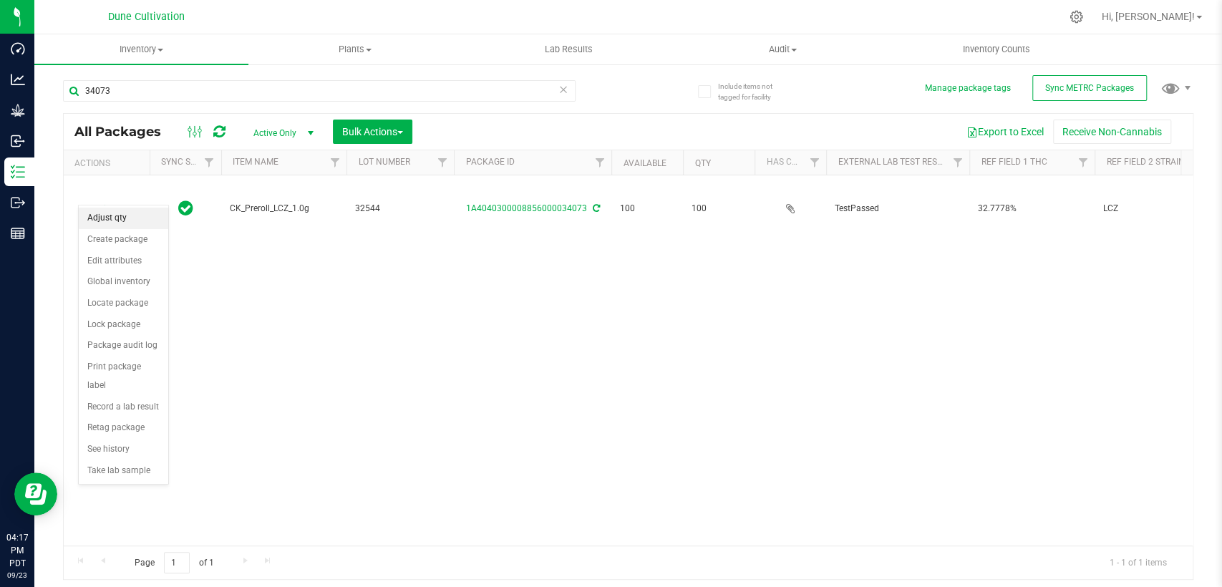
click at [132, 225] on li "Adjust qty" at bounding box center [123, 218] width 89 height 21
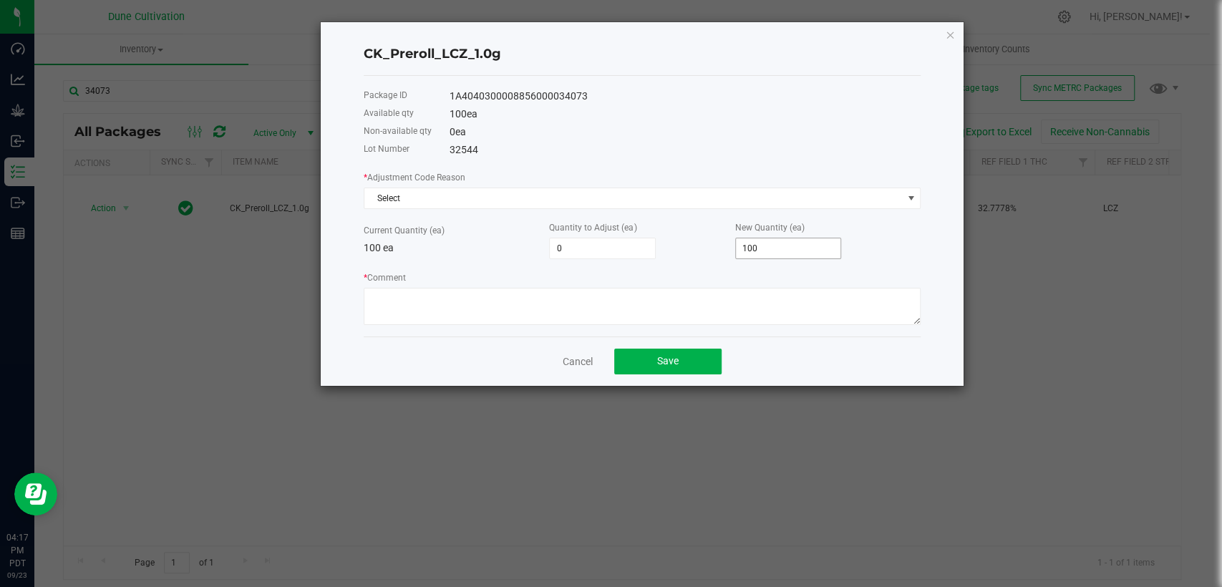
click at [803, 247] on input "100" at bounding box center [788, 248] width 105 height 20
type input "-91"
type input "9"
type input "-1"
type input "99"
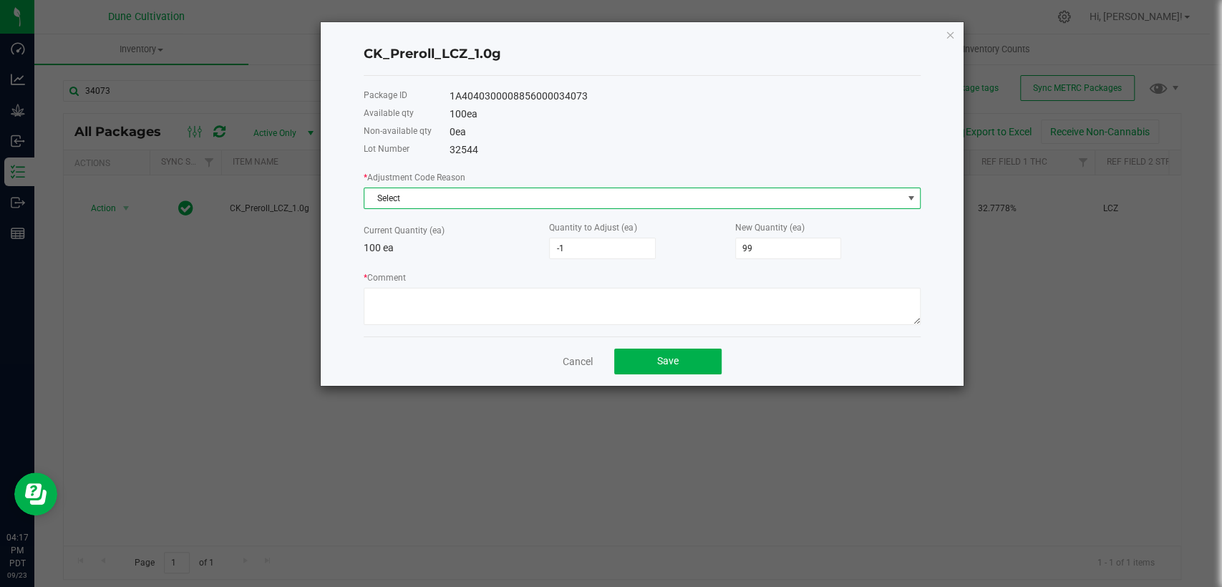
click at [631, 200] on span "Select" at bounding box center [633, 198] width 538 height 20
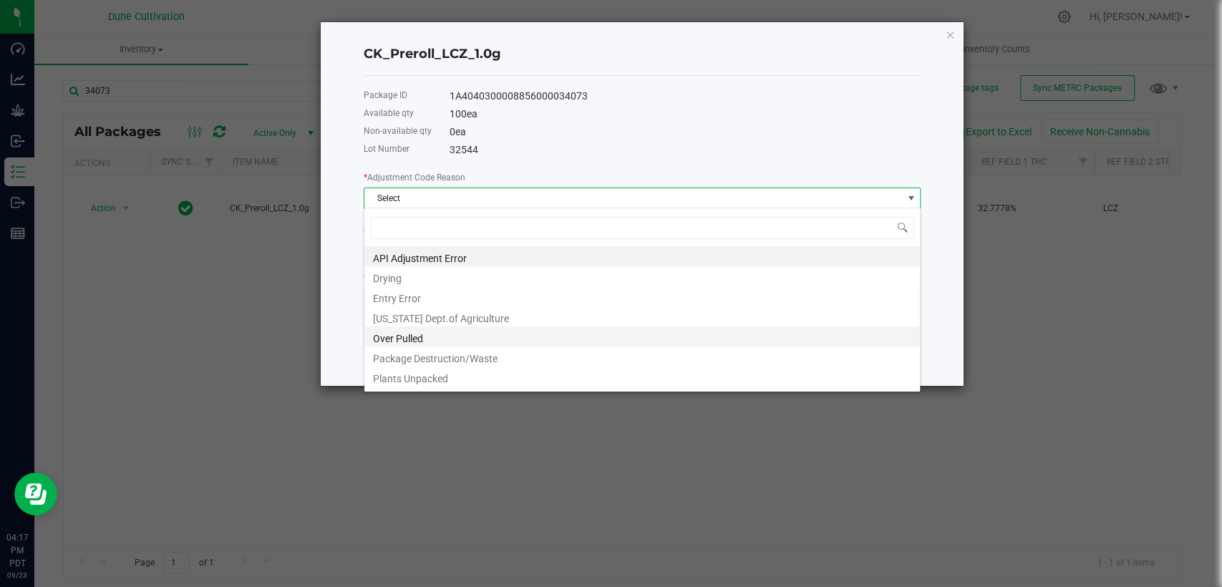
scroll to position [21, 556]
click at [424, 331] on li "Over Pulled" at bounding box center [642, 336] width 556 height 20
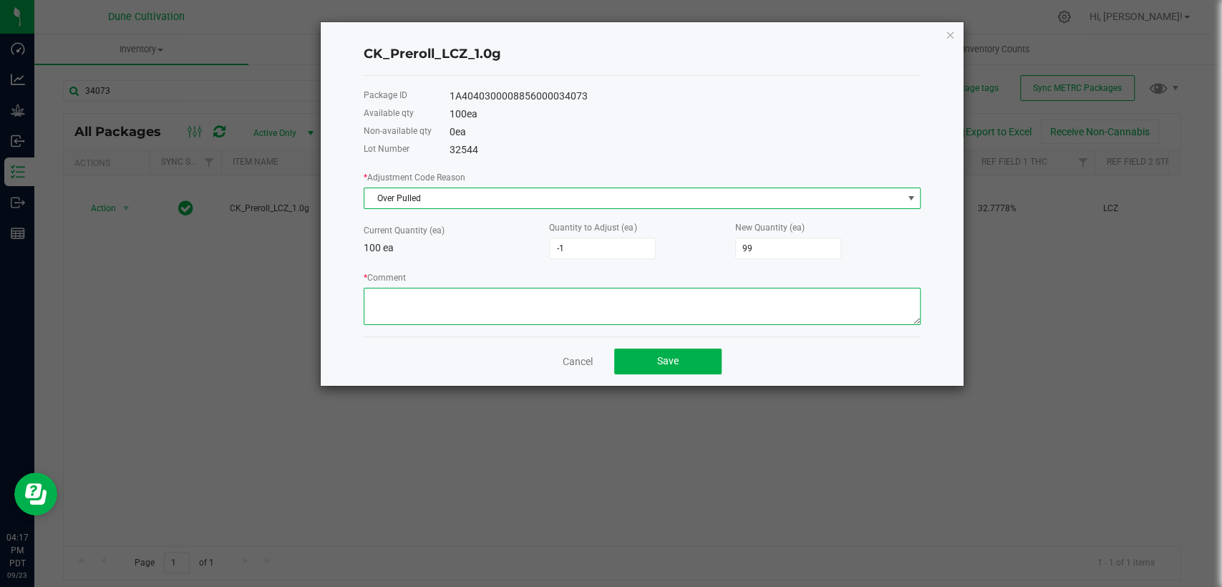
click at [423, 299] on textarea "* Comment" at bounding box center [642, 306] width 557 height 37
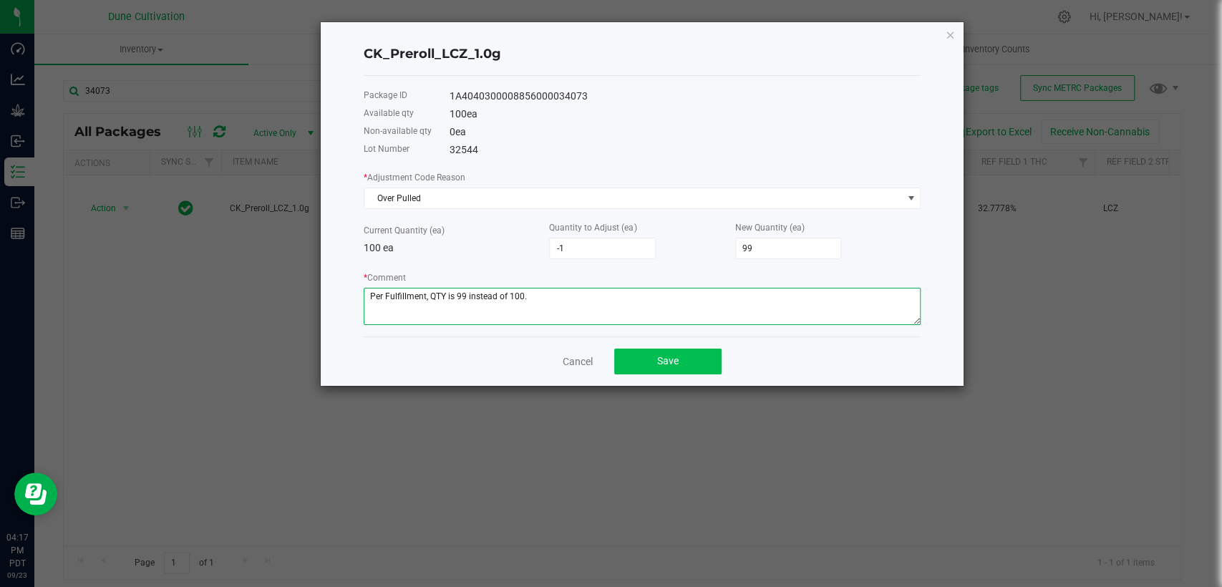
type textarea "Per Fulfillment, QTY is 99 instead of 100."
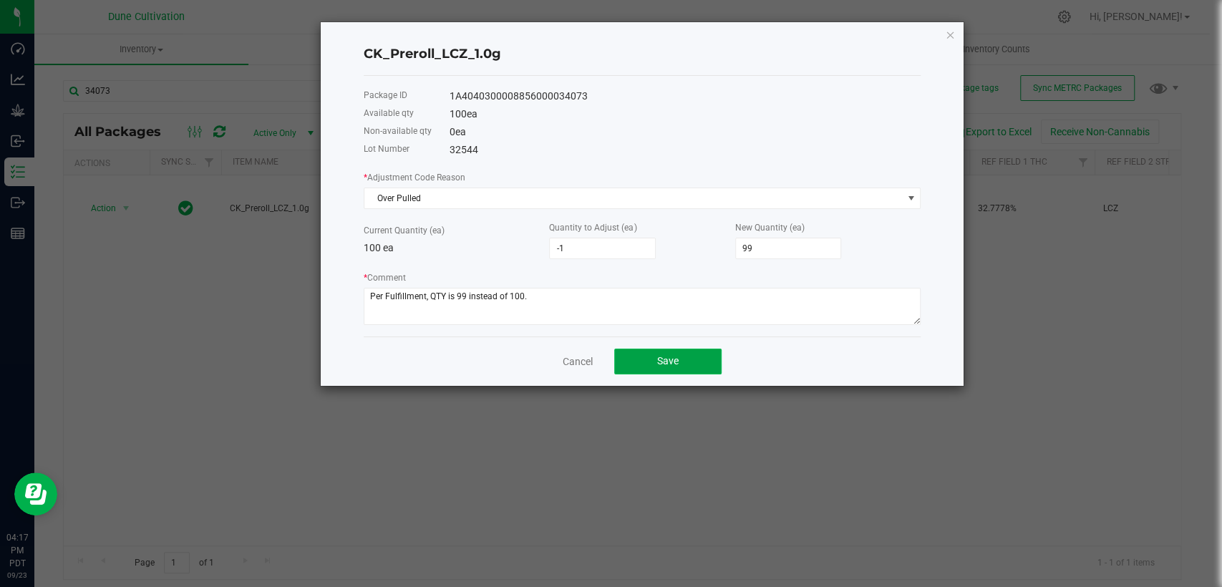
click at [665, 360] on span "Save" at bounding box center [667, 360] width 21 height 11
